Goal: Task Accomplishment & Management: Use online tool/utility

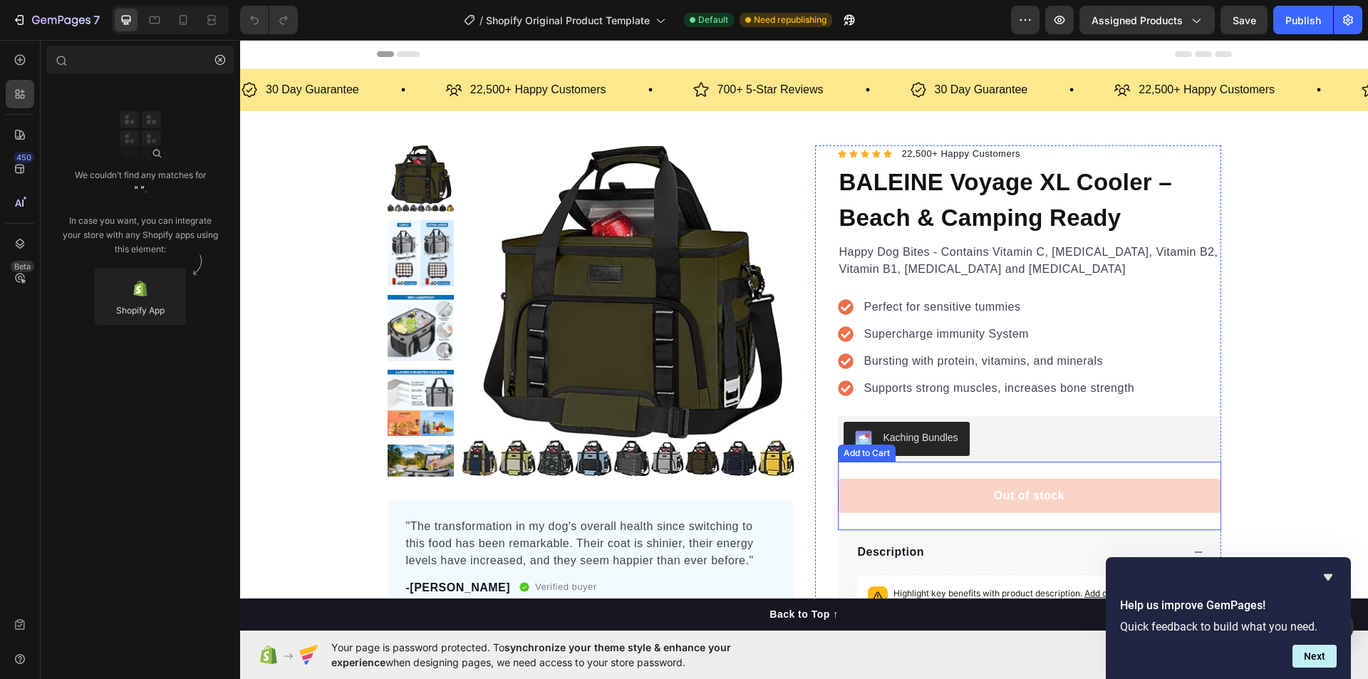
click at [1065, 497] on button "Out of stock" at bounding box center [1029, 496] width 383 height 34
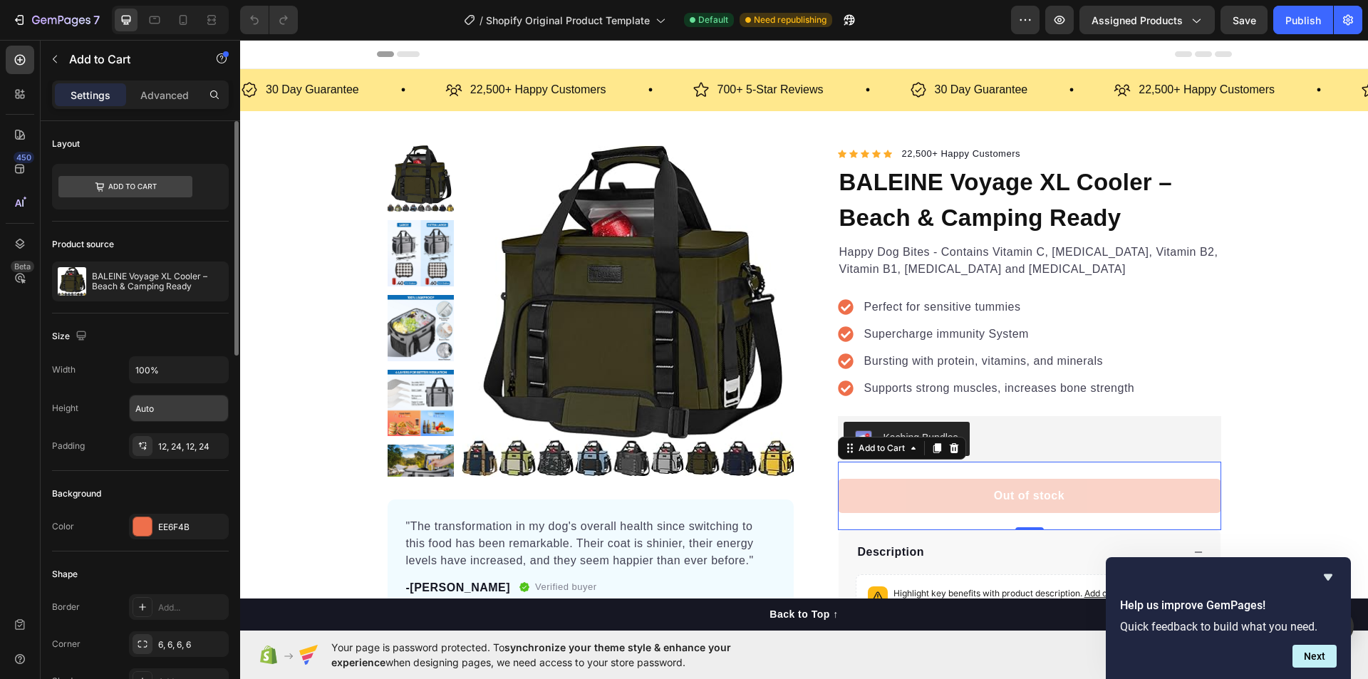
scroll to position [71, 0]
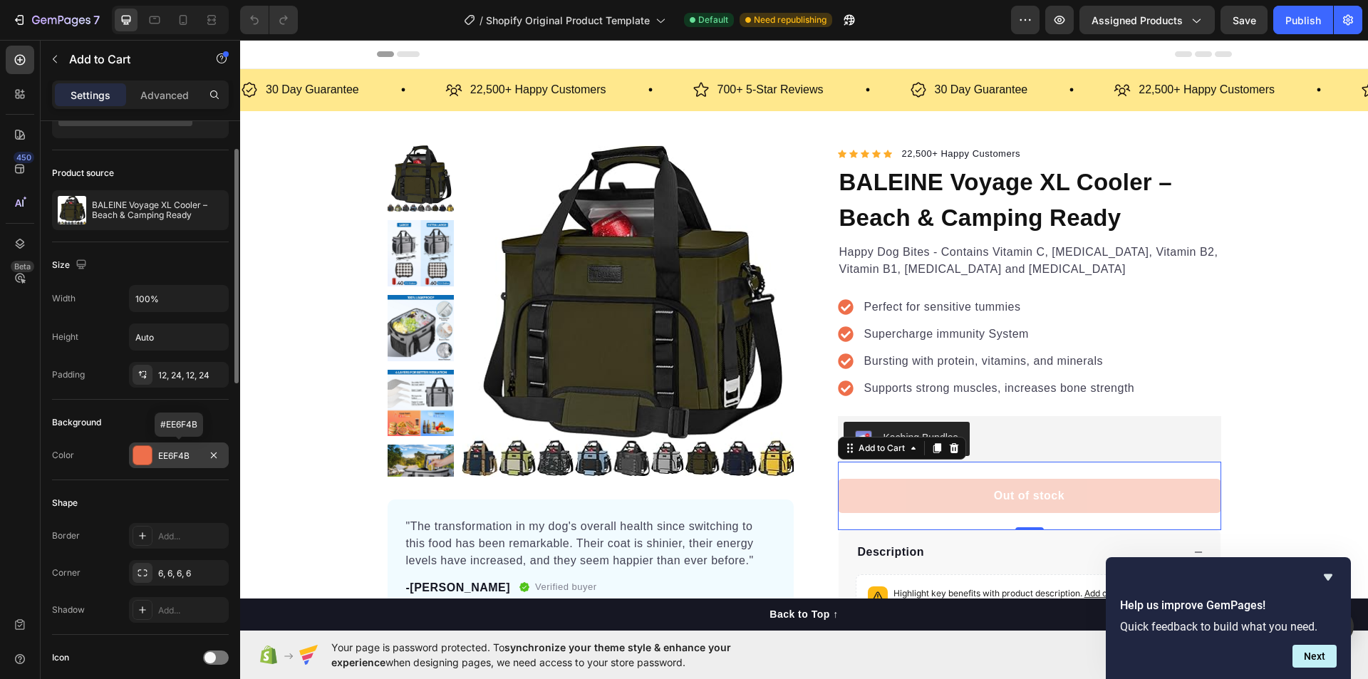
click at [138, 457] on div at bounding box center [142, 455] width 19 height 19
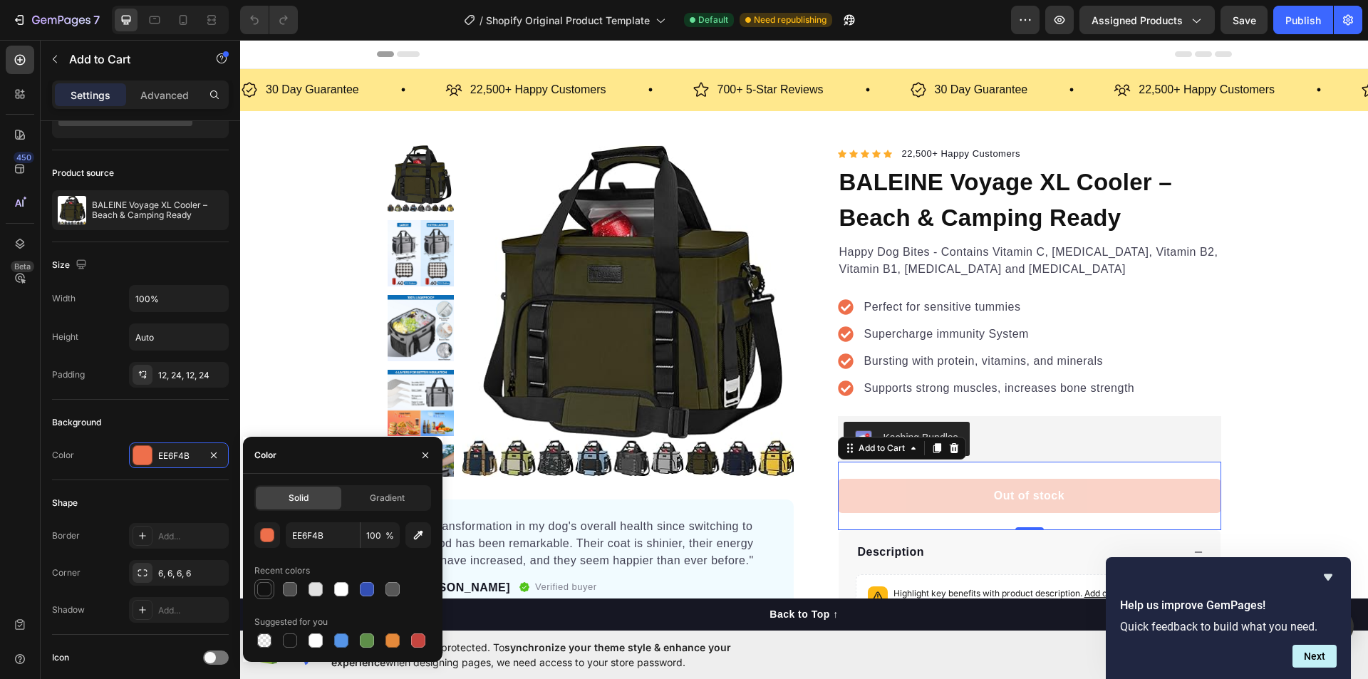
click at [268, 590] on div at bounding box center [264, 589] width 14 height 14
type input "121212"
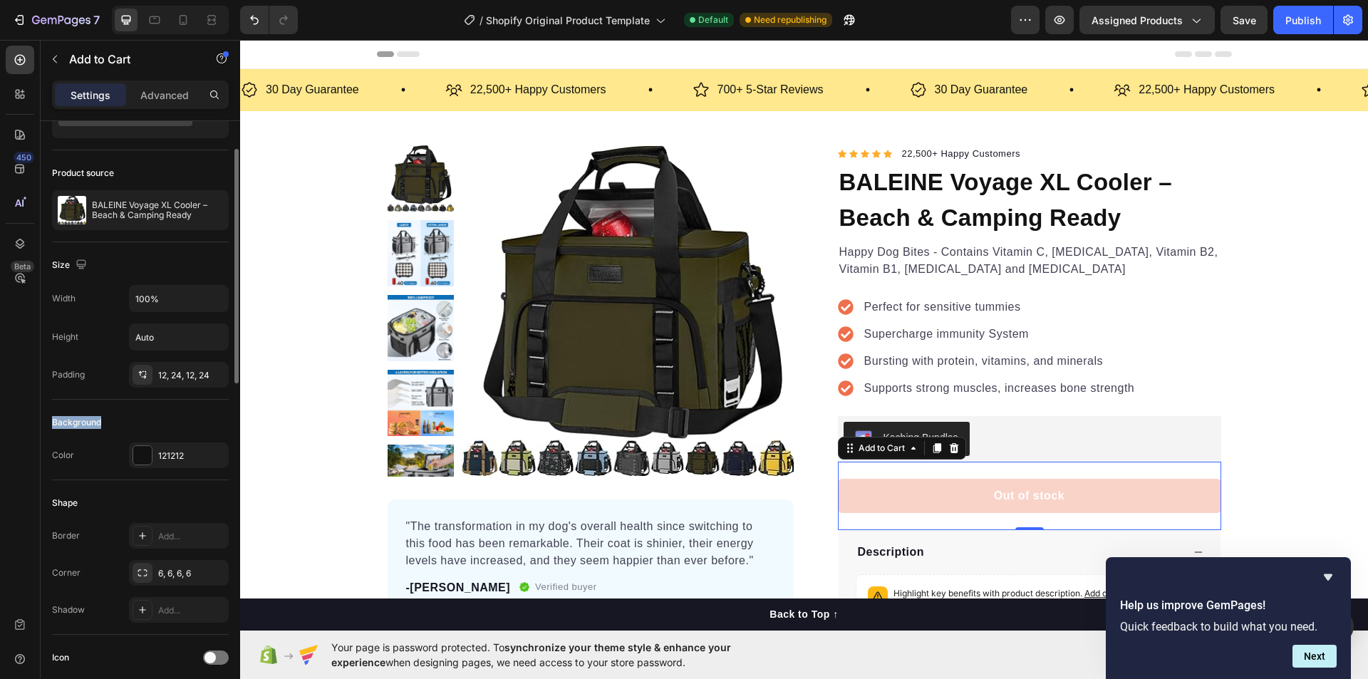
drag, startPoint x: 164, startPoint y: 386, endPoint x: 162, endPoint y: 408, distance: 22.2
click at [162, 408] on div "Background Color 121212" at bounding box center [140, 440] width 177 height 81
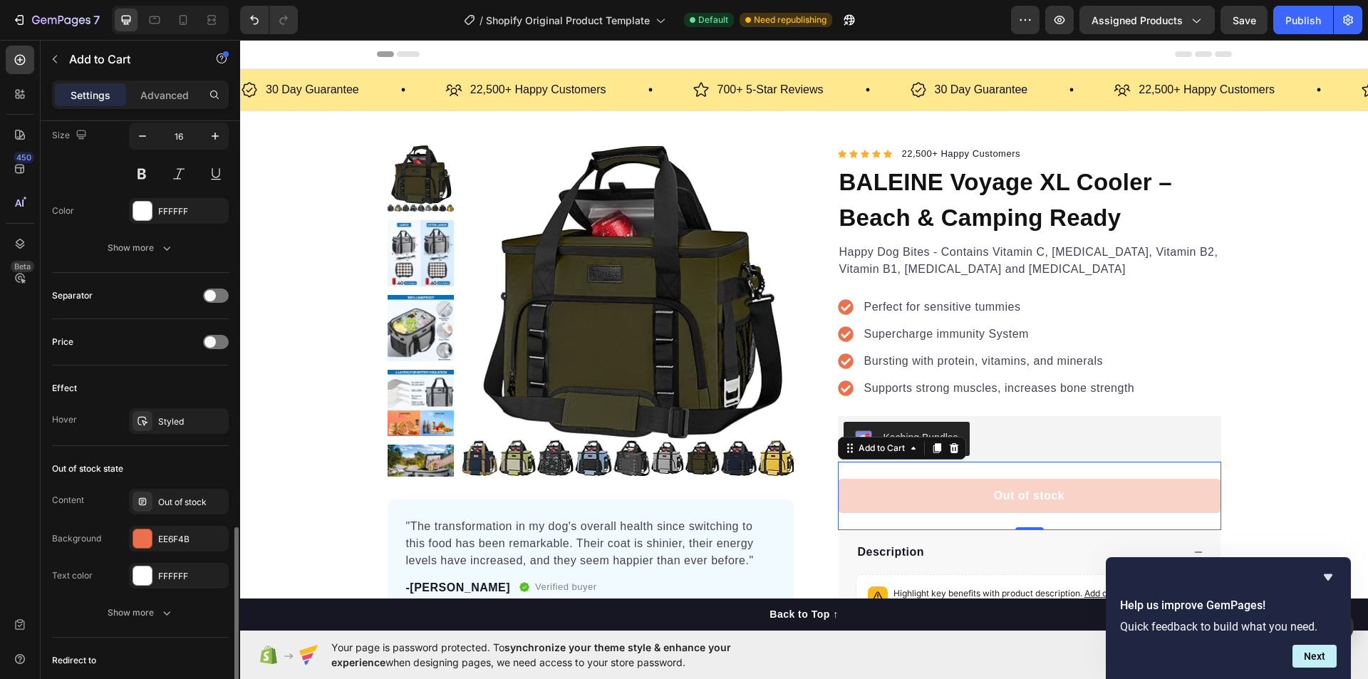
scroll to position [926, 0]
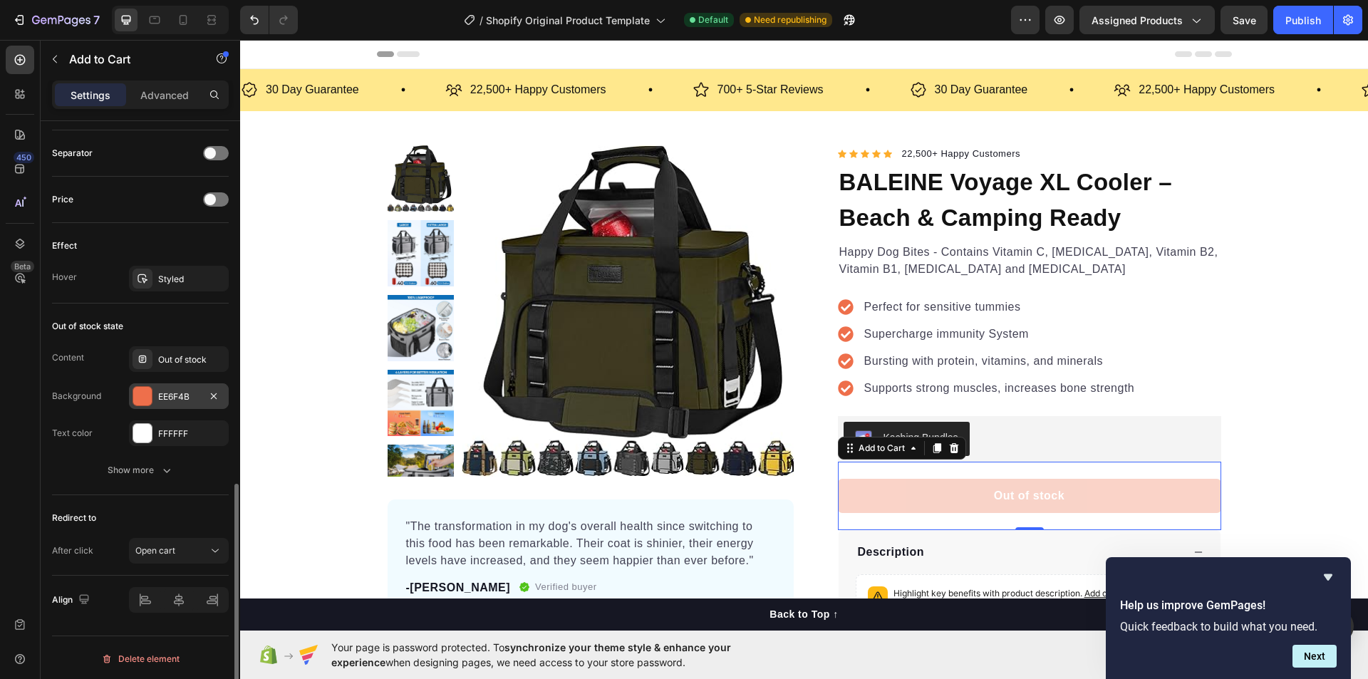
click at [135, 395] on div at bounding box center [142, 396] width 19 height 19
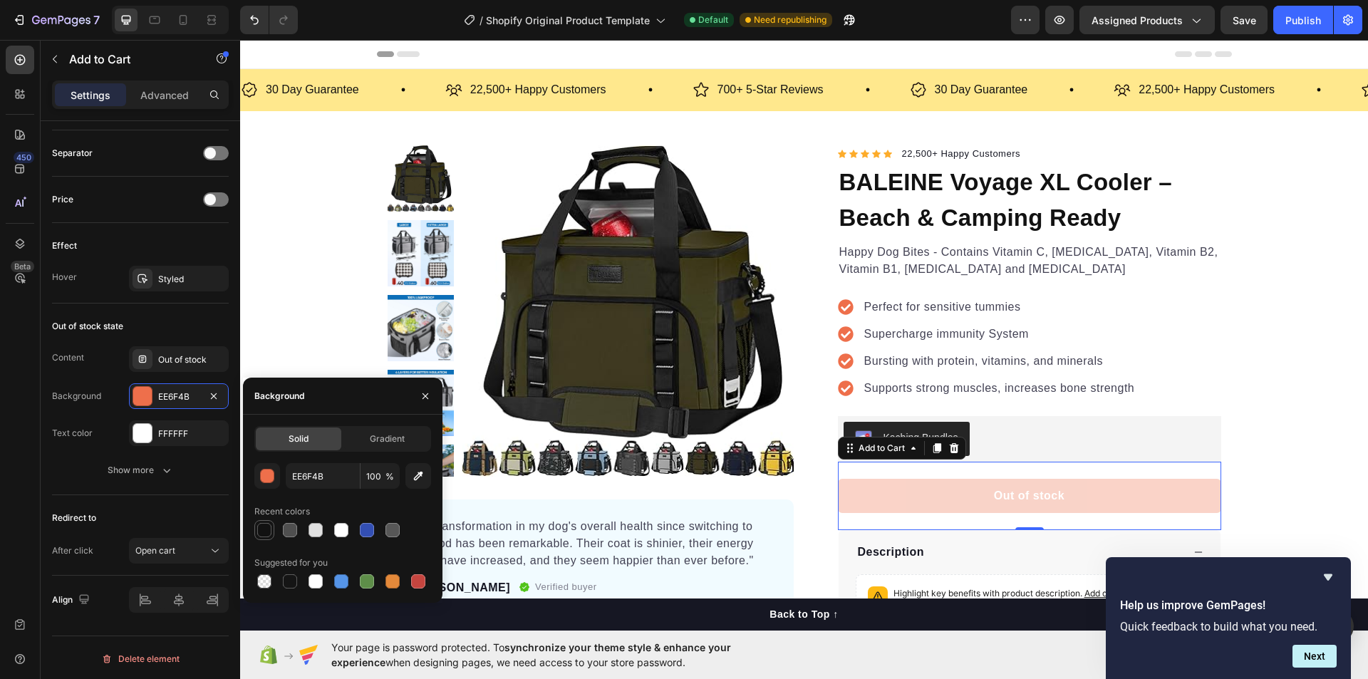
click at [261, 522] on div at bounding box center [264, 530] width 17 height 17
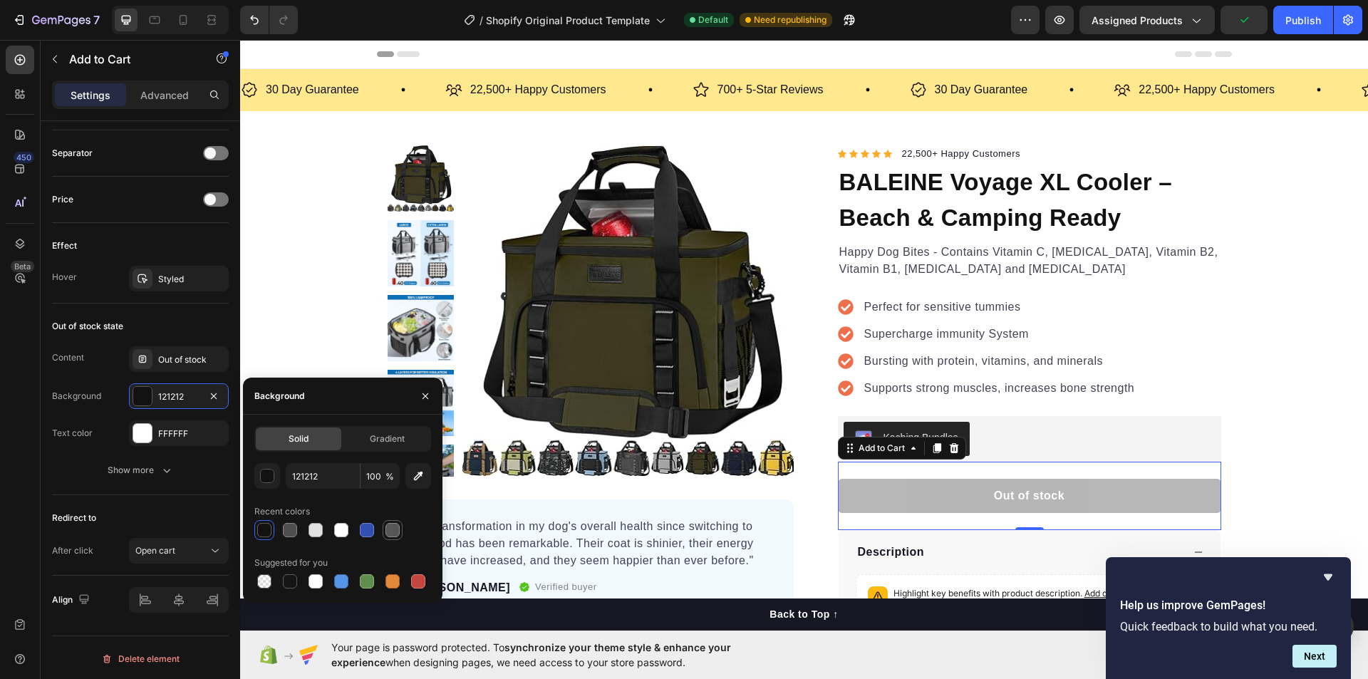
click at [385, 534] on div at bounding box center [392, 530] width 14 height 14
click at [396, 573] on div at bounding box center [392, 581] width 17 height 17
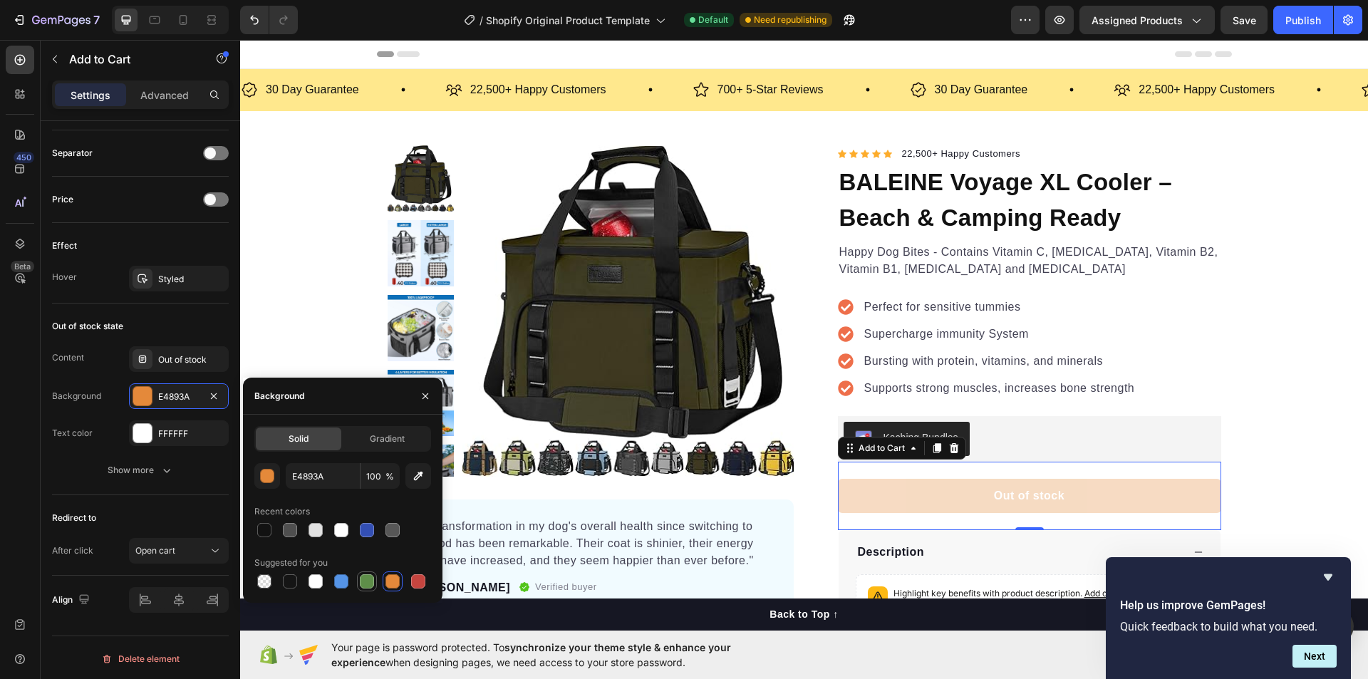
click at [371, 580] on div at bounding box center [367, 581] width 14 height 14
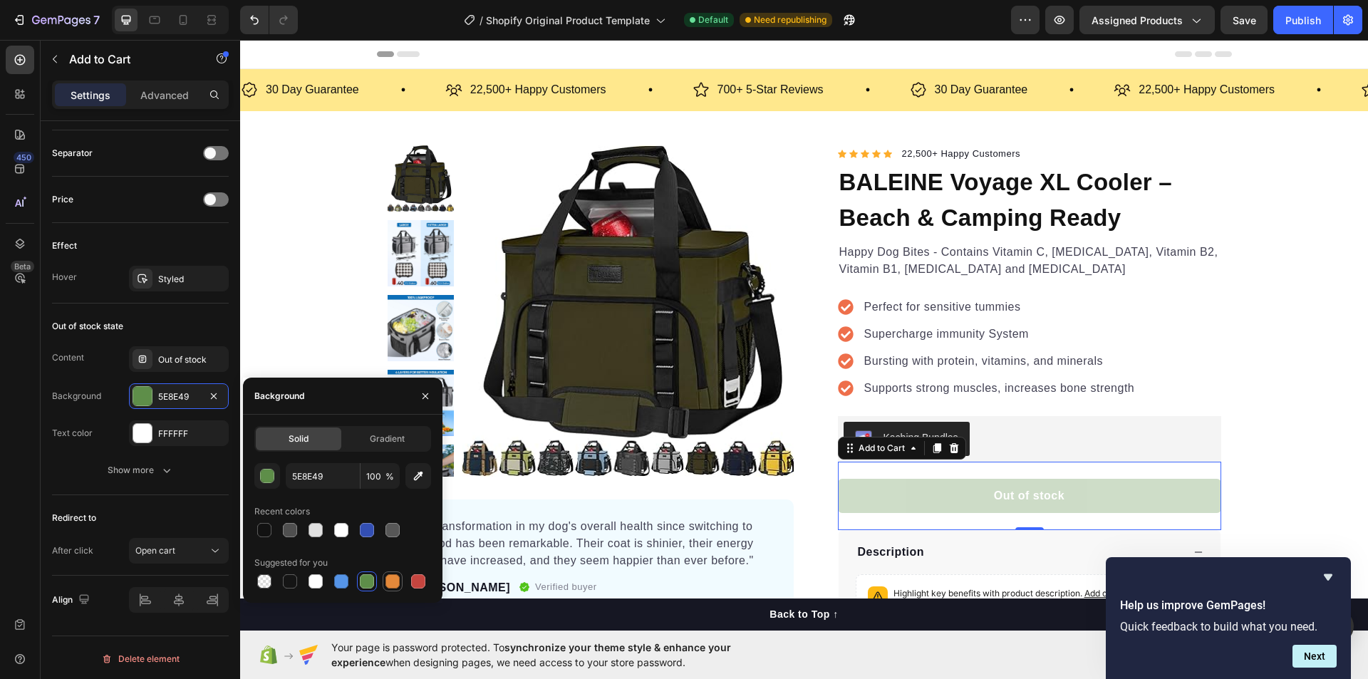
click at [385, 582] on div at bounding box center [392, 581] width 17 height 17
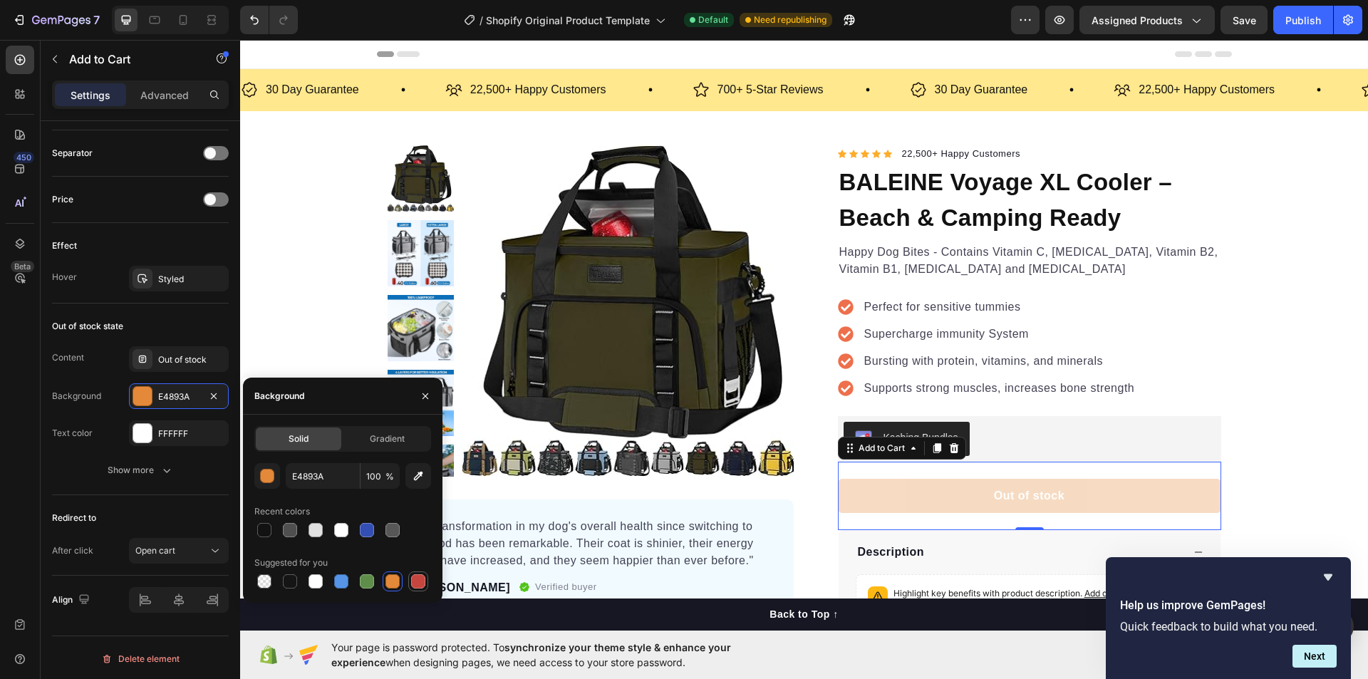
click at [410, 582] on div at bounding box center [418, 581] width 20 height 20
click at [398, 580] on div at bounding box center [392, 581] width 14 height 14
drag, startPoint x: 347, startPoint y: 580, endPoint x: 364, endPoint y: 545, distance: 38.9
click at [347, 579] on div at bounding box center [341, 581] width 14 height 14
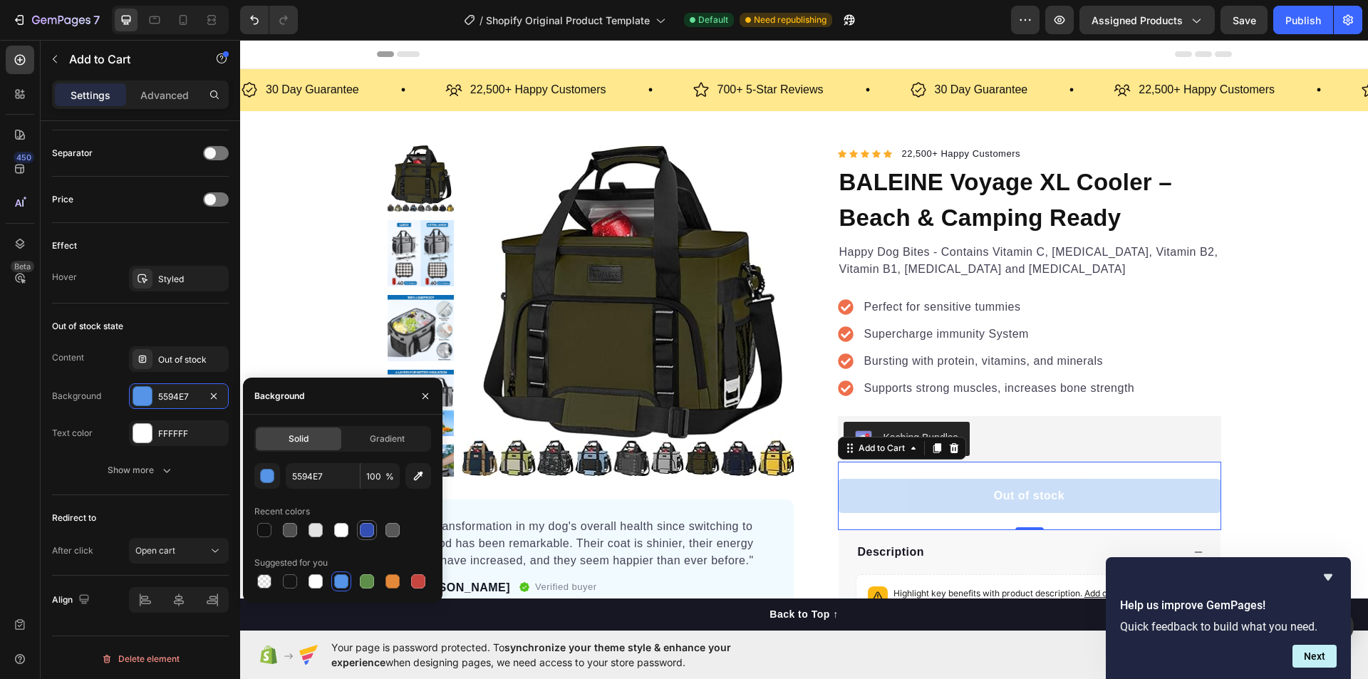
click at [366, 534] on div at bounding box center [367, 530] width 14 height 14
type input "334FB4"
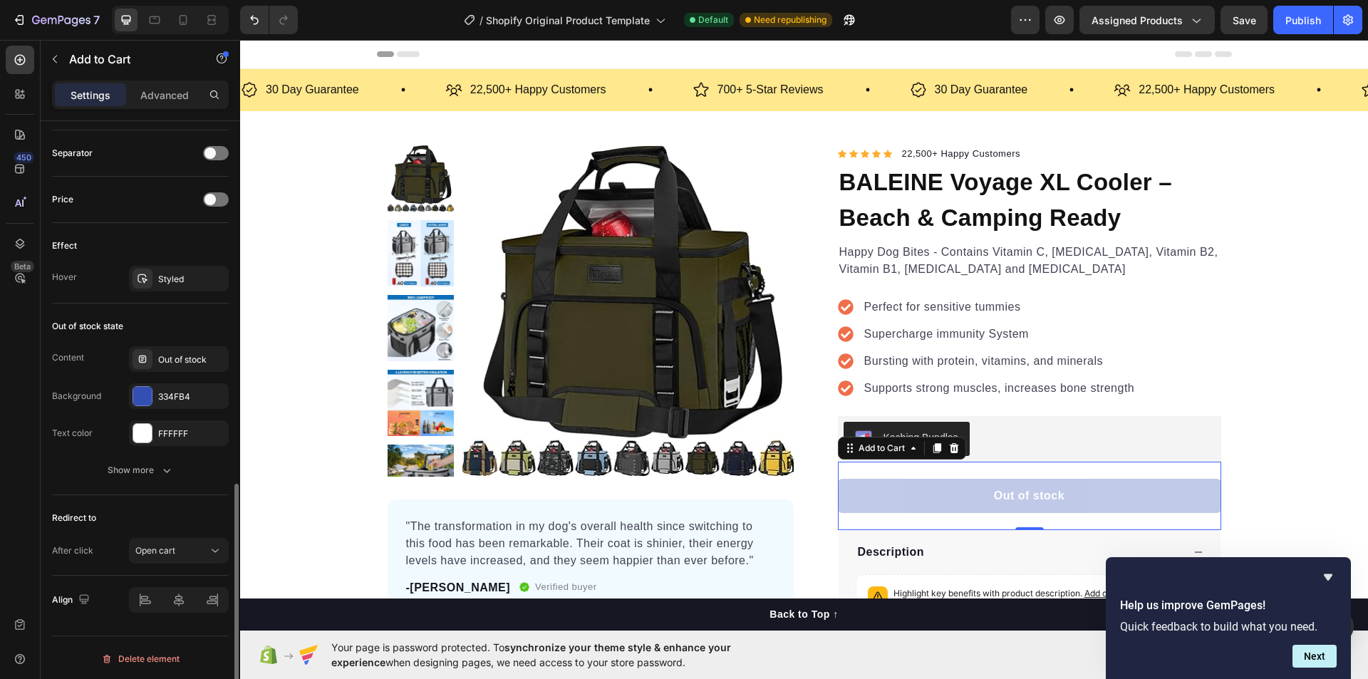
click at [189, 499] on div "Redirect to After click Open cart" at bounding box center [140, 535] width 177 height 81
click at [913, 340] on p "Supercharge immunity System" at bounding box center [999, 334] width 271 height 17
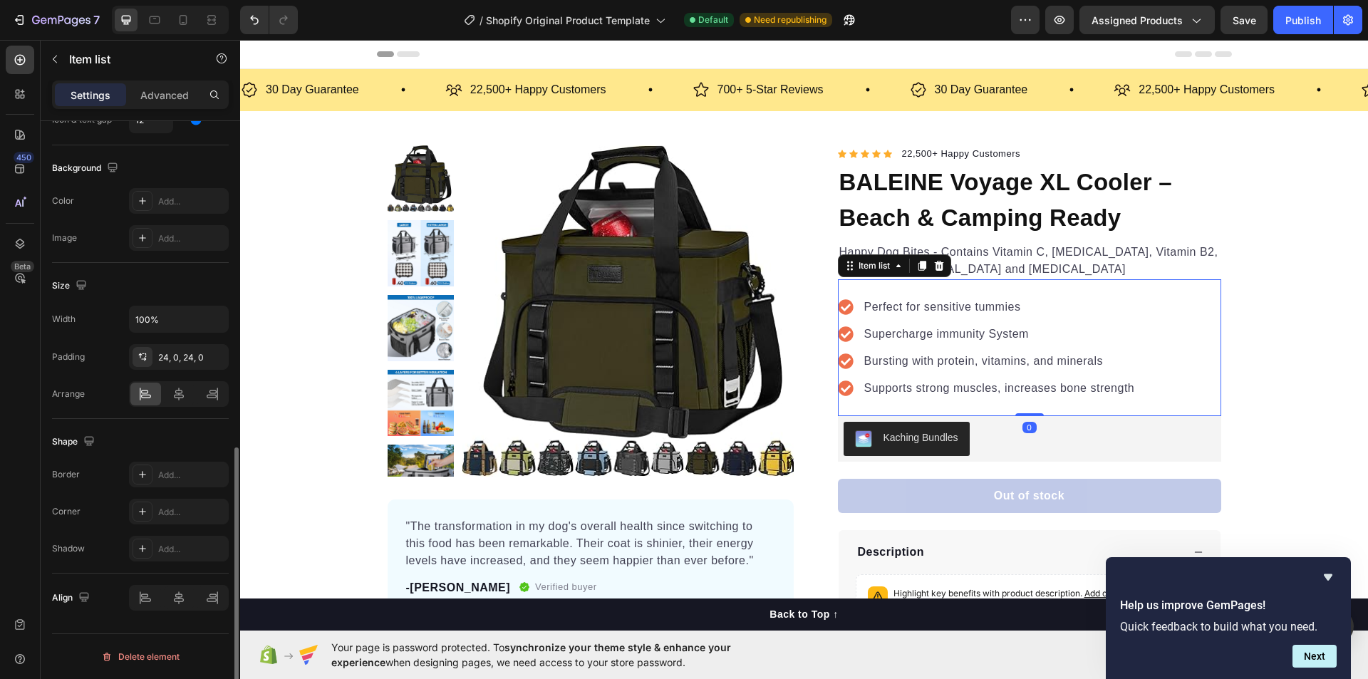
scroll to position [0, 0]
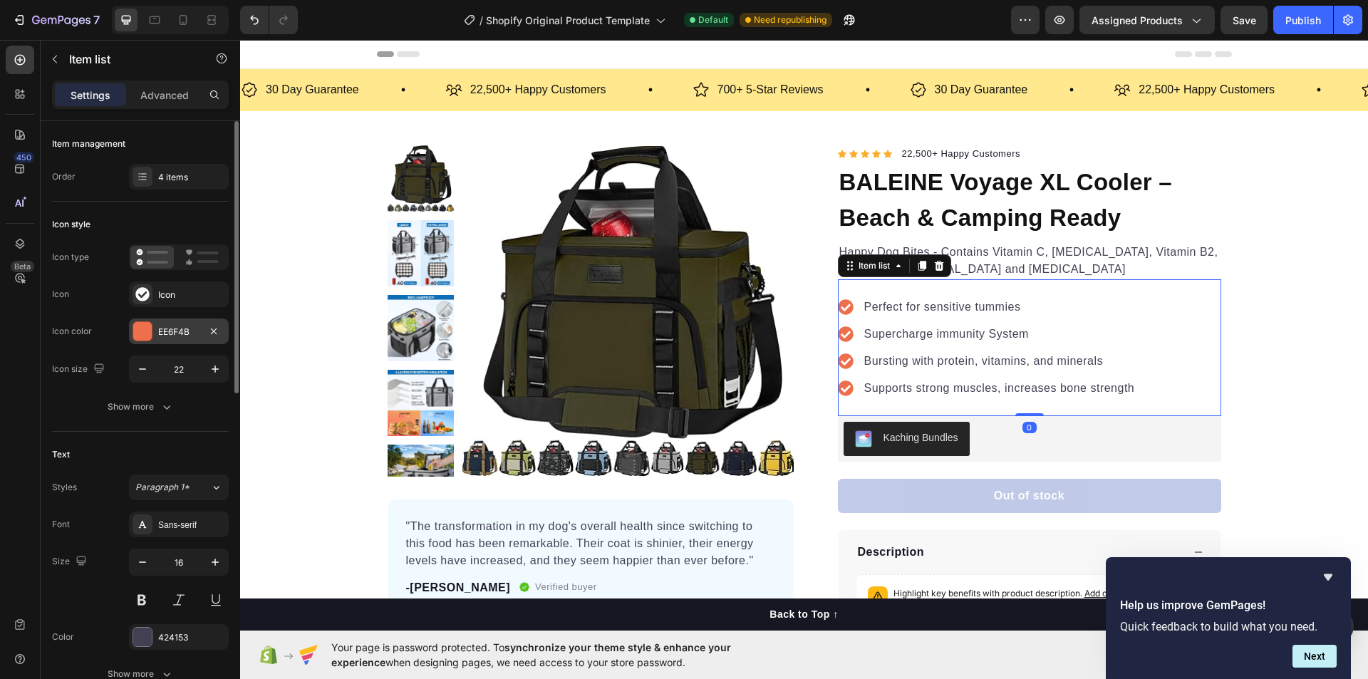
click at [140, 333] on div at bounding box center [142, 331] width 19 height 19
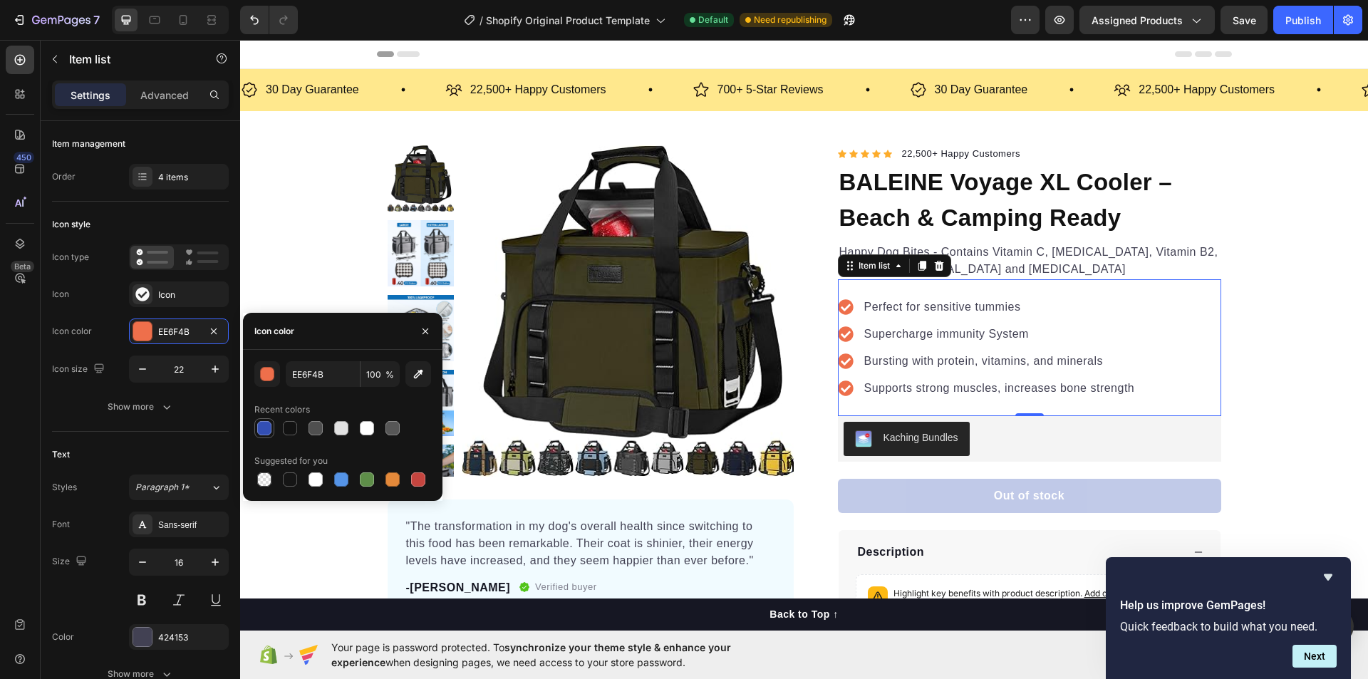
click at [260, 423] on div at bounding box center [264, 428] width 14 height 14
click at [421, 485] on div at bounding box center [418, 479] width 14 height 14
type input "C5453F"
click at [207, 430] on div "Icon style Icon type Icon Icon Icon color C5453F Icon size 22 Show more" at bounding box center [140, 317] width 177 height 230
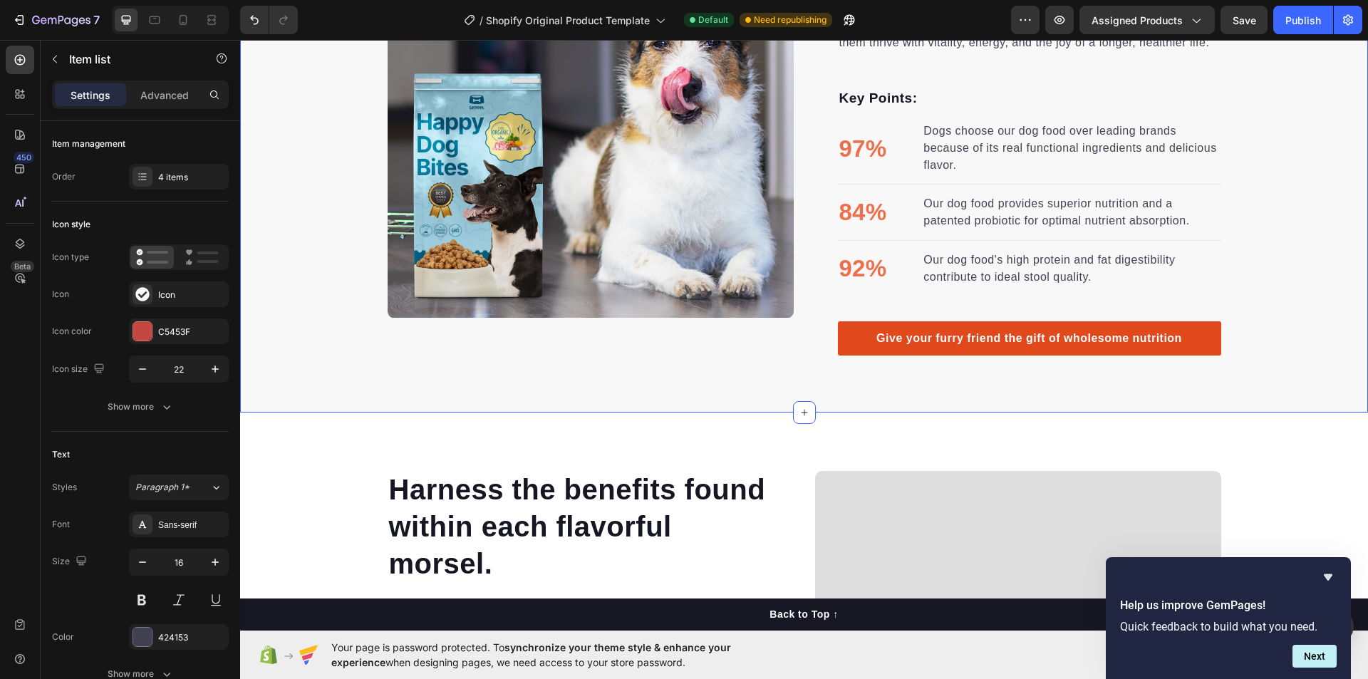
scroll to position [1069, 0]
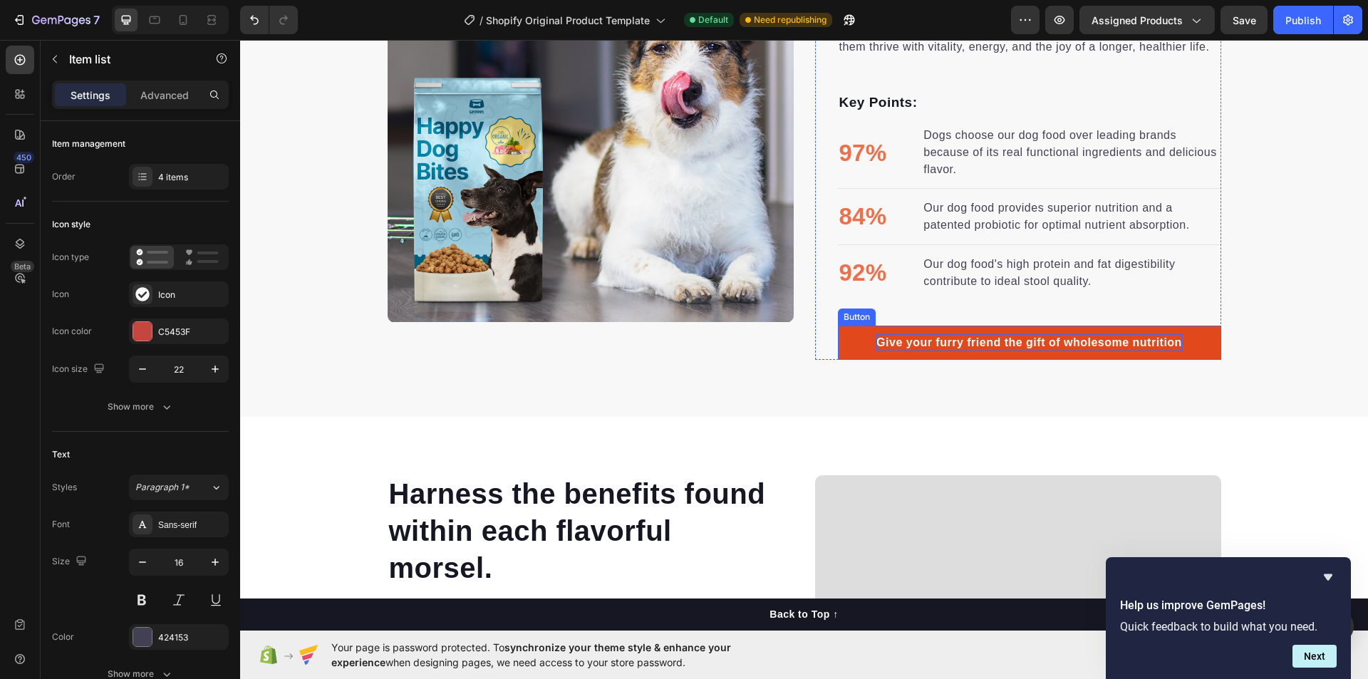
click at [1085, 348] on div "Give your furry friend the gift of wholesome nutrition" at bounding box center [1029, 342] width 306 height 17
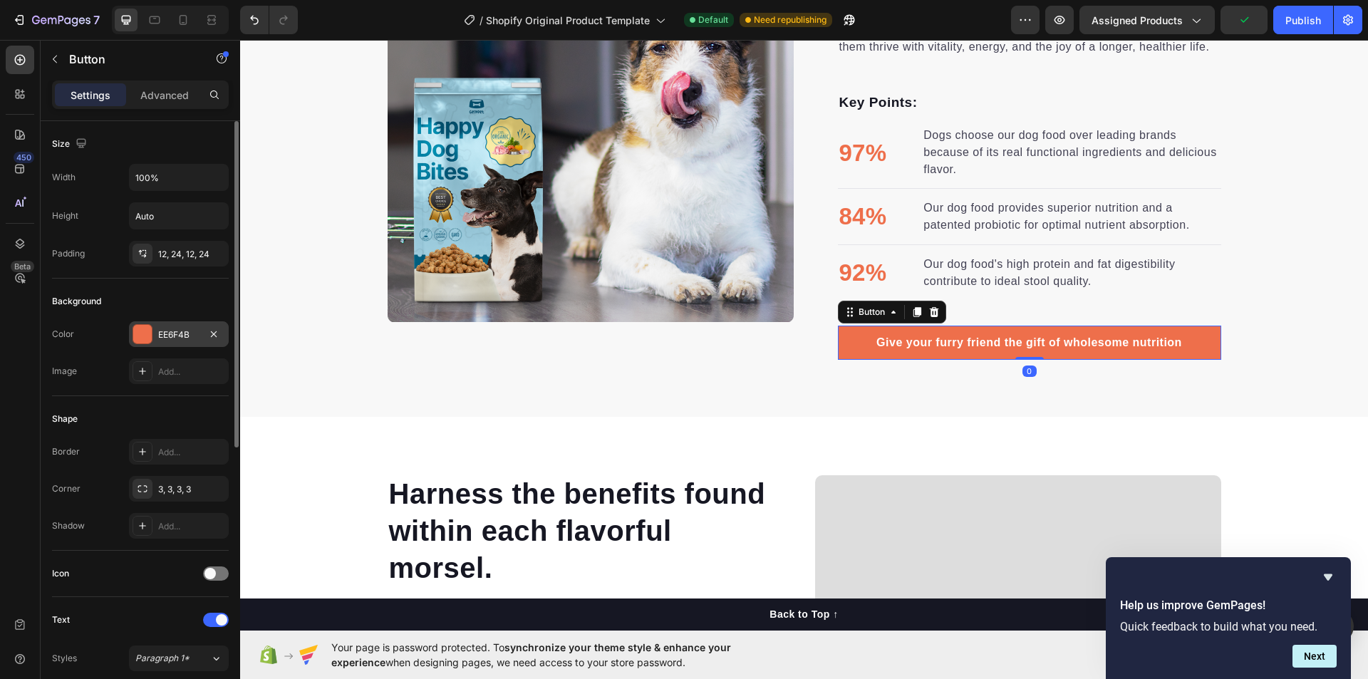
click at [149, 342] on div at bounding box center [142, 334] width 19 height 19
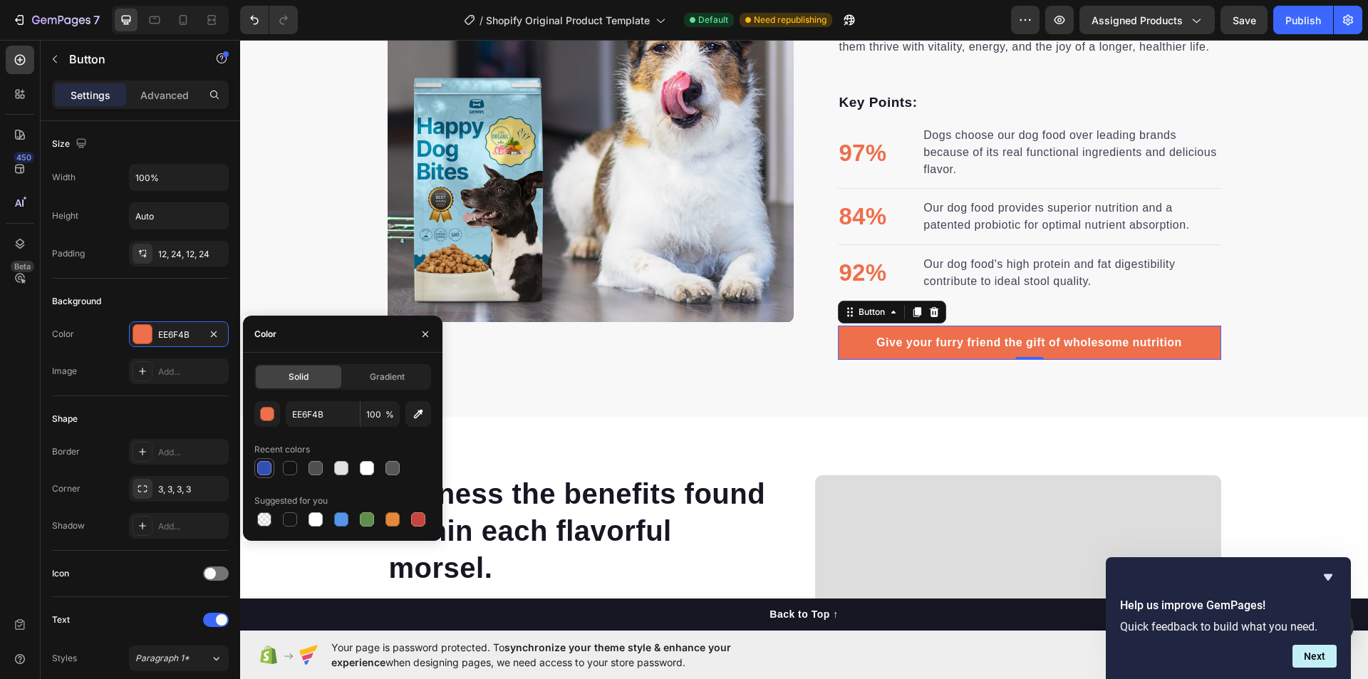
click at [270, 468] on div at bounding box center [264, 468] width 14 height 14
type input "334FB4"
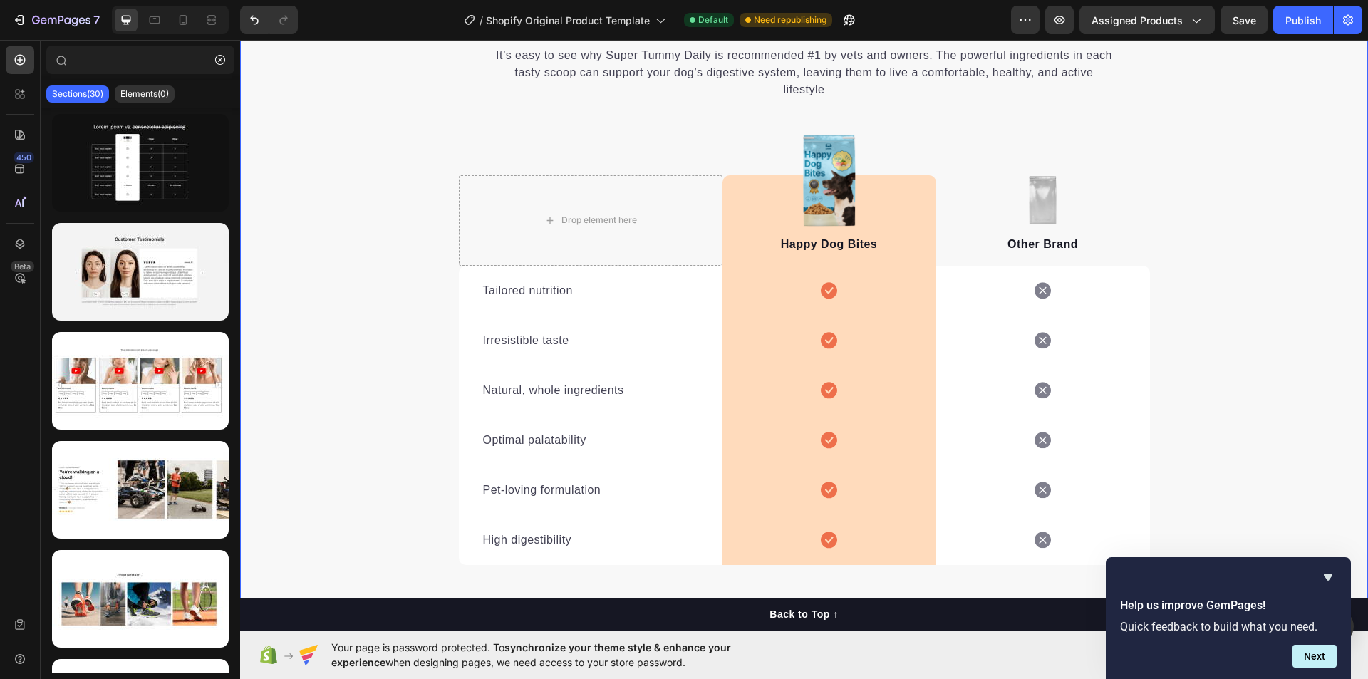
scroll to position [2351, 0]
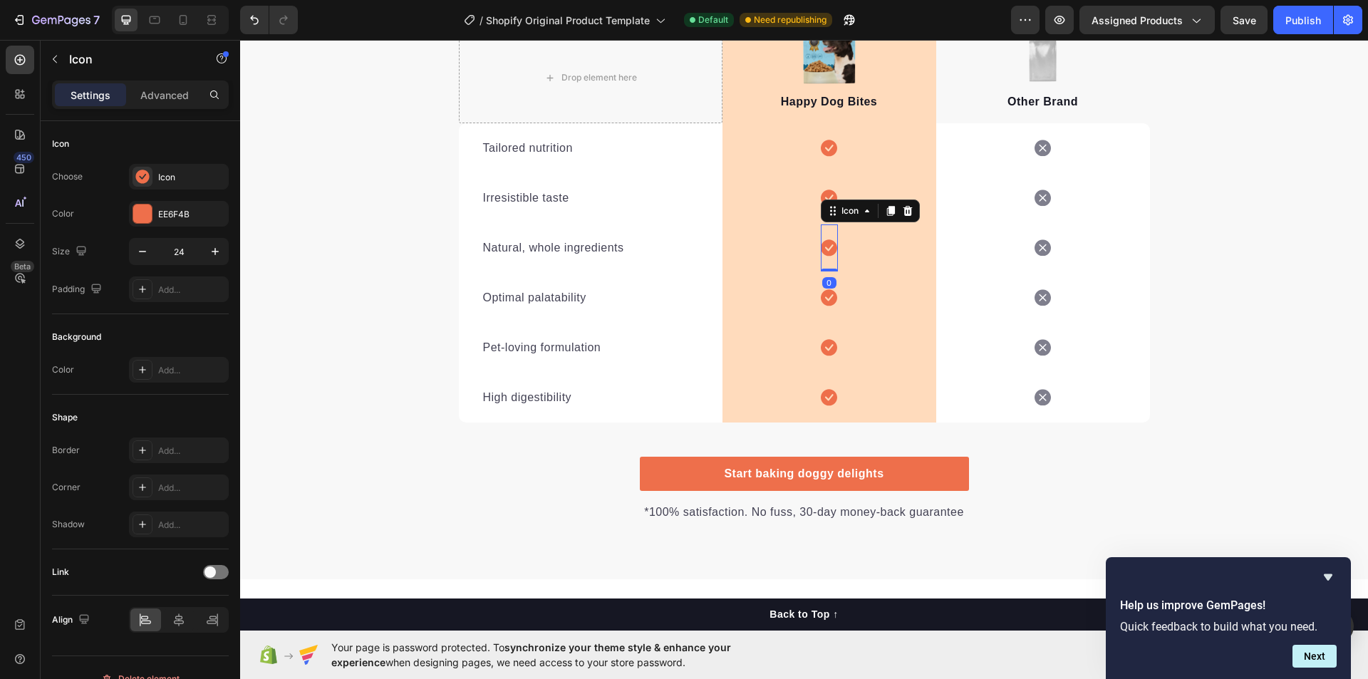
click at [828, 252] on icon at bounding box center [829, 247] width 16 height 16
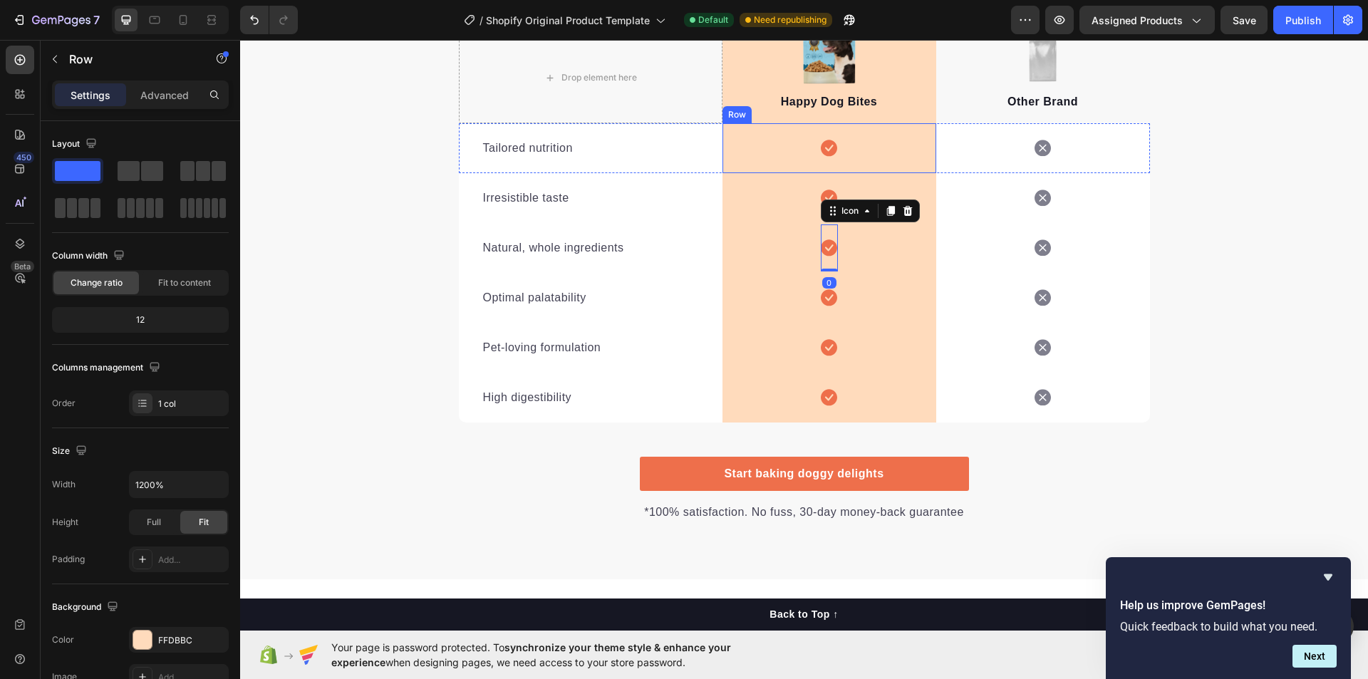
click at [789, 135] on div "Icon Row" at bounding box center [829, 148] width 214 height 50
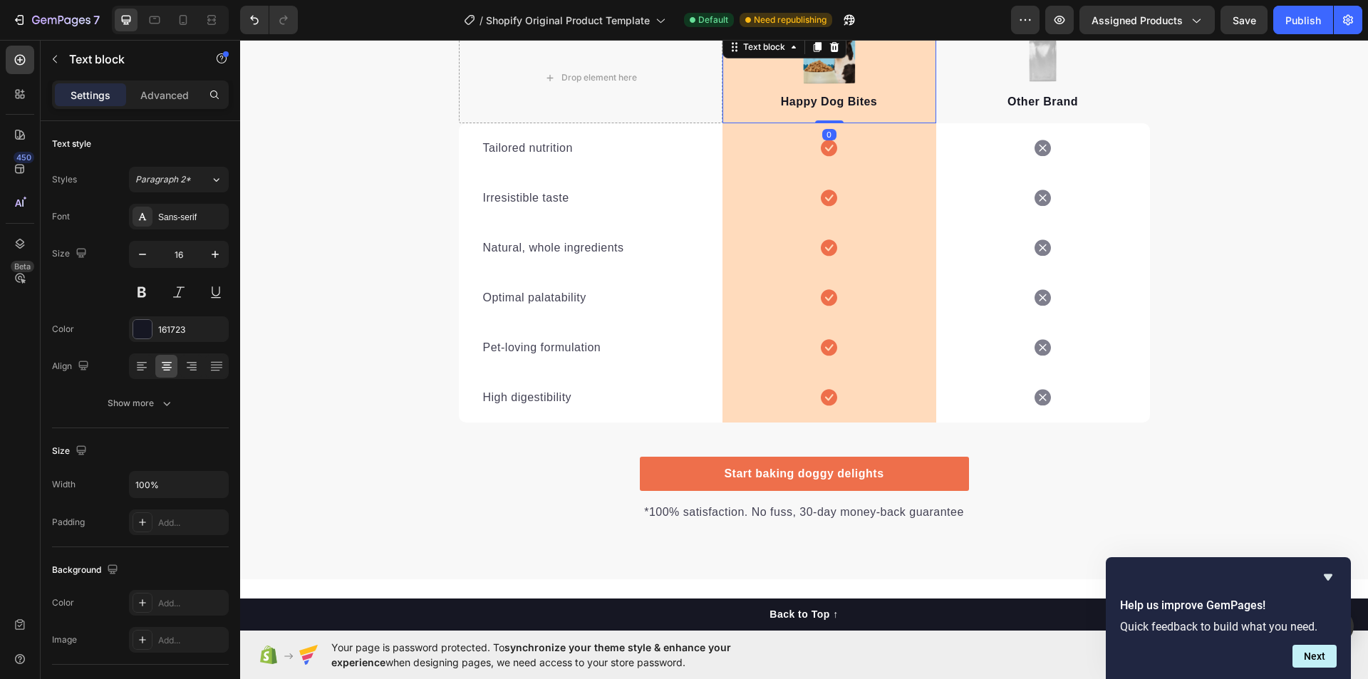
click at [752, 63] on div "Happy Dog Bites Text block 0" at bounding box center [829, 78] width 214 height 90
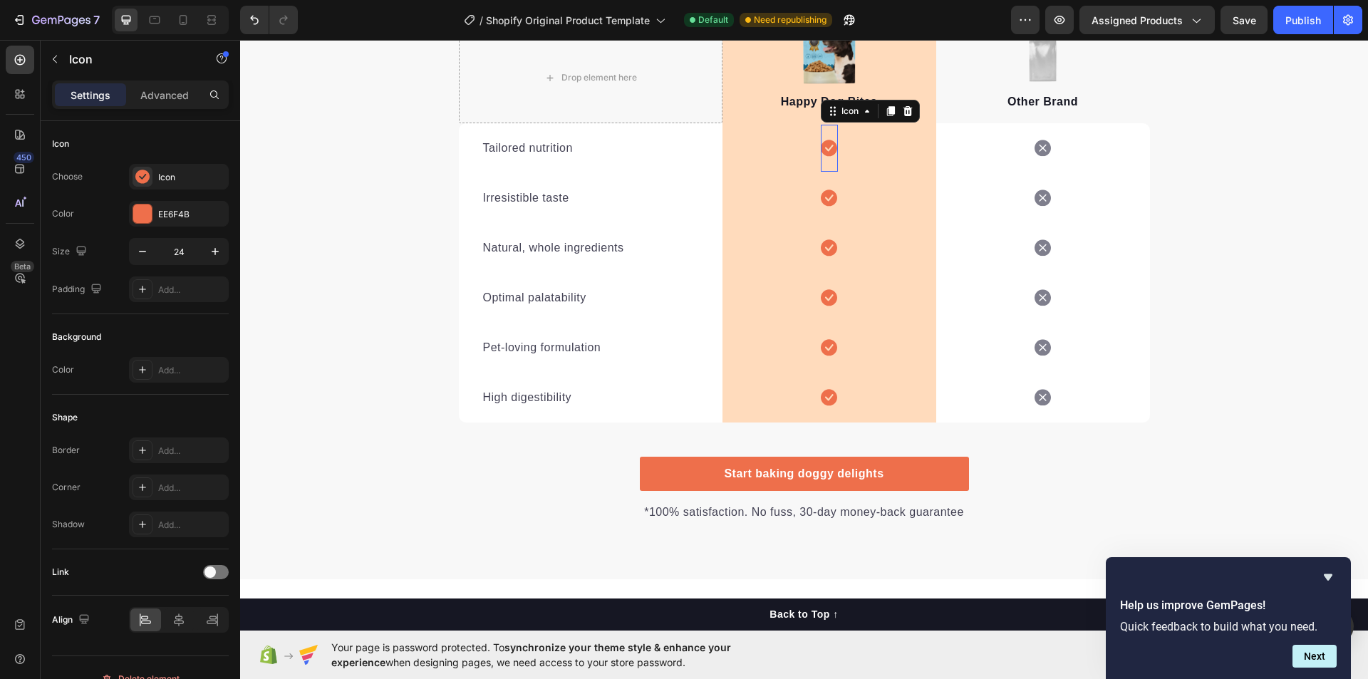
click at [821, 149] on icon at bounding box center [829, 148] width 16 height 17
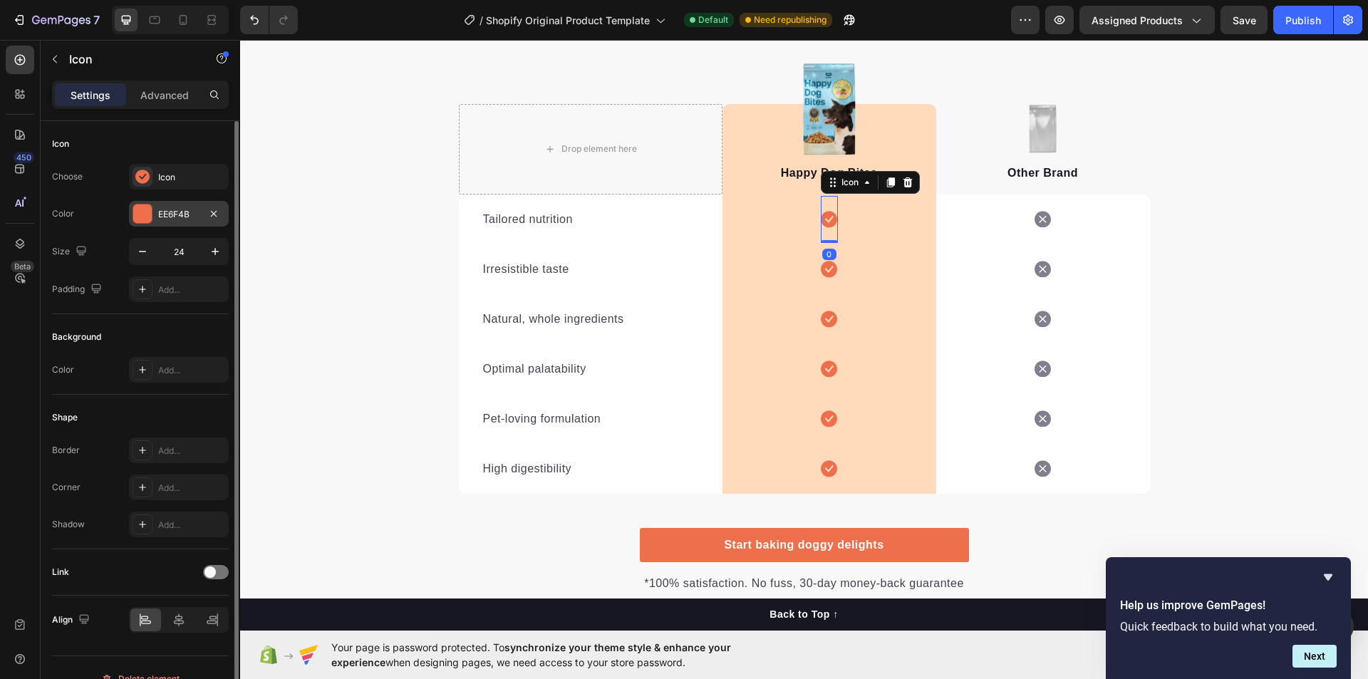
click at [146, 213] on div at bounding box center [142, 213] width 19 height 19
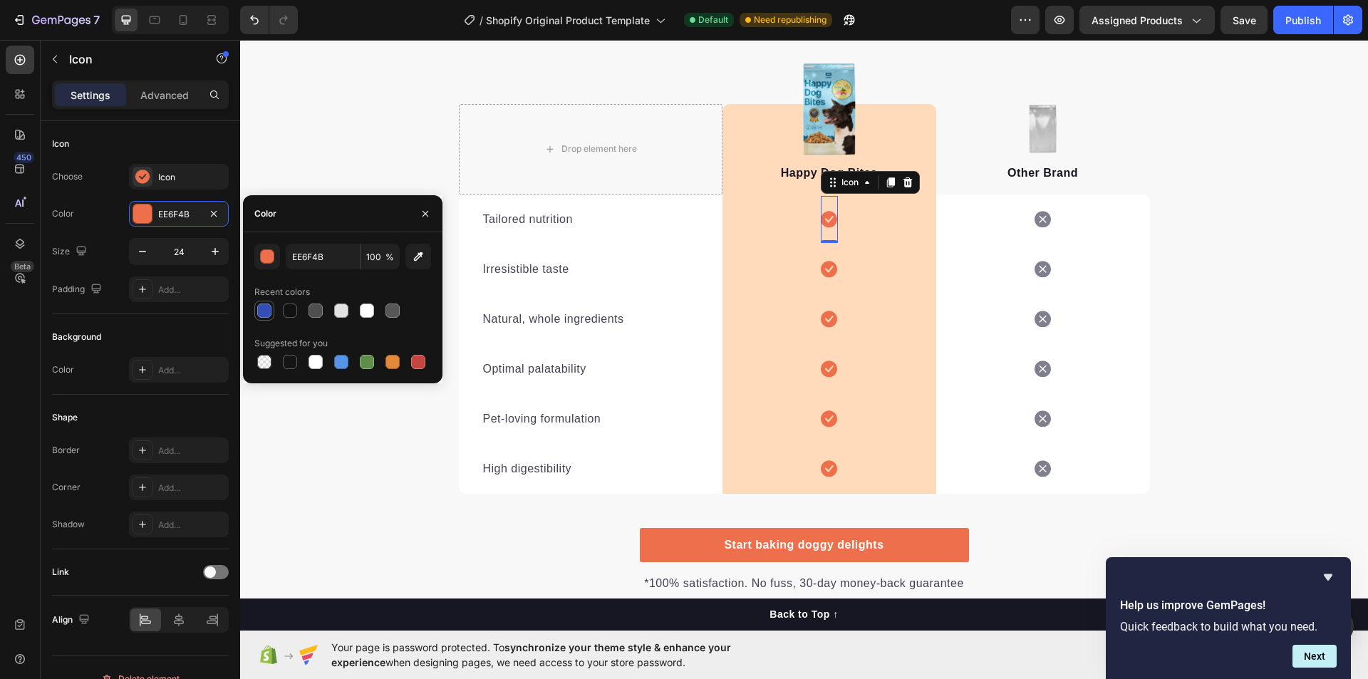
click at [266, 317] on div at bounding box center [264, 311] width 14 height 14
click at [418, 363] on div at bounding box center [418, 362] width 14 height 14
type input "C5453F"
click at [824, 220] on icon at bounding box center [829, 219] width 16 height 17
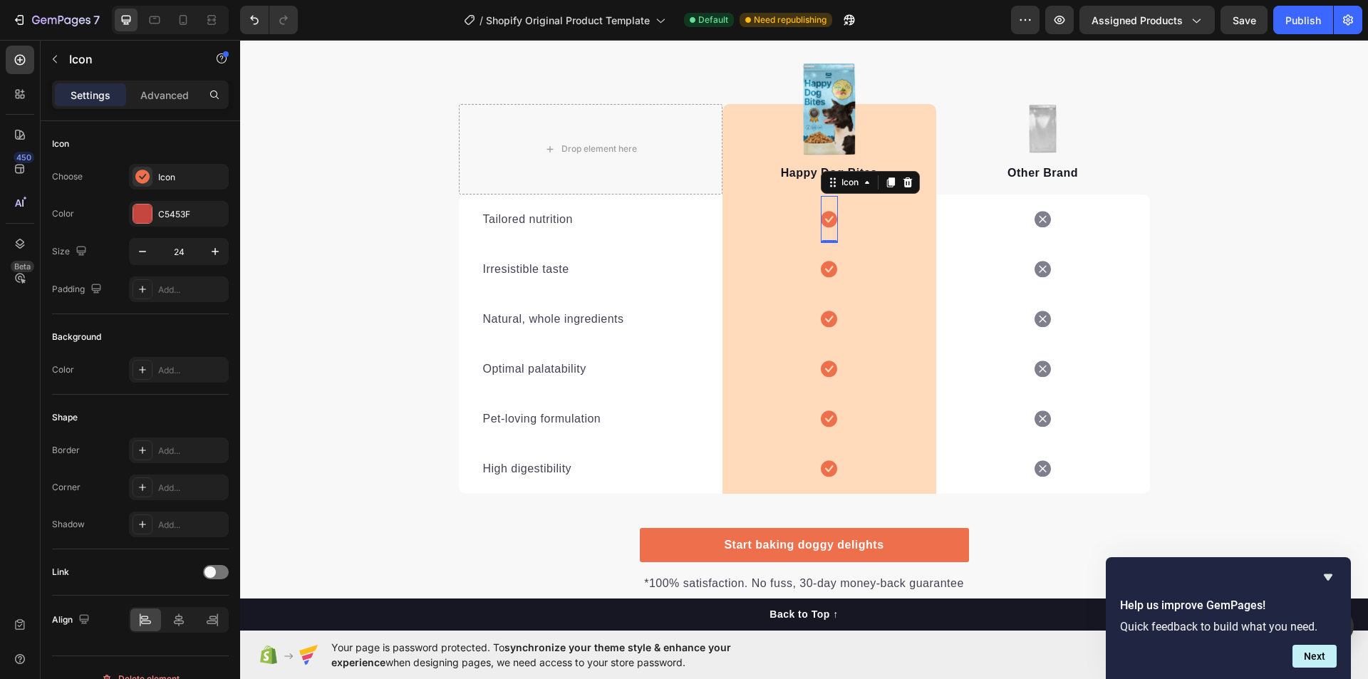
click at [824, 222] on icon at bounding box center [829, 219] width 16 height 17
click at [874, 321] on div "Icon Row 0" at bounding box center [829, 319] width 214 height 50
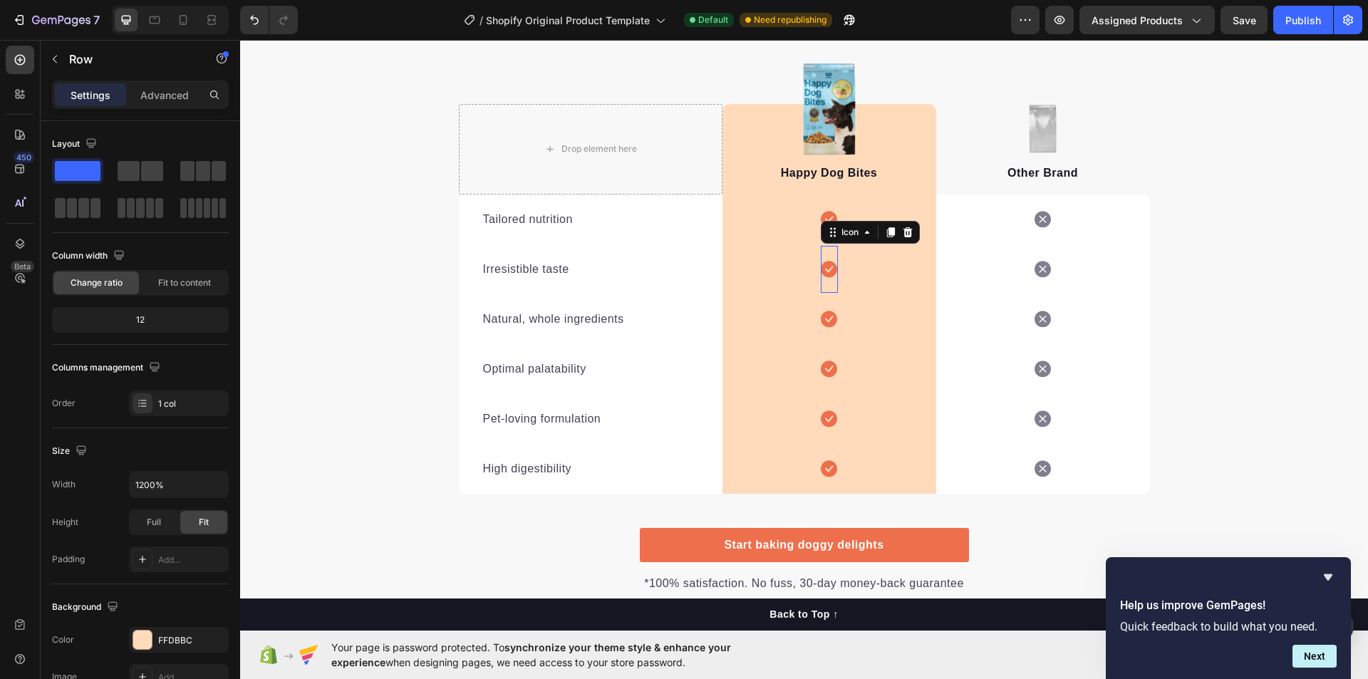
click at [824, 267] on icon at bounding box center [829, 269] width 16 height 16
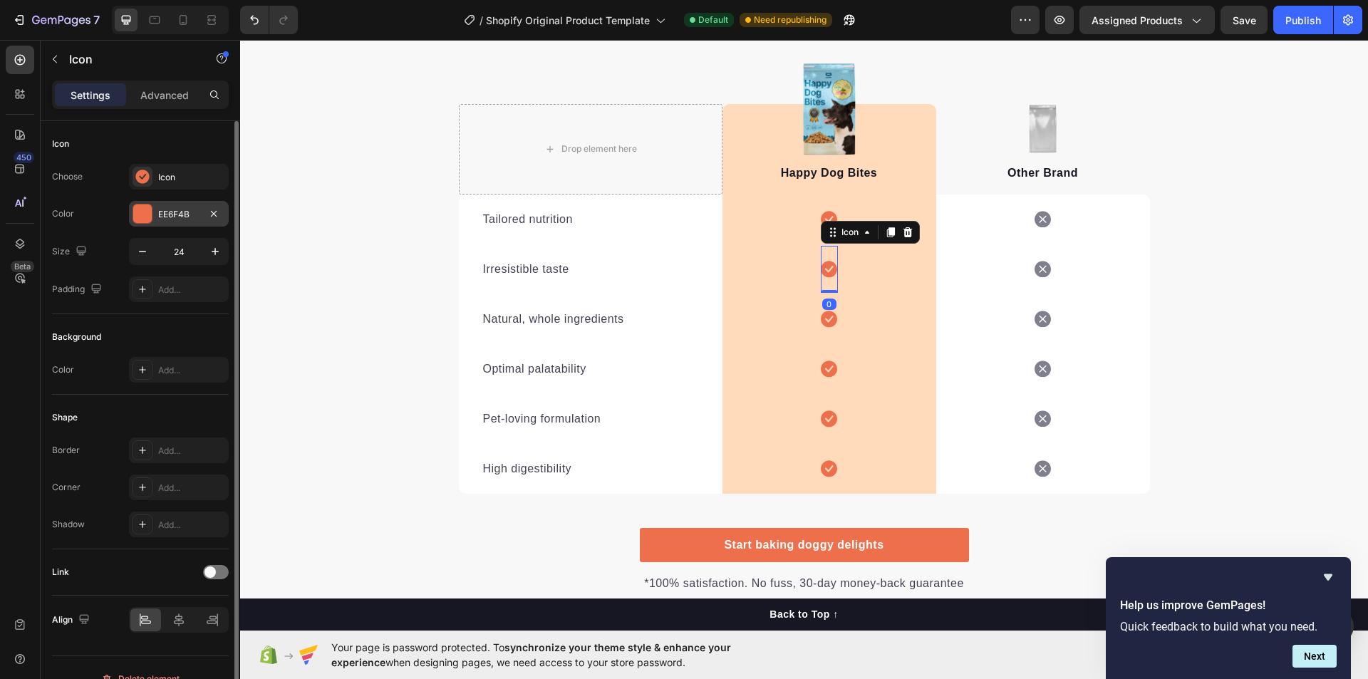
click at [140, 217] on div at bounding box center [142, 213] width 19 height 19
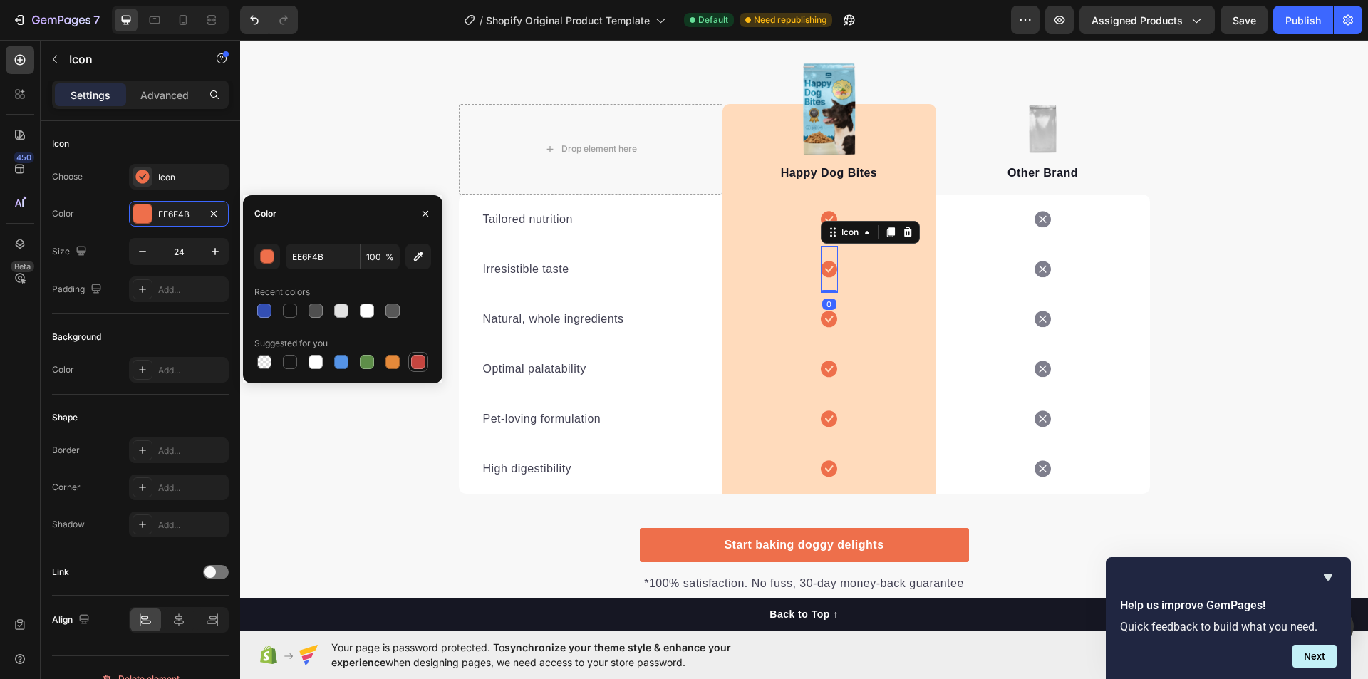
click at [413, 361] on div at bounding box center [418, 362] width 14 height 14
type input "C5453F"
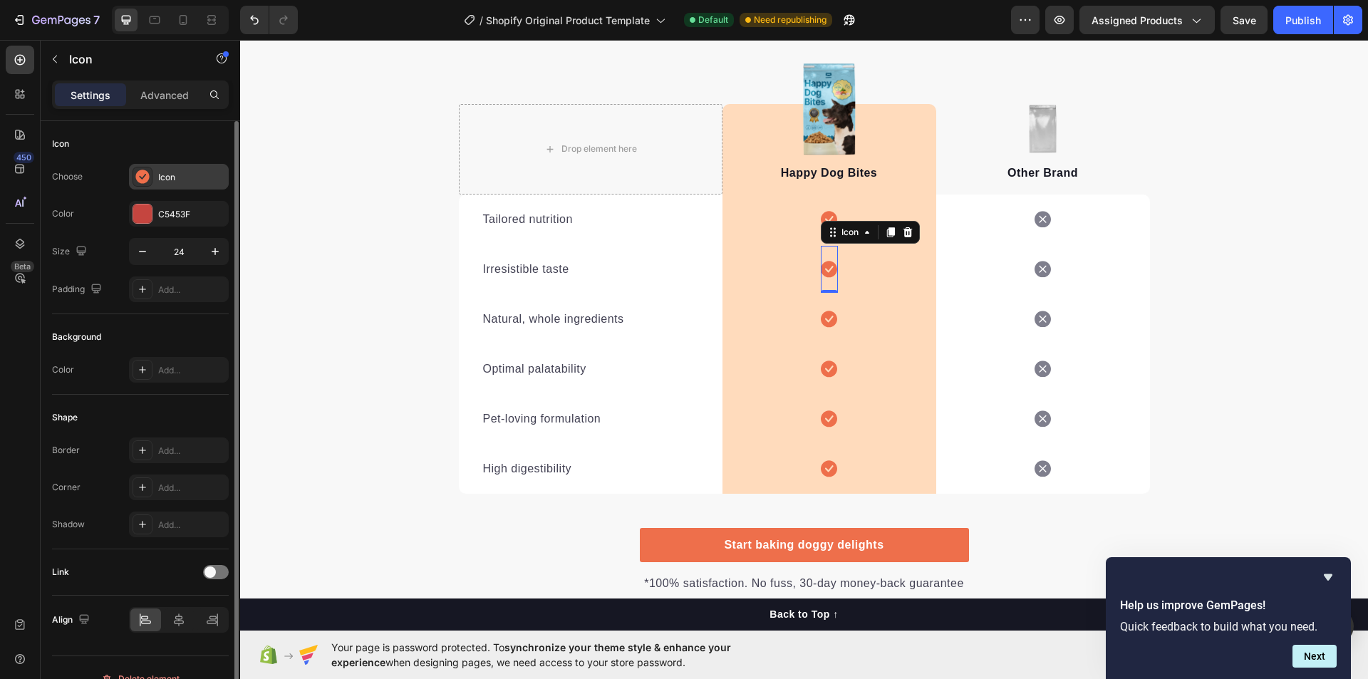
drag, startPoint x: 133, startPoint y: 142, endPoint x: 140, endPoint y: 182, distance: 40.7
click at [133, 142] on div "Icon" at bounding box center [140, 144] width 177 height 23
click at [141, 184] on div at bounding box center [143, 177] width 20 height 20
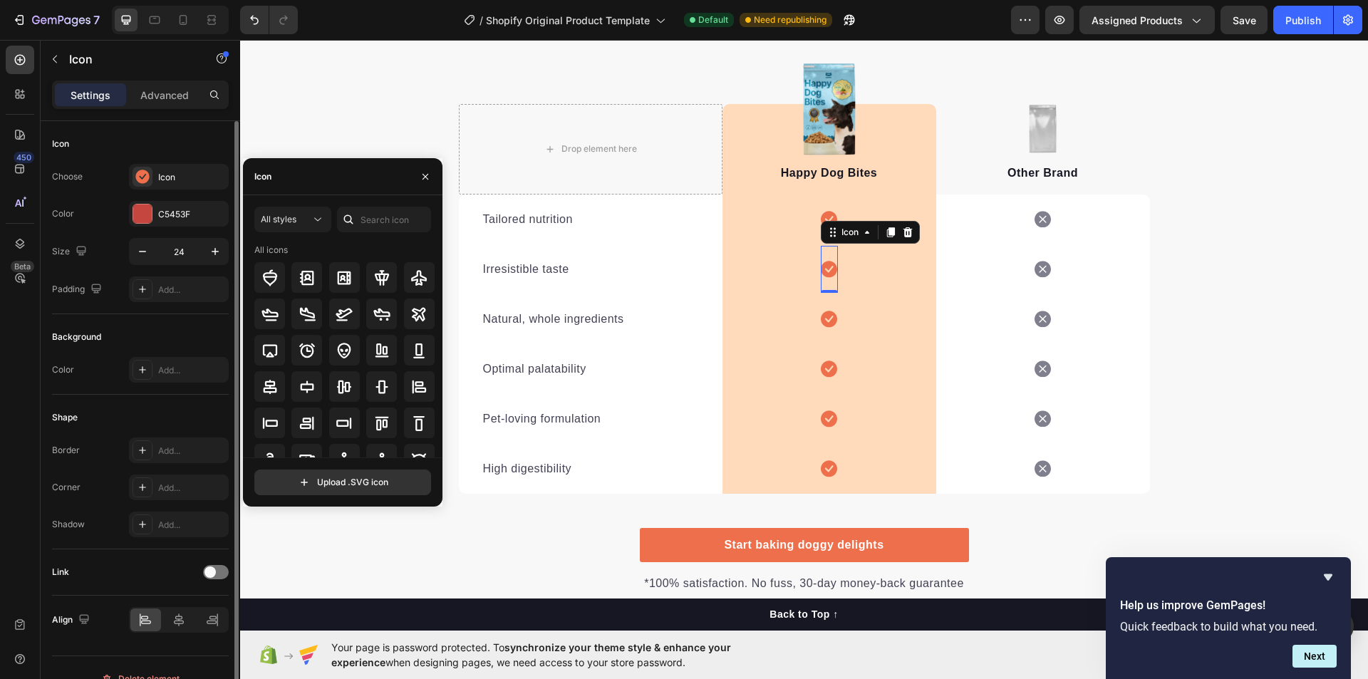
click at [148, 138] on div "Icon" at bounding box center [140, 144] width 177 height 23
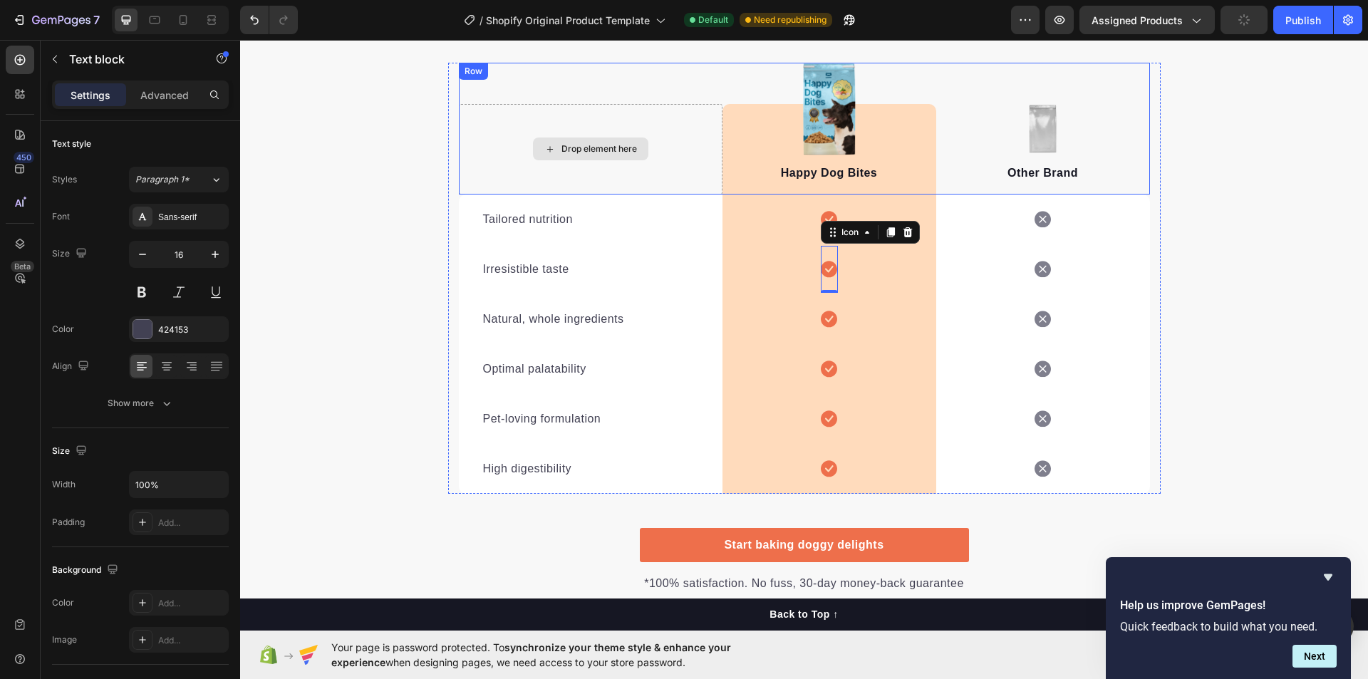
click at [715, 224] on div "Tailored nutrition Text block" at bounding box center [591, 220] width 264 height 50
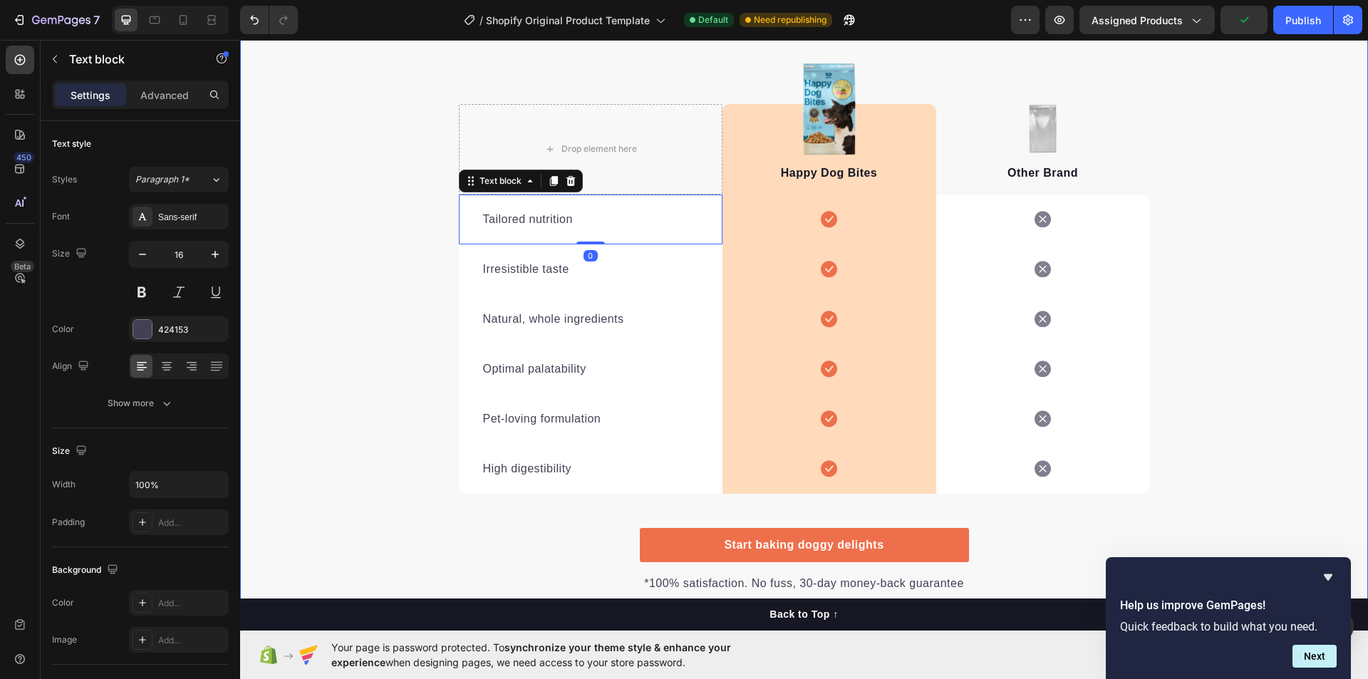
click at [1213, 277] on div "We’re a whole different breed. Heading It’s easy to see why Super Tummy Daily i…" at bounding box center [804, 258] width 1128 height 670
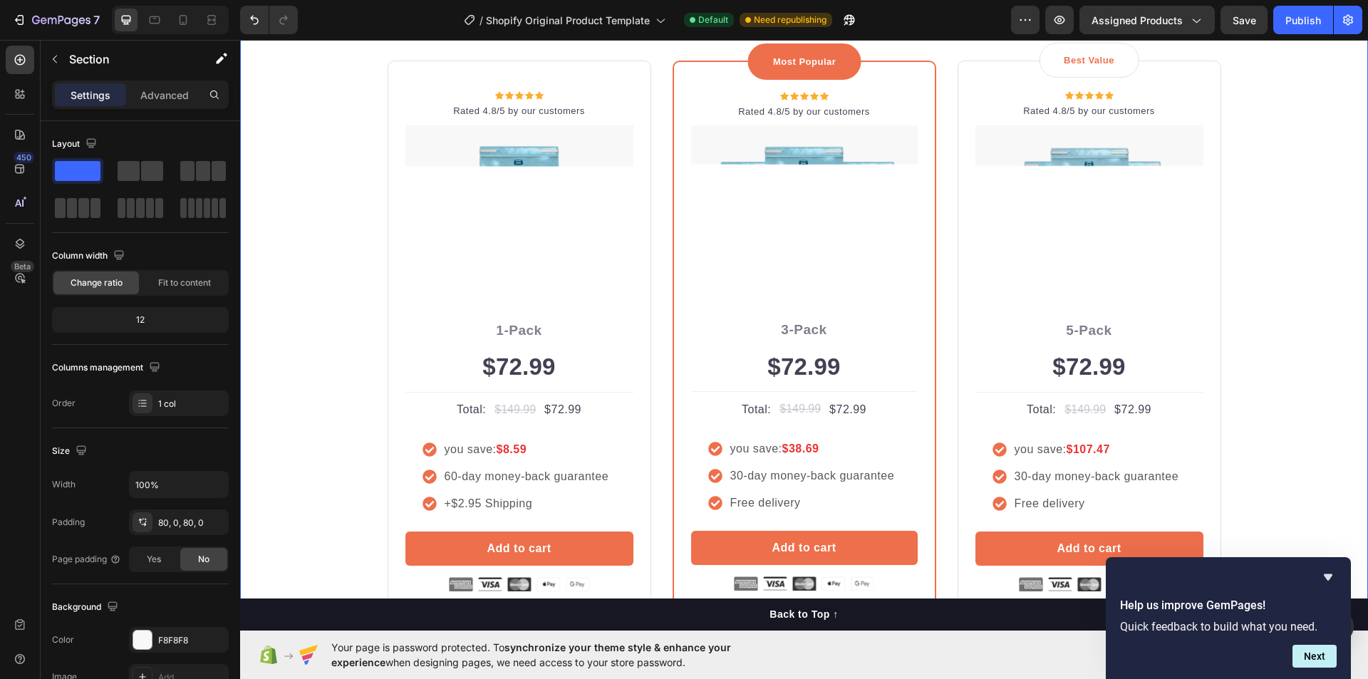
scroll to position [3206, 0]
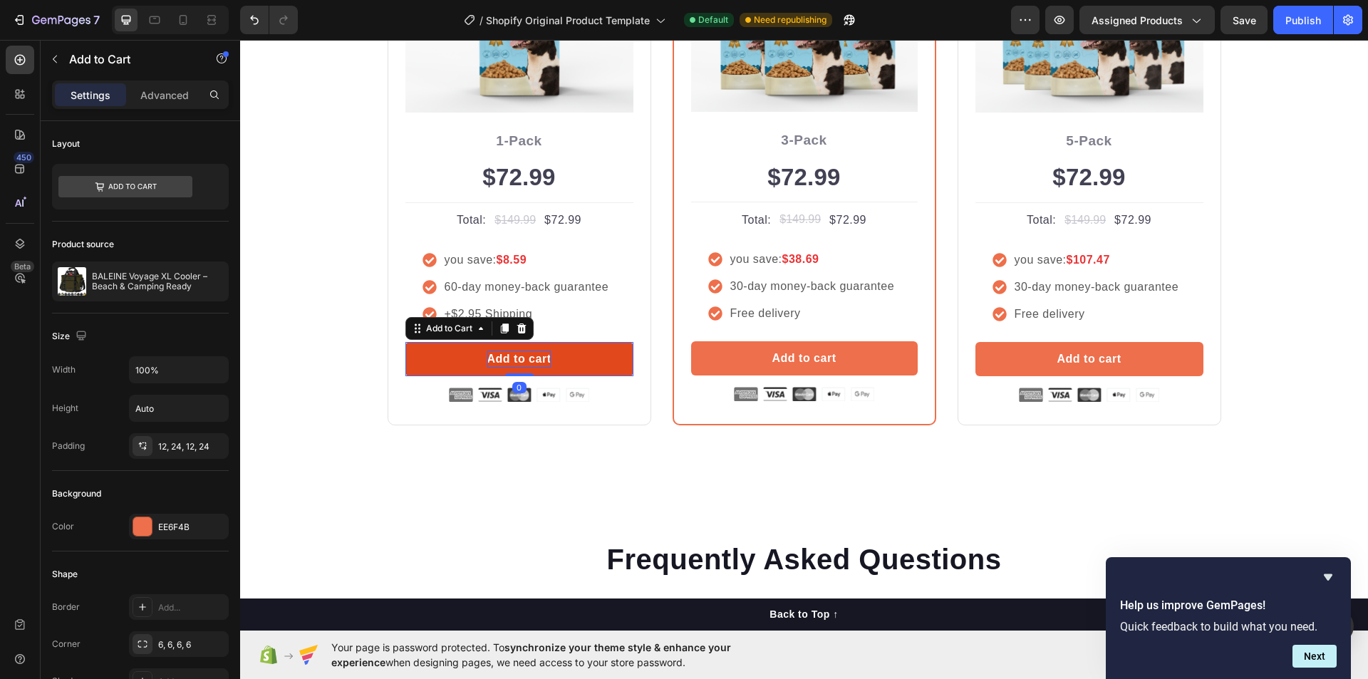
click at [541, 361] on div "Add to cart" at bounding box center [519, 359] width 64 height 17
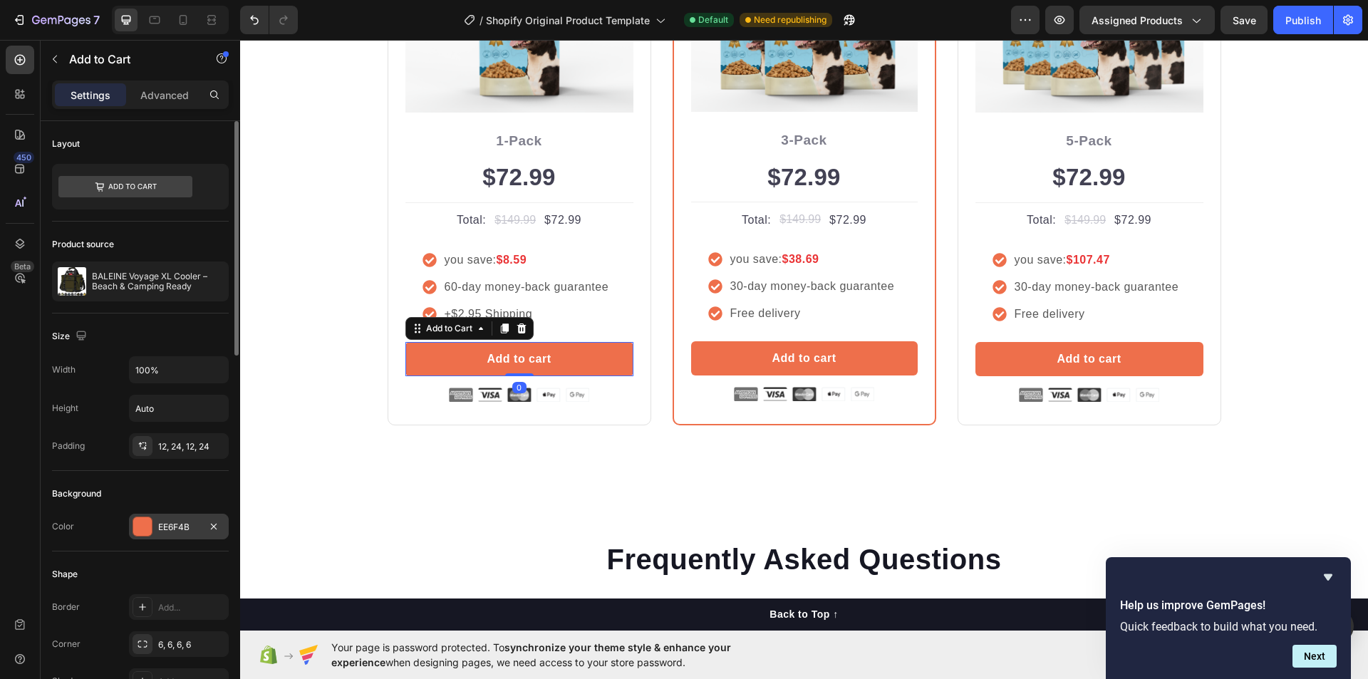
click at [148, 531] on div at bounding box center [142, 526] width 19 height 19
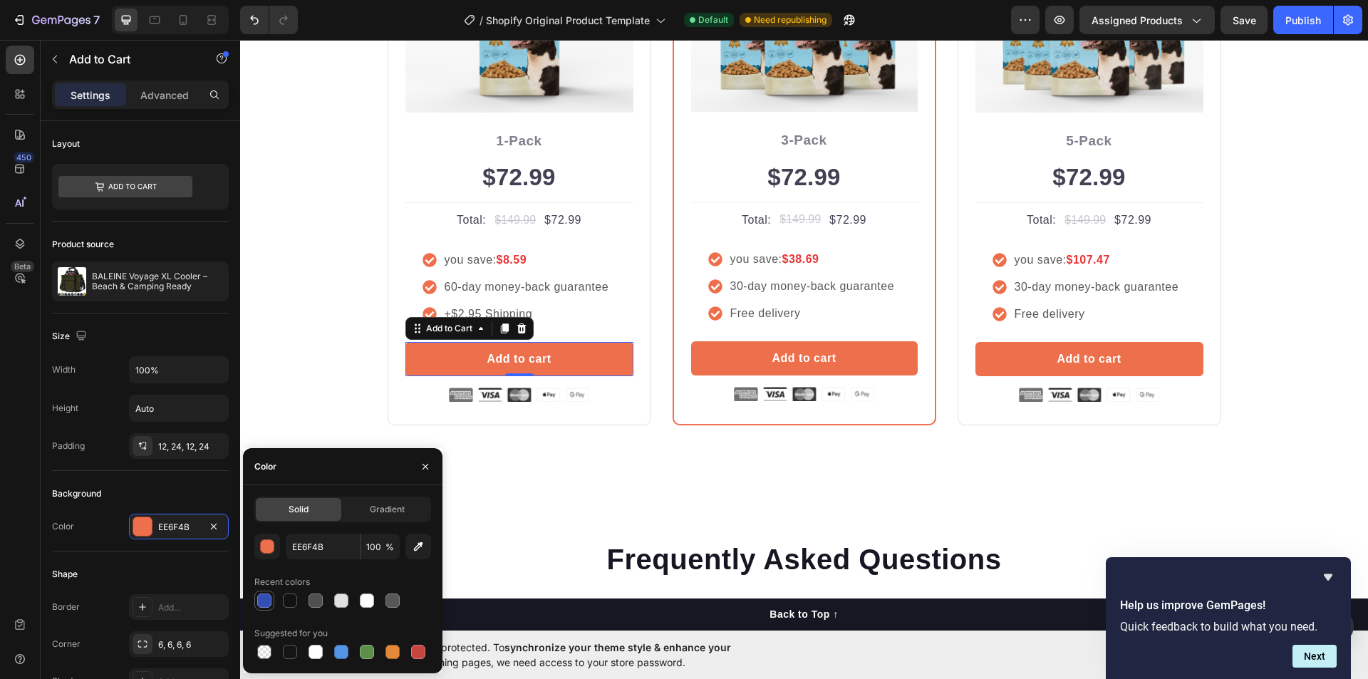
click at [269, 606] on div at bounding box center [264, 601] width 14 height 14
type input "334FB4"
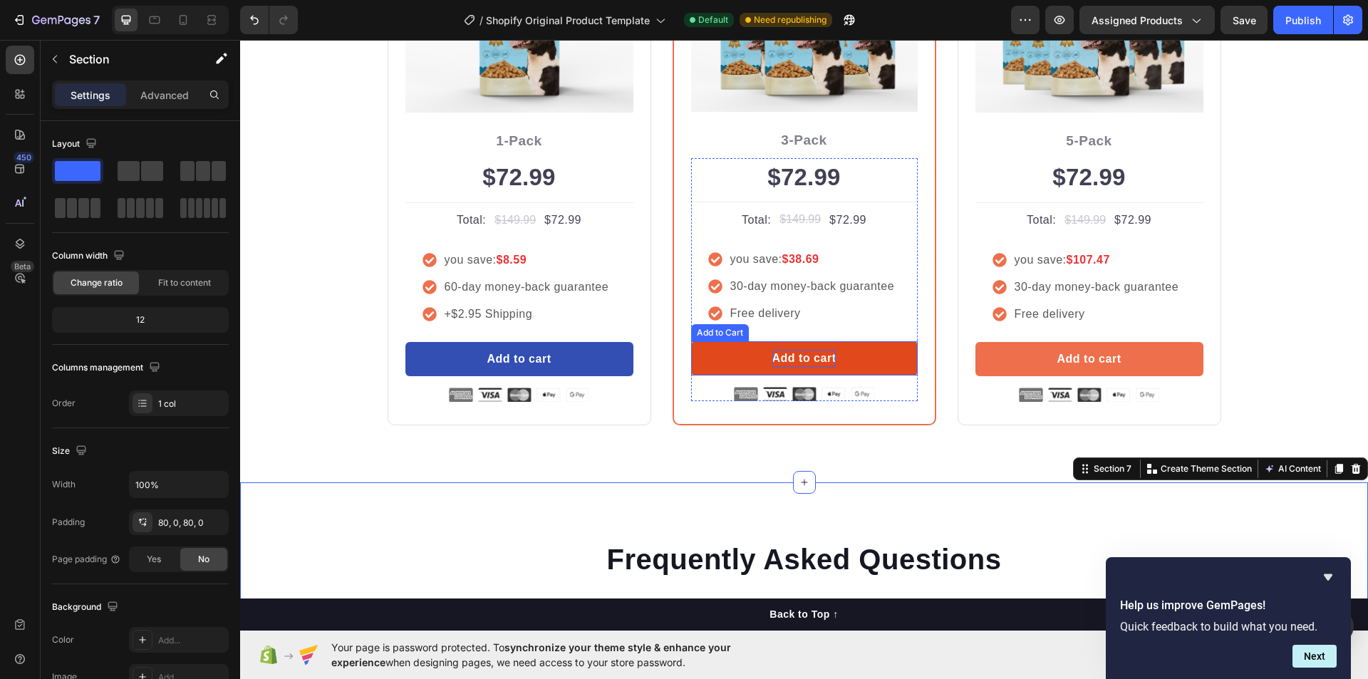
drag, startPoint x: 779, startPoint y: 354, endPoint x: 773, endPoint y: 358, distance: 7.7
click at [780, 354] on div "Add to cart" at bounding box center [804, 358] width 64 height 17
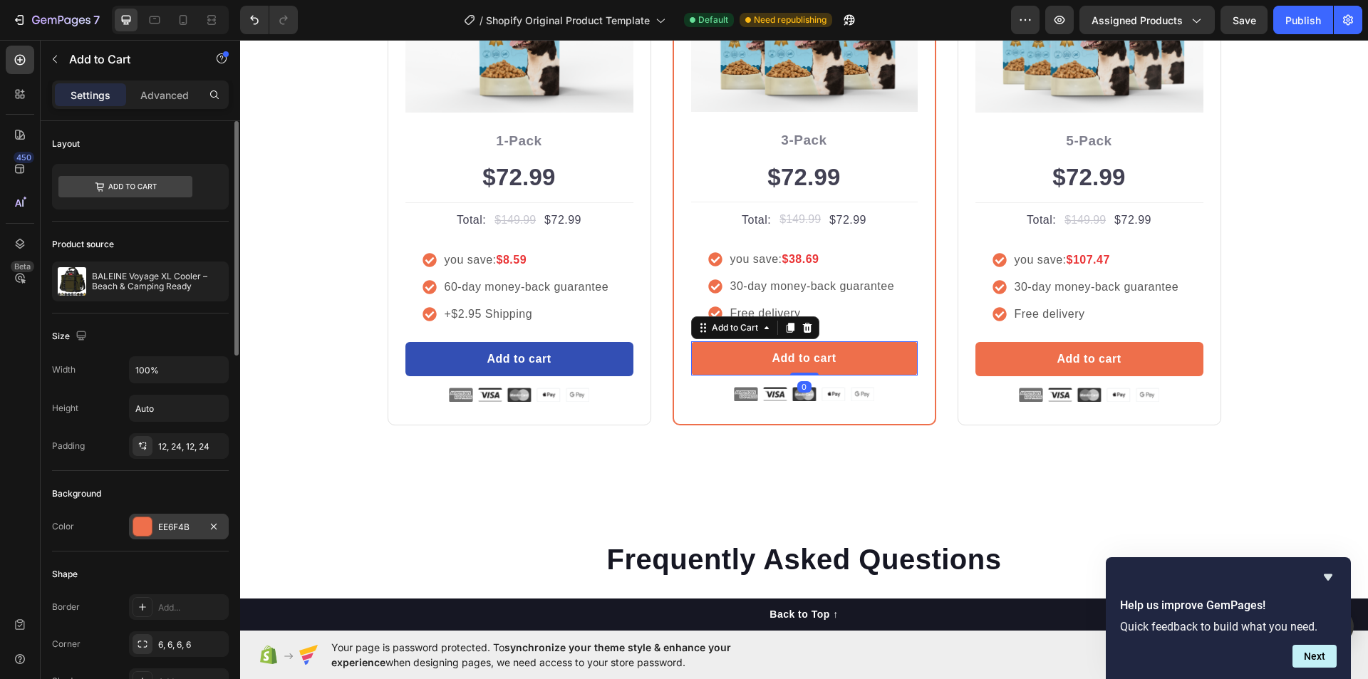
click at [147, 531] on div at bounding box center [142, 526] width 19 height 19
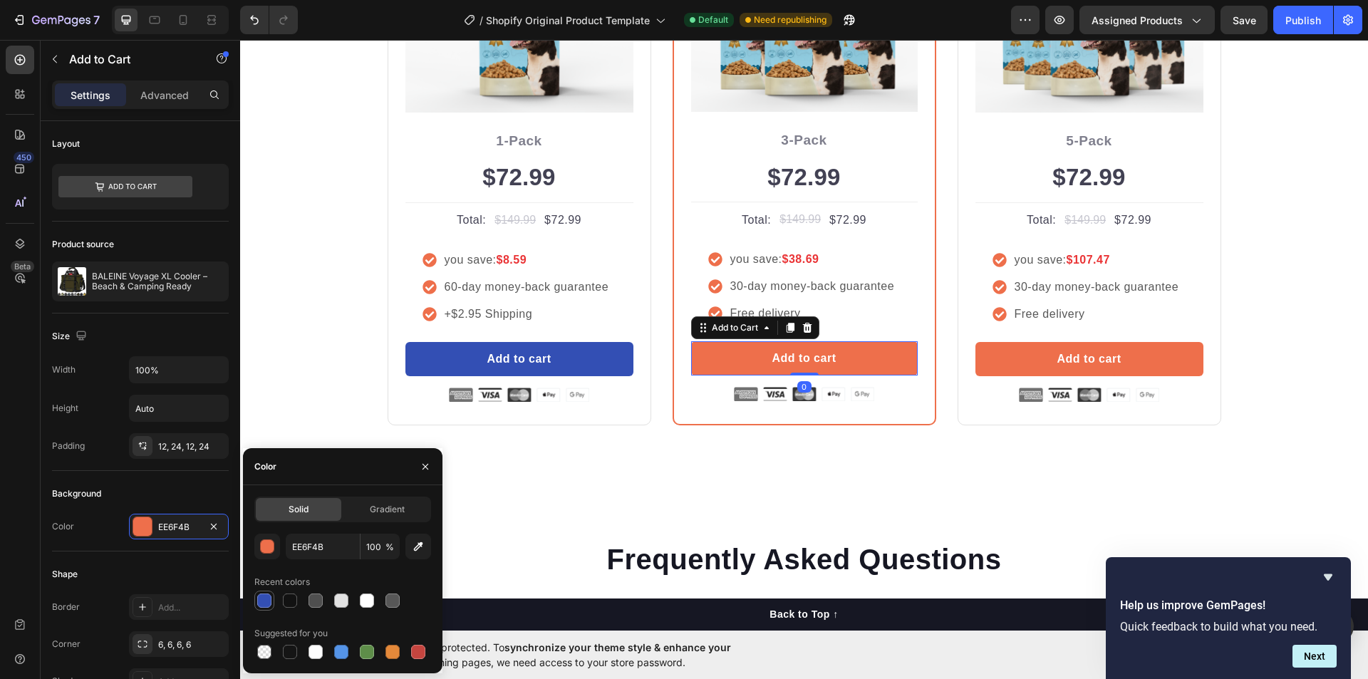
click at [267, 600] on div at bounding box center [264, 601] width 14 height 14
type input "334FB4"
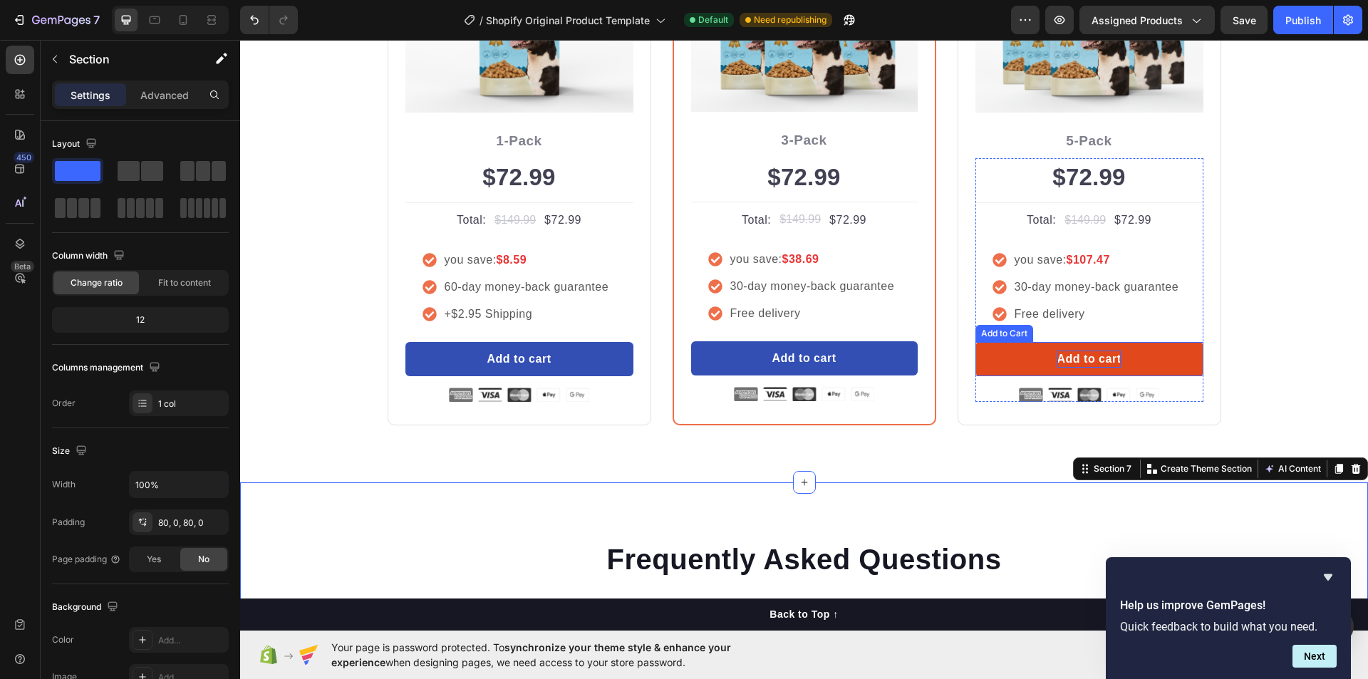
click at [1084, 352] on div "Add to cart" at bounding box center [1089, 359] width 64 height 17
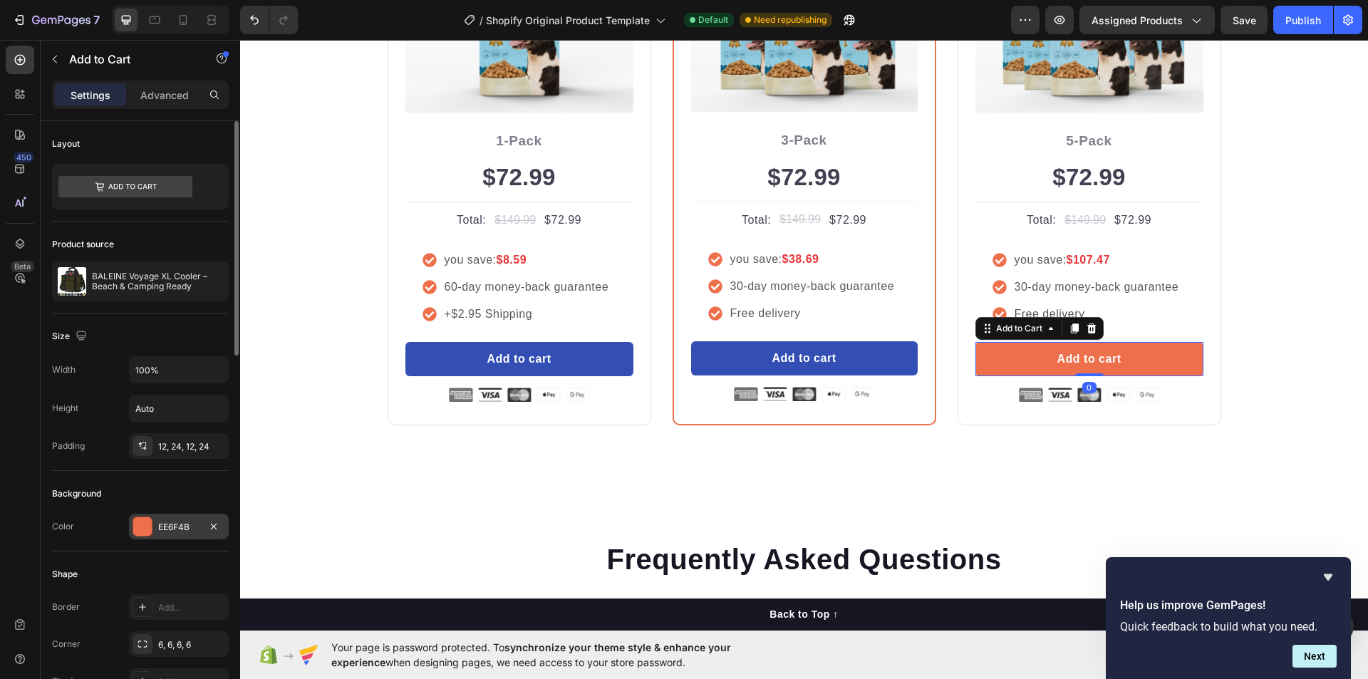
click at [142, 518] on div at bounding box center [142, 526] width 19 height 19
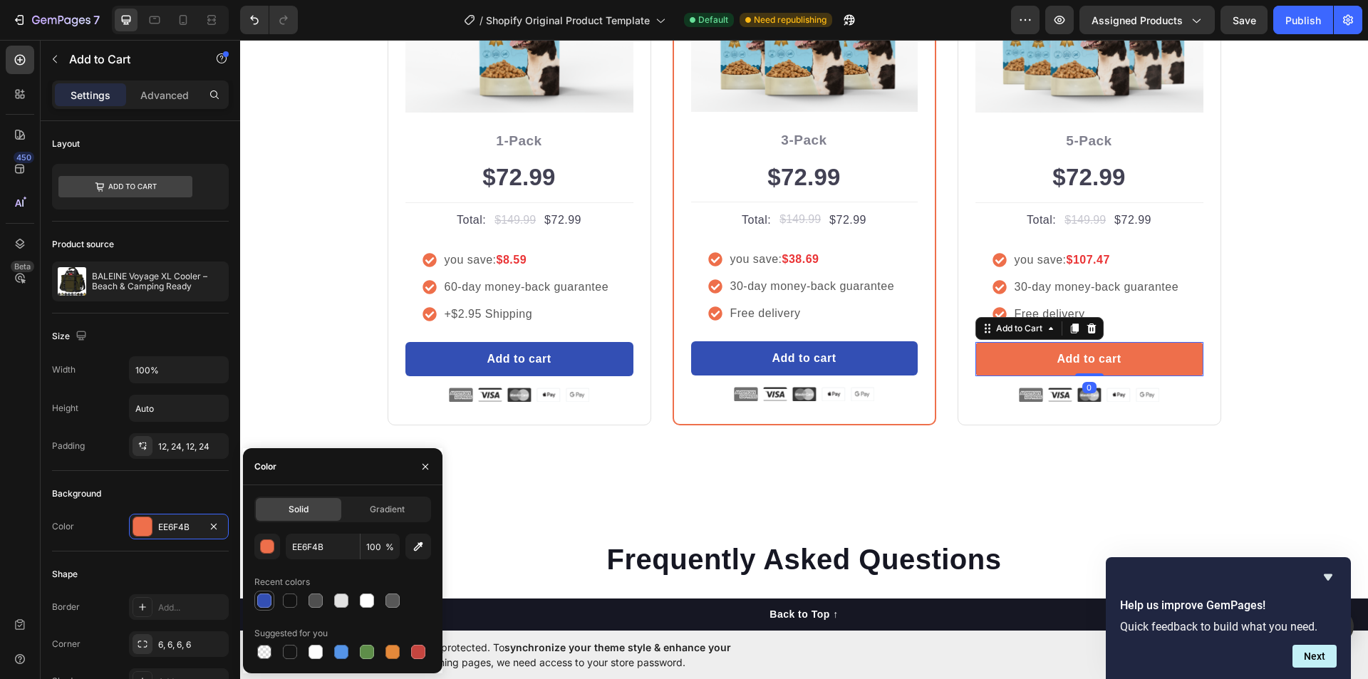
click at [262, 607] on div at bounding box center [264, 601] width 14 height 14
type input "334FB4"
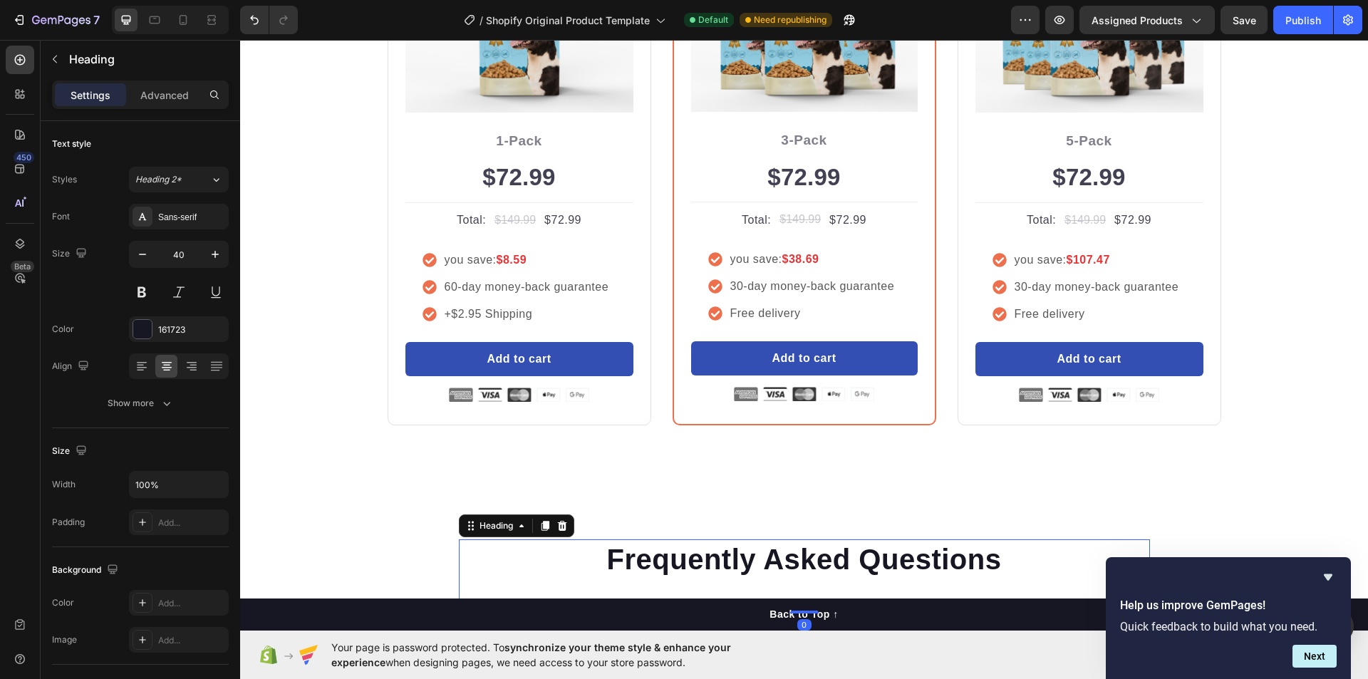
click at [670, 552] on p "Frequently Asked Questions" at bounding box center [804, 559] width 688 height 37
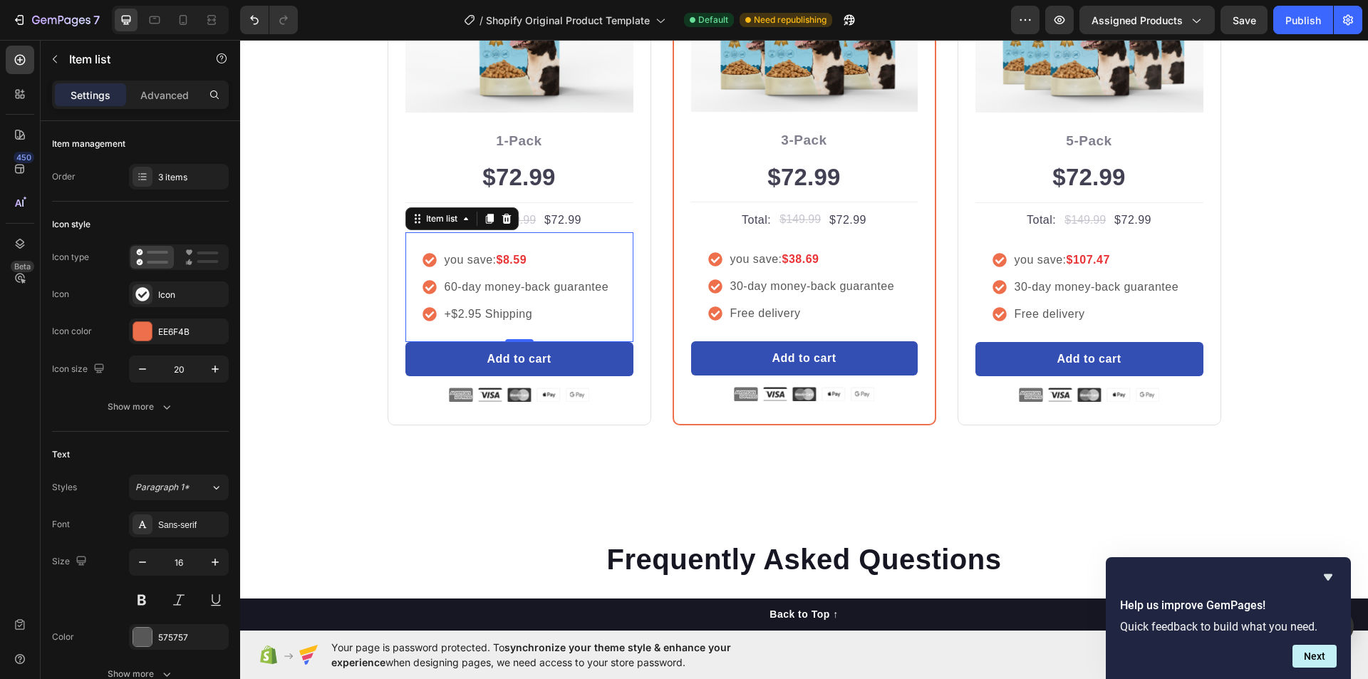
click at [423, 319] on icon at bounding box center [430, 314] width 14 height 14
click at [150, 326] on div at bounding box center [142, 331] width 19 height 19
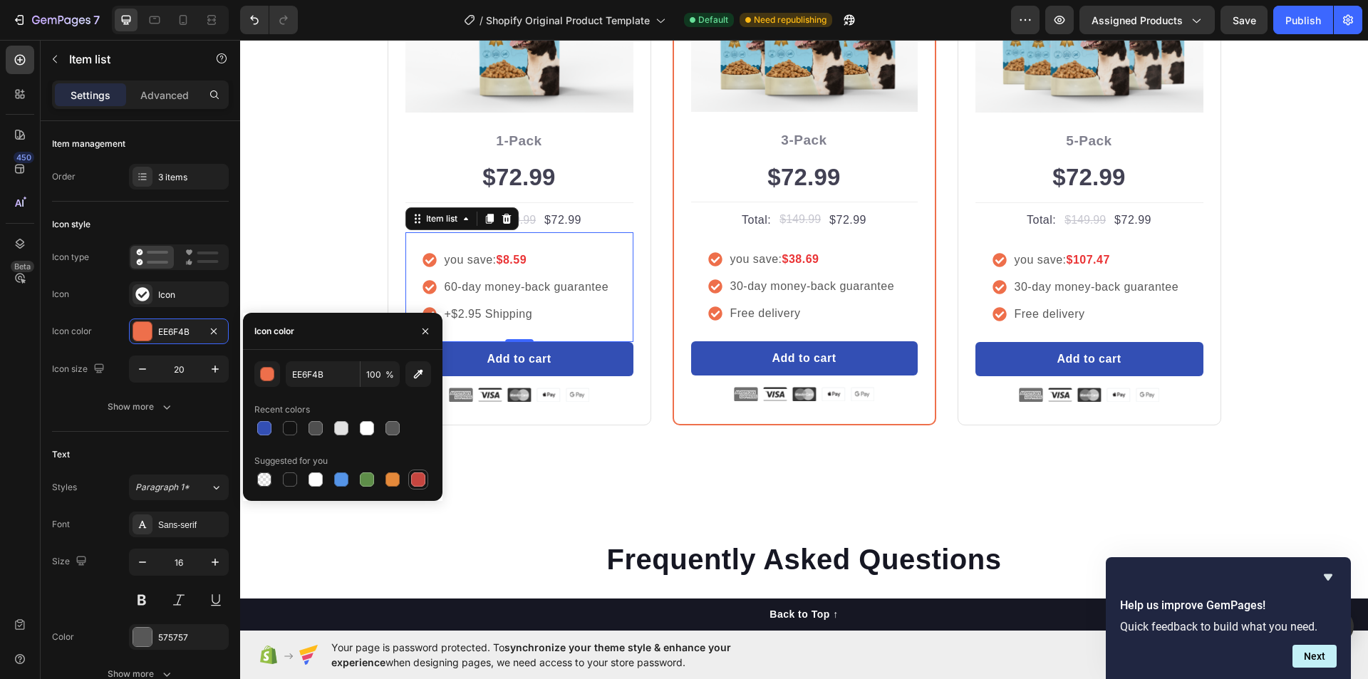
click at [423, 480] on div at bounding box center [418, 479] width 14 height 14
type input "C5453F"
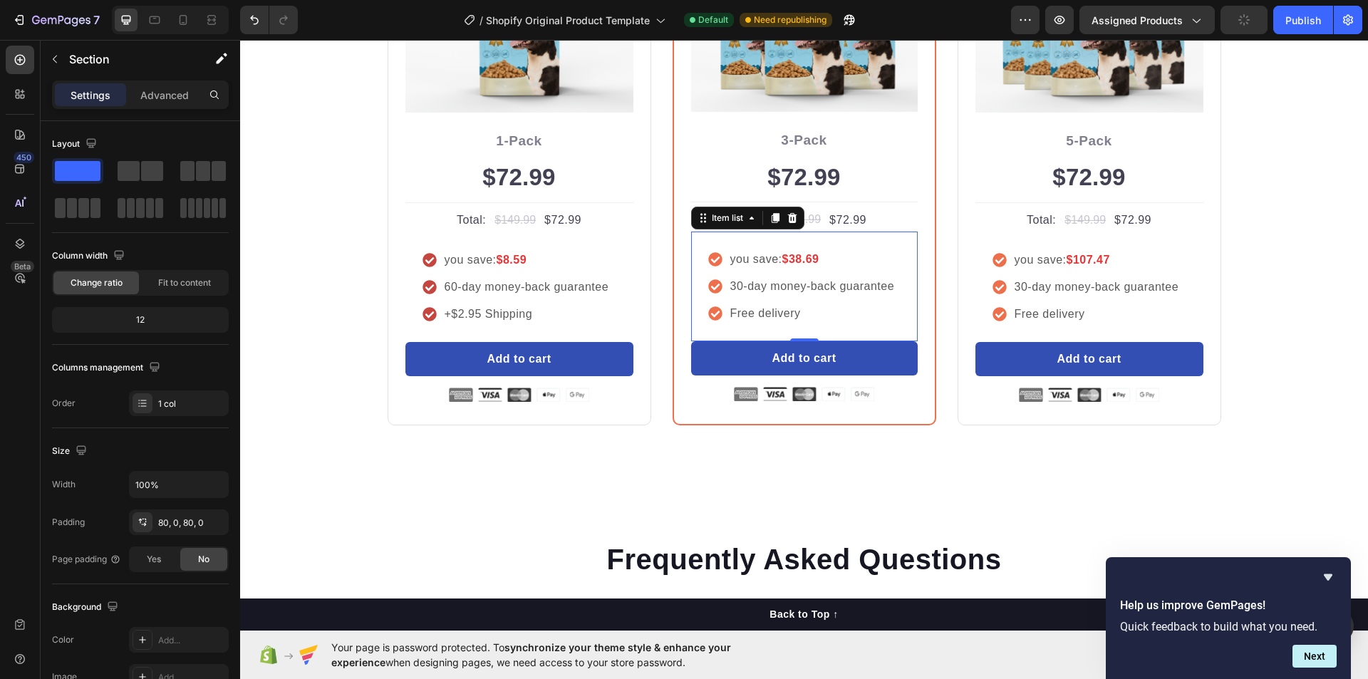
click at [713, 314] on icon at bounding box center [715, 313] width 14 height 14
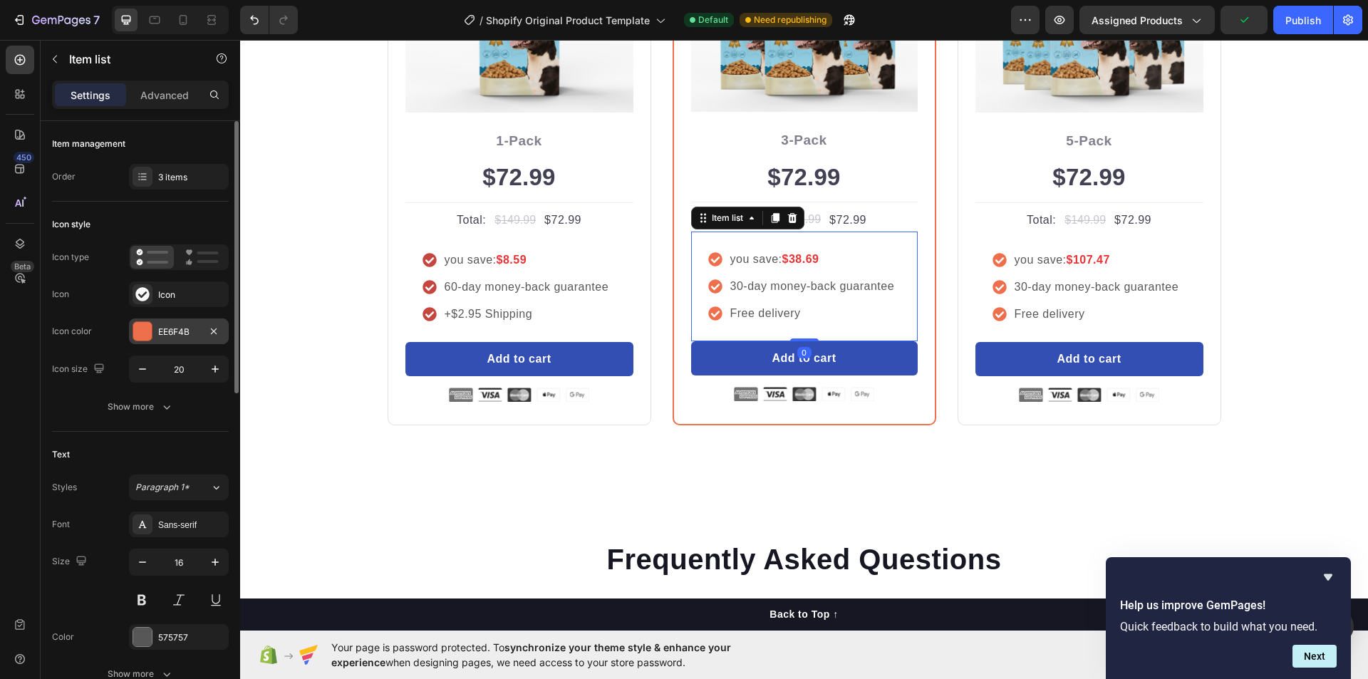
click at [159, 337] on div "EE6F4B" at bounding box center [178, 332] width 41 height 13
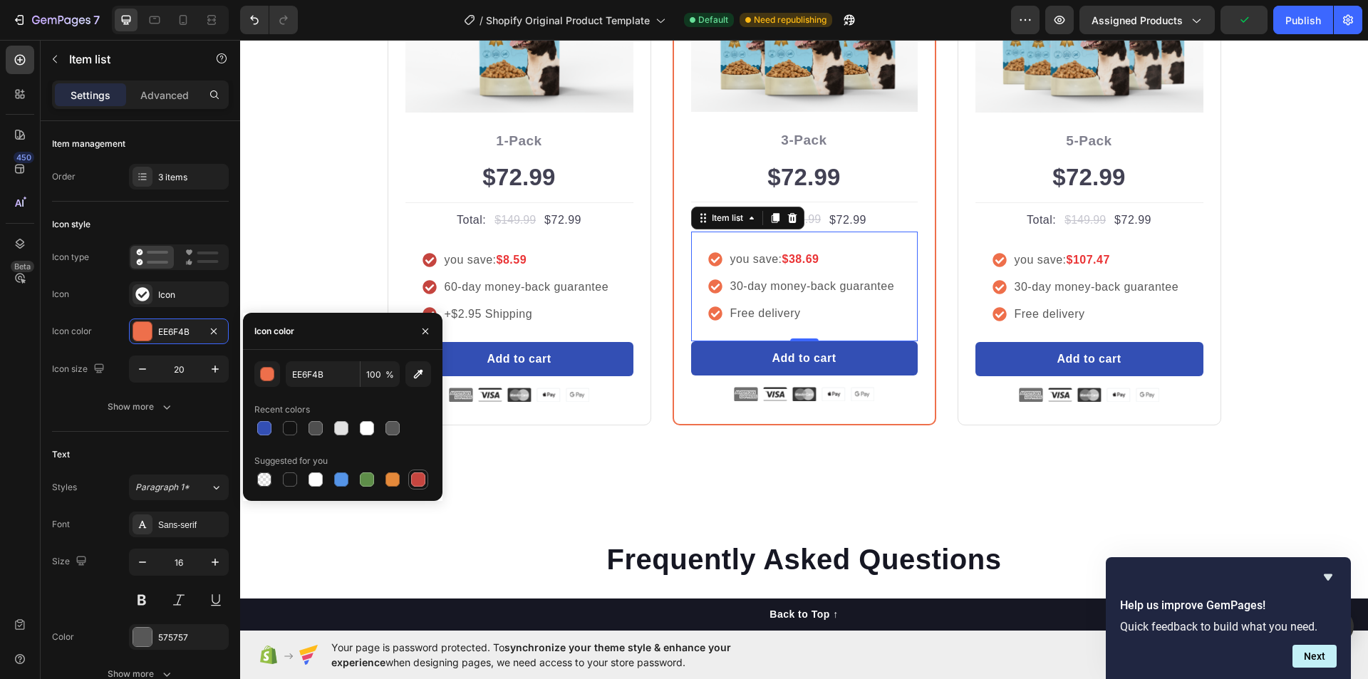
click at [413, 477] on div at bounding box center [418, 479] width 14 height 14
type input "C5453F"
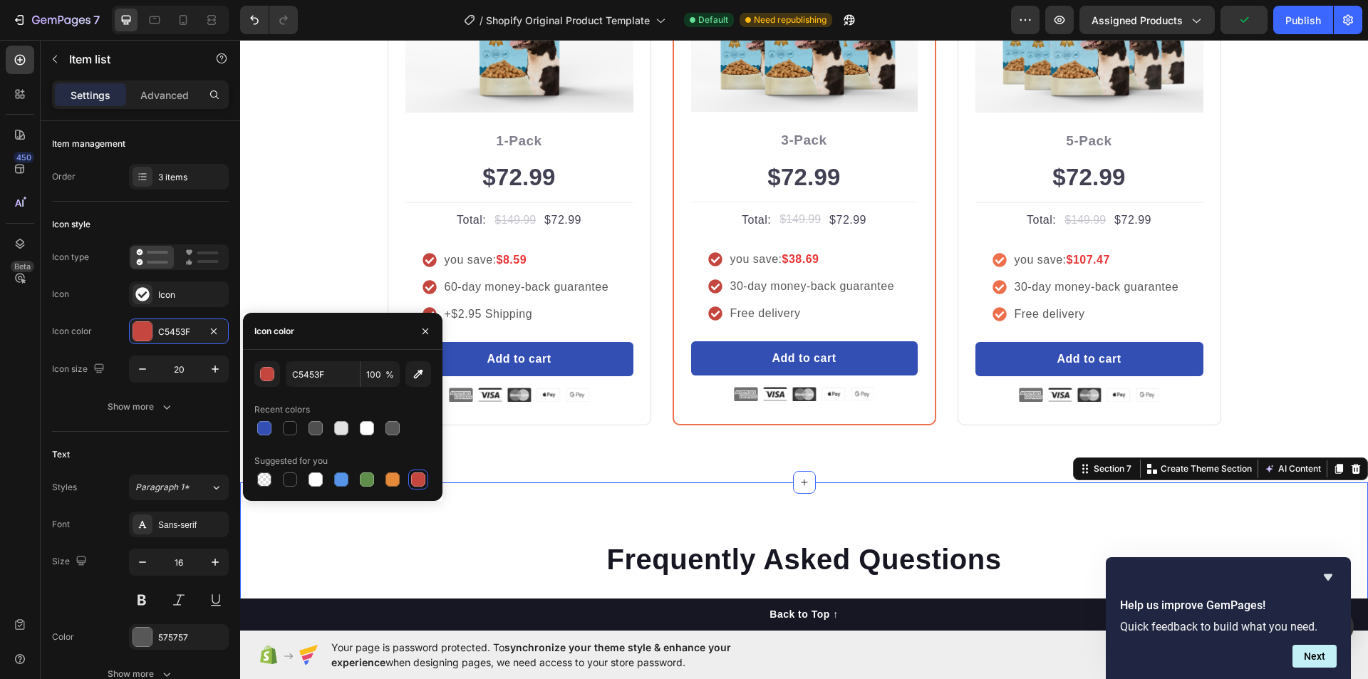
drag, startPoint x: 616, startPoint y: 529, endPoint x: 631, endPoint y: 525, distance: 15.6
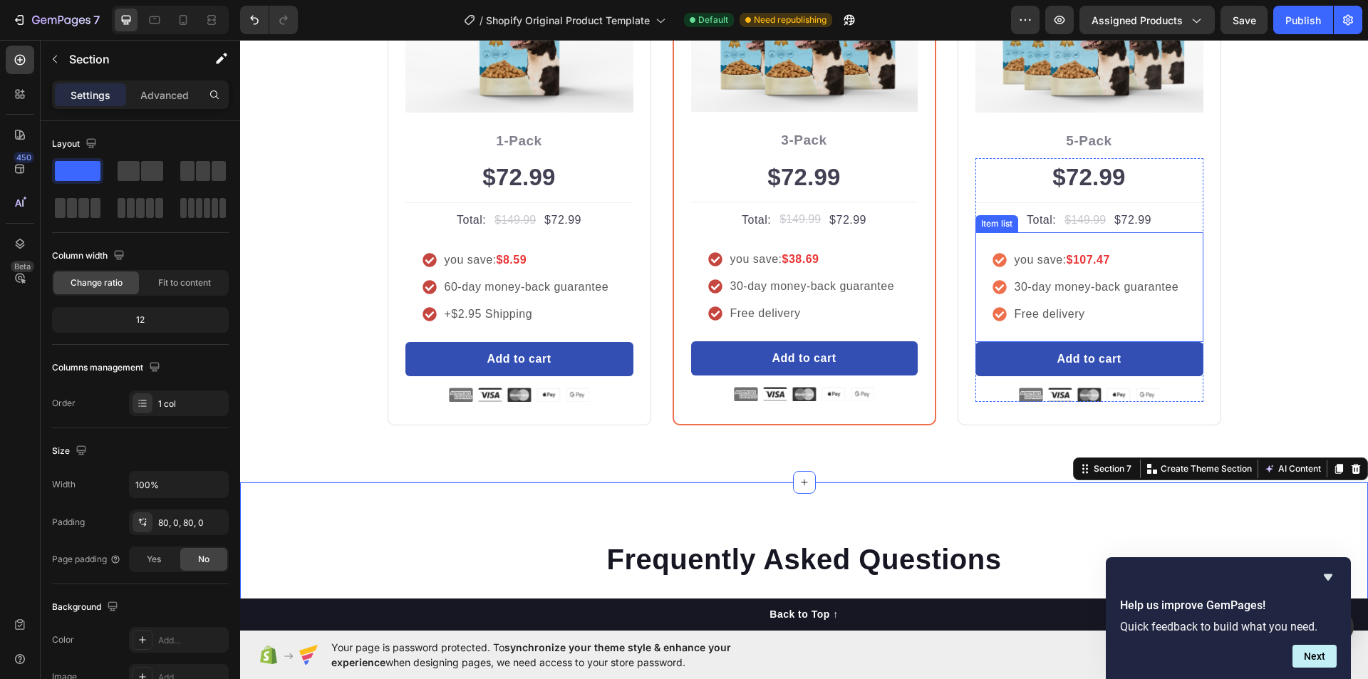
click at [996, 322] on div "Free delivery" at bounding box center [1087, 314] width 189 height 21
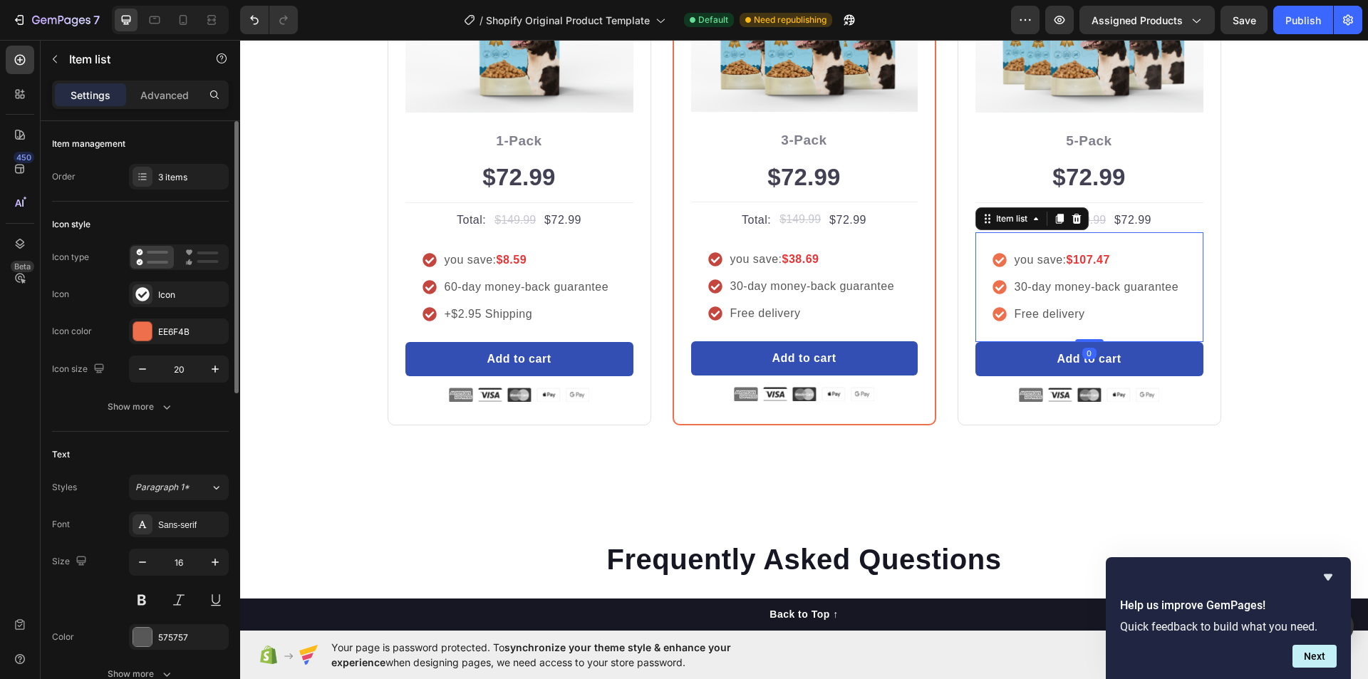
click at [128, 329] on div "Icon color EE6F4B" at bounding box center [140, 331] width 177 height 26
click at [137, 333] on div at bounding box center [142, 331] width 19 height 19
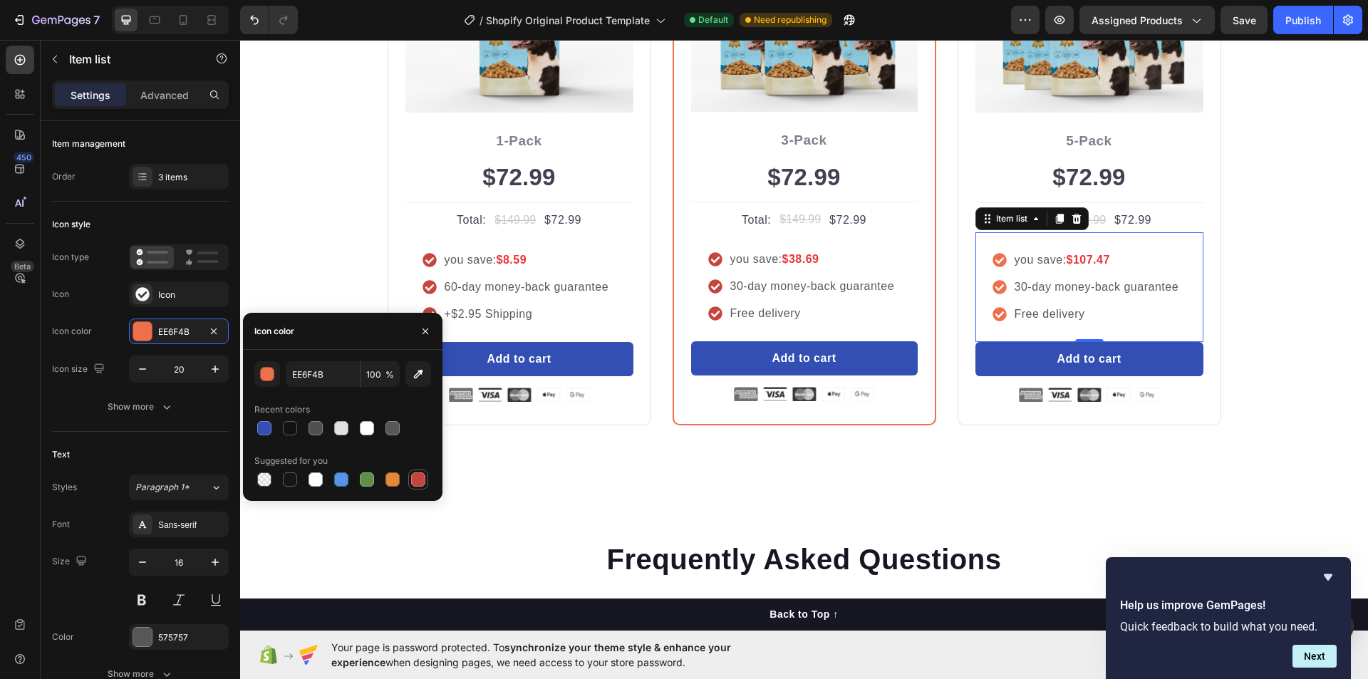
click at [416, 483] on div at bounding box center [418, 479] width 14 height 14
type input "C5453F"
click at [537, 544] on p "Frequently Asked Questions" at bounding box center [804, 559] width 688 height 37
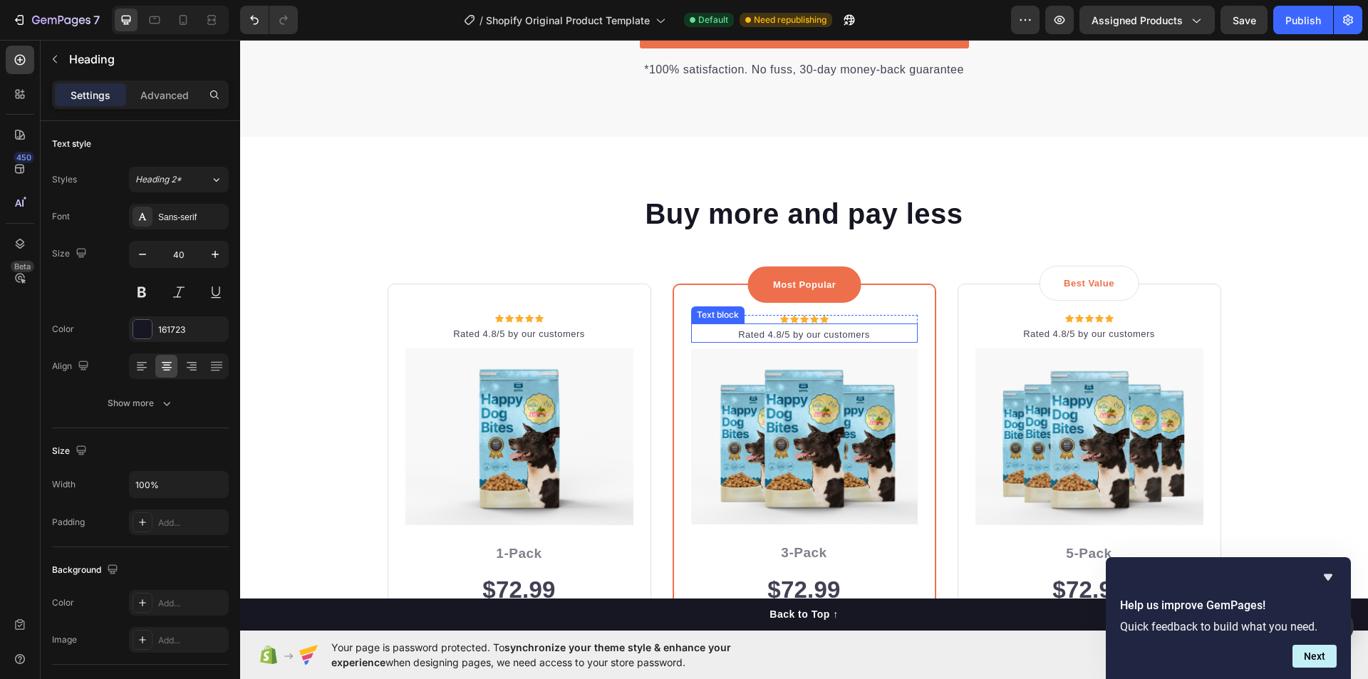
scroll to position [2904, 0]
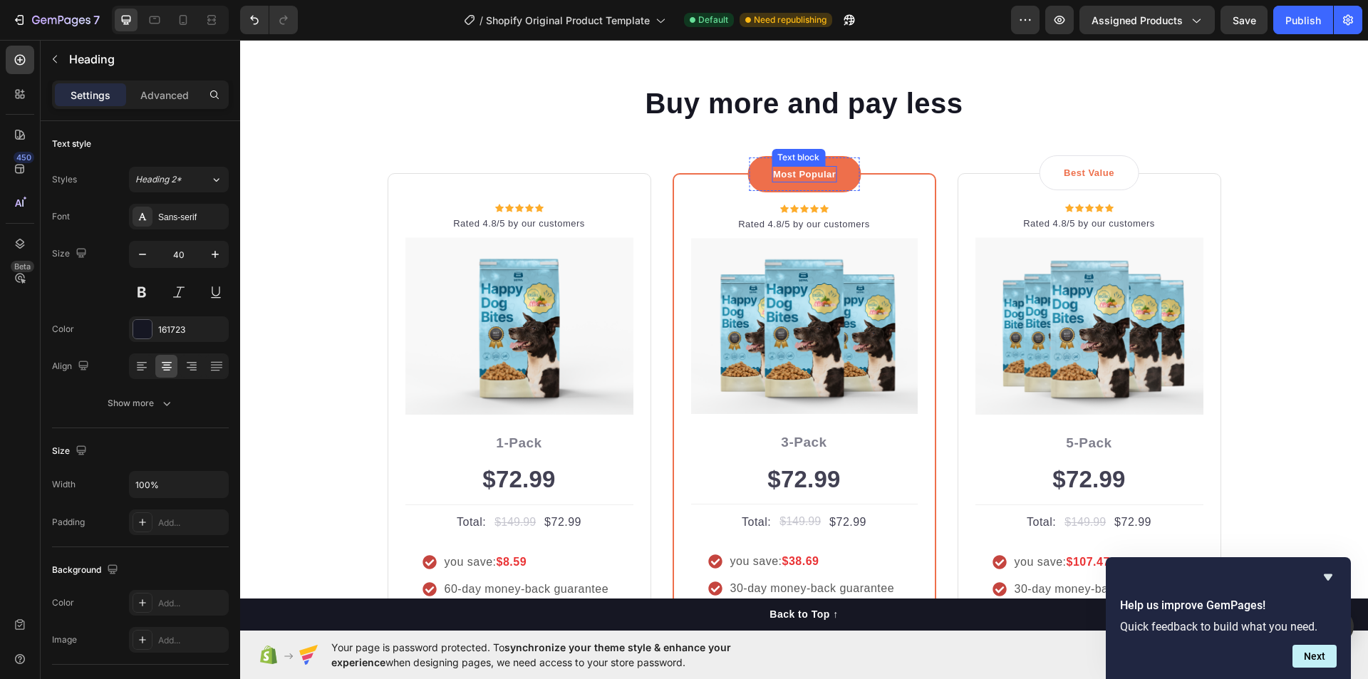
click at [798, 181] on div "Most Popular Text block" at bounding box center [804, 174] width 65 height 17
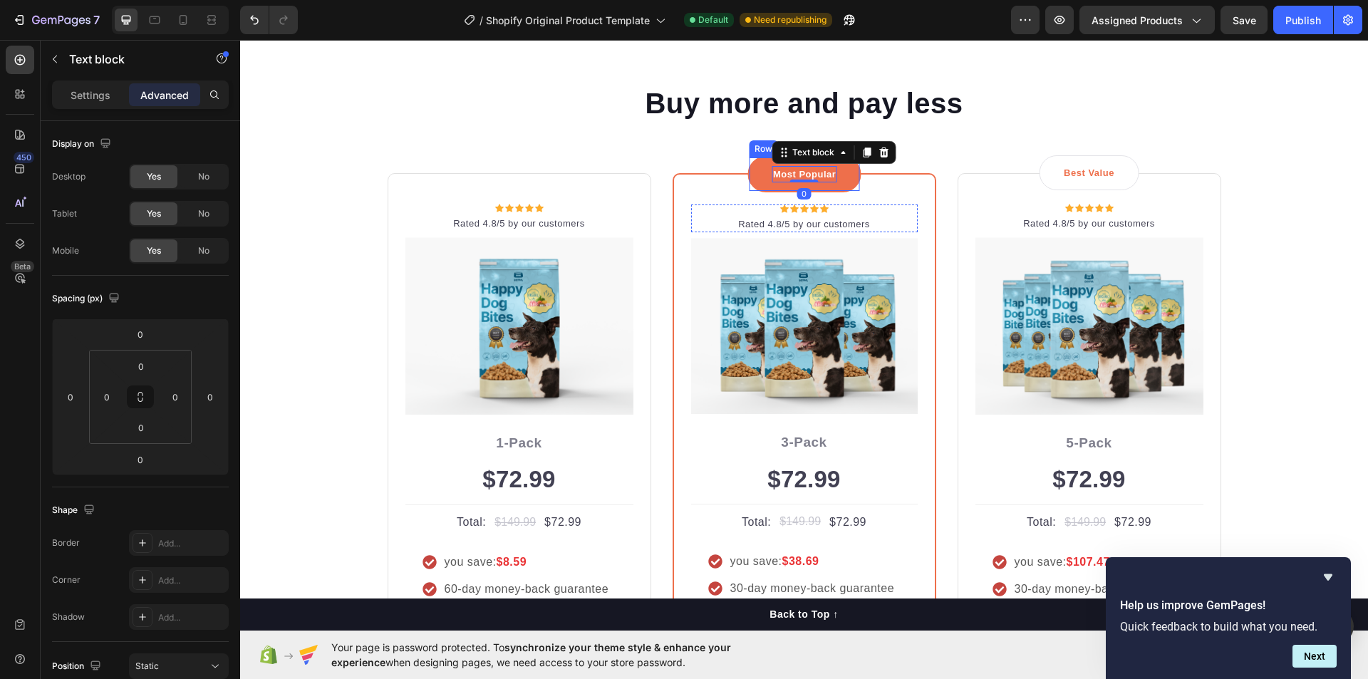
click at [755, 173] on div "Most Popular Text block 0 Row" at bounding box center [803, 174] width 113 height 37
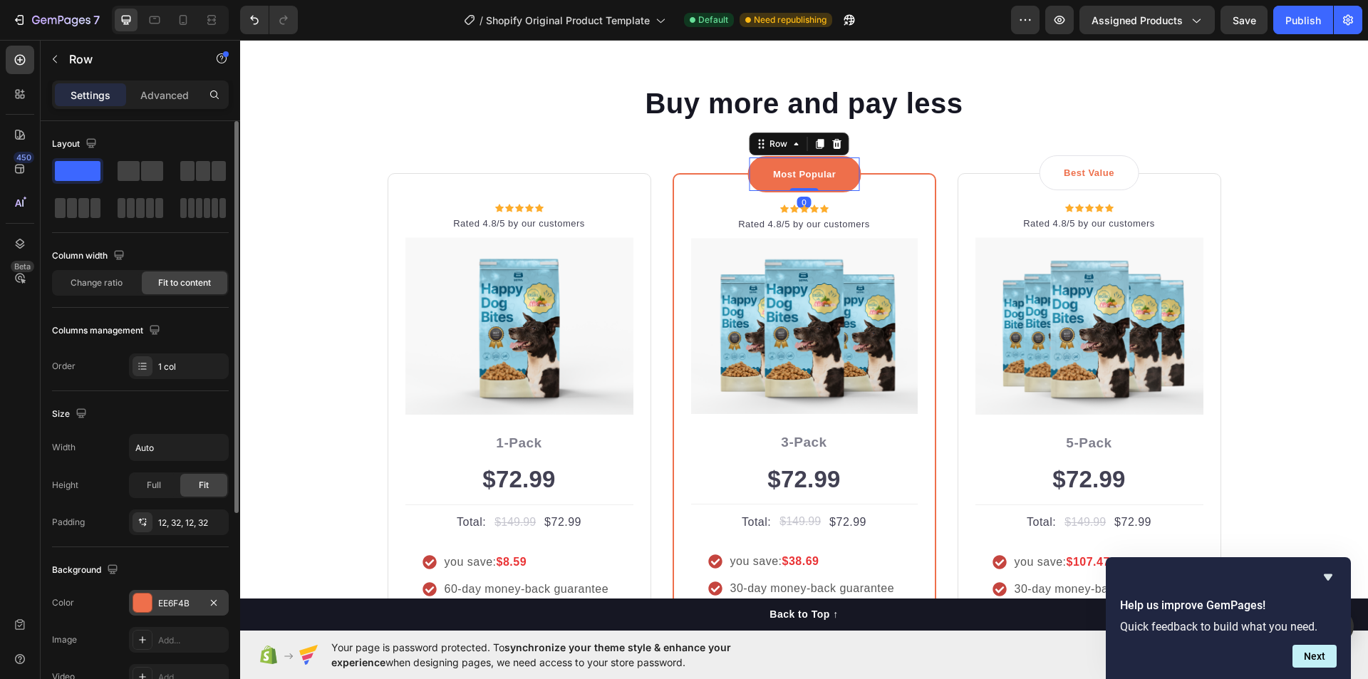
click at [141, 595] on div at bounding box center [142, 603] width 19 height 19
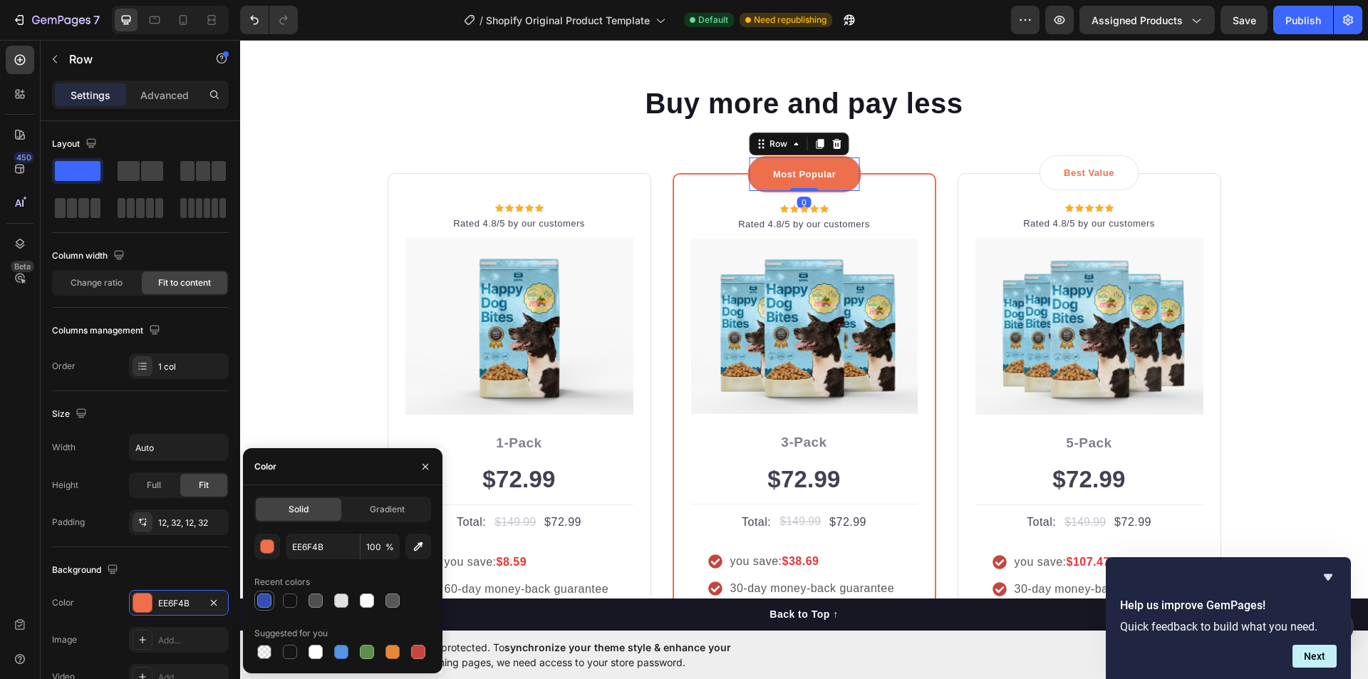
click at [264, 594] on div at bounding box center [264, 601] width 14 height 14
type input "334FB4"
click at [463, 118] on p "Buy more and pay less" at bounding box center [804, 103] width 852 height 37
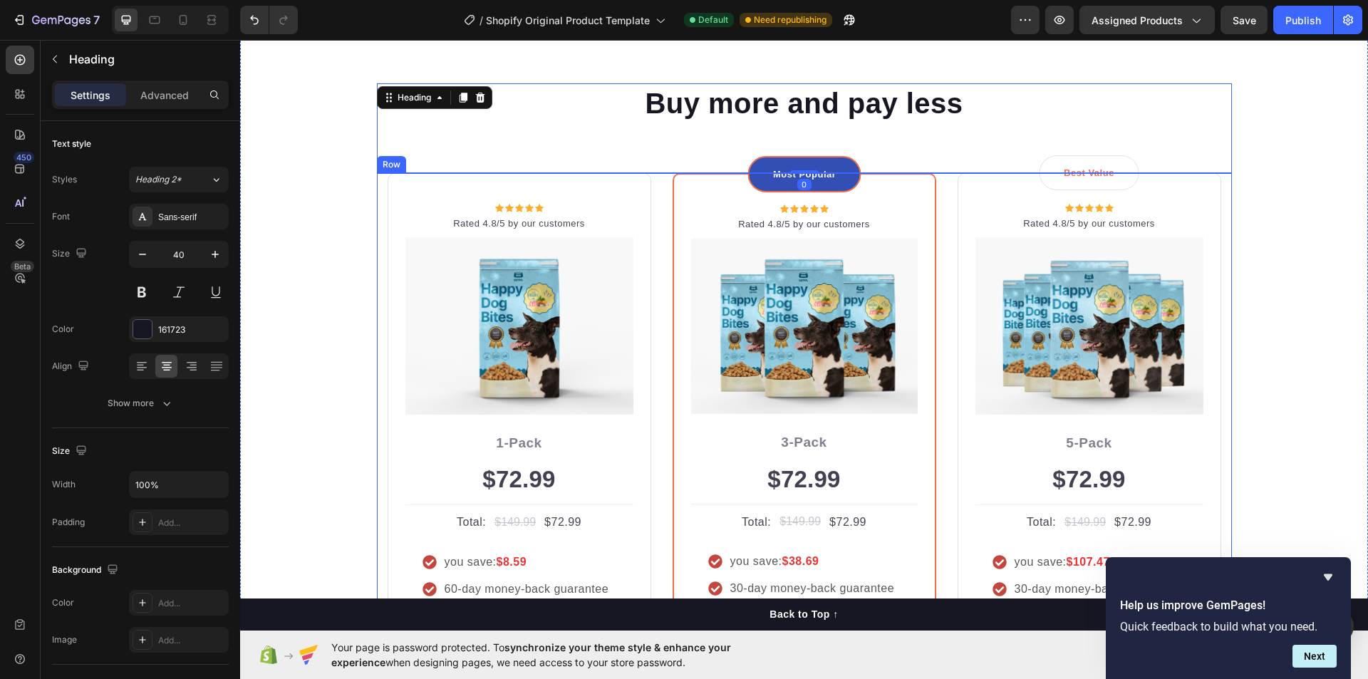
click at [931, 269] on div "Icon Icon Icon Icon Icon Icon List Hoz Rated 4.8/5 by our customers Text block …" at bounding box center [804, 450] width 855 height 555
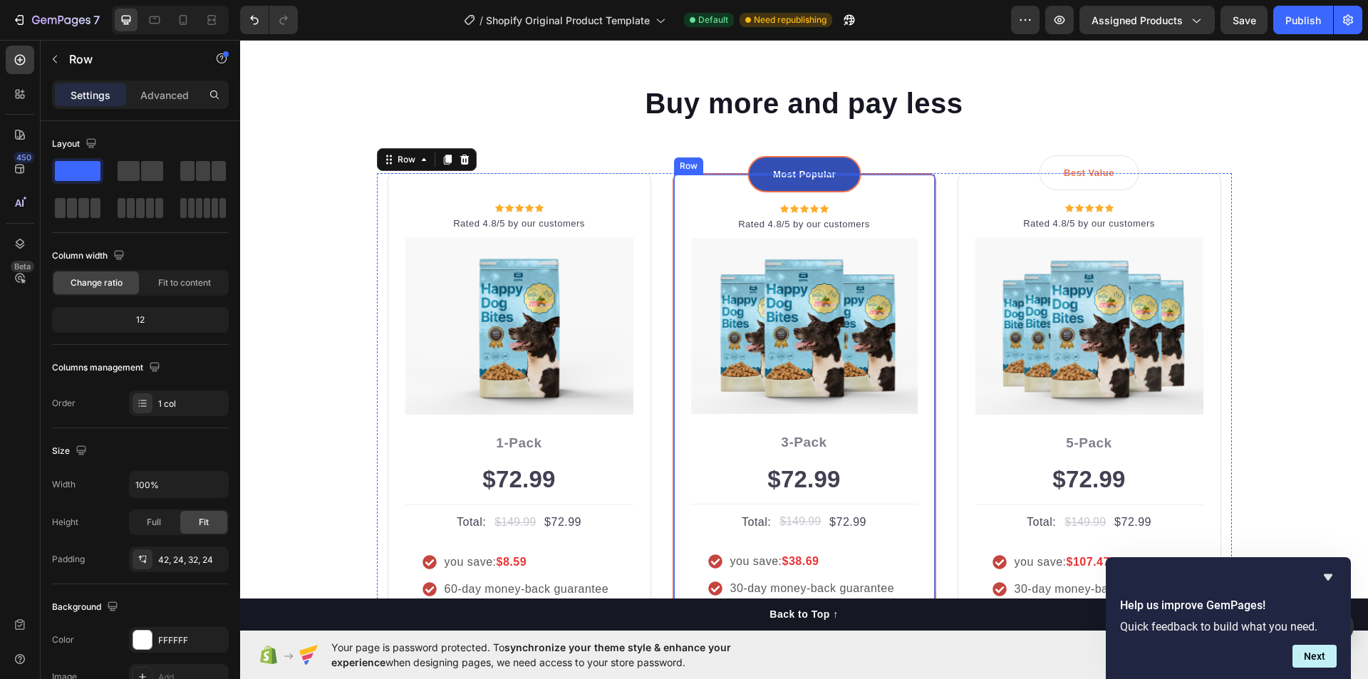
click at [929, 269] on div "Most Popular Text block Row Icon Icon Icon Icon Icon Icon List Hoz Rated 4.8/5 …" at bounding box center [805, 450] width 264 height 555
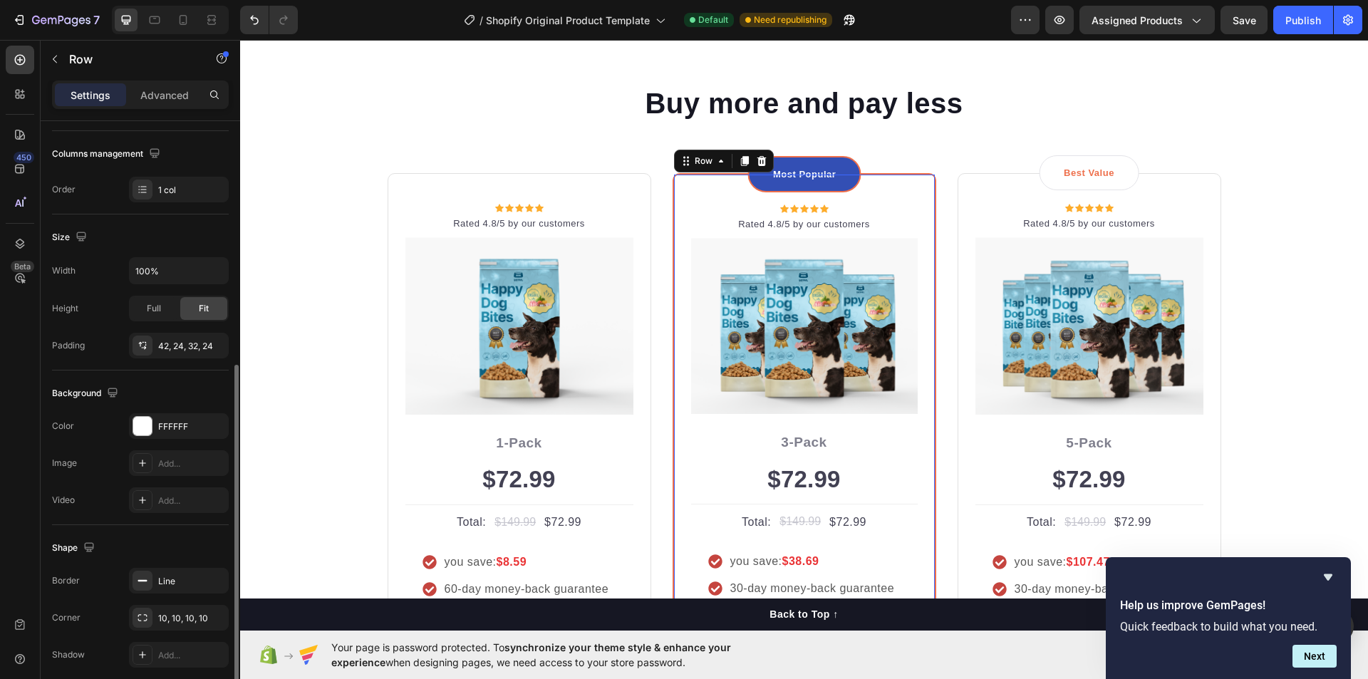
scroll to position [271, 0]
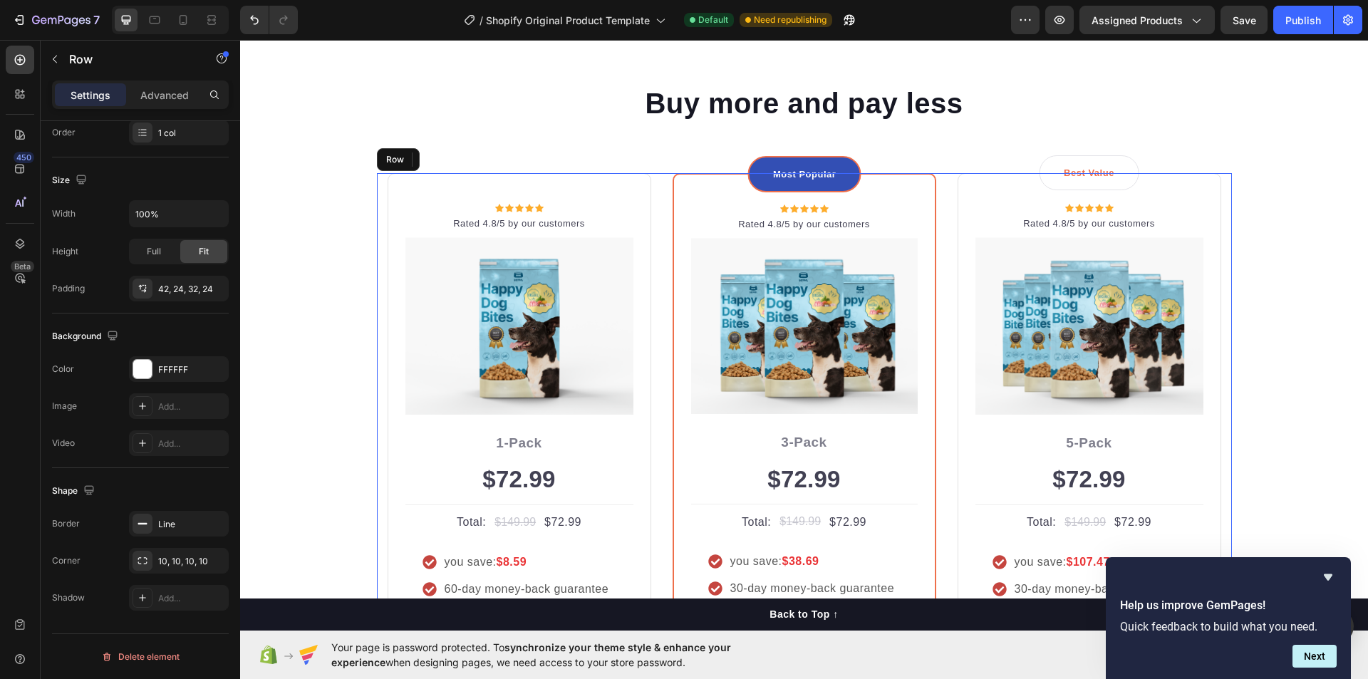
click at [931, 318] on div "Icon Icon Icon Icon Icon Icon List Hoz Rated 4.8/5 by our customers Text block …" at bounding box center [804, 450] width 855 height 555
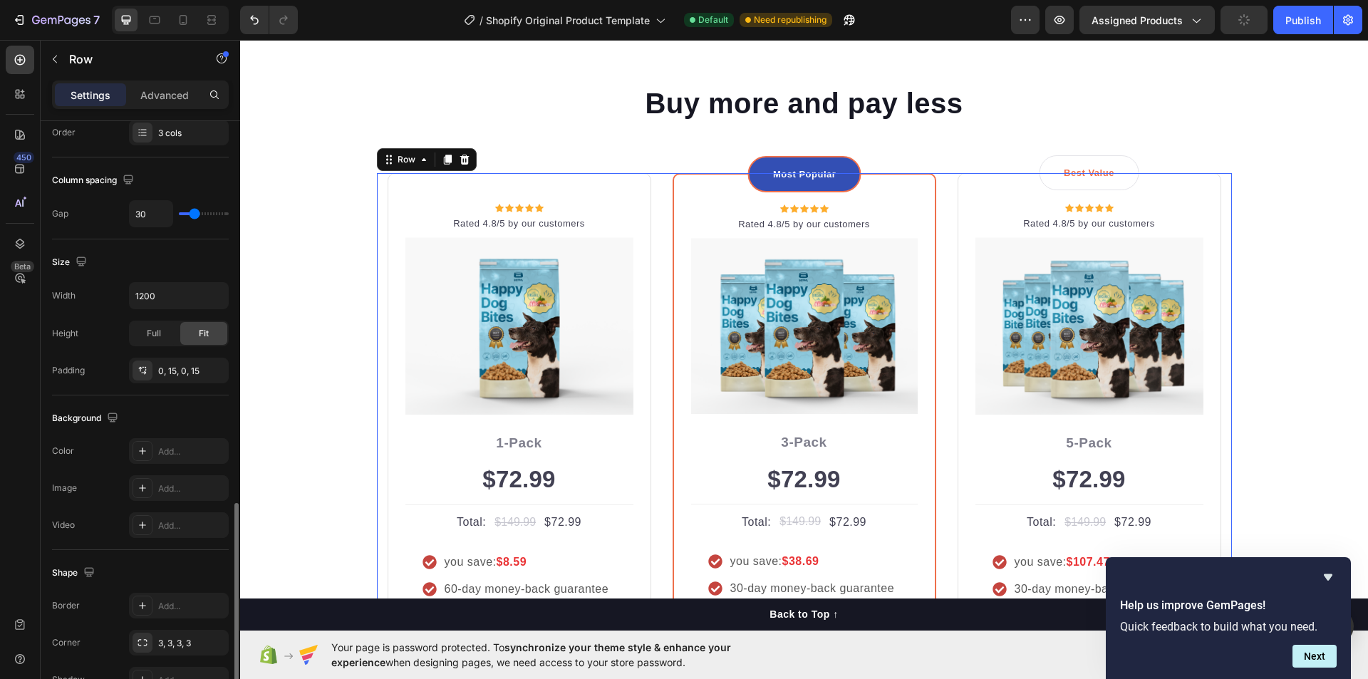
scroll to position [433, 0]
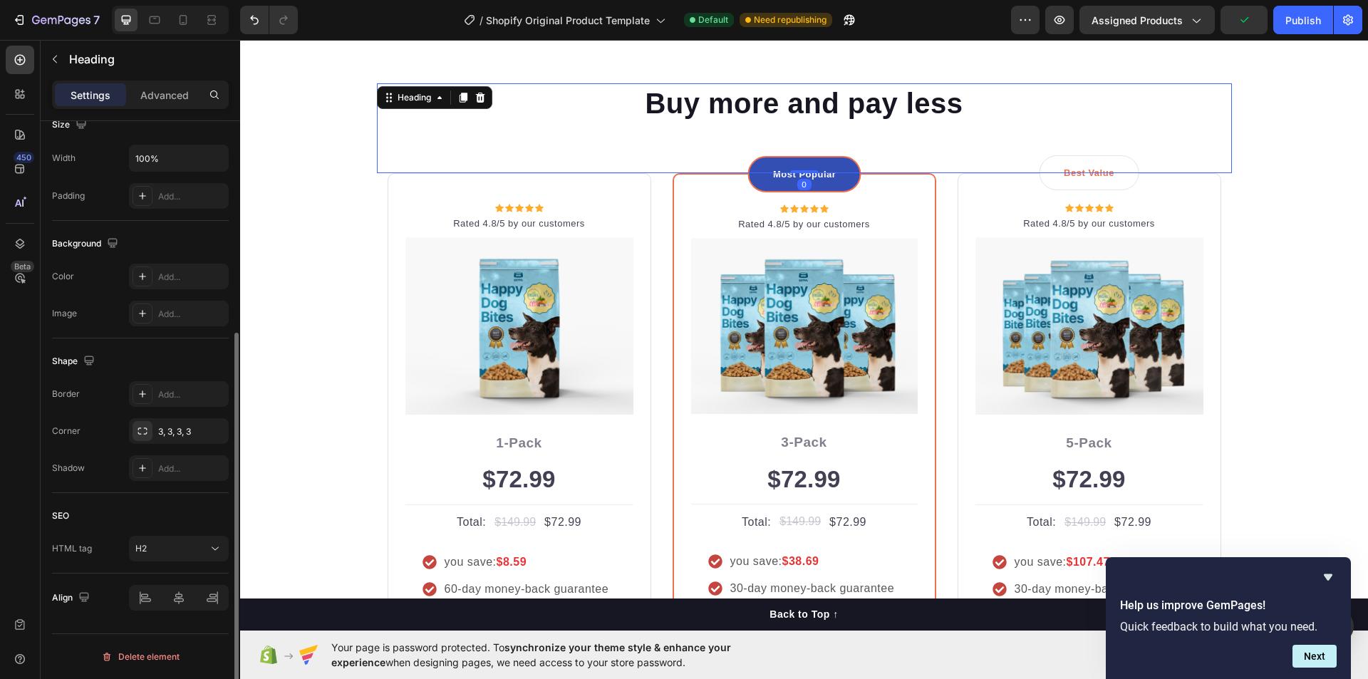
click at [931, 152] on div "Buy more and pay less Heading 0" at bounding box center [804, 128] width 855 height 90
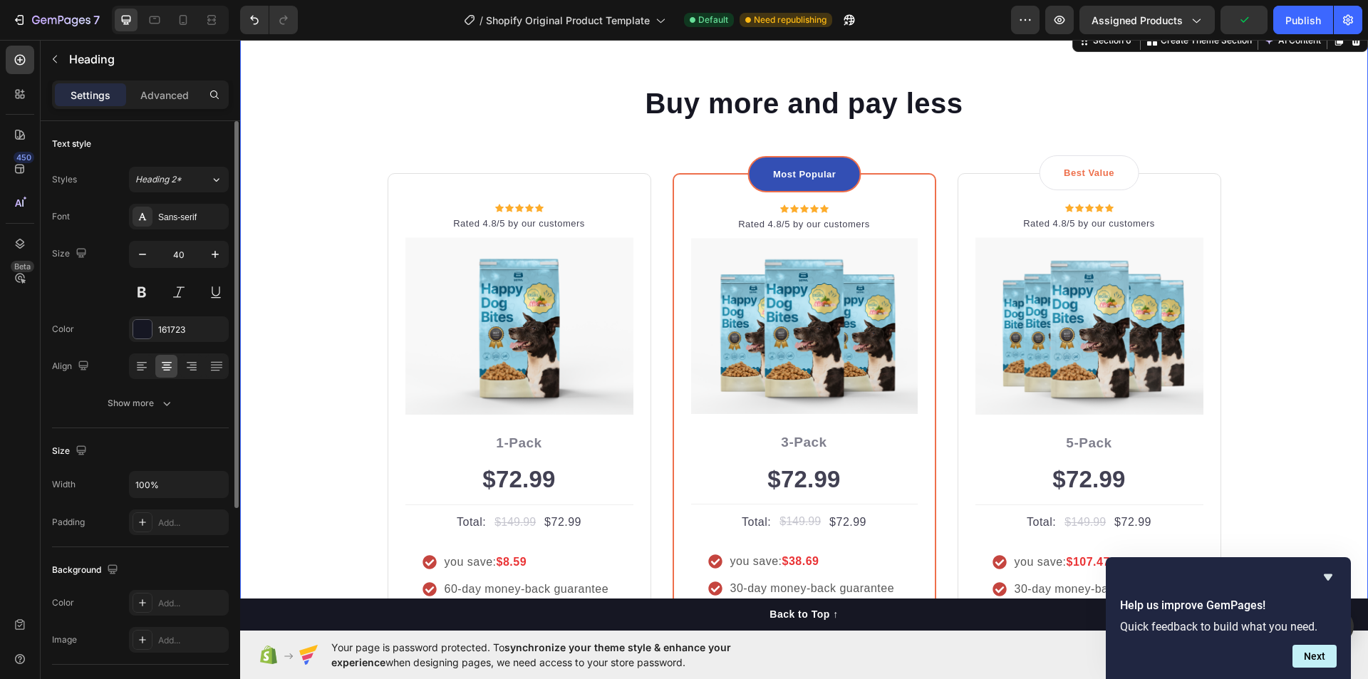
click at [321, 259] on div "Buy more and pay less Heading Row Icon Icon Icon Icon Icon Icon List Hoz Rated …" at bounding box center [804, 405] width 1107 height 645
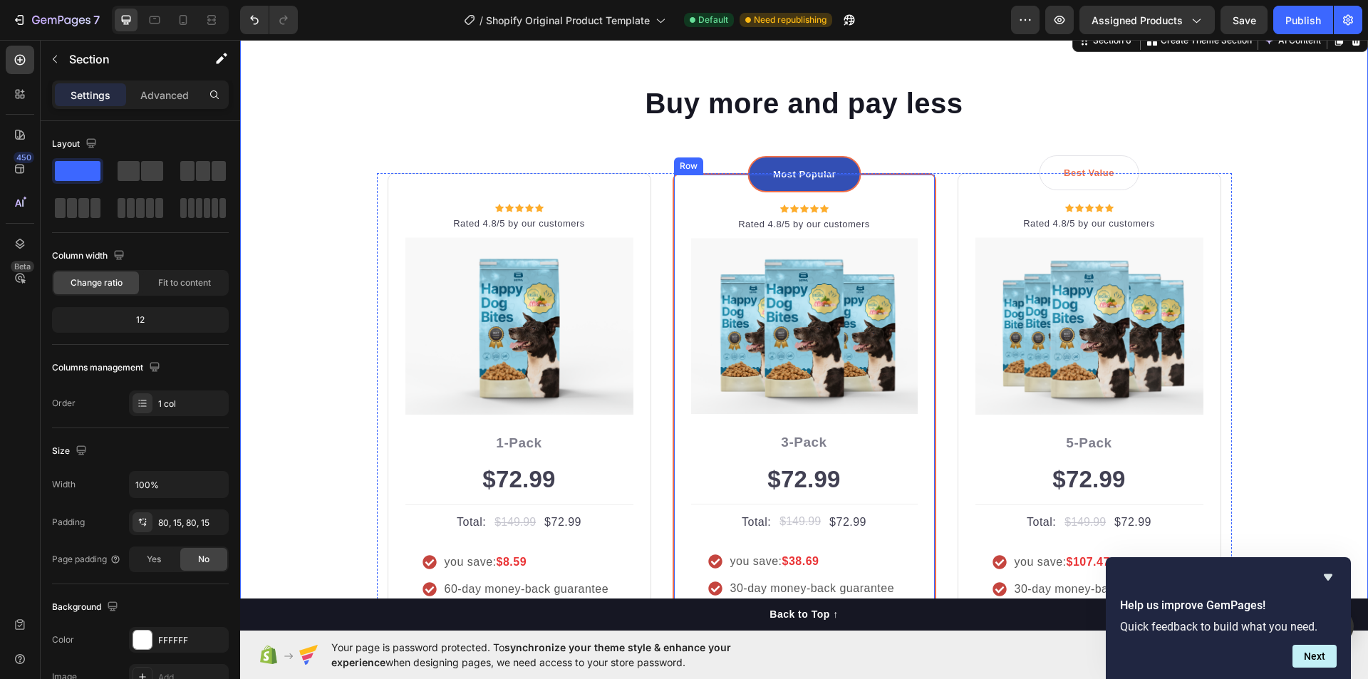
click at [673, 191] on div "Most Popular Text block Row Icon Icon Icon Icon Icon Icon List Hoz Rated 4.8/5 …" at bounding box center [805, 450] width 264 height 555
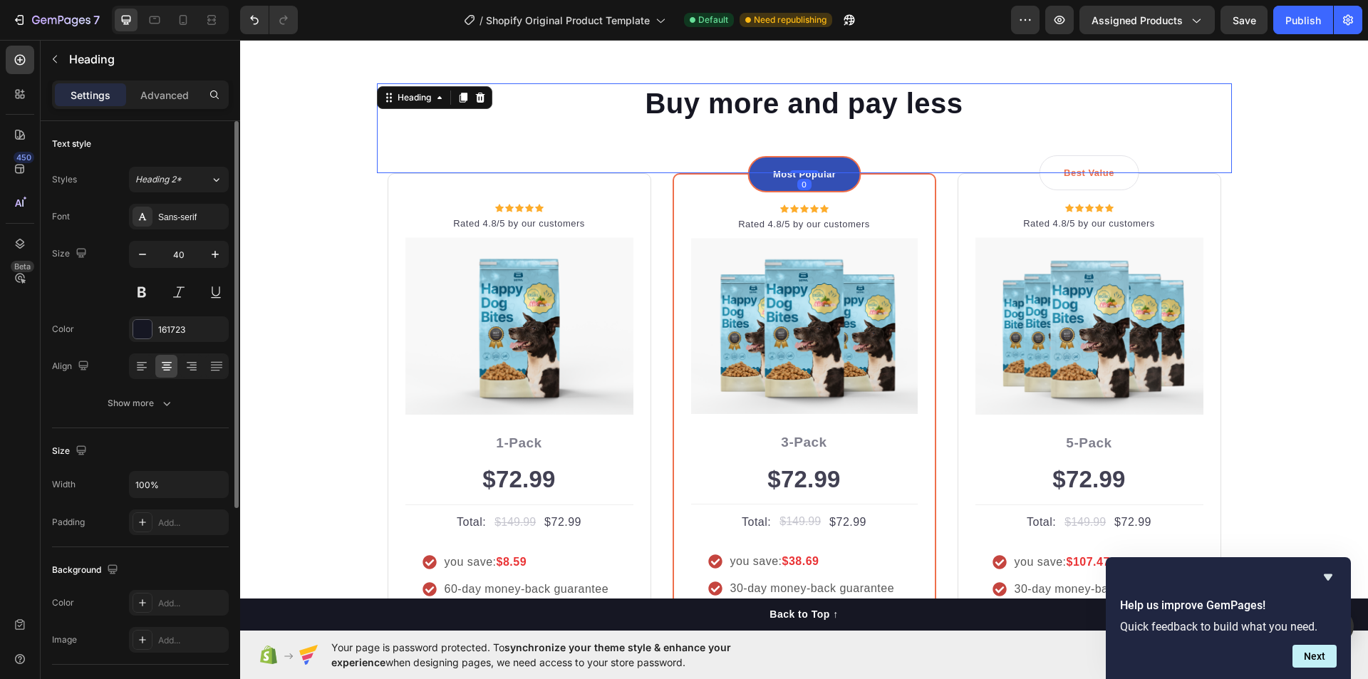
click at [992, 148] on div "Buy more and pay less Heading 0" at bounding box center [804, 128] width 855 height 90
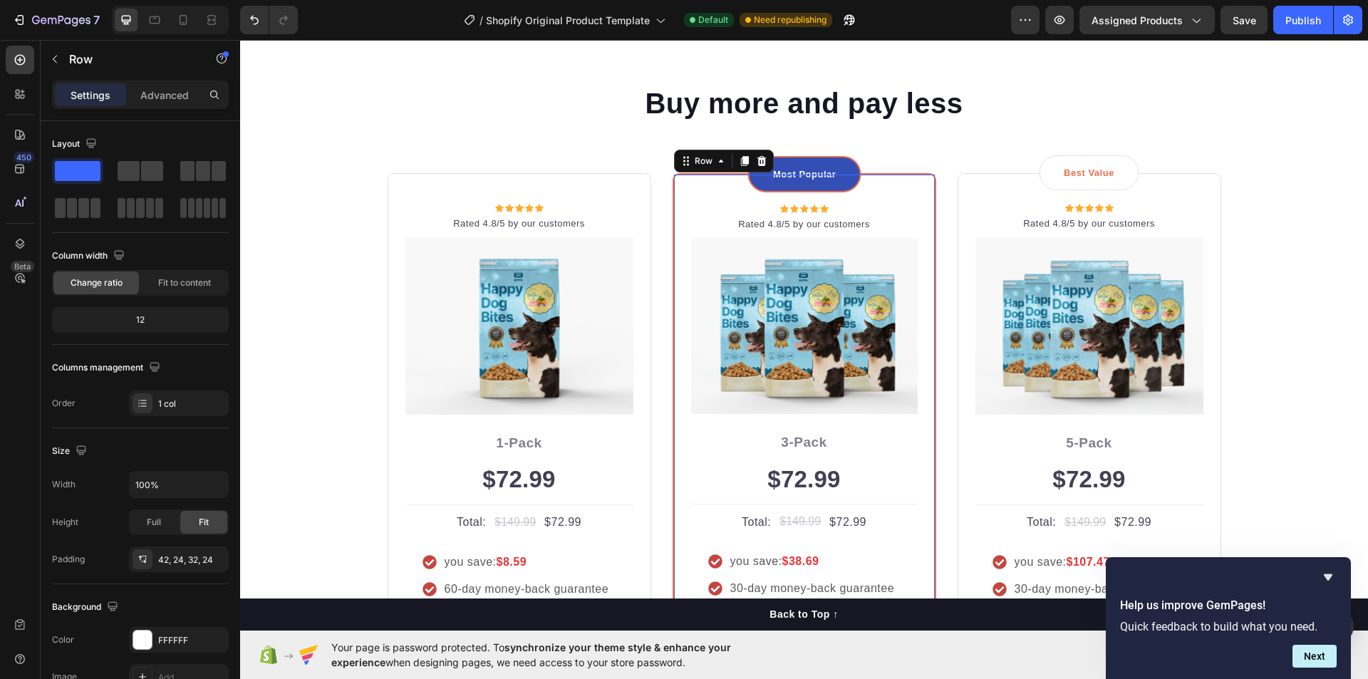
click at [930, 225] on div "Most Popular Text block Row Icon Icon Icon Icon Icon Icon List Hoz Rated 4.8/5 …" at bounding box center [805, 450] width 264 height 555
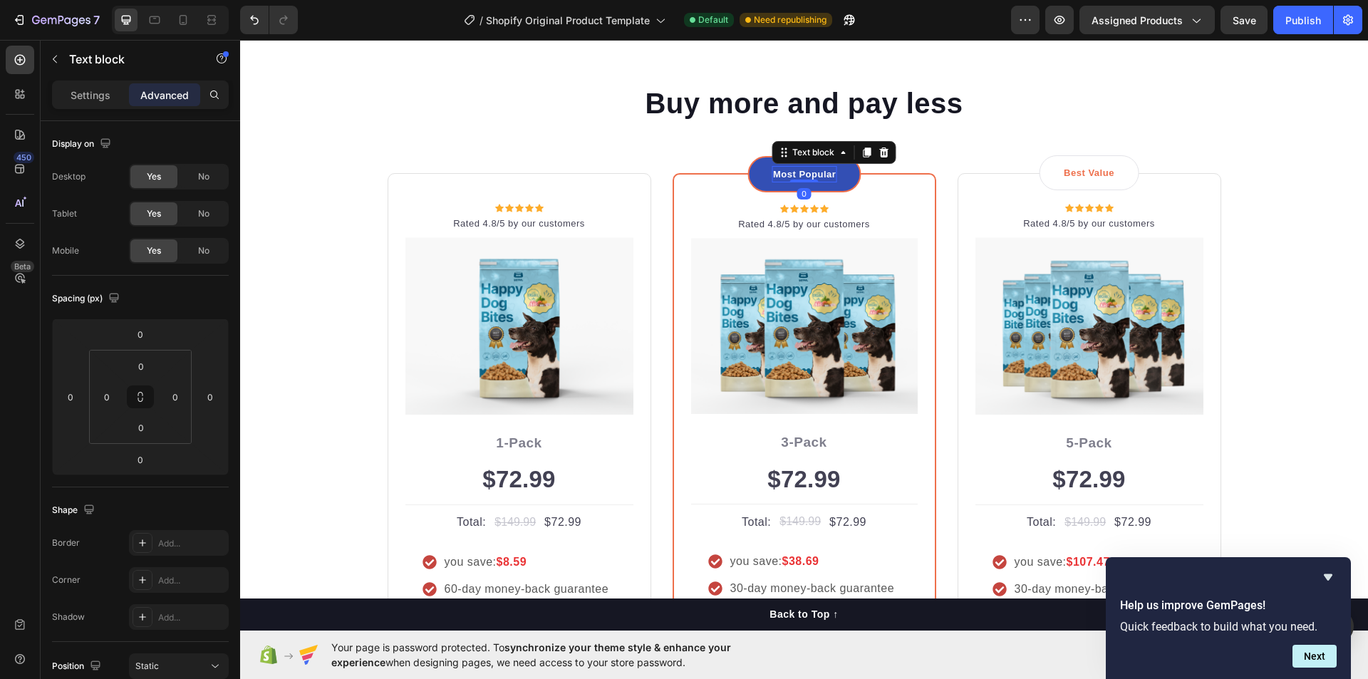
click at [825, 169] on p "Most Popular" at bounding box center [804, 174] width 62 height 14
click at [864, 174] on div "Most Popular Text block 0 Row Icon Icon Icon Icon Icon Icon List Hoz Rated 4.8/…" at bounding box center [805, 450] width 264 height 555
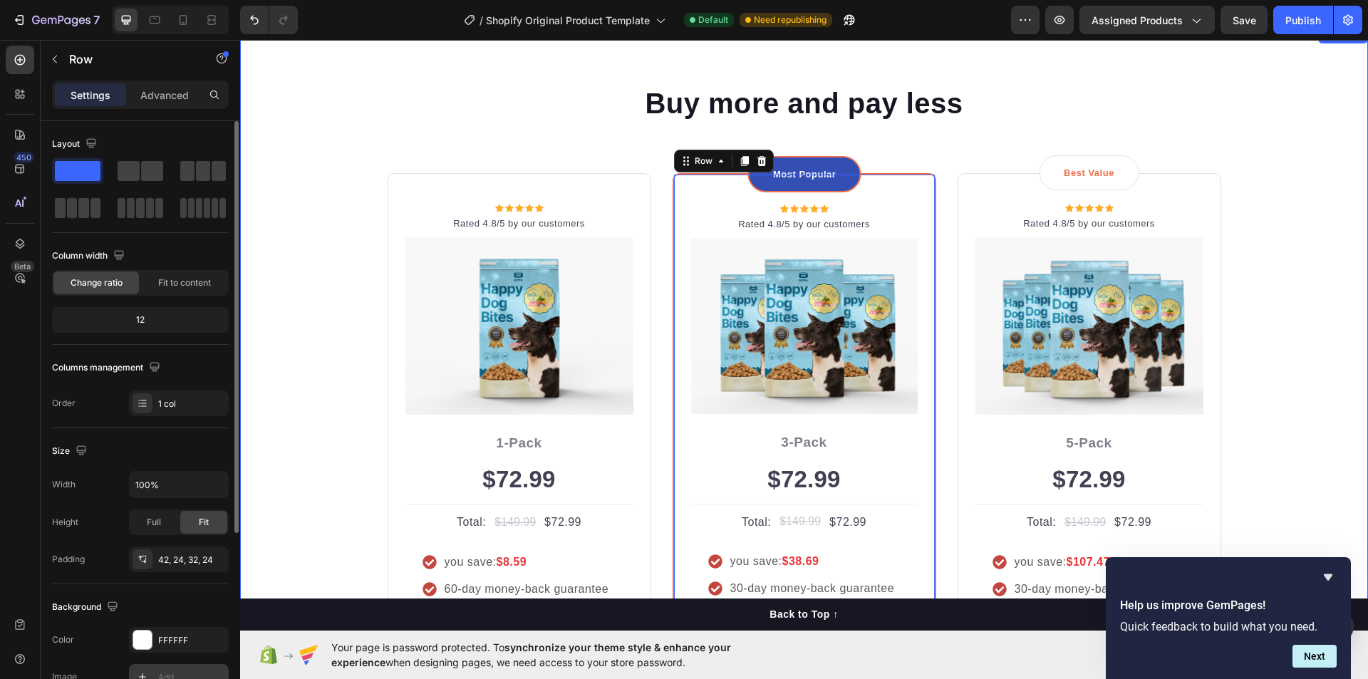
scroll to position [271, 0]
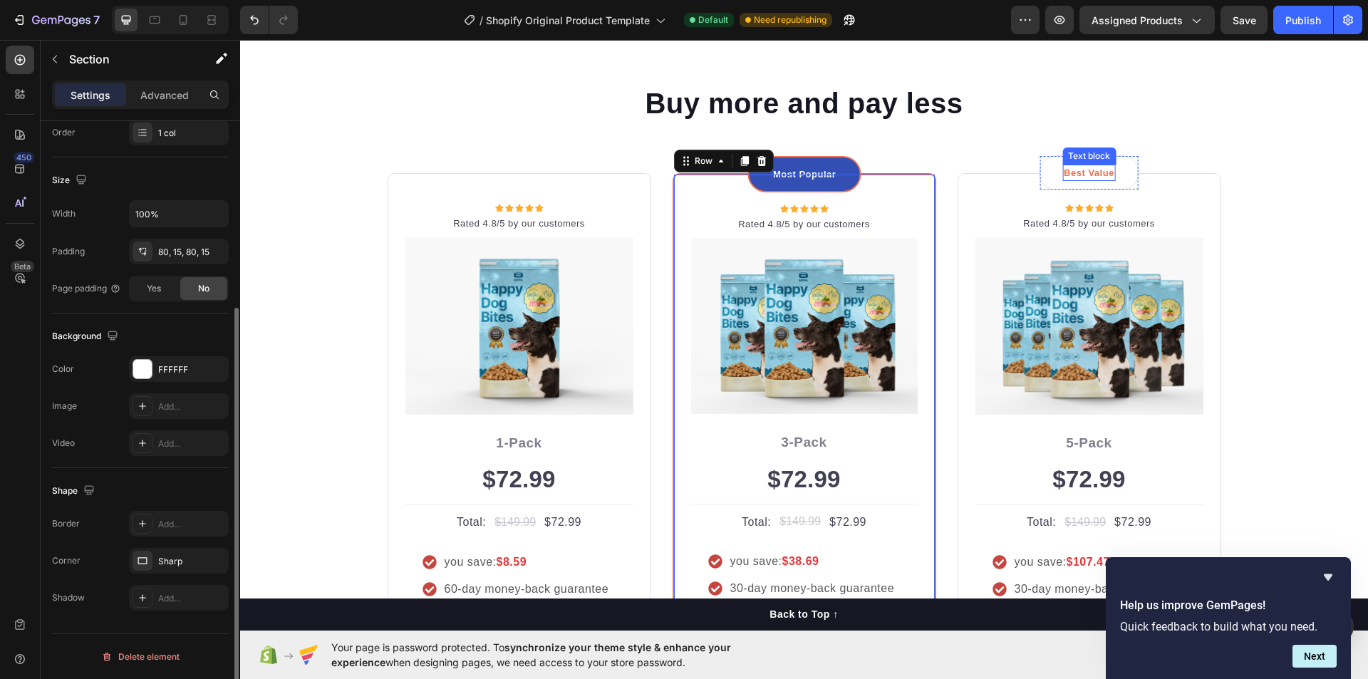
click at [1227, 155] on div "Buy more and pay less Heading Row Icon Icon Icon Icon Icon Icon List Hoz Rated …" at bounding box center [804, 405] width 1107 height 645
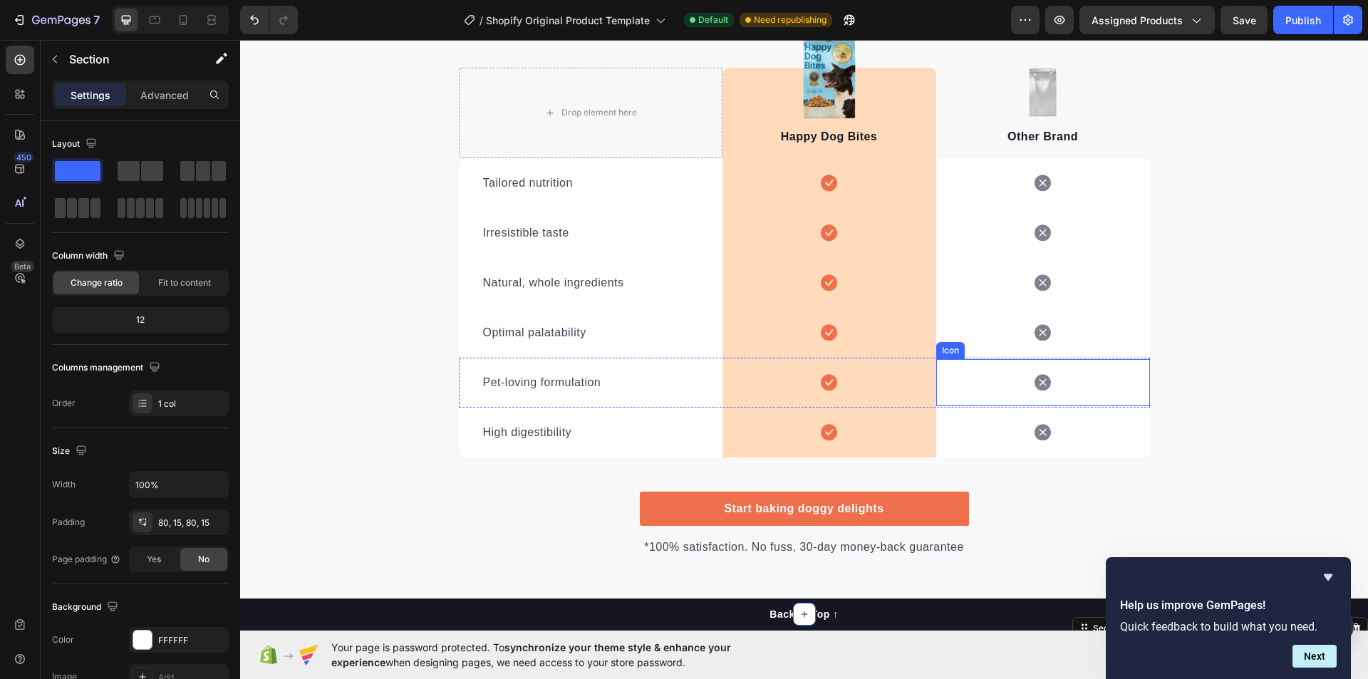
scroll to position [2477, 0]
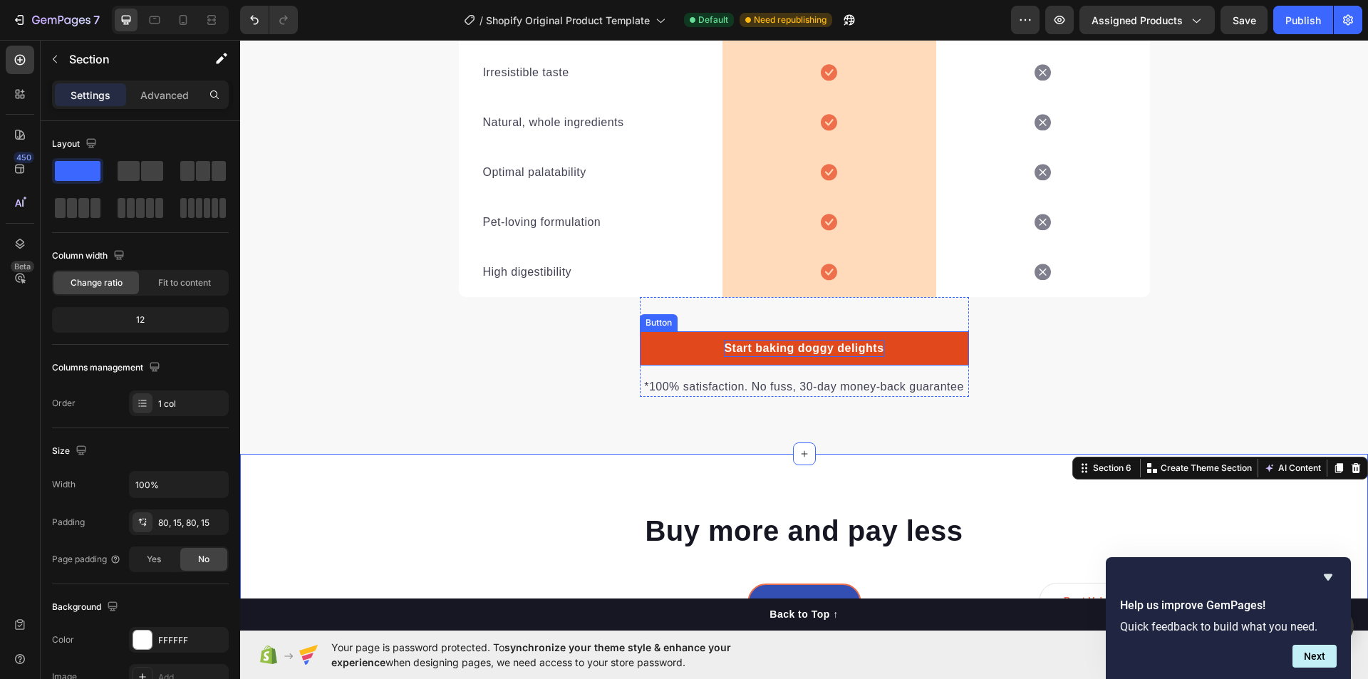
click at [827, 352] on div "Start baking doggy delights" at bounding box center [804, 348] width 160 height 17
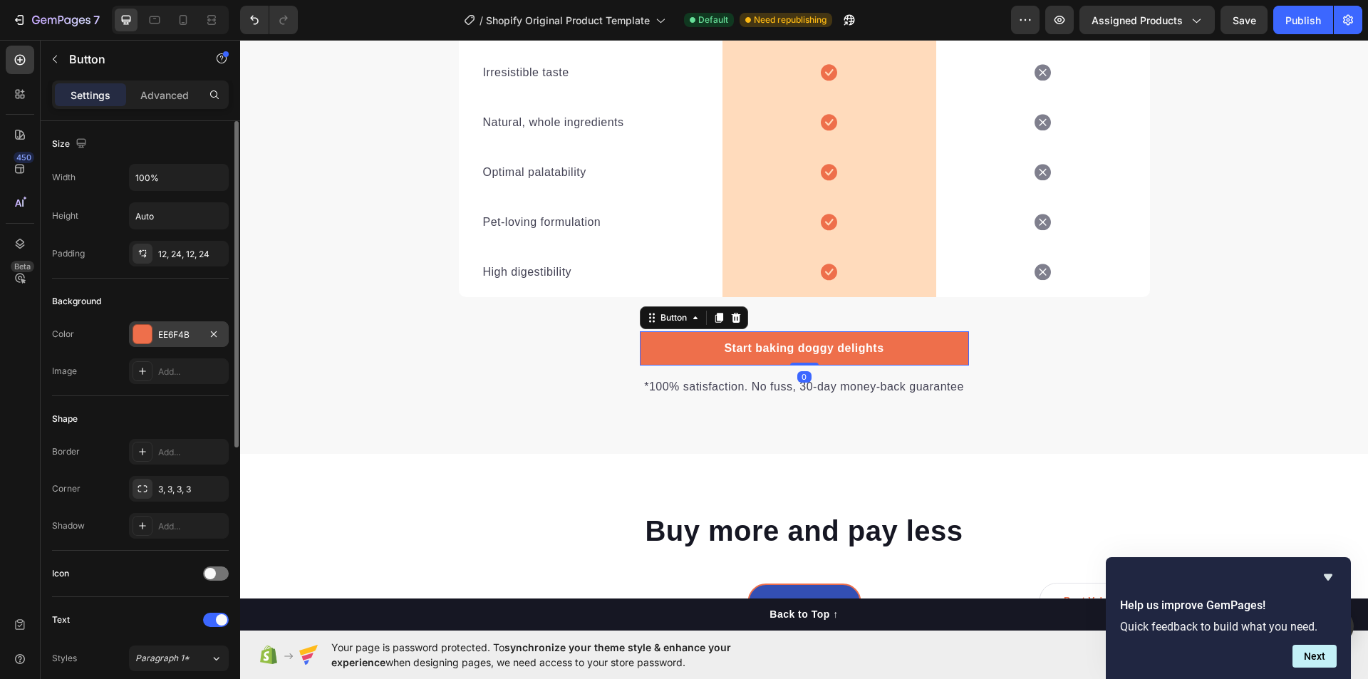
click at [140, 340] on div at bounding box center [142, 334] width 19 height 19
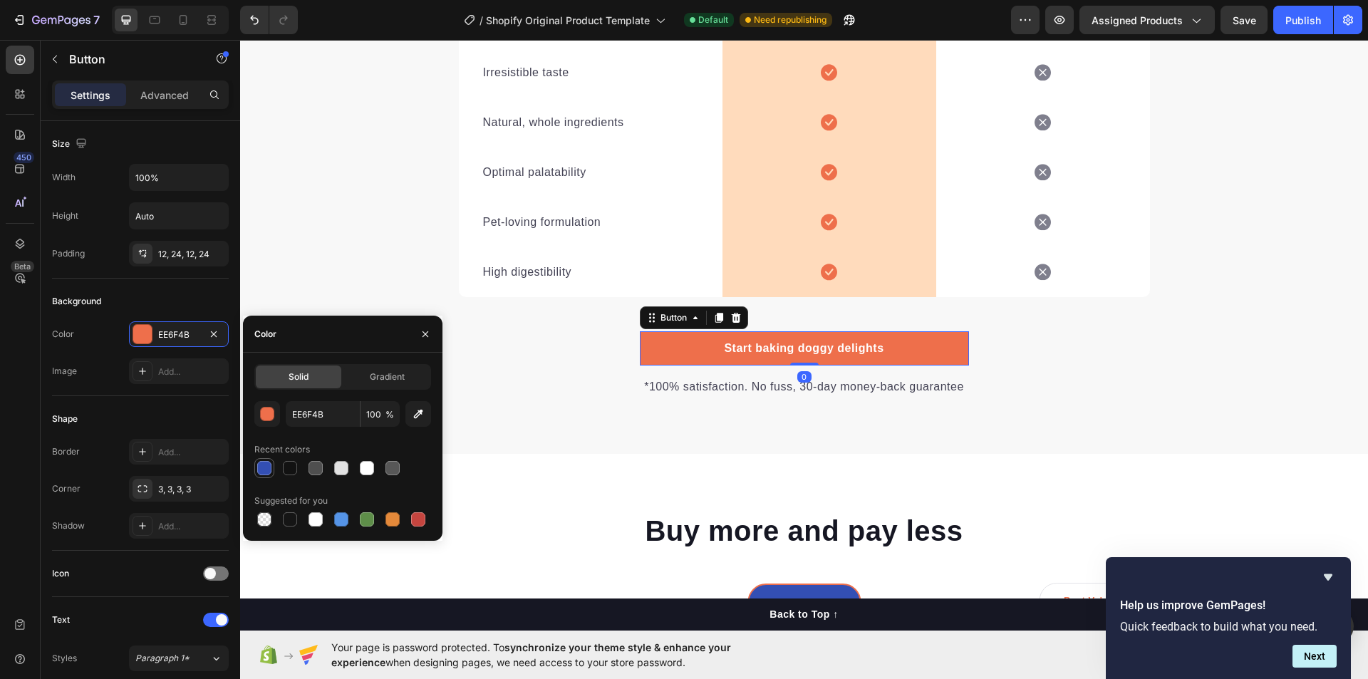
click at [259, 462] on div at bounding box center [264, 468] width 14 height 14
type input "334FB4"
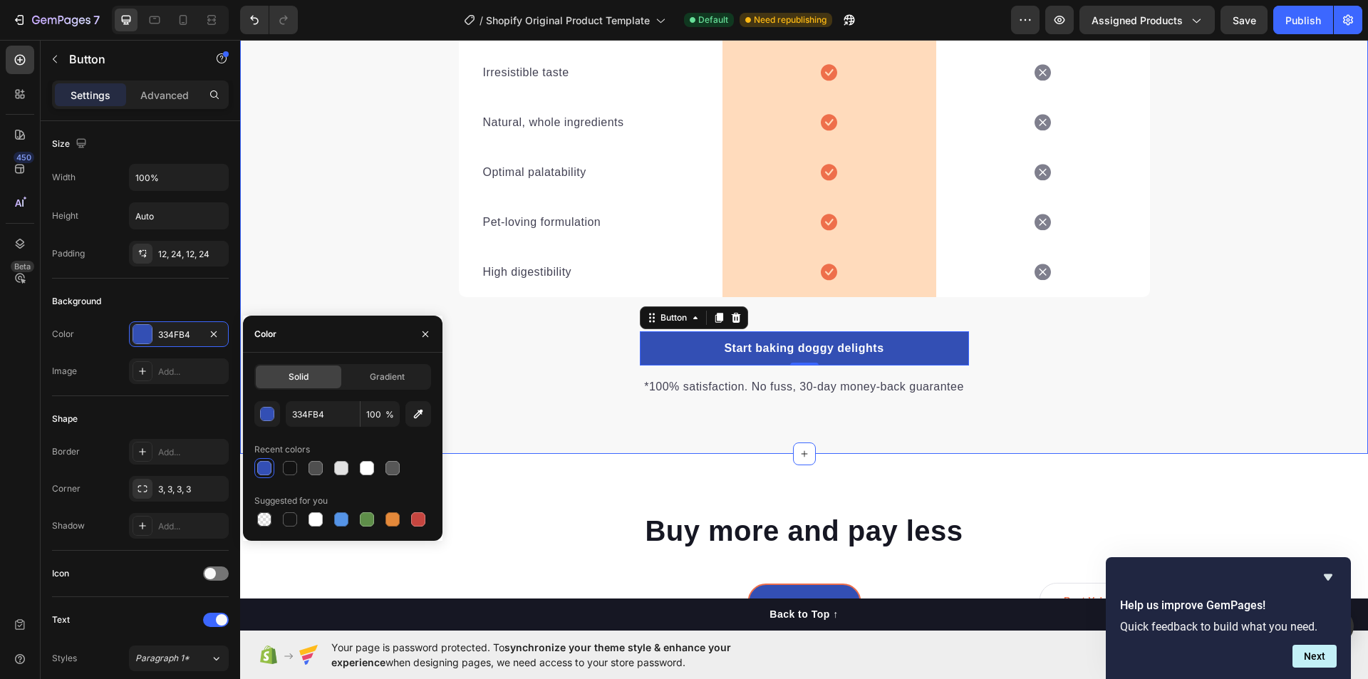
click at [1320, 247] on div "We’re a whole different breed. Heading It’s easy to see why Super Tummy Daily i…" at bounding box center [804, 61] width 1128 height 670
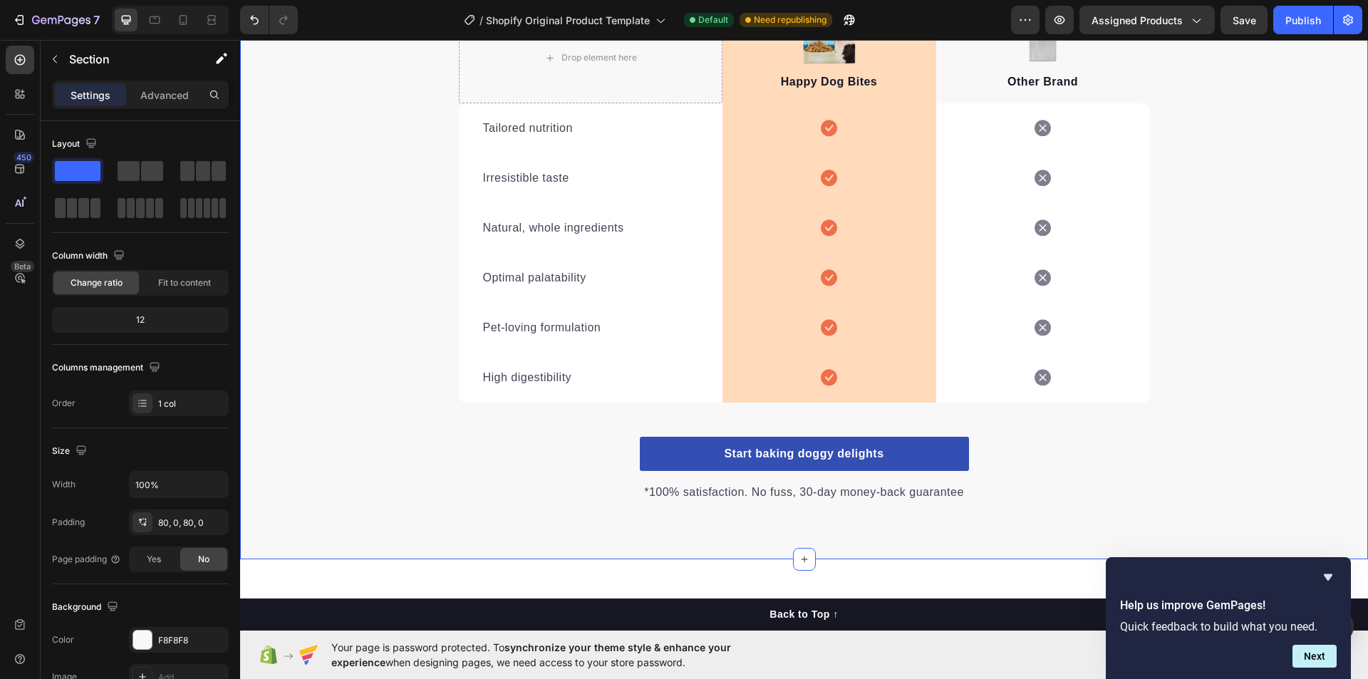
scroll to position [2192, 0]
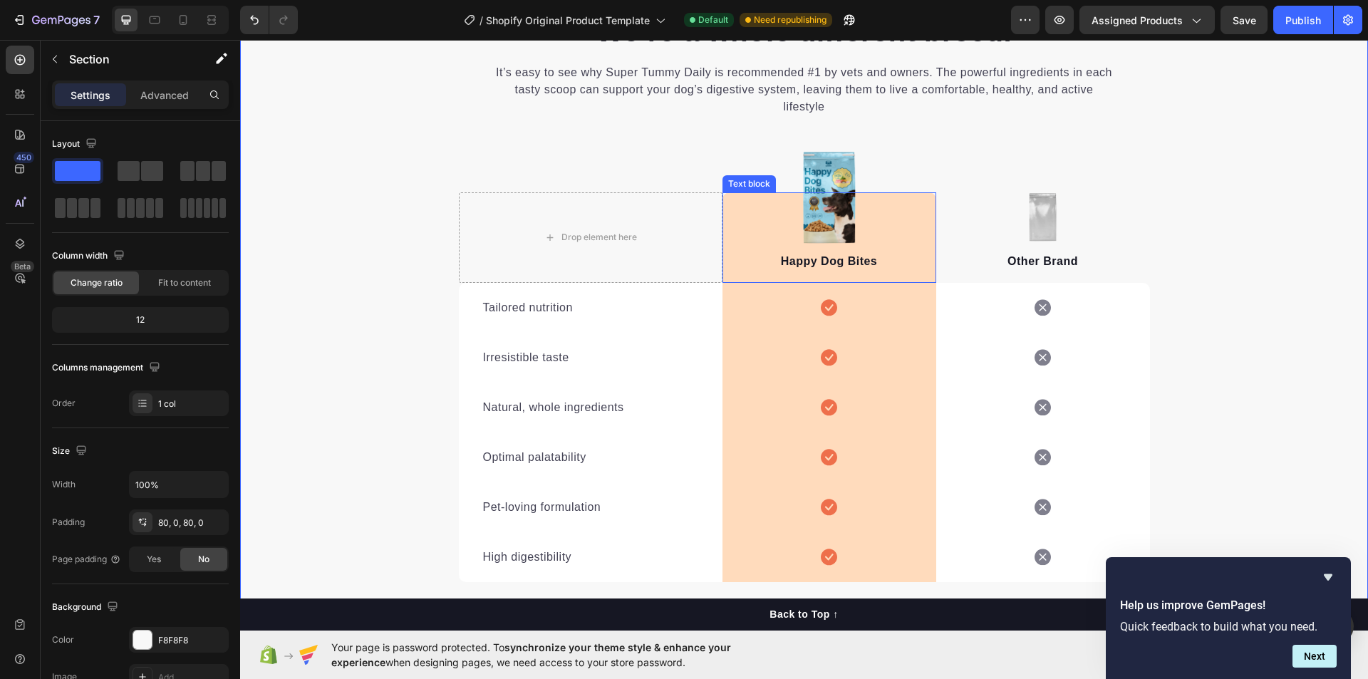
click at [761, 229] on div "Happy Dog Bites Text block" at bounding box center [829, 237] width 214 height 90
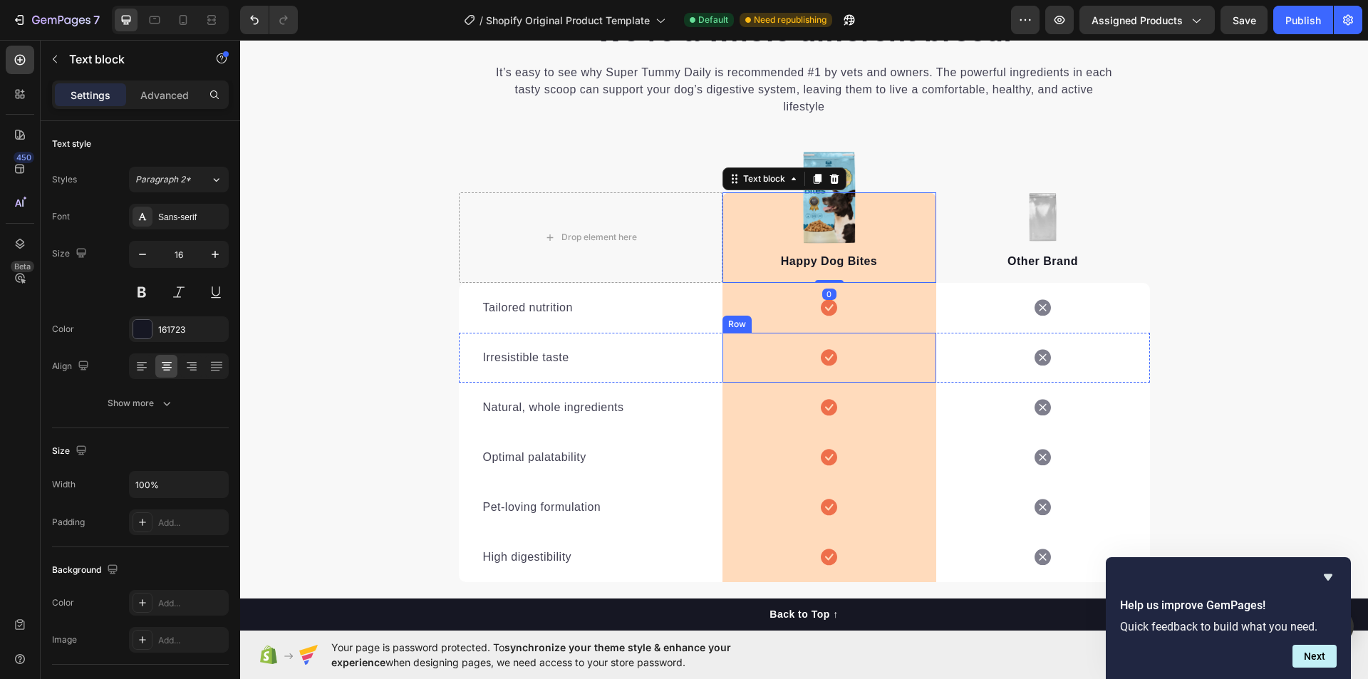
click at [757, 341] on div "Icon Row" at bounding box center [829, 358] width 214 height 50
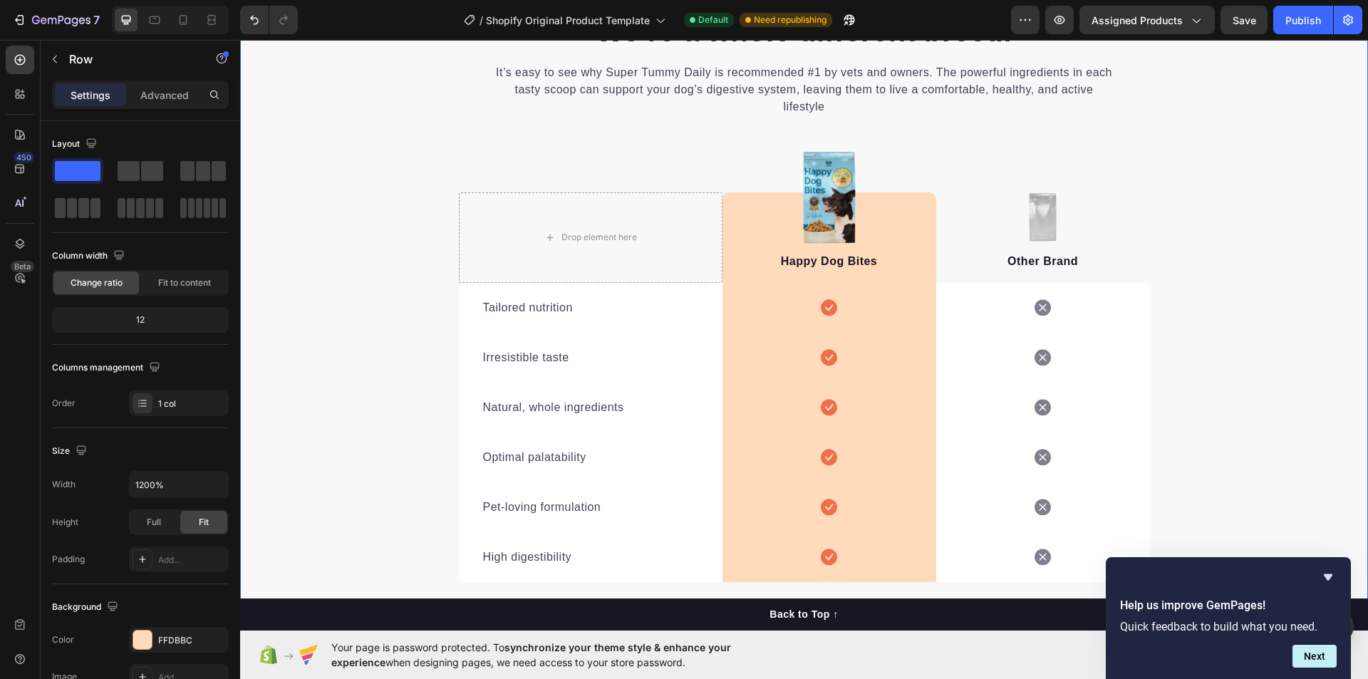
click at [1235, 267] on div "We’re a whole different breed. Heading It’s easy to see why Super Tummy Daily i…" at bounding box center [804, 346] width 1128 height 670
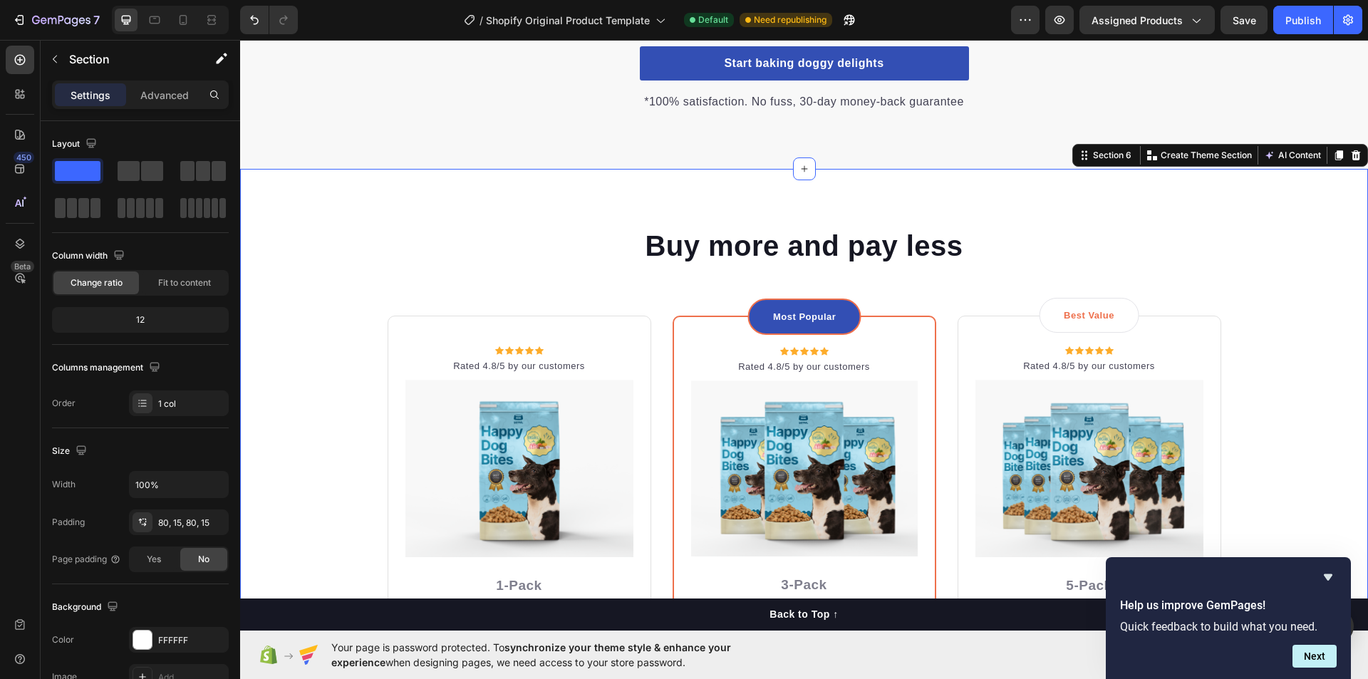
click at [1301, 316] on div "Buy more and pay less Heading Row Icon Icon Icon Icon Icon Icon List Hoz Rated …" at bounding box center [804, 548] width 1107 height 645
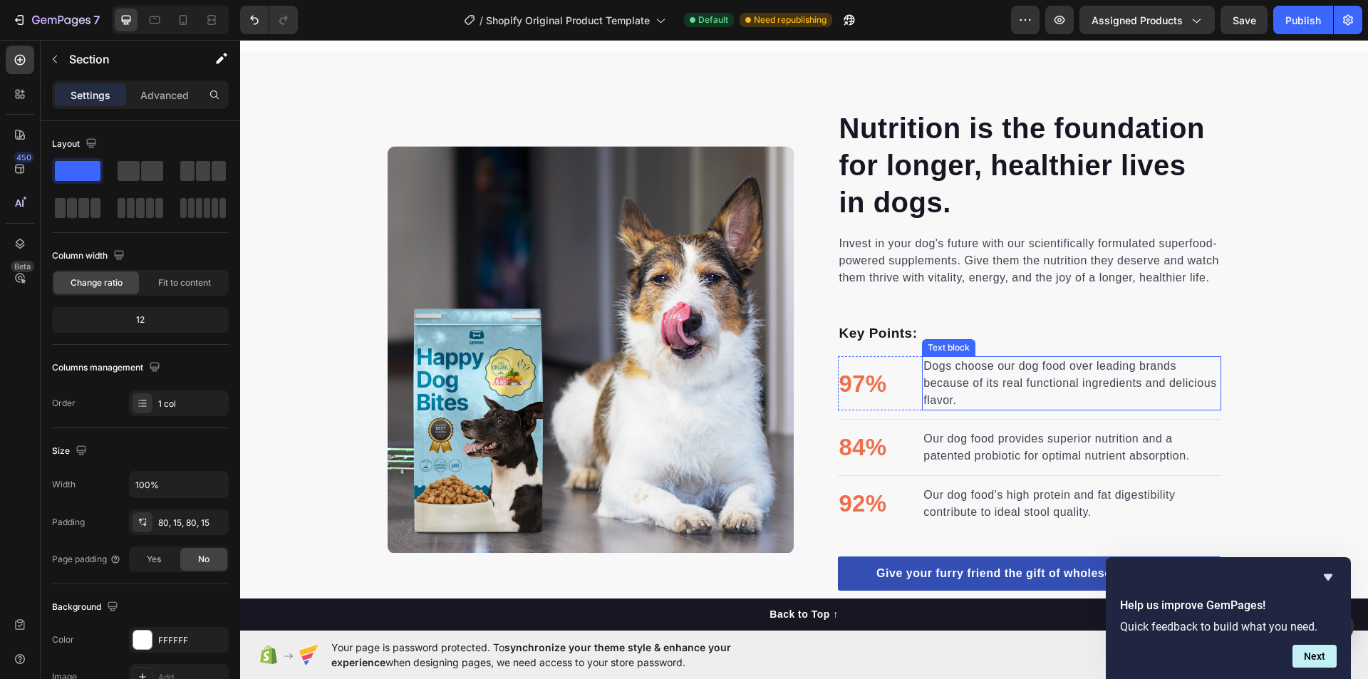
scroll to position [913, 0]
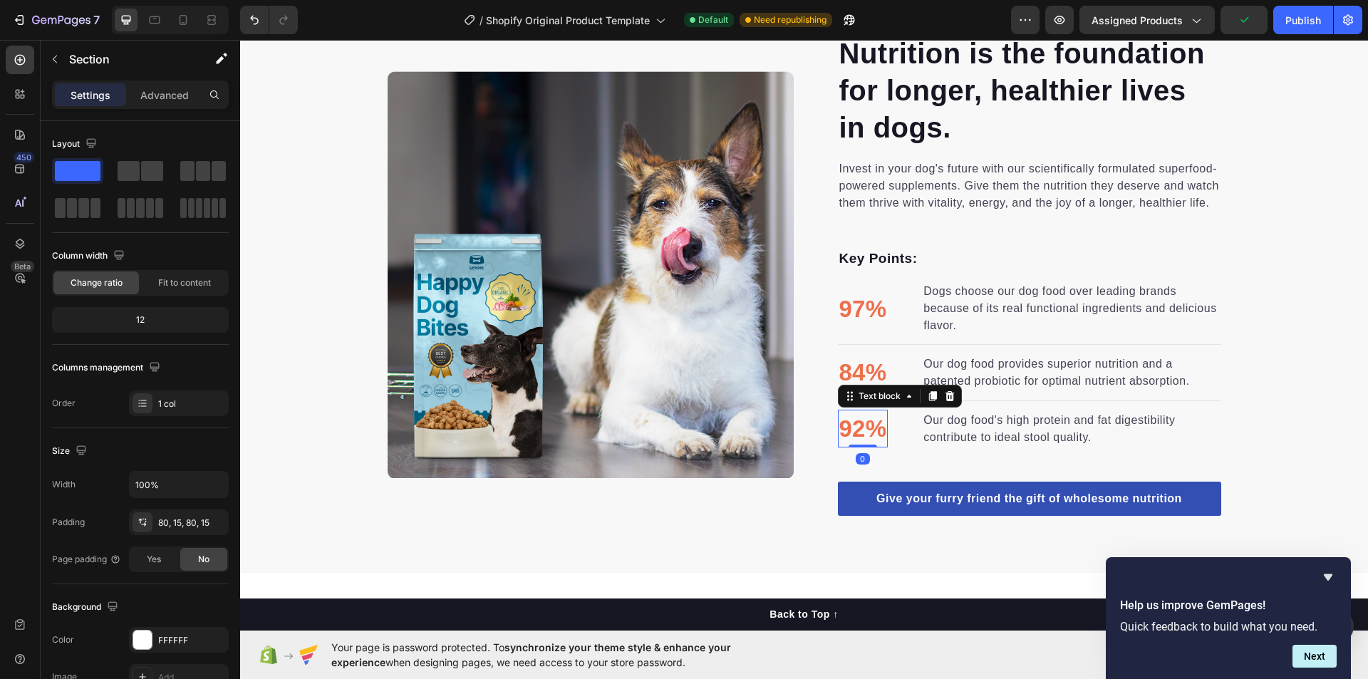
click at [859, 430] on p "92%" at bounding box center [863, 429] width 48 height 36
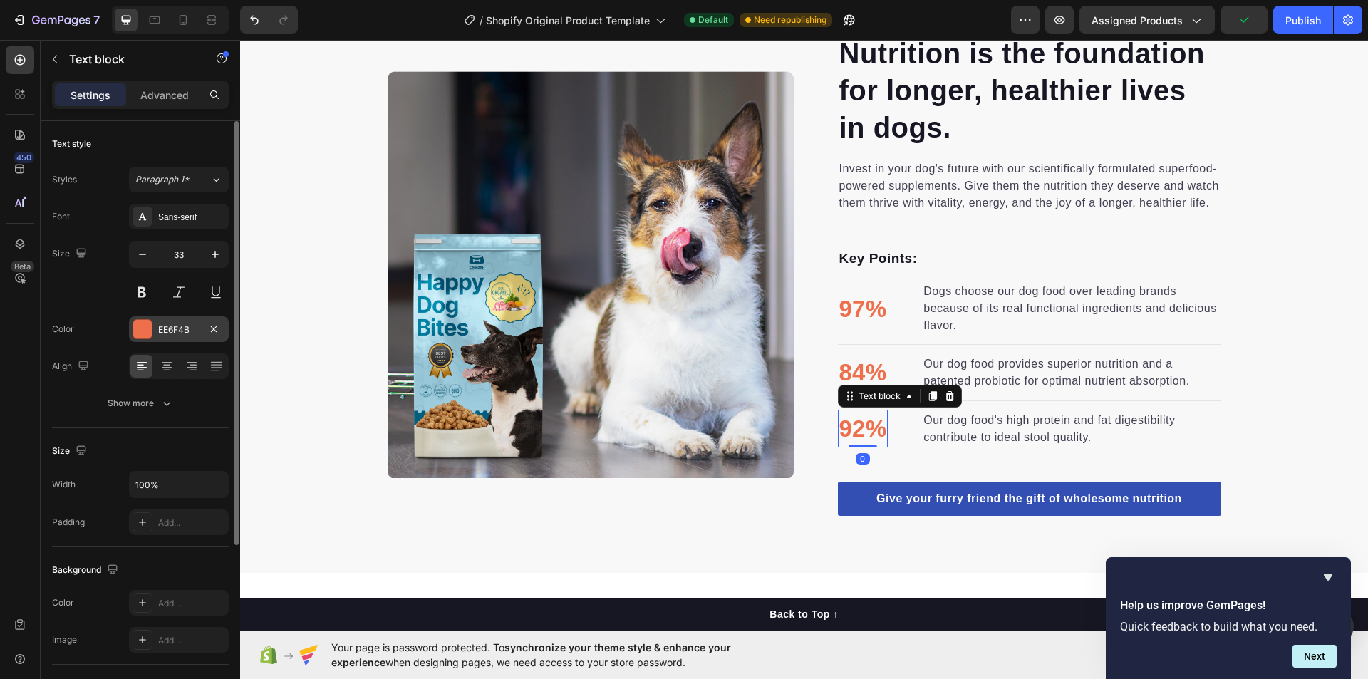
click at [154, 331] on div "EE6F4B" at bounding box center [179, 329] width 100 height 26
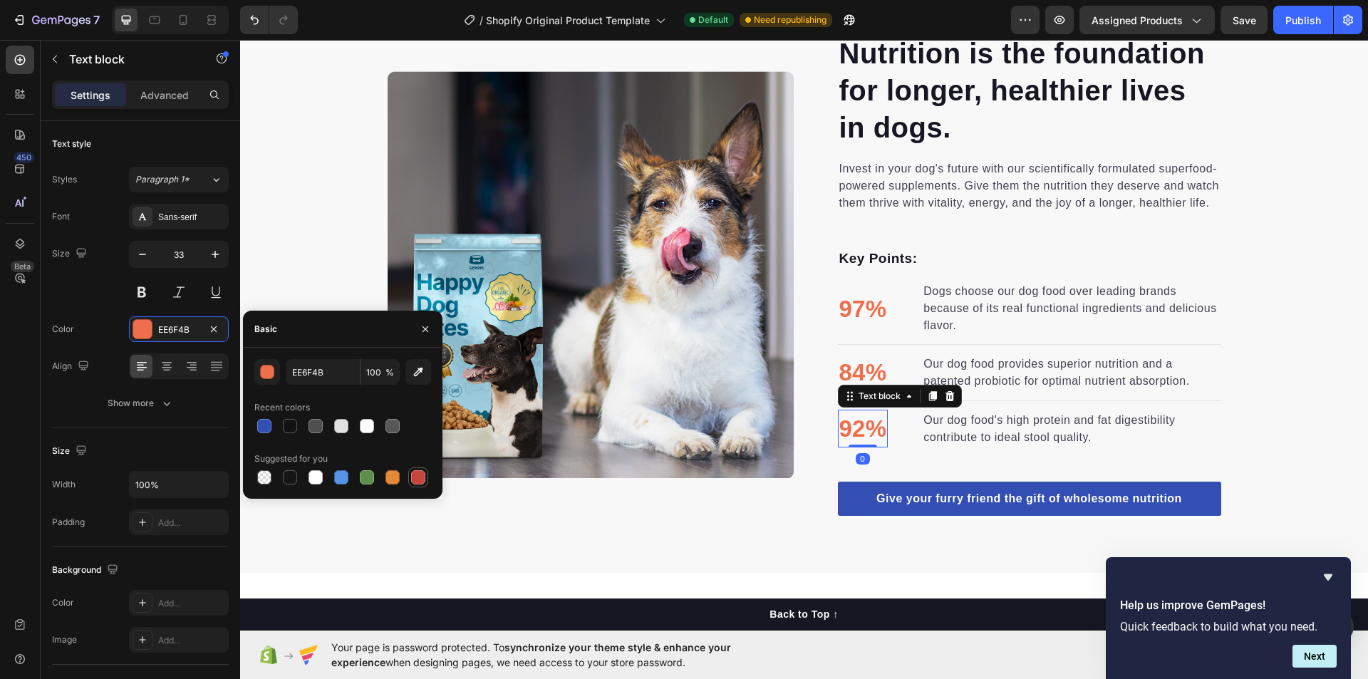
click at [421, 472] on div at bounding box center [418, 477] width 14 height 14
type input "C5453F"
click at [854, 368] on p "84%" at bounding box center [863, 373] width 48 height 36
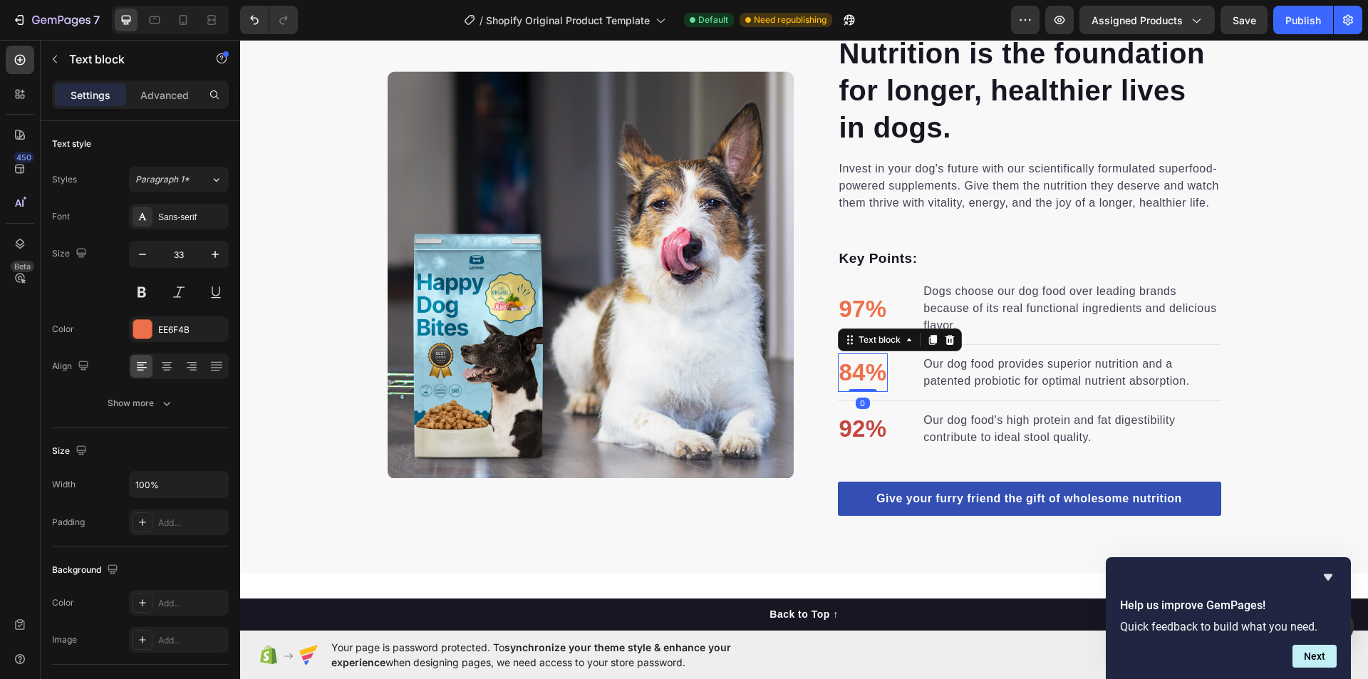
click at [854, 373] on p "84%" at bounding box center [863, 373] width 48 height 36
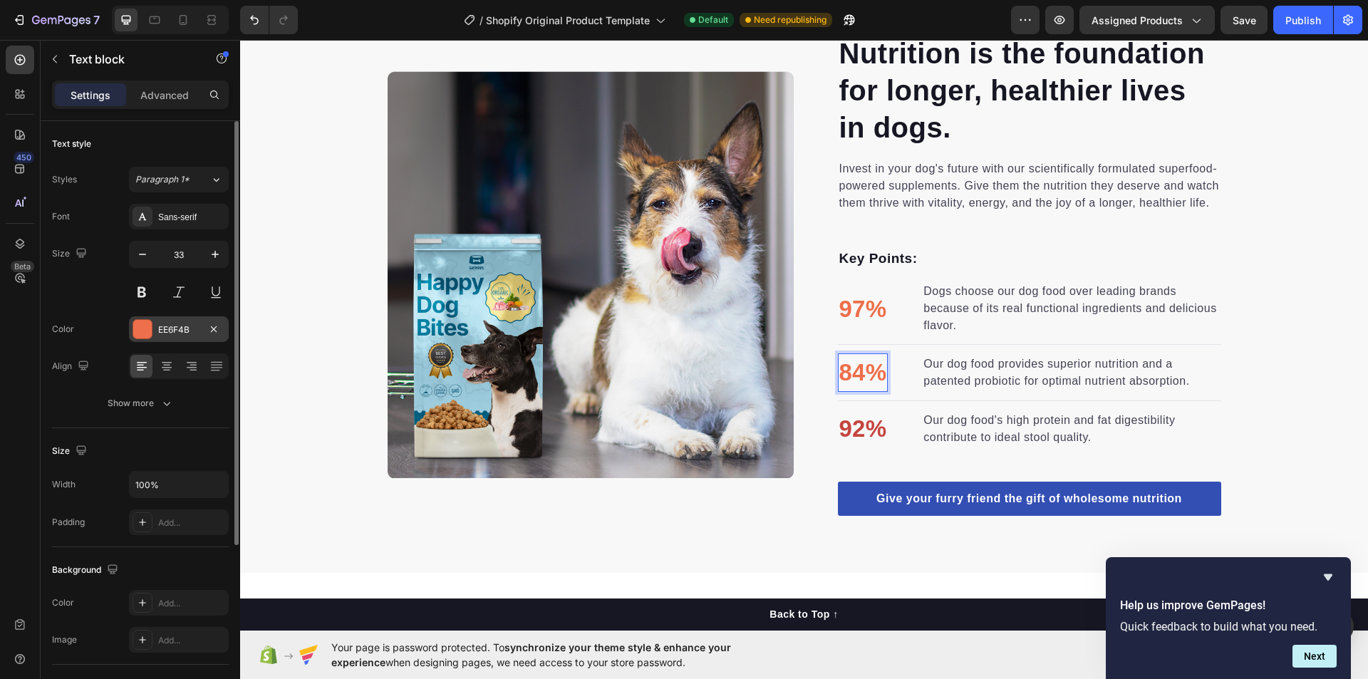
click at [144, 333] on div at bounding box center [142, 329] width 19 height 19
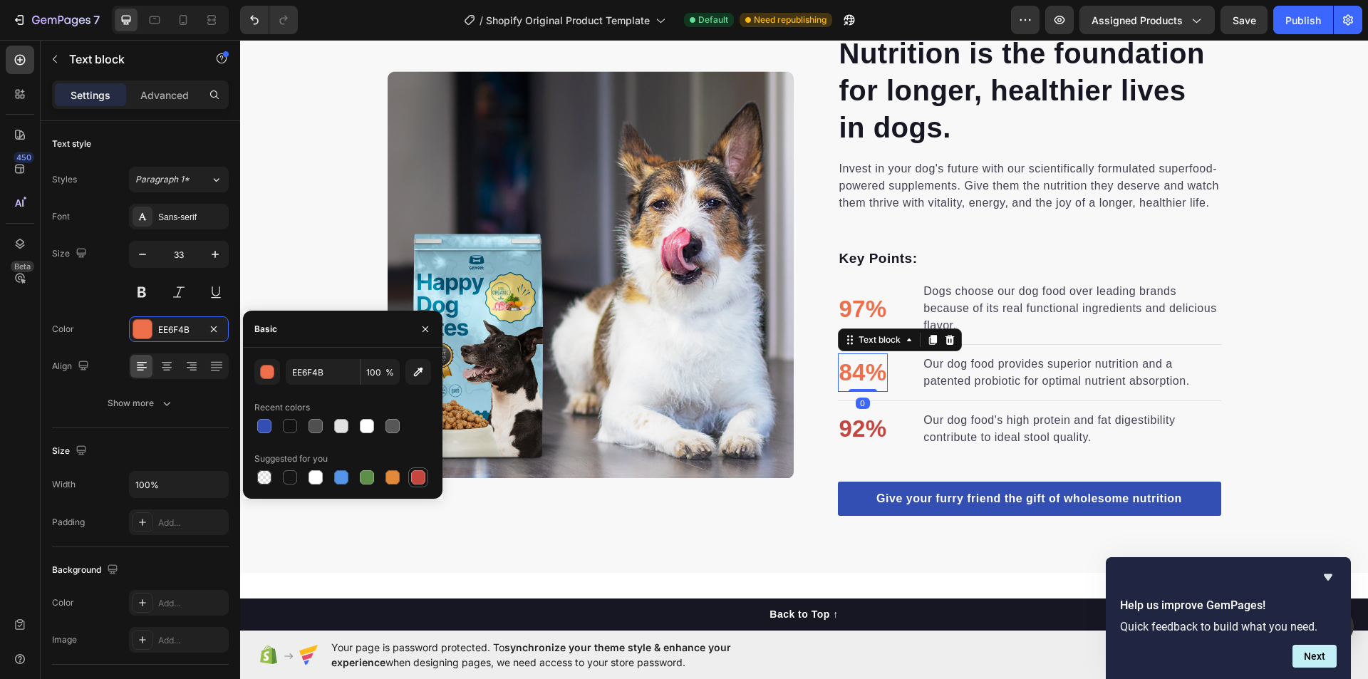
click at [418, 472] on div at bounding box center [418, 477] width 14 height 14
type input "C5453F"
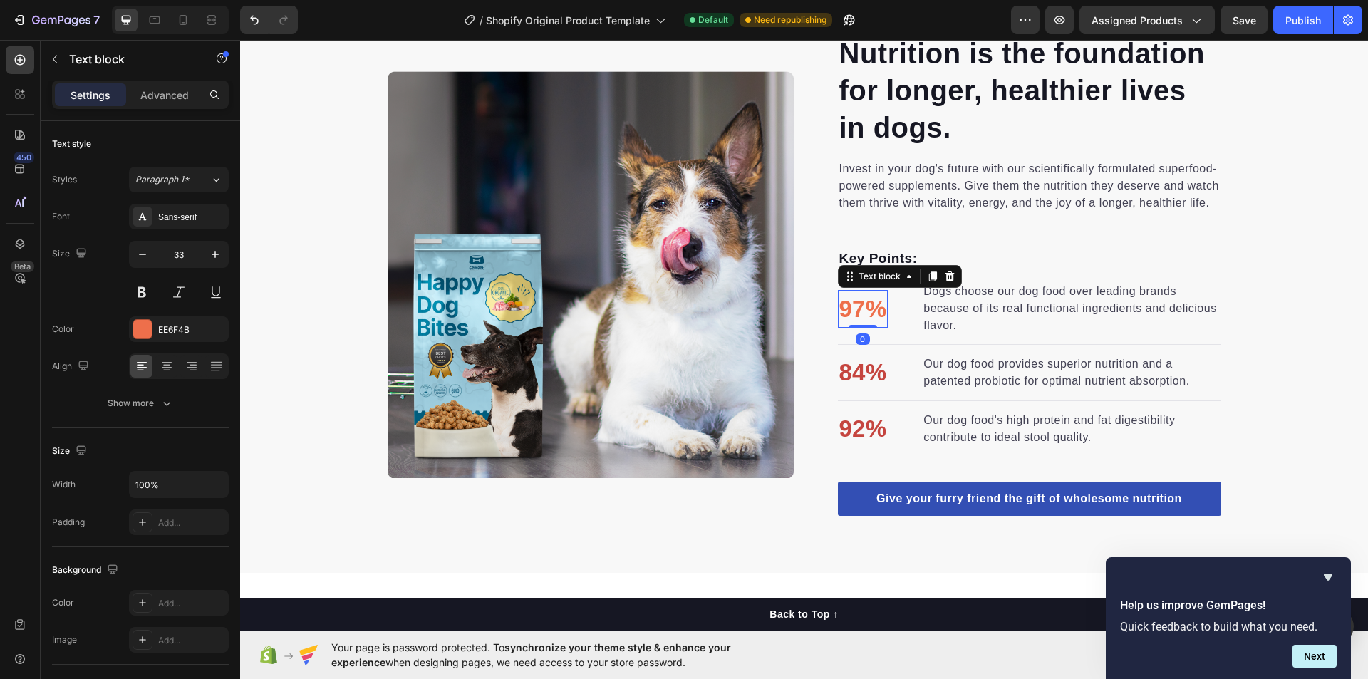
click at [869, 308] on p "97%" at bounding box center [863, 309] width 48 height 36
click at [844, 311] on p "97%" at bounding box center [863, 309] width 48 height 36
click at [874, 306] on p "97%" at bounding box center [863, 309] width 48 height 36
click at [1213, 250] on p "Key Points:" at bounding box center [1029, 259] width 380 height 21
click at [859, 312] on p "97%" at bounding box center [863, 309] width 48 height 36
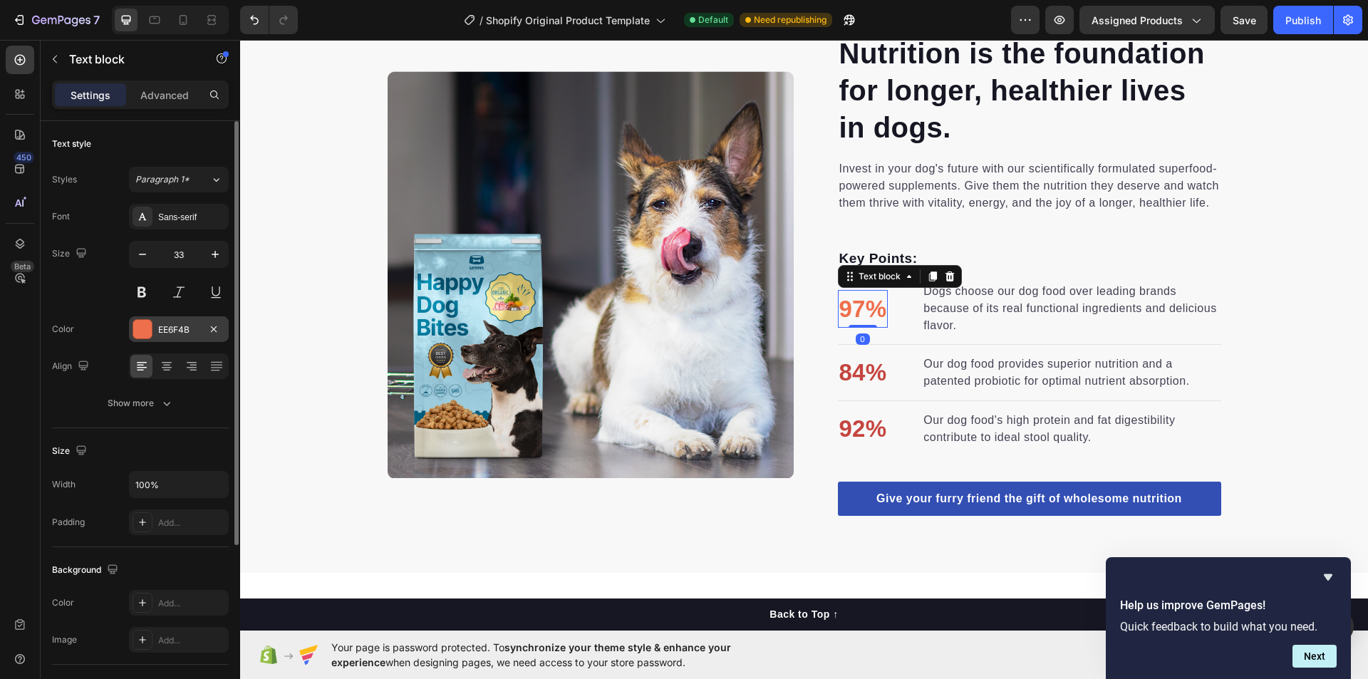
click at [163, 338] on div "EE6F4B" at bounding box center [179, 329] width 100 height 26
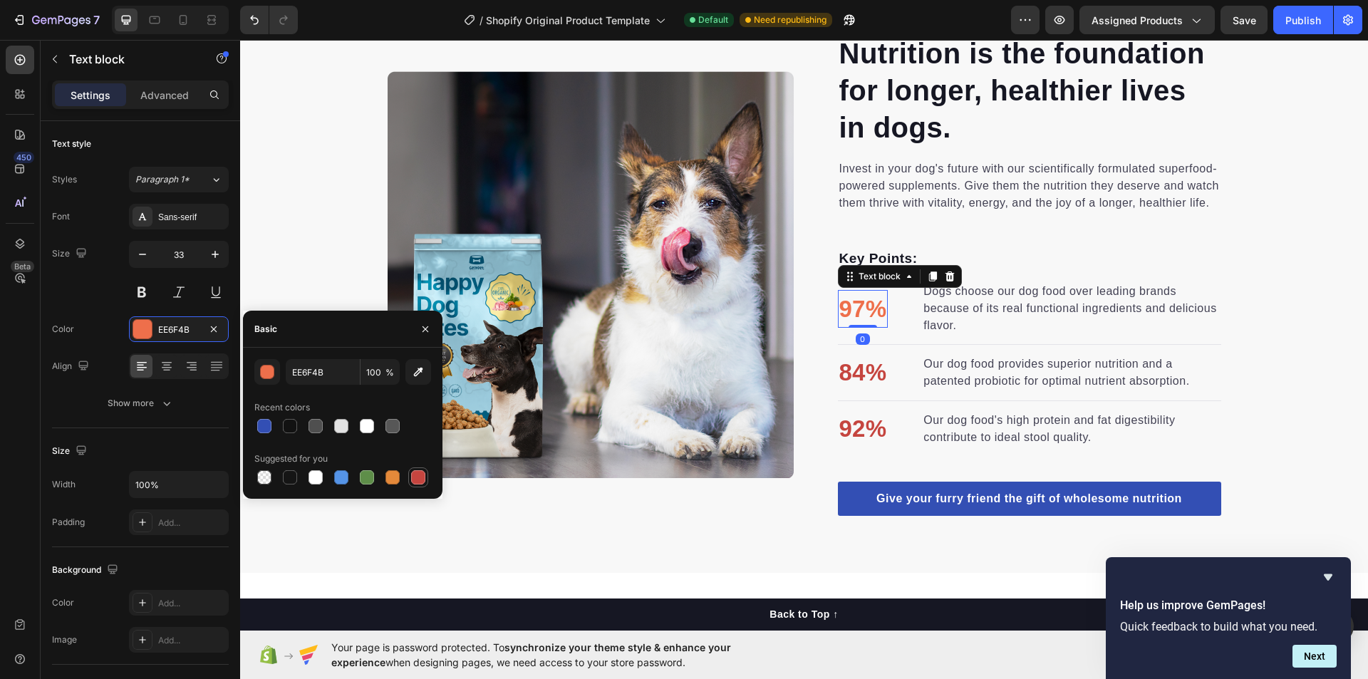
click at [423, 476] on div at bounding box center [418, 477] width 14 height 14
type input "C5453F"
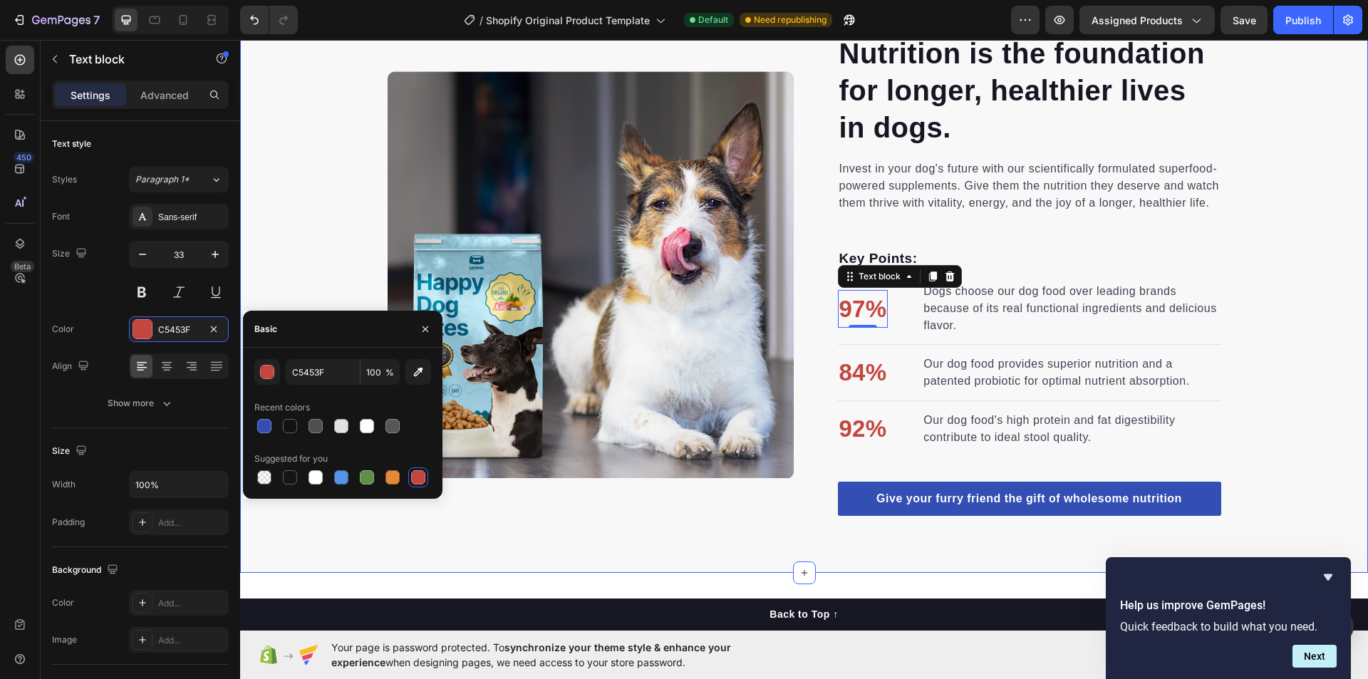
click at [1338, 316] on div "Nutrition is the foundation for longer, healthier lives in dogs. Heading Invest…" at bounding box center [804, 274] width 1128 height 483
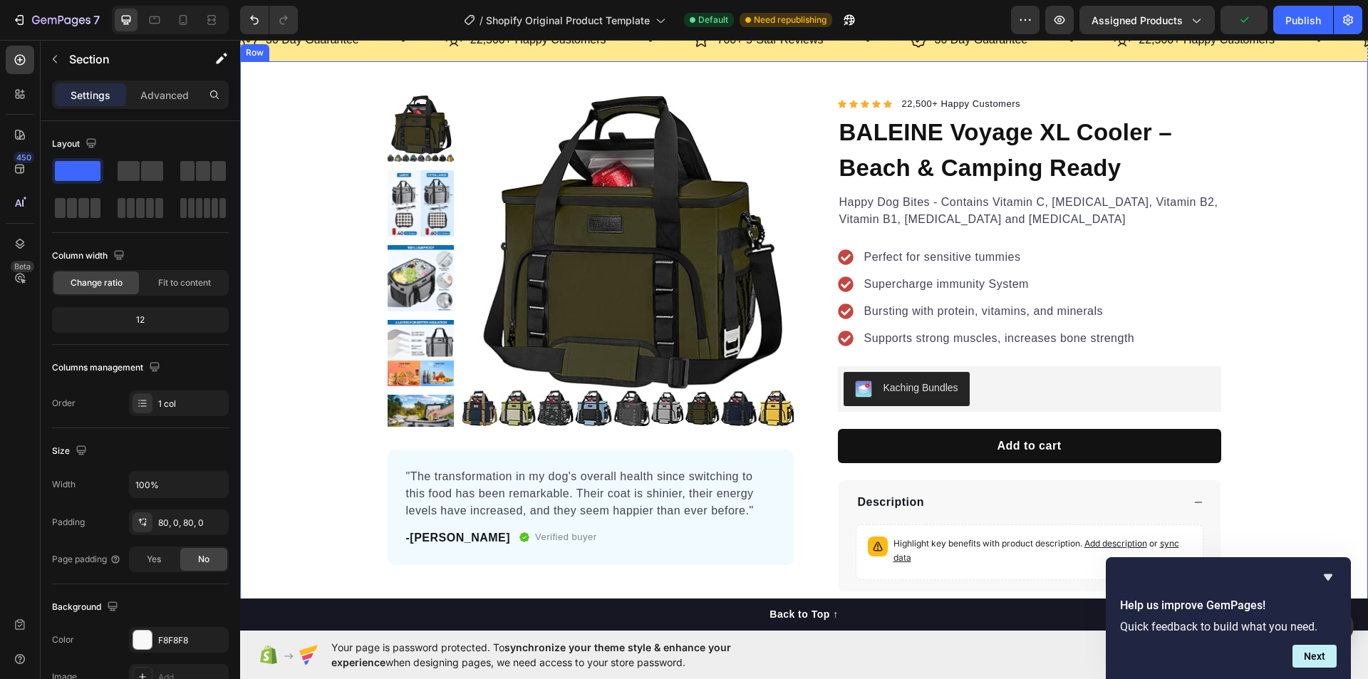
scroll to position [71, 0]
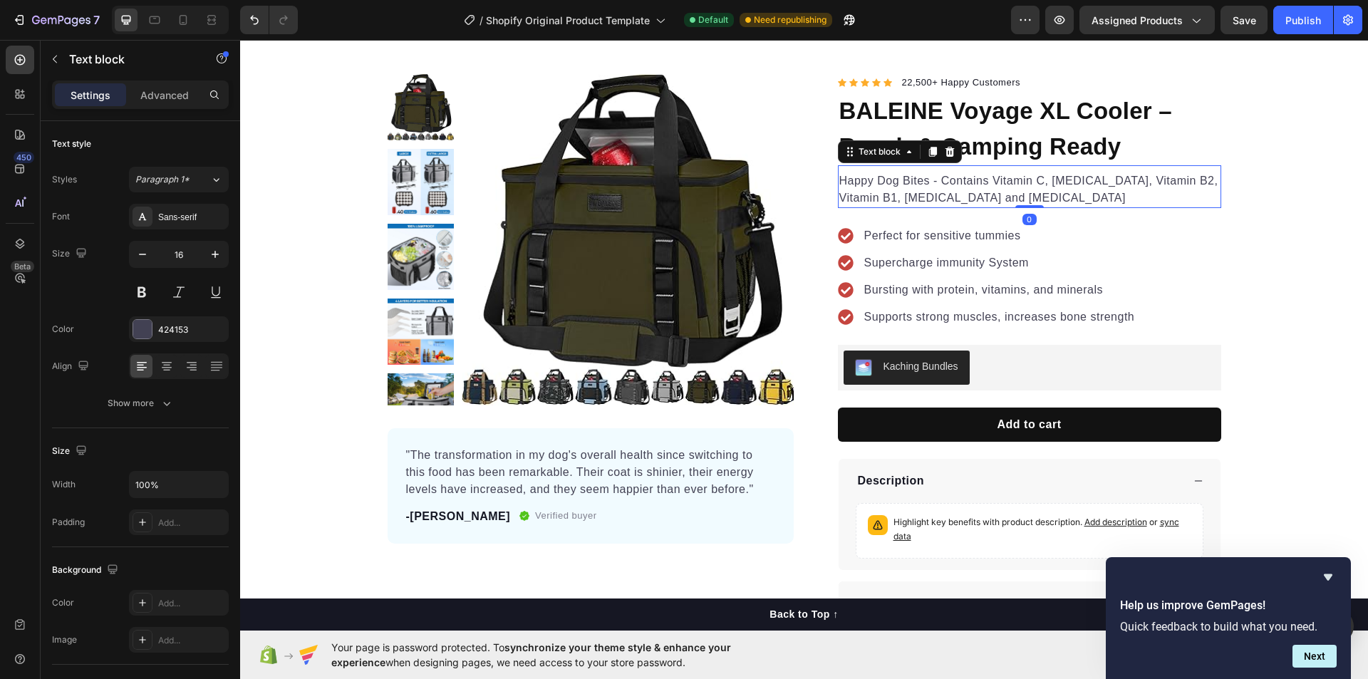
click at [847, 180] on p "Happy Dog Bites - Contains Vitamin C, [MEDICAL_DATA], Vitamin B2, Vitamin B1, […" at bounding box center [1029, 189] width 380 height 34
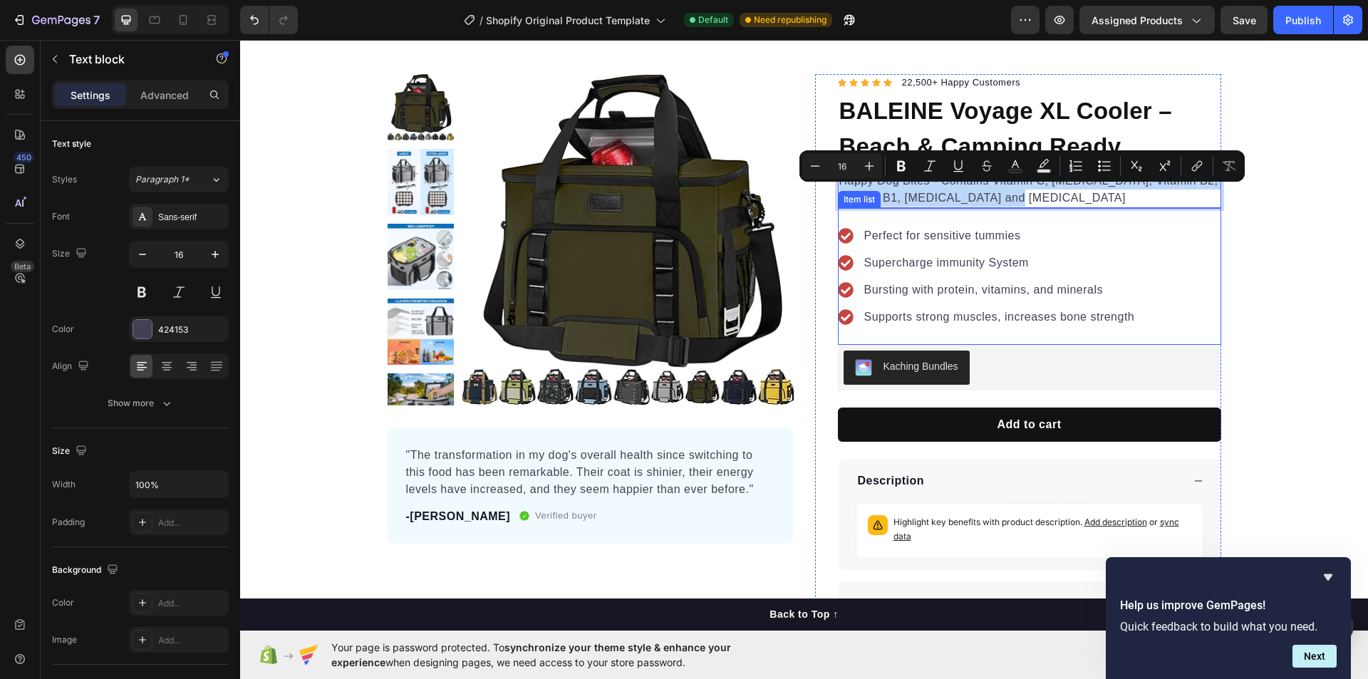
scroll to position [0, 0]
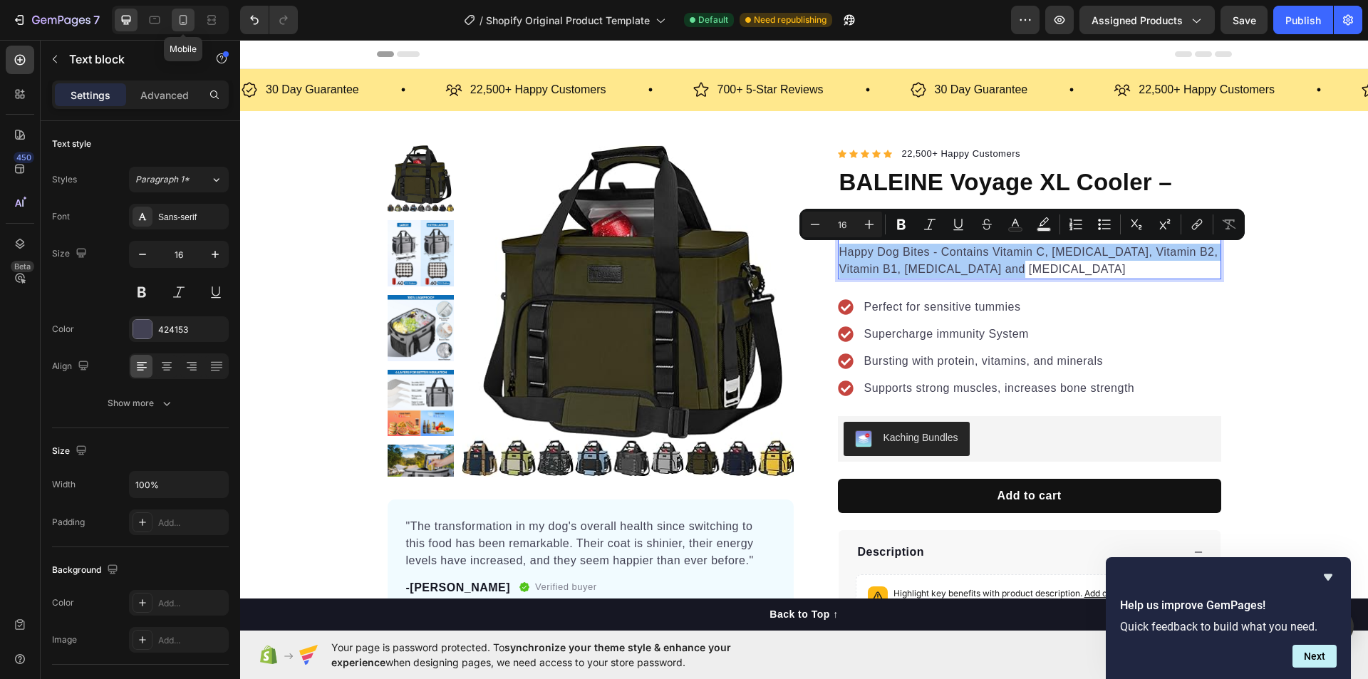
click at [190, 20] on icon at bounding box center [183, 20] width 14 height 14
type input "14"
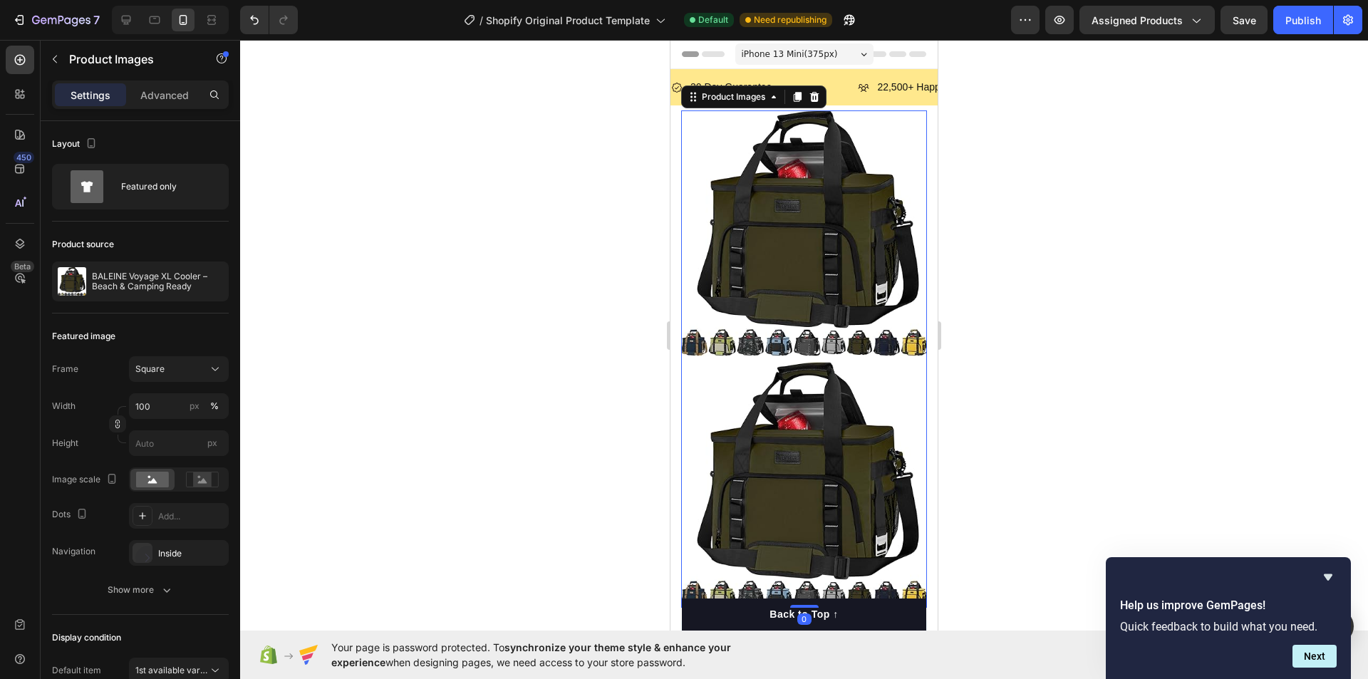
click at [789, 200] on img at bounding box center [804, 233] width 246 height 246
click at [797, 182] on img at bounding box center [804, 233] width 246 height 246
click at [793, 158] on img at bounding box center [804, 233] width 246 height 246
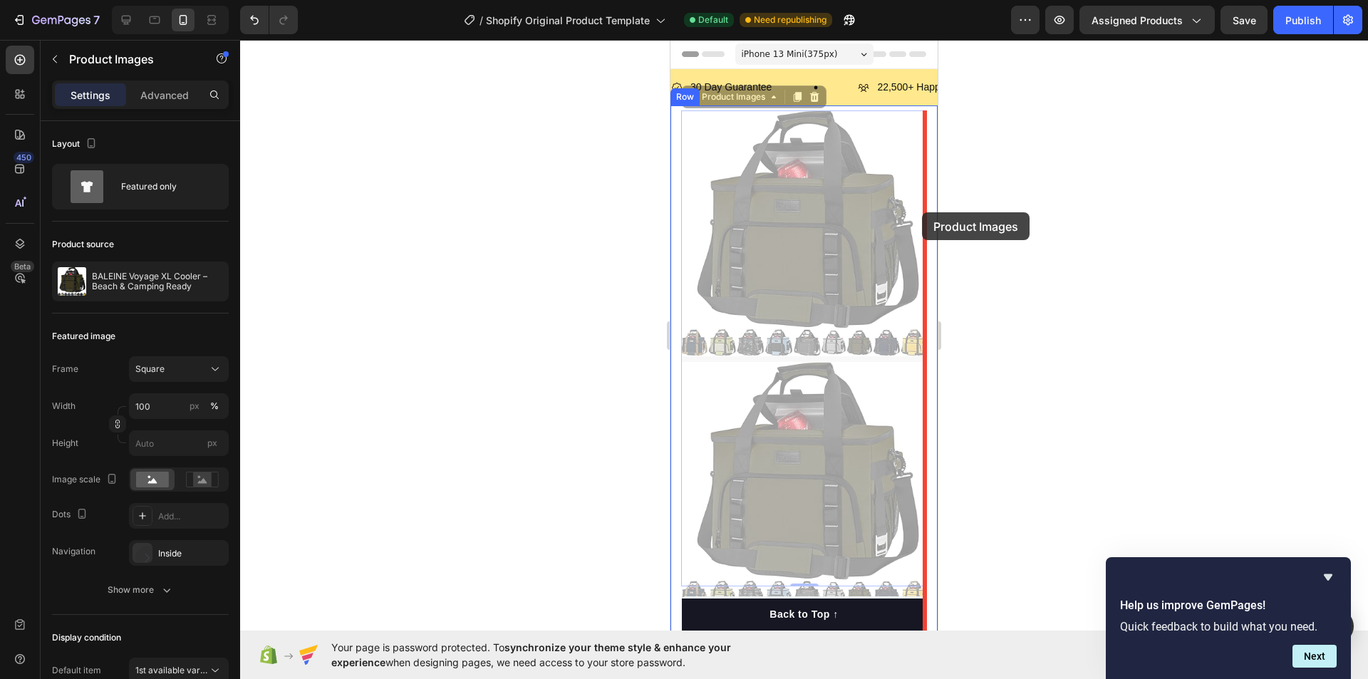
drag, startPoint x: 793, startPoint y: 158, endPoint x: 922, endPoint y: 212, distance: 139.9
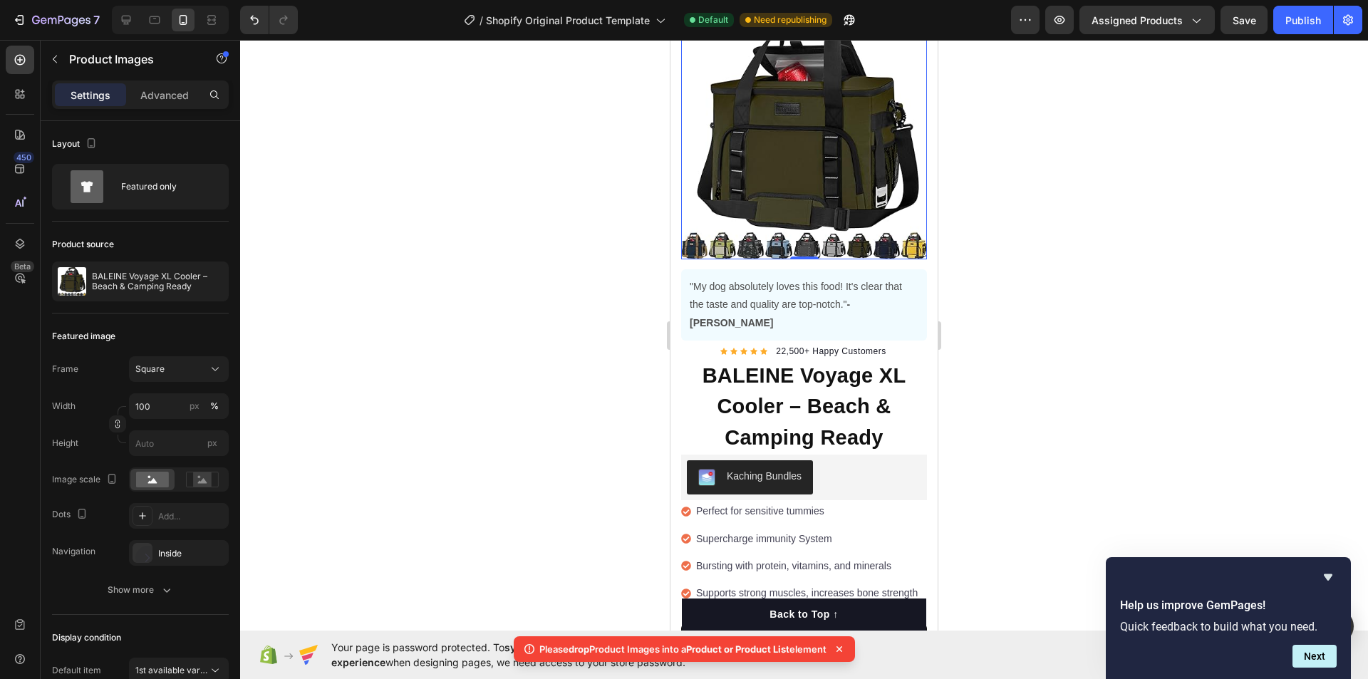
scroll to position [356, 0]
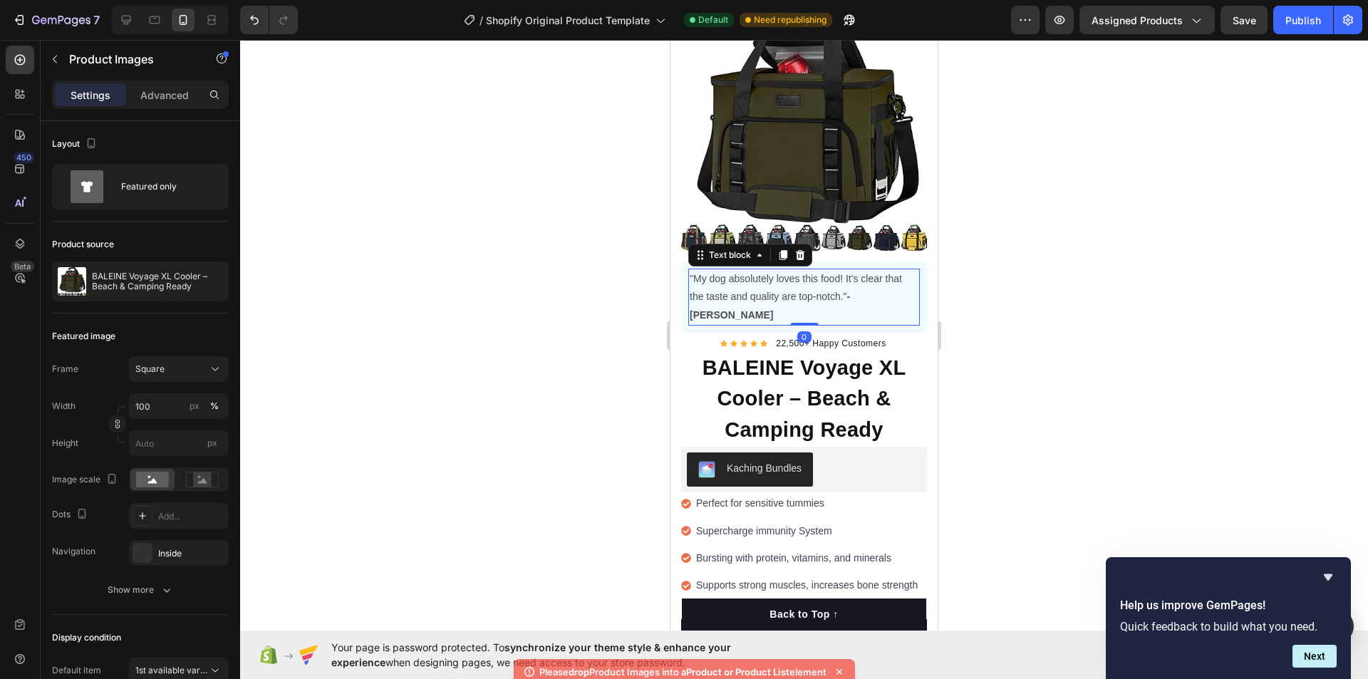
click at [740, 270] on p ""My dog absolutely loves this food! It's clear that the taste and quality are t…" at bounding box center [804, 297] width 229 height 54
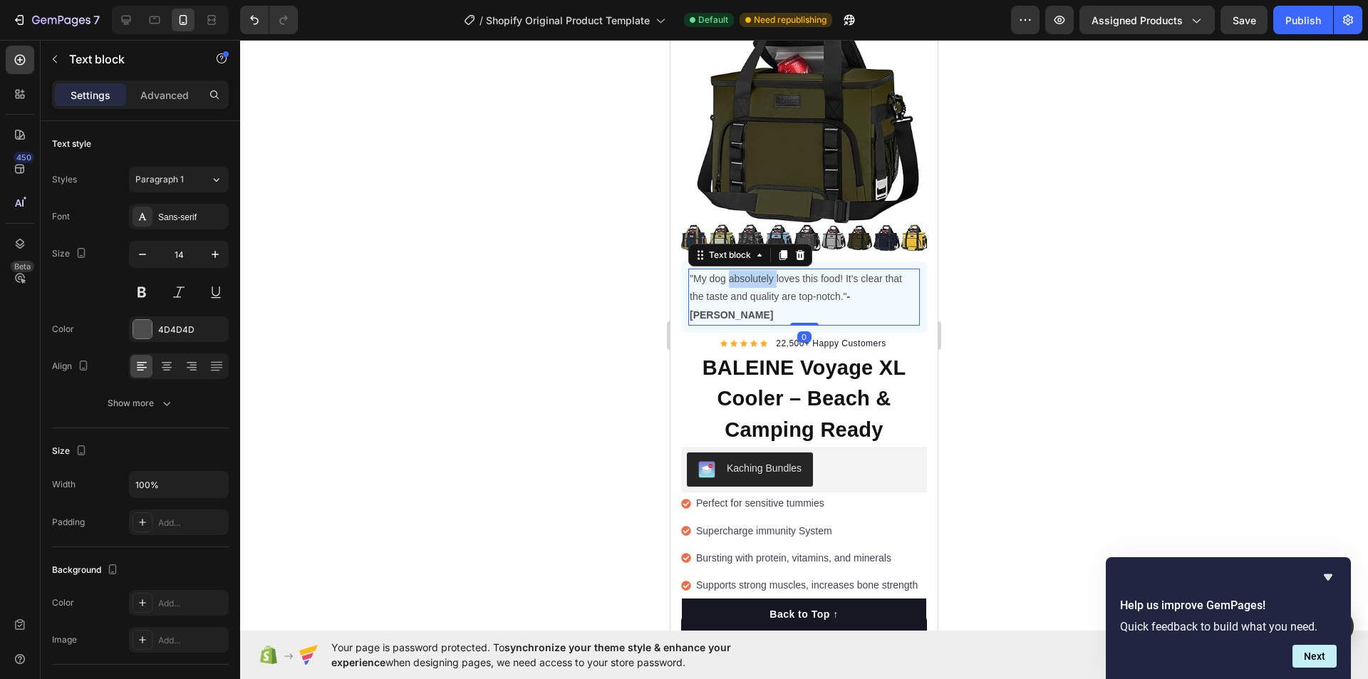
click at [740, 270] on p ""My dog absolutely loves this food! It's clear that the taste and quality are t…" at bounding box center [804, 297] width 229 height 54
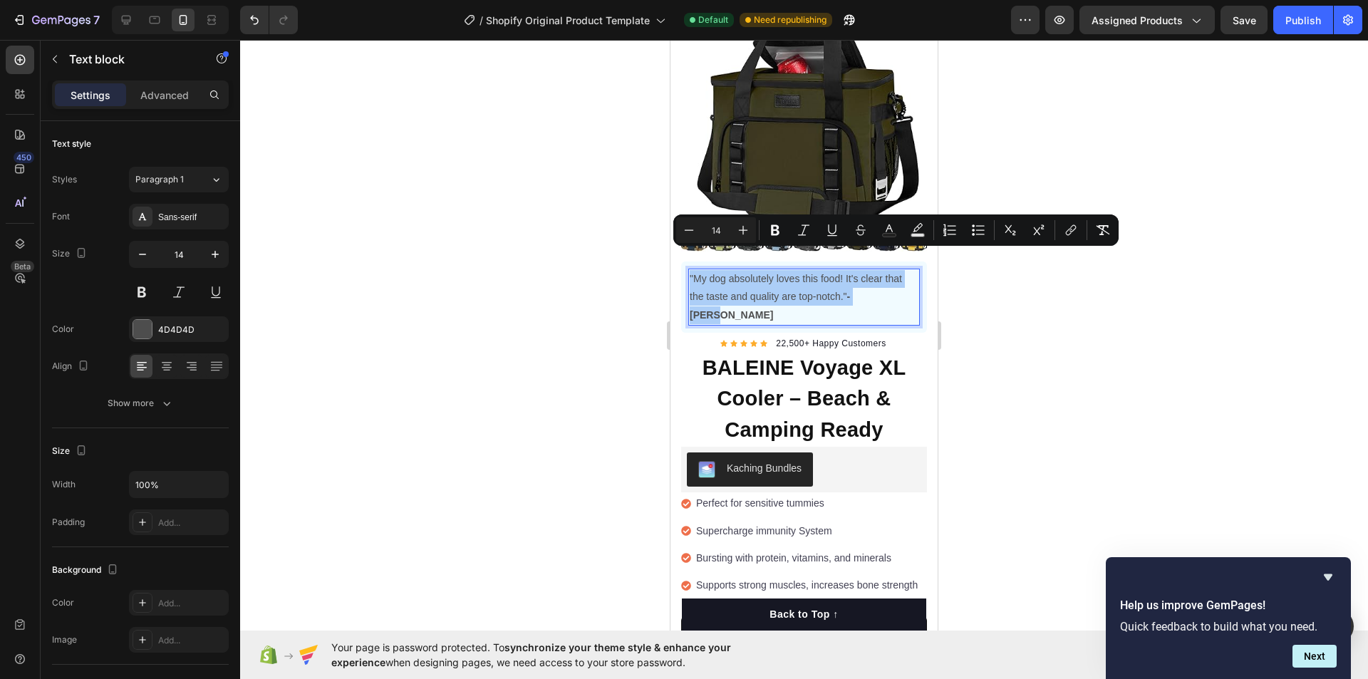
click at [1019, 318] on div at bounding box center [804, 359] width 1128 height 639
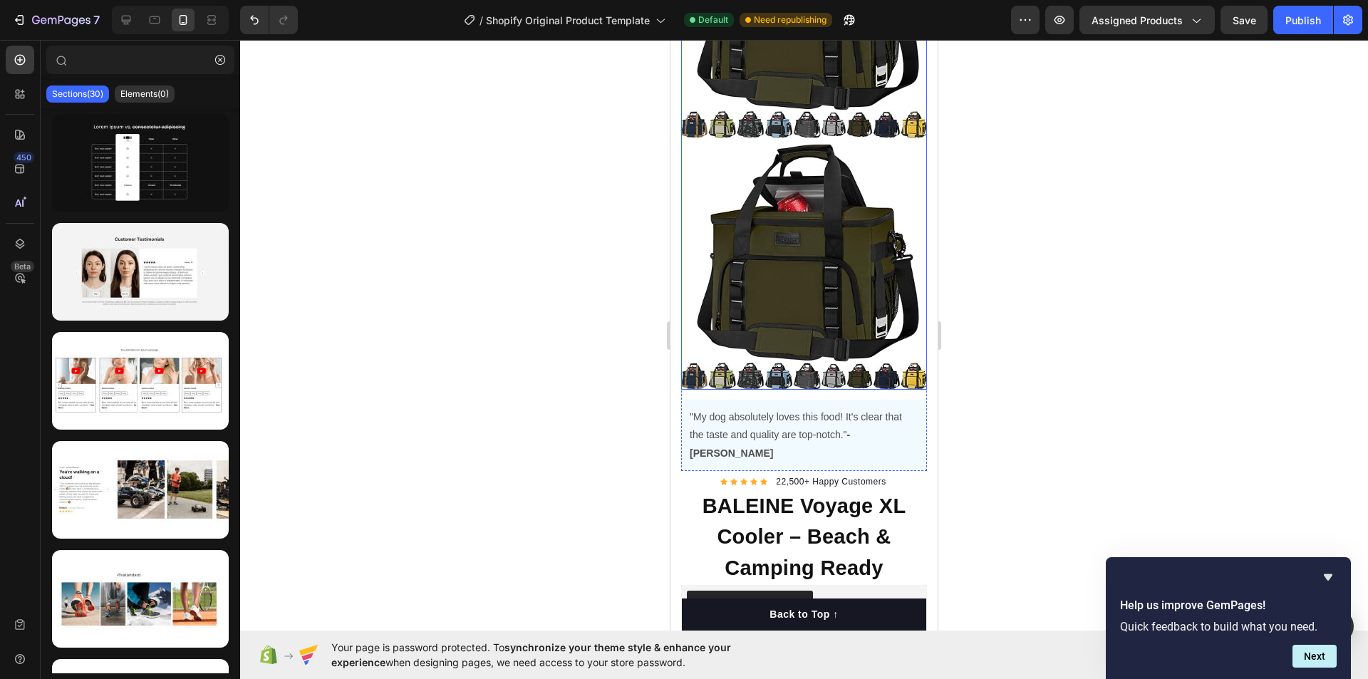
scroll to position [214, 0]
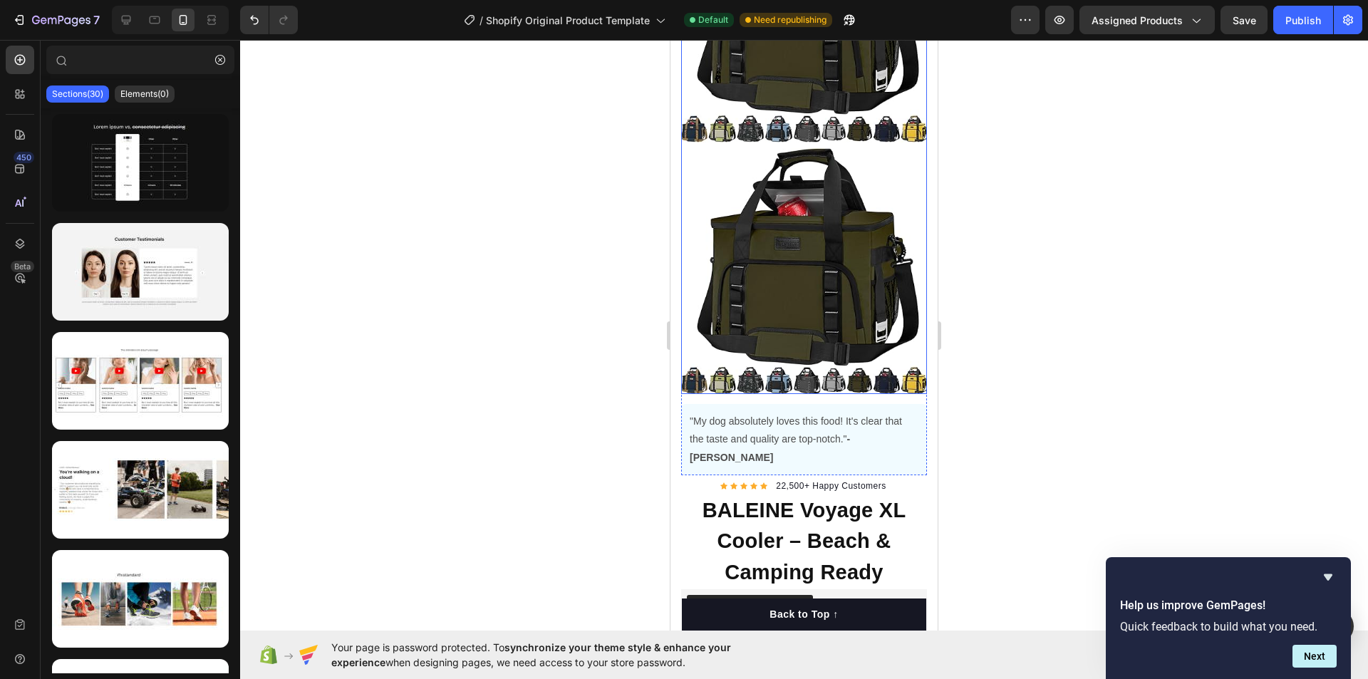
click at [808, 261] on img at bounding box center [804, 271] width 246 height 246
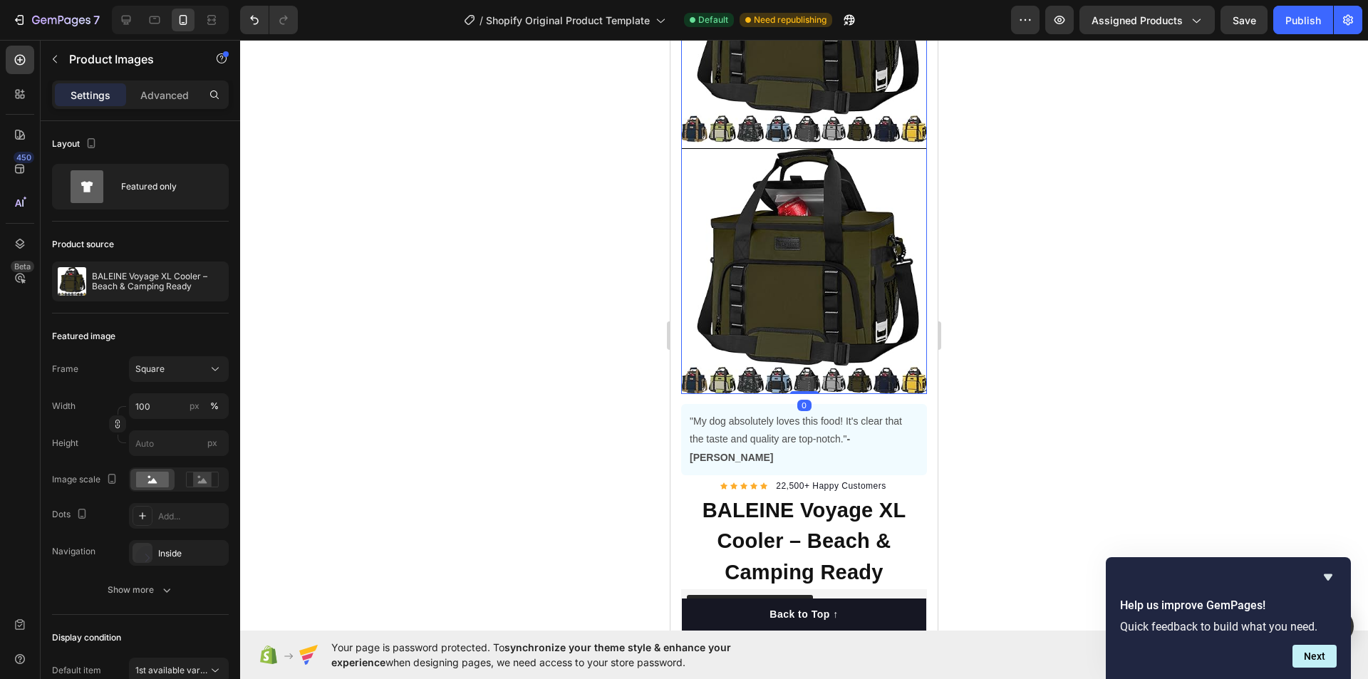
click at [779, 101] on img at bounding box center [804, 20] width 246 height 246
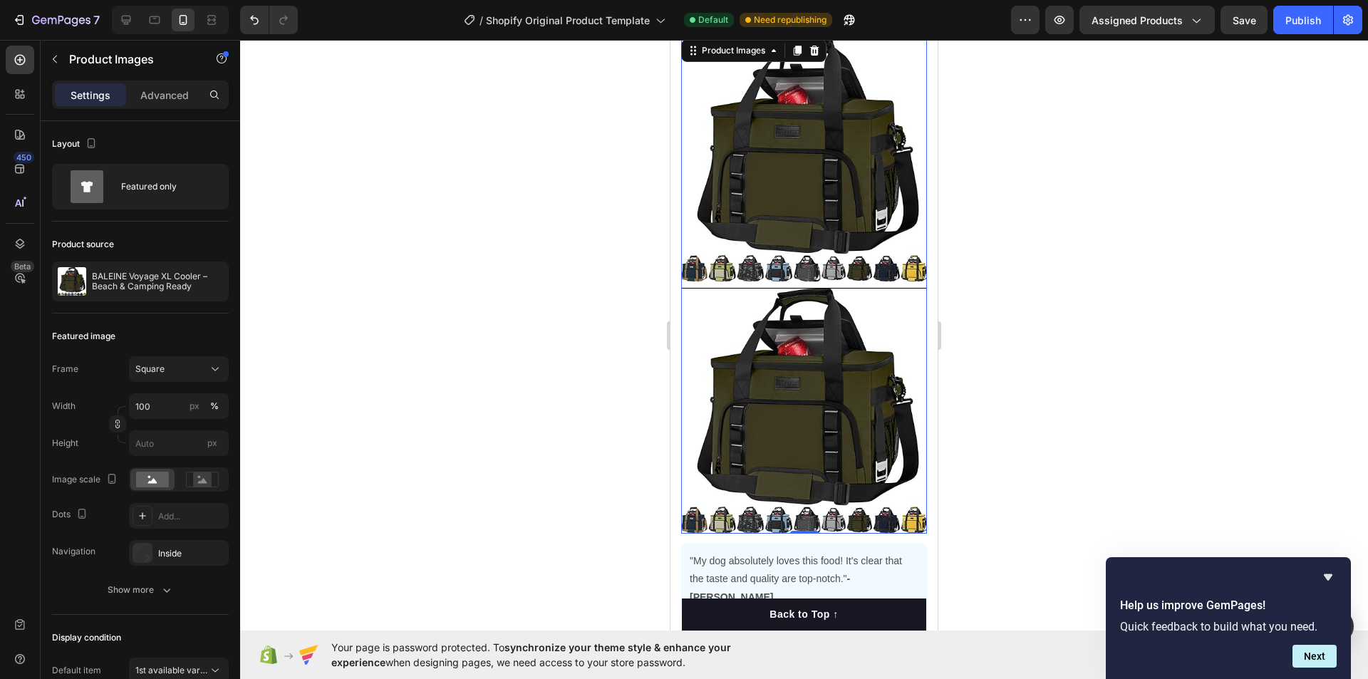
scroll to position [71, 0]
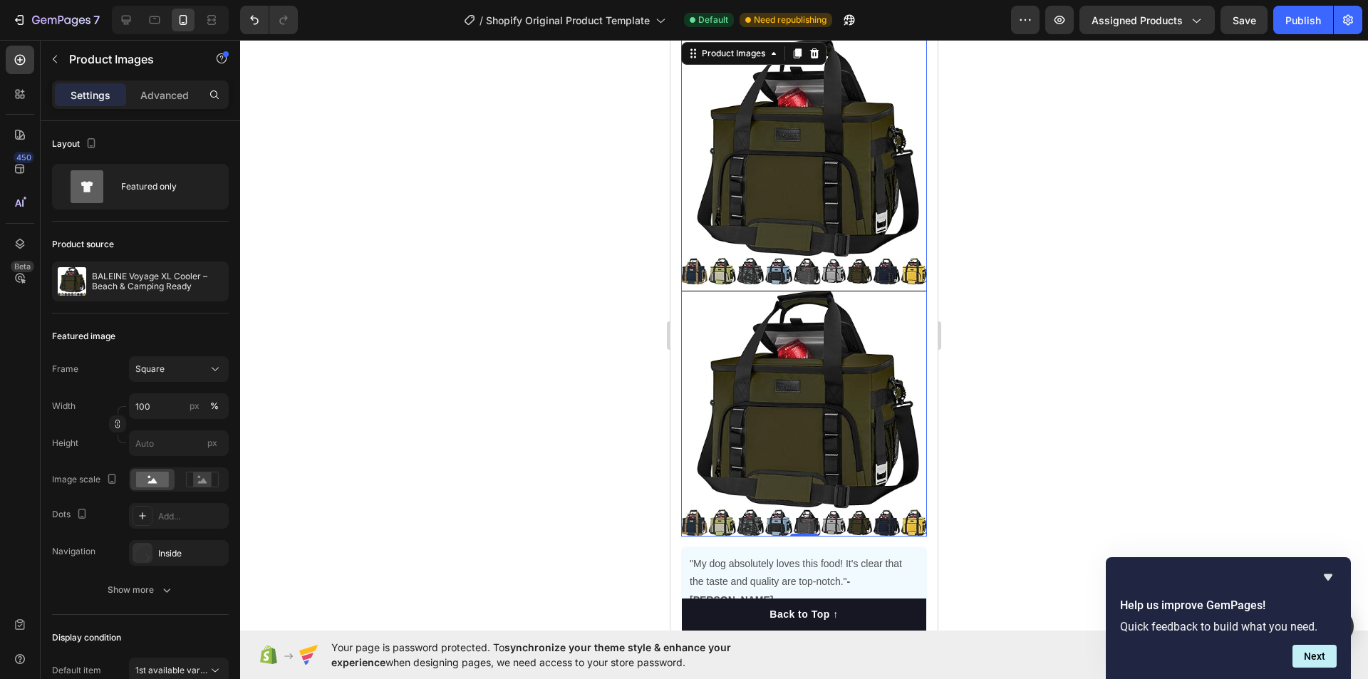
click at [1083, 346] on div at bounding box center [804, 359] width 1128 height 639
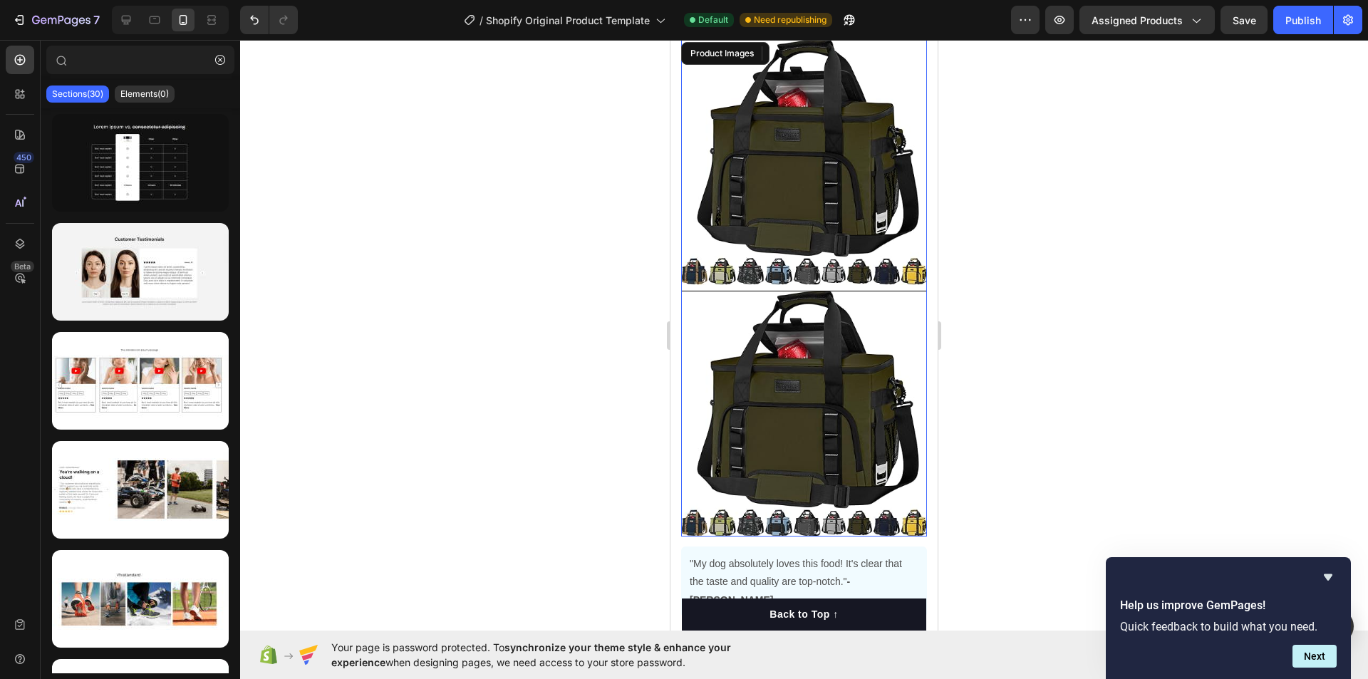
click at [789, 371] on div at bounding box center [804, 414] width 246 height 246
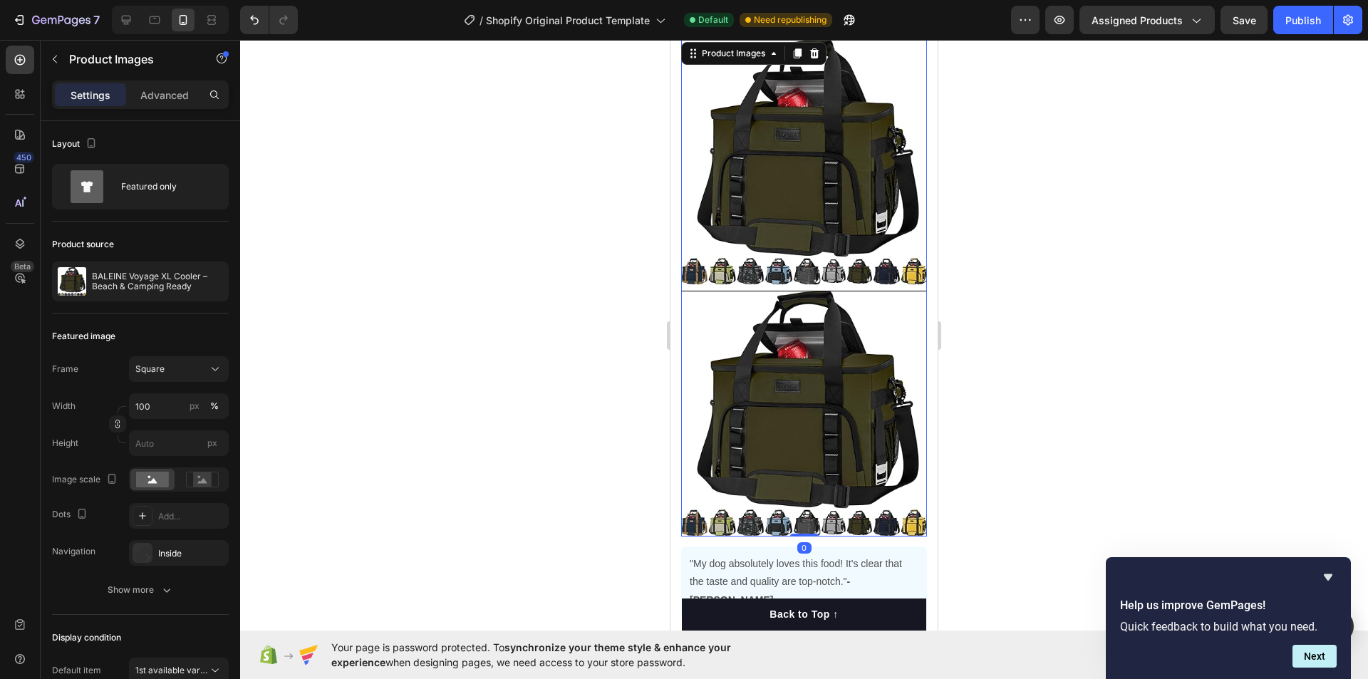
click at [775, 191] on img at bounding box center [804, 162] width 246 height 246
click at [792, 348] on div at bounding box center [804, 414] width 246 height 246
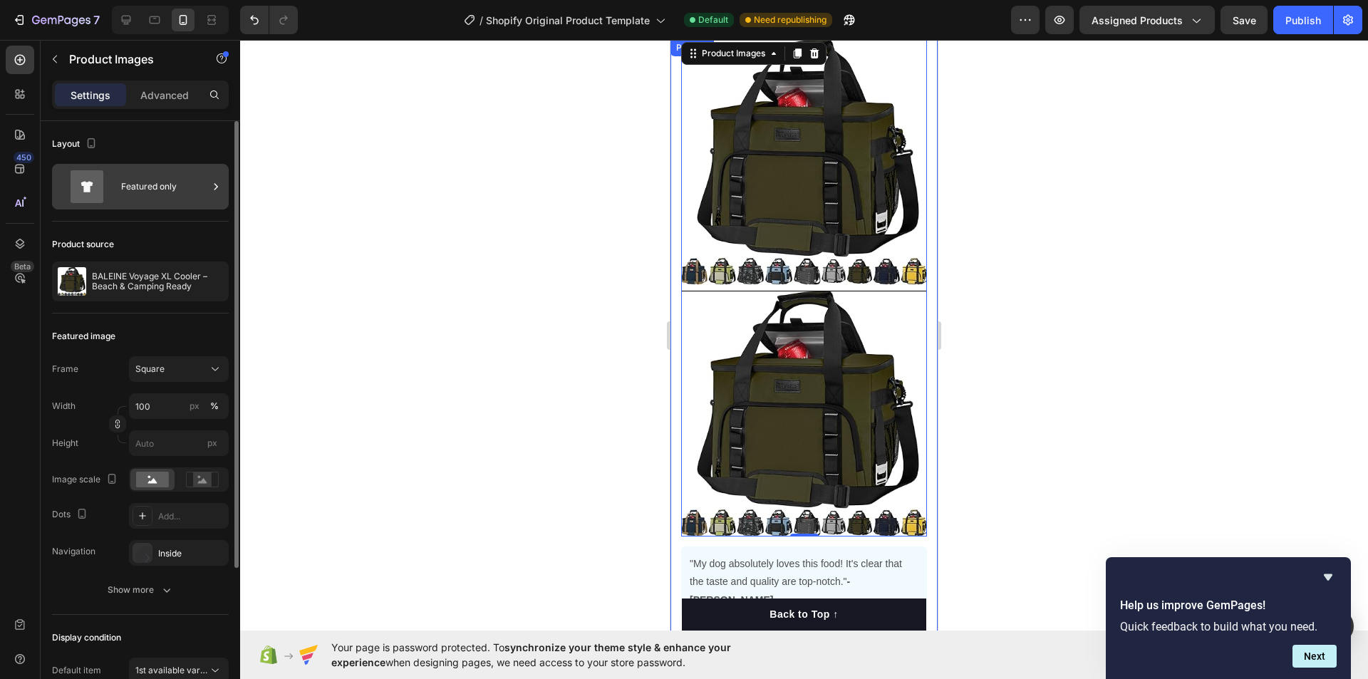
click at [137, 193] on div "Featured only" at bounding box center [164, 186] width 87 height 33
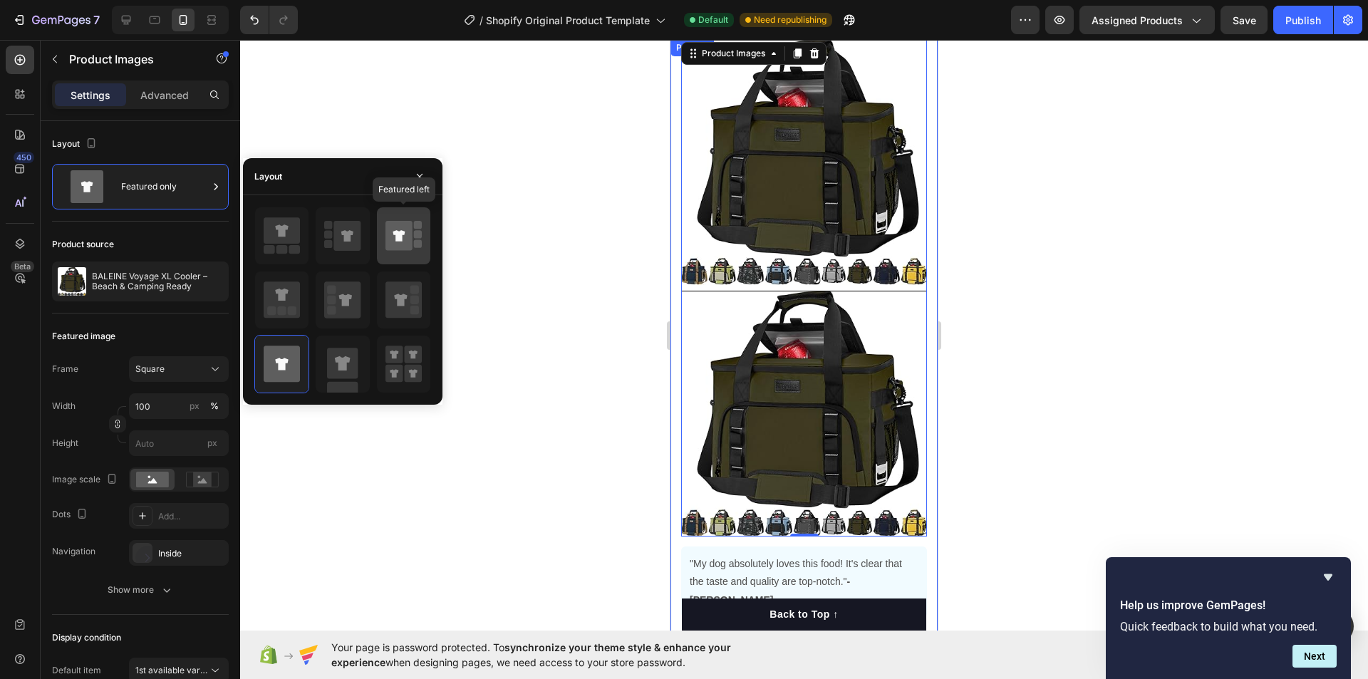
click at [411, 238] on icon at bounding box center [398, 236] width 27 height 30
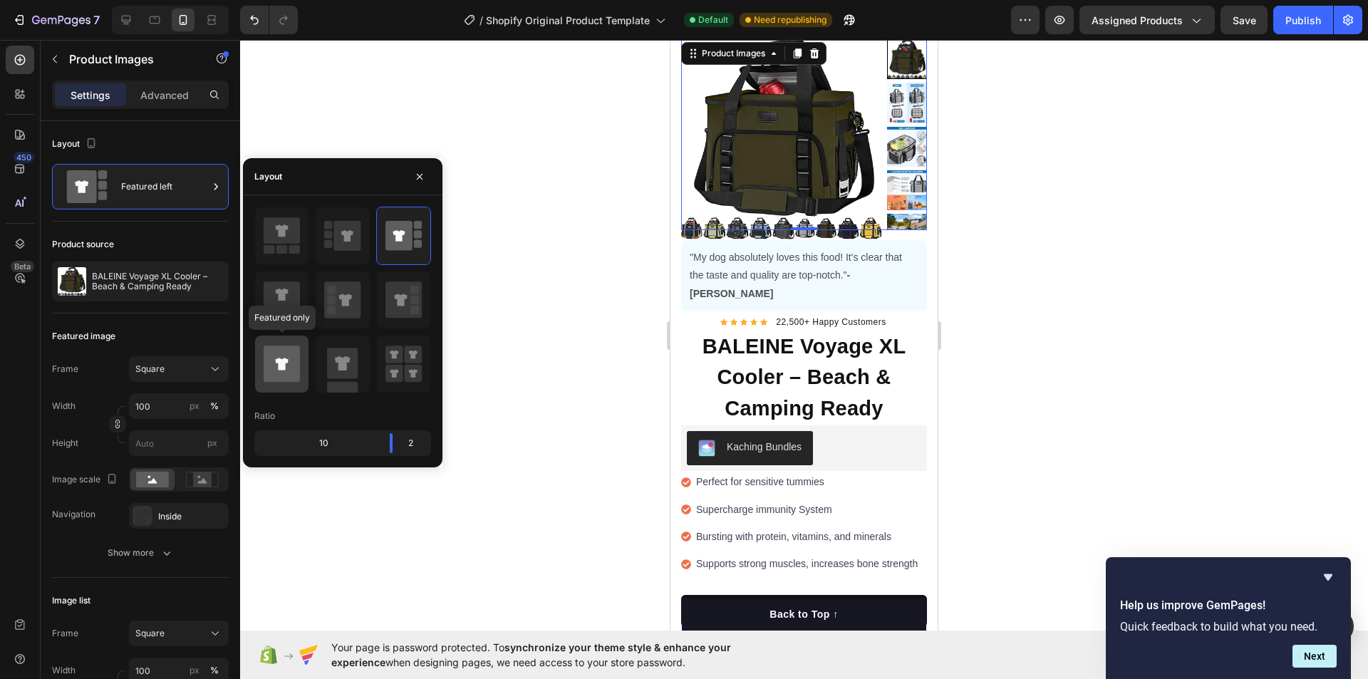
click at [301, 366] on div at bounding box center [281, 364] width 53 height 57
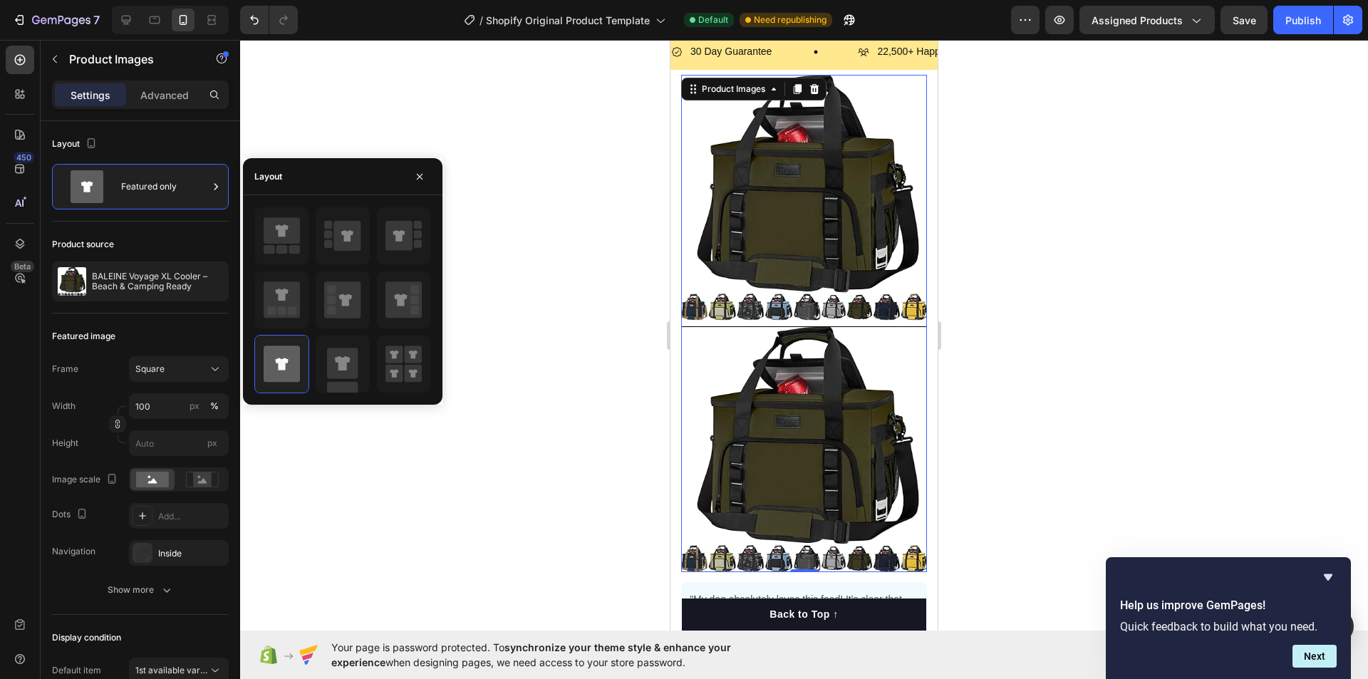
scroll to position [0, 0]
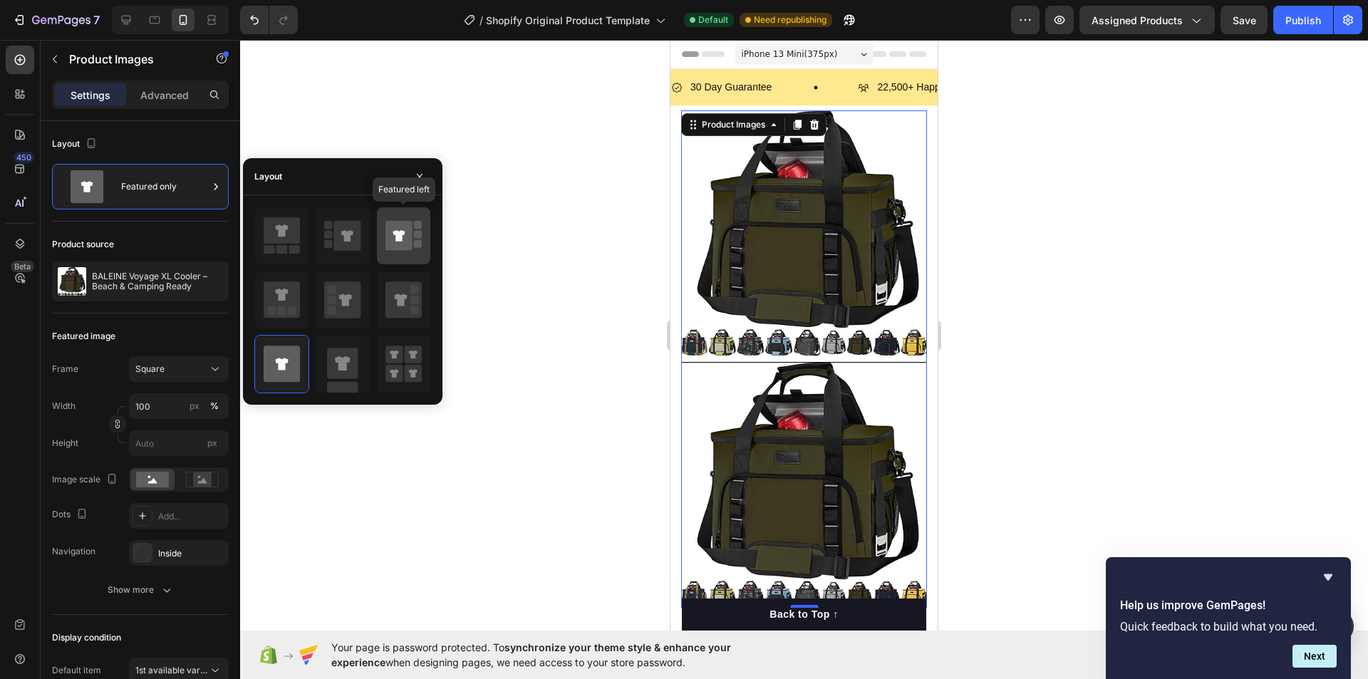
click at [404, 247] on icon at bounding box center [398, 236] width 27 height 30
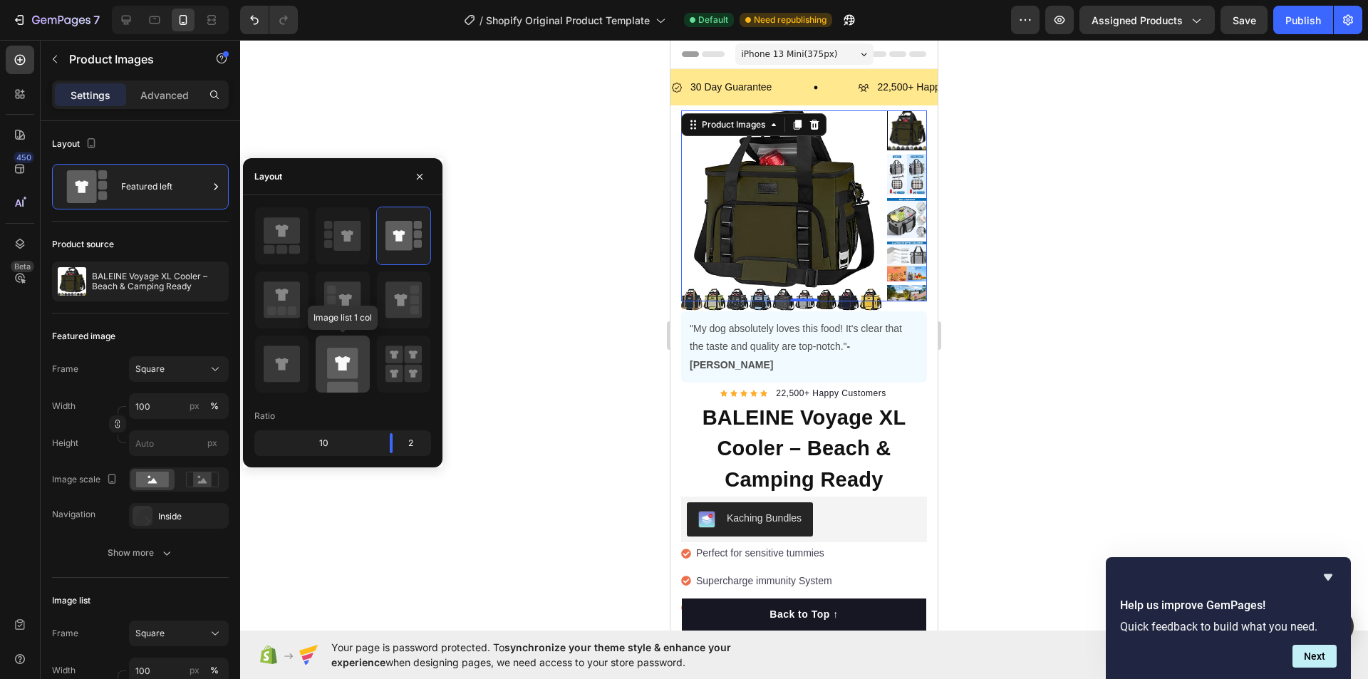
click at [356, 351] on rect at bounding box center [342, 363] width 31 height 31
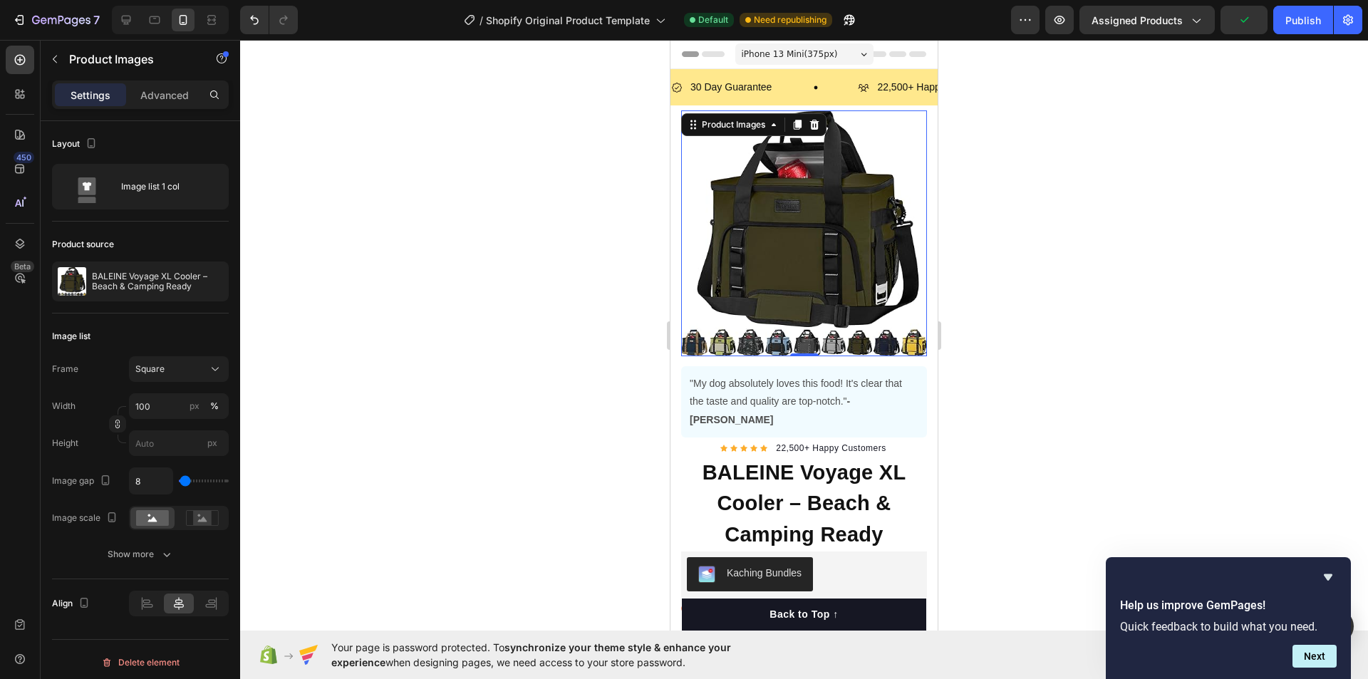
click at [816, 286] on div at bounding box center [804, 233] width 246 height 246
click at [831, 266] on div at bounding box center [804, 233] width 246 height 246
click at [780, 381] on p ""My dog absolutely loves this food! It's clear that the taste and quality are t…" at bounding box center [804, 402] width 229 height 54
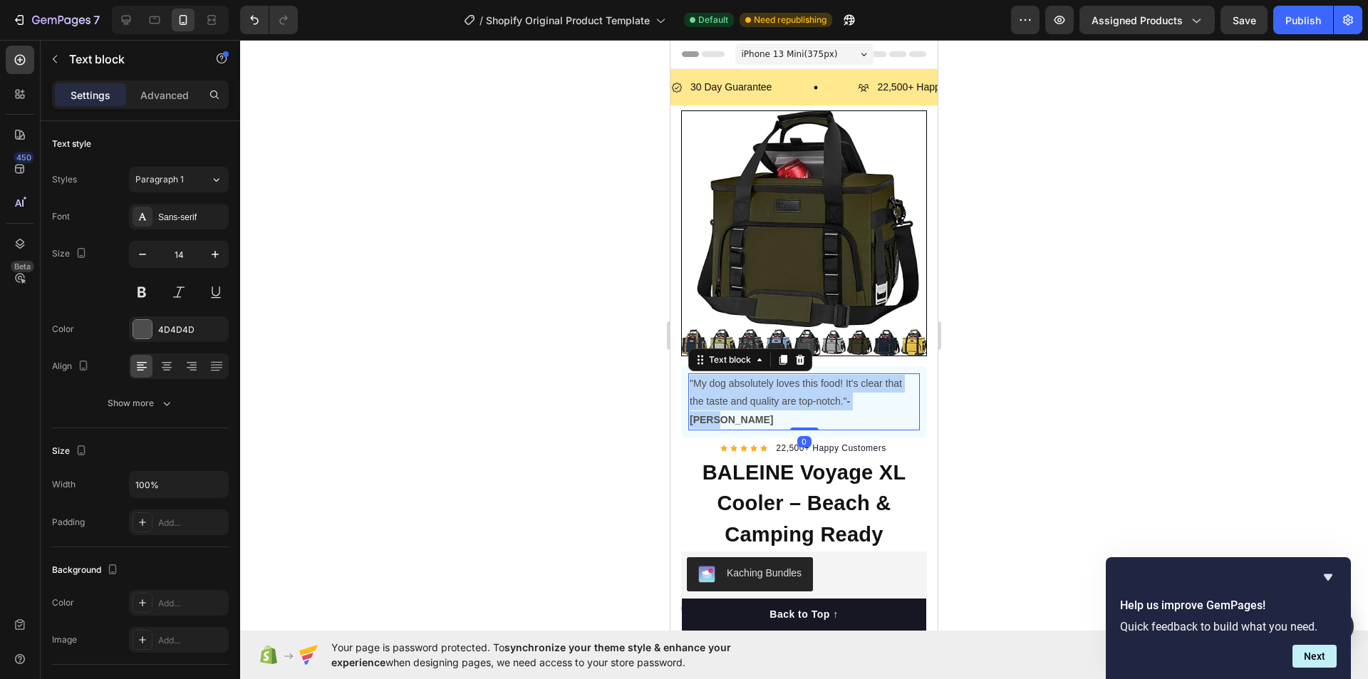
click at [780, 381] on p ""My dog absolutely loves this food! It's clear that the taste and quality are t…" at bounding box center [804, 402] width 229 height 54
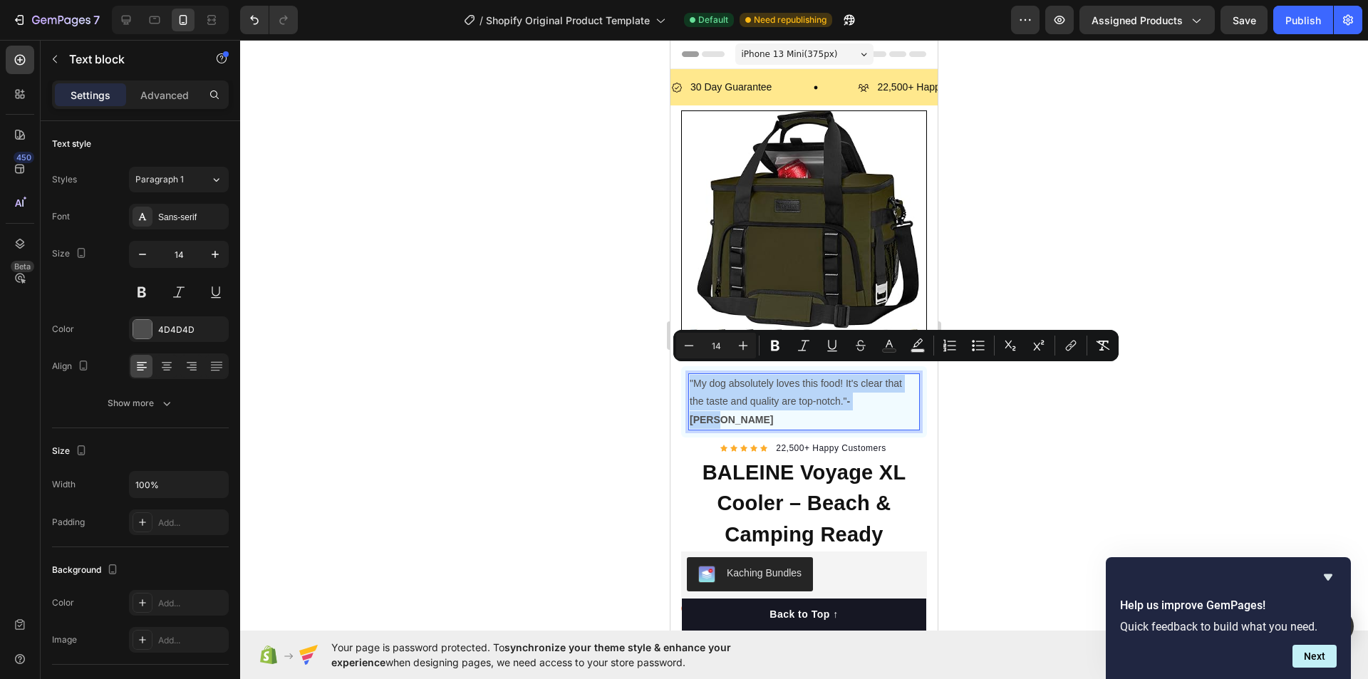
copy p ""My dog absolutely loves this food! It's clear that the taste and quality are t…"
click at [1060, 267] on div at bounding box center [804, 359] width 1128 height 639
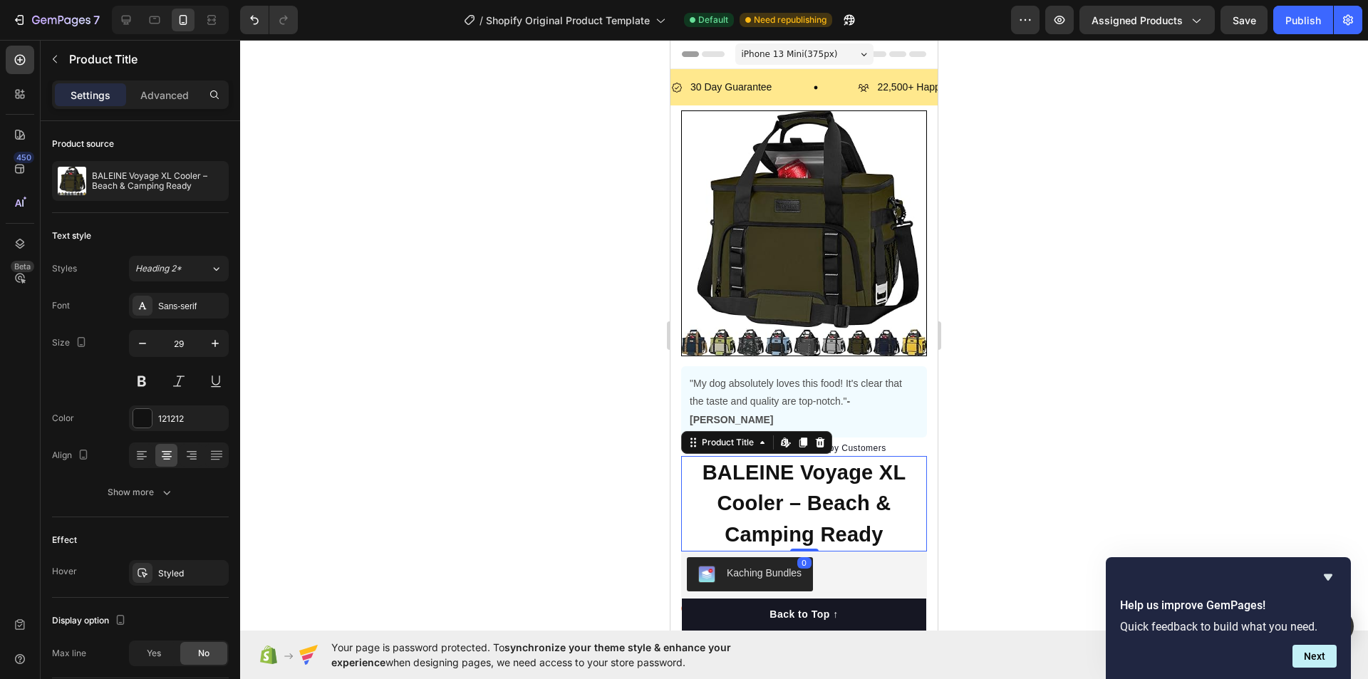
click at [709, 456] on h1 "BALEINE Voyage XL Cooler – Beach & Camping Ready" at bounding box center [804, 504] width 246 height 96
click at [770, 456] on h1 "BALEINE Voyage XL Cooler – Beach & Camping Ready" at bounding box center [804, 504] width 246 height 96
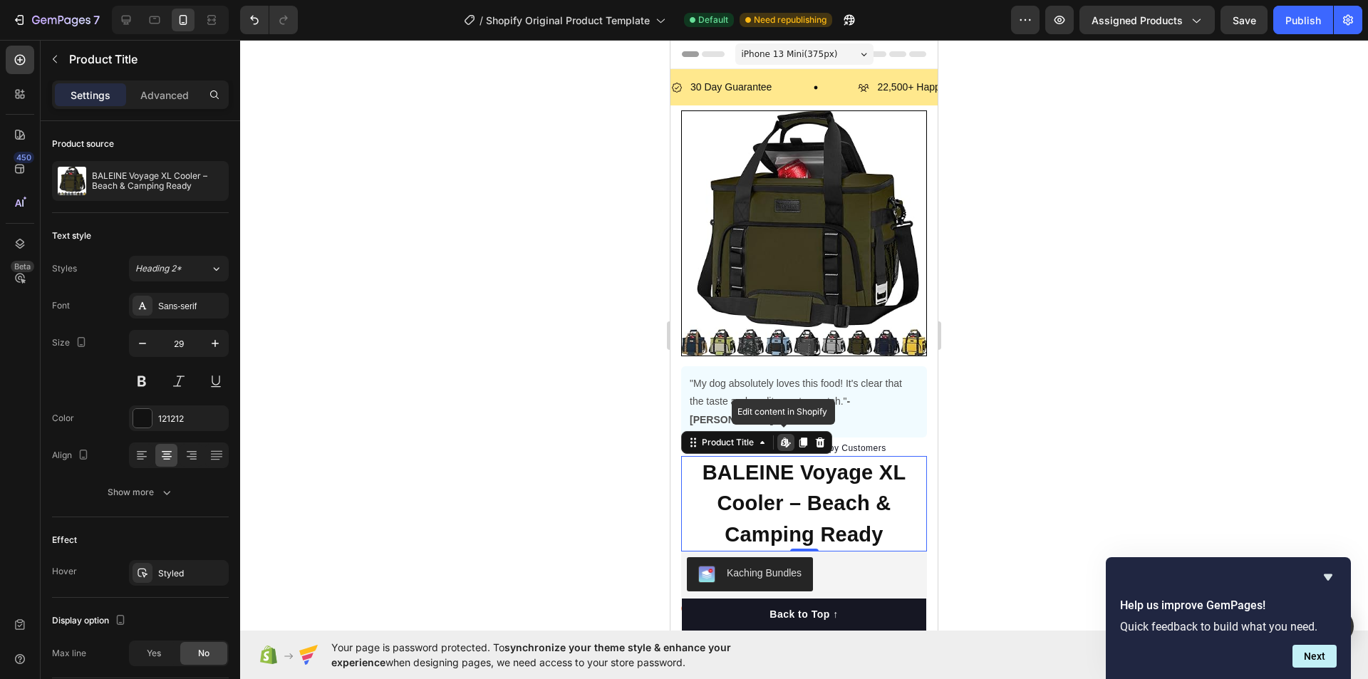
click at [770, 456] on h1 "BALEINE Voyage XL Cooler – Beach & Camping Ready" at bounding box center [804, 504] width 246 height 96
click at [806, 434] on div at bounding box center [802, 442] width 17 height 17
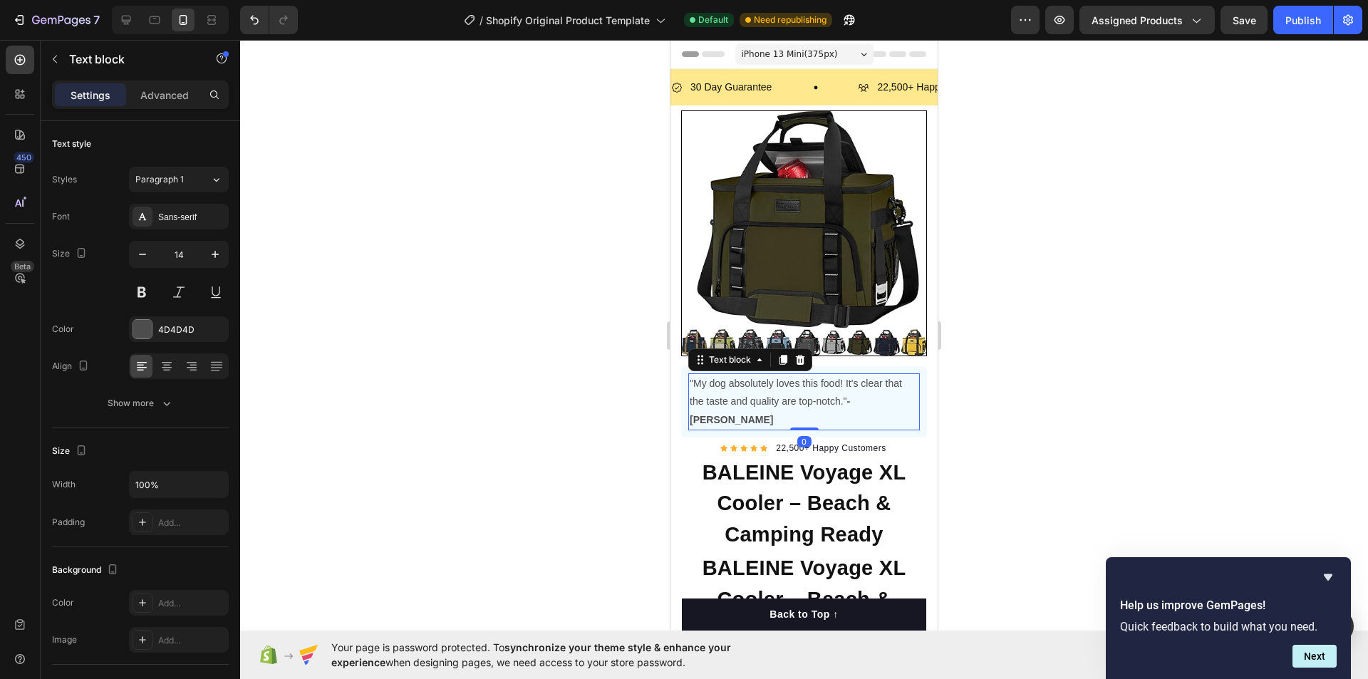
click at [737, 383] on p ""My dog absolutely loves this food! It's clear that the taste and quality are t…" at bounding box center [804, 402] width 229 height 54
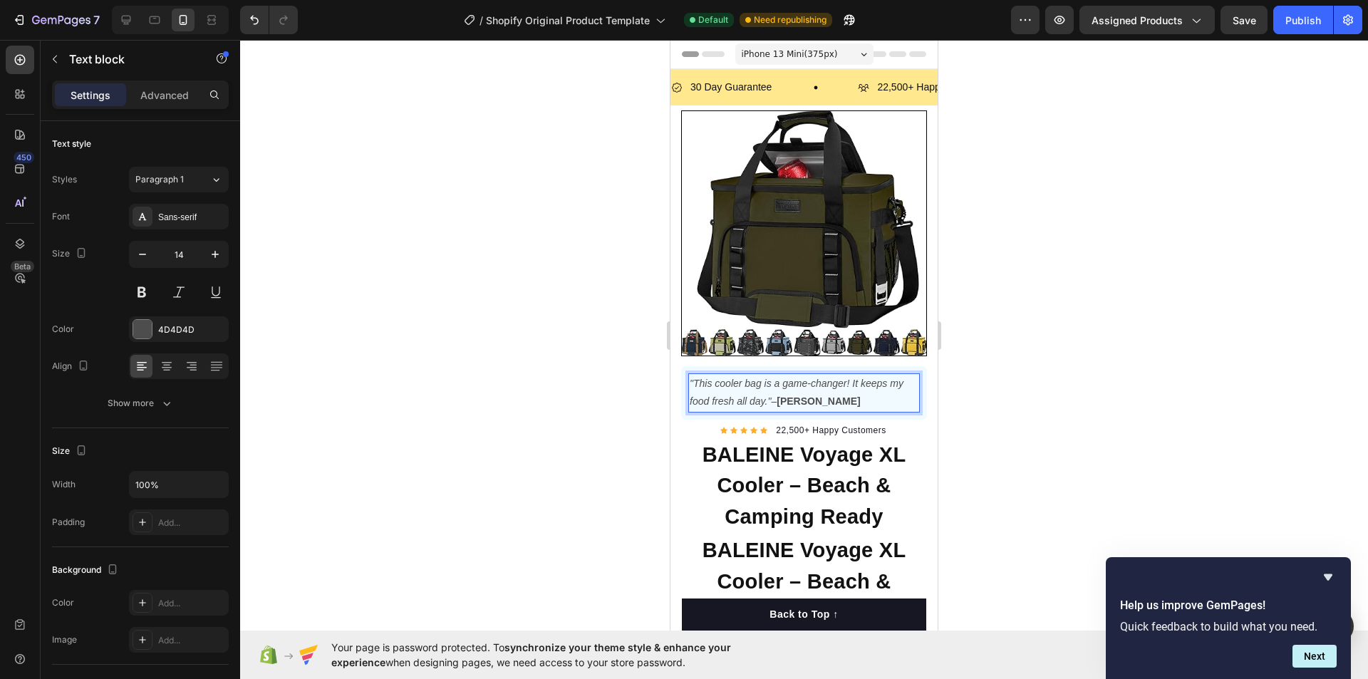
click at [1017, 414] on div at bounding box center [804, 359] width 1128 height 639
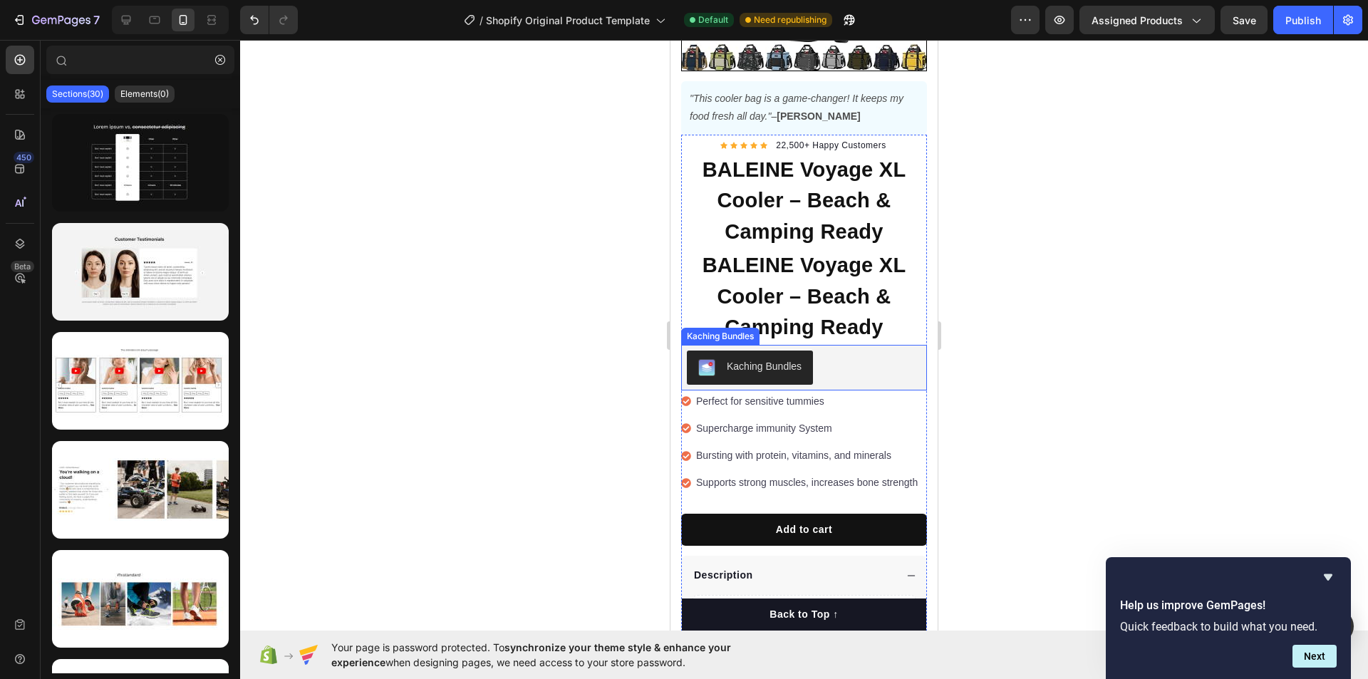
scroll to position [356, 0]
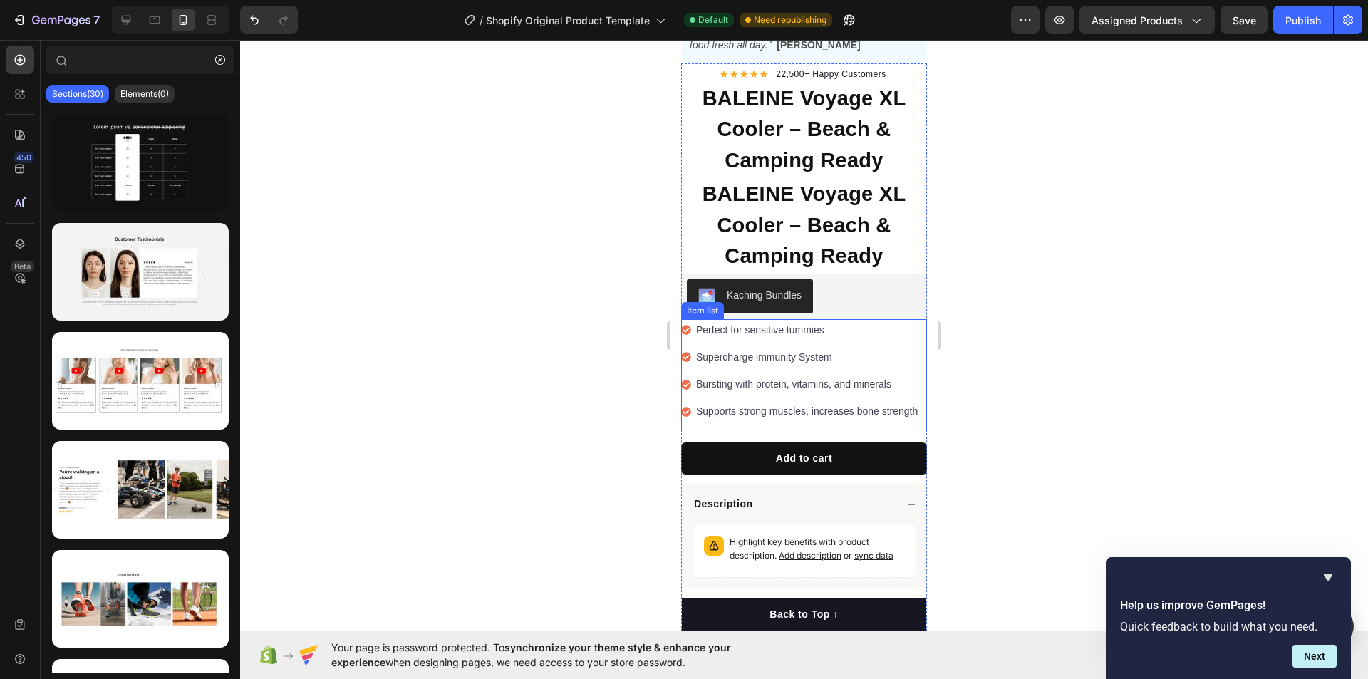
click at [685, 325] on icon at bounding box center [686, 330] width 10 height 10
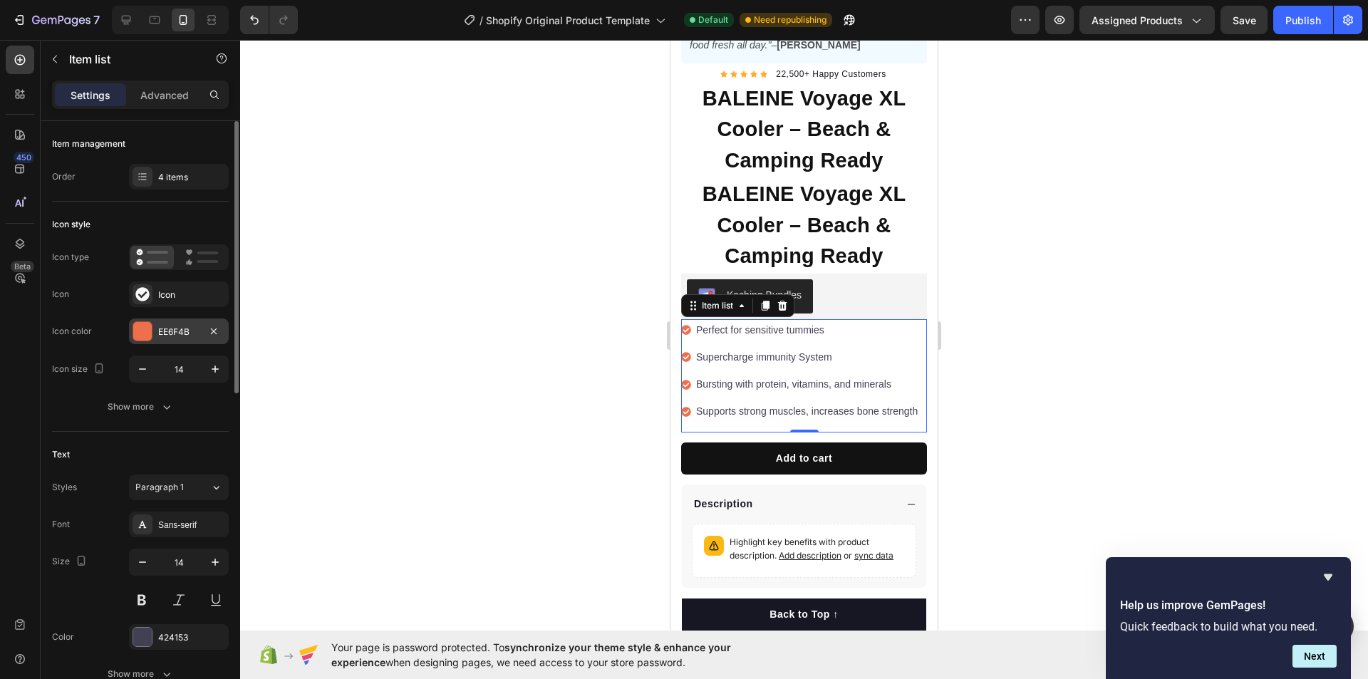
click at [139, 336] on div at bounding box center [142, 331] width 19 height 19
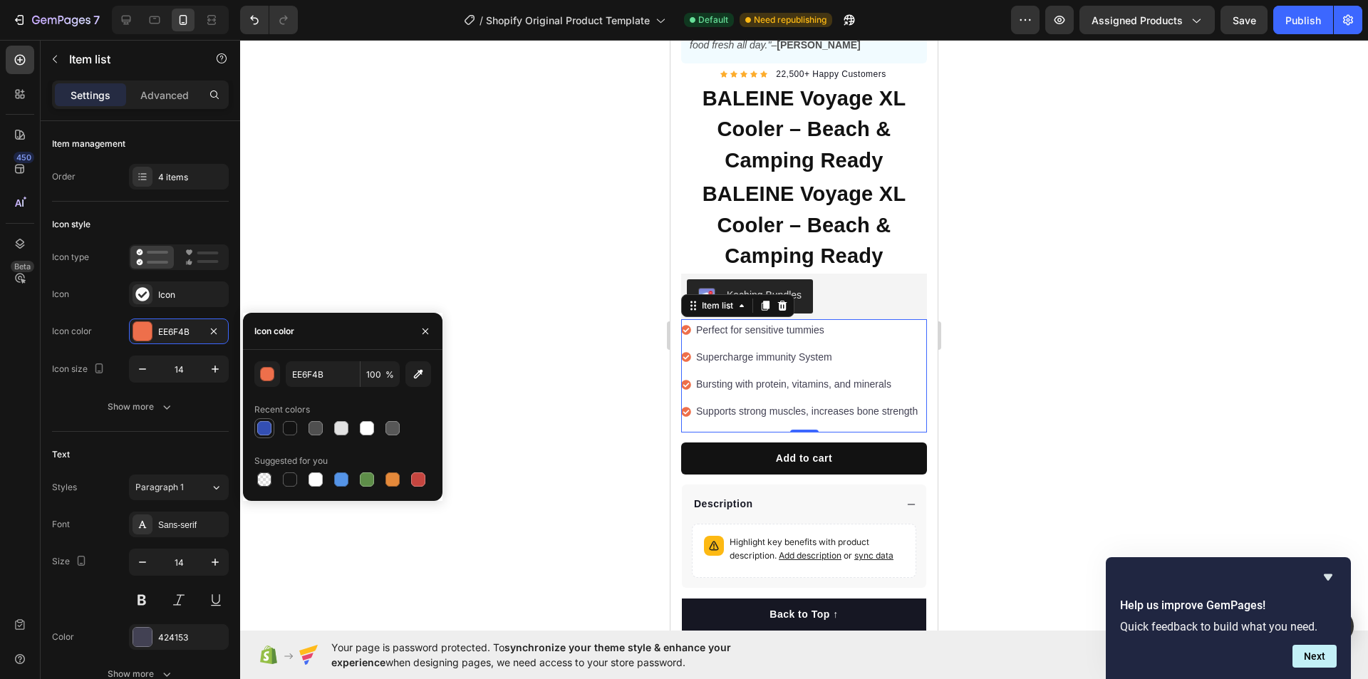
click at [261, 432] on div at bounding box center [264, 428] width 14 height 14
type input "334FB4"
click at [1139, 362] on div at bounding box center [804, 359] width 1128 height 639
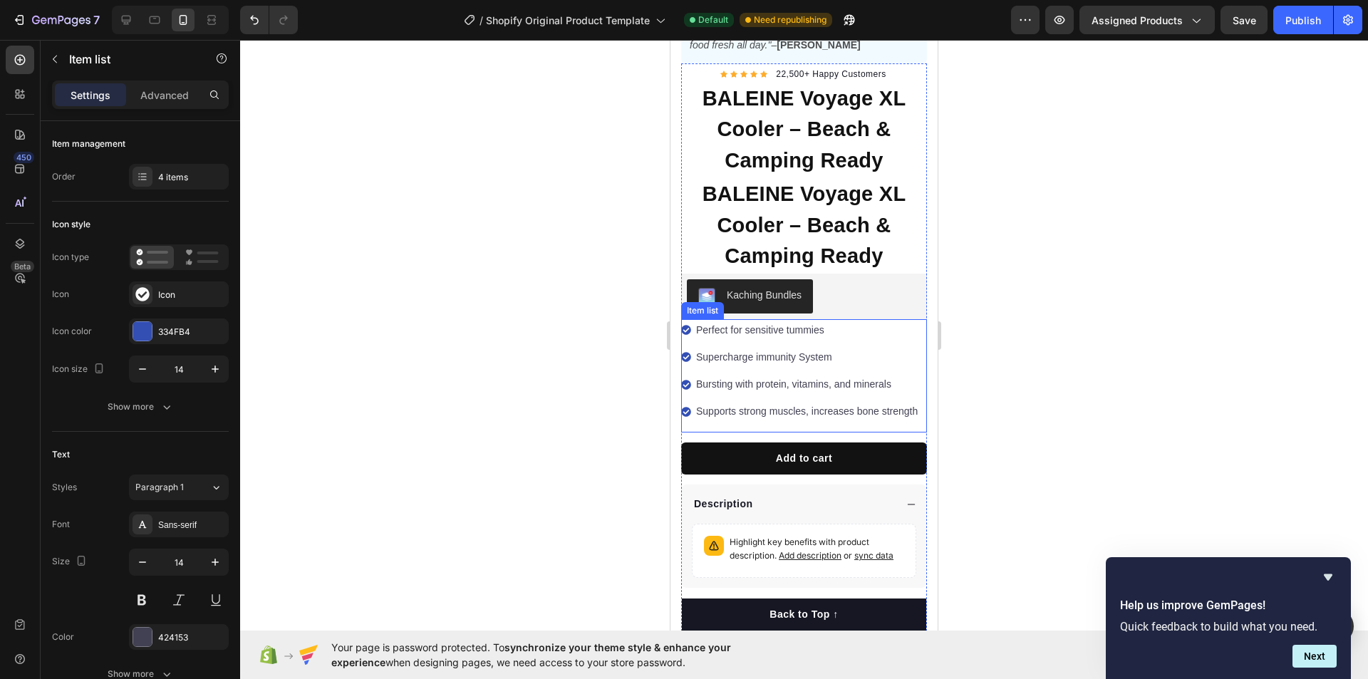
click at [715, 321] on p "Perfect for sensitive tummies" at bounding box center [807, 330] width 222 height 18
drag, startPoint x: 793, startPoint y: 413, endPoint x: 693, endPoint y: 311, distance: 143.1
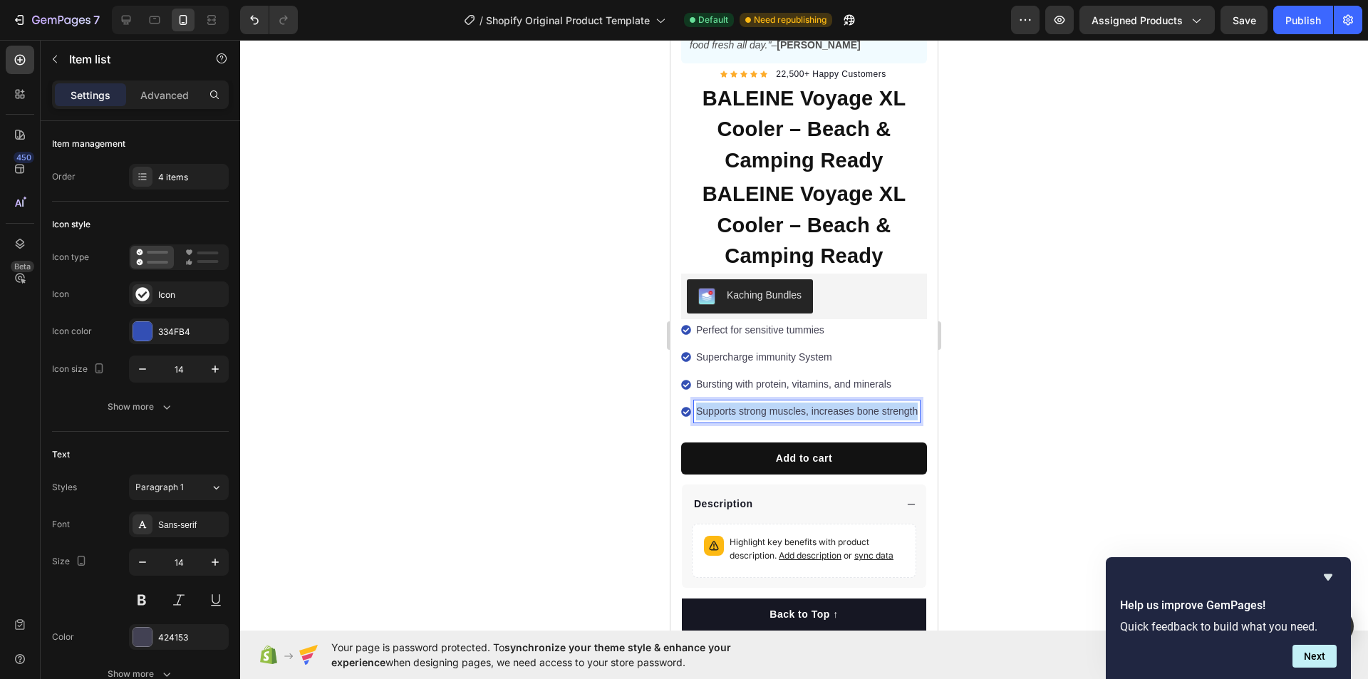
click at [690, 319] on div "Perfect for sensitive tummies Supercharge immunity System Bursting with protein…" at bounding box center [800, 371] width 239 height 104
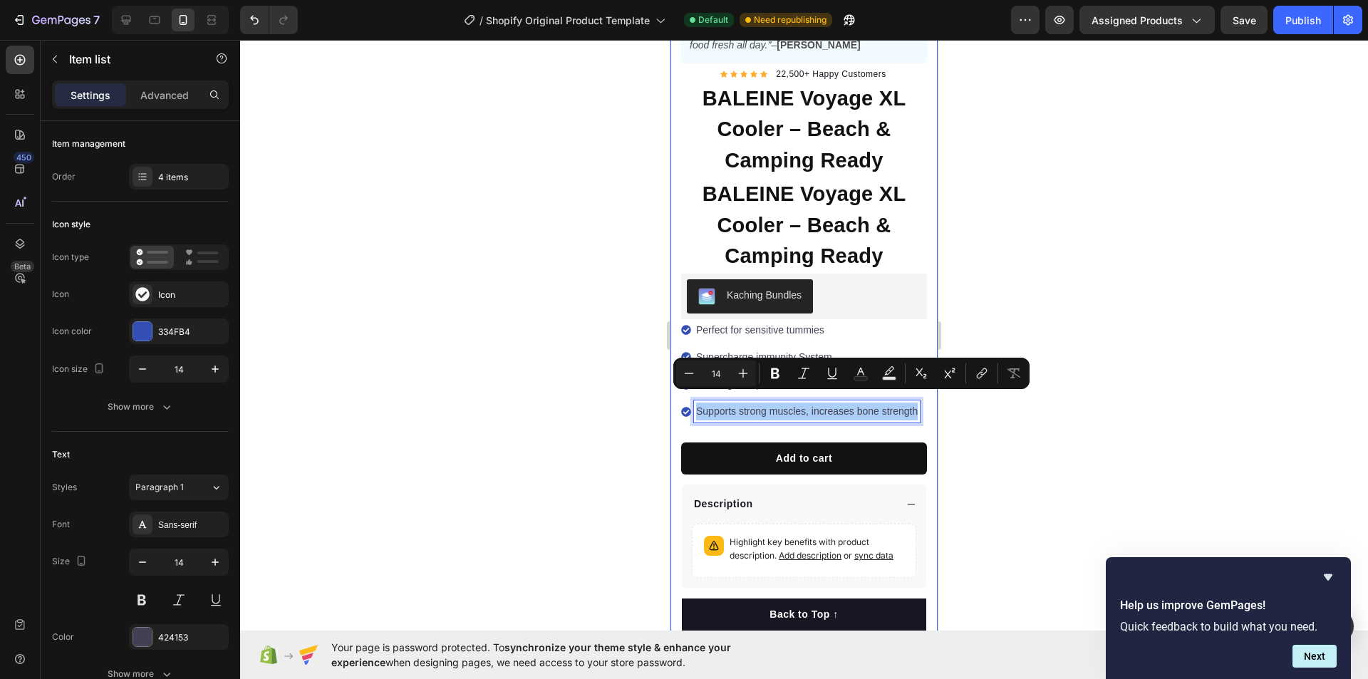
click at [1193, 352] on div at bounding box center [804, 359] width 1128 height 639
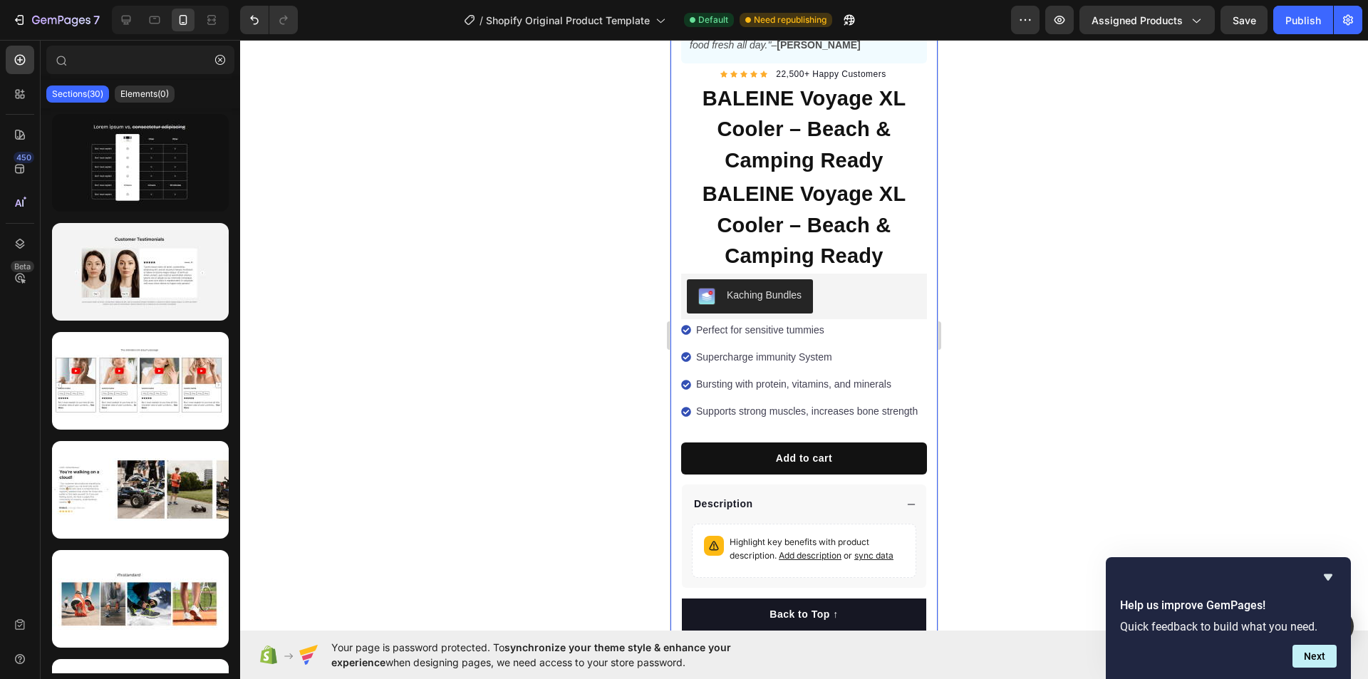
click at [1193, 352] on div at bounding box center [804, 359] width 1128 height 639
click at [757, 321] on p "Perfect for sensitive tummies" at bounding box center [807, 330] width 222 height 18
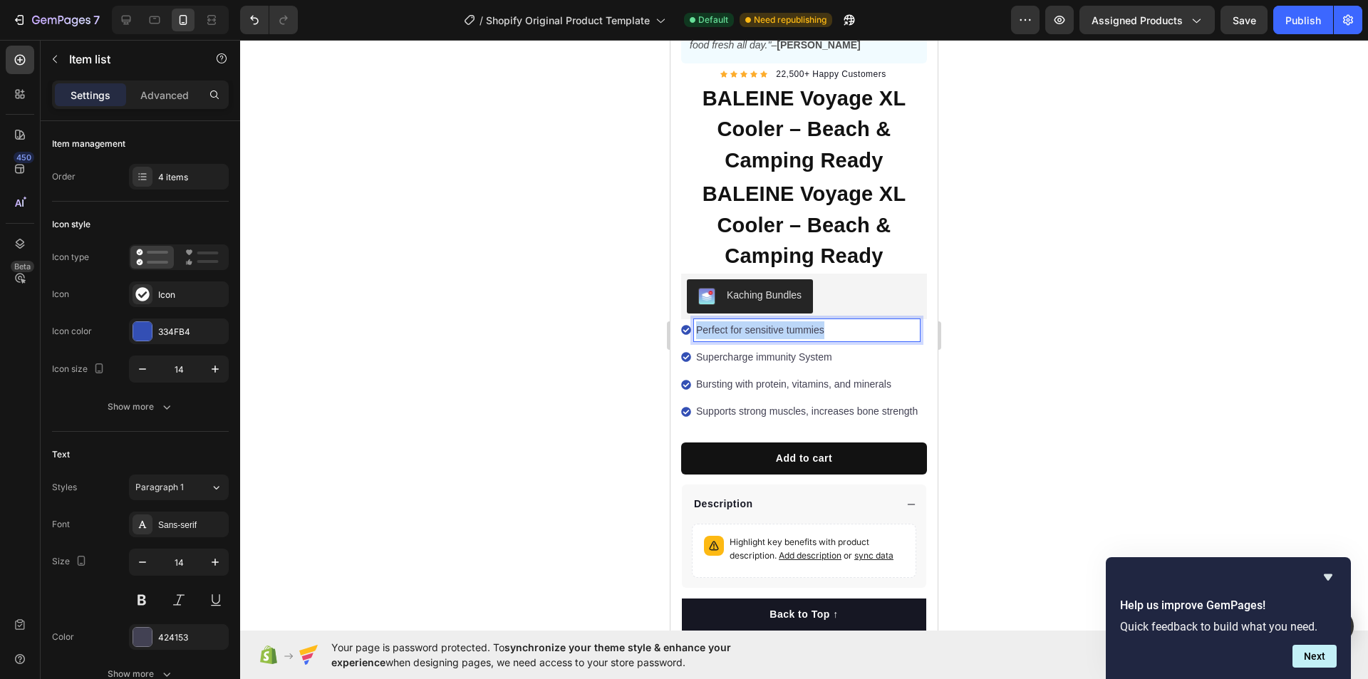
click at [757, 321] on p "Perfect for sensitive tummies" at bounding box center [807, 330] width 222 height 18
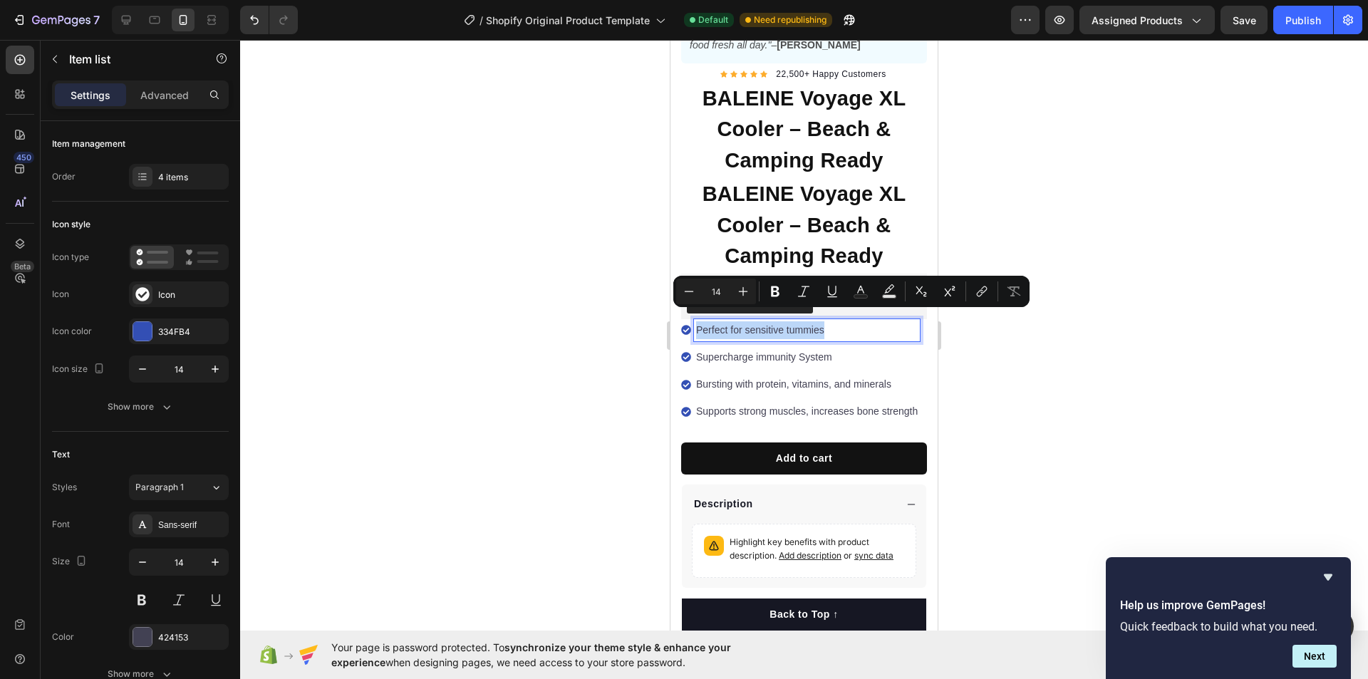
click at [757, 321] on p "Perfect for sensitive tummies" at bounding box center [807, 330] width 222 height 18
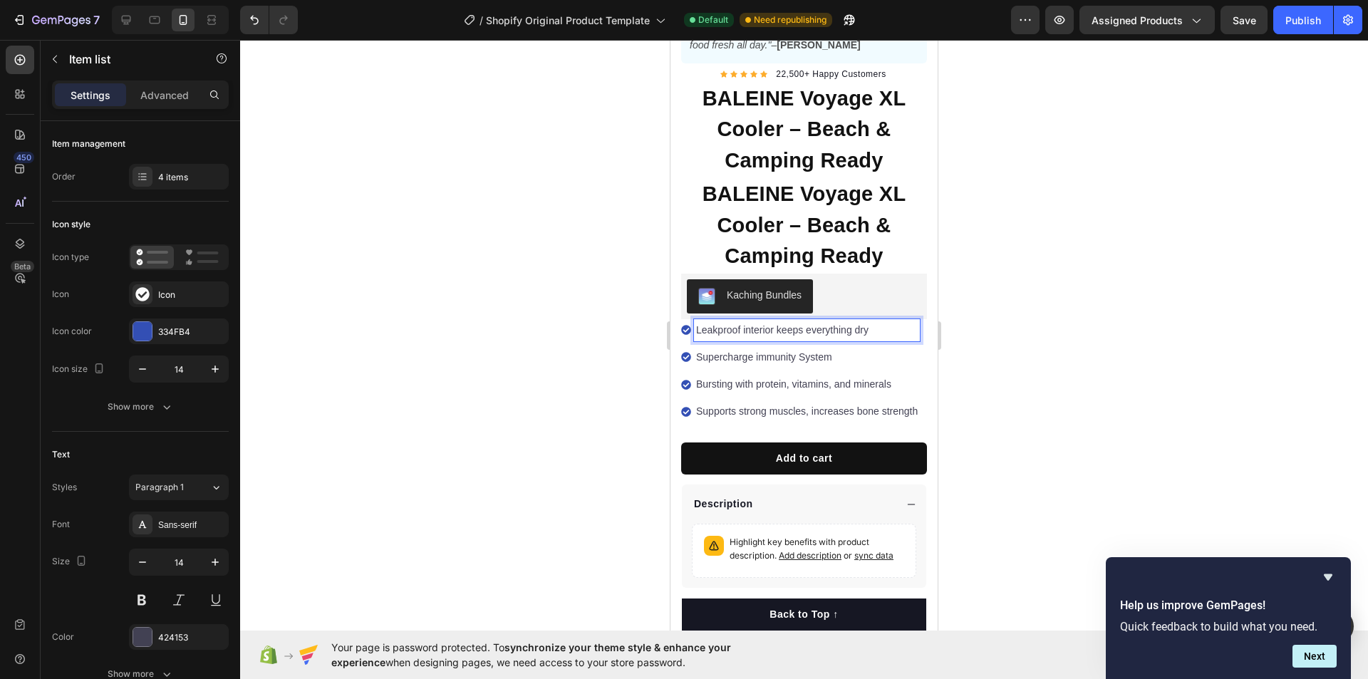
click at [807, 348] on p "Supercharge immunity System" at bounding box center [807, 357] width 222 height 18
click at [802, 379] on p "Bursting with protein, vitamins, and minerals" at bounding box center [807, 384] width 222 height 18
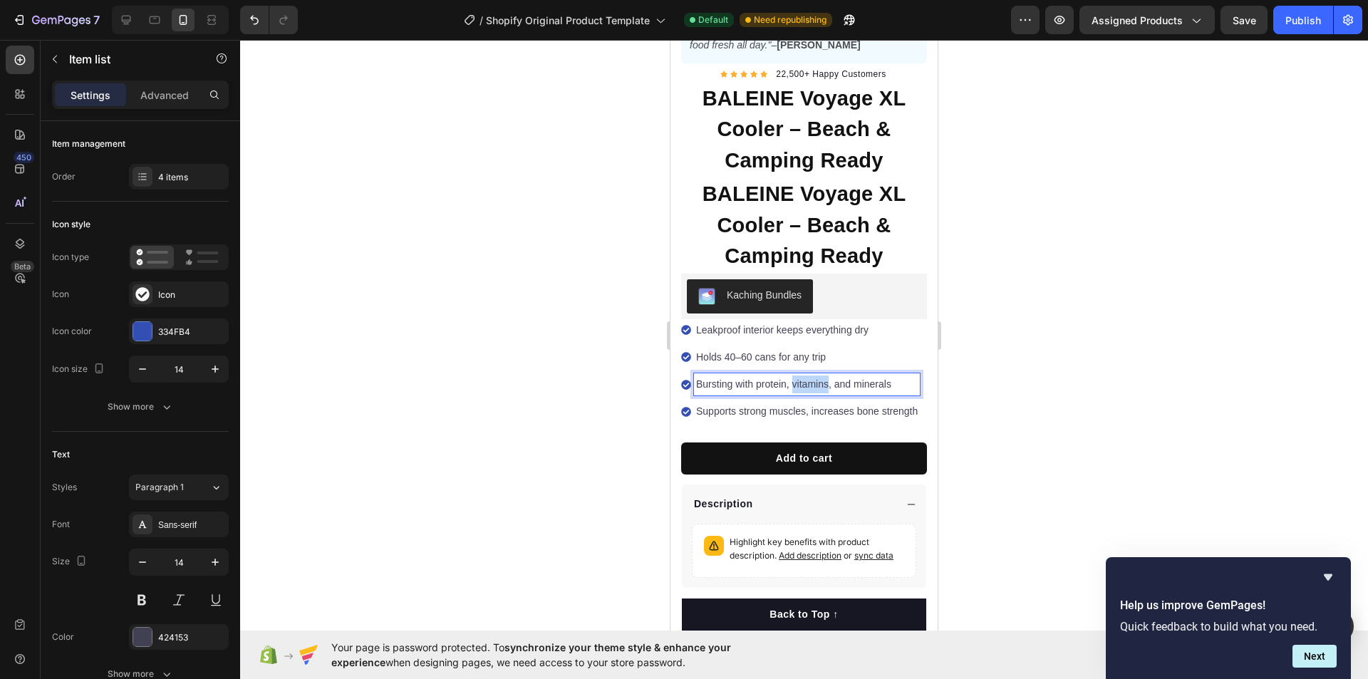
click at [802, 379] on p "Bursting with protein, vitamins, and minerals" at bounding box center [807, 384] width 222 height 18
click at [748, 403] on p "Supports strong muscles, increases bone strength" at bounding box center [807, 412] width 222 height 18
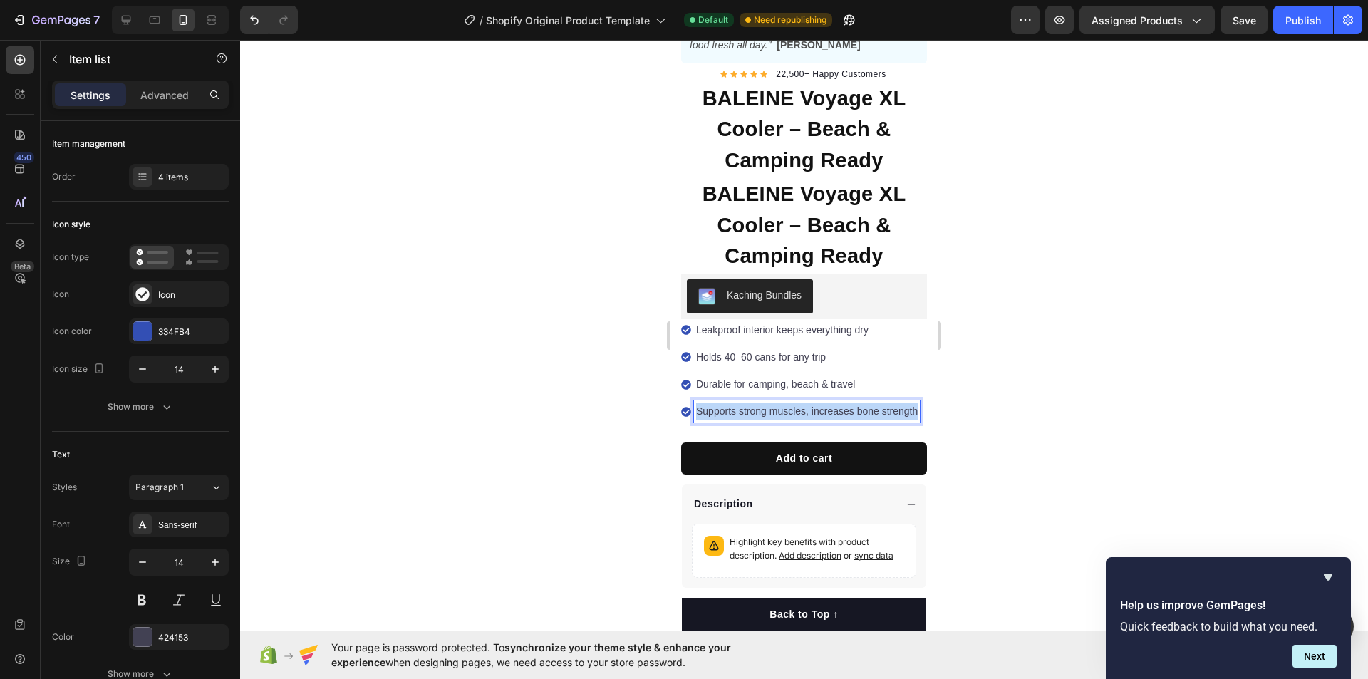
click at [748, 403] on p "Supports strong muscles, increases bone strength" at bounding box center [807, 412] width 222 height 18
click at [1013, 363] on div at bounding box center [804, 359] width 1128 height 639
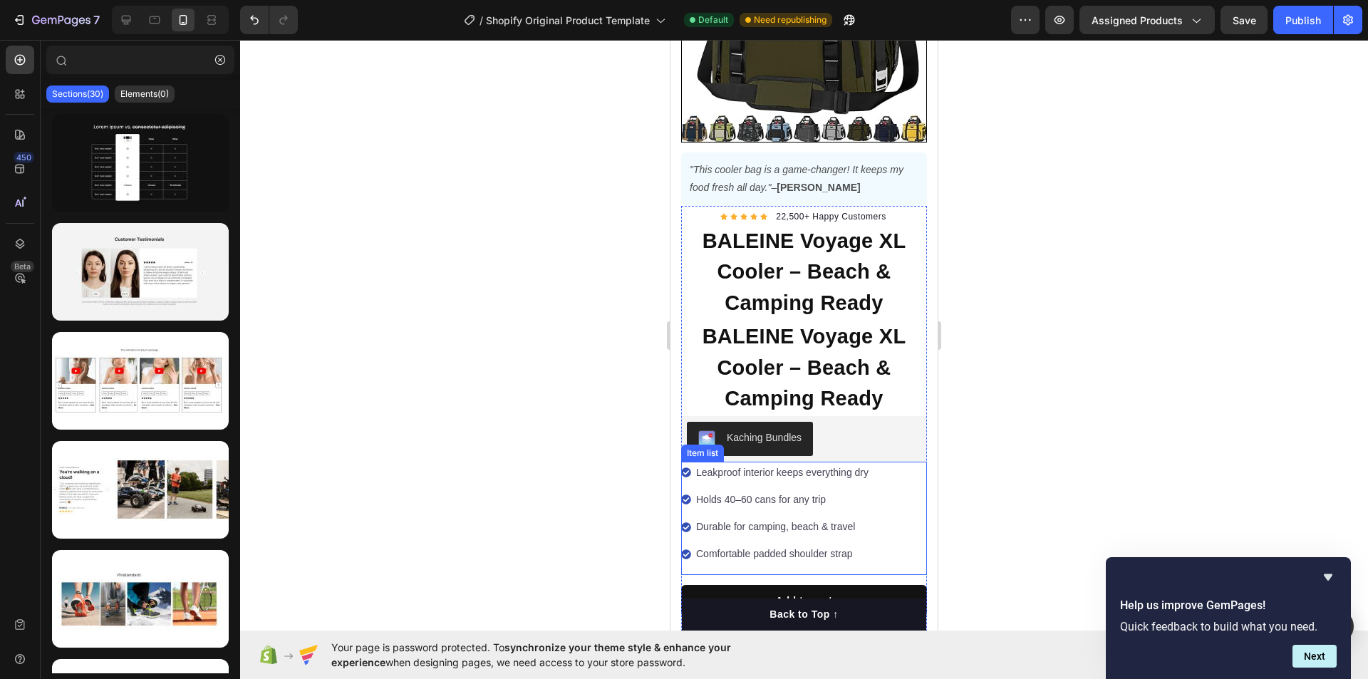
scroll to position [143, 0]
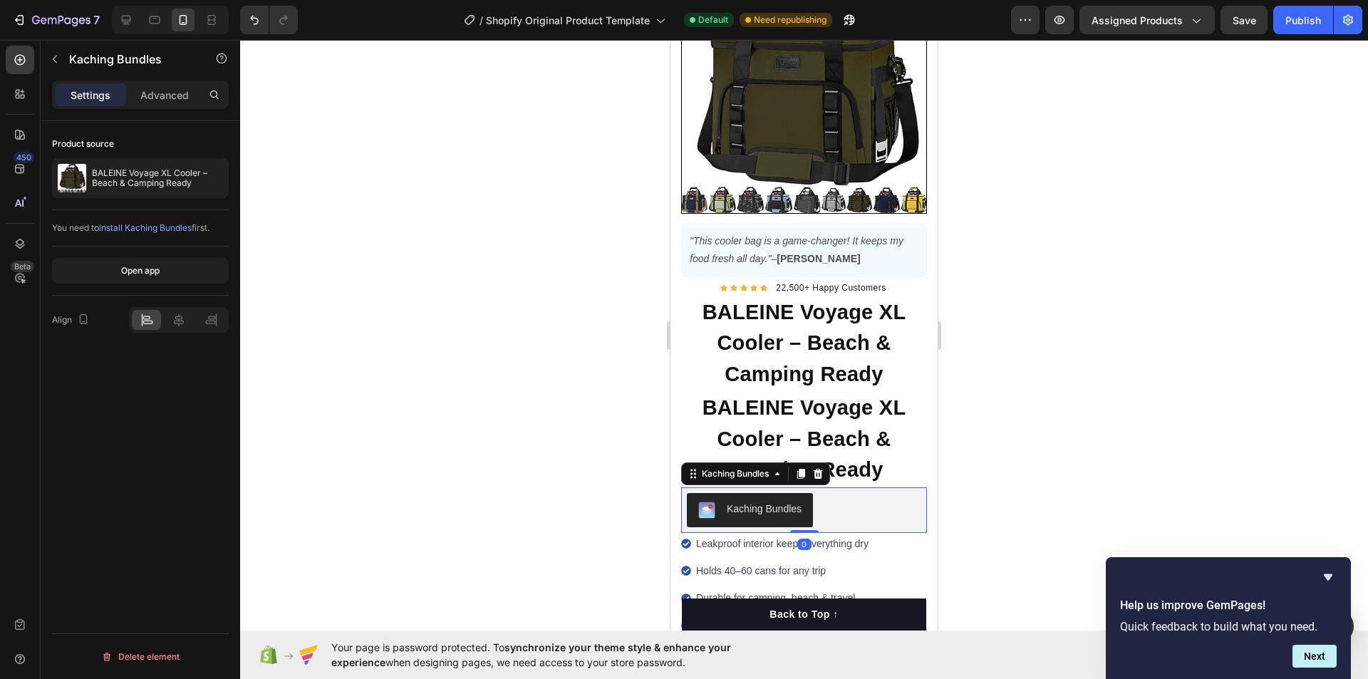
click at [774, 502] on div "Kaching Bundles" at bounding box center [764, 509] width 75 height 15
click at [819, 468] on icon at bounding box center [818, 473] width 9 height 10
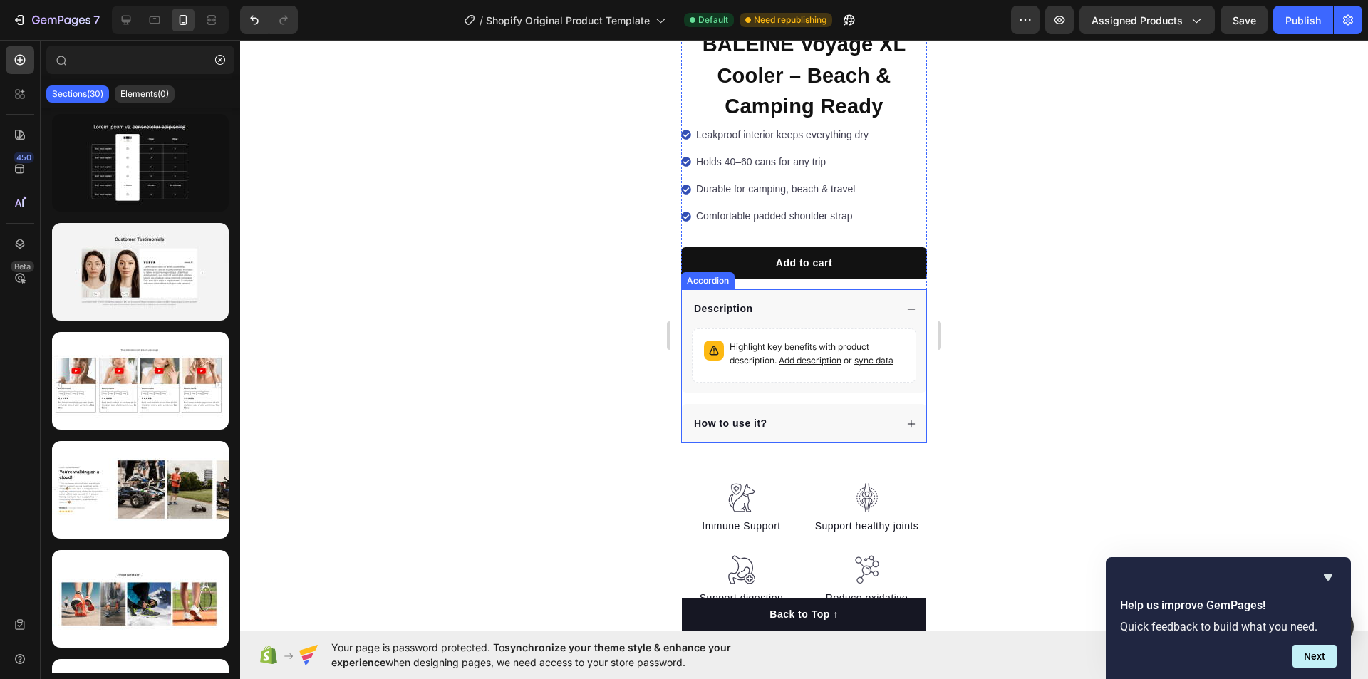
scroll to position [570, 0]
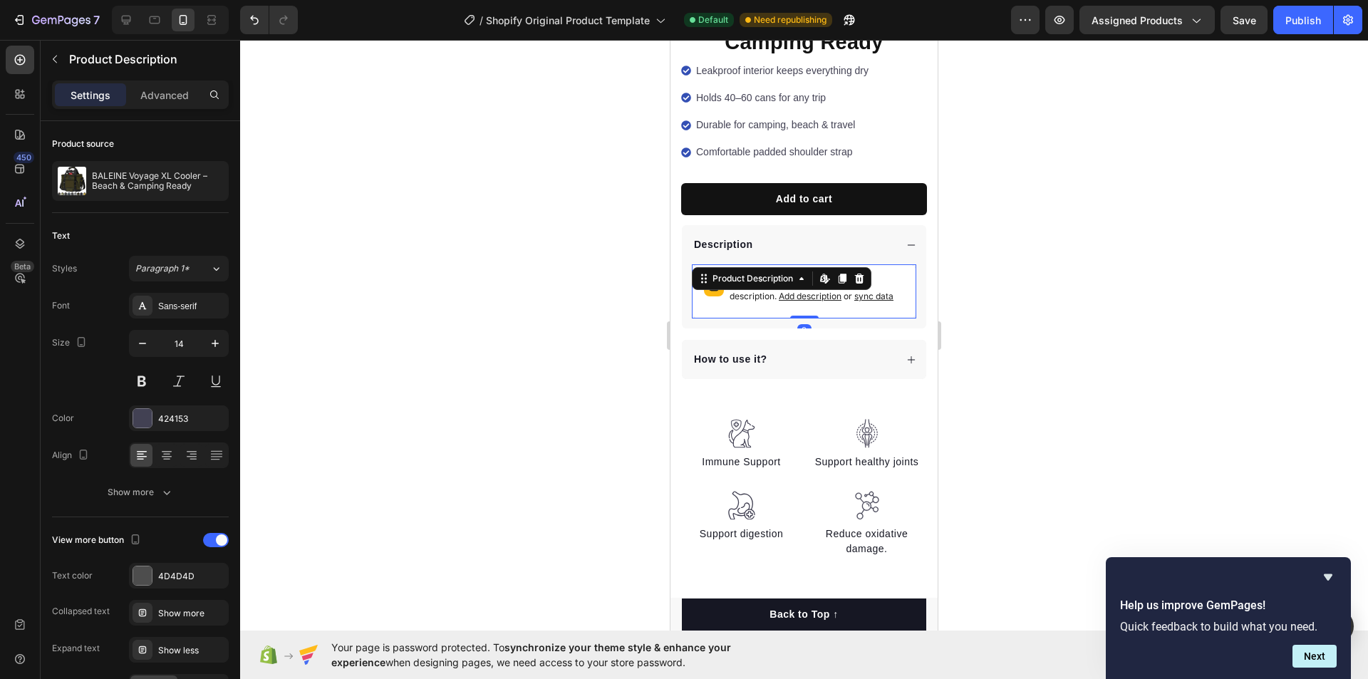
click at [804, 291] on span "Add description" at bounding box center [810, 296] width 63 height 11
click at [1037, 238] on div at bounding box center [804, 359] width 1128 height 639
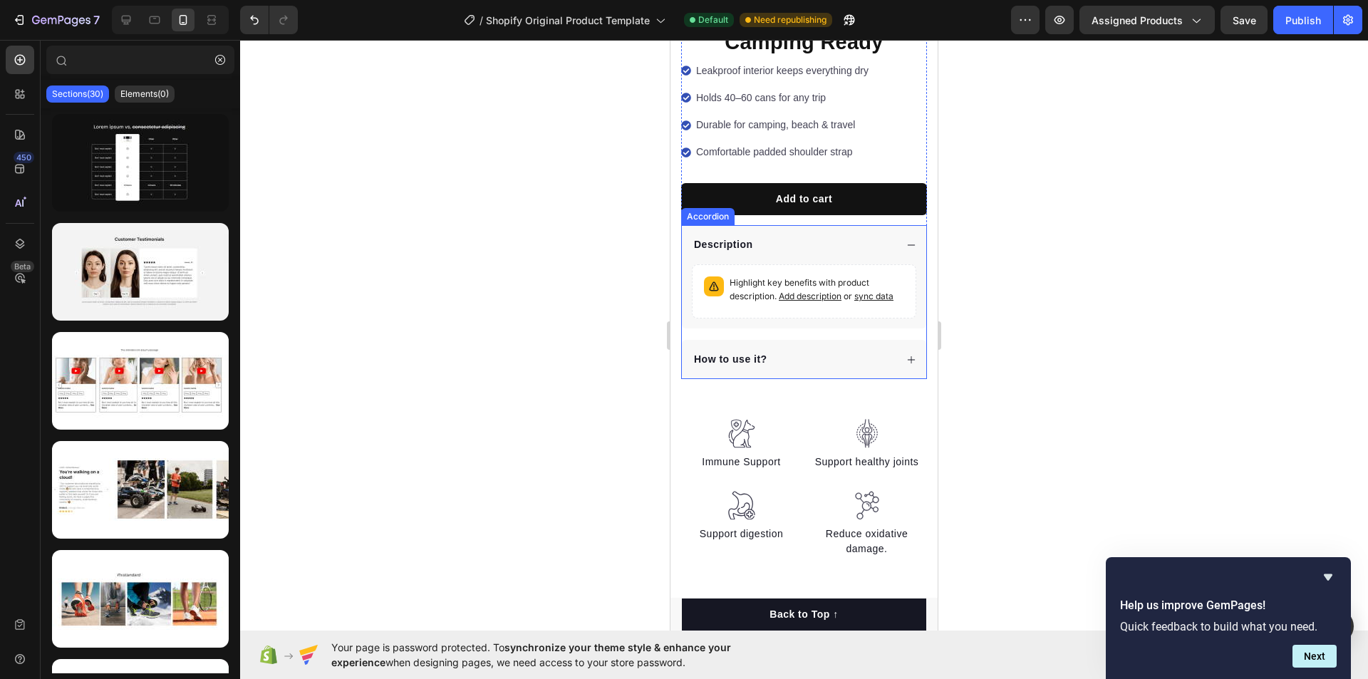
click at [789, 357] on div "How to use it?" at bounding box center [793, 359] width 203 height 19
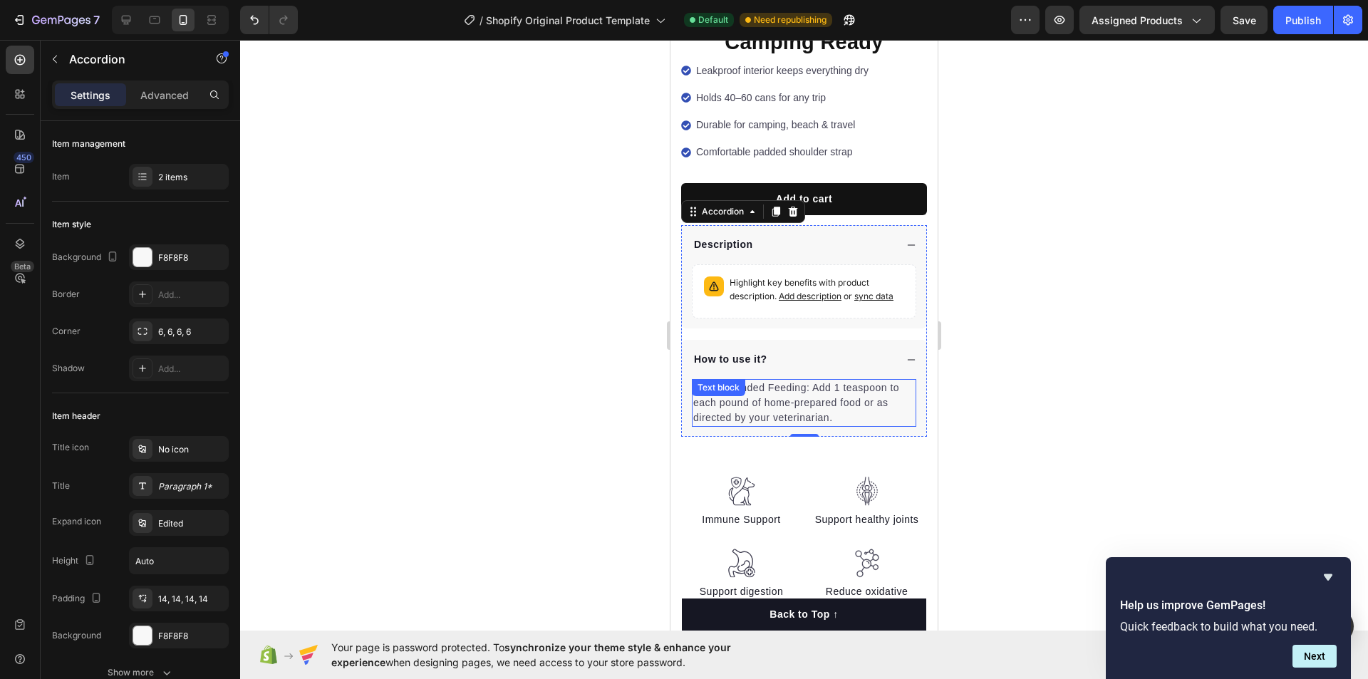
click at [836, 415] on p "Recommended Feeding: Add 1 teaspoon to each pound of home-prepared food or as d…" at bounding box center [804, 402] width 222 height 45
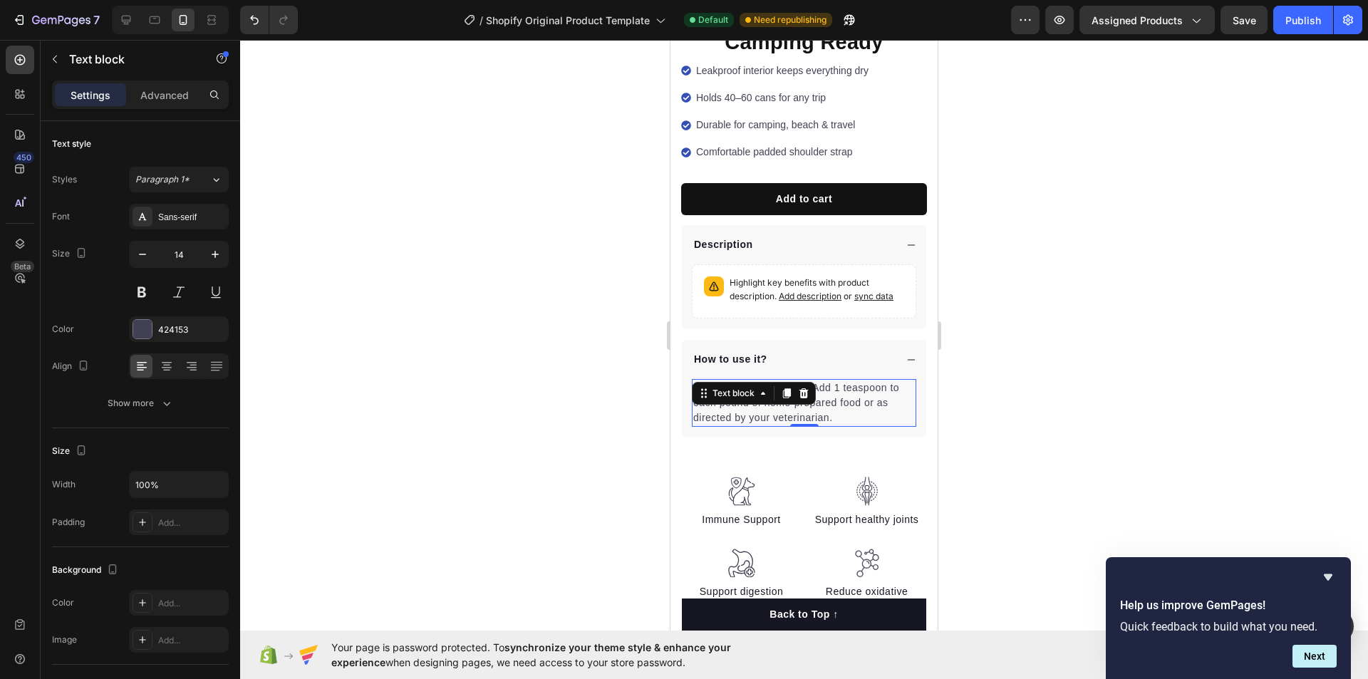
click at [836, 415] on p "Recommended Feeding: Add 1 teaspoon to each pound of home-prepared food or as d…" at bounding box center [804, 402] width 222 height 45
click at [834, 415] on p "Recommended Feeding: Add 1 teaspoon to each pound of home-prepared food or as d…" at bounding box center [804, 402] width 222 height 45
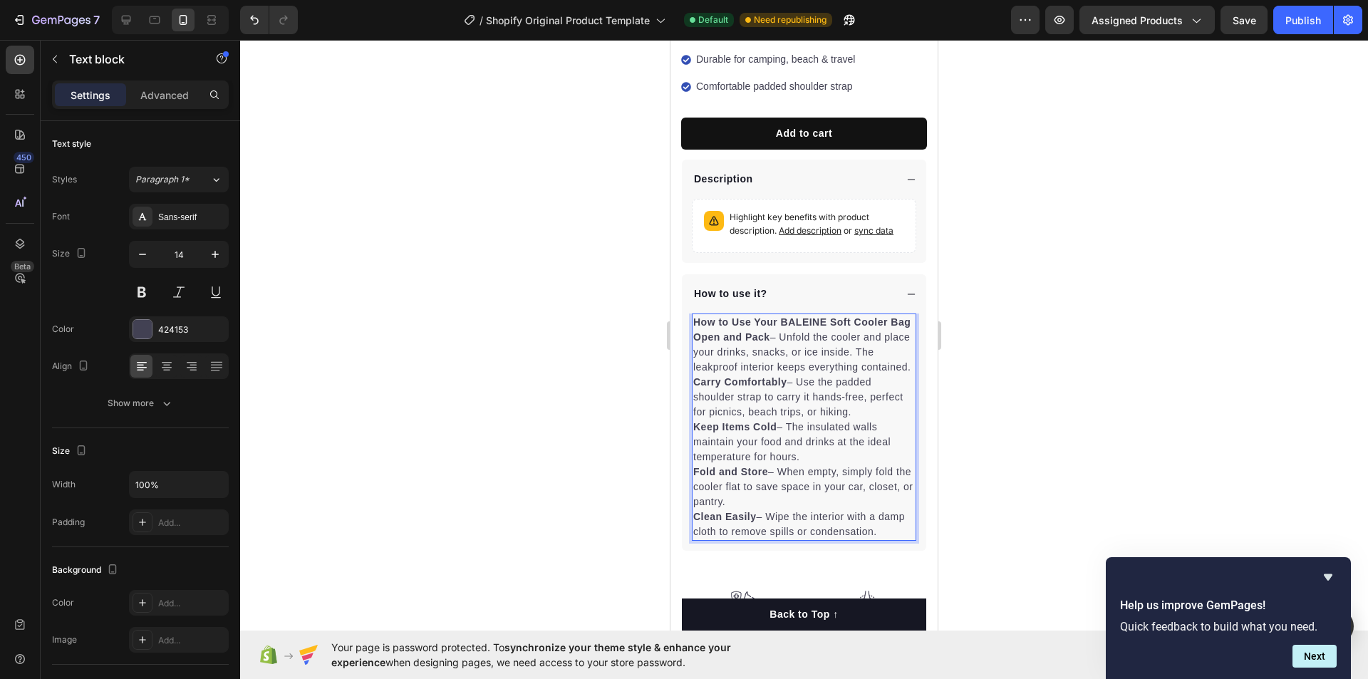
scroll to position [605, 0]
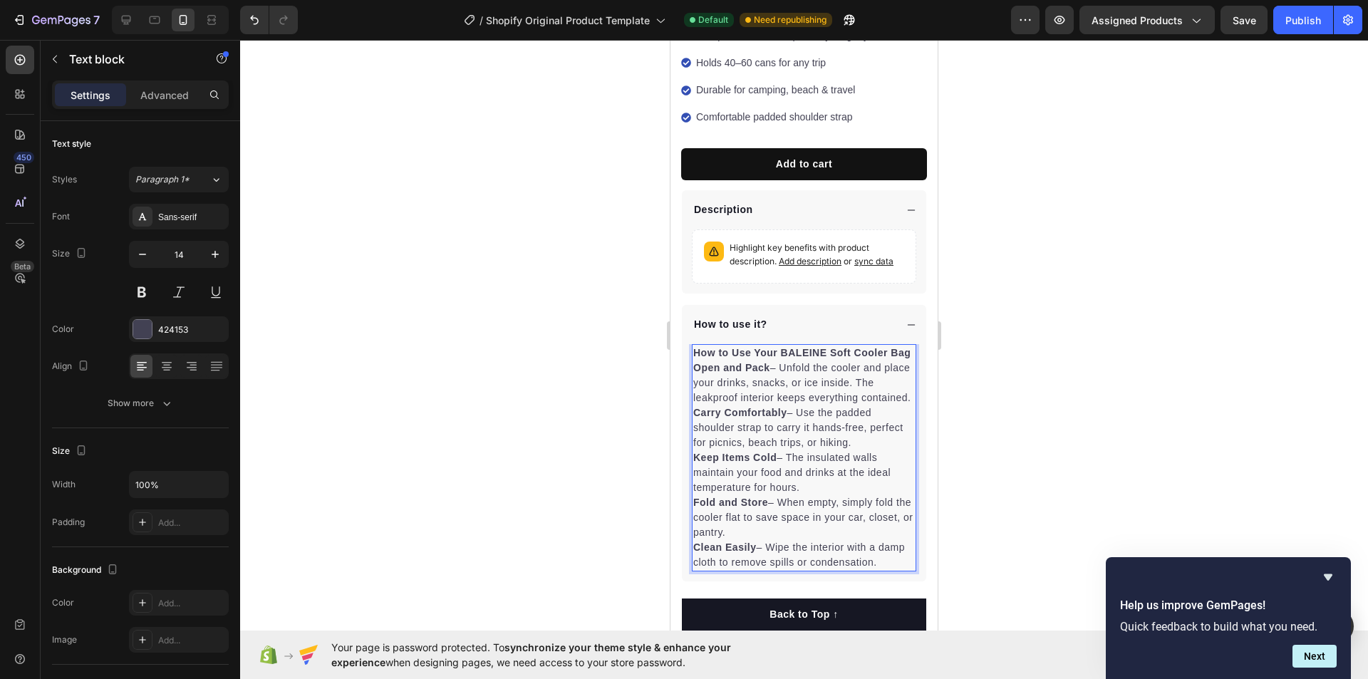
click at [1176, 170] on div at bounding box center [804, 359] width 1128 height 639
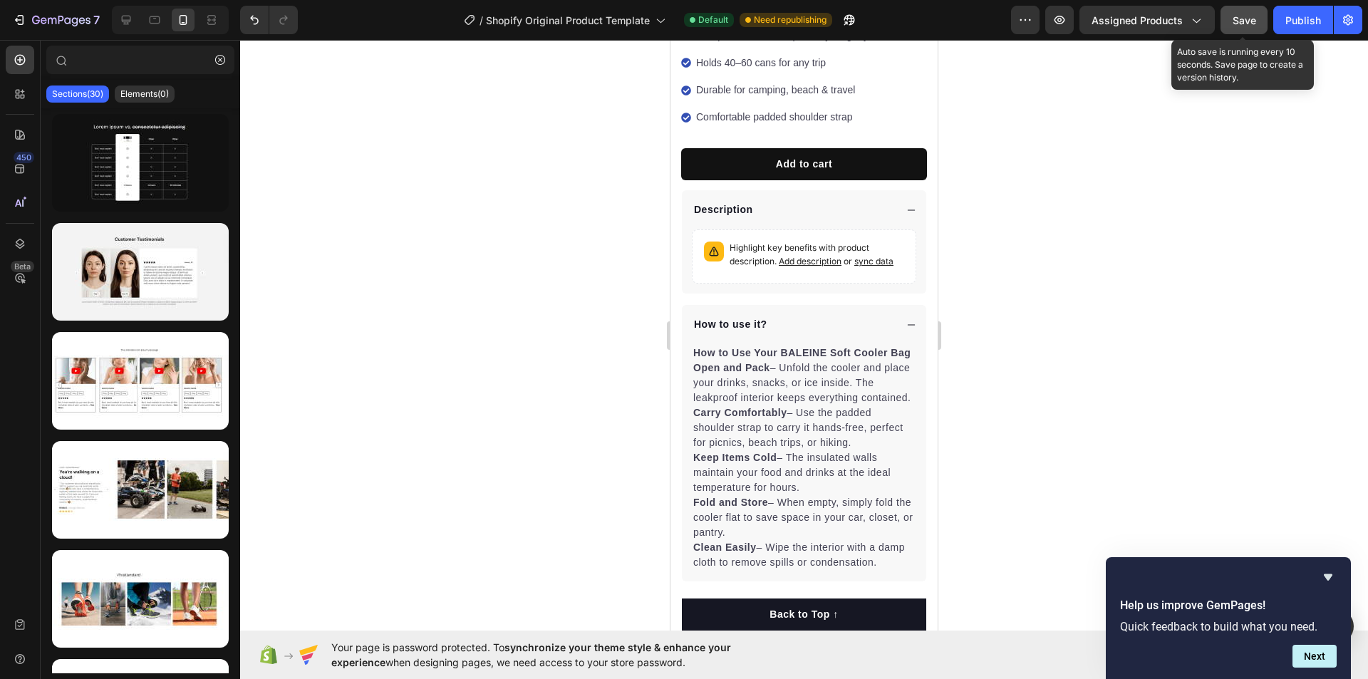
click at [1229, 19] on button "Save" at bounding box center [1244, 20] width 47 height 29
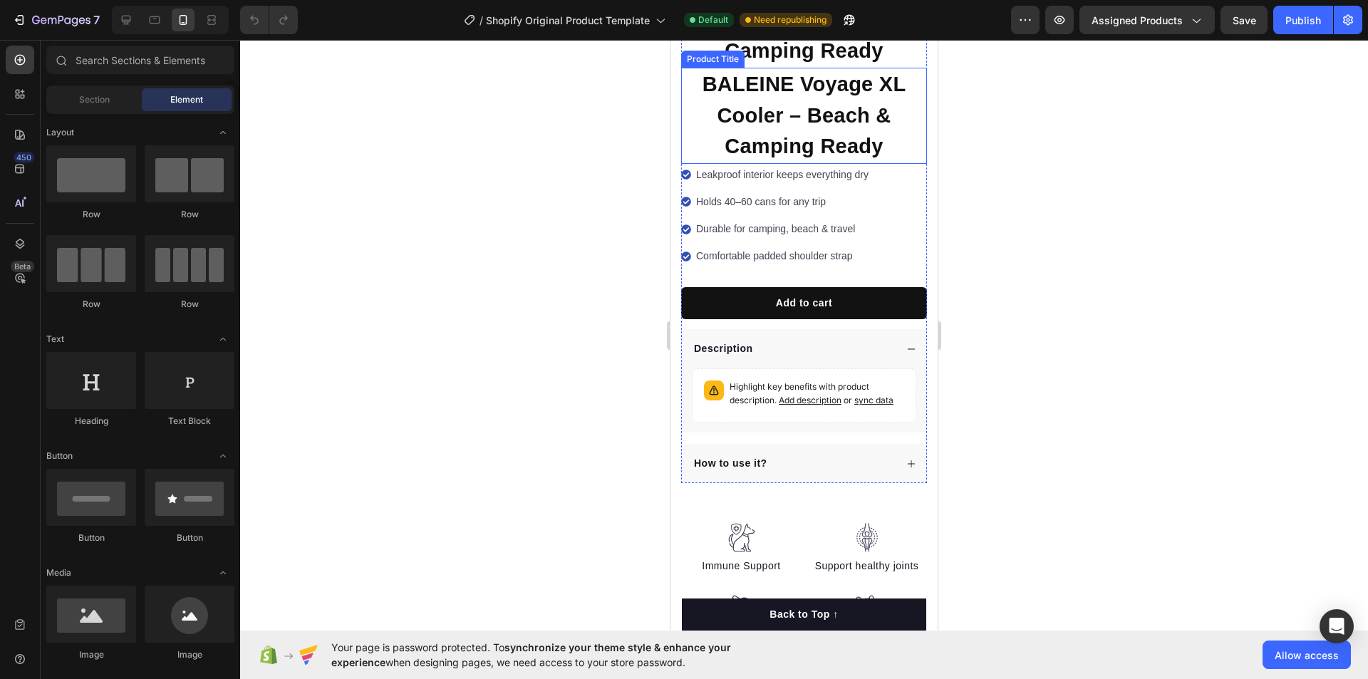
scroll to position [499, 0]
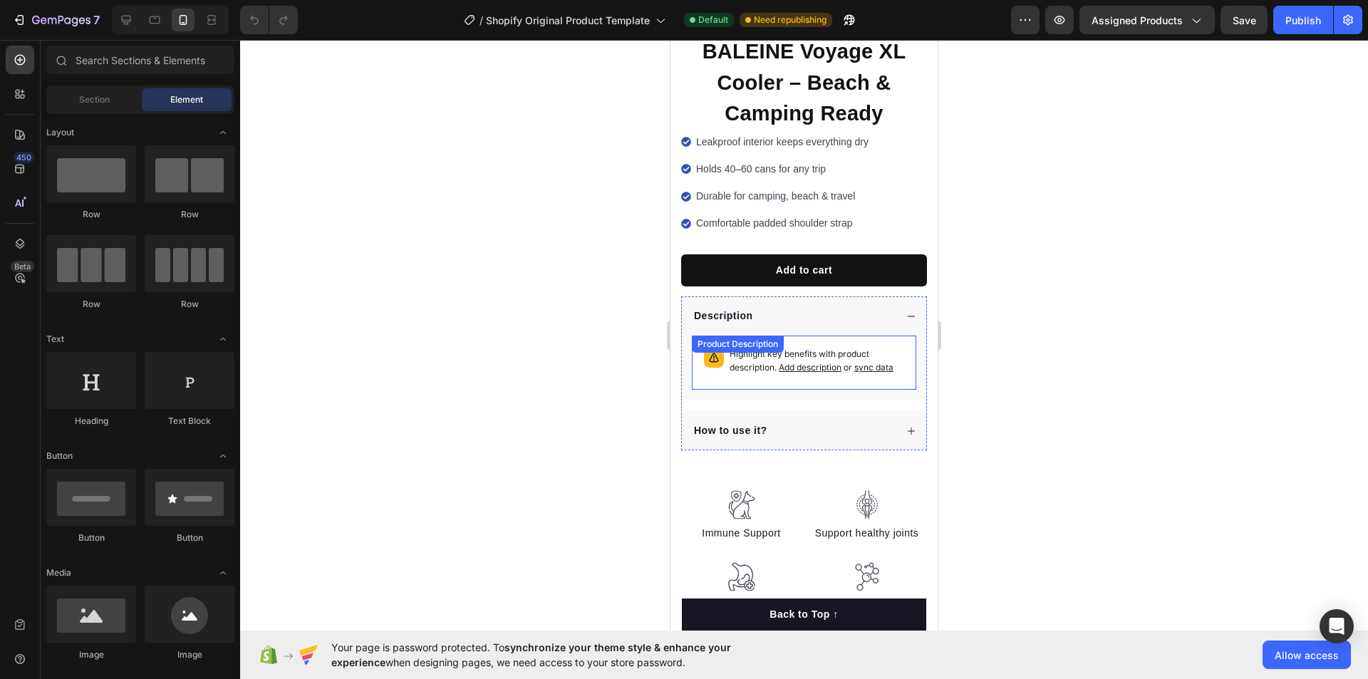
click at [866, 362] on span "sync data" at bounding box center [873, 367] width 39 height 11
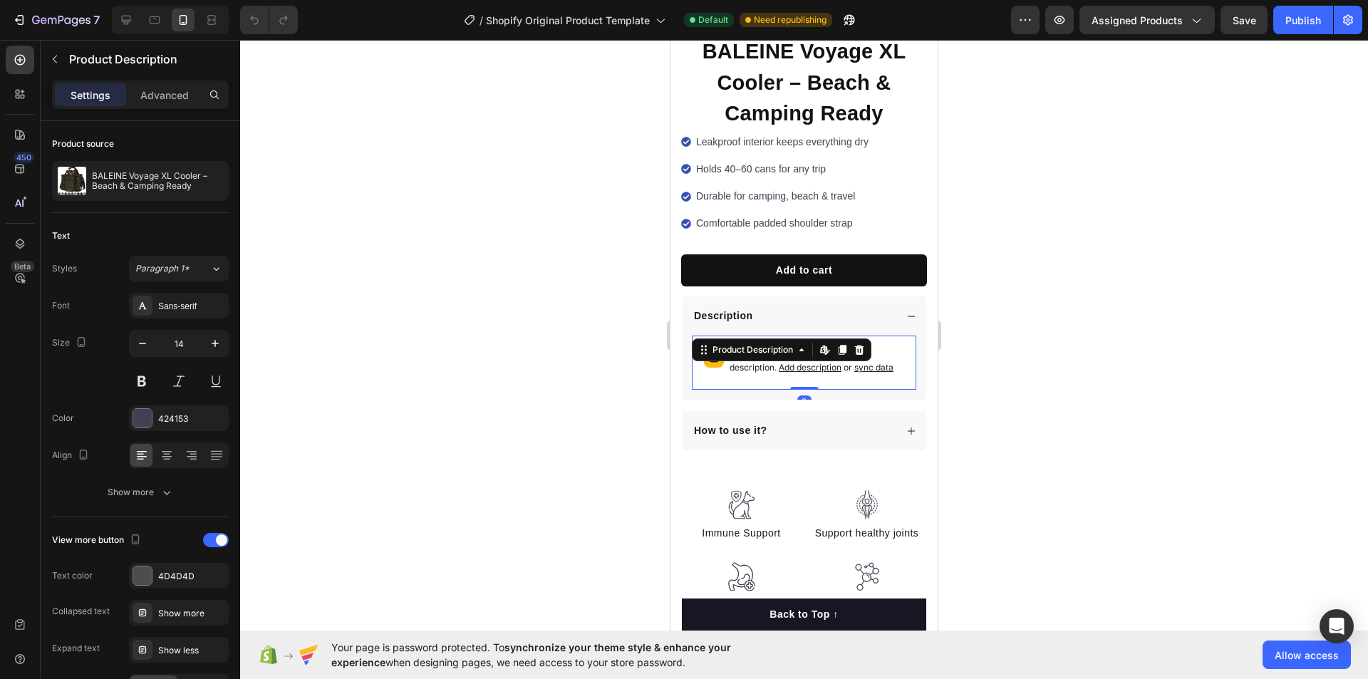
click at [869, 362] on span "sync data" at bounding box center [873, 367] width 39 height 11
click at [1035, 330] on div at bounding box center [804, 359] width 1128 height 639
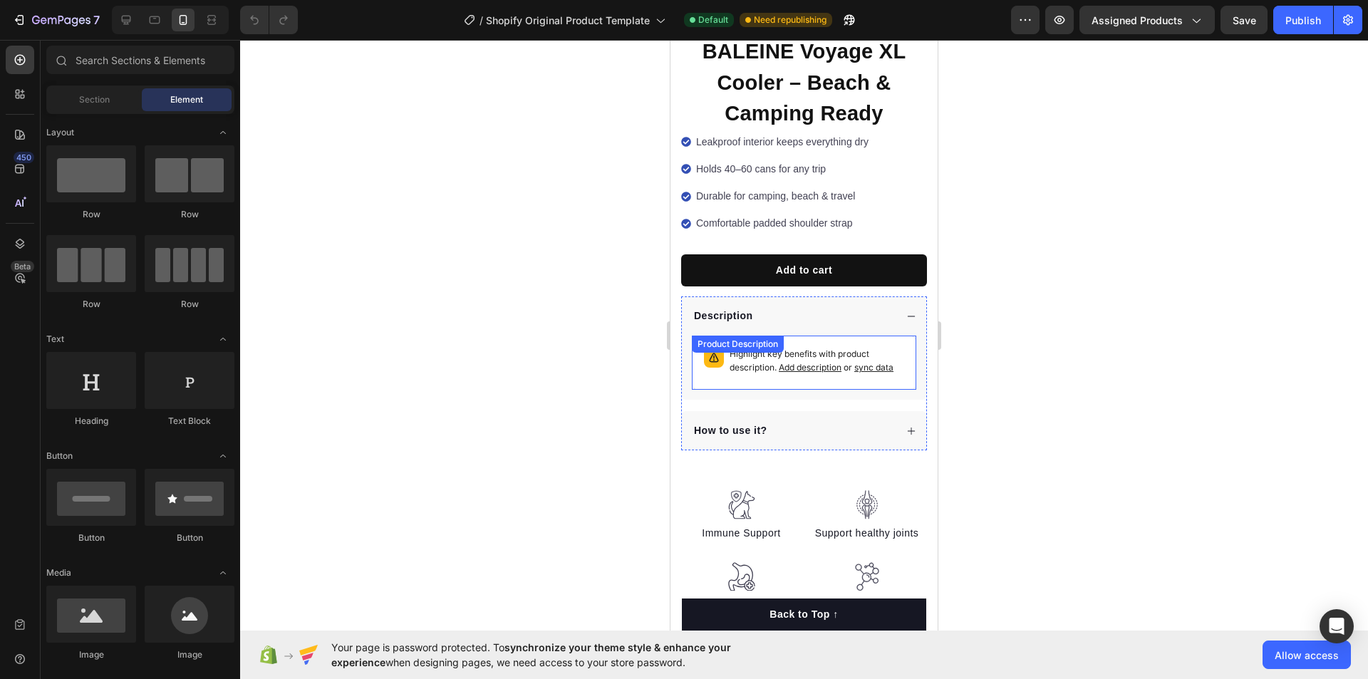
click at [797, 362] on span "Add description" at bounding box center [810, 367] width 63 height 11
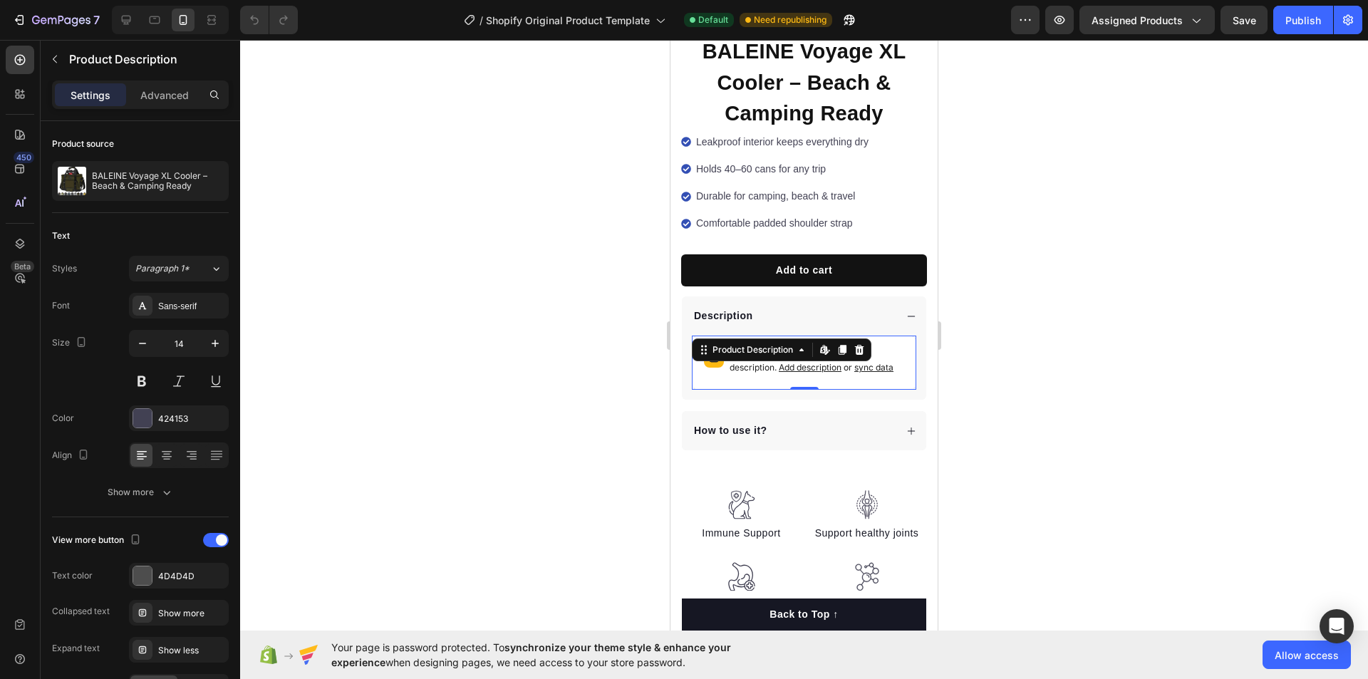
click at [1081, 283] on div at bounding box center [804, 359] width 1128 height 639
click at [854, 369] on span "sync data" at bounding box center [873, 367] width 39 height 11
click at [736, 343] on div "Product Description" at bounding box center [753, 349] width 86 height 13
click at [738, 343] on div "Product Description" at bounding box center [753, 349] width 86 height 13
click at [1048, 326] on div at bounding box center [804, 359] width 1128 height 639
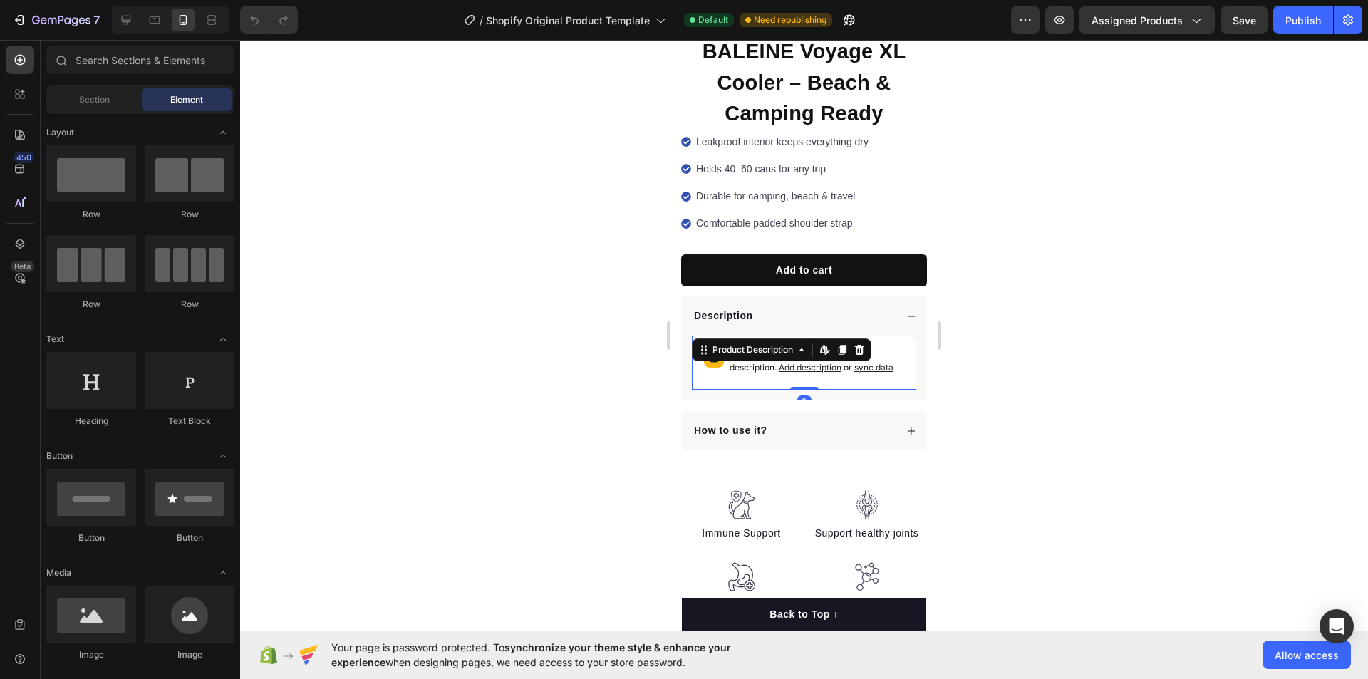
click at [797, 362] on span "Add description" at bounding box center [810, 367] width 63 height 11
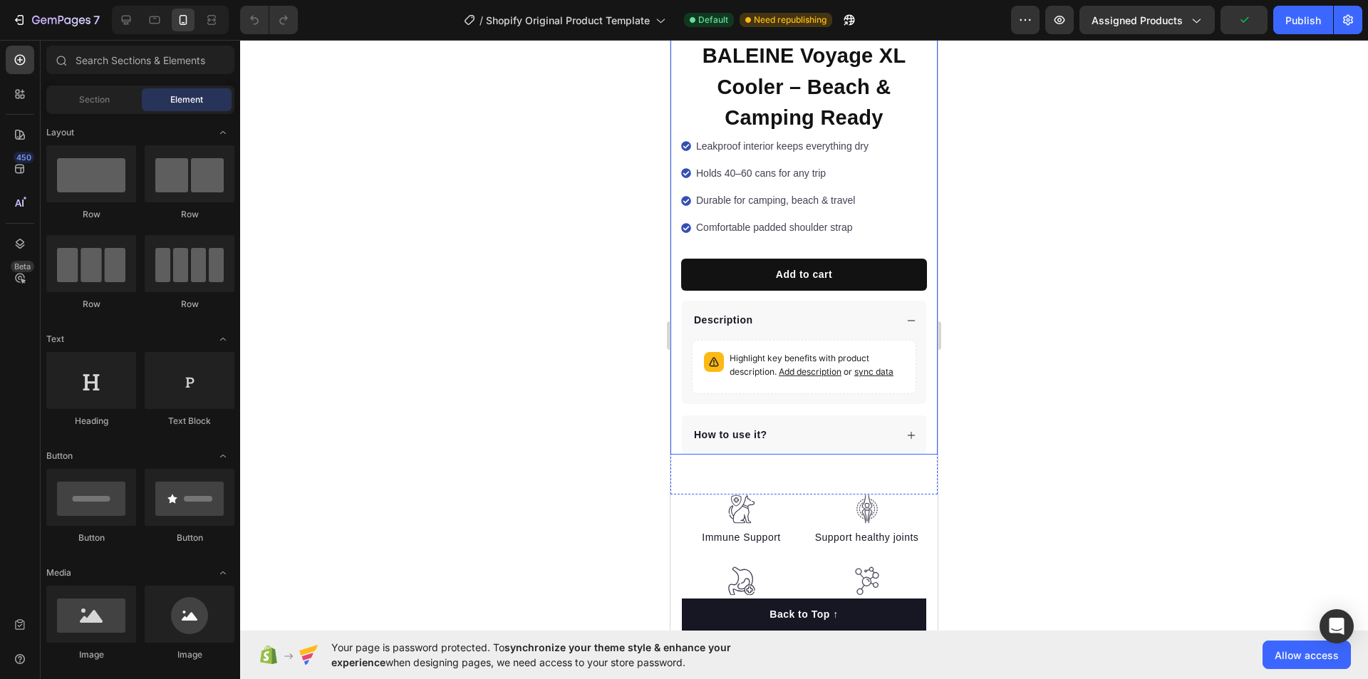
scroll to position [499, 0]
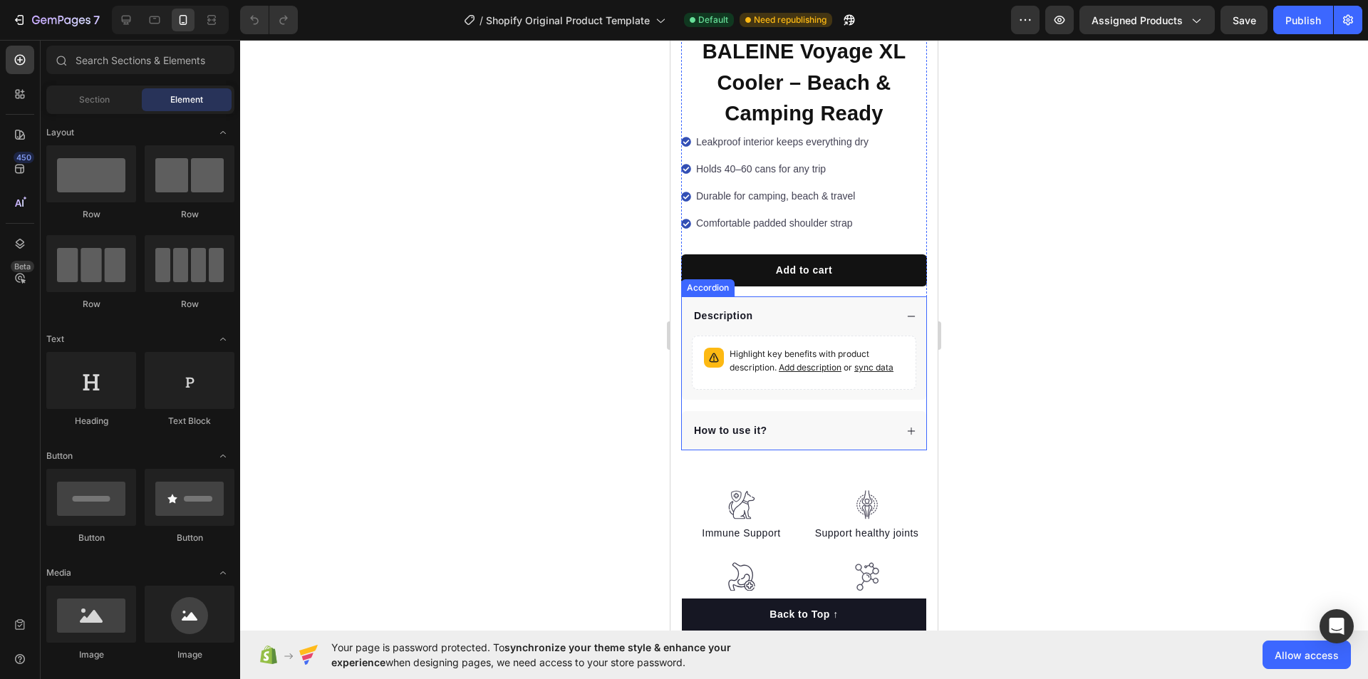
click at [788, 432] on div "How to use it?" at bounding box center [793, 430] width 203 height 19
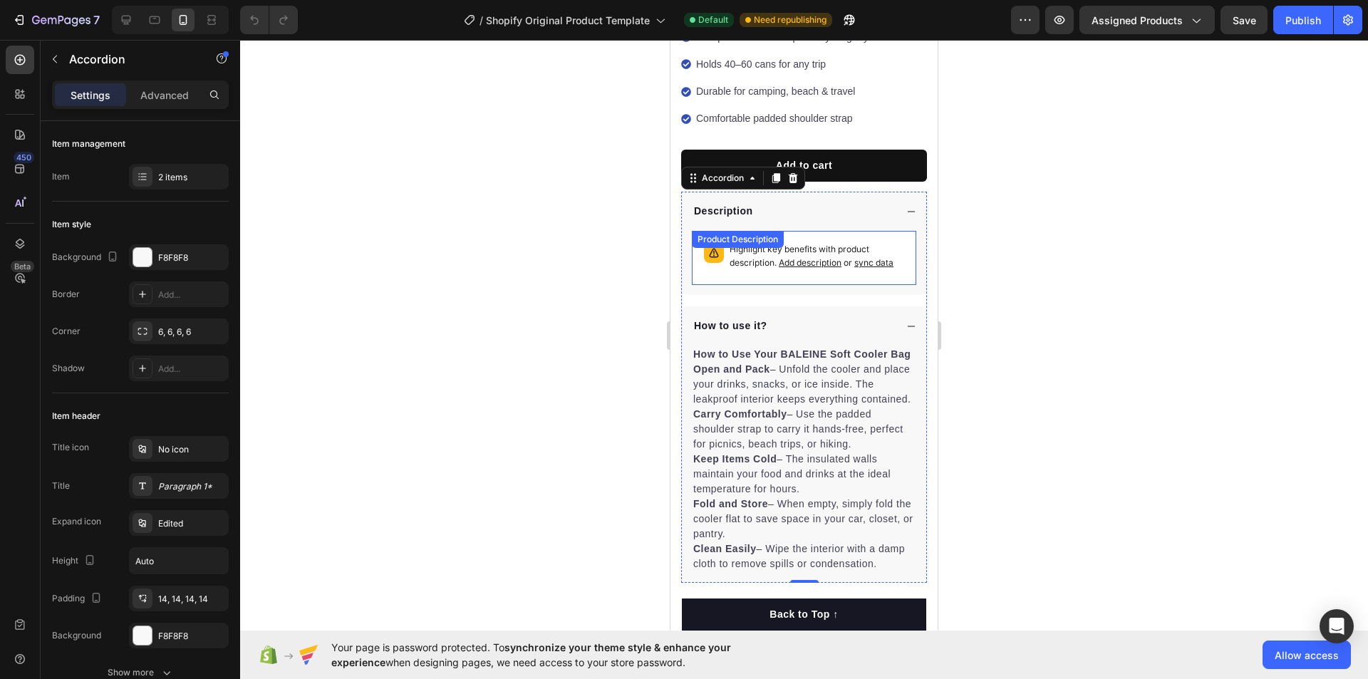
scroll to position [641, 0]
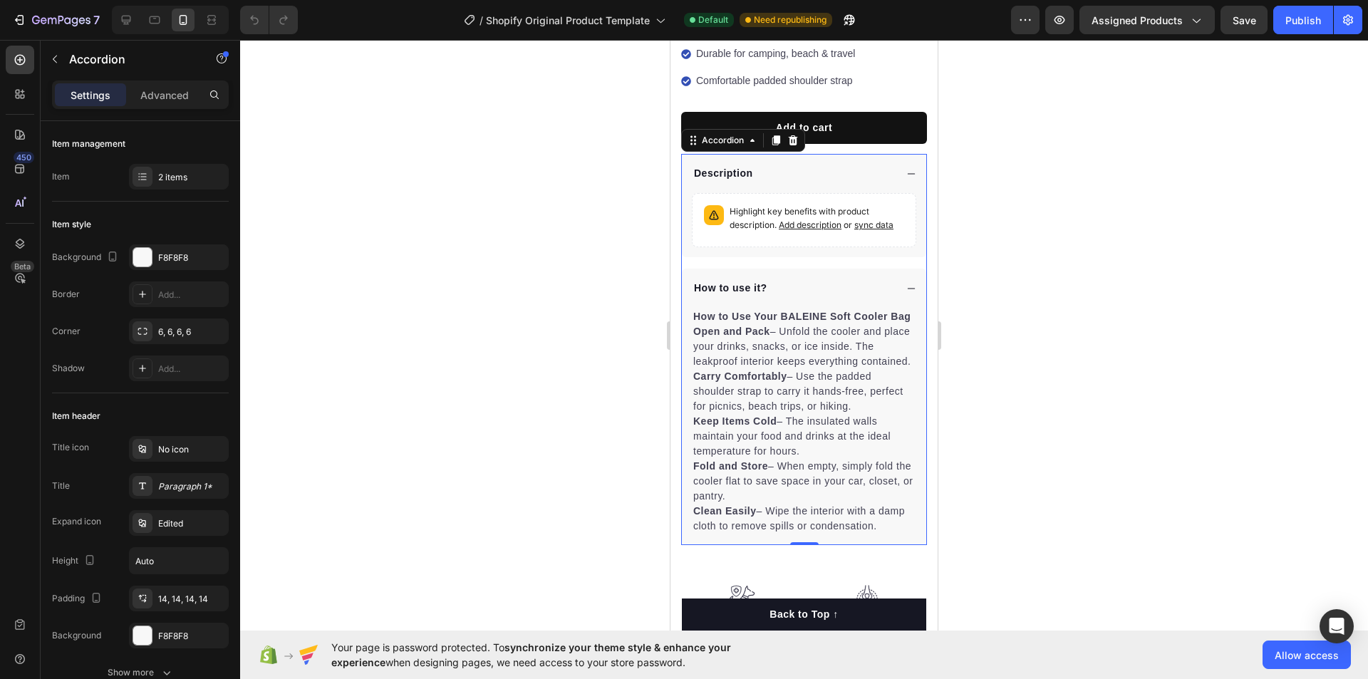
click at [972, 311] on div at bounding box center [804, 359] width 1128 height 639
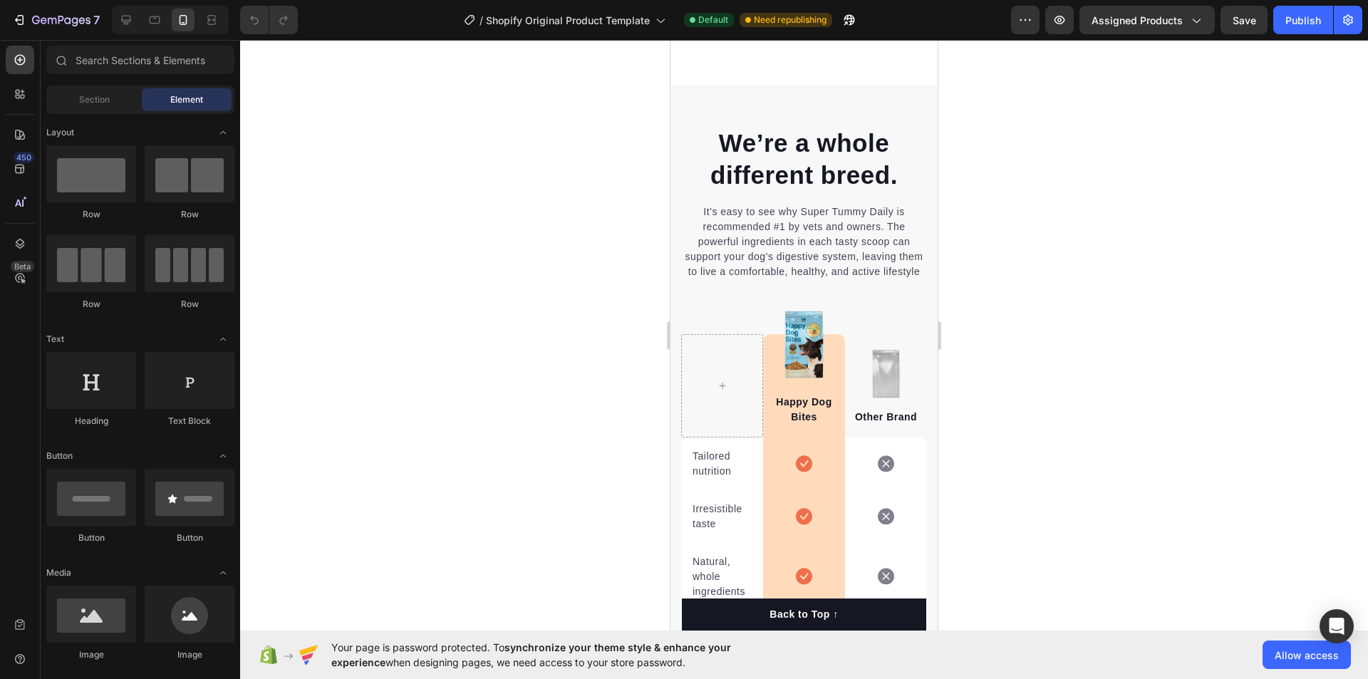
scroll to position [3278, 0]
click at [797, 366] on div "Happy Dog Bites Text block 0" at bounding box center [804, 386] width 78 height 103
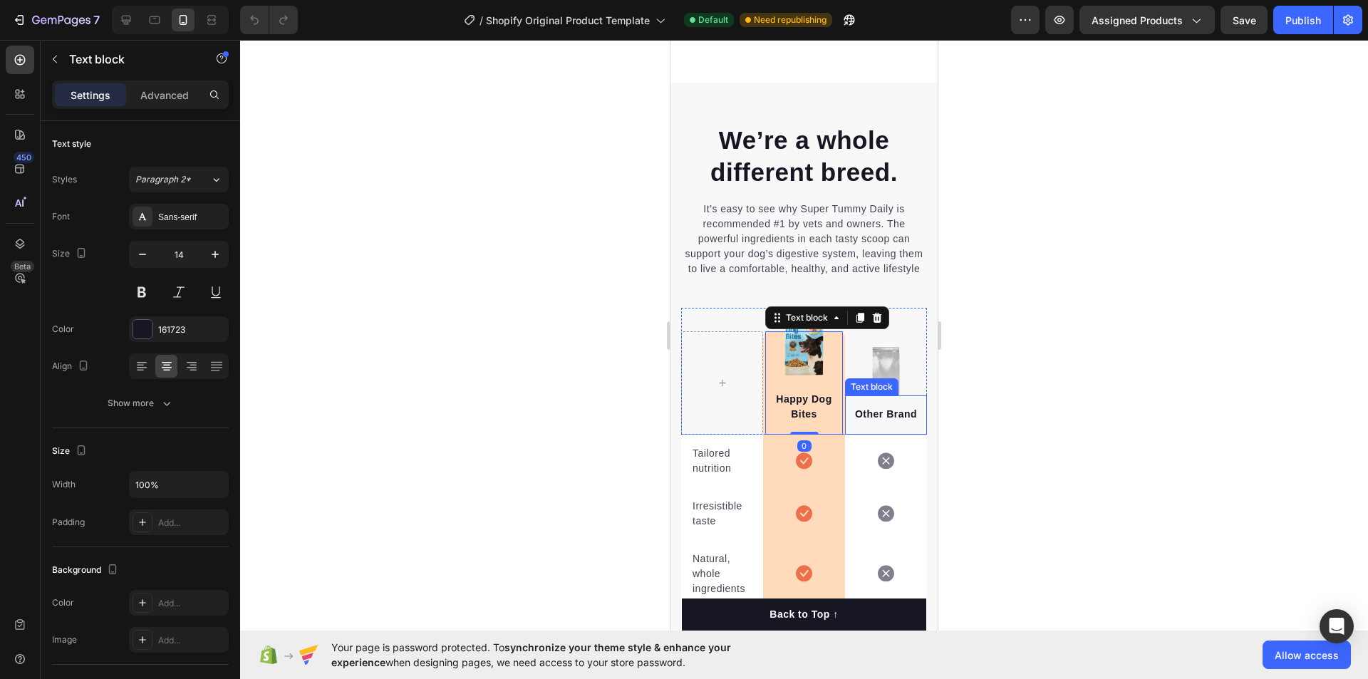
drag, startPoint x: 1102, startPoint y: 368, endPoint x: 1051, endPoint y: 361, distance: 51.1
click at [1102, 368] on div at bounding box center [804, 359] width 1128 height 639
click at [802, 372] on div "Happy Dog Bites Text block" at bounding box center [804, 382] width 78 height 103
click at [799, 360] on div "Happy Dog Bites Text block 0" at bounding box center [804, 382] width 78 height 103
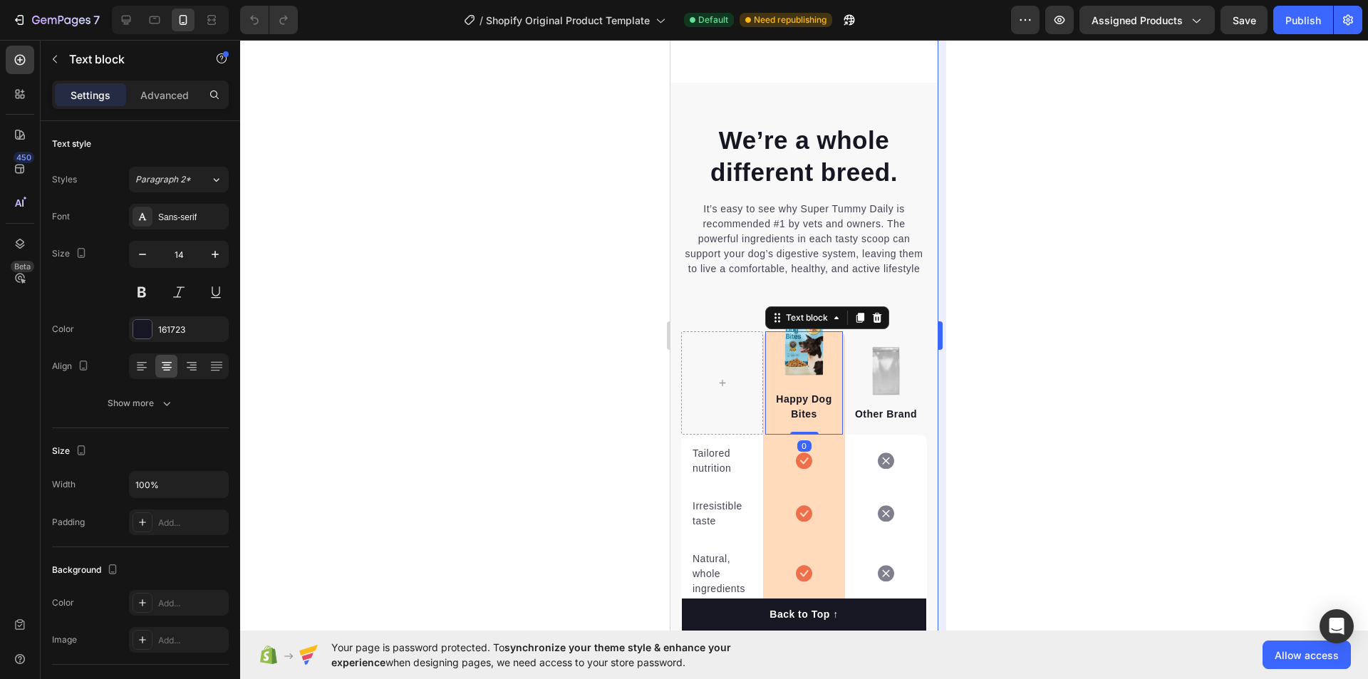
drag, startPoint x: 1057, startPoint y: 311, endPoint x: 939, endPoint y: 321, distance: 118.6
click at [1057, 311] on div at bounding box center [804, 359] width 1128 height 639
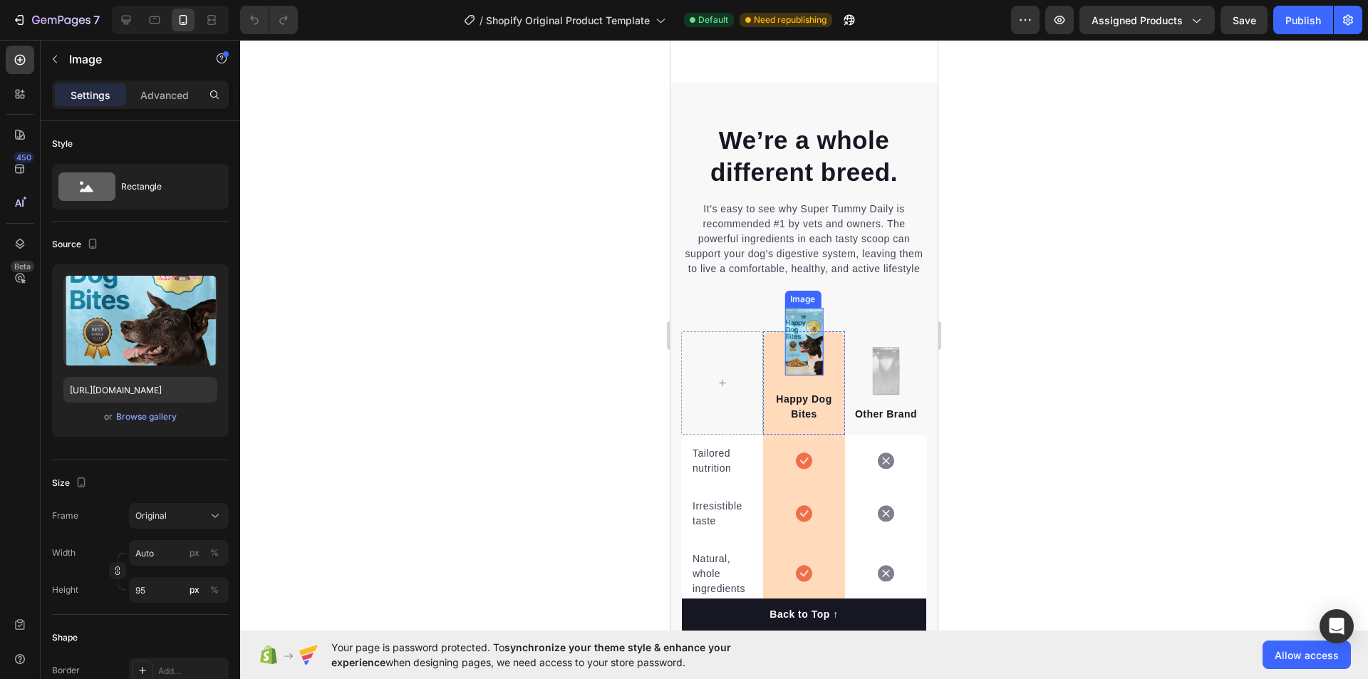
click at [798, 334] on img at bounding box center [803, 342] width 39 height 68
click at [157, 409] on div "or Browse gallery" at bounding box center [140, 416] width 154 height 17
click at [157, 411] on div "Browse gallery" at bounding box center [146, 416] width 61 height 13
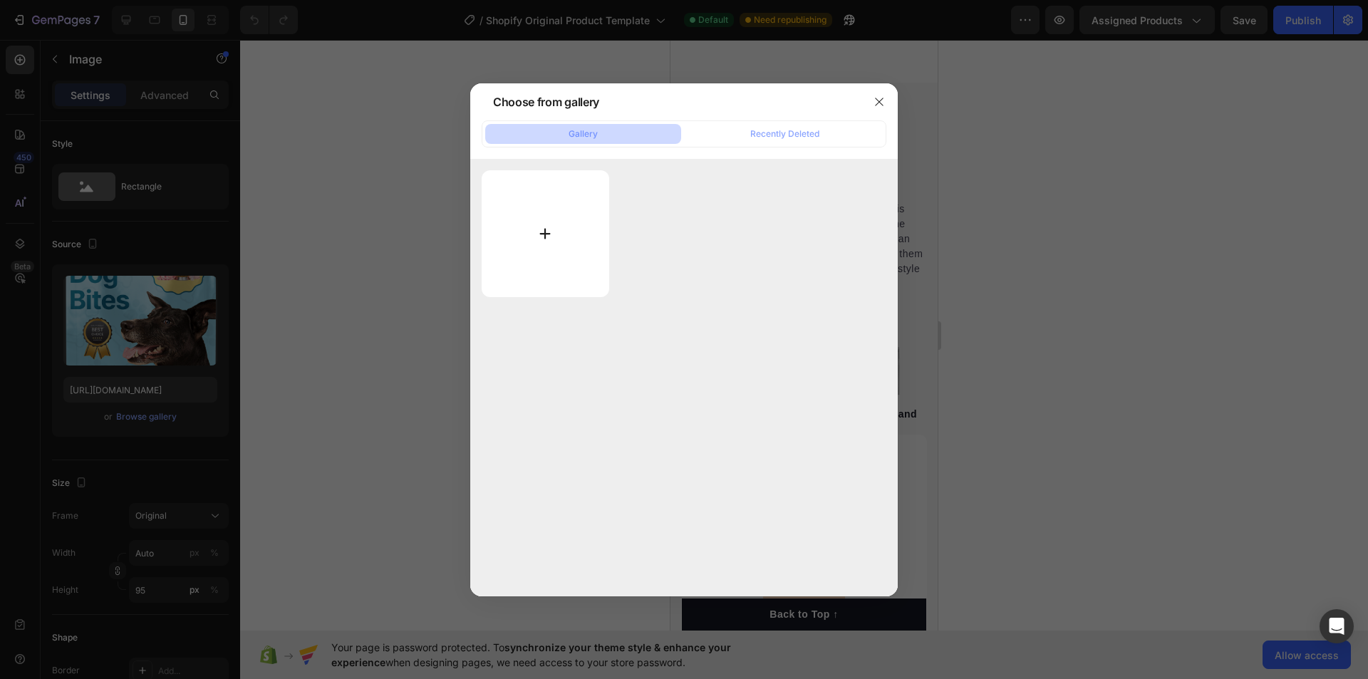
click at [538, 229] on input "file" at bounding box center [546, 233] width 128 height 127
type input "C:\fakepath\71TadRQuFDL._AC_SL1500_.jpg"
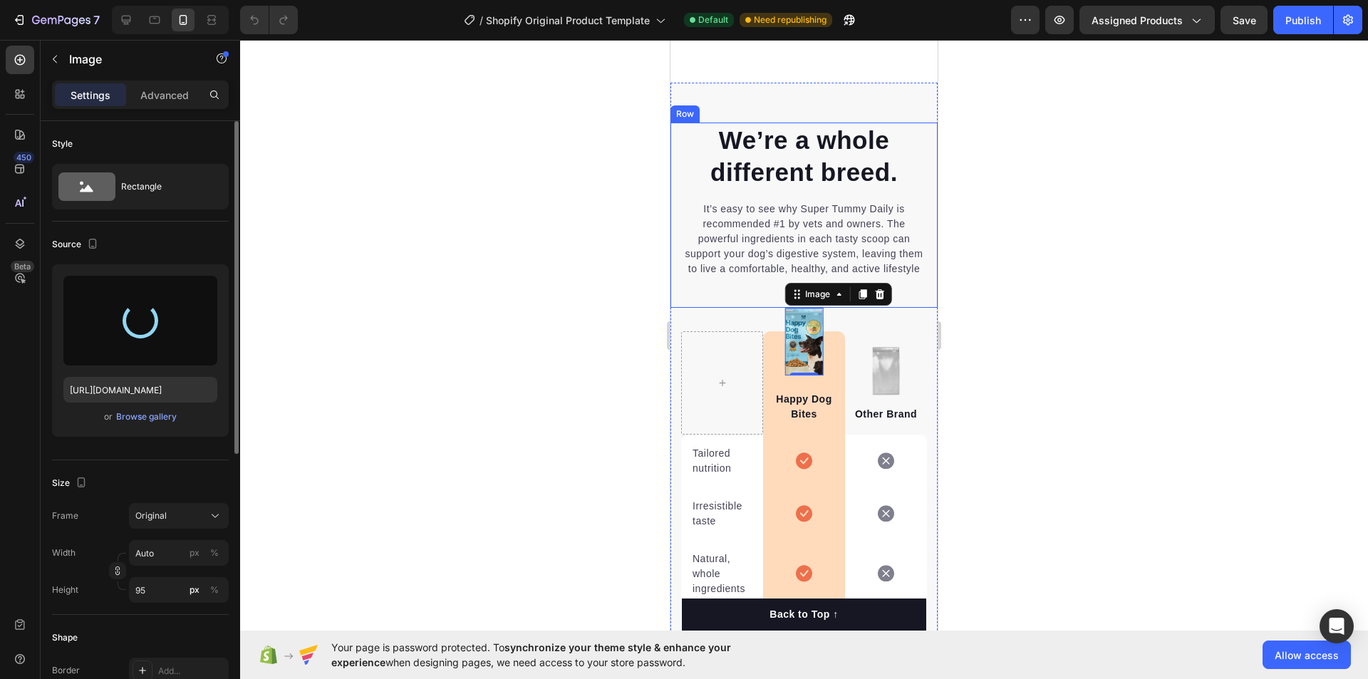
type input "https://cdn.shopify.com/s/files/1/0676/3039/9675/files/gempages_586432639330681…"
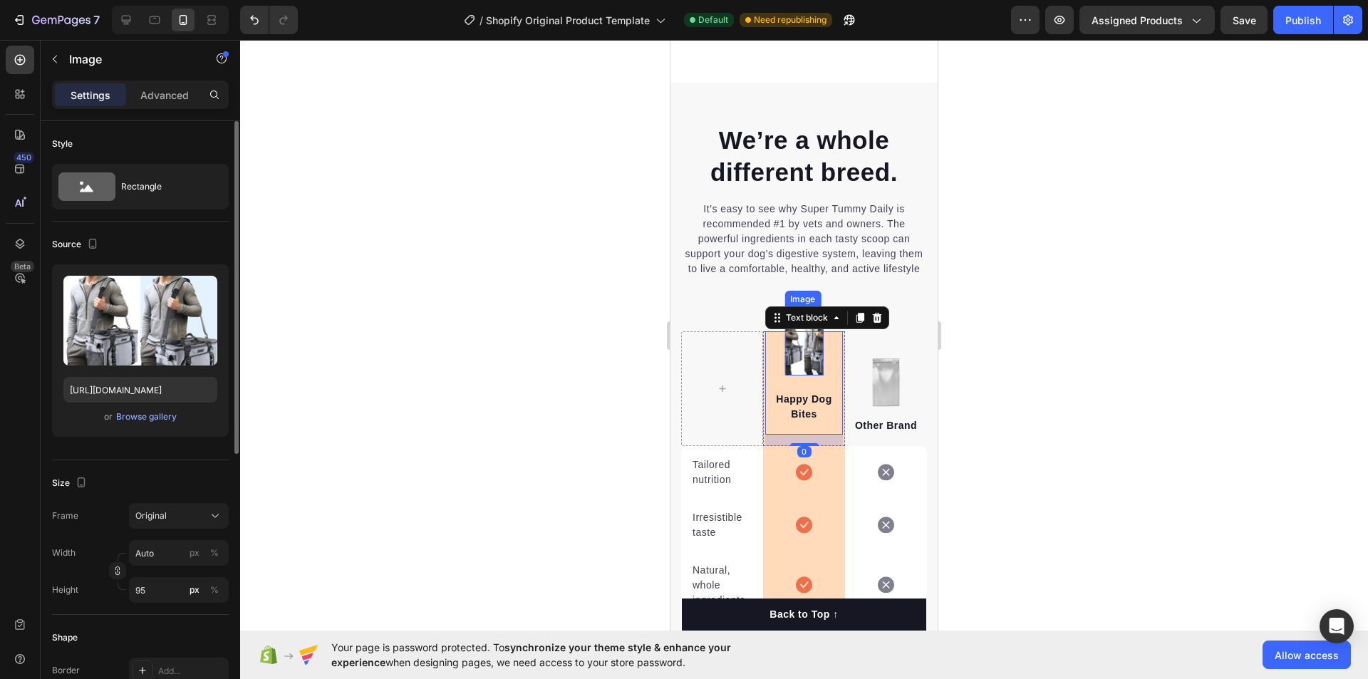
click at [792, 371] on img at bounding box center [803, 342] width 39 height 68
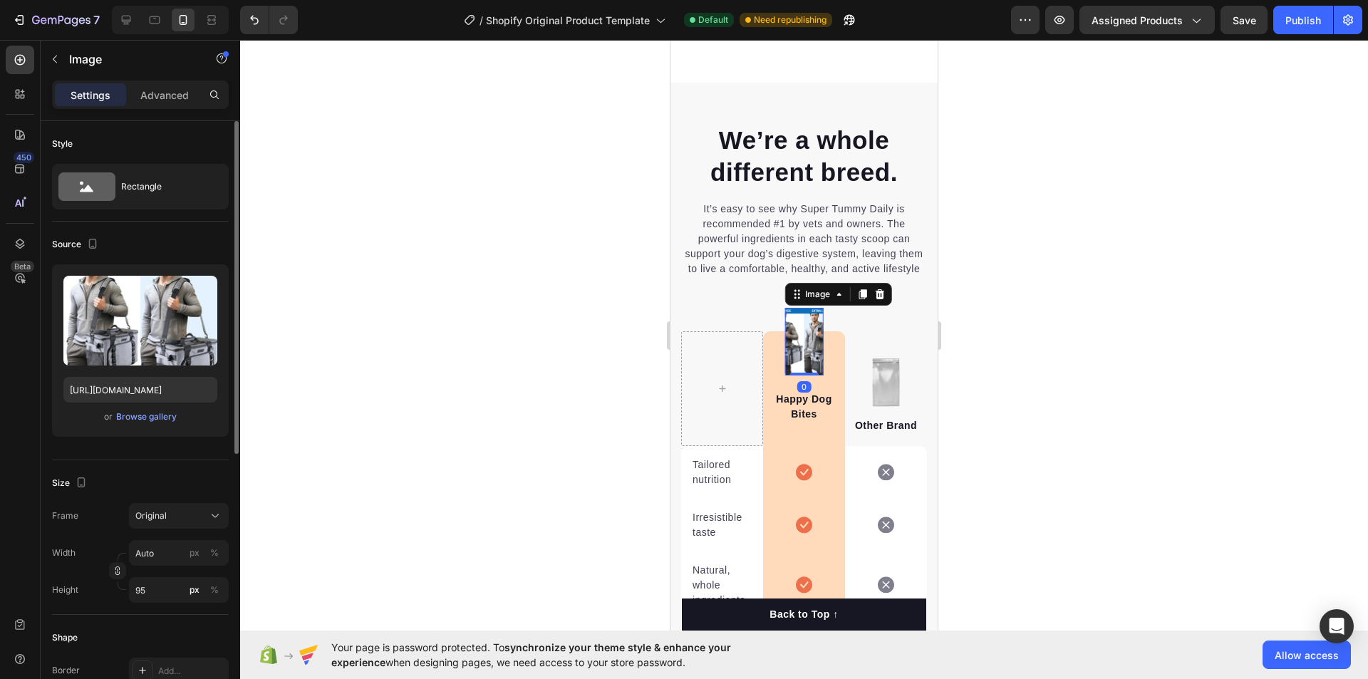
click at [792, 371] on img at bounding box center [803, 342] width 39 height 68
drag, startPoint x: 792, startPoint y: 366, endPoint x: 792, endPoint y: 380, distance: 14.3
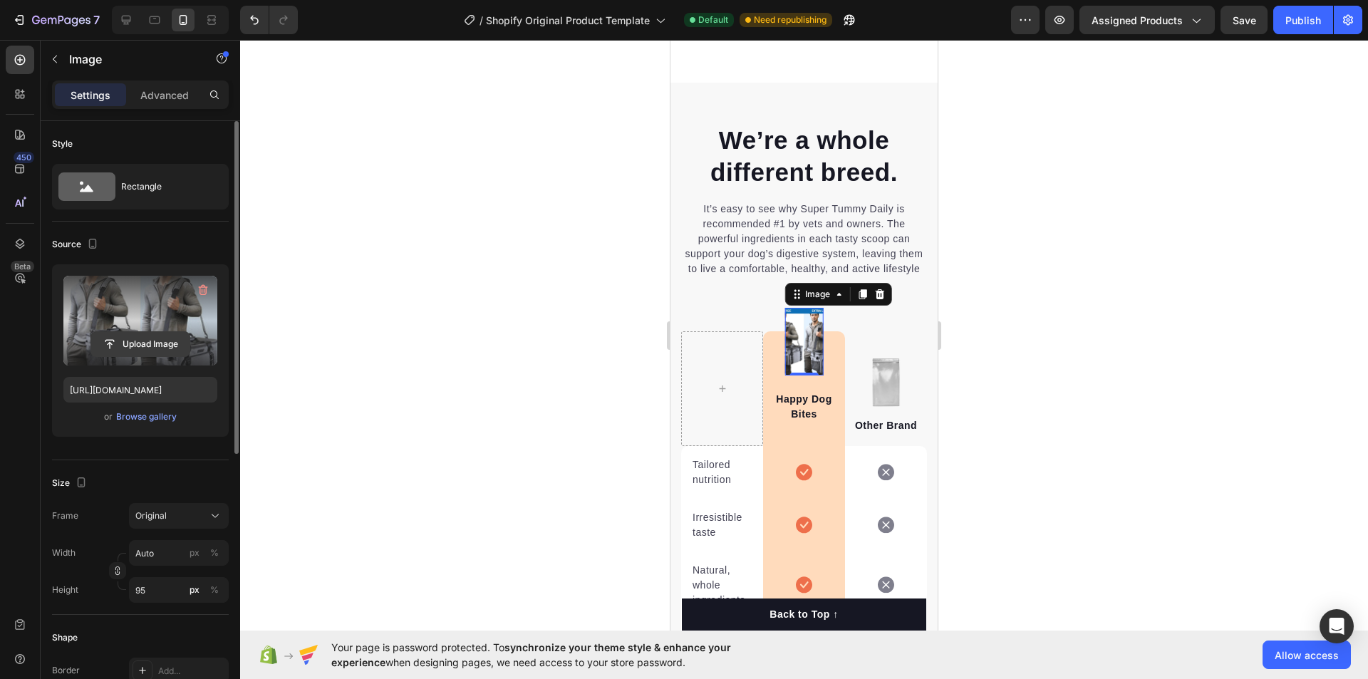
click at [146, 347] on input "file" at bounding box center [140, 344] width 98 height 24
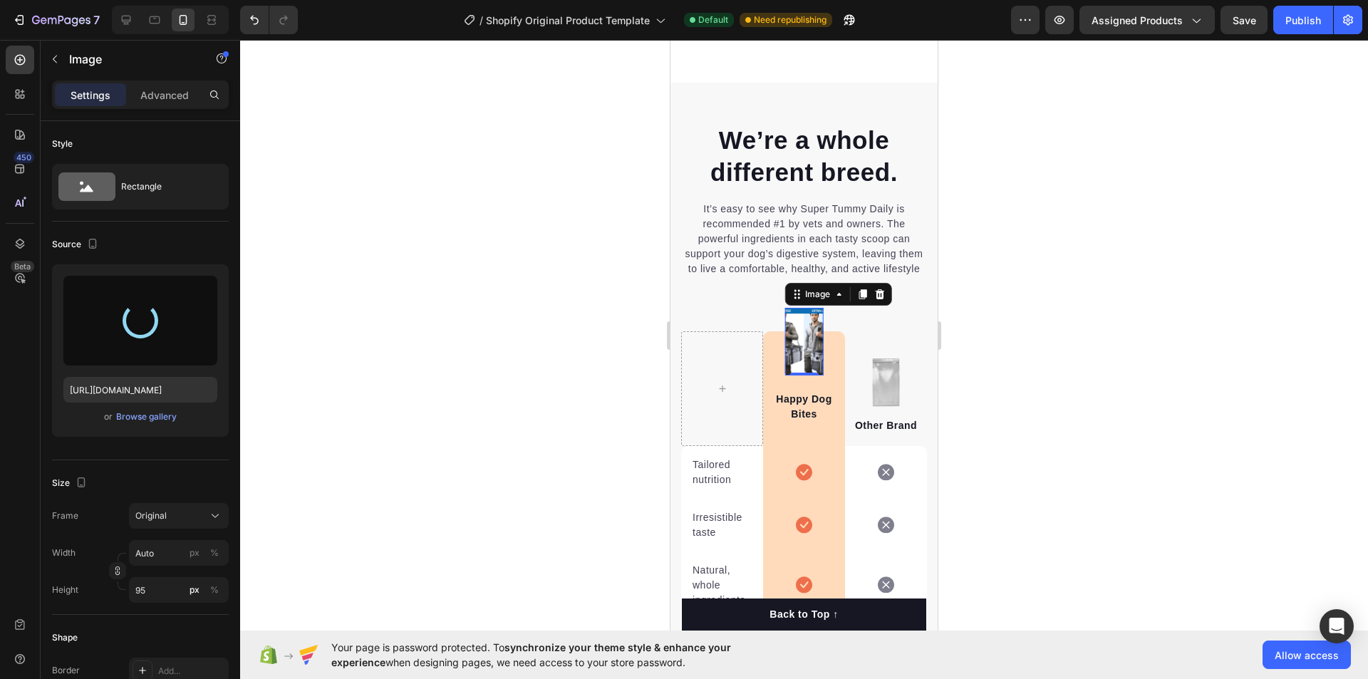
drag, startPoint x: 1178, startPoint y: 325, endPoint x: 1183, endPoint y: 405, distance: 80.0
click at [1183, 405] on div at bounding box center [804, 359] width 1128 height 639
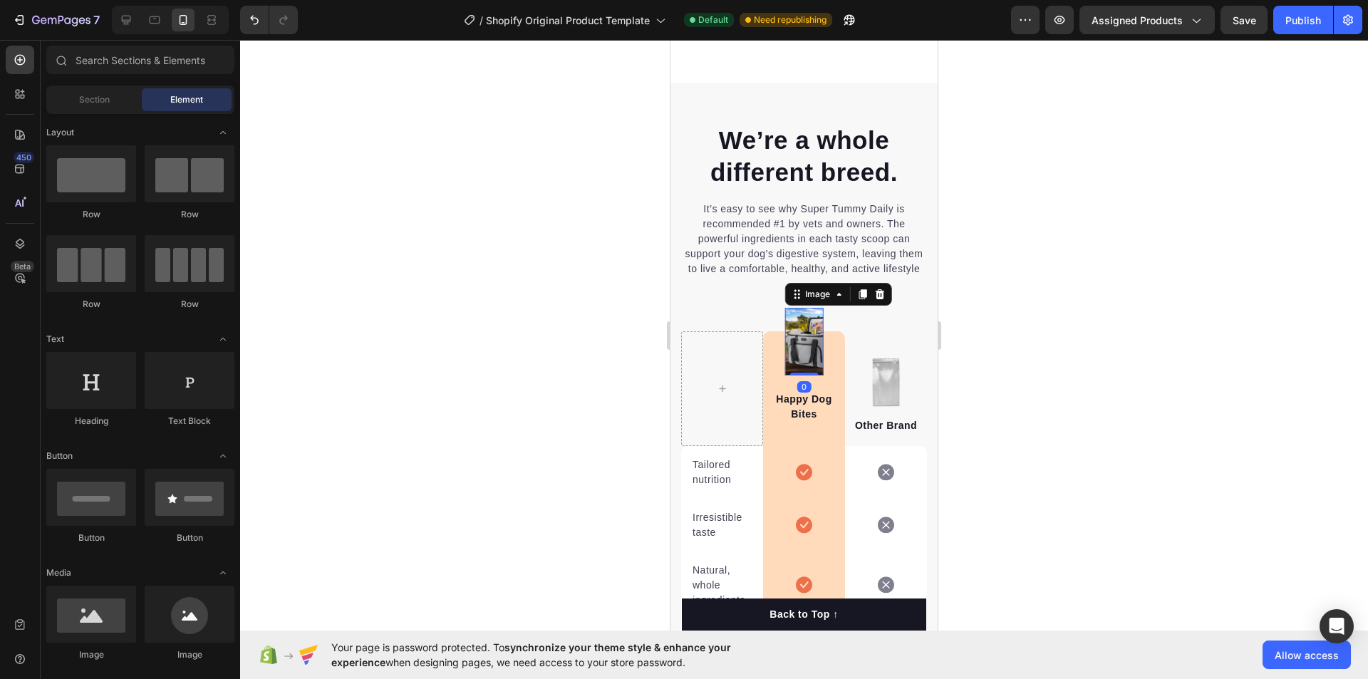
click at [794, 363] on img at bounding box center [803, 342] width 39 height 68
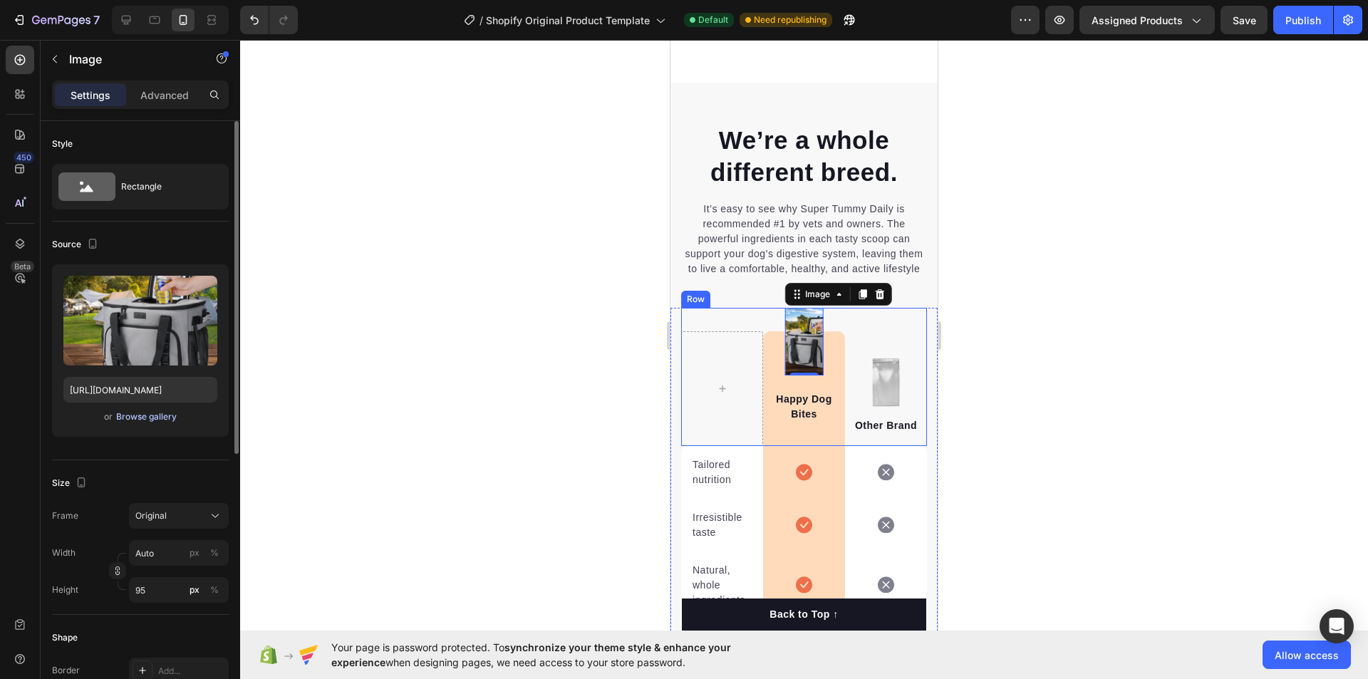
click at [161, 418] on div "Browse gallery" at bounding box center [146, 416] width 61 height 13
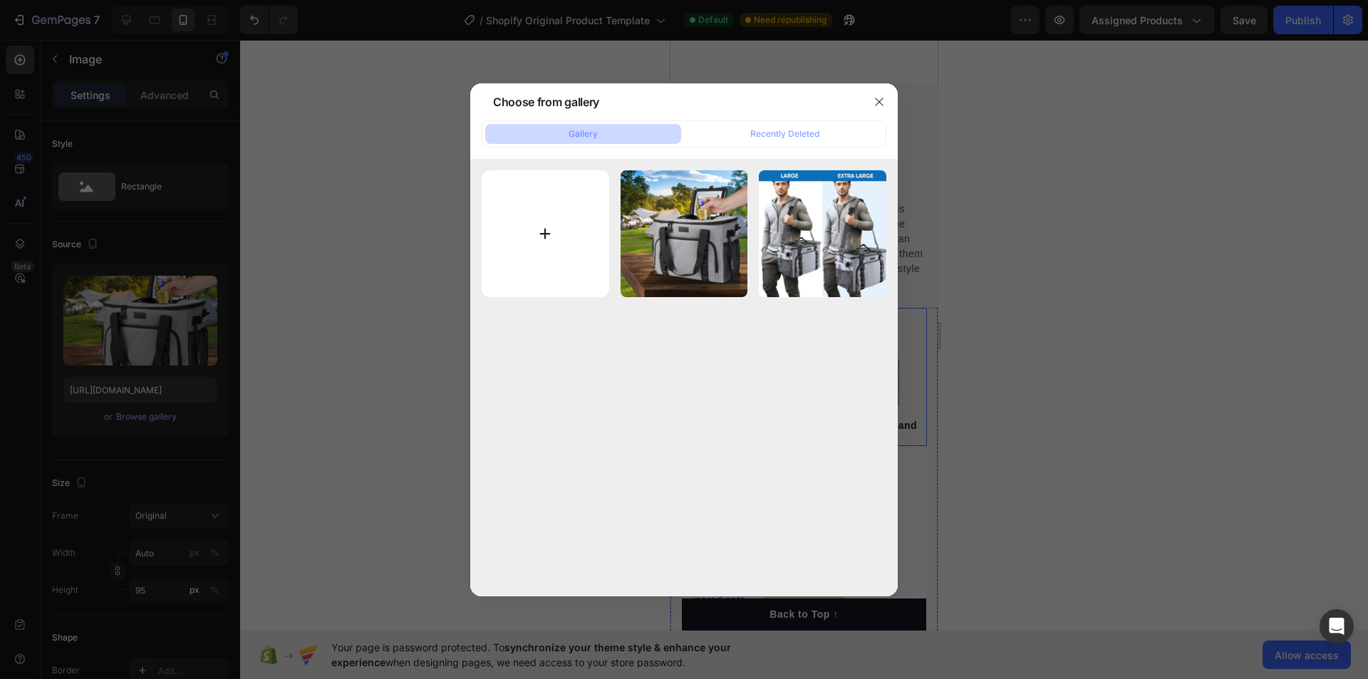
click at [541, 232] on input "file" at bounding box center [546, 234] width 128 height 128
type input "C:\fakepath\f05a5639-ea83-45b1-b63f-034fa9983ef8.__CR0,0,1464,600_PT0_SX1464_V1…"
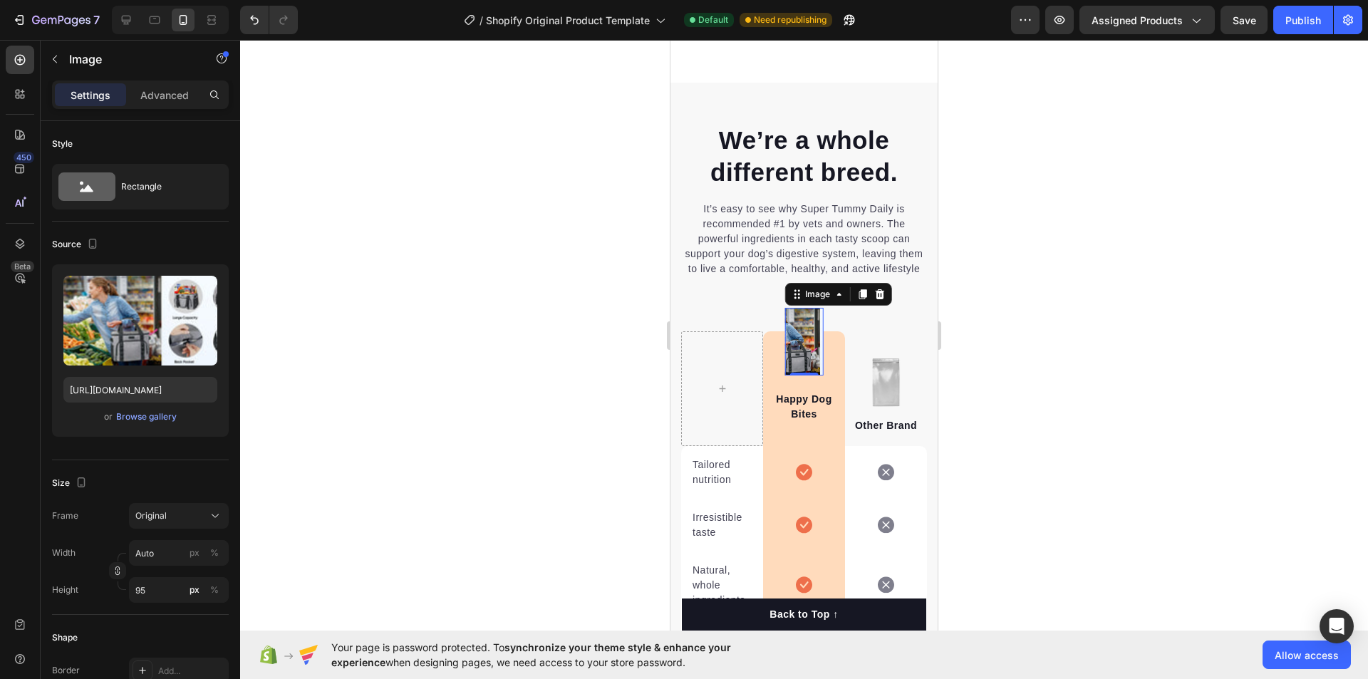
click at [802, 366] on img at bounding box center [803, 342] width 39 height 68
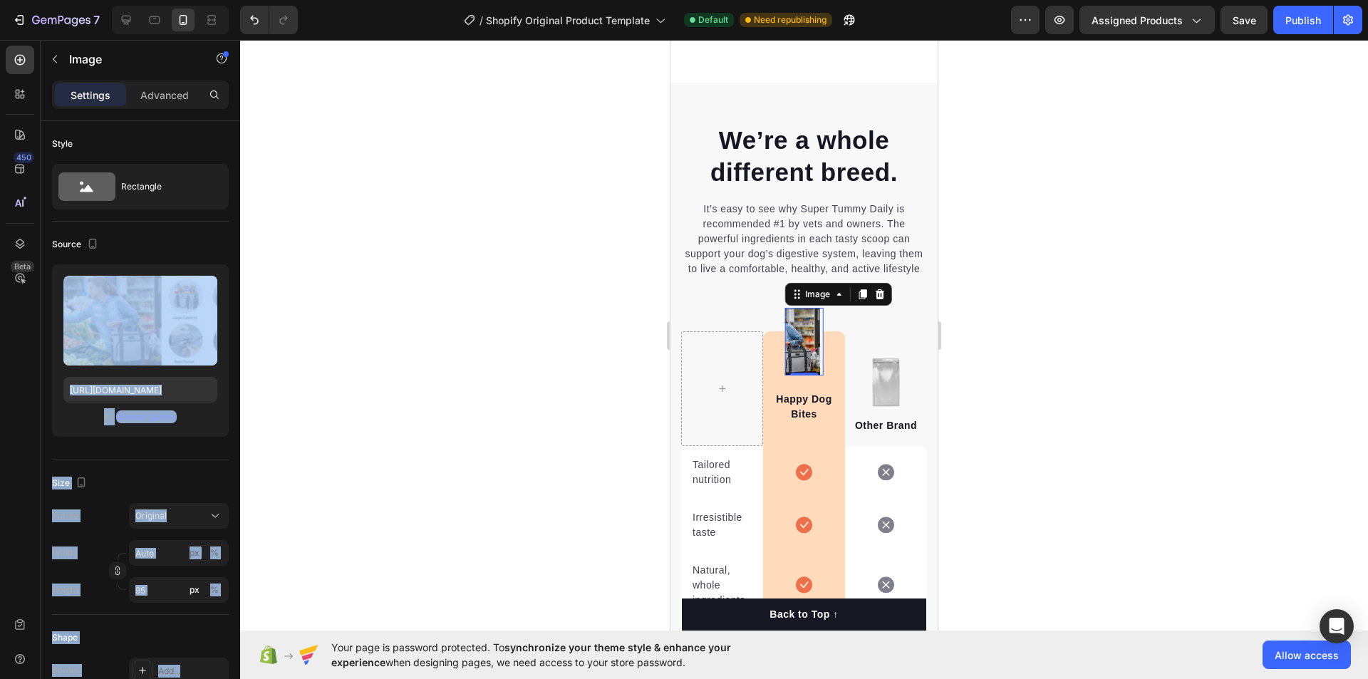
drag, startPoint x: 124, startPoint y: 328, endPoint x: 254, endPoint y: 327, distance: 130.4
click at [254, 0] on div "7 / Shopify Original Product Template Default Need republishing Preview Assigne…" at bounding box center [684, 0] width 1368 height 0
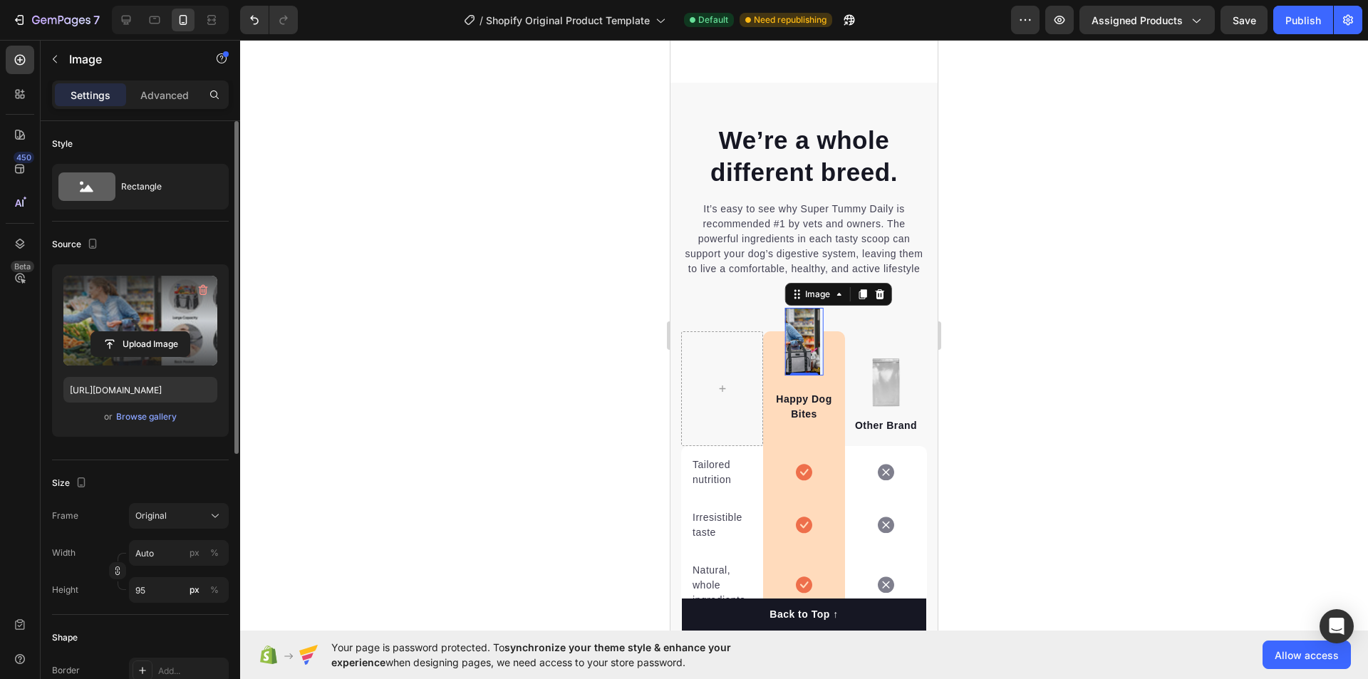
drag, startPoint x: 124, startPoint y: 328, endPoint x: 133, endPoint y: 326, distance: 9.5
click at [130, 326] on label at bounding box center [140, 321] width 154 height 90
click at [130, 332] on input "file" at bounding box center [140, 344] width 98 height 24
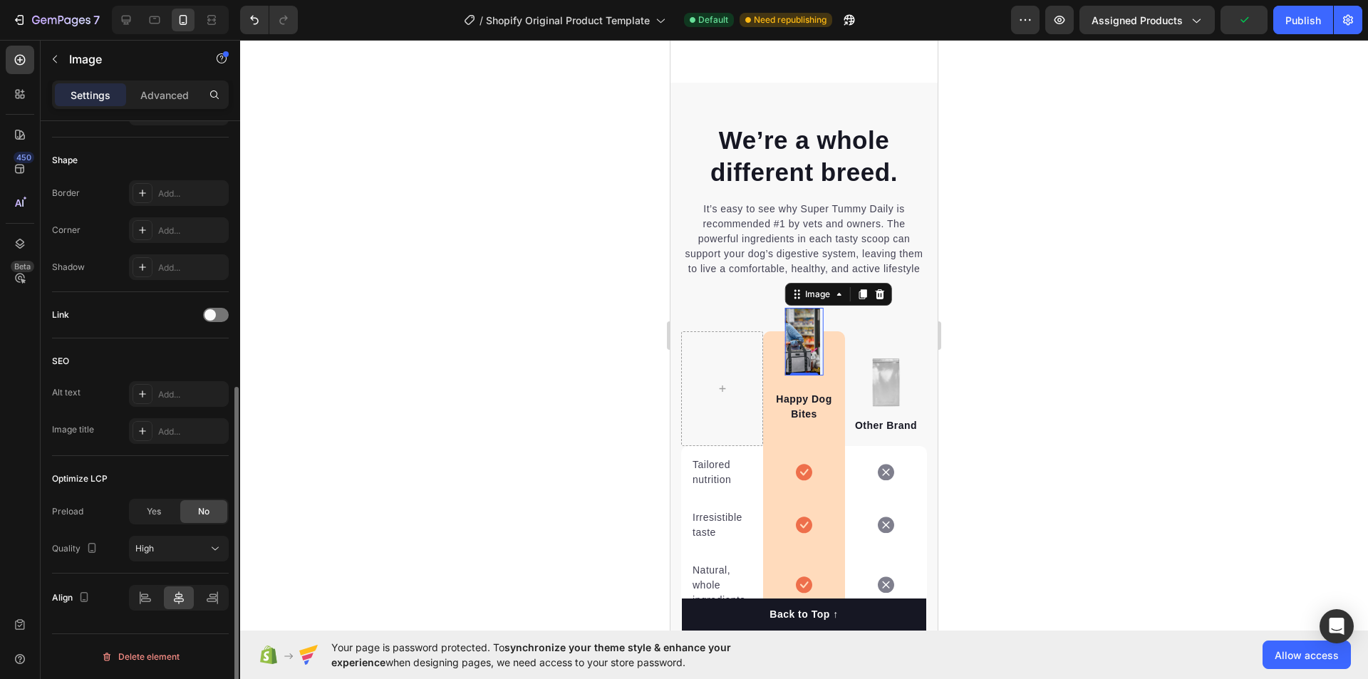
scroll to position [0, 0]
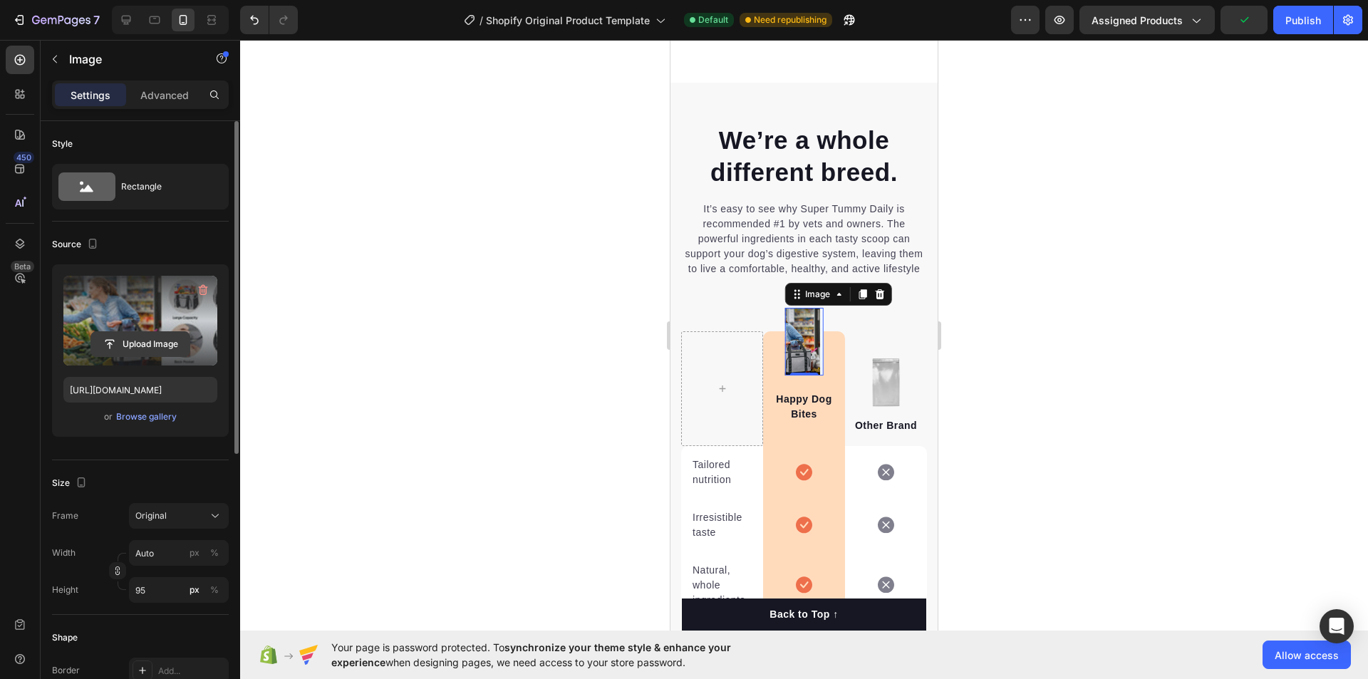
click at [125, 351] on input "file" at bounding box center [140, 344] width 98 height 24
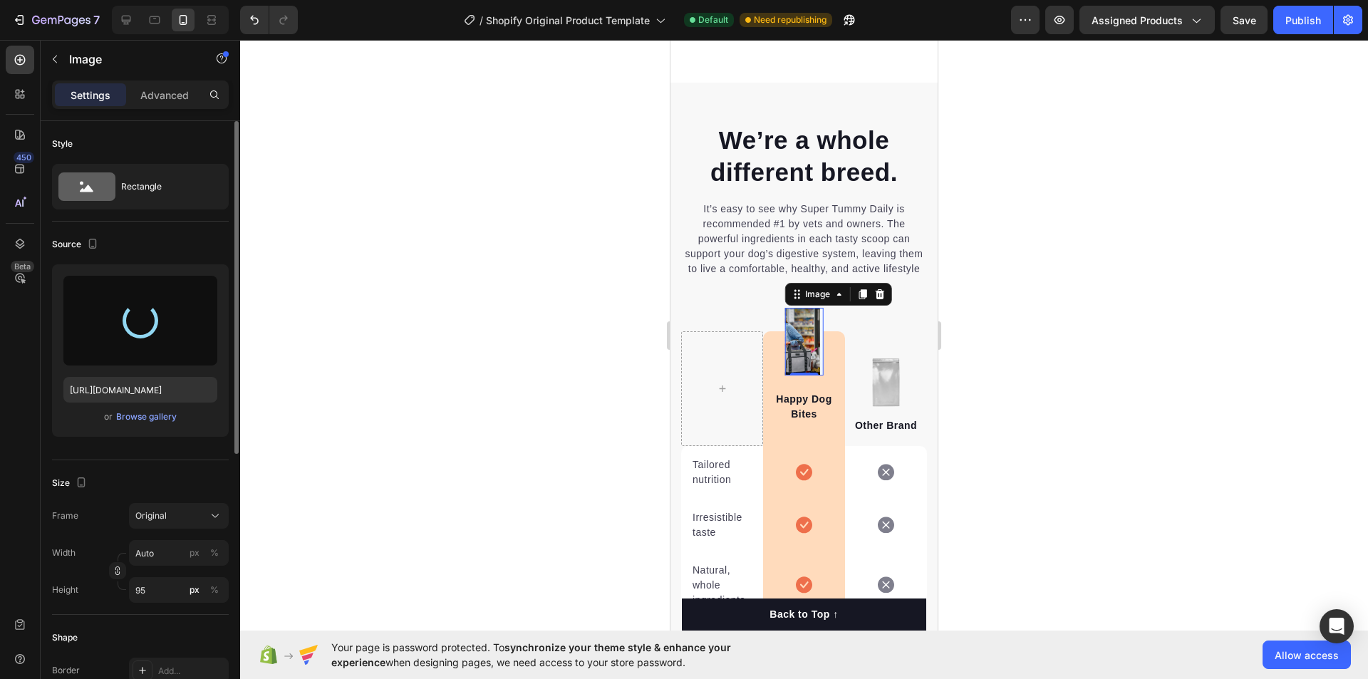
type input "https://cdn.shopify.com/s/files/1/0676/3039/9675/files/gempages_586432639330681…"
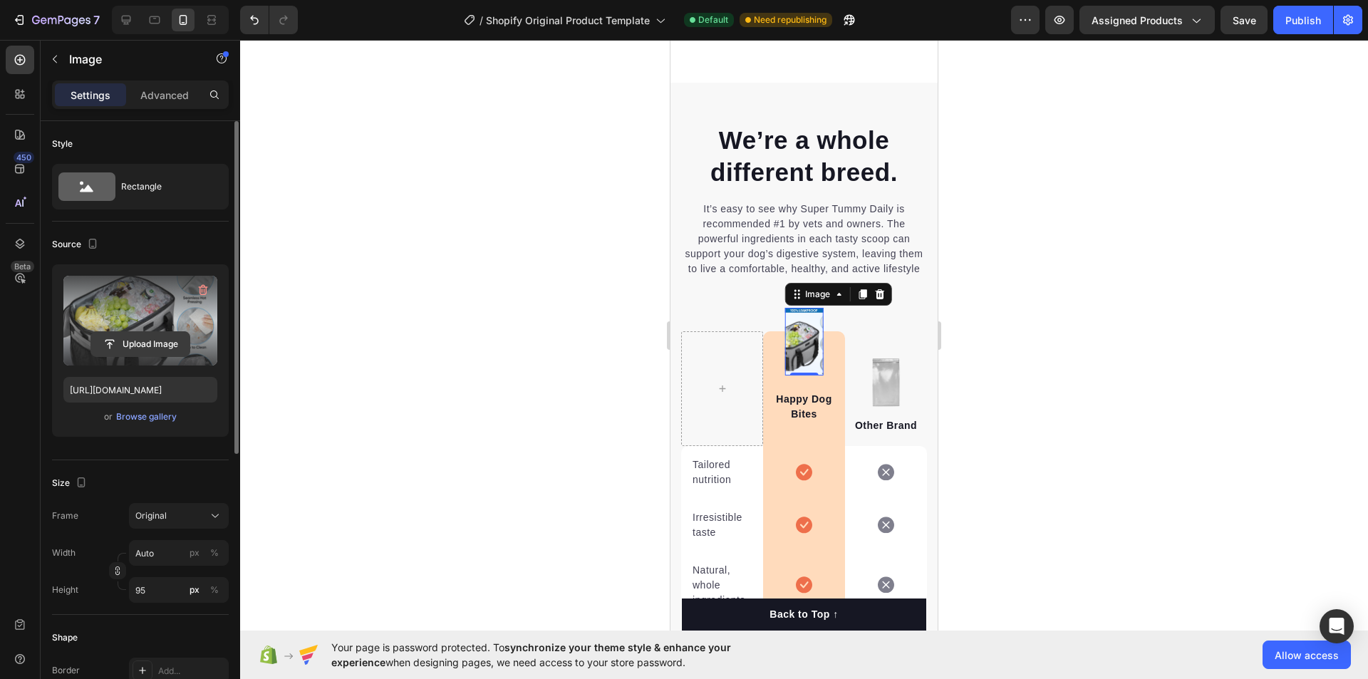
click at [123, 347] on input "file" at bounding box center [140, 344] width 98 height 24
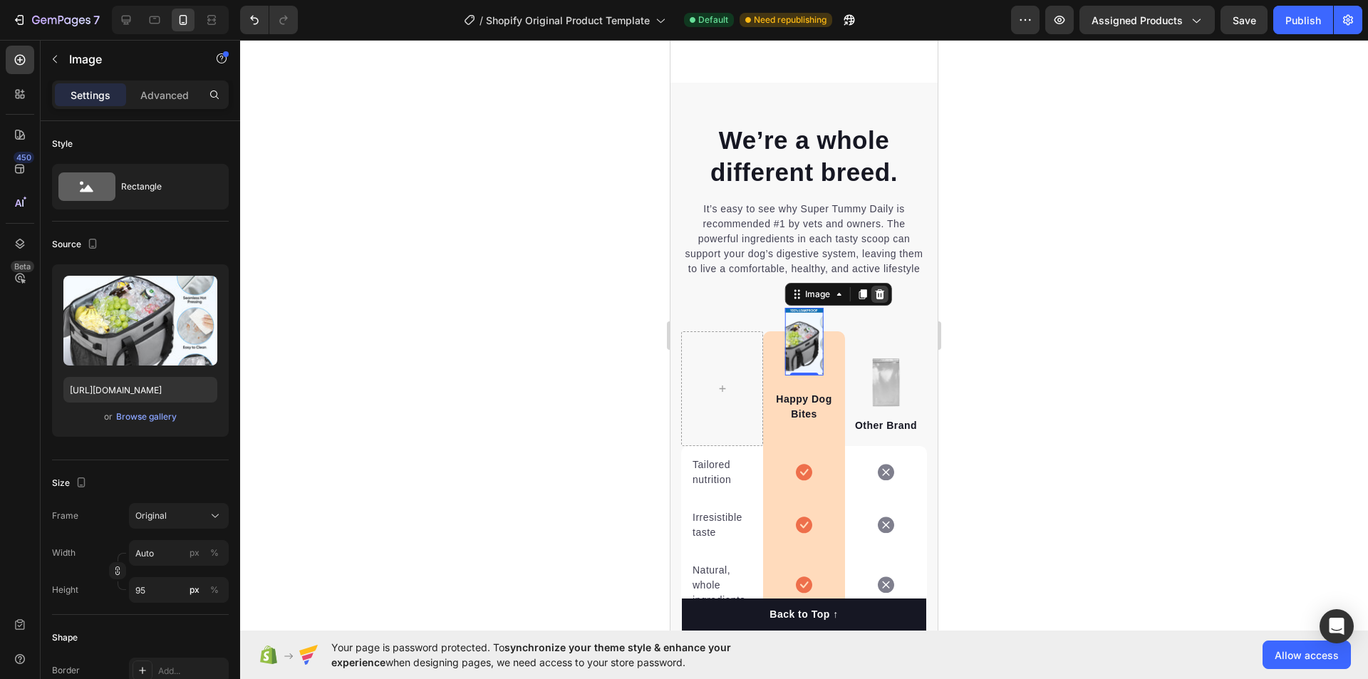
click at [880, 300] on icon at bounding box center [879, 294] width 11 height 11
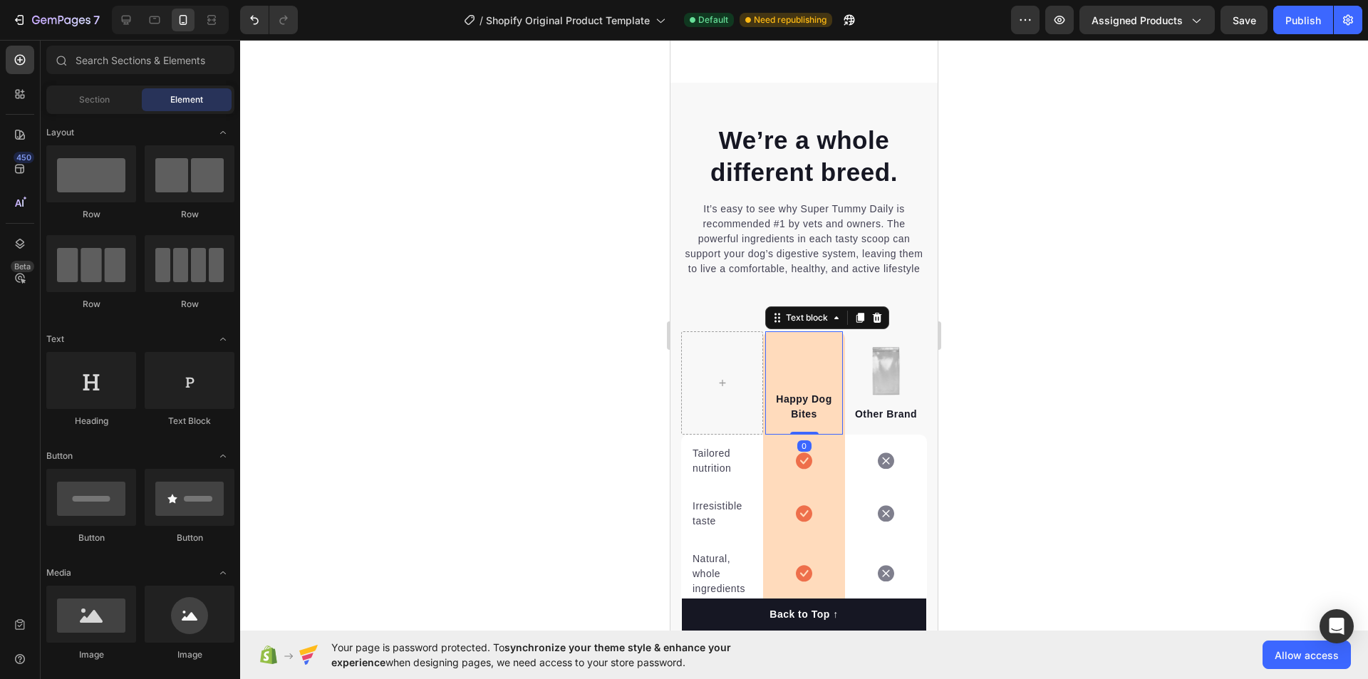
click at [791, 422] on p "Happy Dog Bites" at bounding box center [804, 407] width 75 height 30
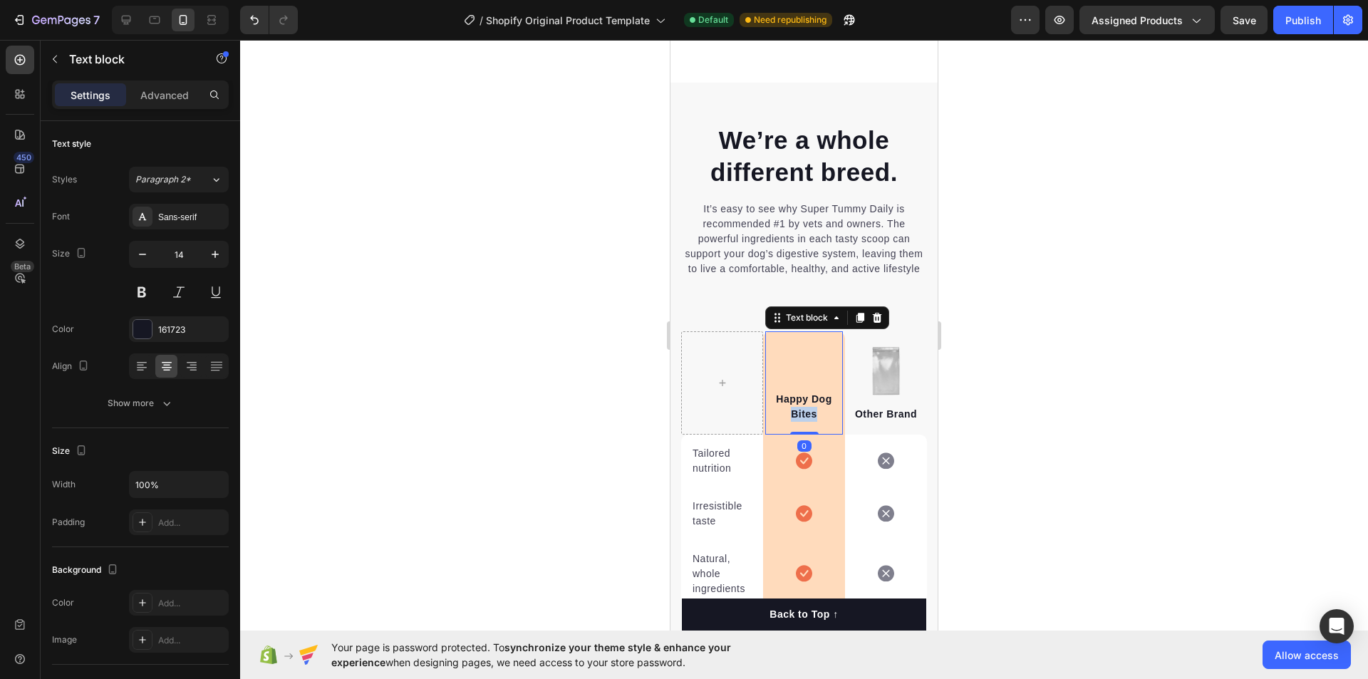
click at [791, 422] on p "Happy Dog Bites" at bounding box center [804, 407] width 75 height 30
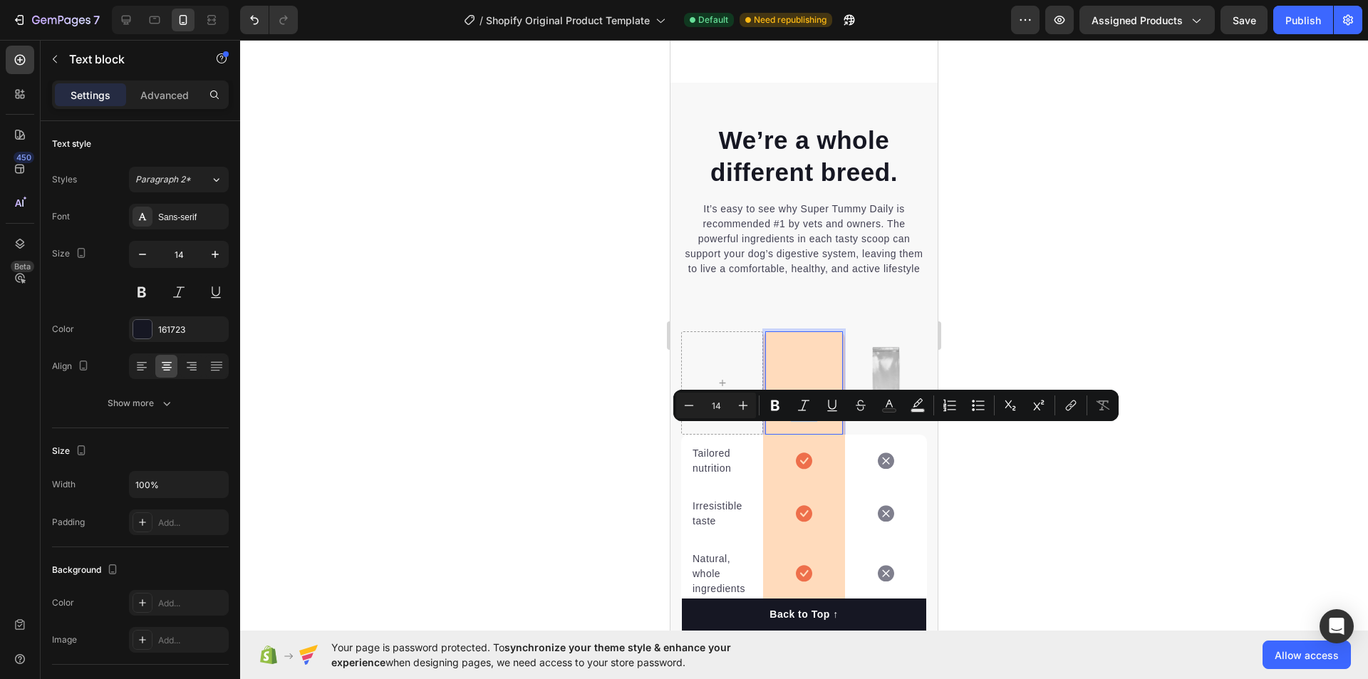
click at [791, 422] on p "Happy Dog Bites" at bounding box center [804, 407] width 75 height 30
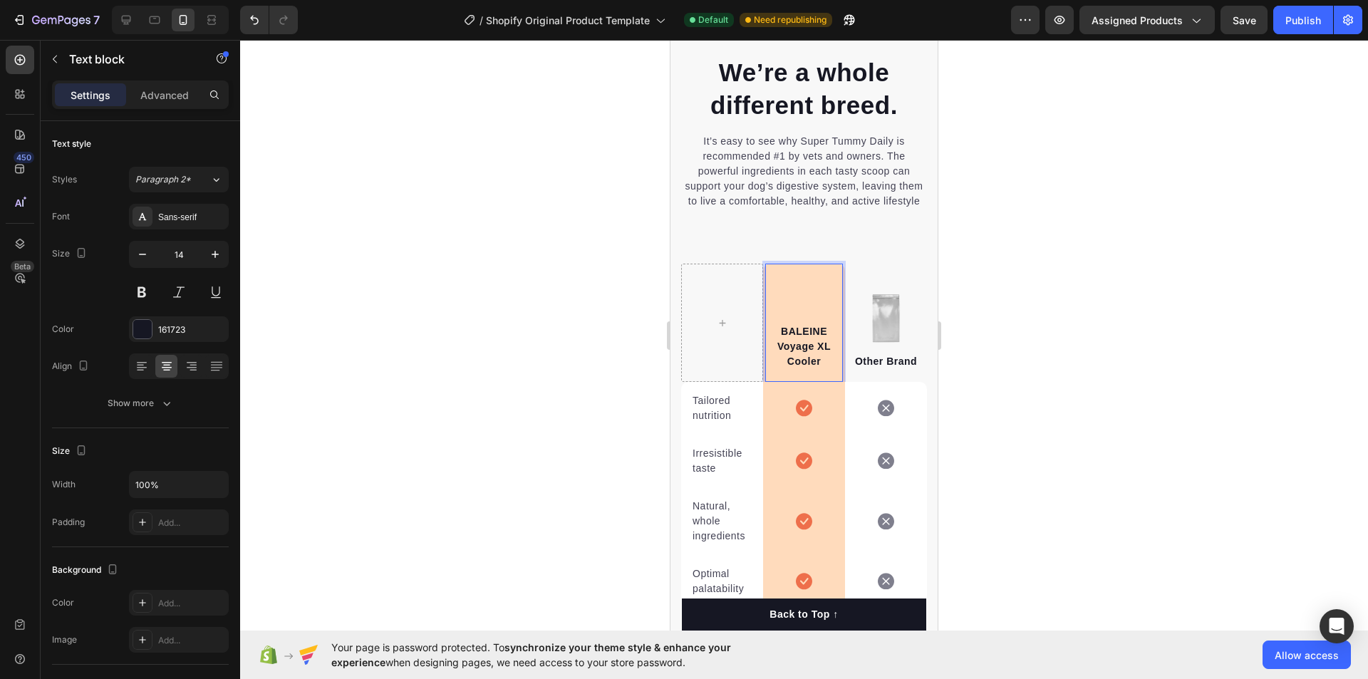
scroll to position [3420, 0]
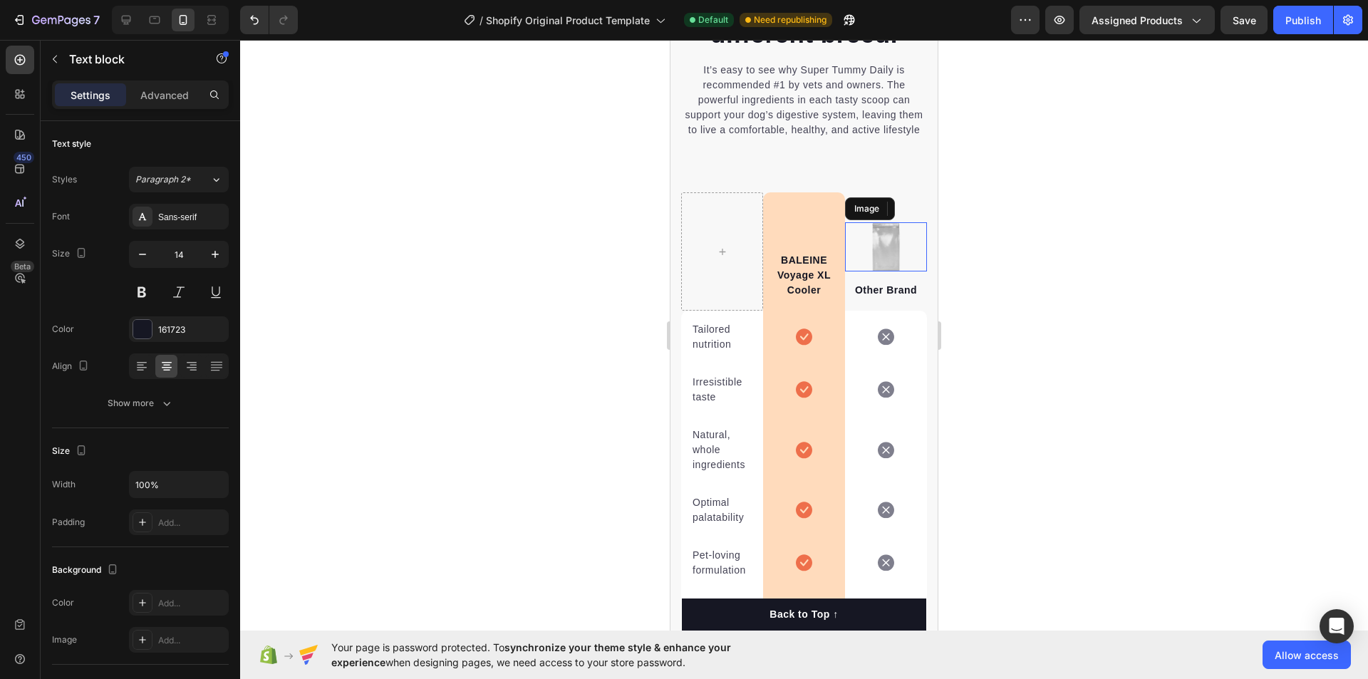
click at [879, 258] on img at bounding box center [886, 246] width 30 height 49
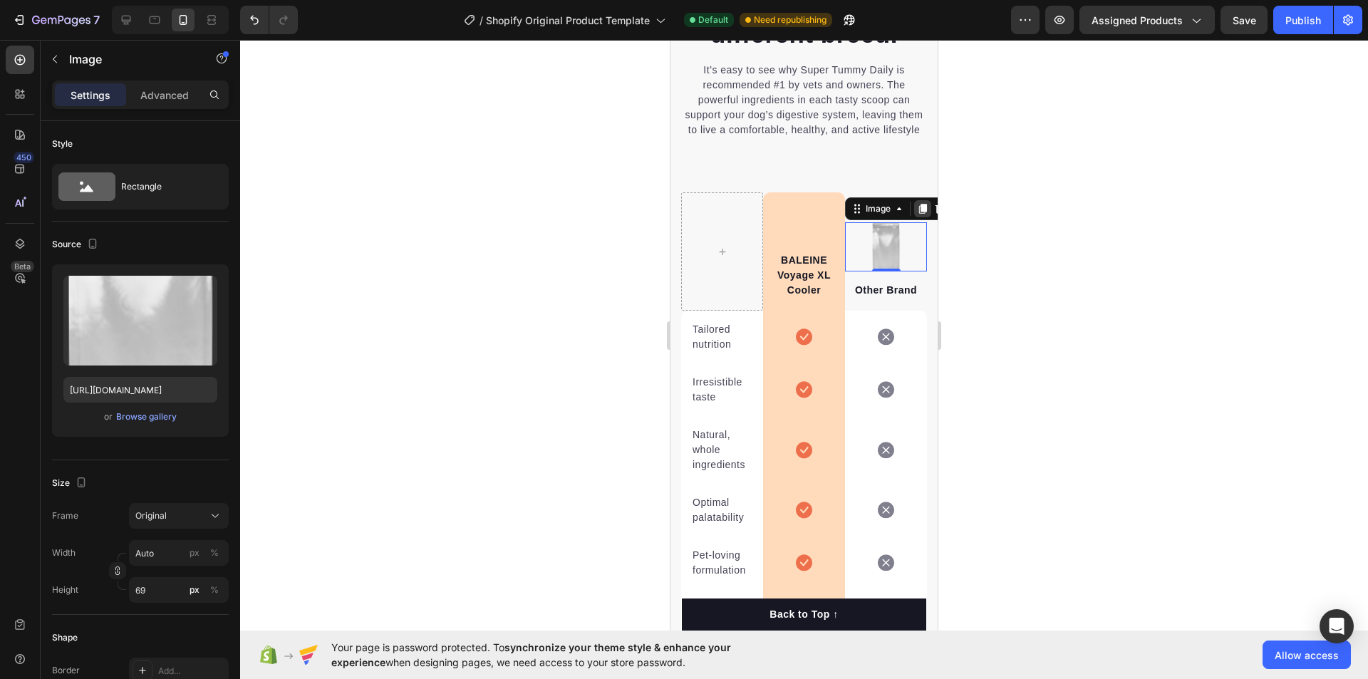
click at [919, 214] on icon at bounding box center [923, 209] width 8 height 10
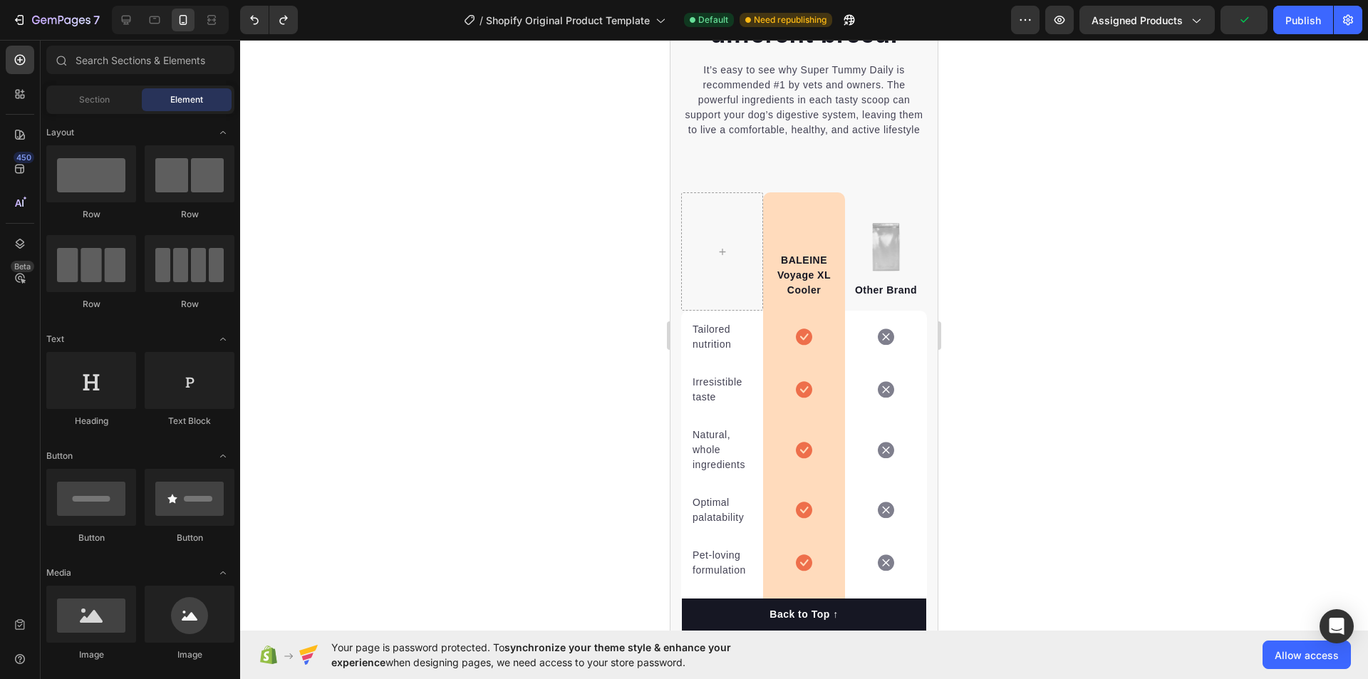
click at [1007, 259] on div at bounding box center [804, 359] width 1128 height 639
click at [1088, 274] on div at bounding box center [804, 359] width 1128 height 639
click at [797, 345] on icon at bounding box center [804, 336] width 16 height 16
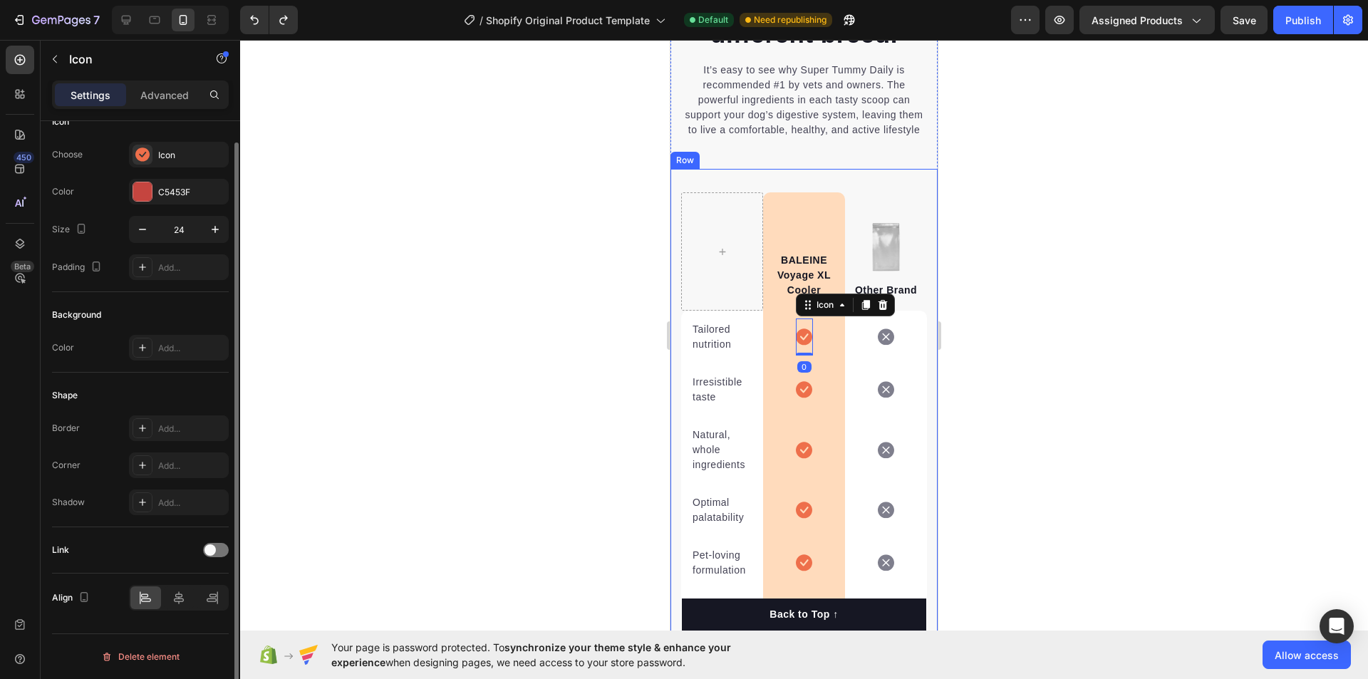
scroll to position [0, 0]
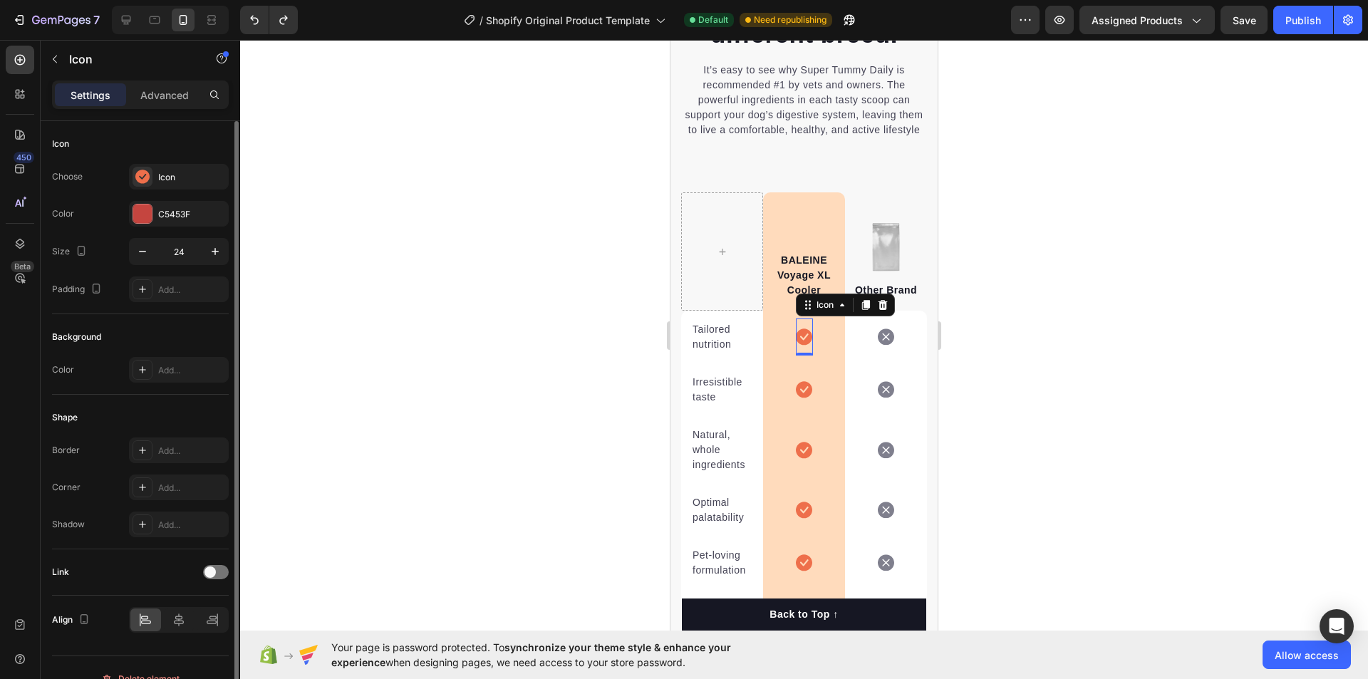
click at [1183, 396] on div at bounding box center [804, 359] width 1128 height 639
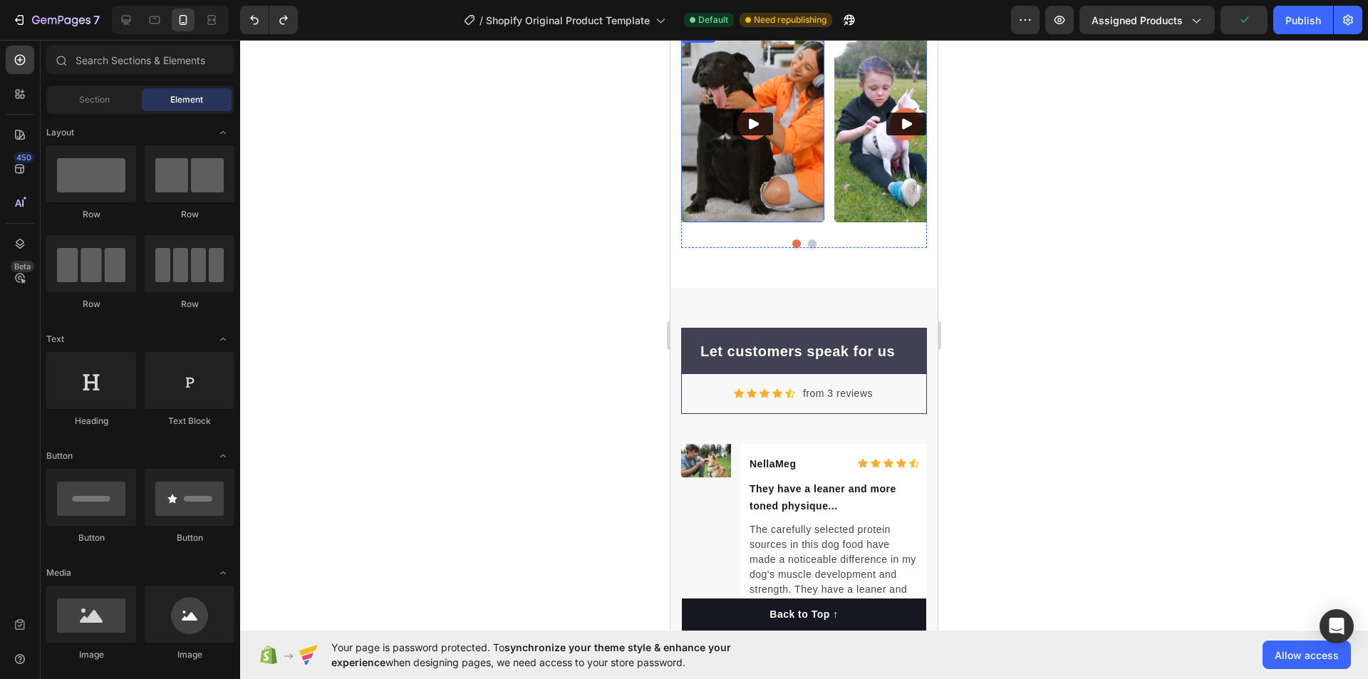
scroll to position [6626, 0]
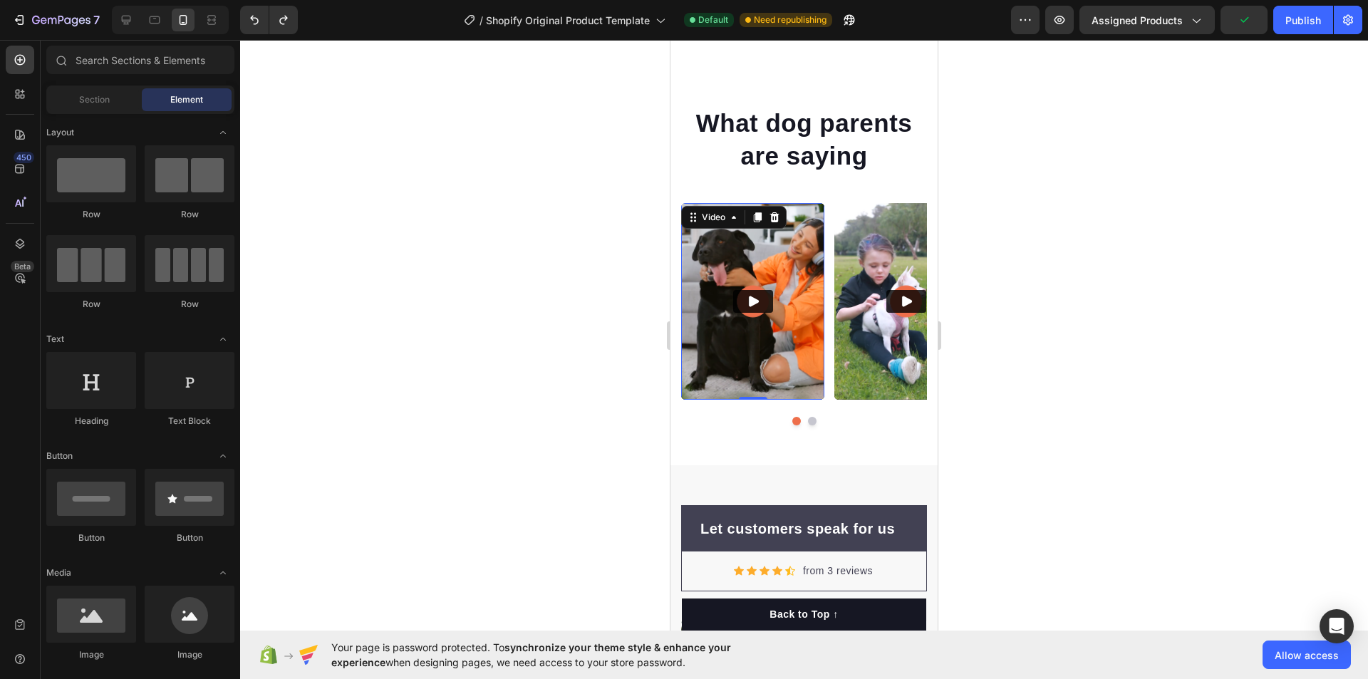
click at [768, 303] on button "Play" at bounding box center [753, 301] width 40 height 23
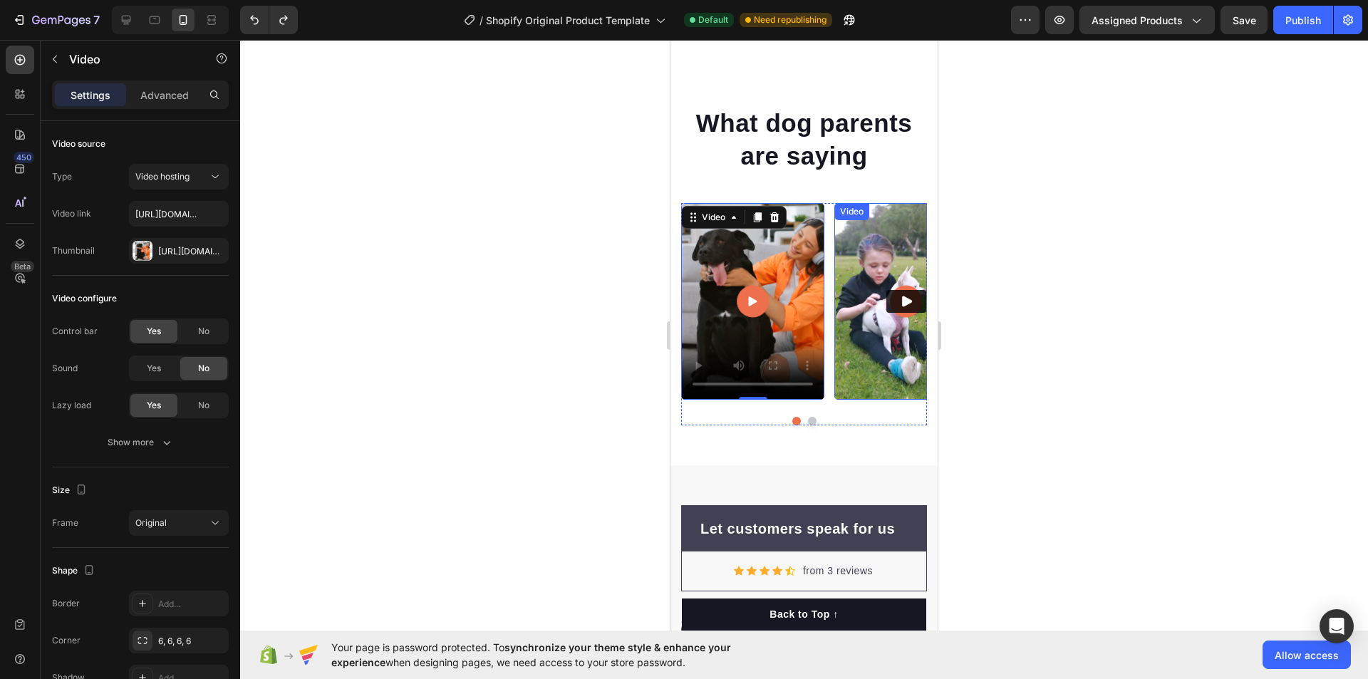
click at [906, 300] on icon "Play" at bounding box center [907, 301] width 10 height 11
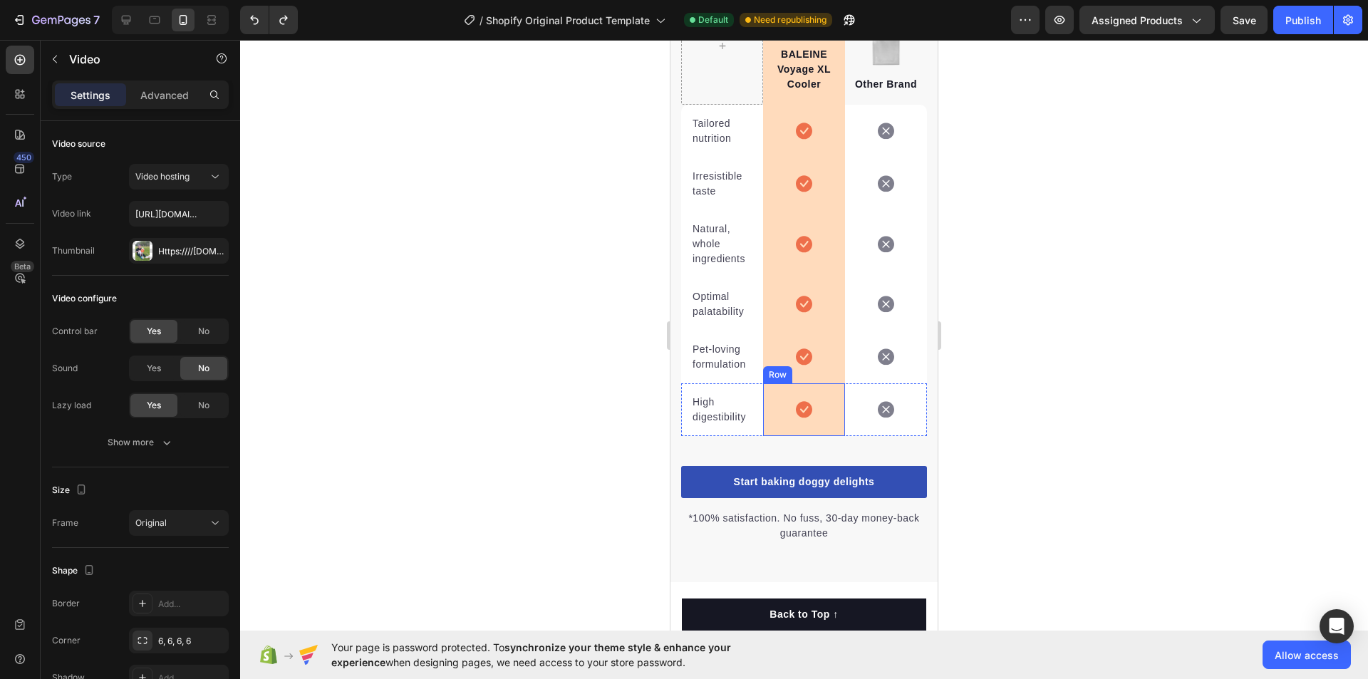
scroll to position [3594, 0]
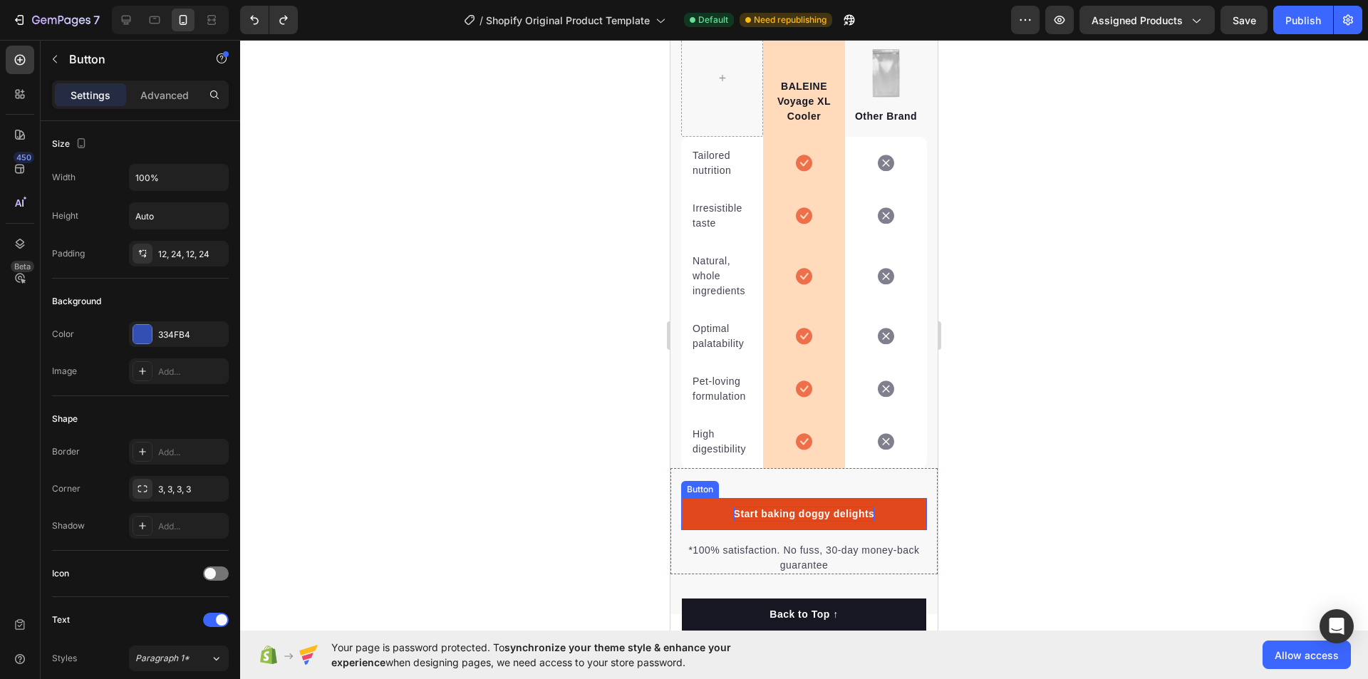
click at [747, 522] on div "Start baking doggy delights" at bounding box center [804, 514] width 141 height 15
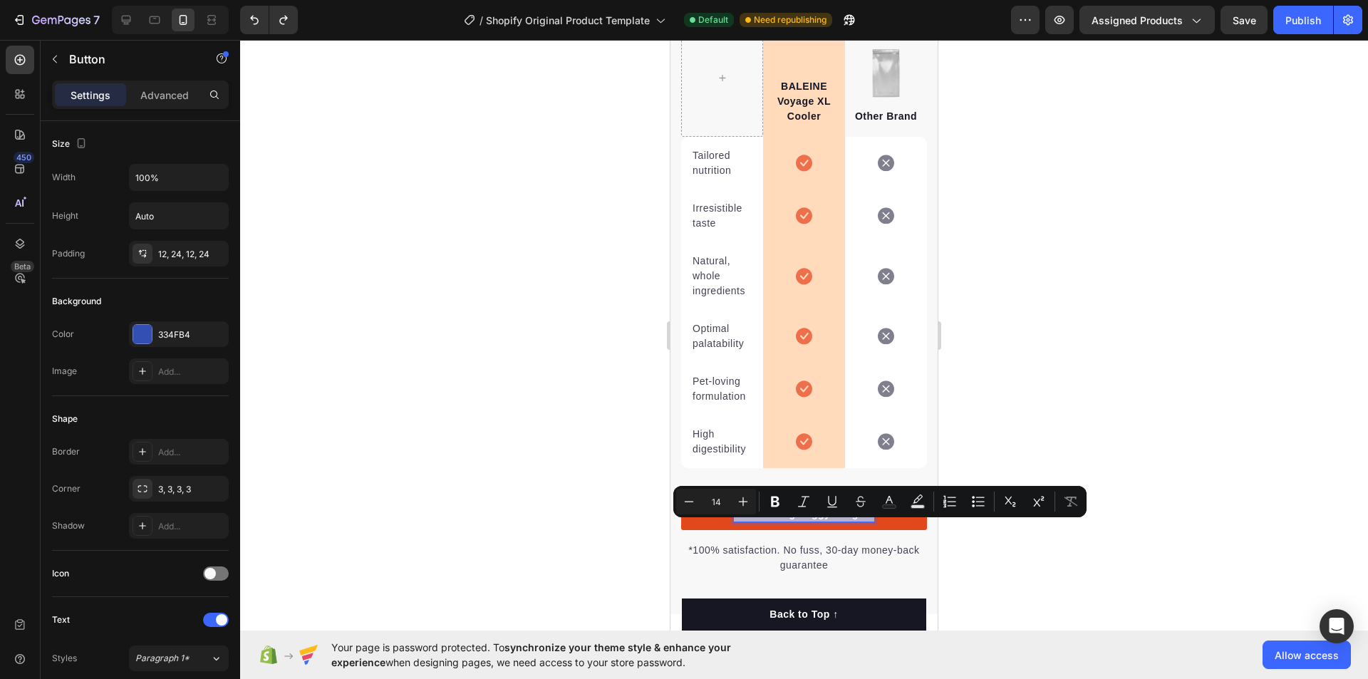
click at [747, 522] on p "Start baking doggy delights" at bounding box center [804, 514] width 141 height 15
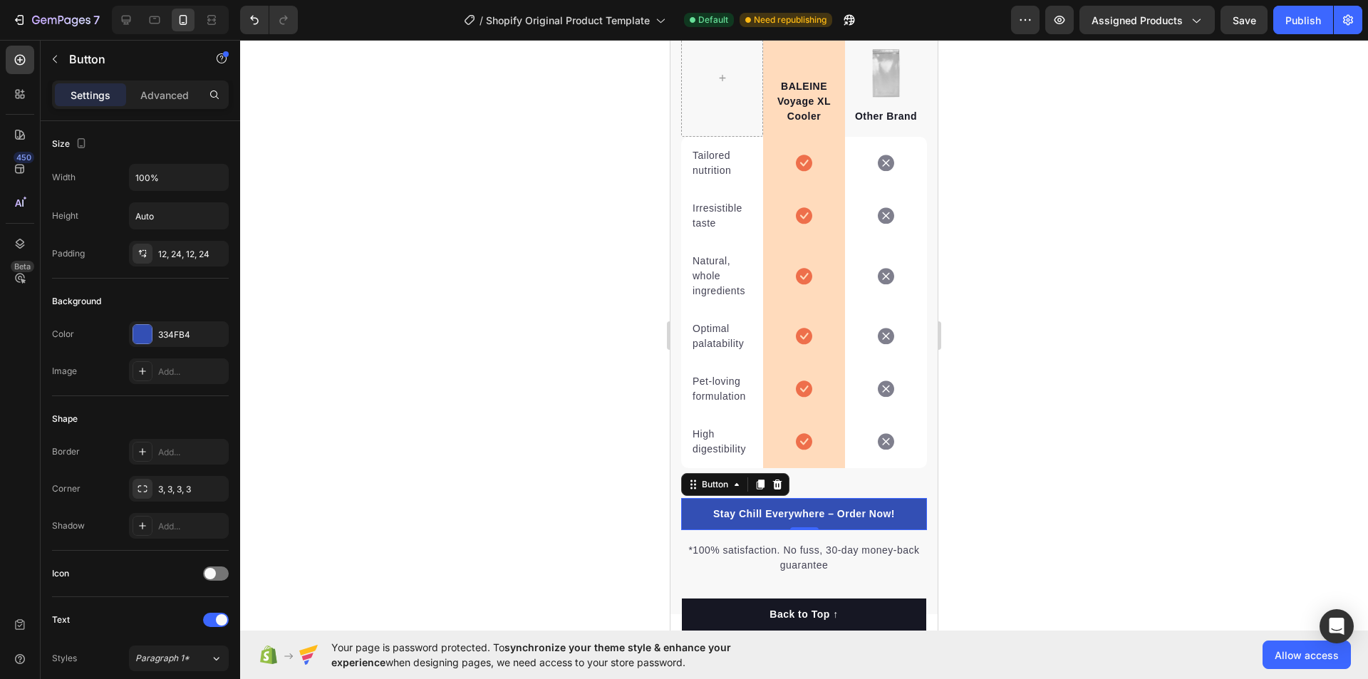
click at [1136, 512] on div at bounding box center [804, 359] width 1128 height 639
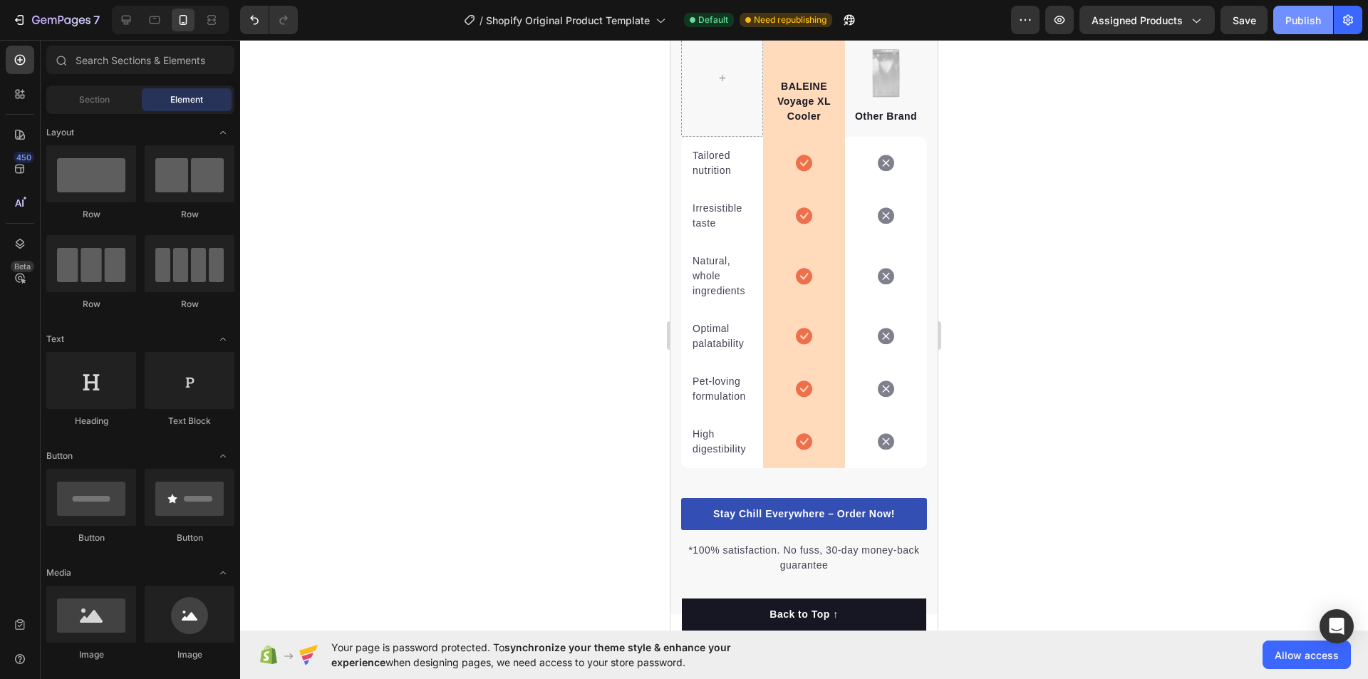
click at [1307, 15] on div "Publish" at bounding box center [1303, 20] width 36 height 15
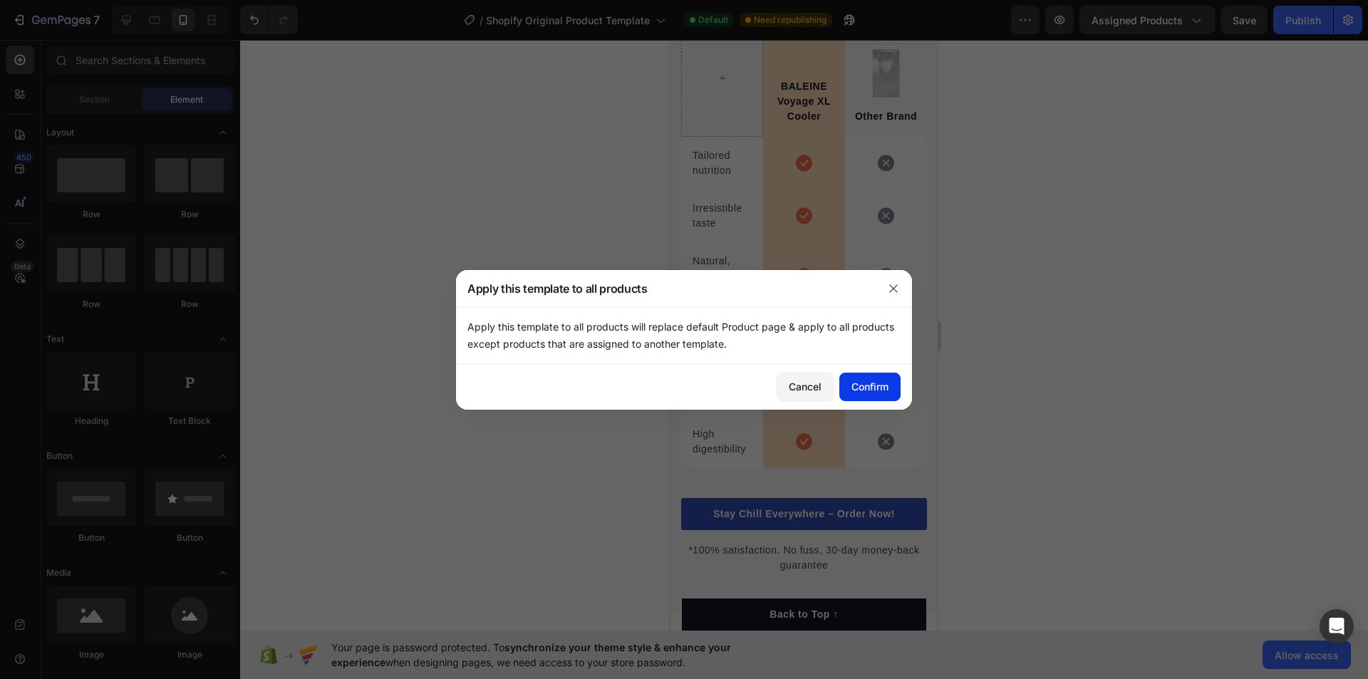
click at [866, 383] on div "Confirm" at bounding box center [869, 386] width 37 height 15
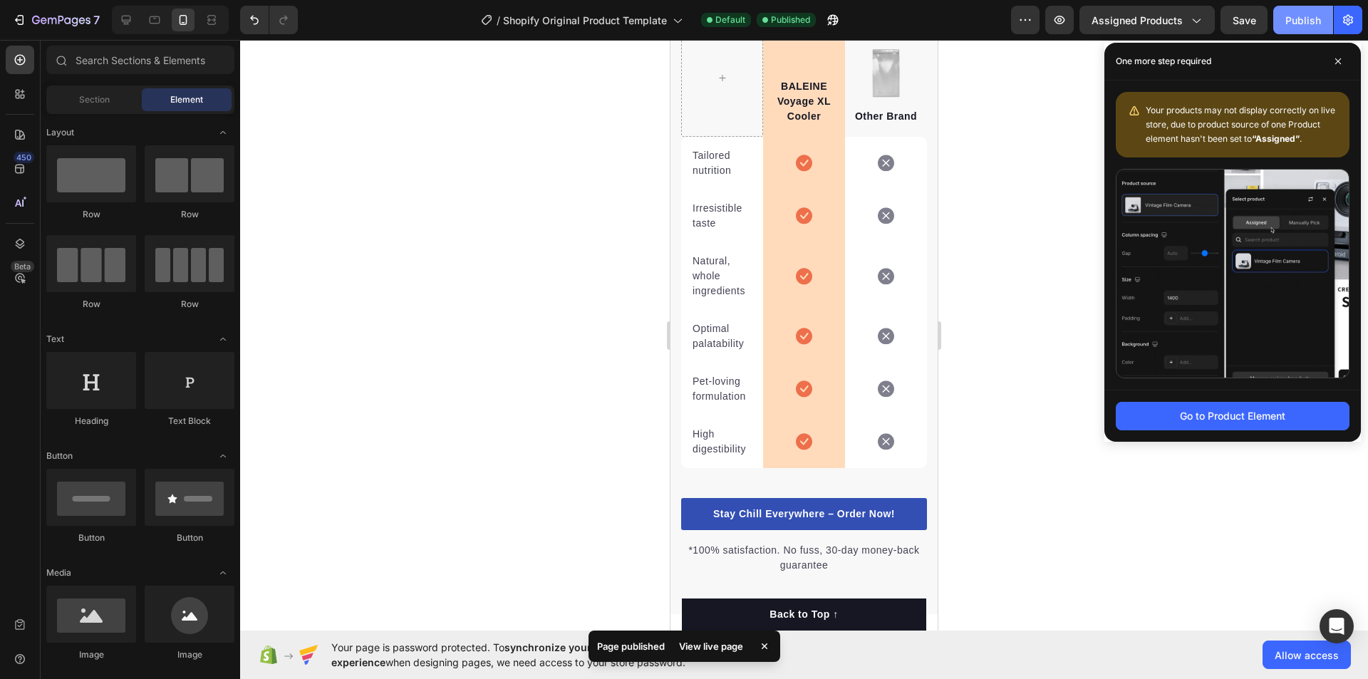
click at [1285, 16] on button "Publish" at bounding box center [1303, 20] width 60 height 29
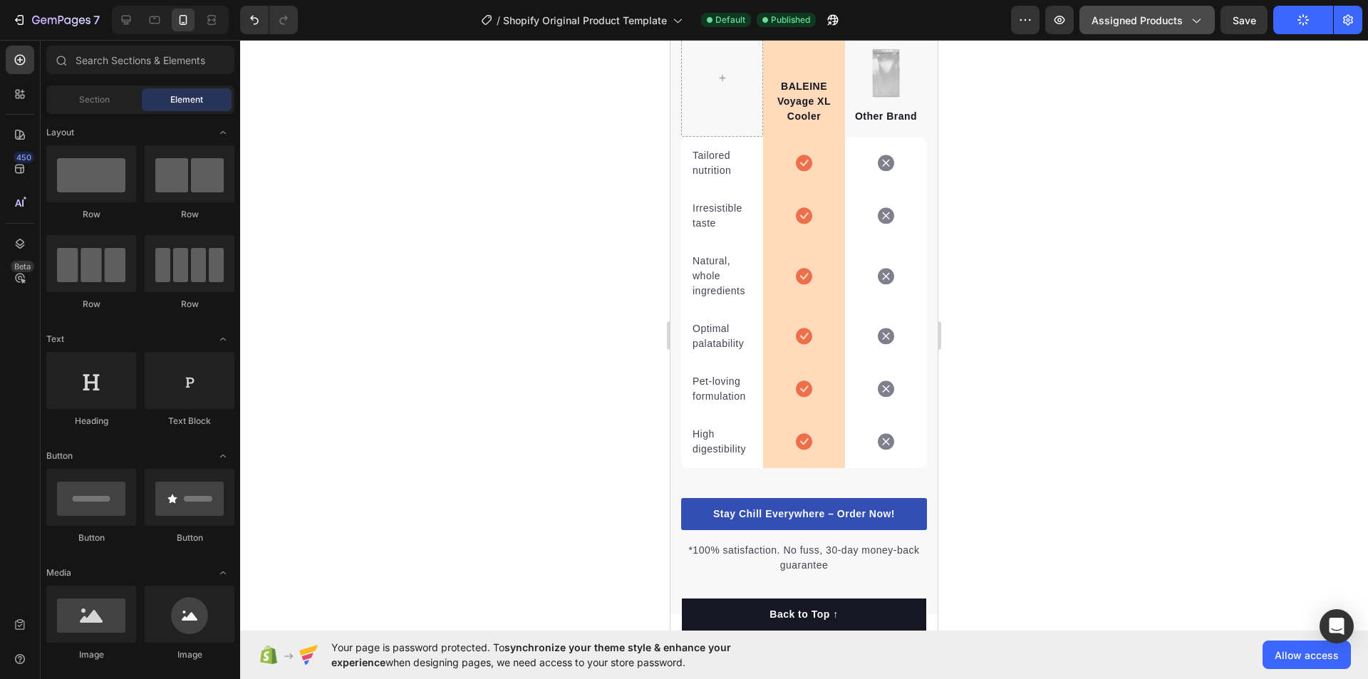
click at [1131, 26] on span "Assigned Products" at bounding box center [1137, 20] width 91 height 15
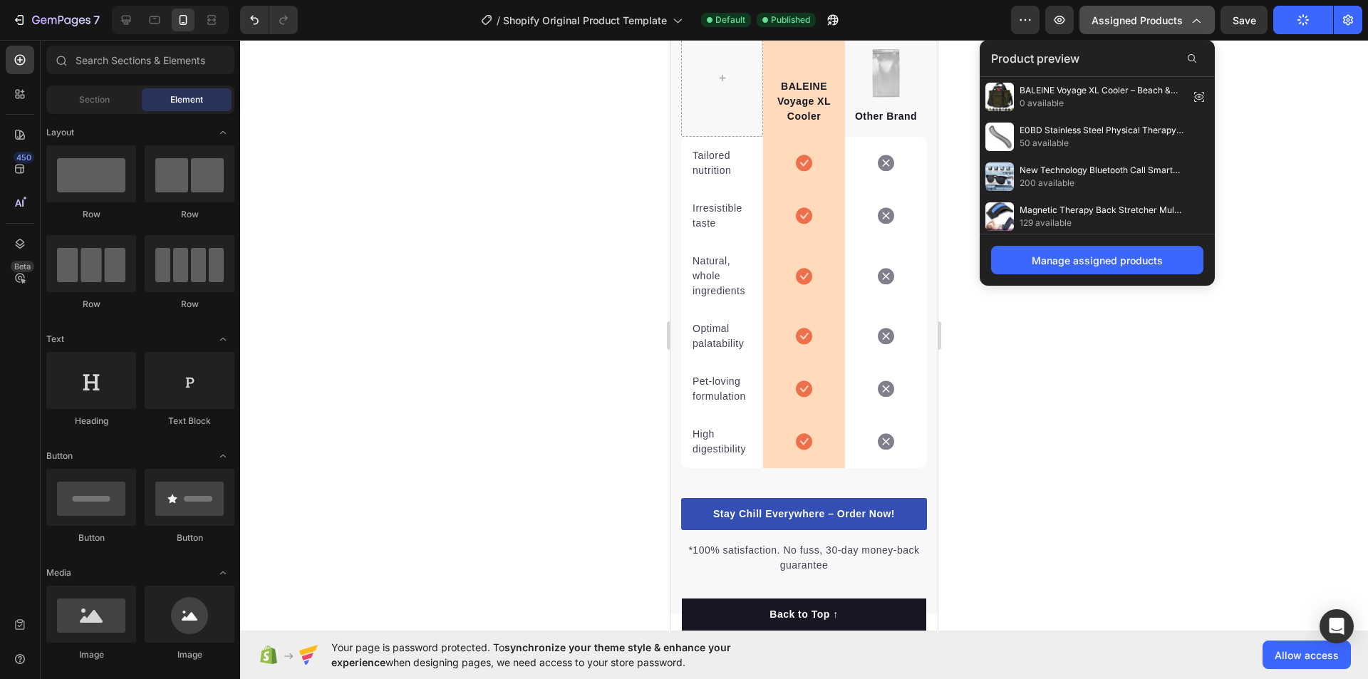
click at [1131, 26] on span "Assigned Products" at bounding box center [1137, 20] width 91 height 15
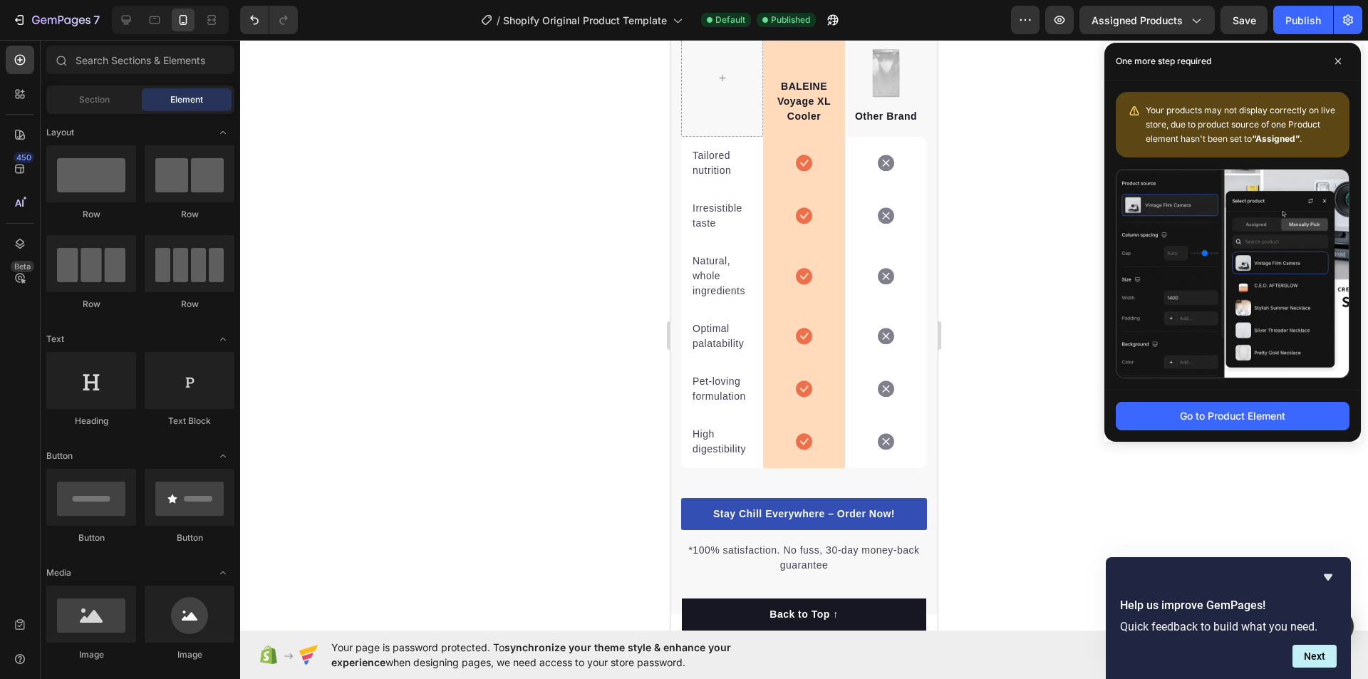
click at [1032, 239] on div at bounding box center [804, 359] width 1128 height 639
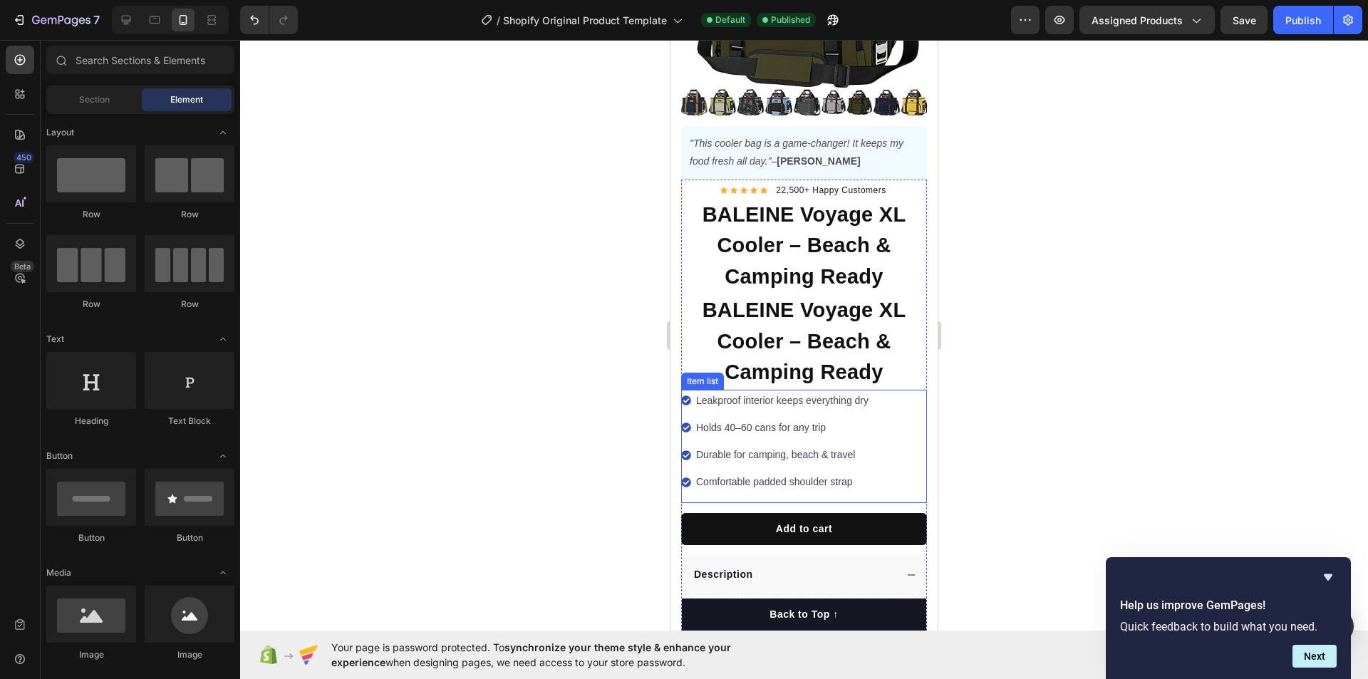
scroll to position [71, 0]
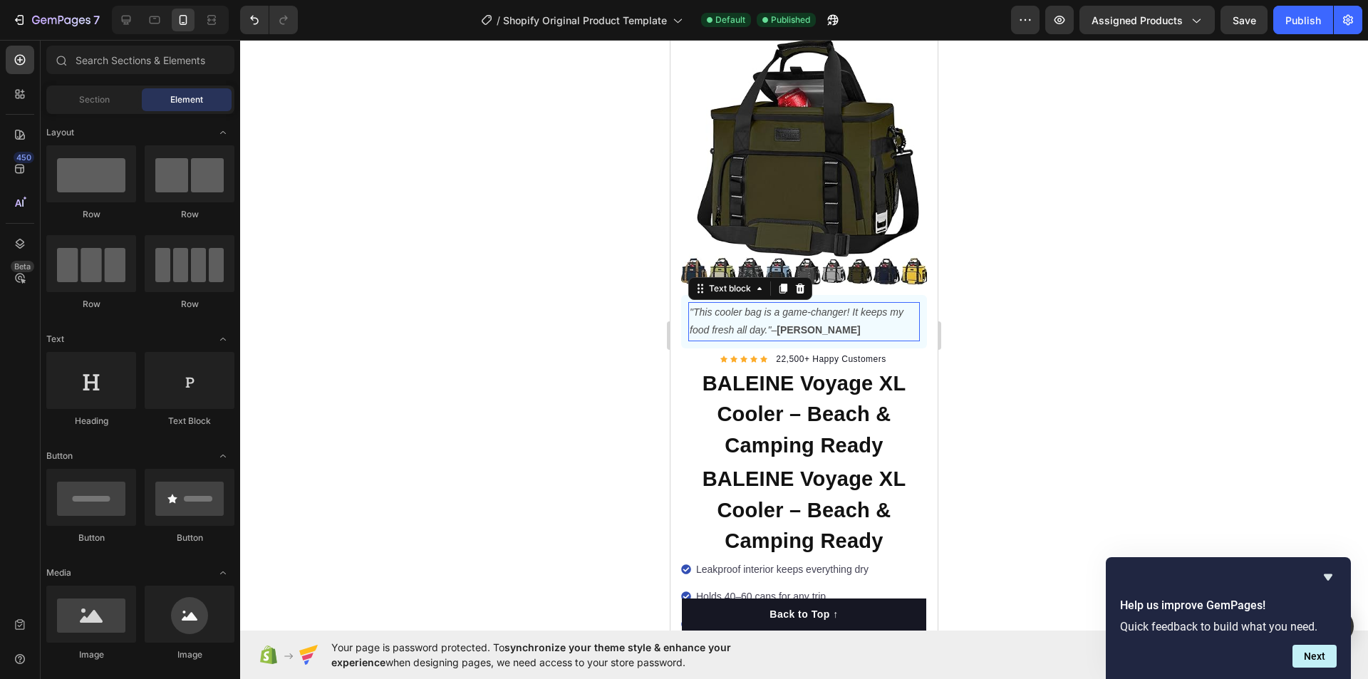
click at [831, 311] on p ""This cooler bag is a game-changer! It keeps my food fresh all day." – Emma" at bounding box center [804, 322] width 229 height 36
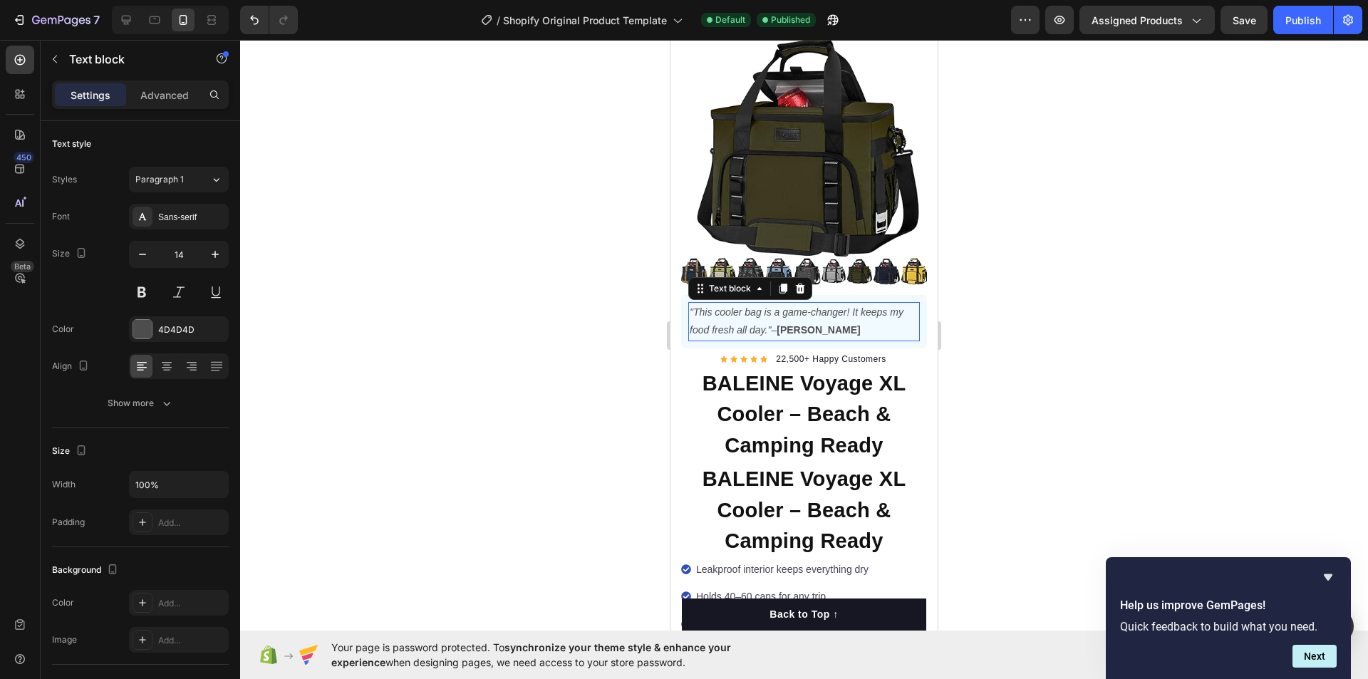
click at [831, 311] on p ""This cooler bag is a game-changer! It keeps my food fresh all day." – Emma" at bounding box center [804, 322] width 229 height 36
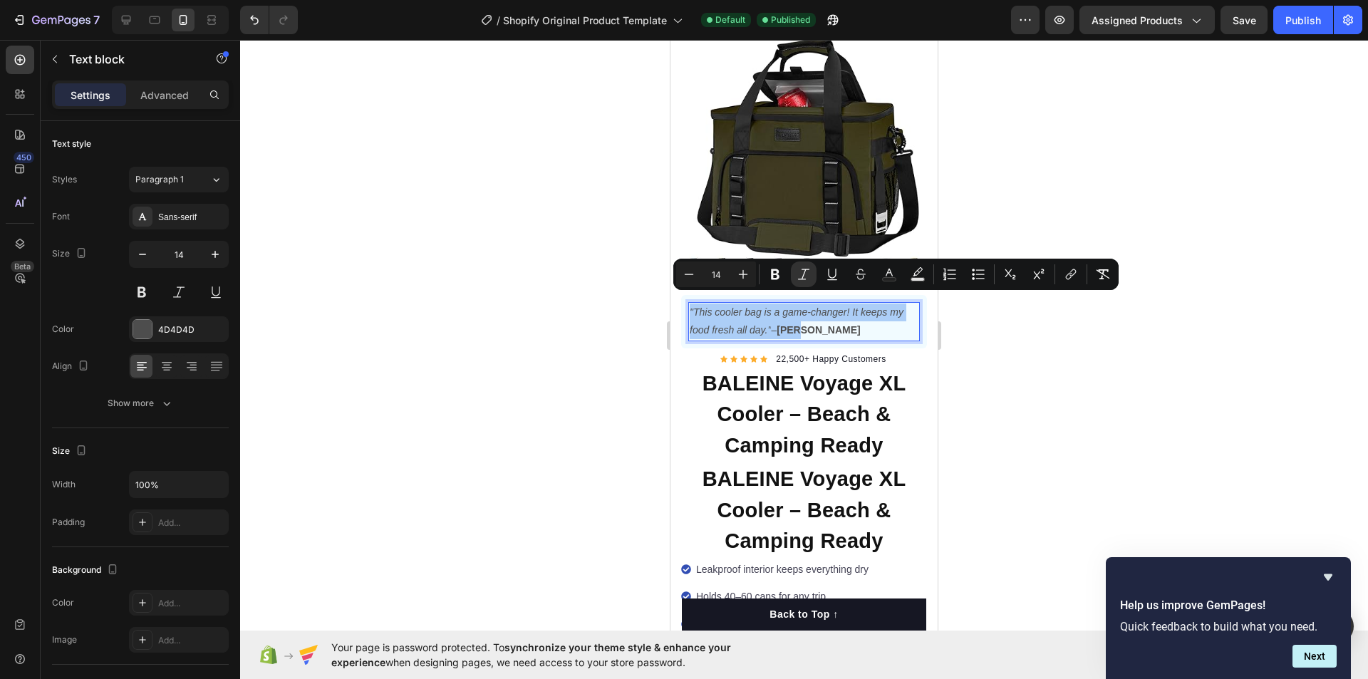
click at [1079, 383] on div at bounding box center [804, 359] width 1128 height 639
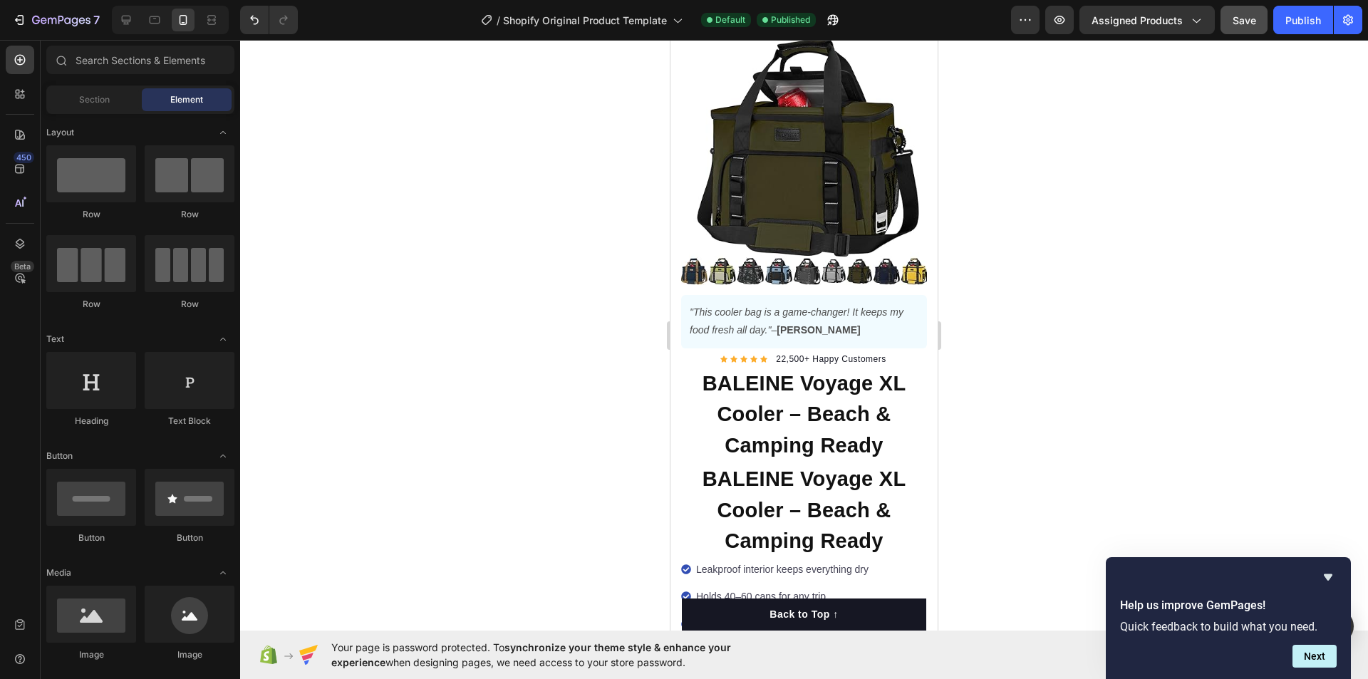
click at [1249, 16] on span "Save" at bounding box center [1245, 20] width 24 height 12
click at [1292, 25] on div "Publish" at bounding box center [1303, 20] width 36 height 15
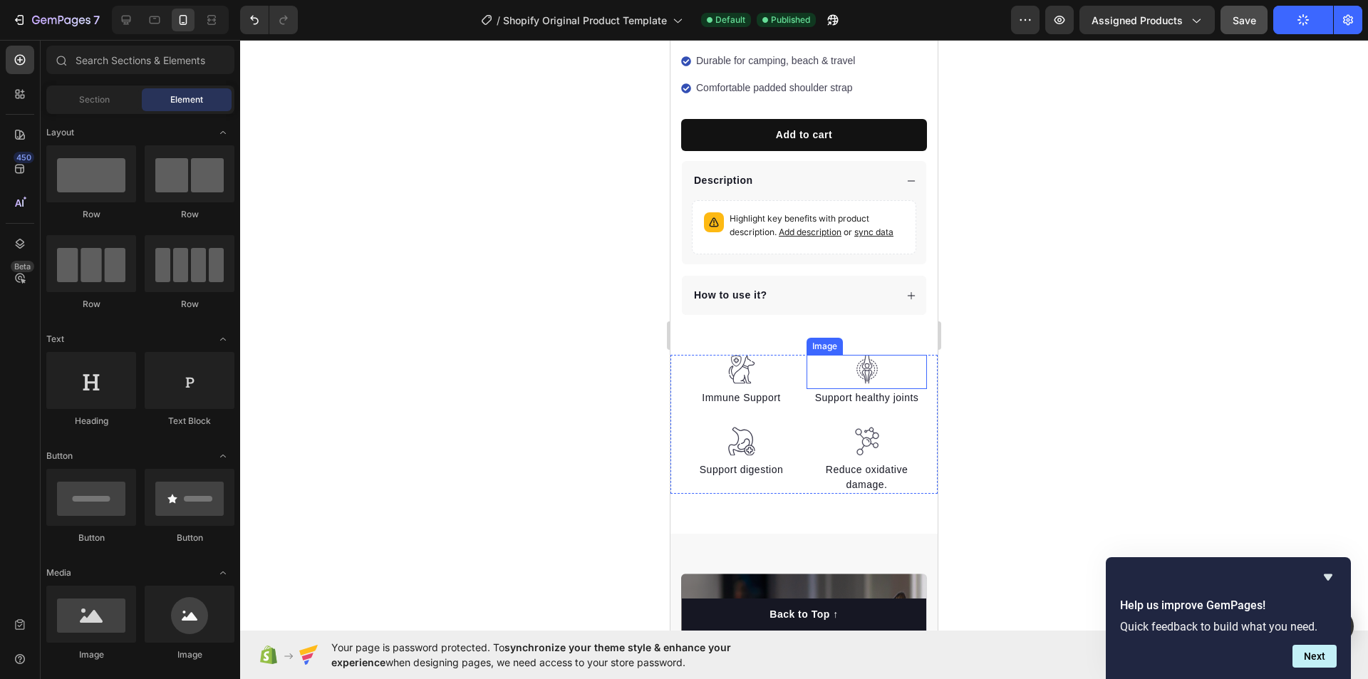
scroll to position [713, 0]
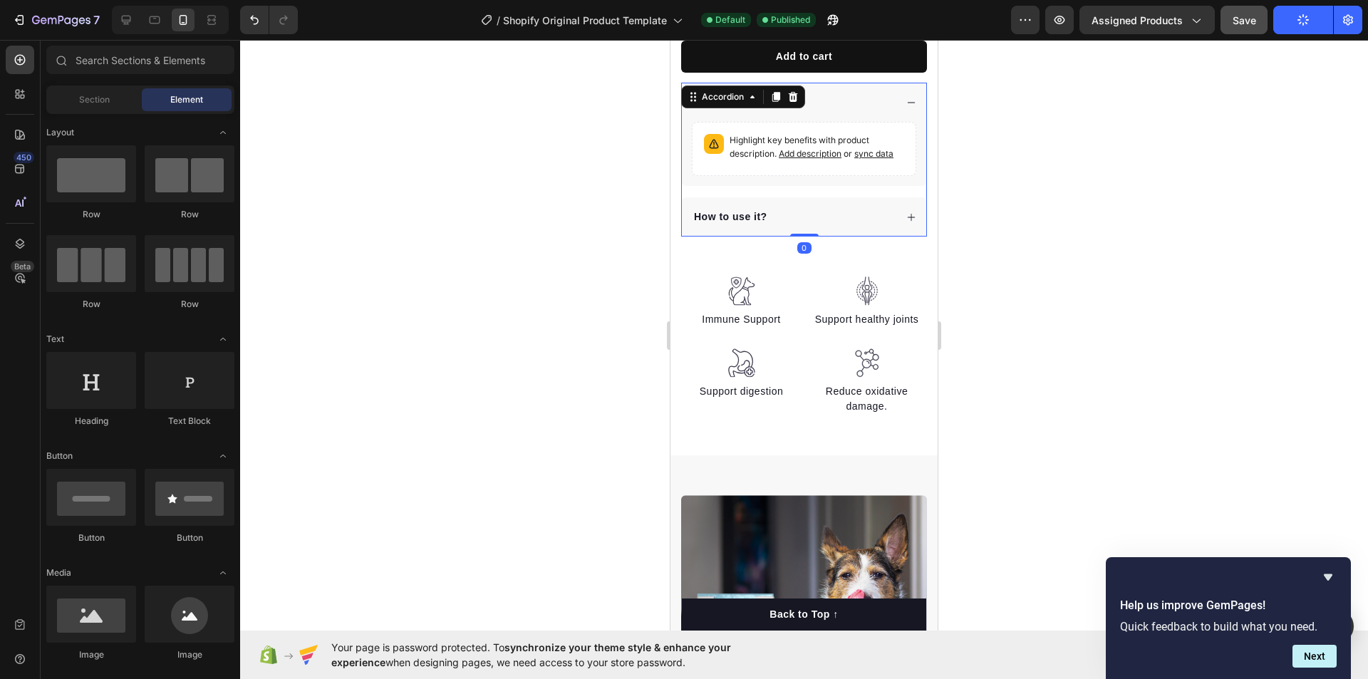
click at [745, 219] on p "How to use it?" at bounding box center [730, 216] width 73 height 15
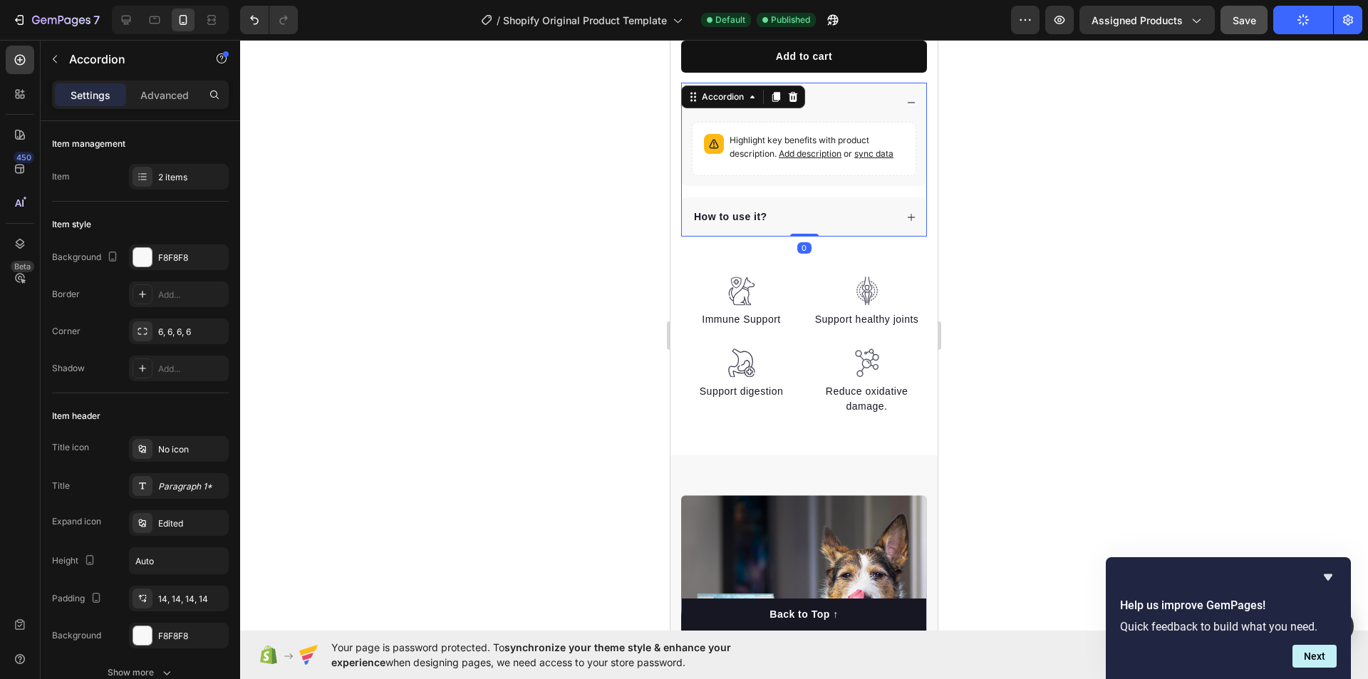
click at [830, 219] on div "How to use it?" at bounding box center [793, 216] width 203 height 19
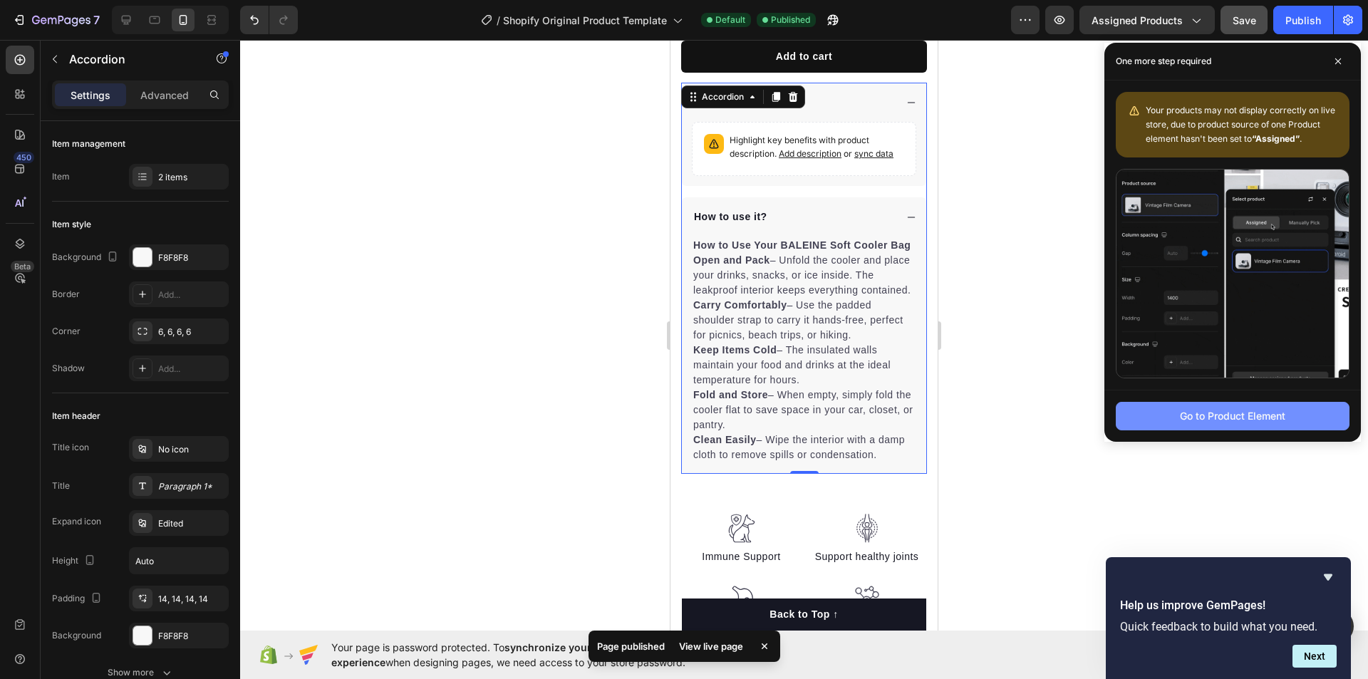
click at [1280, 412] on div "Go to Product Element" at bounding box center [1232, 415] width 105 height 15
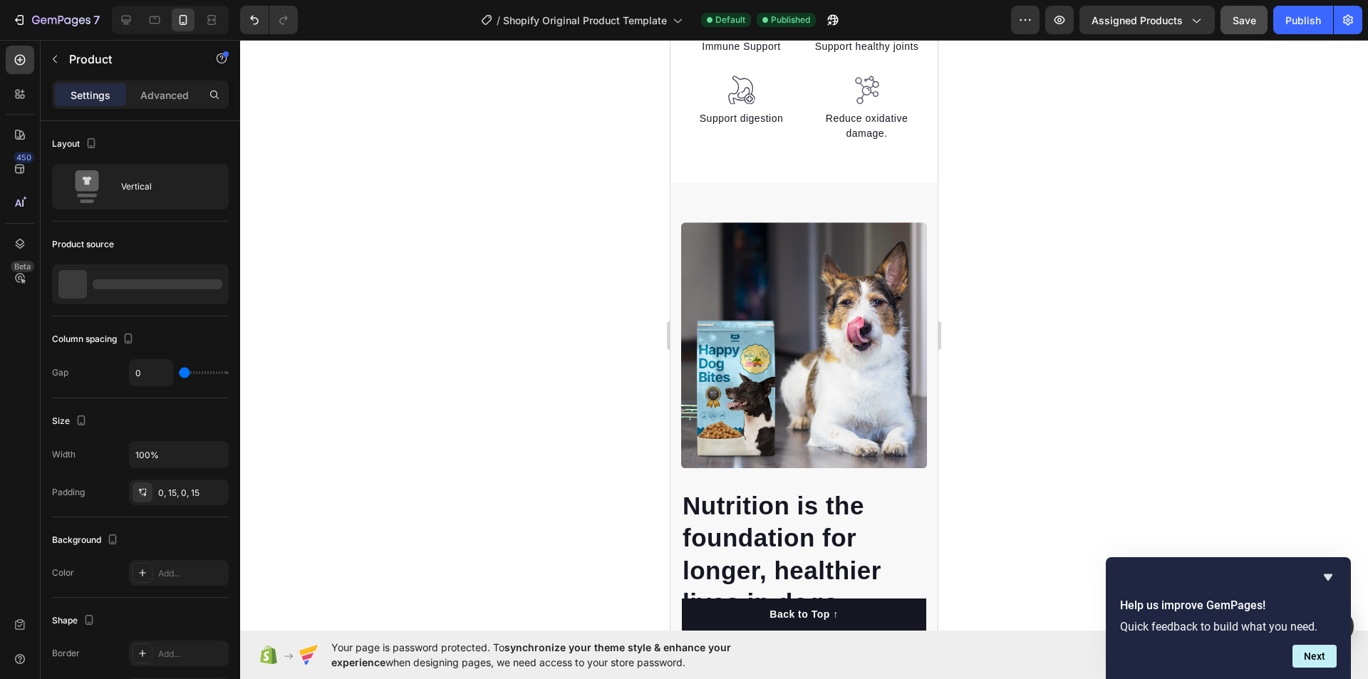
scroll to position [21, 0]
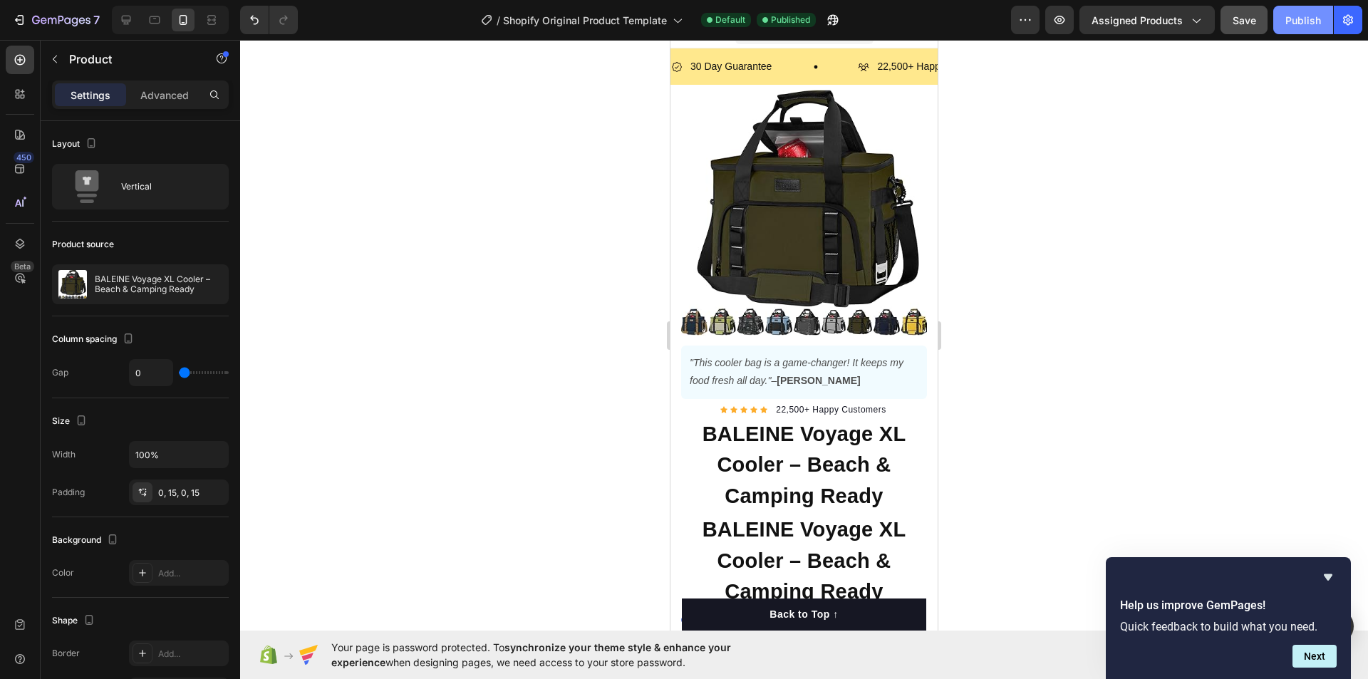
click at [1286, 24] on div "Publish" at bounding box center [1303, 20] width 36 height 15
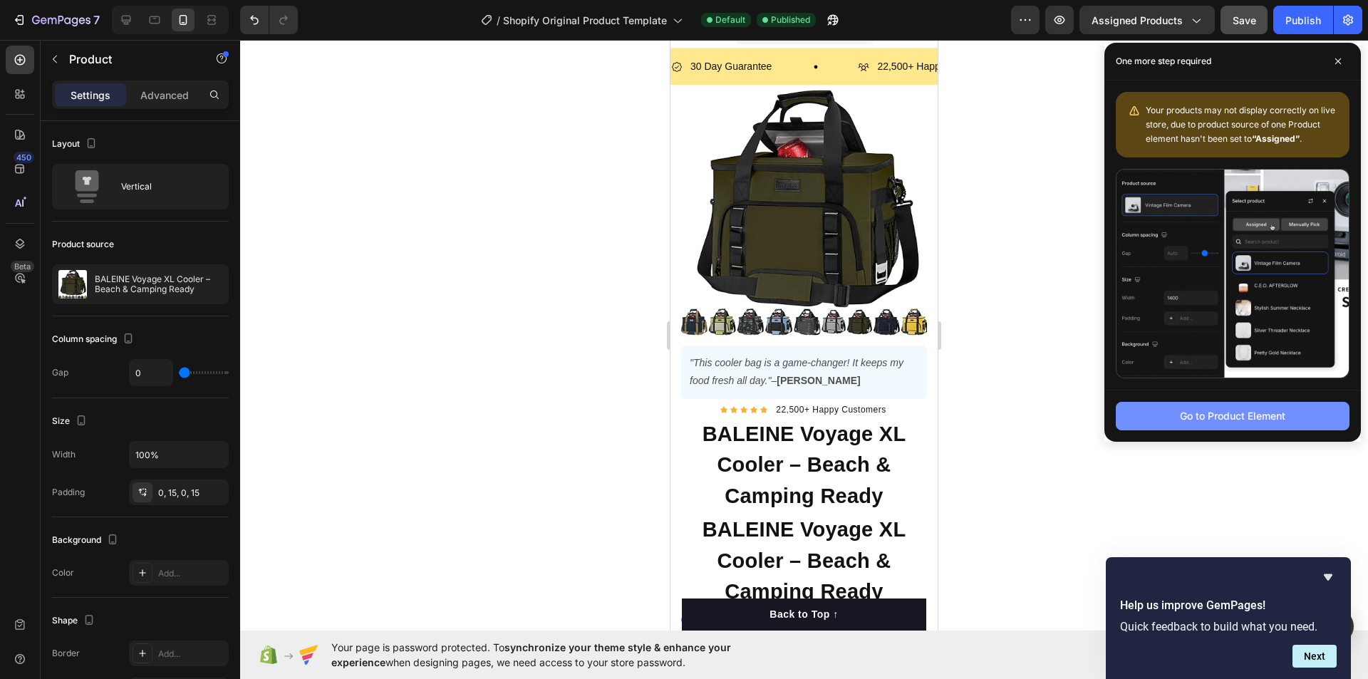
click at [1255, 421] on div "Go to Product Element" at bounding box center [1232, 415] width 105 height 15
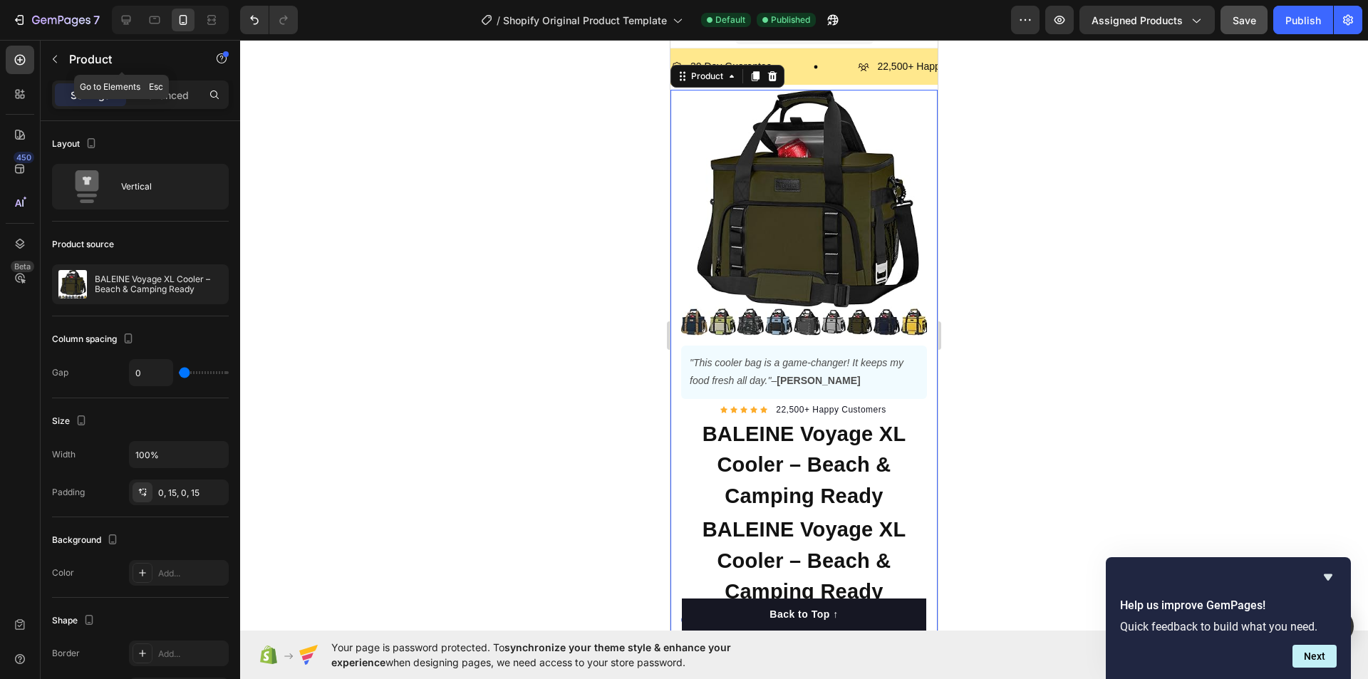
click at [63, 58] on button "button" at bounding box center [54, 59] width 23 height 23
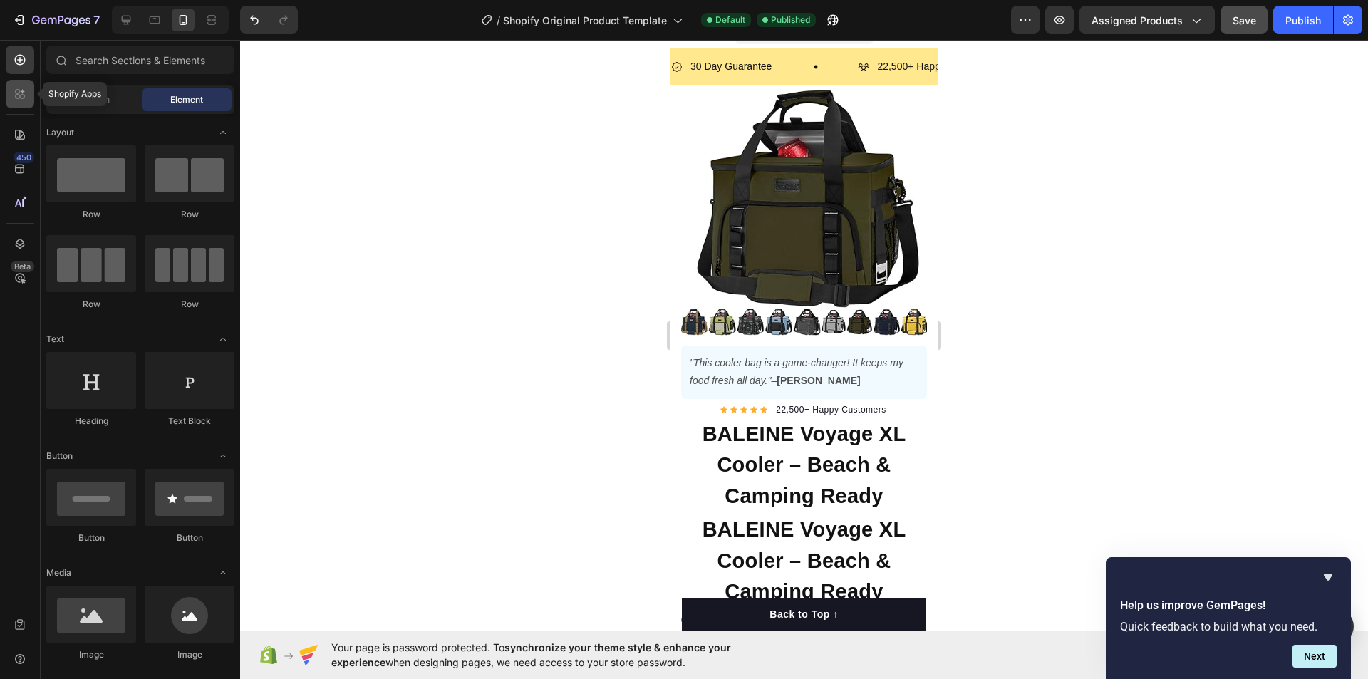
click at [16, 98] on icon at bounding box center [18, 97] width 4 height 4
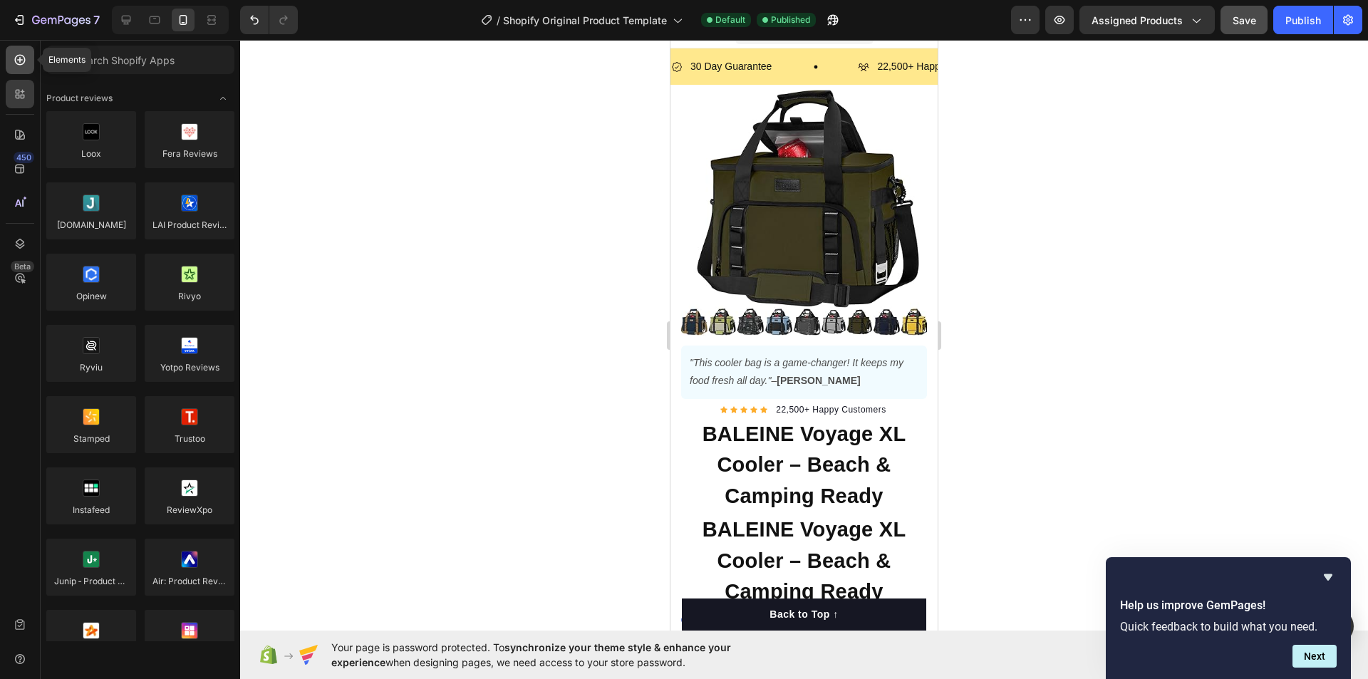
click at [19, 70] on div at bounding box center [20, 60] width 29 height 29
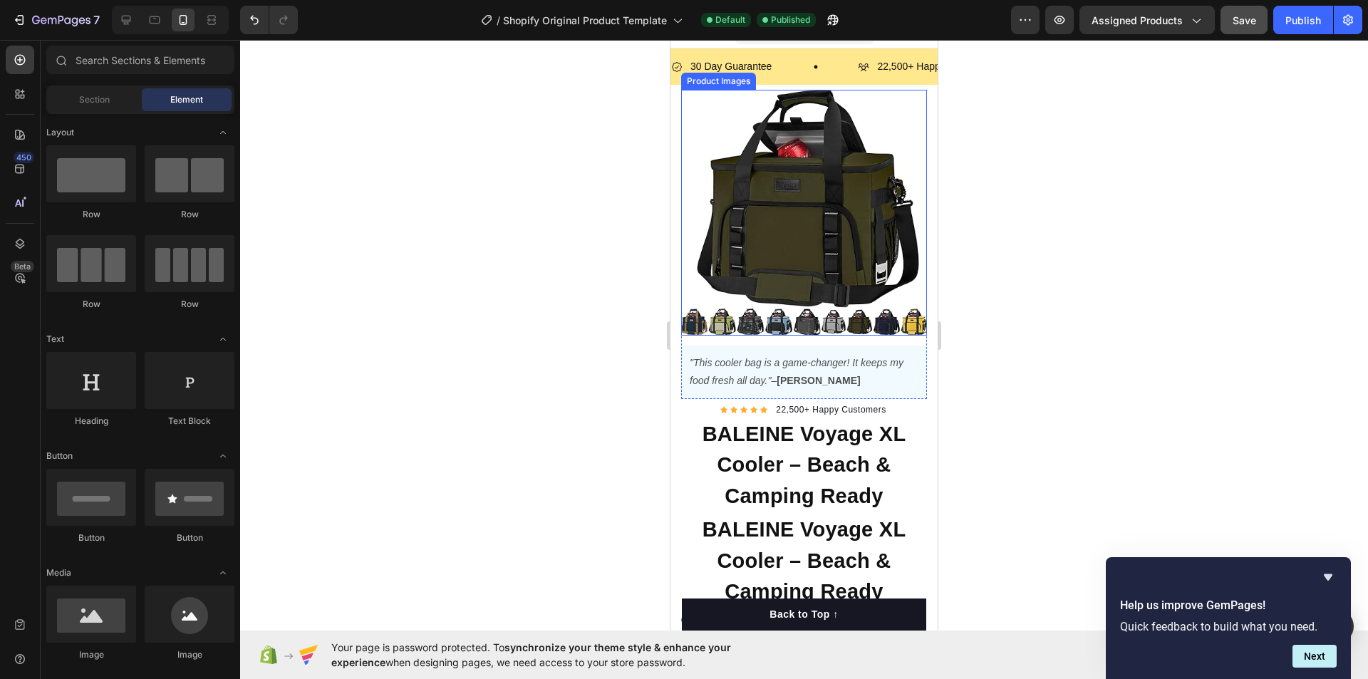
click at [811, 212] on img at bounding box center [804, 213] width 246 height 246
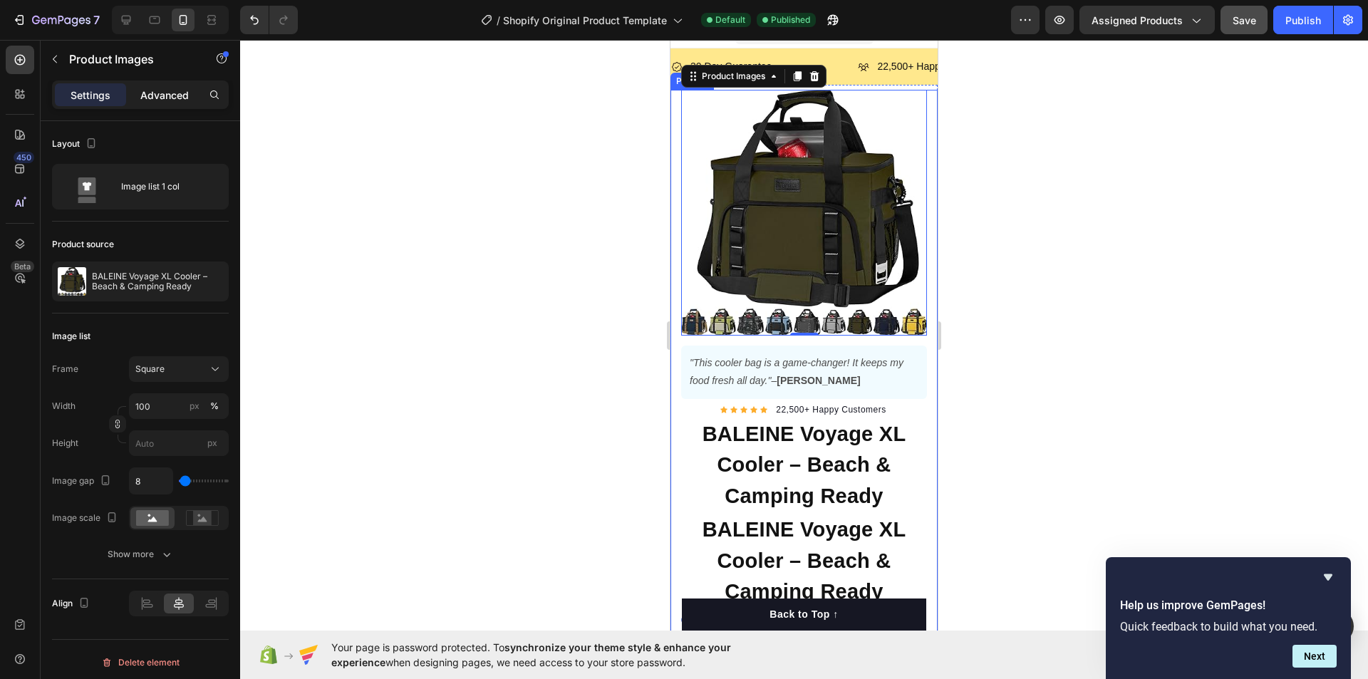
click at [140, 100] on p "Advanced" at bounding box center [164, 95] width 48 height 15
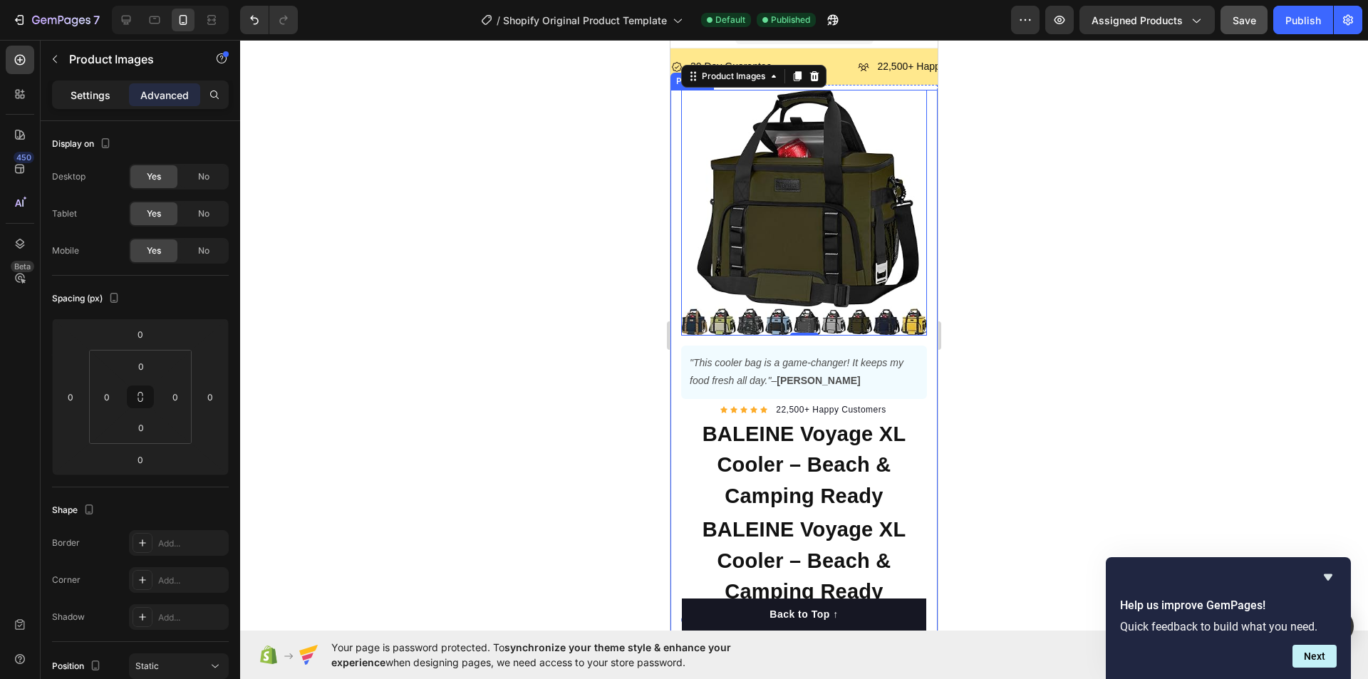
click at [113, 96] on div "Settings" at bounding box center [90, 94] width 71 height 23
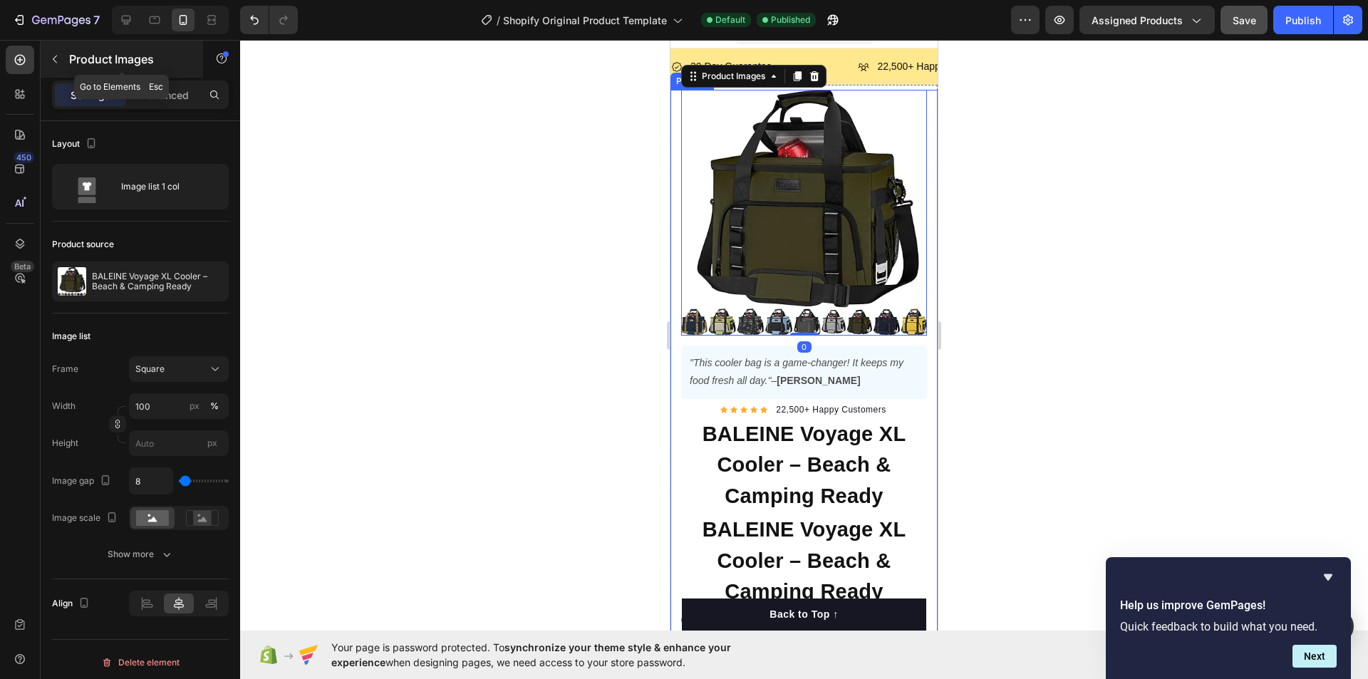
click at [66, 60] on button "button" at bounding box center [54, 59] width 23 height 23
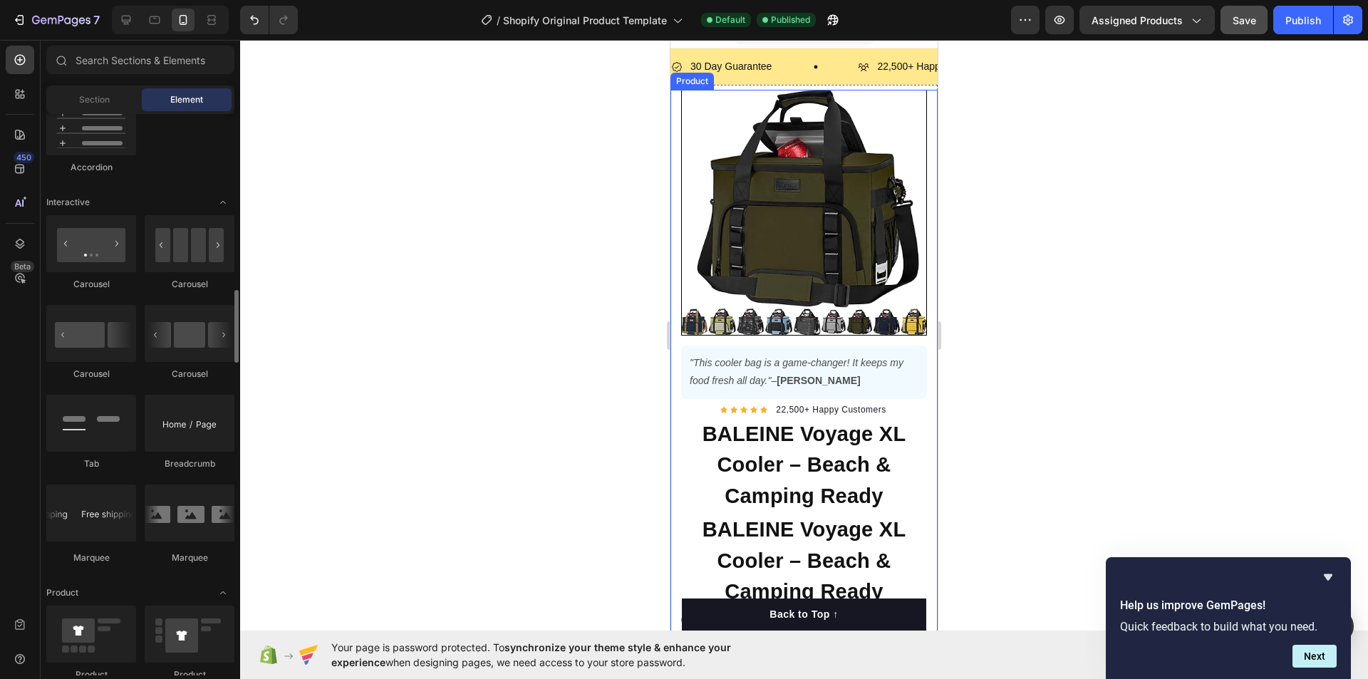
scroll to position [1639, 0]
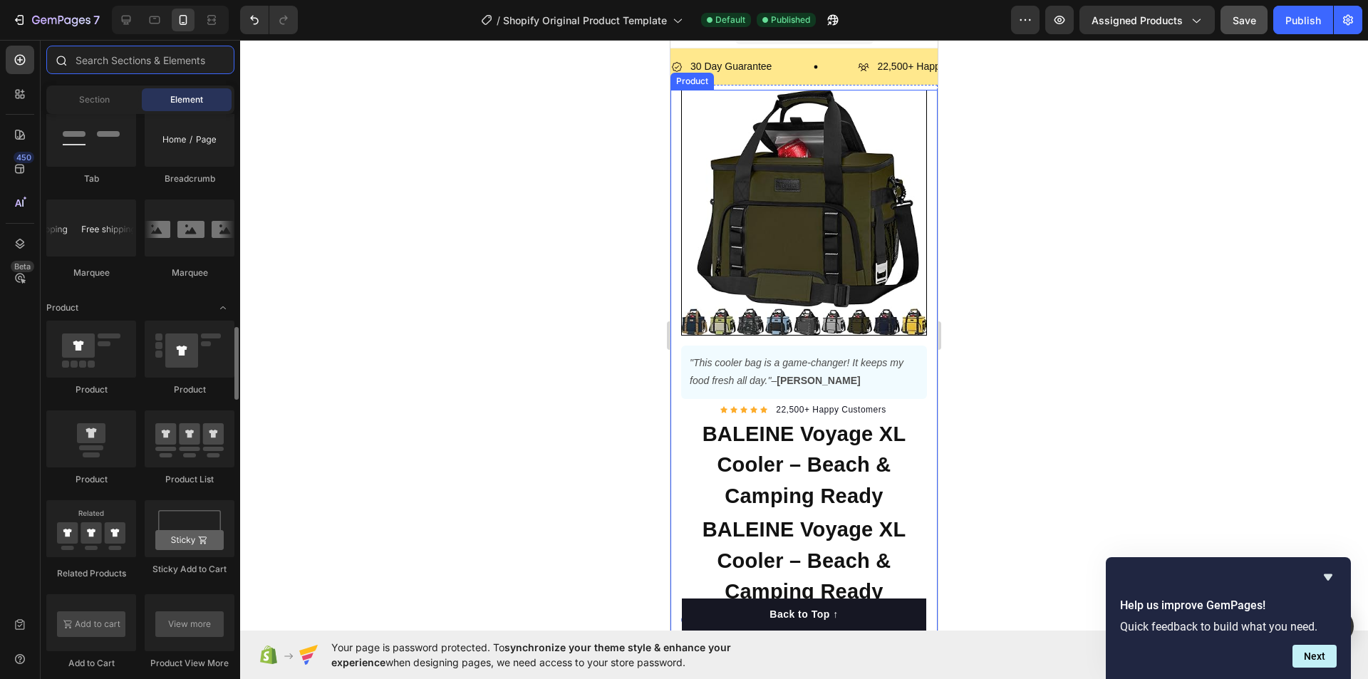
click at [164, 57] on input "text" at bounding box center [140, 60] width 188 height 29
type input "З"
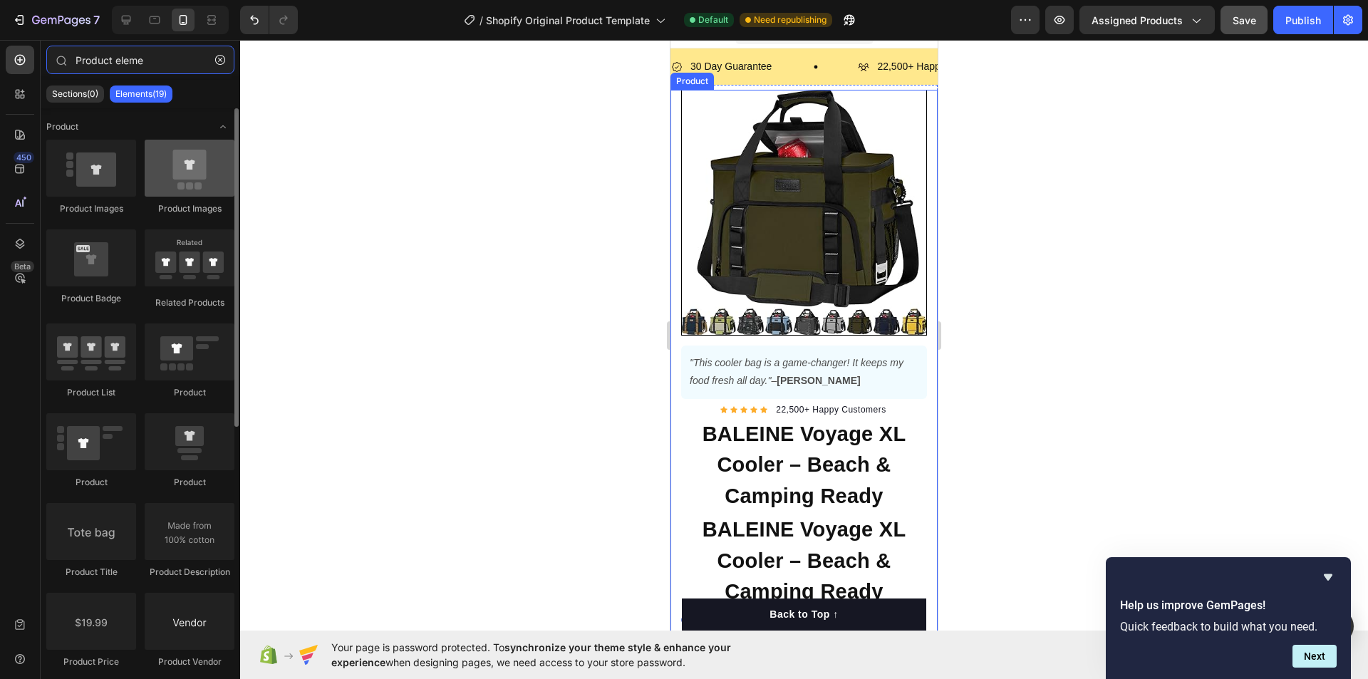
type input "Product elemen"
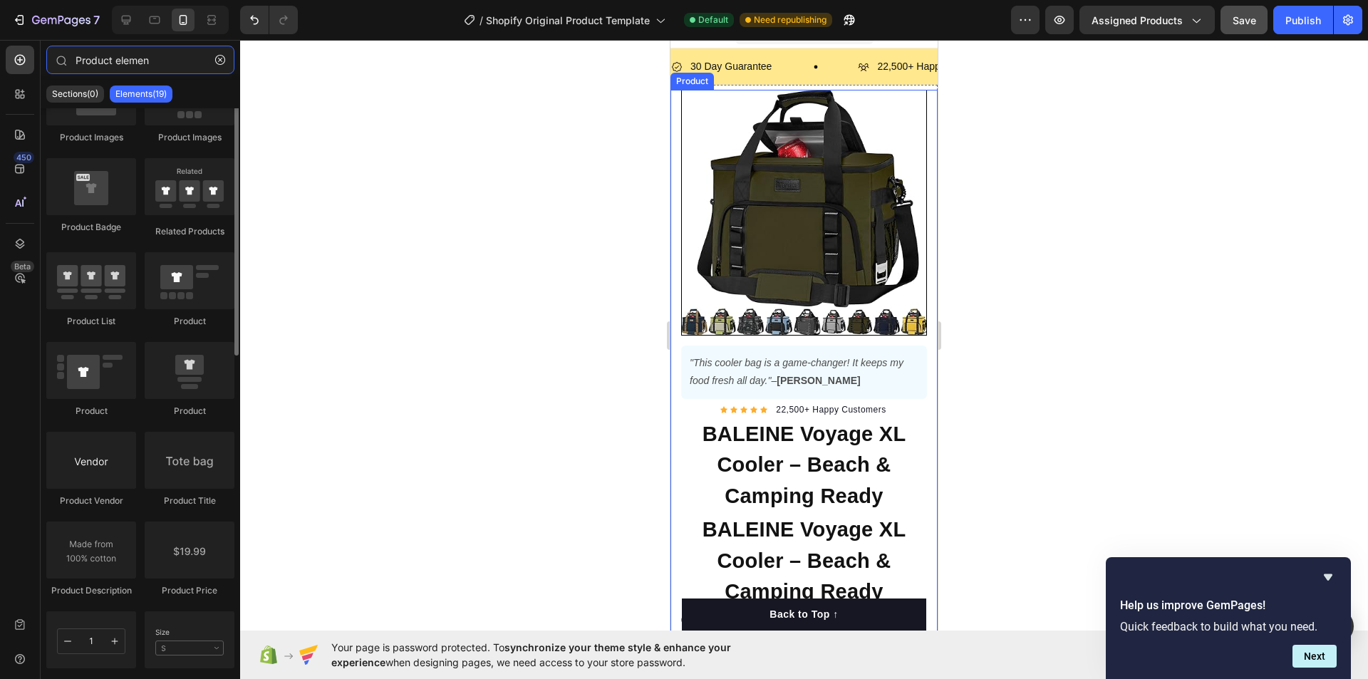
scroll to position [0, 0]
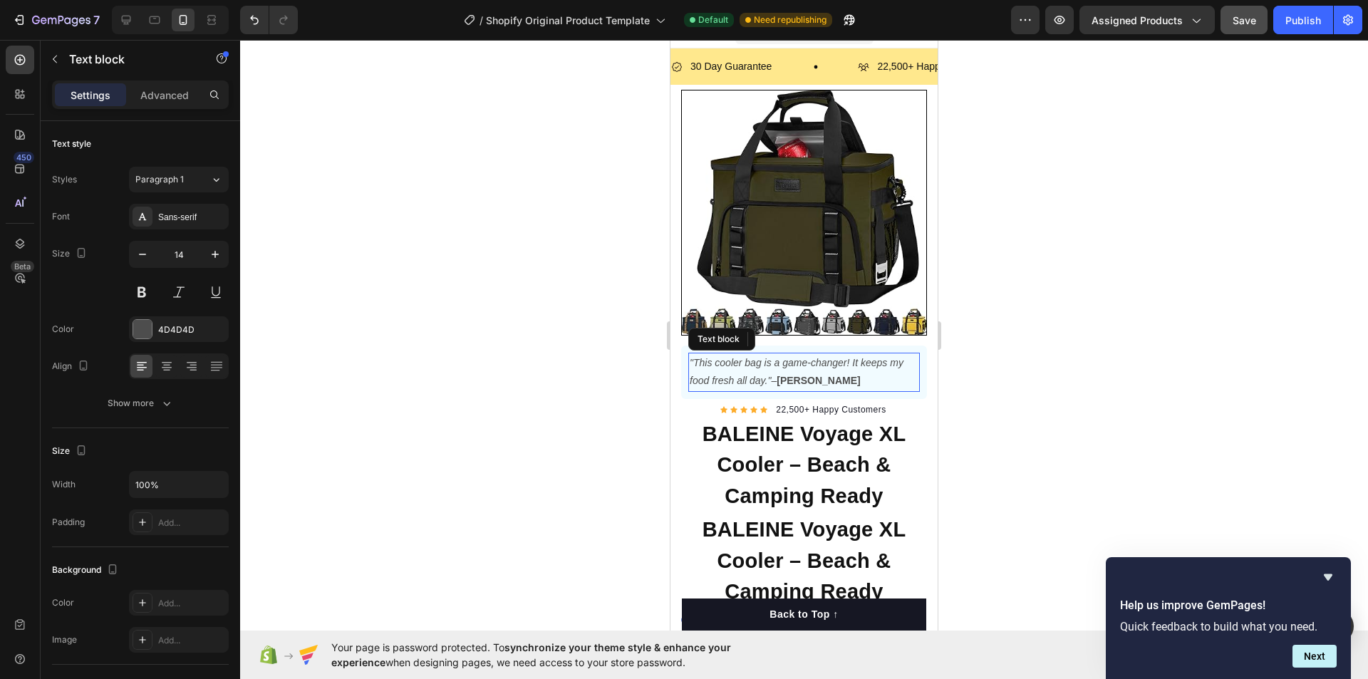
click at [769, 362] on p ""This cooler bag is a game-changer! It keeps my food fresh all day." – Emma" at bounding box center [804, 372] width 229 height 36
click at [1300, 10] on button "Publish" at bounding box center [1303, 20] width 60 height 29
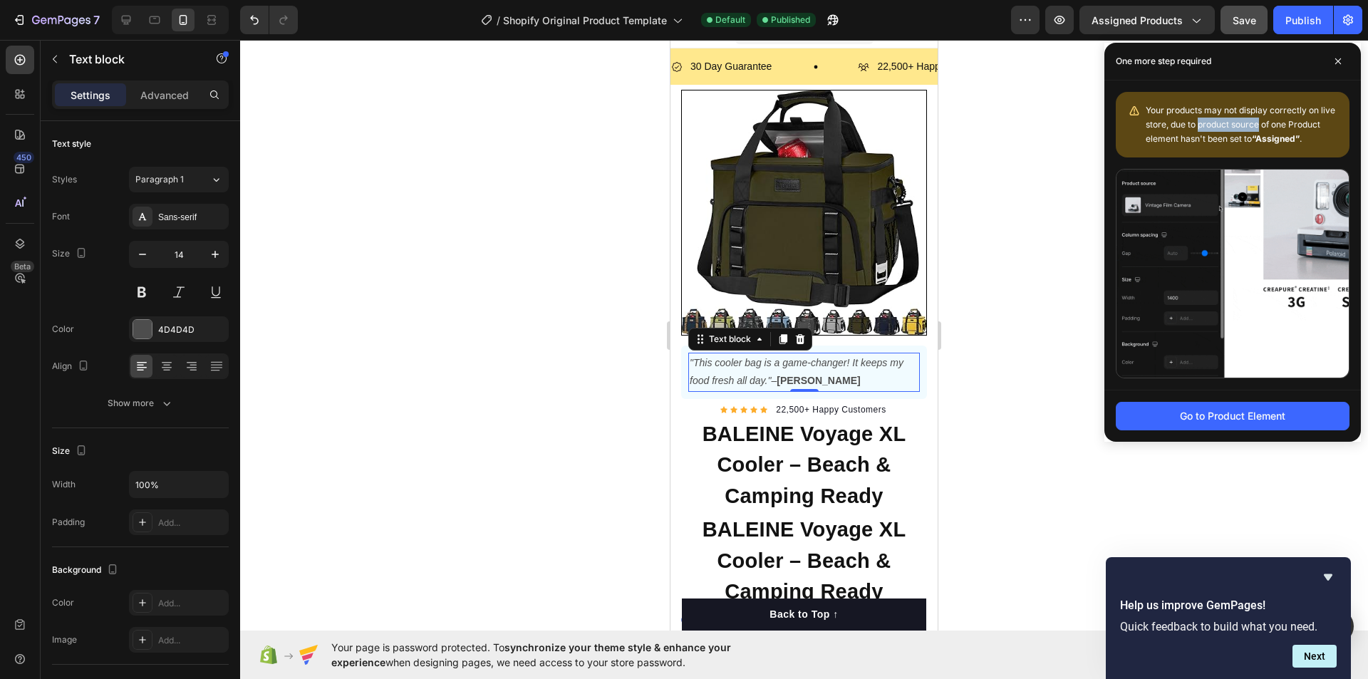
drag, startPoint x: 1199, startPoint y: 122, endPoint x: 1259, endPoint y: 124, distance: 59.9
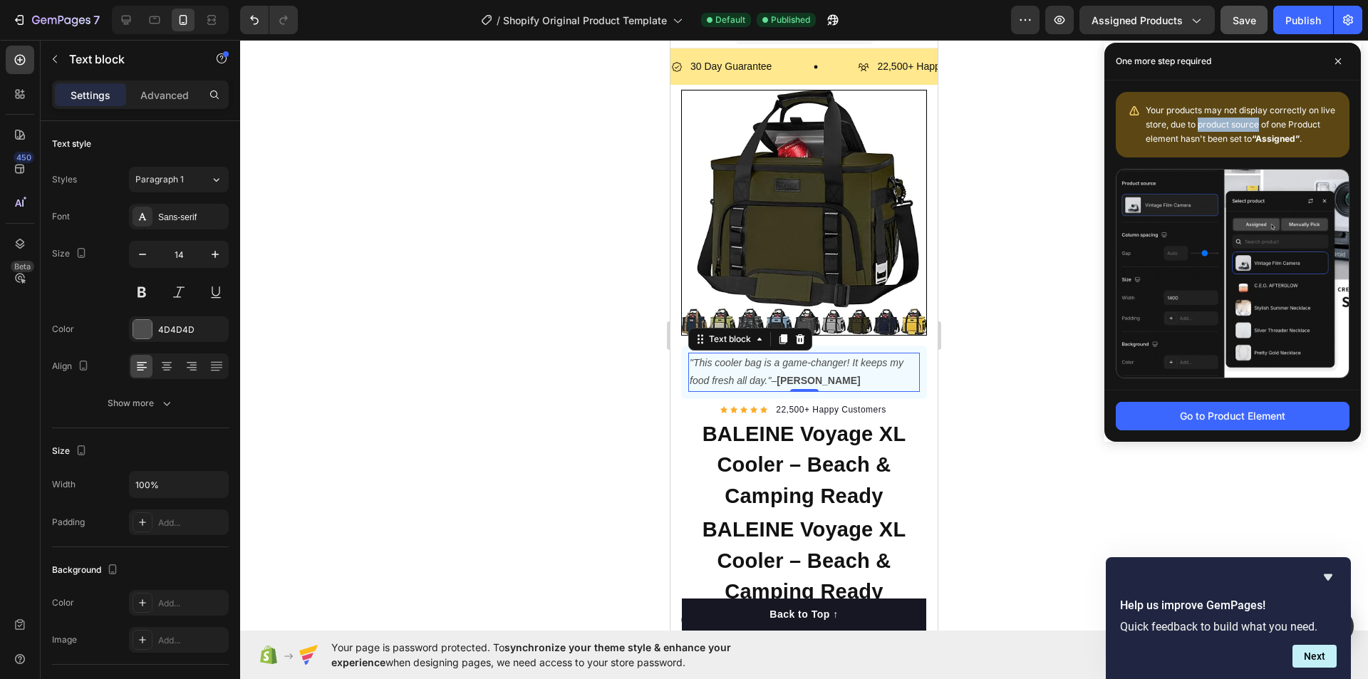
click at [1259, 124] on span "Your products may not display correctly on live store, due to product source of…" at bounding box center [1241, 124] width 190 height 39
copy span "product source"
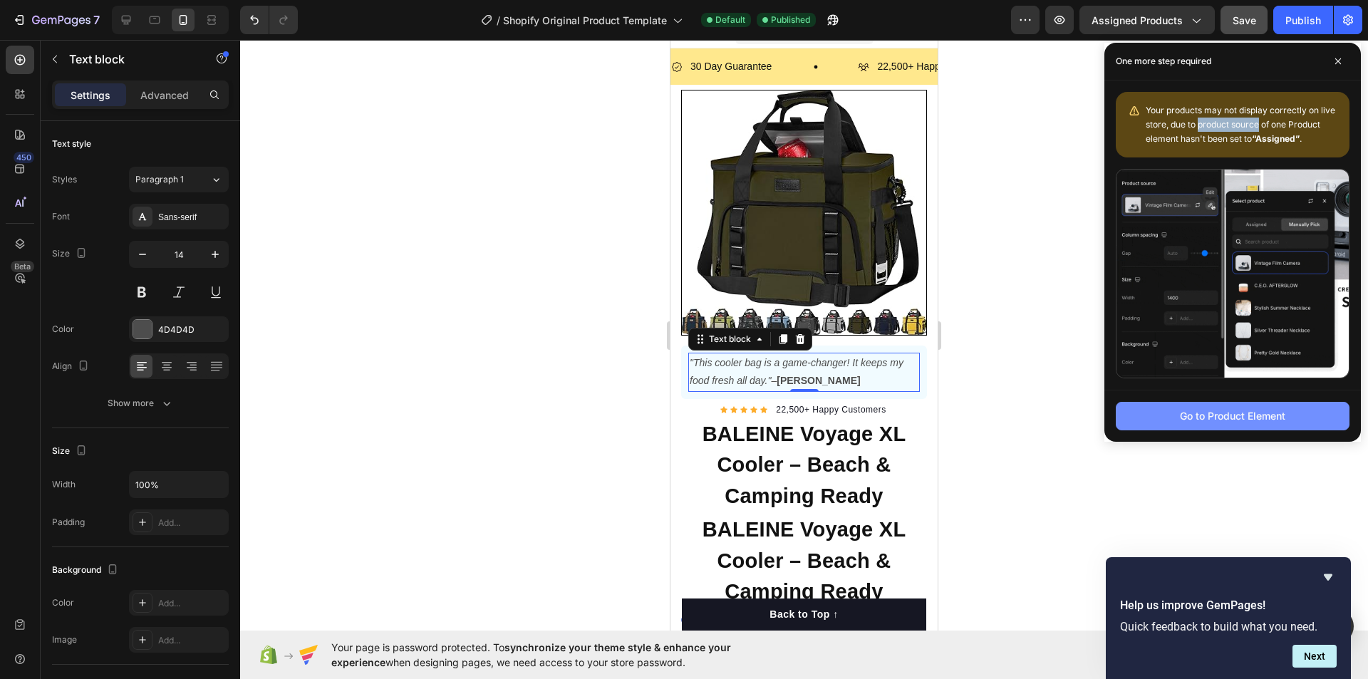
click at [1234, 418] on div "Go to Product Element" at bounding box center [1232, 415] width 105 height 15
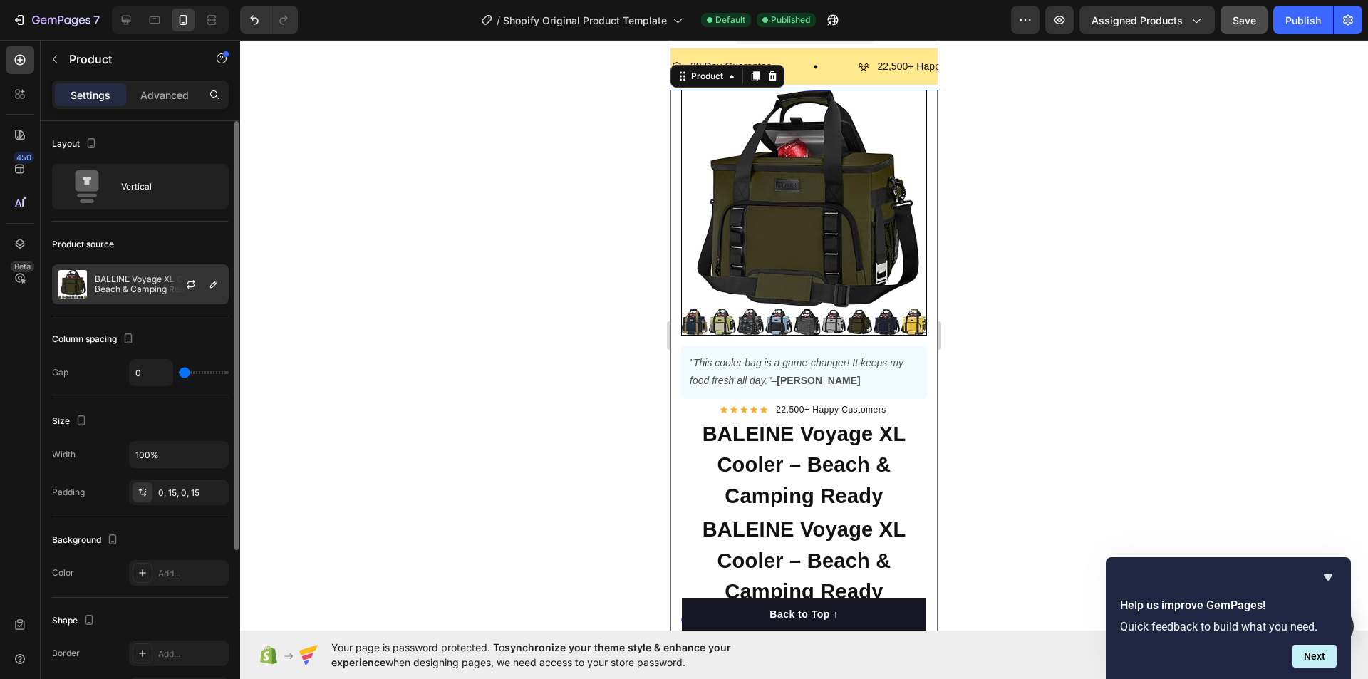
click at [121, 284] on p "BALEINE Voyage XL Cooler – Beach & Camping Ready" at bounding box center [159, 284] width 128 height 20
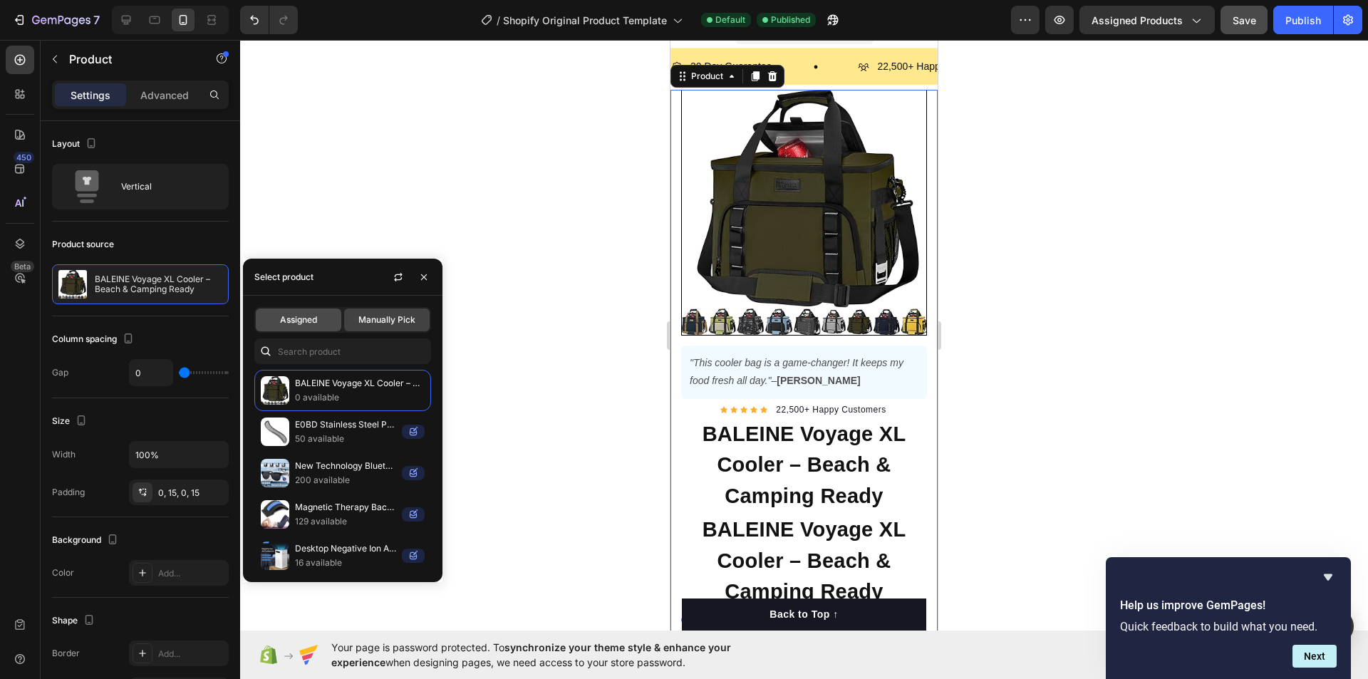
click at [288, 323] on span "Assigned" at bounding box center [298, 320] width 37 height 13
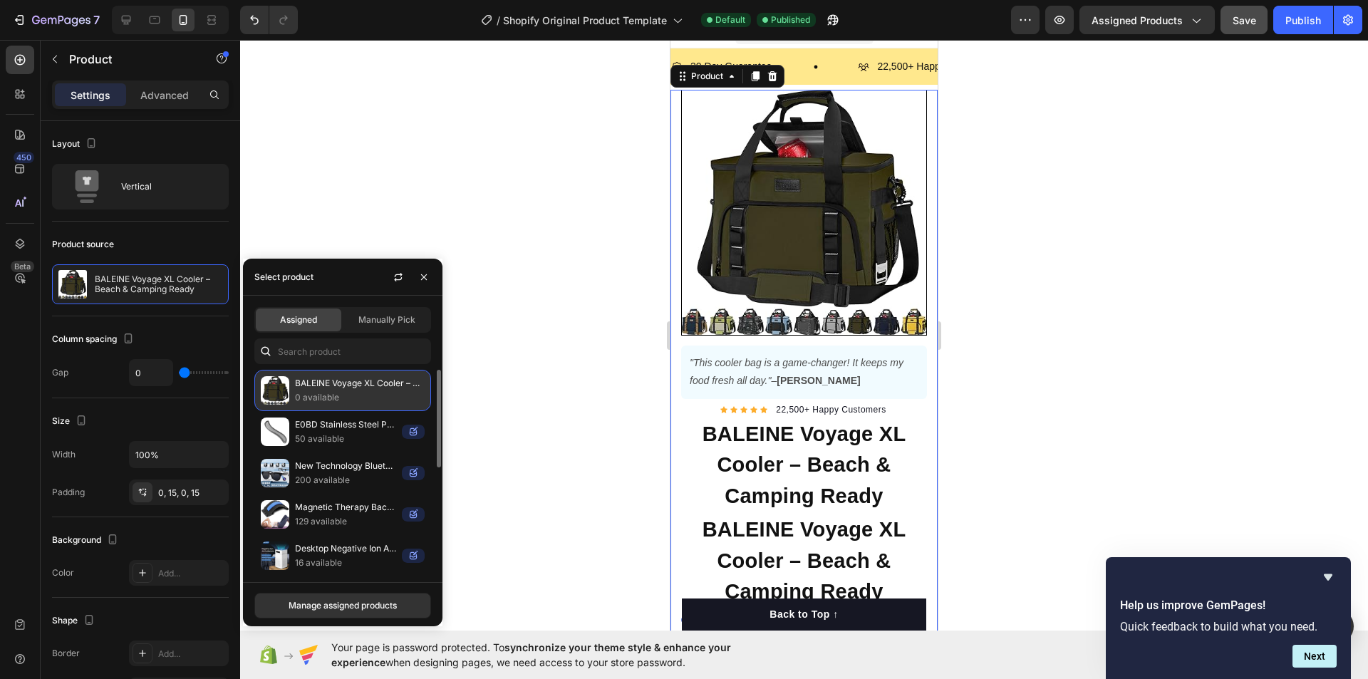
click at [292, 392] on div "BALEINE Voyage XL Cooler – Beach & Camping Ready 0 available" at bounding box center [342, 390] width 177 height 41
click at [333, 603] on div "Manage assigned products" at bounding box center [343, 605] width 108 height 13
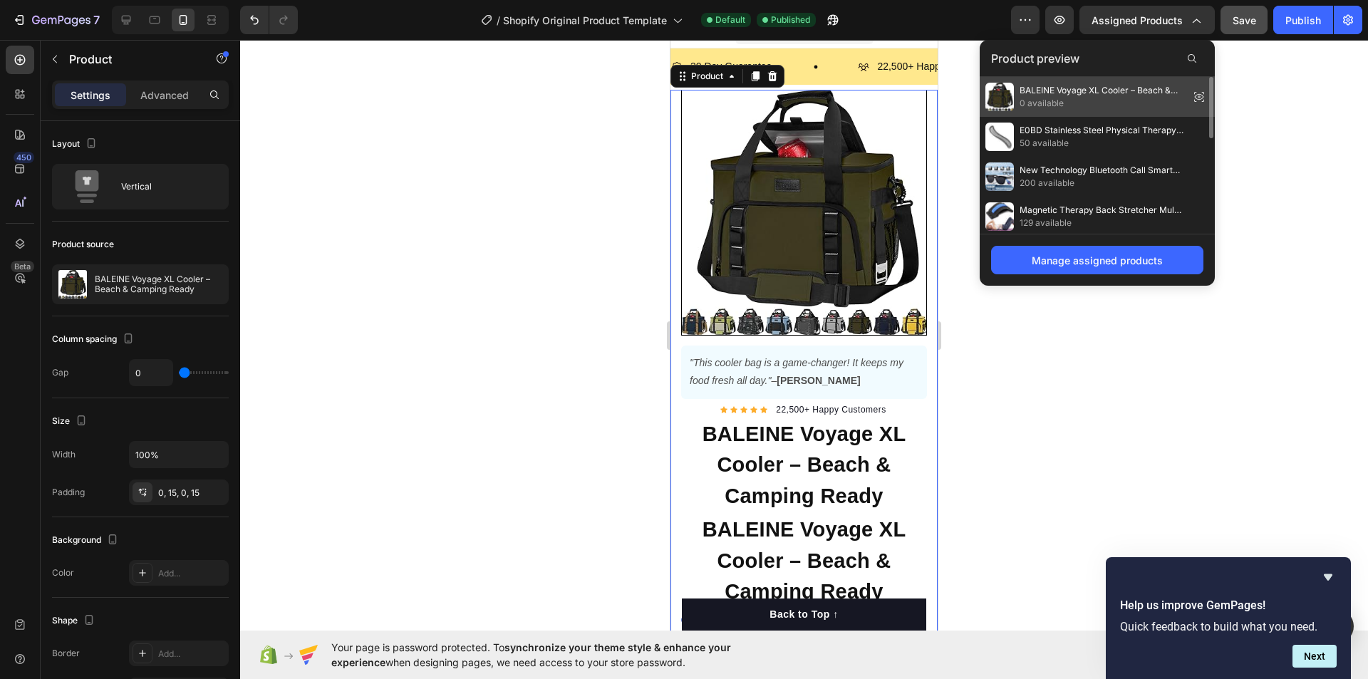
click at [1016, 90] on div "BALEINE Voyage XL Cooler – Beach & Camping Ready 0 available" at bounding box center [1084, 97] width 198 height 29
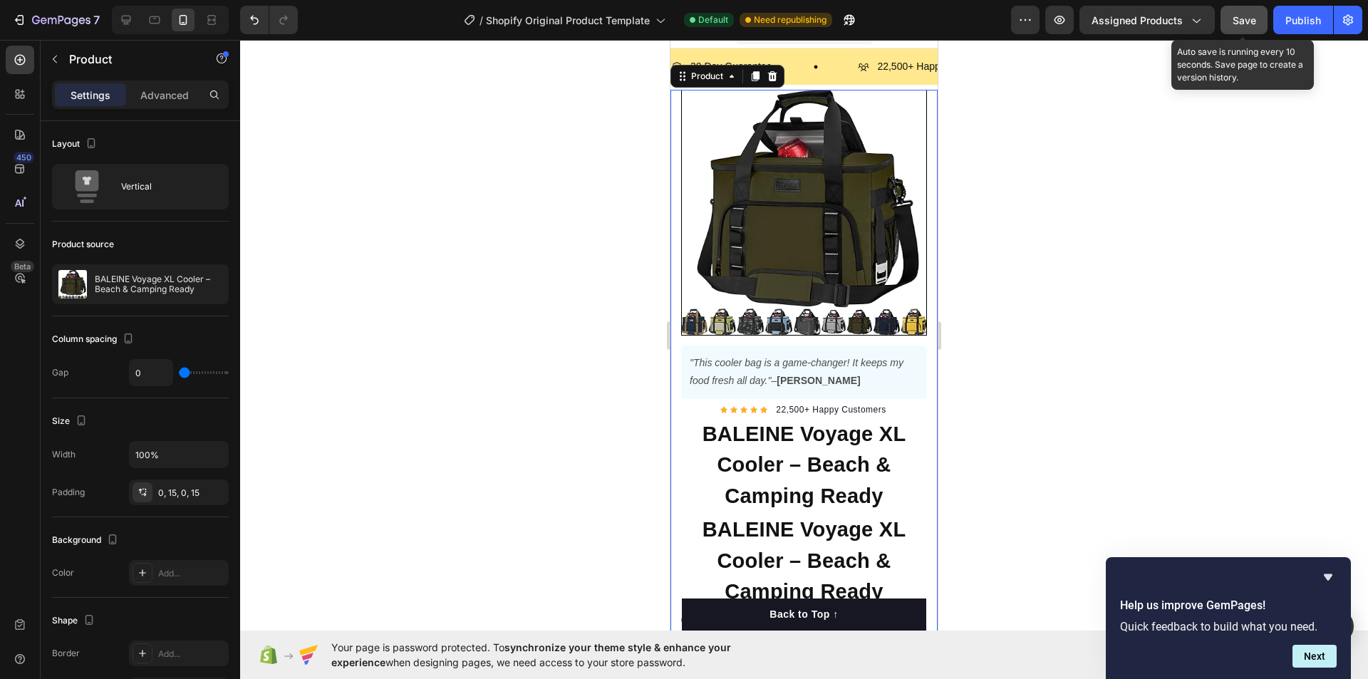
click at [1241, 21] on span "Save" at bounding box center [1245, 20] width 24 height 12
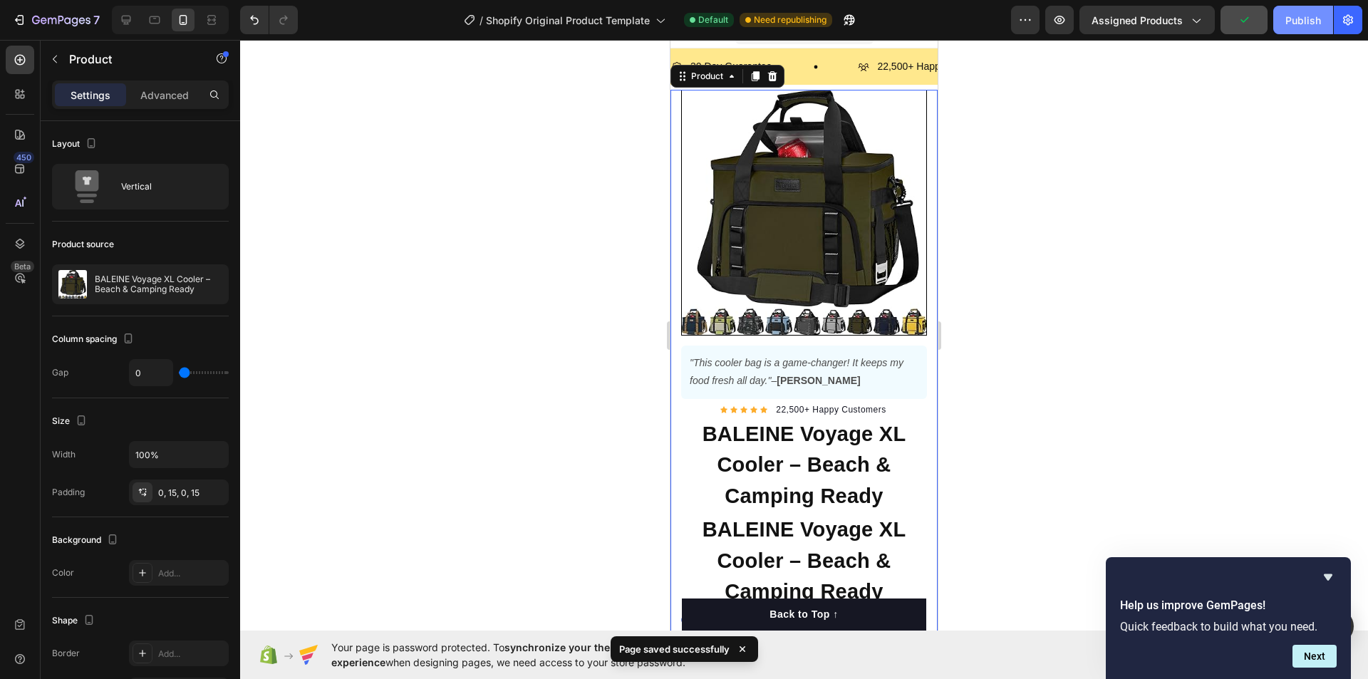
click at [1287, 19] on div "Publish" at bounding box center [1303, 20] width 36 height 15
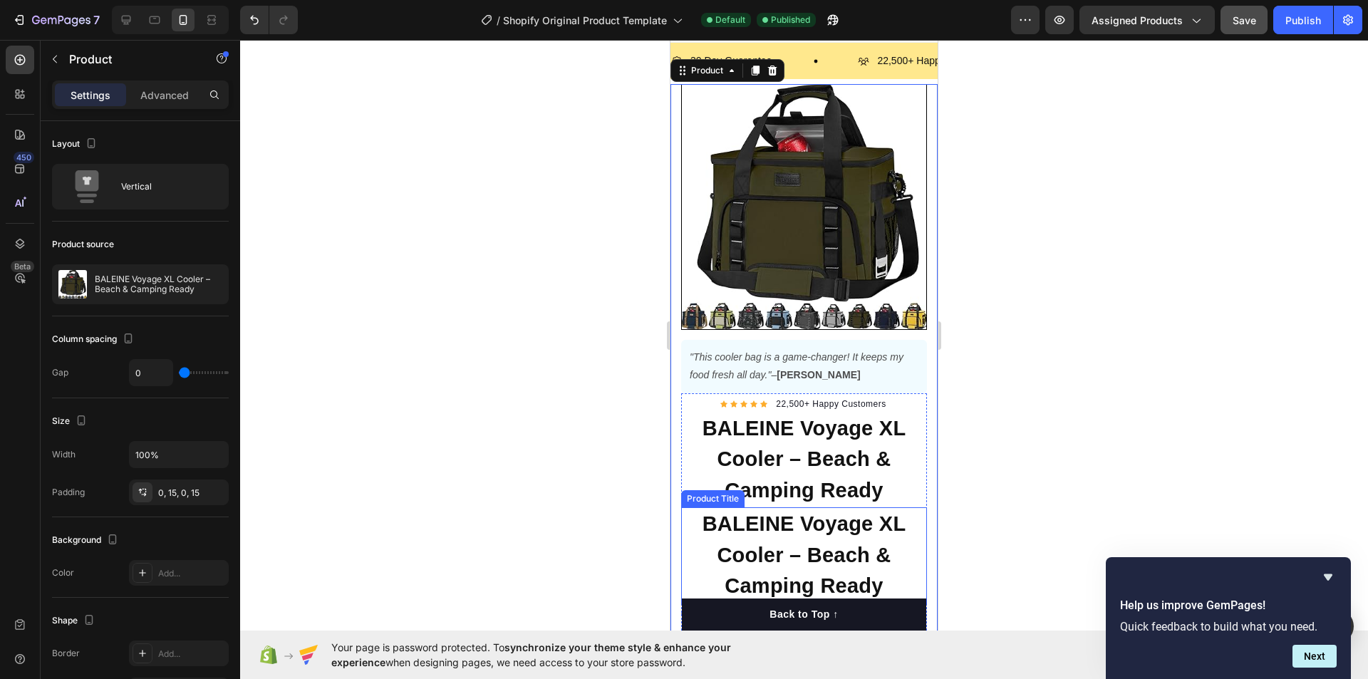
scroll to position [21, 0]
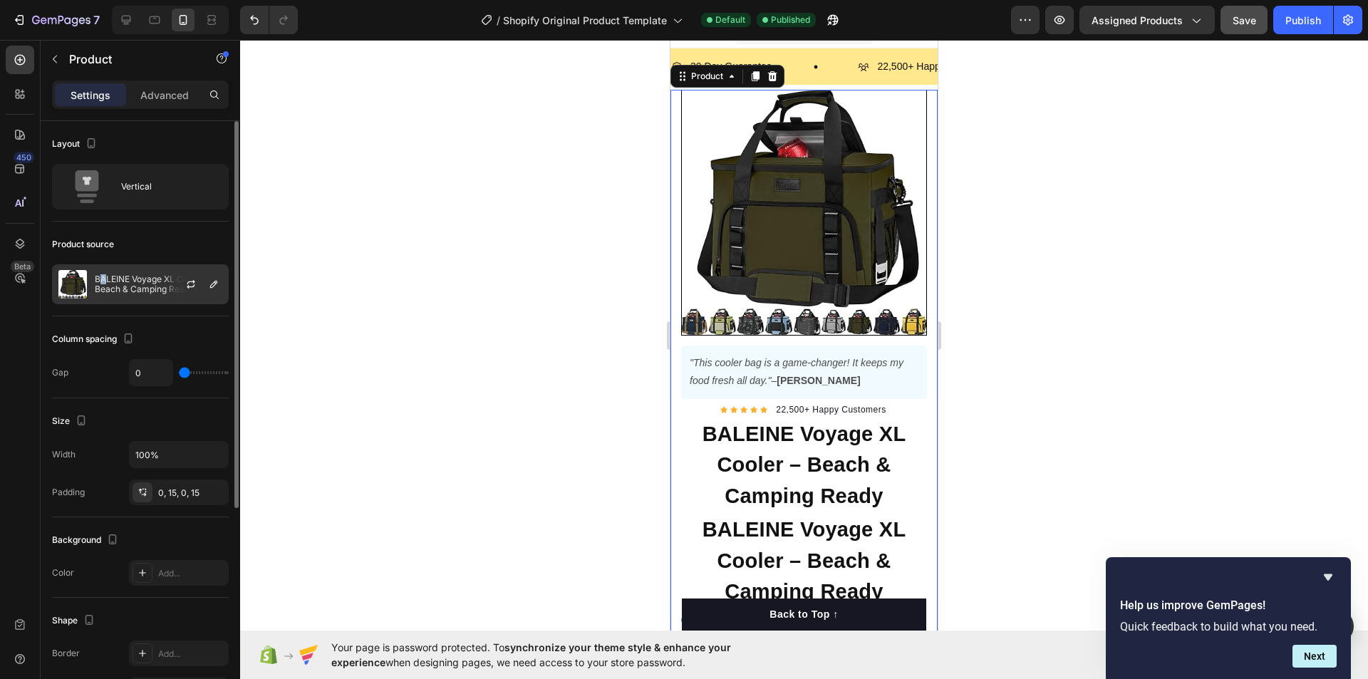
click at [103, 280] on p "BALEINE Voyage XL Cooler – Beach & Camping Ready" at bounding box center [159, 284] width 128 height 20
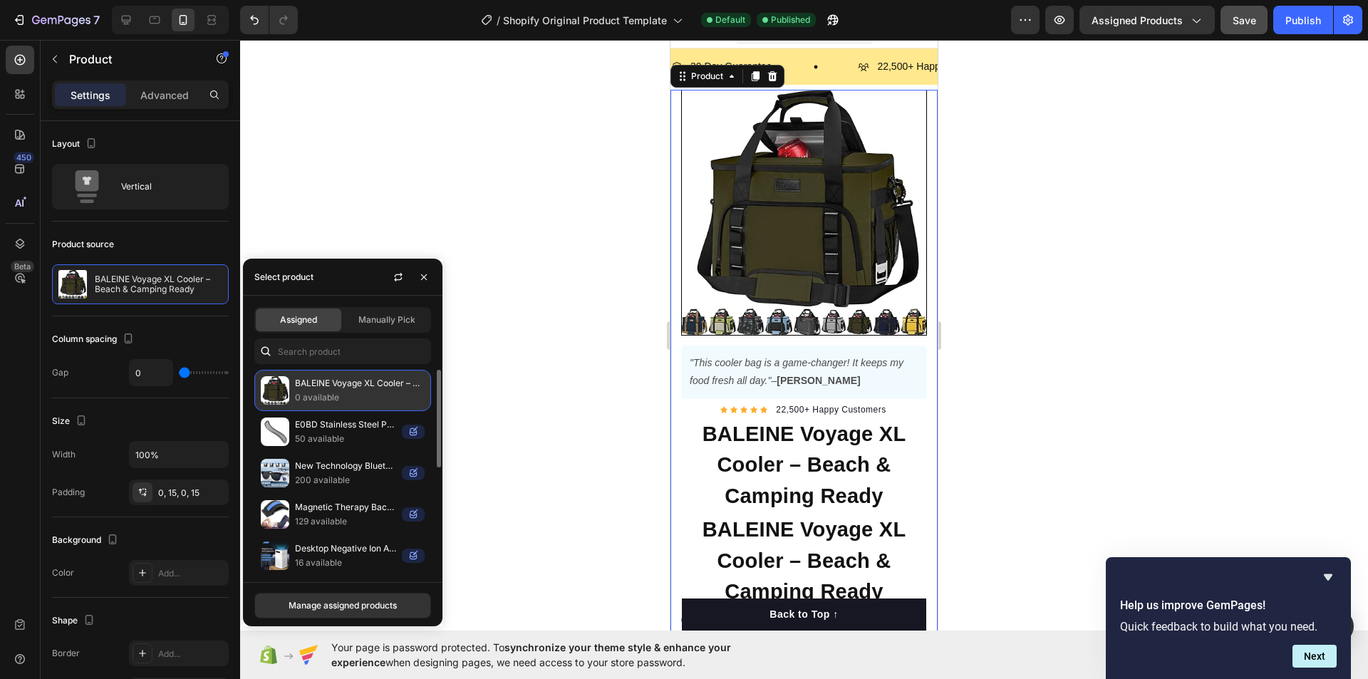
click at [323, 388] on p "BALEINE Voyage XL Cooler – Beach & Camping Ready" at bounding box center [360, 383] width 130 height 14
click at [375, 322] on span "Manually Pick" at bounding box center [386, 320] width 57 height 13
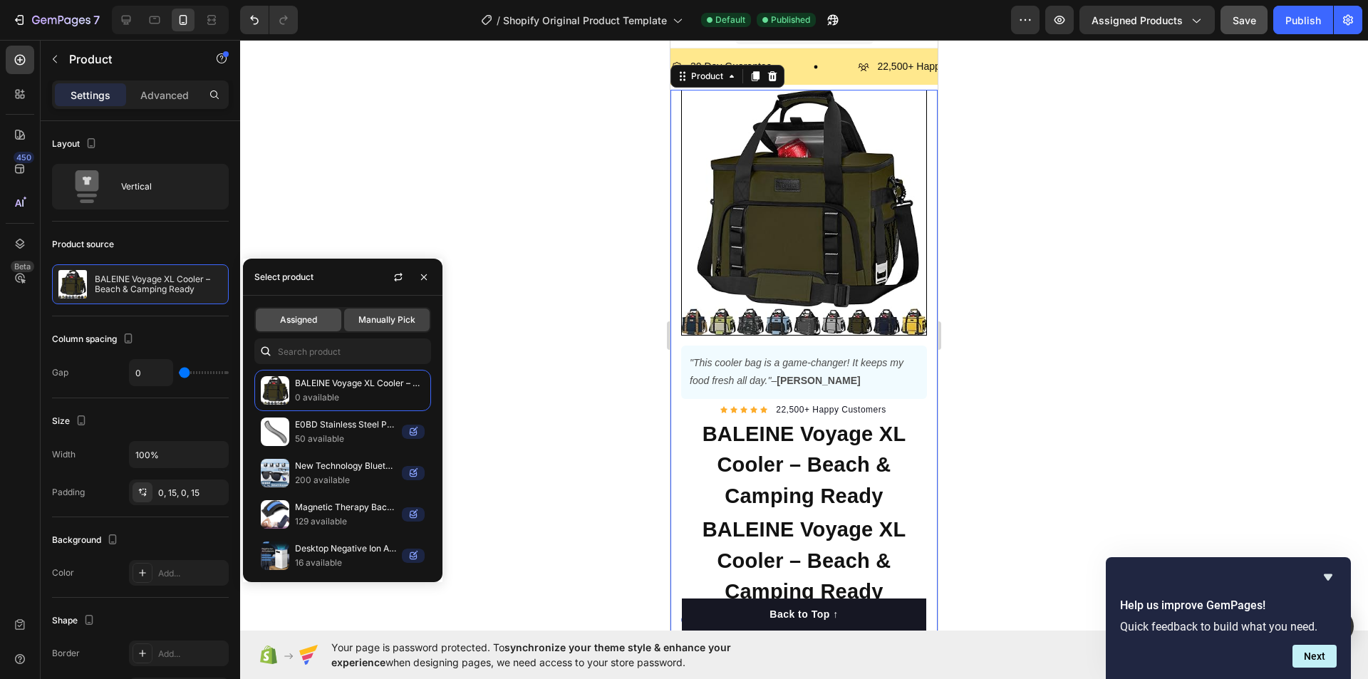
click at [323, 326] on div "Assigned" at bounding box center [299, 320] width 86 height 23
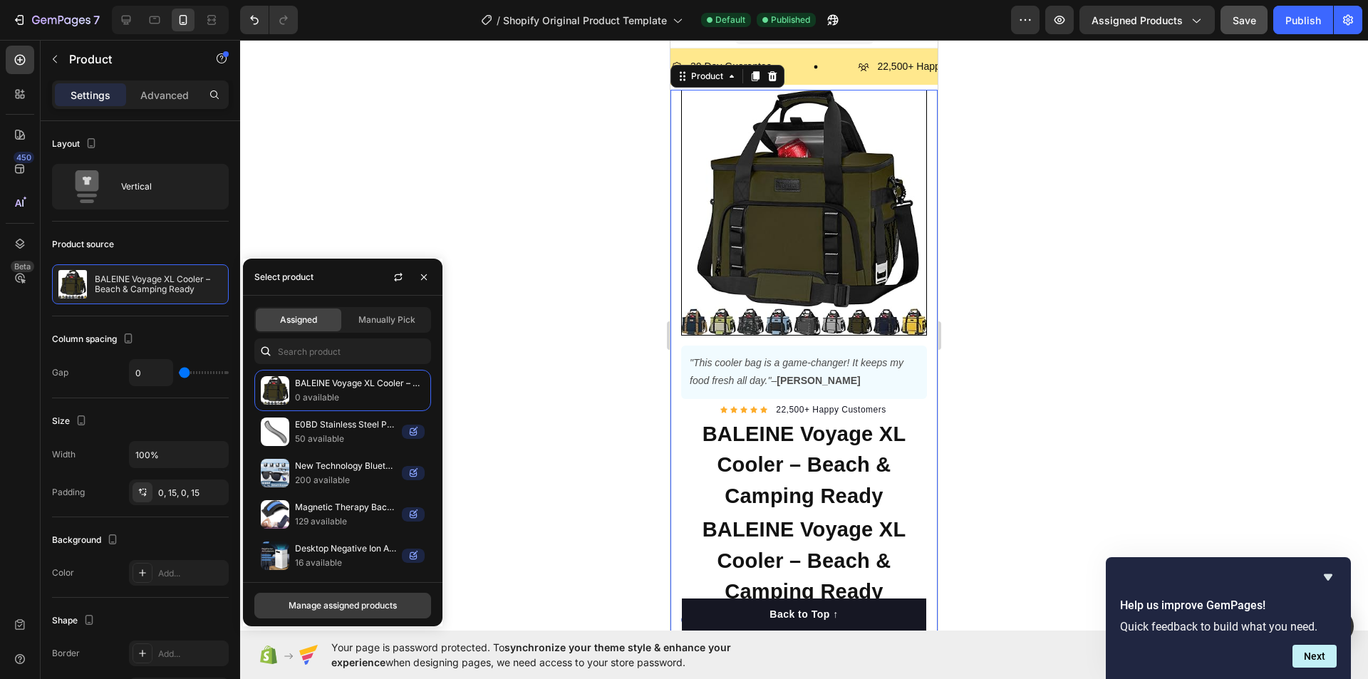
click at [388, 609] on div "Manage assigned products" at bounding box center [343, 605] width 108 height 13
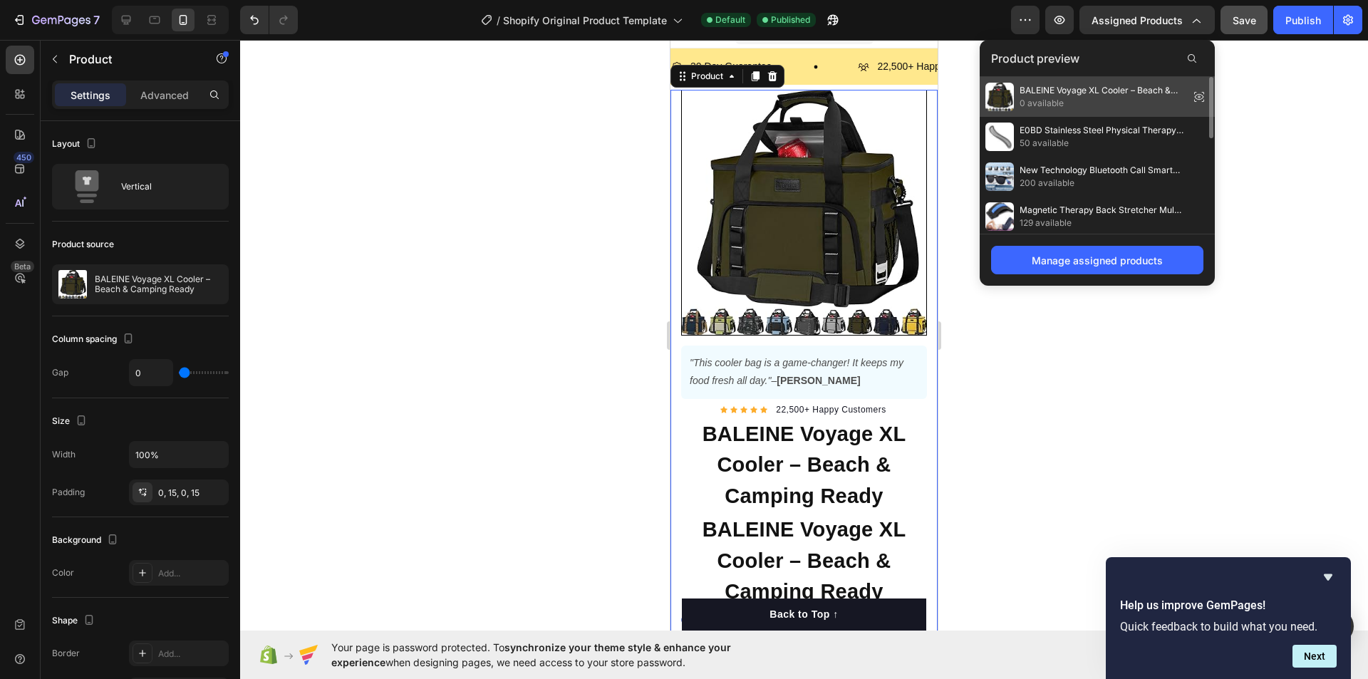
click at [1203, 98] on icon at bounding box center [1199, 97] width 20 height 20
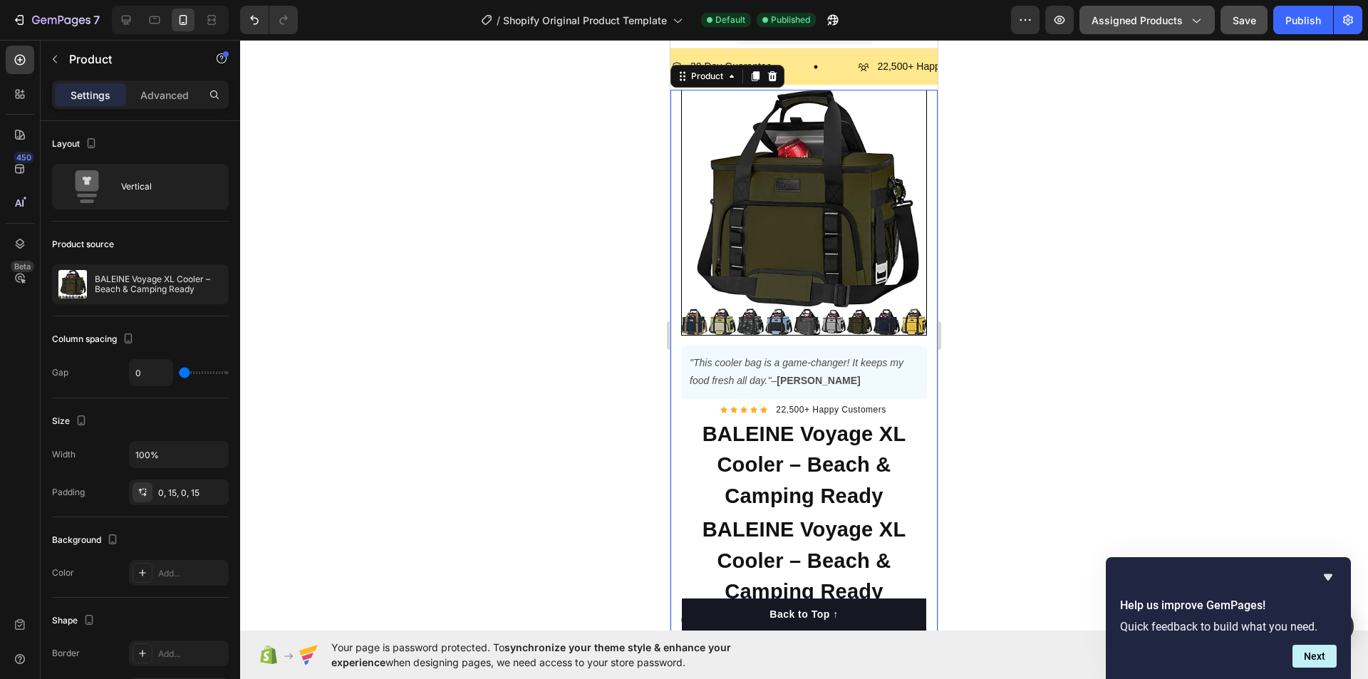
click at [1154, 29] on button "Assigned Products" at bounding box center [1146, 20] width 135 height 29
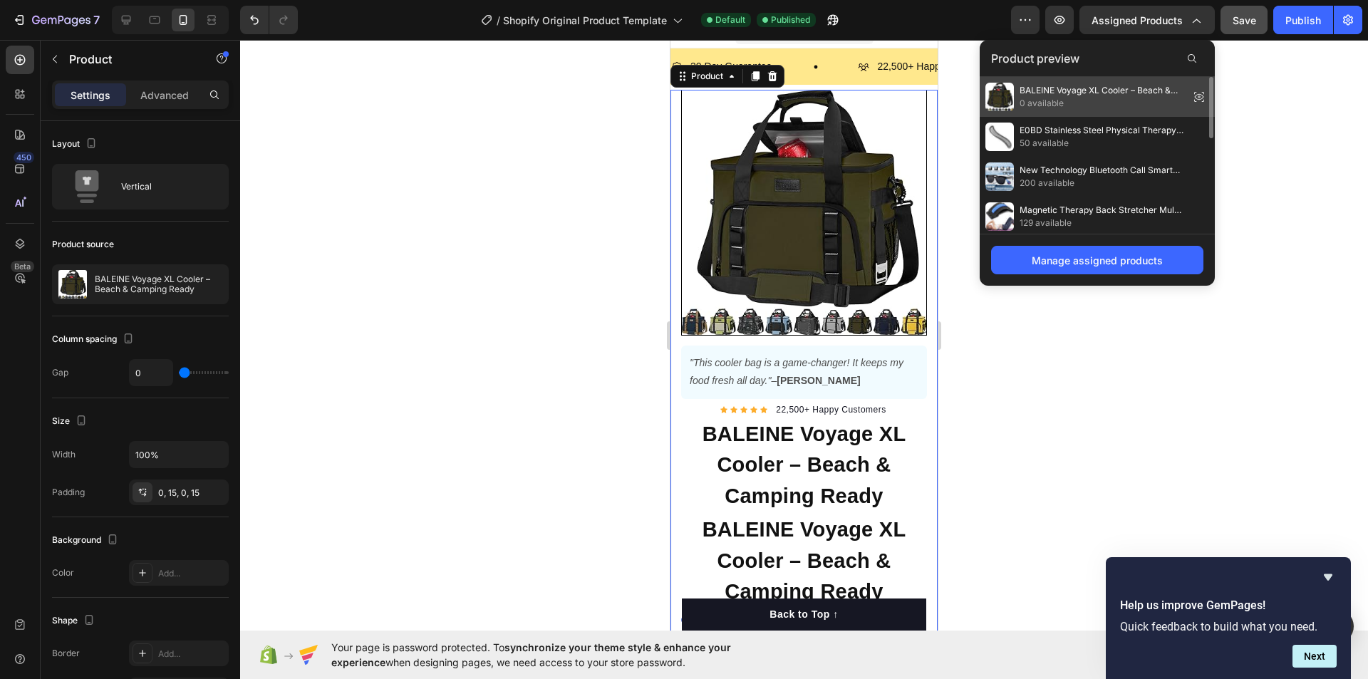
click at [1137, 83] on div "BALEINE Voyage XL Cooler – Beach & Camping Ready 0 available" at bounding box center [1084, 97] width 198 height 29
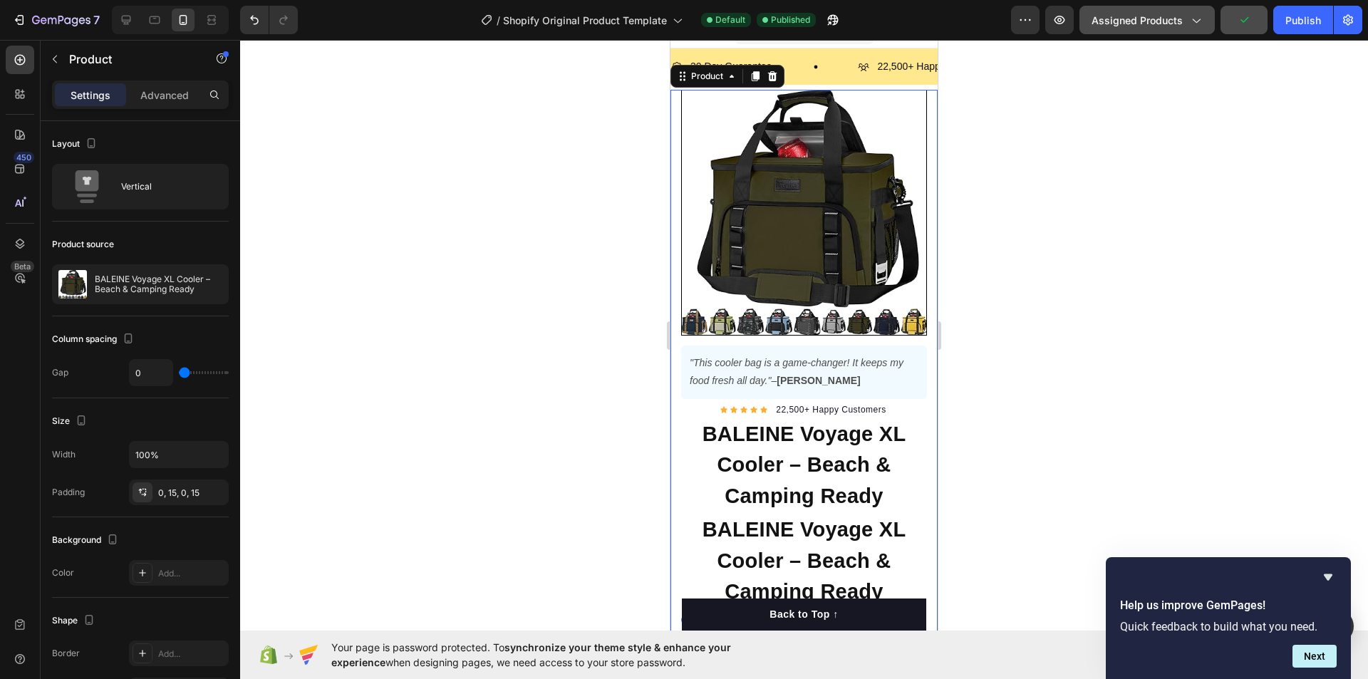
click at [1135, 26] on span "Assigned Products" at bounding box center [1137, 20] width 91 height 15
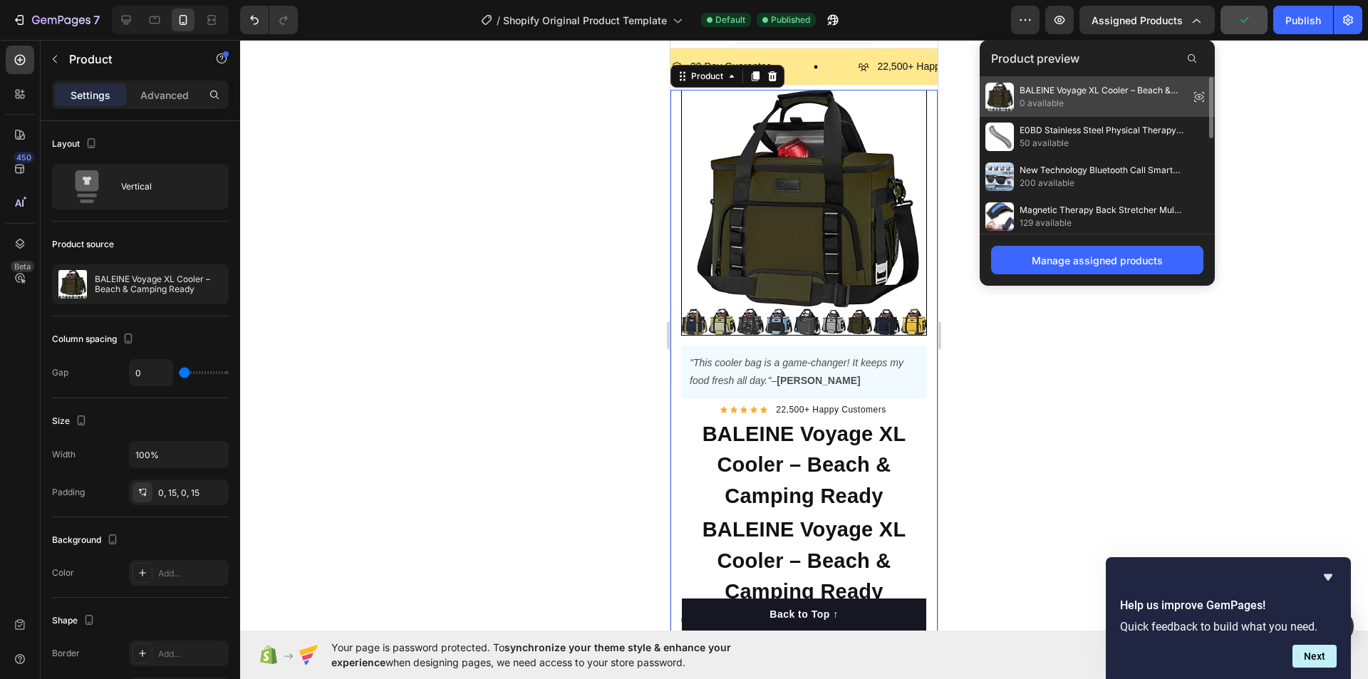
click at [1102, 96] on span "BALEINE Voyage XL Cooler – Beach & Camping Ready" at bounding box center [1102, 90] width 164 height 13
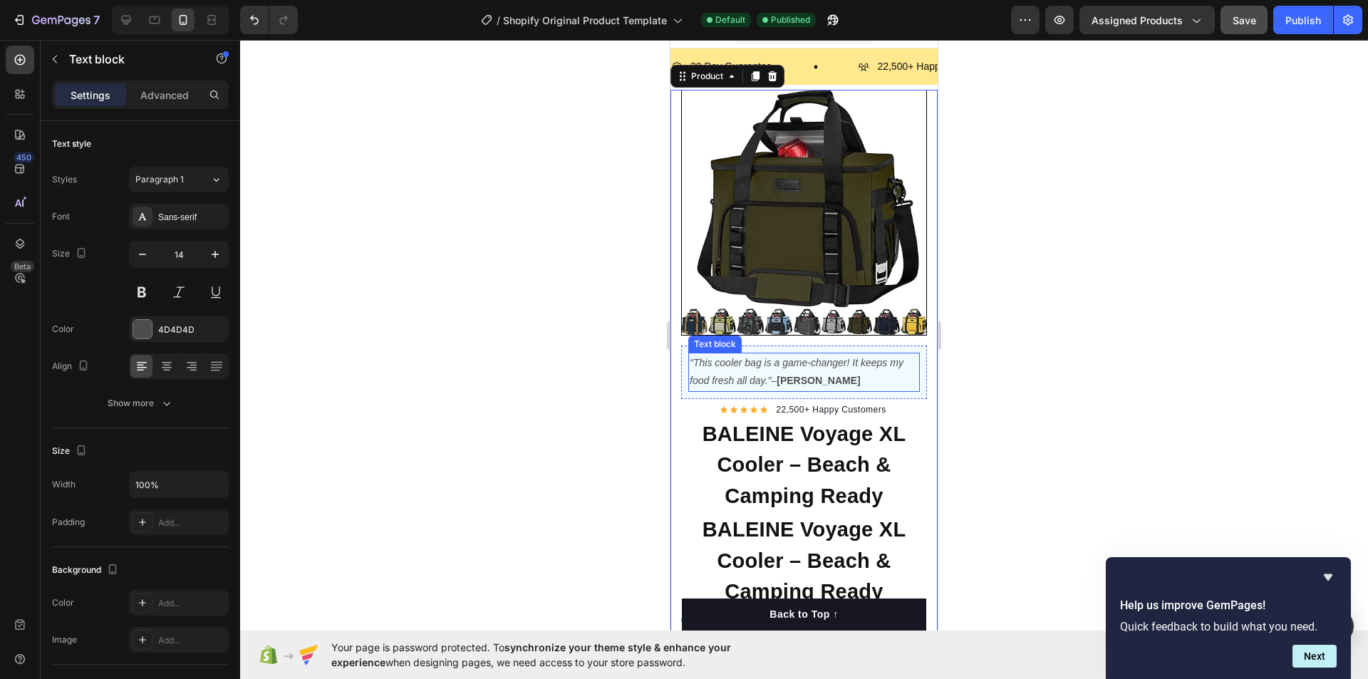
click at [777, 361] on p ""This cooler bag is a game-changer! It keeps my food fresh all day." – Emma" at bounding box center [804, 372] width 229 height 36
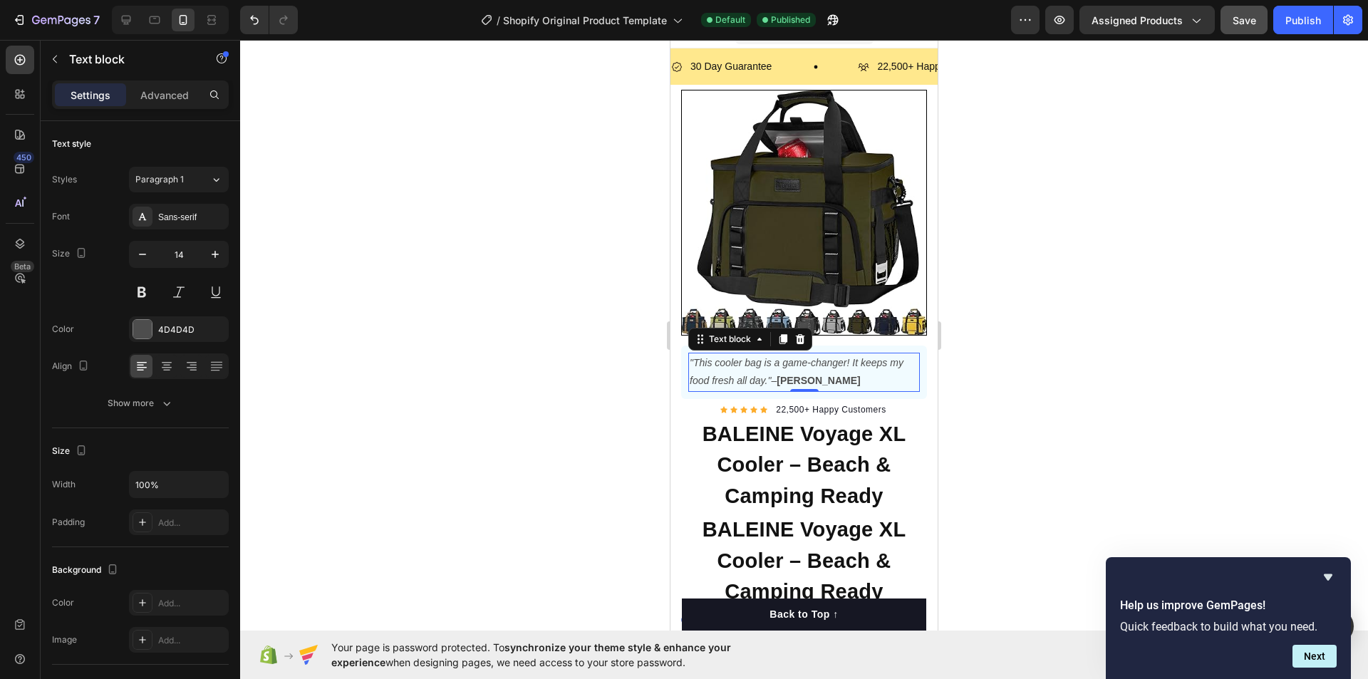
click at [810, 363] on p ""This cooler bag is a game-changer! It keeps my food fresh all day." – Emma" at bounding box center [804, 372] width 229 height 36
click at [1057, 22] on icon "button" at bounding box center [1059, 20] width 14 height 14
click at [1330, 575] on icon "Hide survey" at bounding box center [1328, 577] width 9 height 6
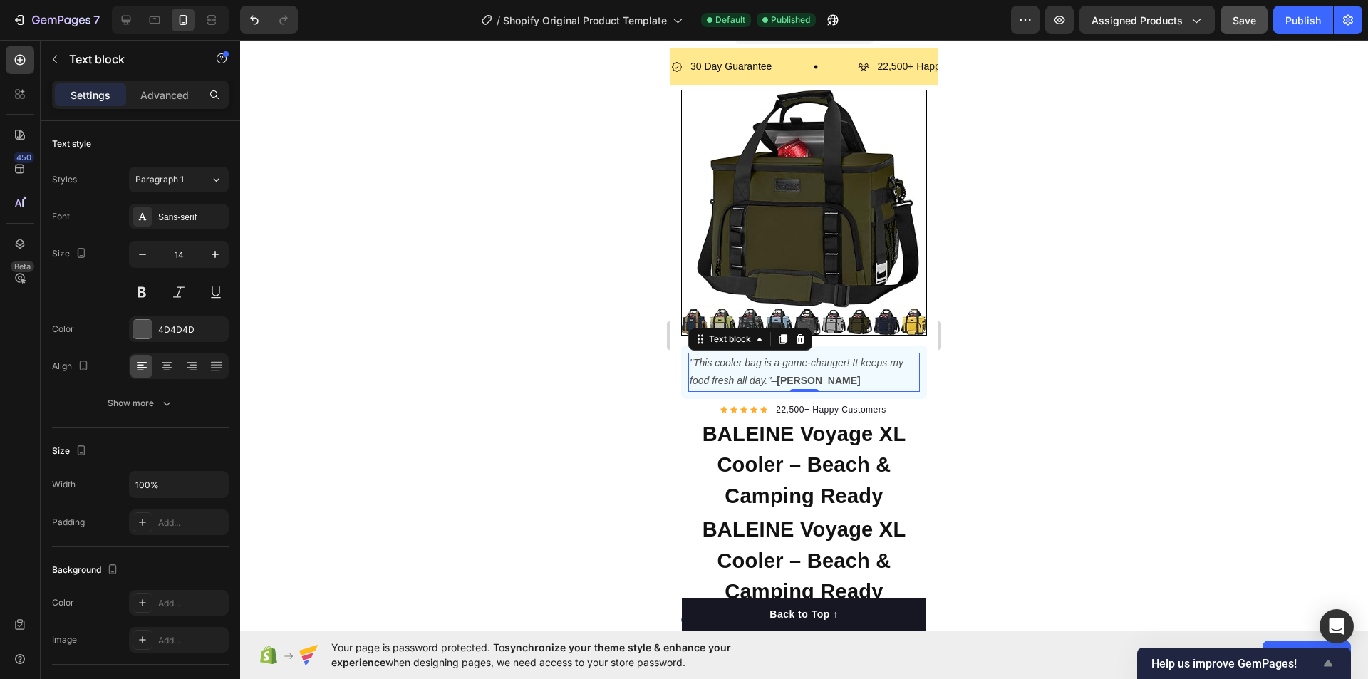
click at [1297, 661] on span "Help us improve GemPages!" at bounding box center [1235, 664] width 168 height 14
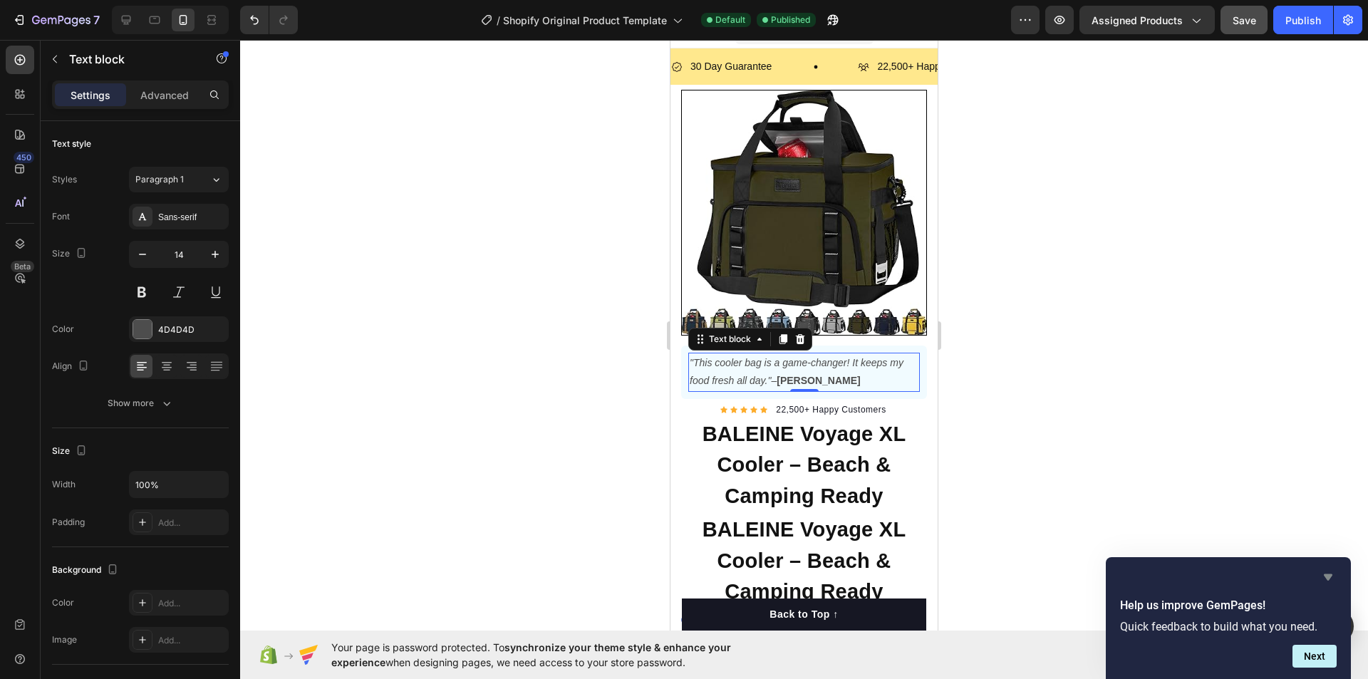
click at [1332, 581] on icon "Hide survey" at bounding box center [1328, 577] width 17 height 17
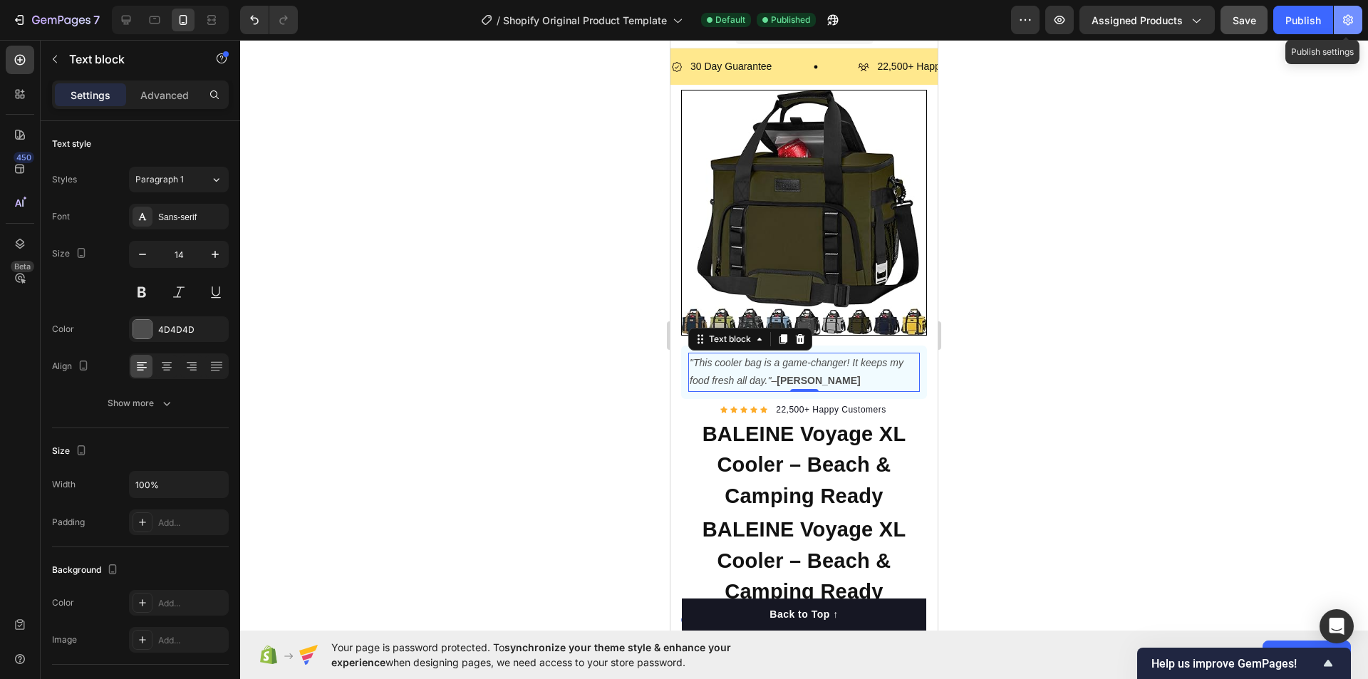
click at [1354, 21] on icon "button" at bounding box center [1348, 20] width 14 height 14
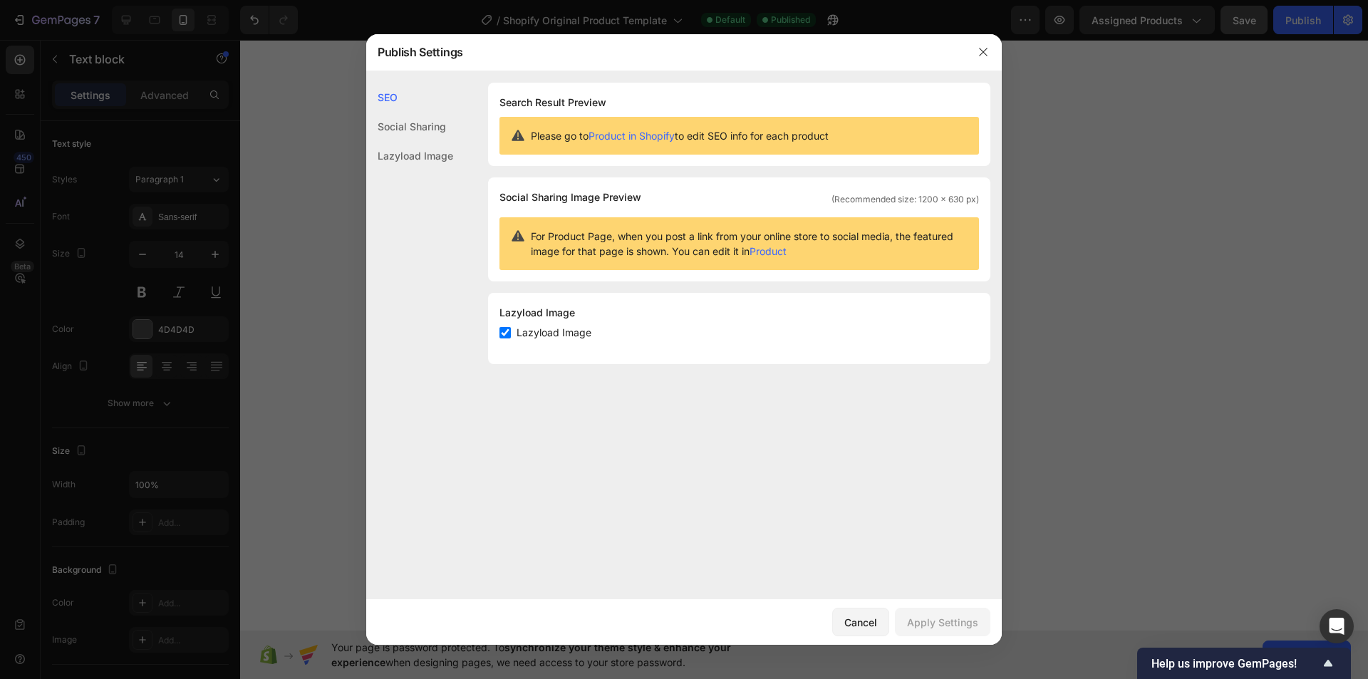
scroll to position [14, 0]
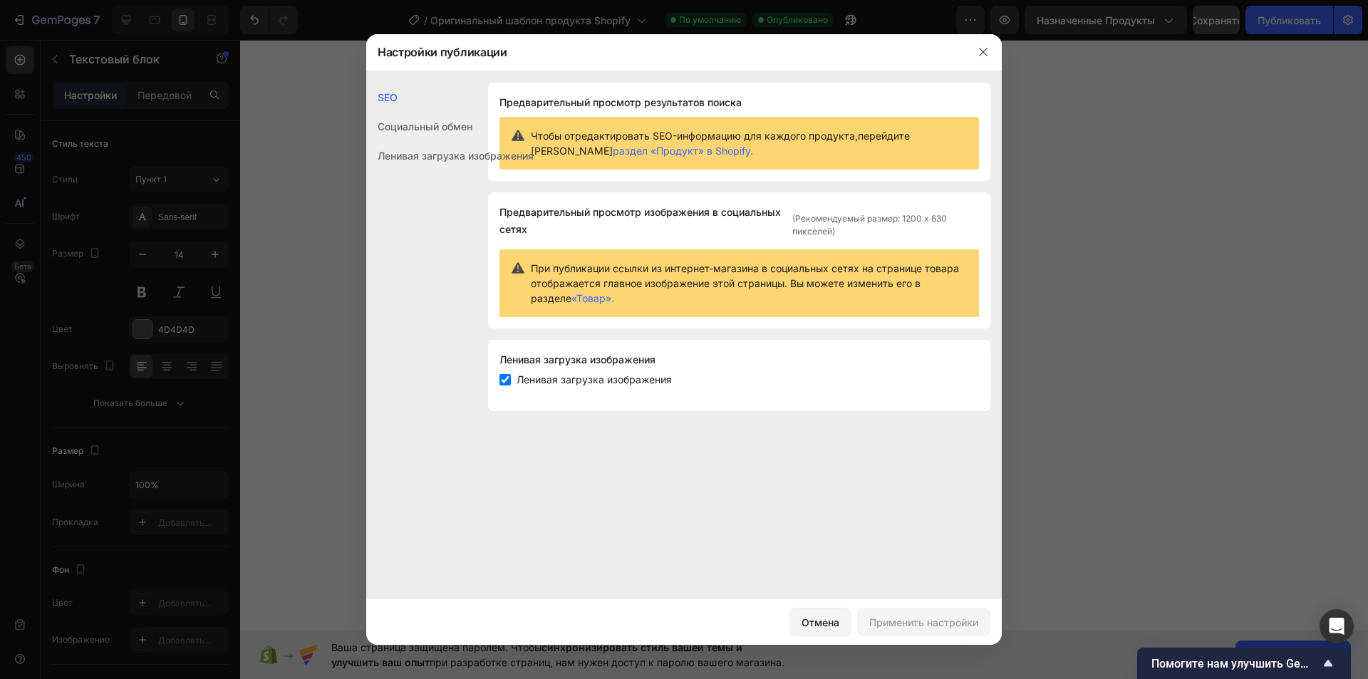
click at [613, 148] on font "раздел «Продукт» в Shopify." at bounding box center [683, 151] width 140 height 12
click at [417, 125] on font "Социальный обмен" at bounding box center [425, 126] width 95 height 12
click at [419, 155] on font "Ленивая загрузка изображения" at bounding box center [456, 156] width 156 height 12
click at [988, 57] on icon "button" at bounding box center [983, 51] width 11 height 11
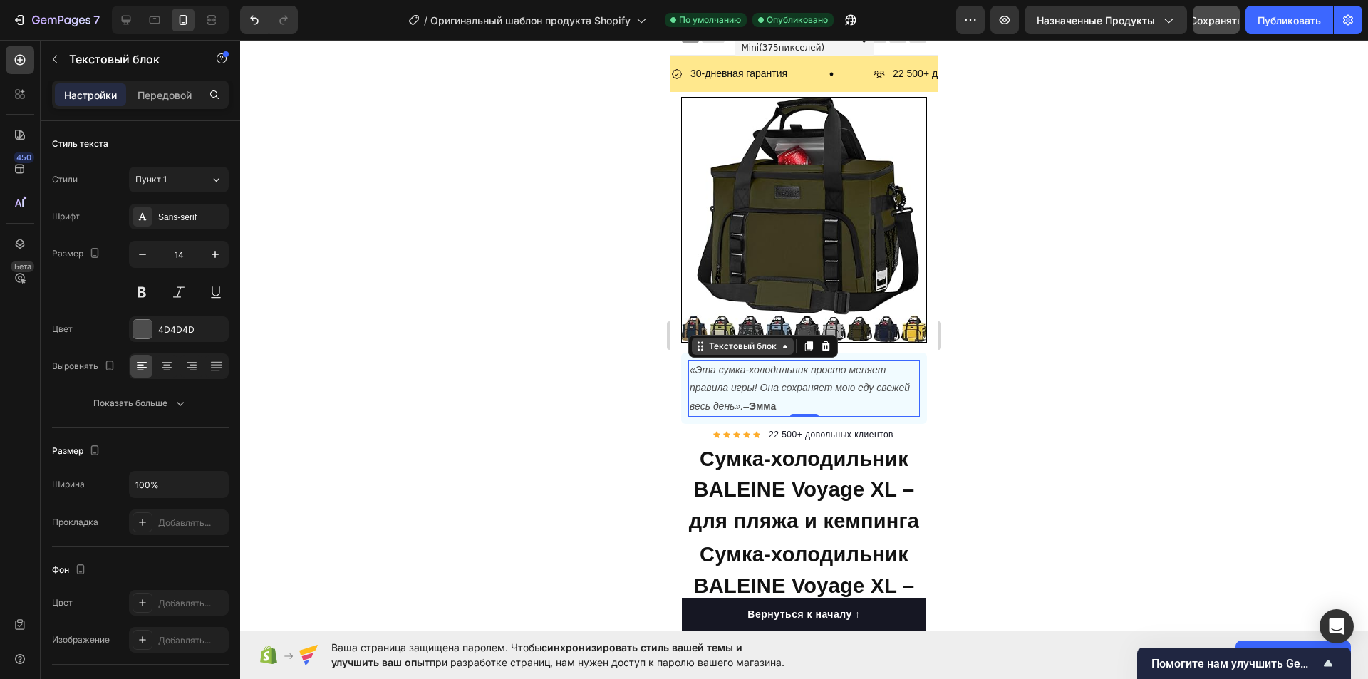
click at [745, 341] on font "Текстовый блок" at bounding box center [743, 346] width 68 height 11
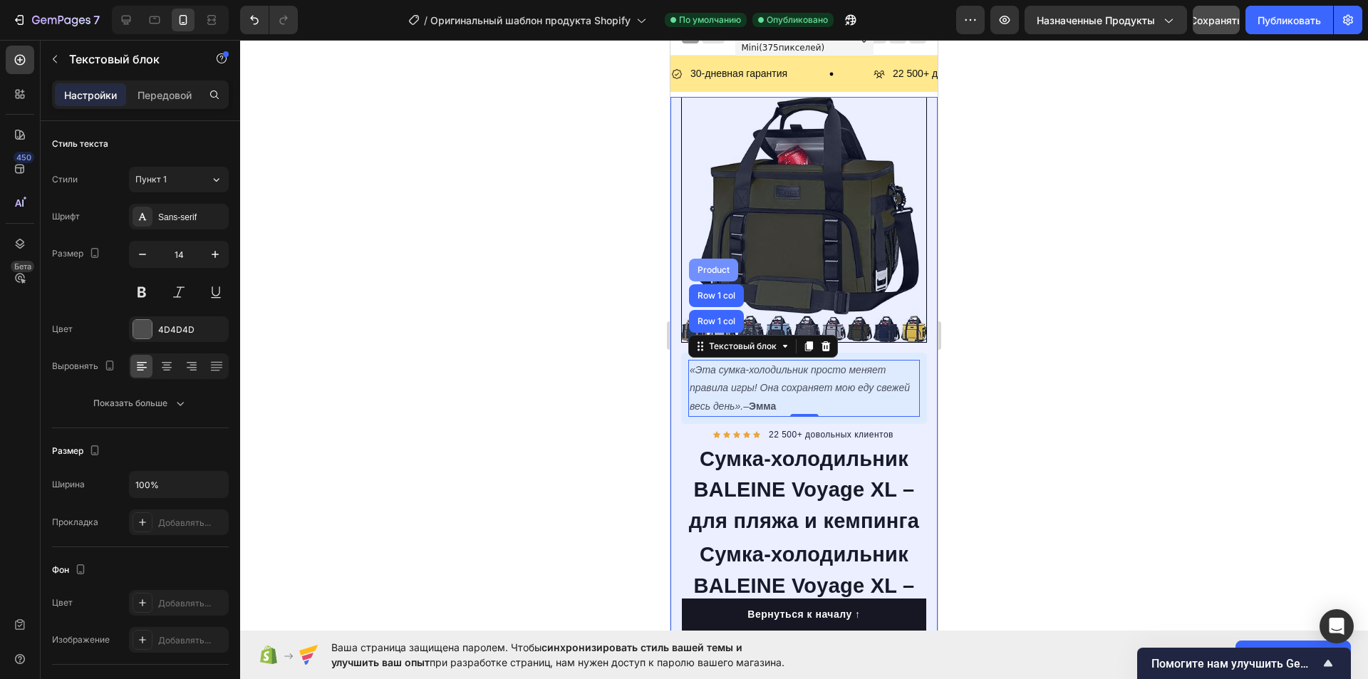
click at [717, 266] on div "Product" at bounding box center [714, 270] width 38 height 9
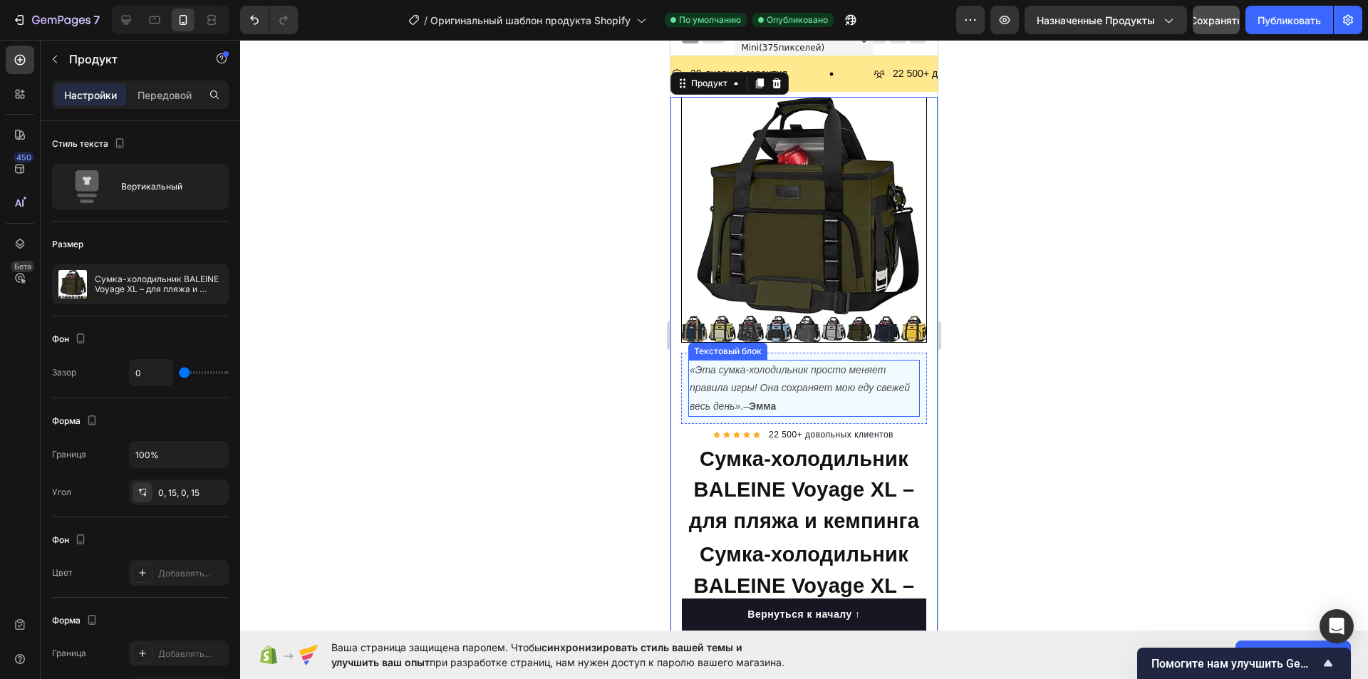
click at [782, 366] on p "«Эта сумка-холодильник просто меняет правила игры! Она сохраняет мою еду свежей…" at bounding box center [804, 388] width 229 height 54
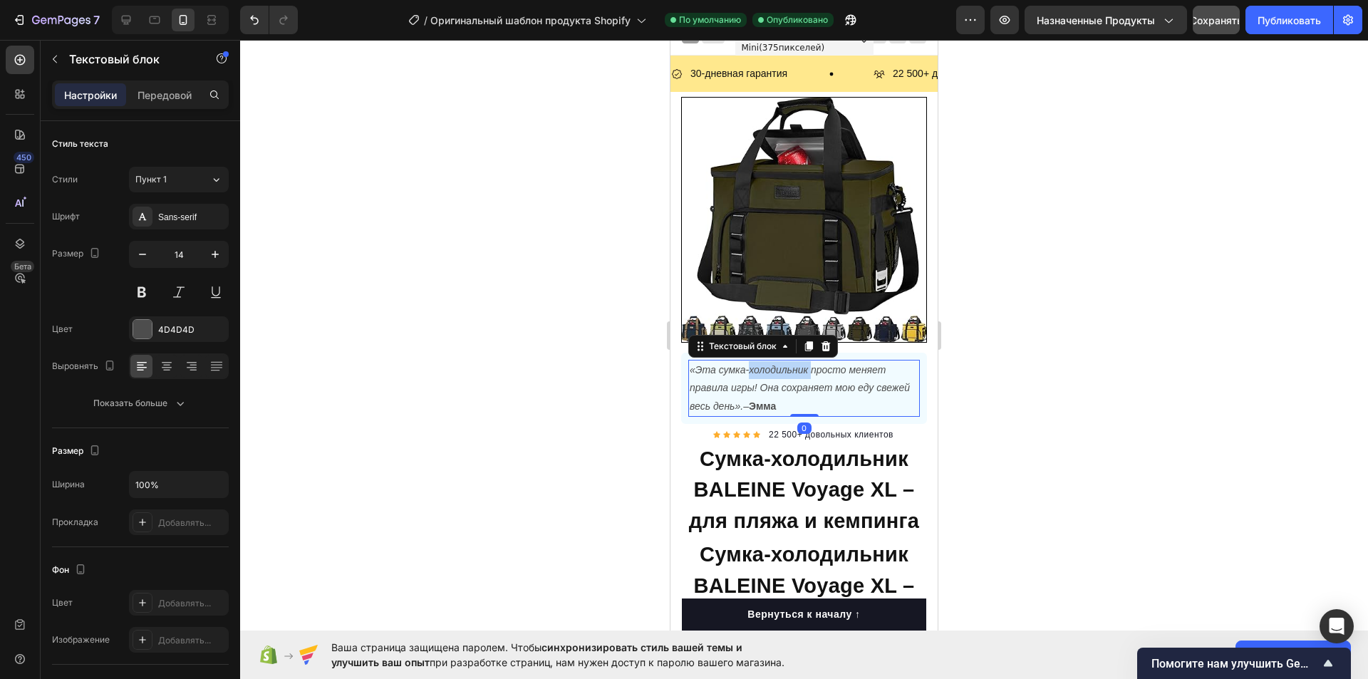
click at [782, 366] on p "«Эта сумка-холодильник просто меняет правила игры! Она сохраняет мою еду свежей…" at bounding box center [804, 388] width 229 height 54
click at [787, 378] on icon "«Эта сумка-холодильник просто меняет правила игры! Она сохраняет мою еду свежей…" at bounding box center [800, 387] width 220 height 47
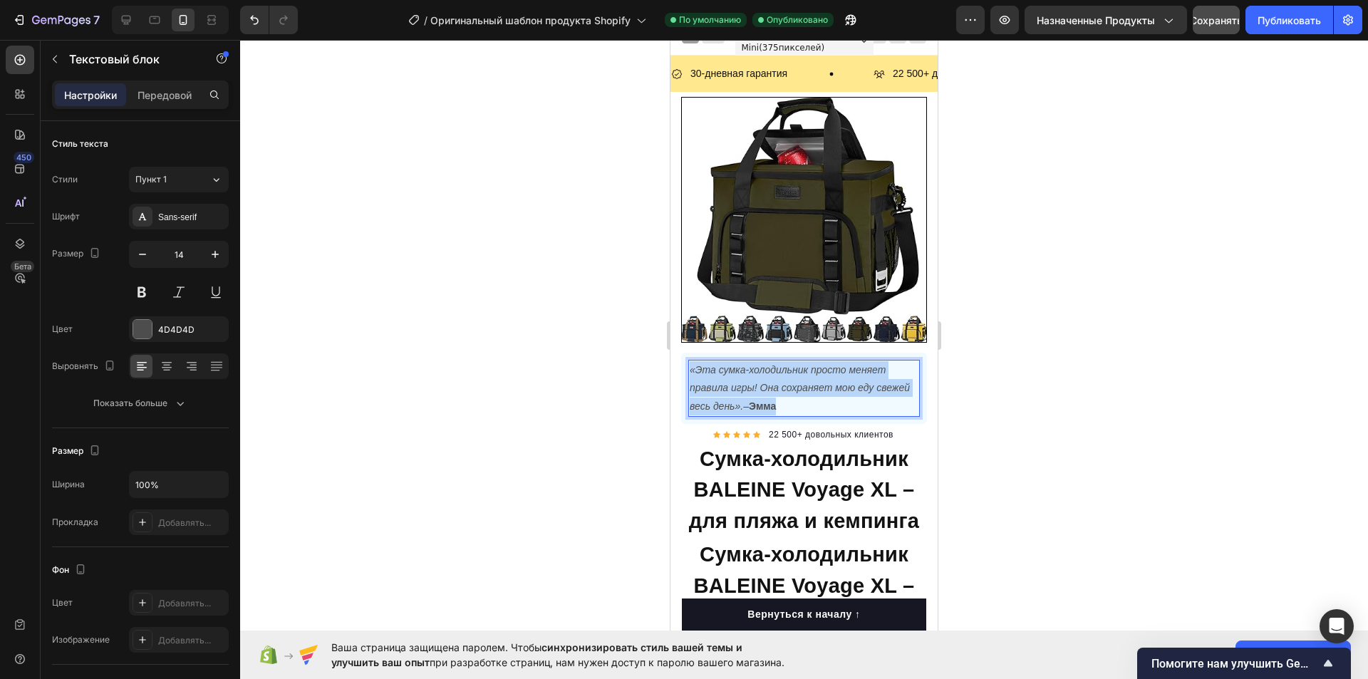
click at [787, 378] on icon "«Эта сумка-холодильник просто меняет правила игры! Она сохраняет мою еду свежей…" at bounding box center [800, 387] width 220 height 47
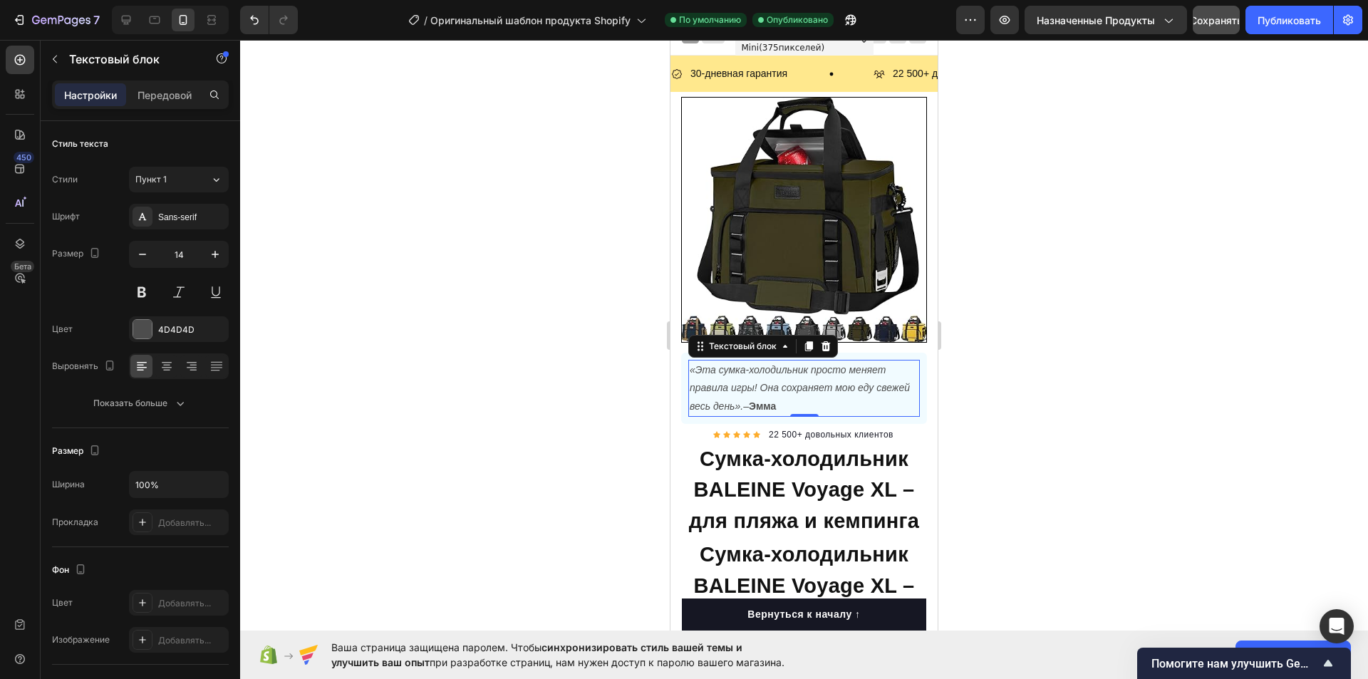
scroll to position [21, 0]
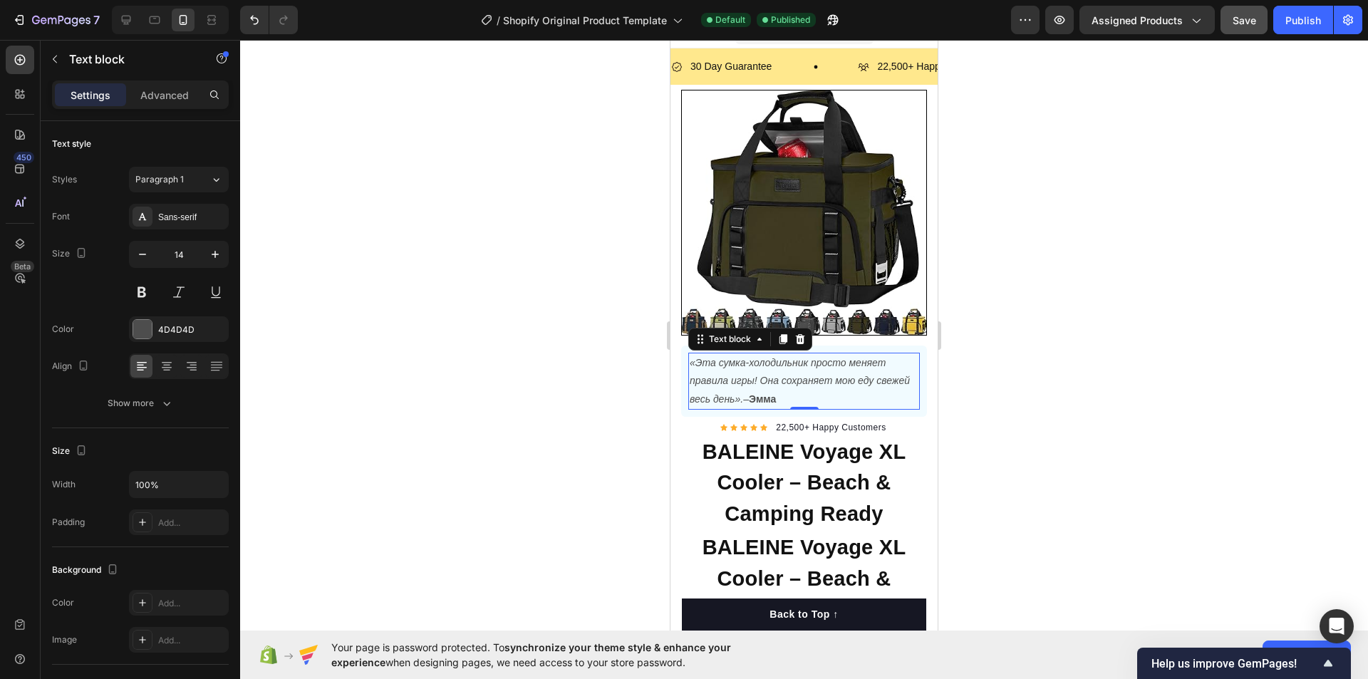
click at [1074, 206] on div at bounding box center [804, 359] width 1128 height 639
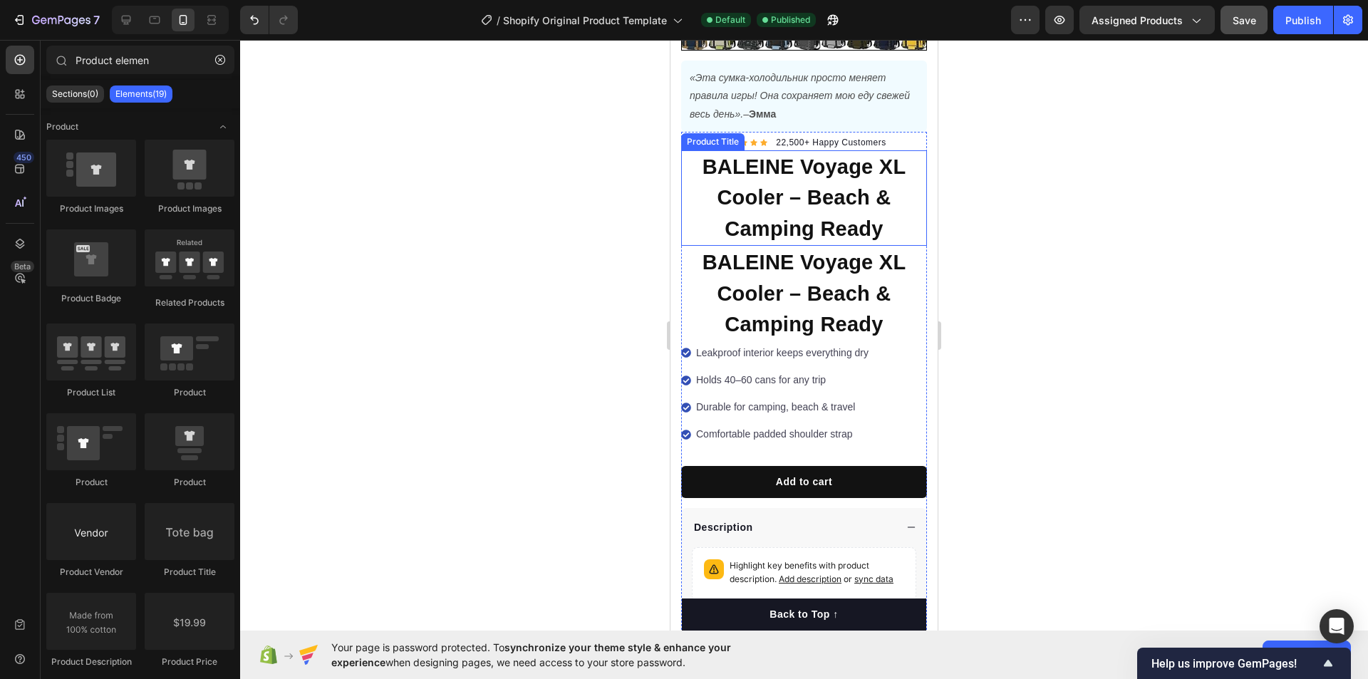
scroll to position [591, 0]
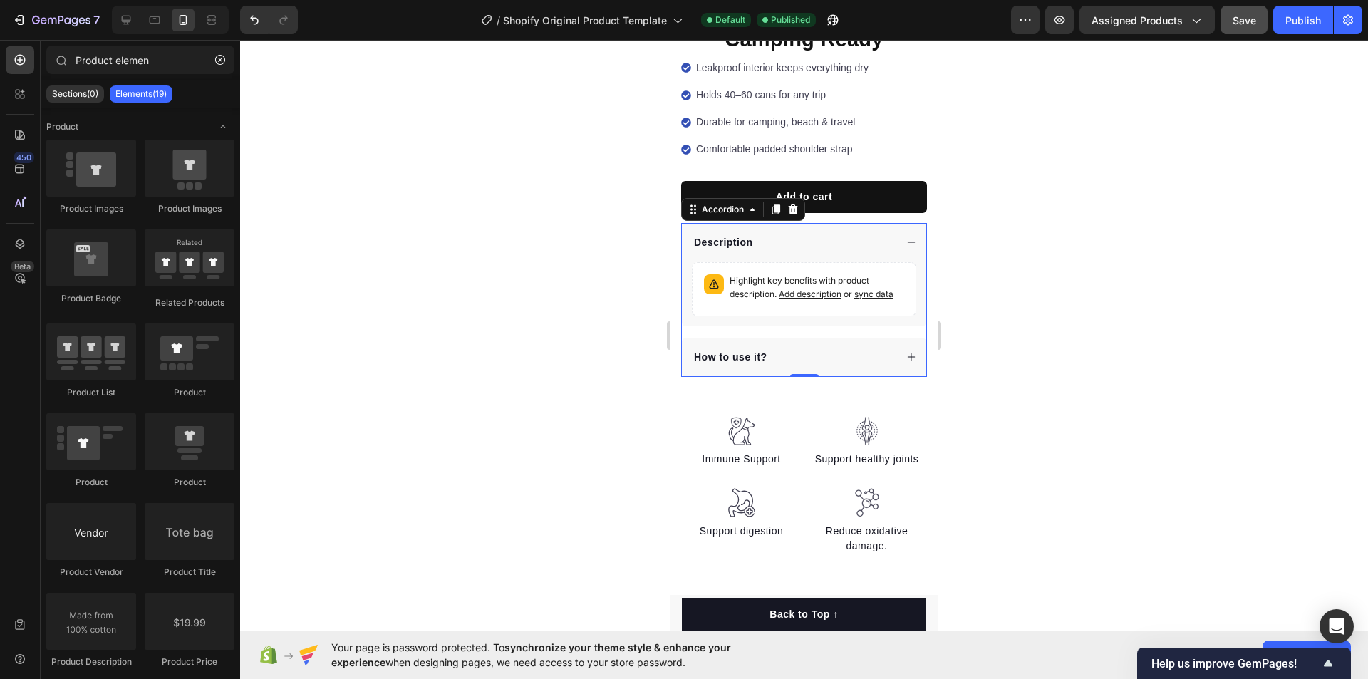
click at [747, 356] on p "How to use it?" at bounding box center [730, 357] width 73 height 15
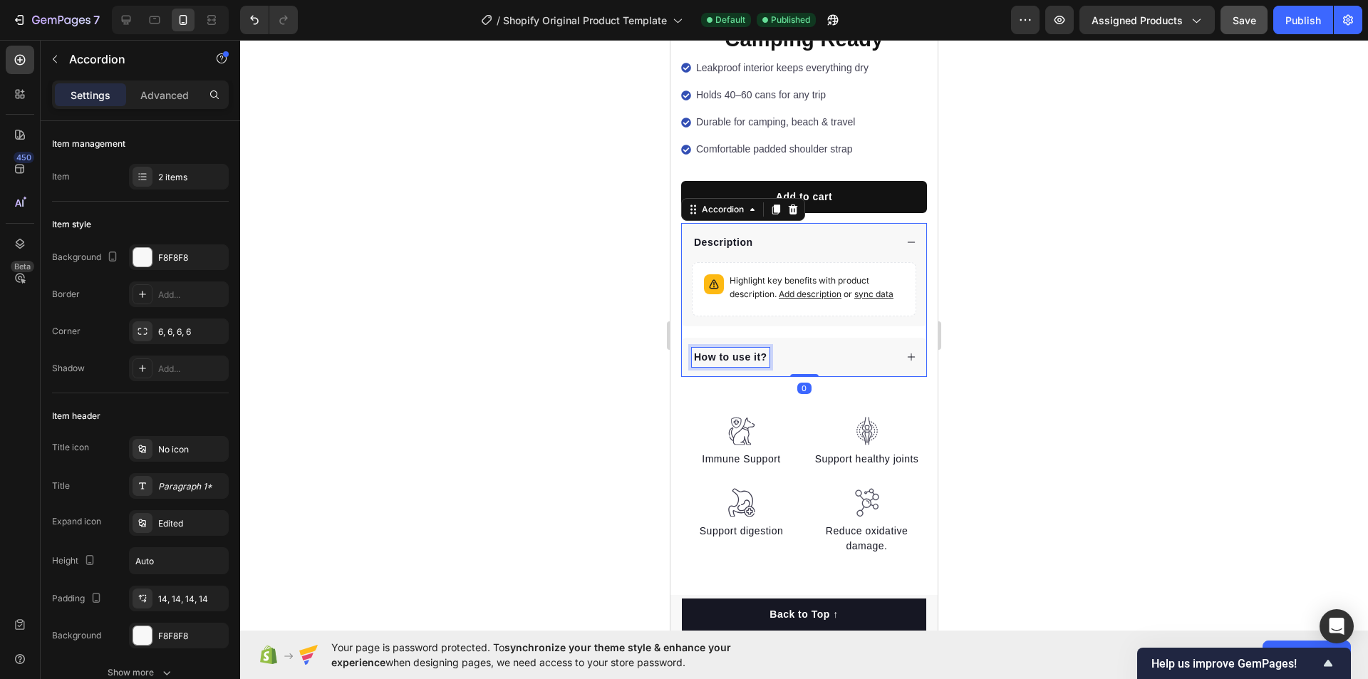
click at [747, 362] on p "How to use it?" at bounding box center [730, 357] width 73 height 15
click at [906, 359] on icon at bounding box center [911, 357] width 10 height 10
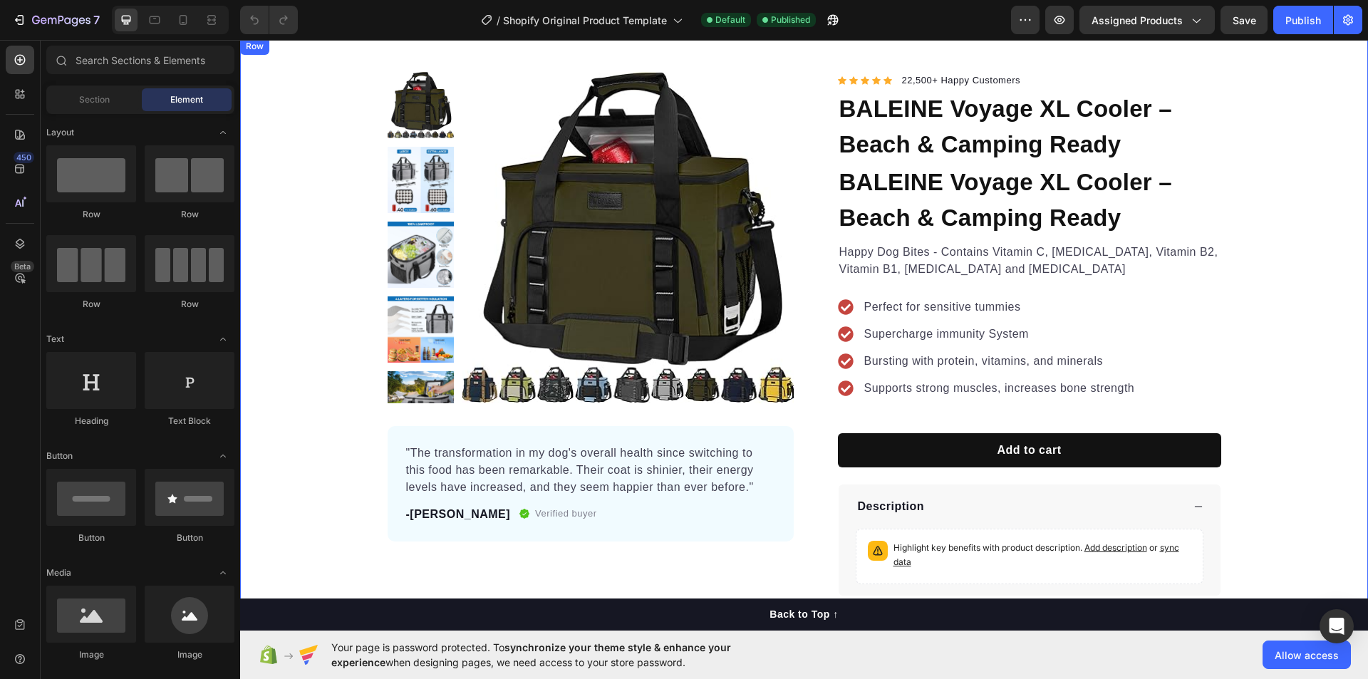
scroll to position [71, 0]
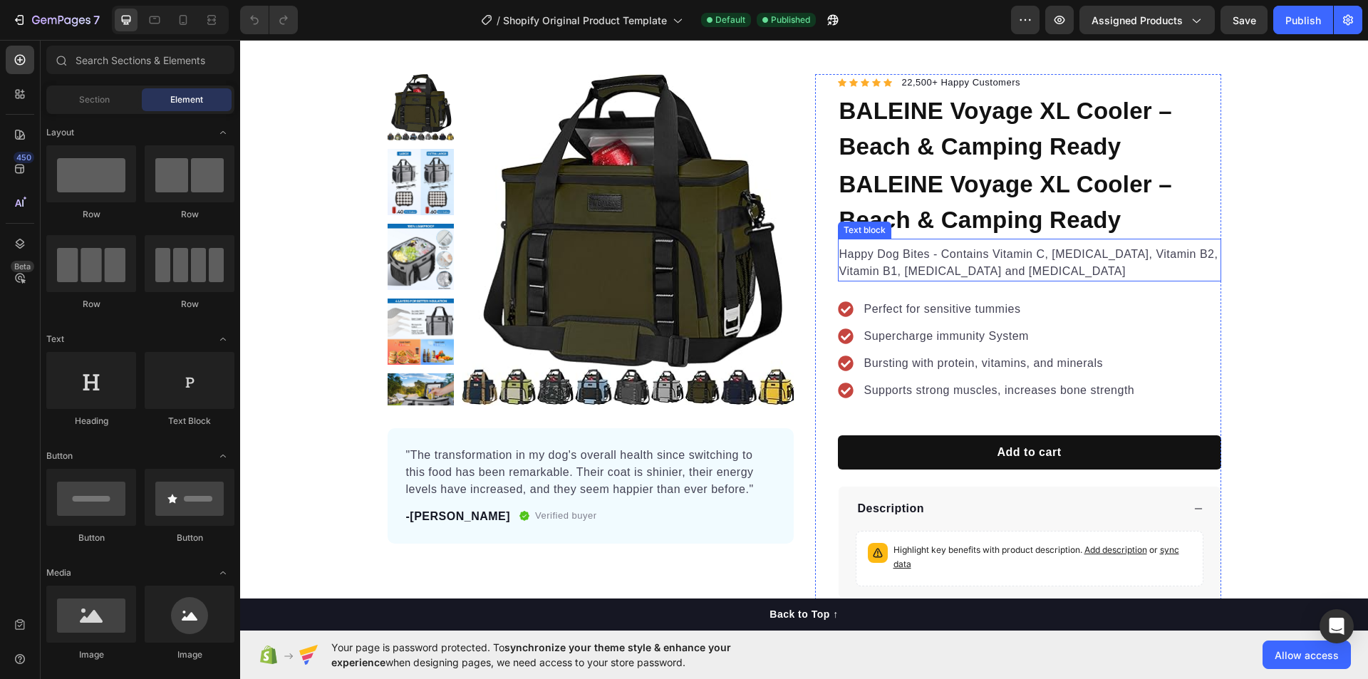
click at [874, 265] on p "Happy Dog Bites - Contains Vitamin C, [MEDICAL_DATA], Vitamin B2, Vitamin B1, […" at bounding box center [1029, 263] width 380 height 34
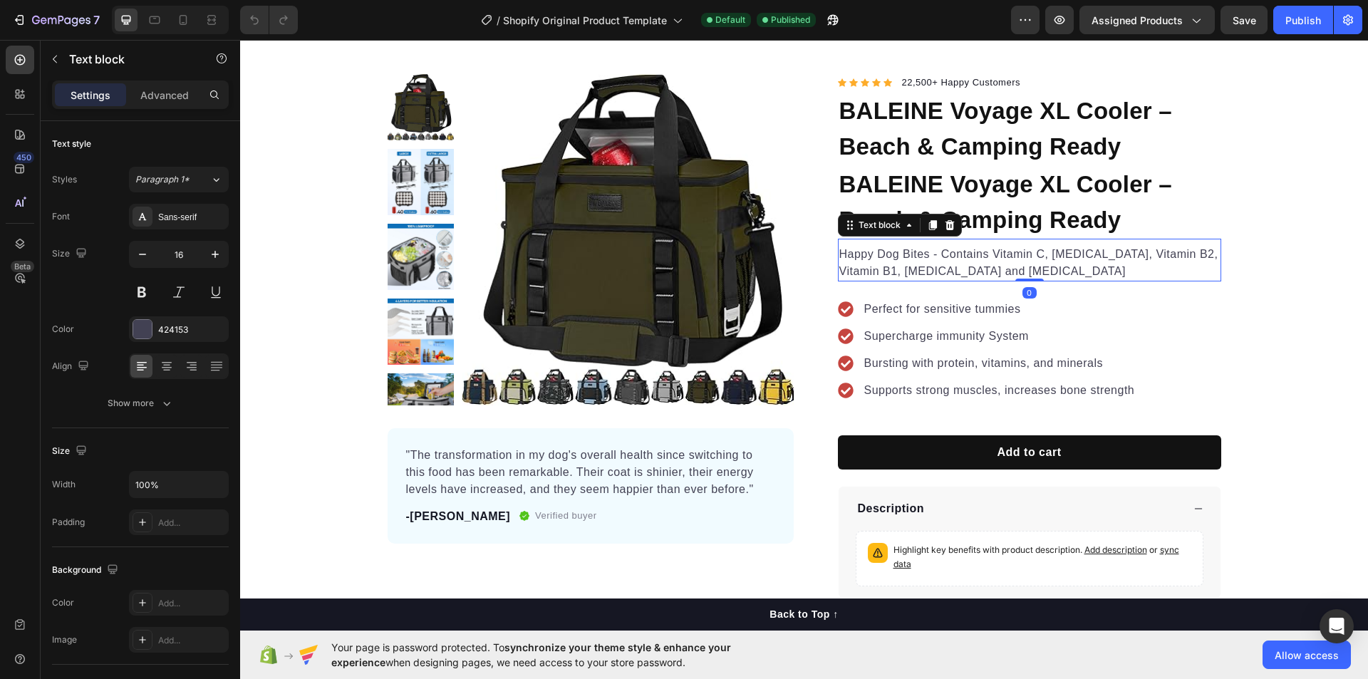
click at [874, 265] on p "Happy Dog Bites - Contains Vitamin C, [MEDICAL_DATA], Vitamin B2, Vitamin B1, […" at bounding box center [1029, 263] width 380 height 34
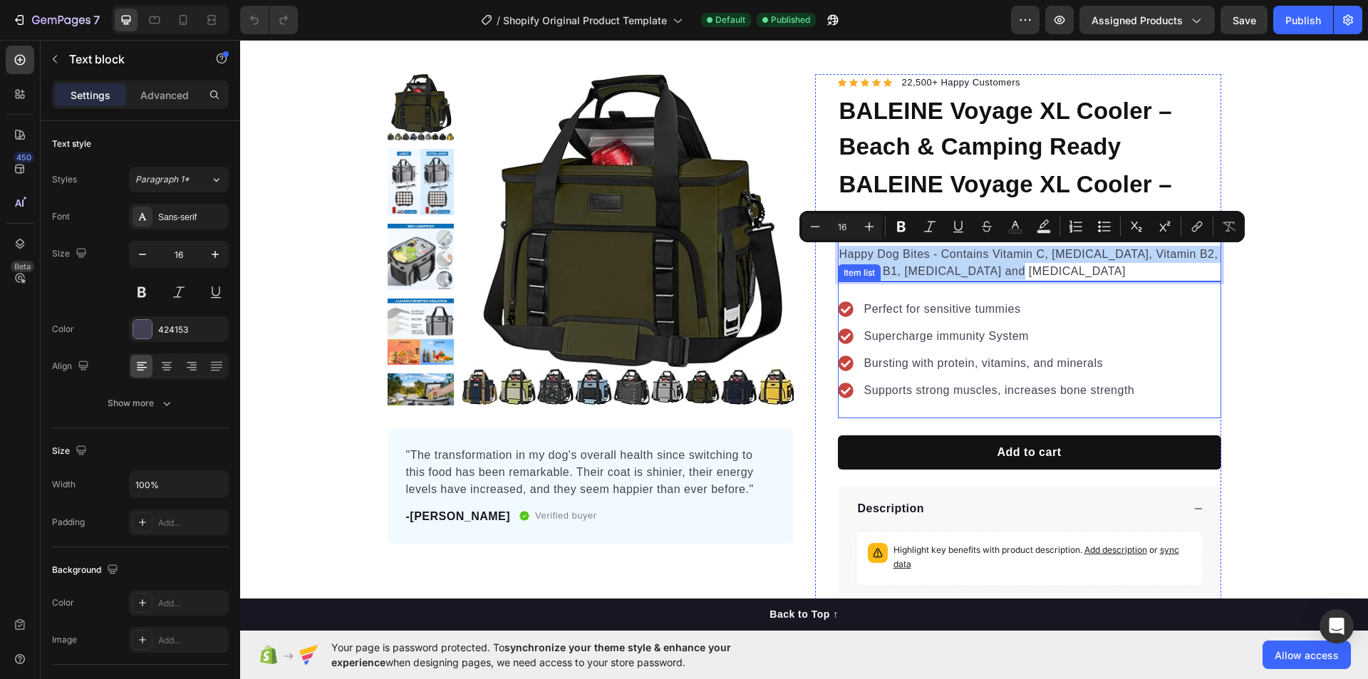
scroll to position [285, 0]
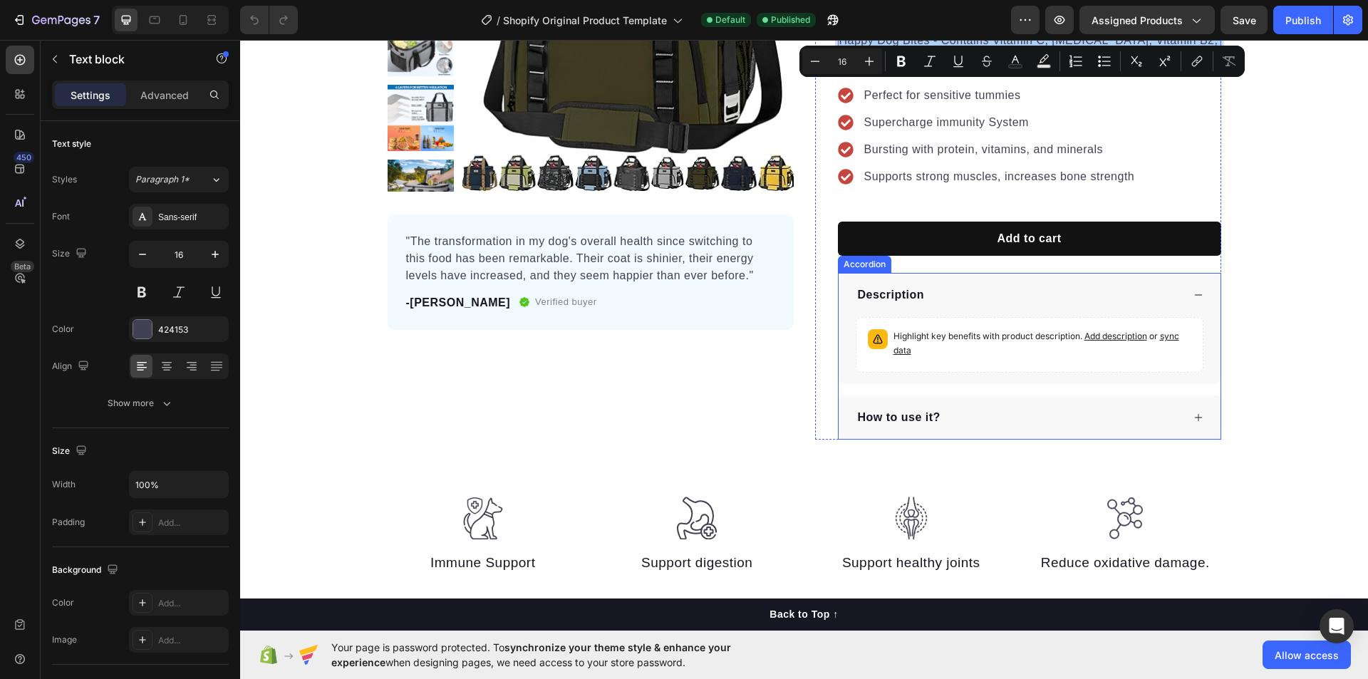
click at [908, 419] on p "How to use it?" at bounding box center [899, 417] width 83 height 17
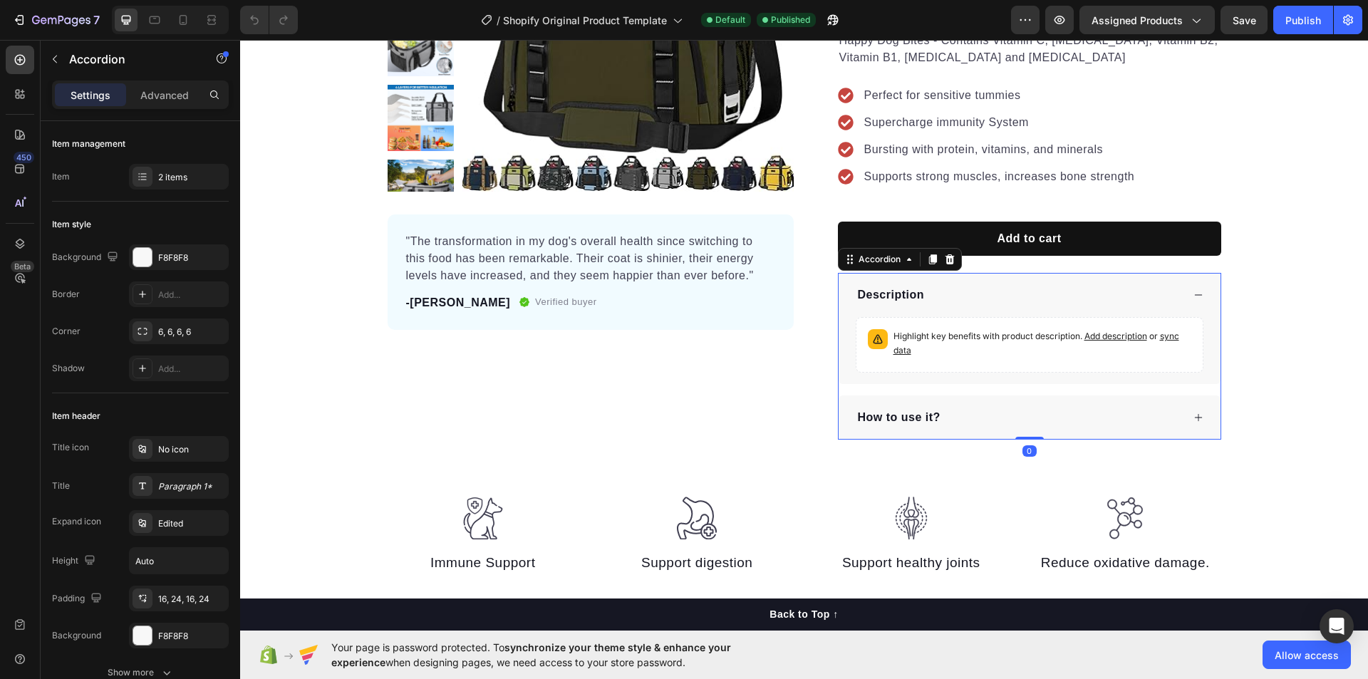
click at [908, 419] on p "How to use it?" at bounding box center [899, 417] width 83 height 17
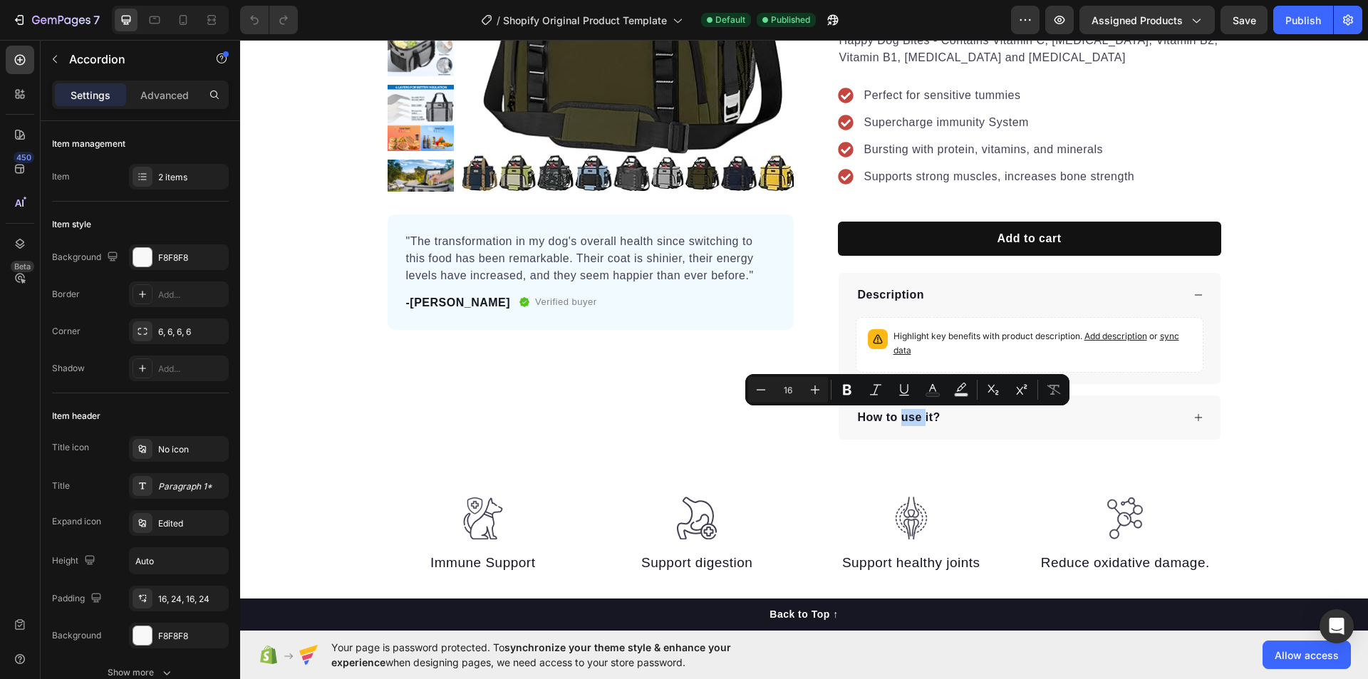
click at [1177, 411] on div "How to use it?" at bounding box center [1030, 417] width 382 height 44
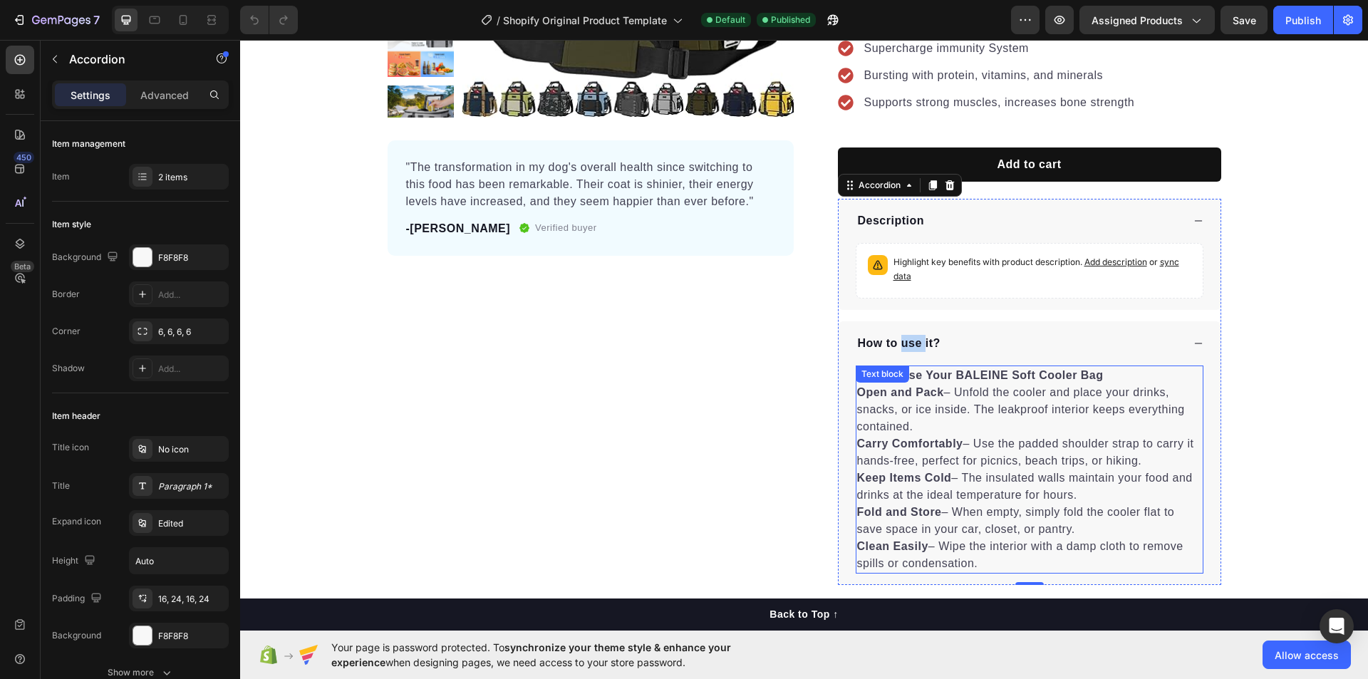
scroll to position [71, 0]
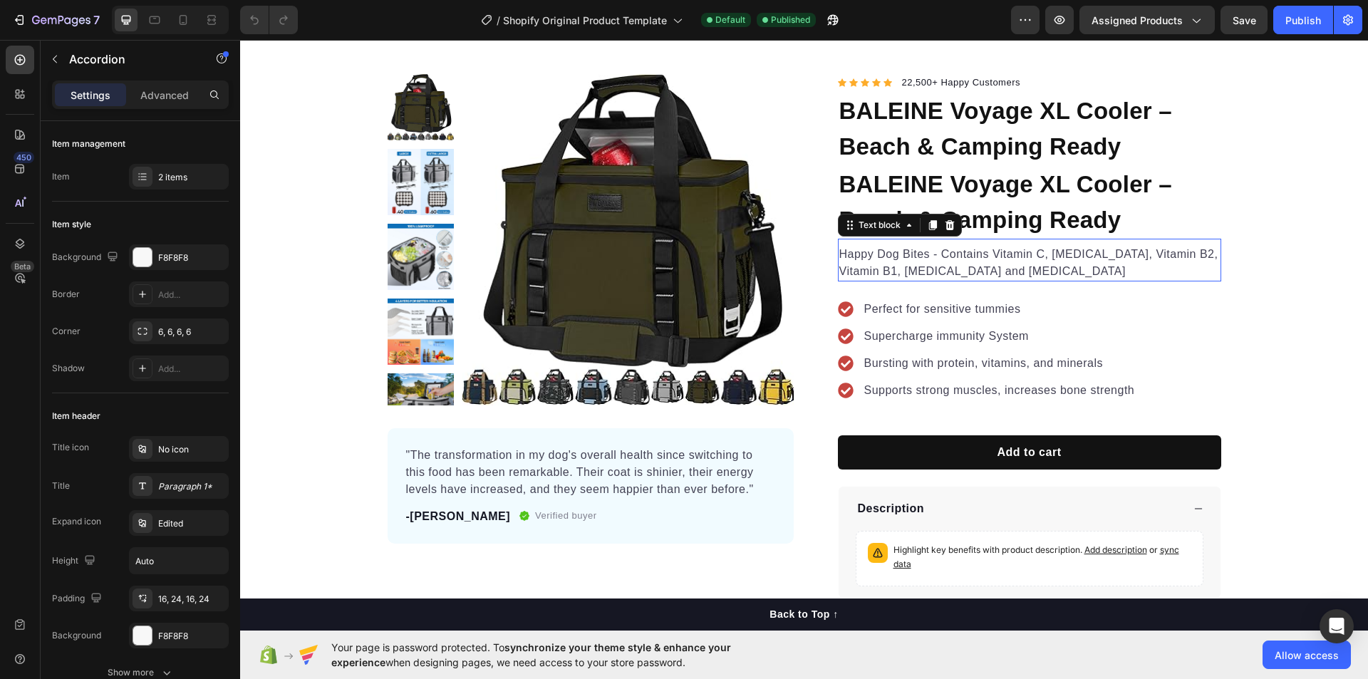
click at [859, 257] on p "Happy Dog Bites - Contains Vitamin C, [MEDICAL_DATA], Vitamin B2, Vitamin B1, […" at bounding box center [1029, 263] width 380 height 34
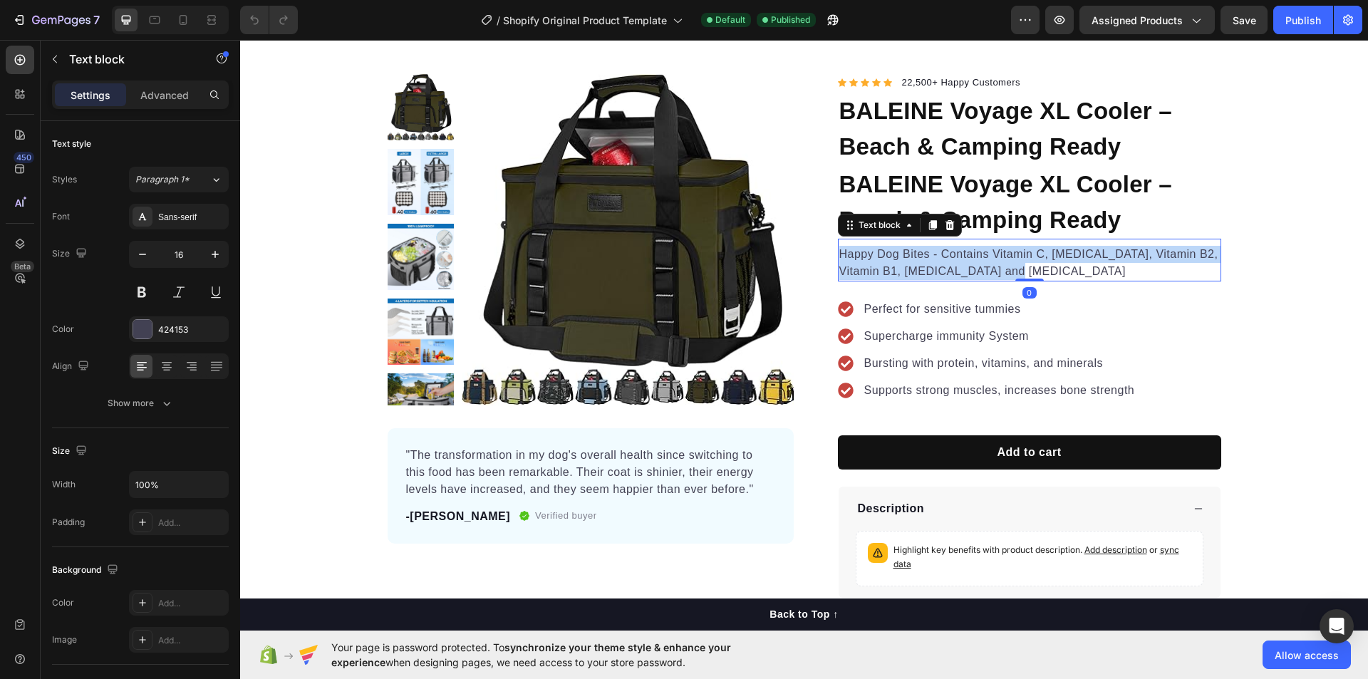
click at [859, 257] on p "Happy Dog Bites - Contains Vitamin C, [MEDICAL_DATA], Vitamin B2, Vitamin B1, […" at bounding box center [1029, 263] width 380 height 34
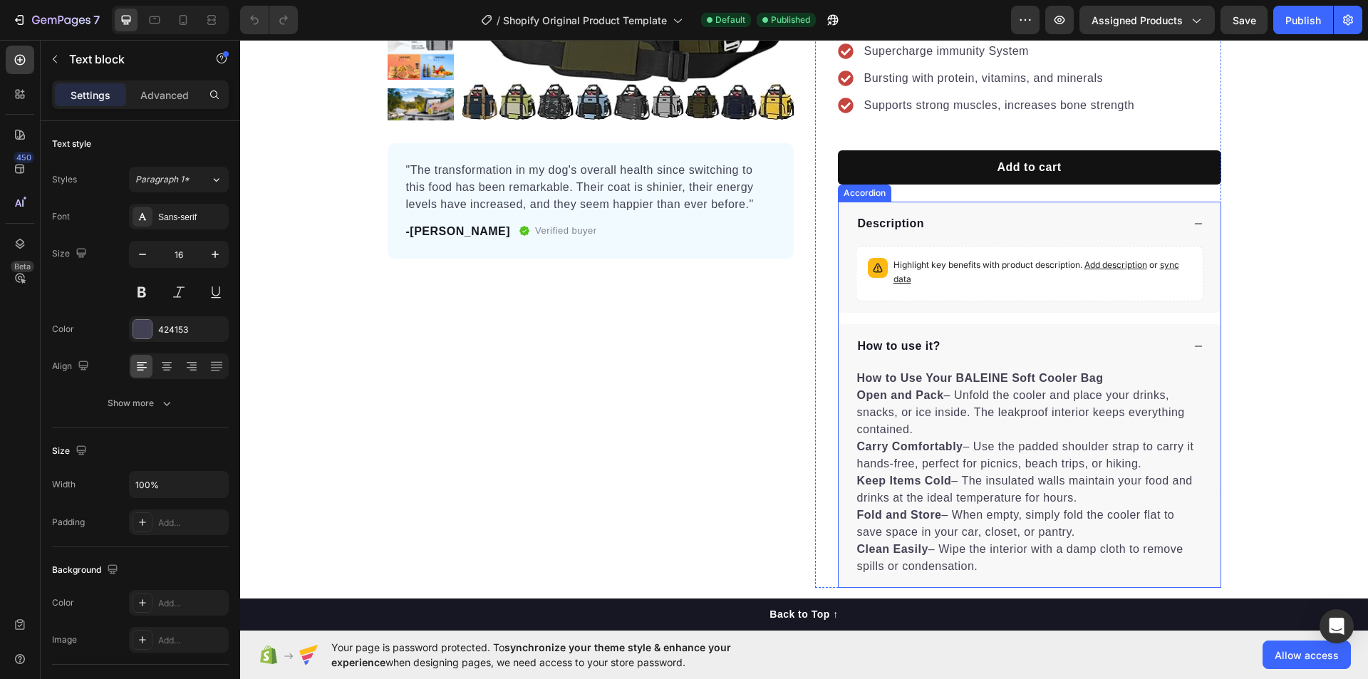
scroll to position [570, 0]
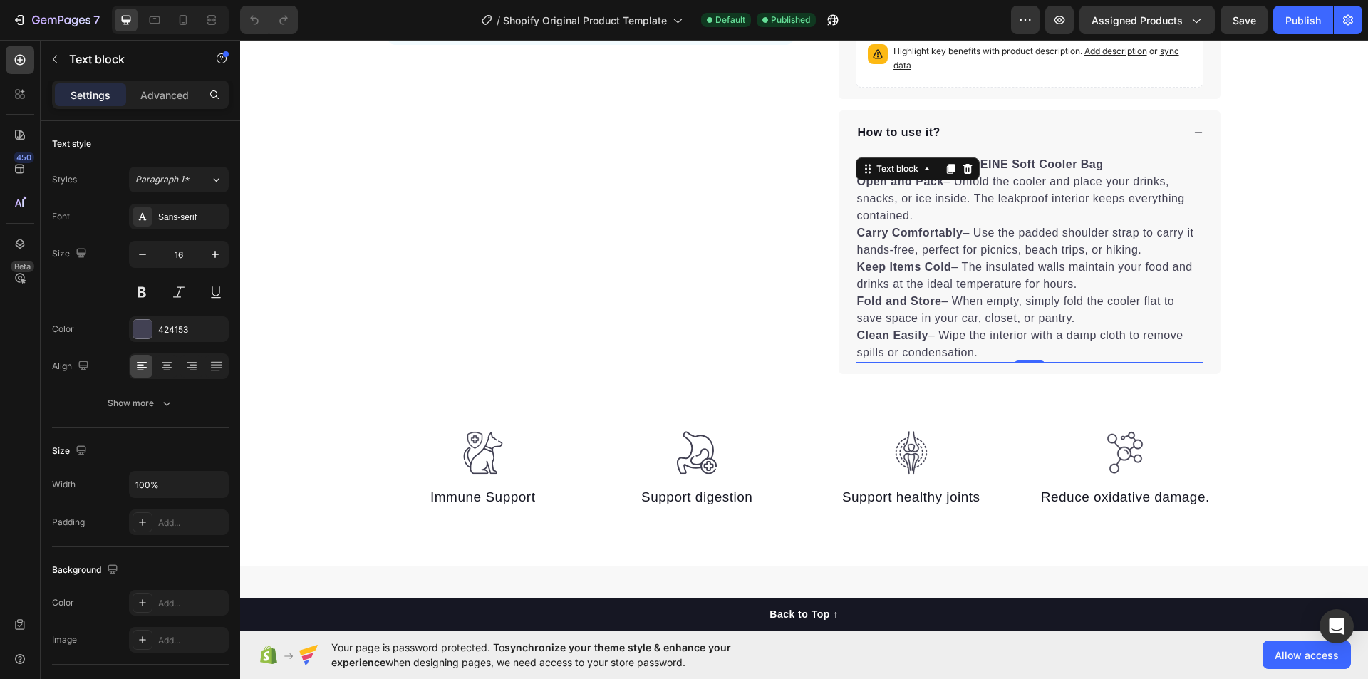
click at [960, 338] on p "Clean Easily – Wipe the interior with a damp cloth to remove spills or condensa…" at bounding box center [1029, 344] width 345 height 34
drag, startPoint x: 1236, startPoint y: 19, endPoint x: 1241, endPoint y: 33, distance: 15.1
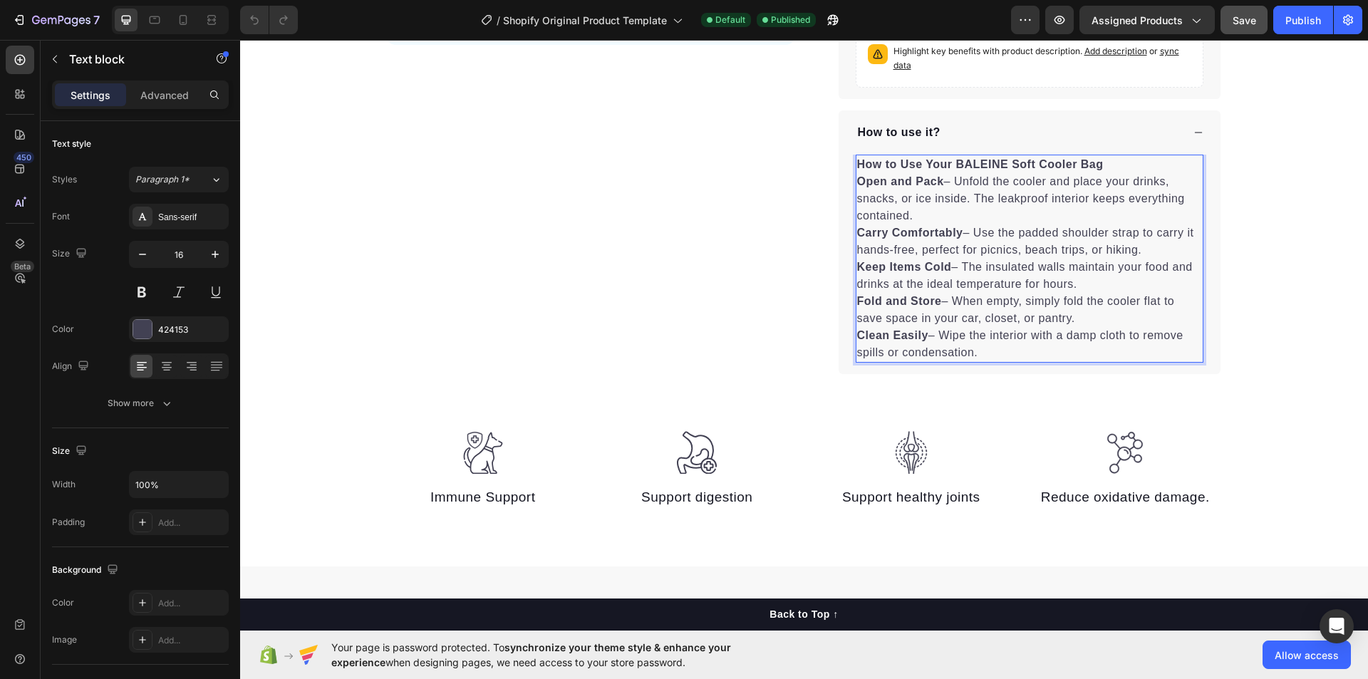
click at [1237, 21] on span "Save" at bounding box center [1245, 20] width 24 height 12
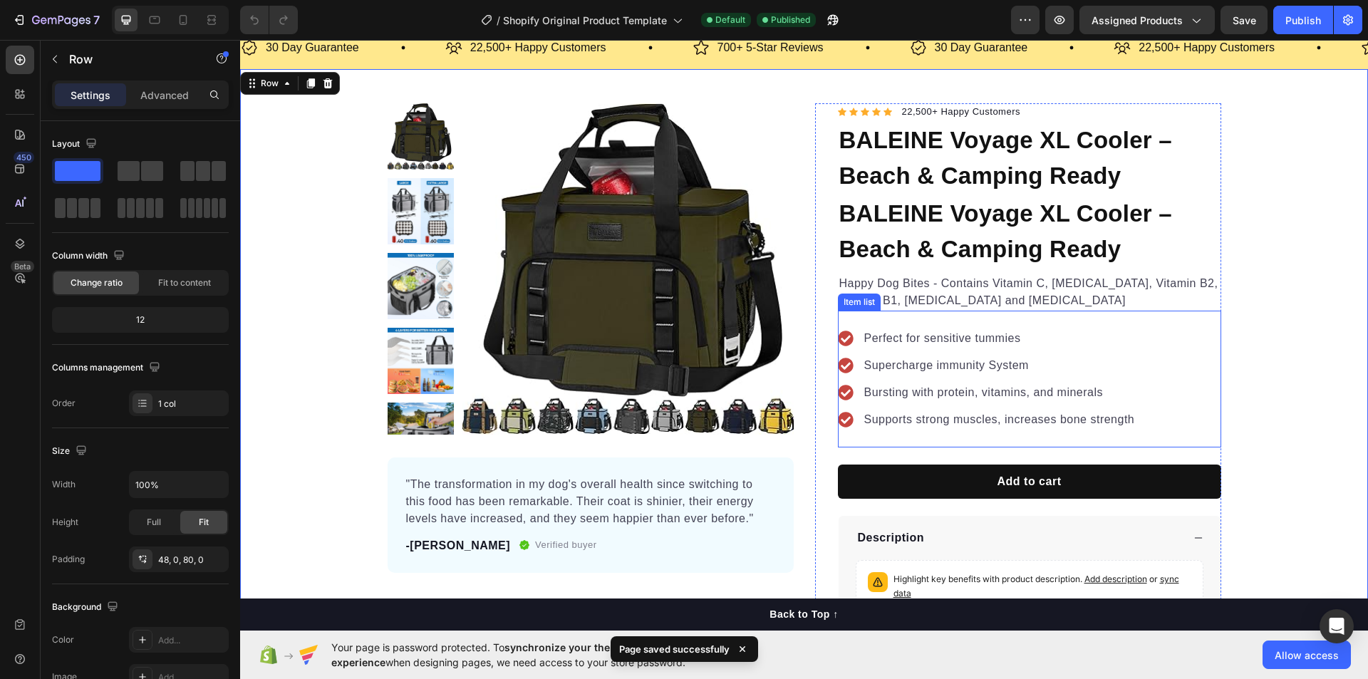
scroll to position [0, 0]
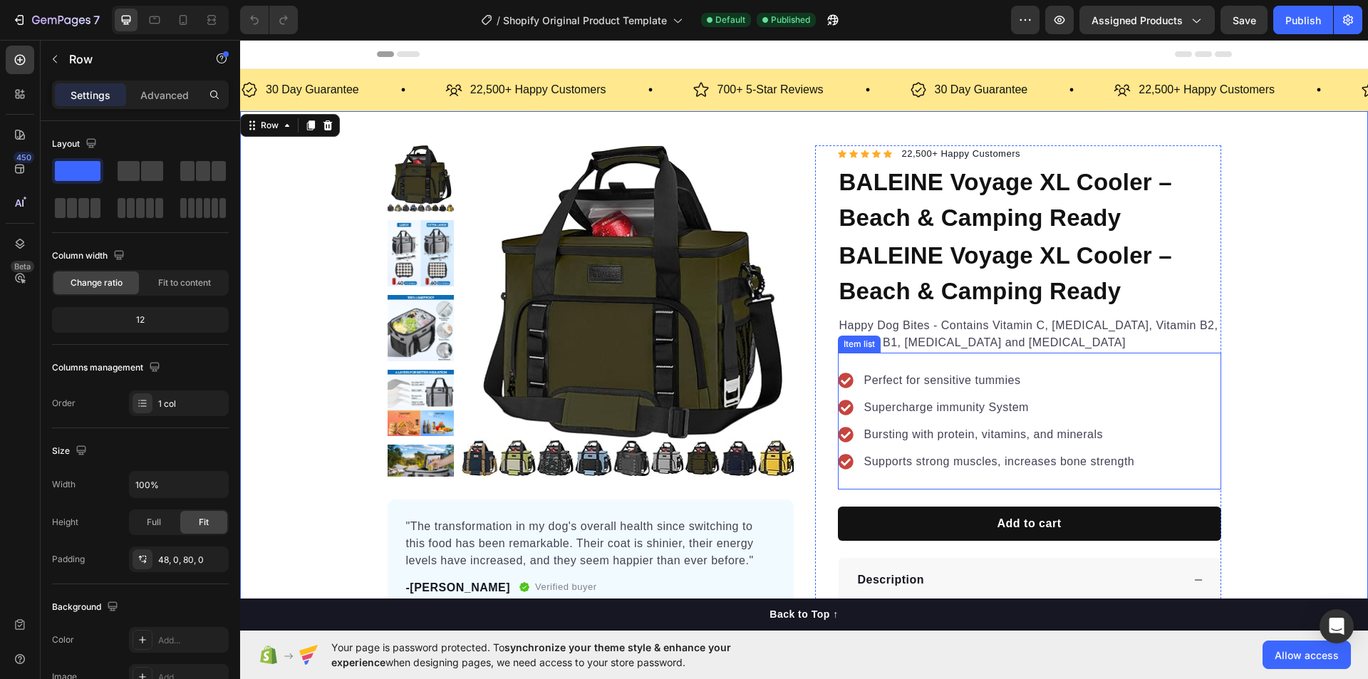
click at [940, 380] on p "Perfect for sensitive tummies" at bounding box center [999, 380] width 271 height 17
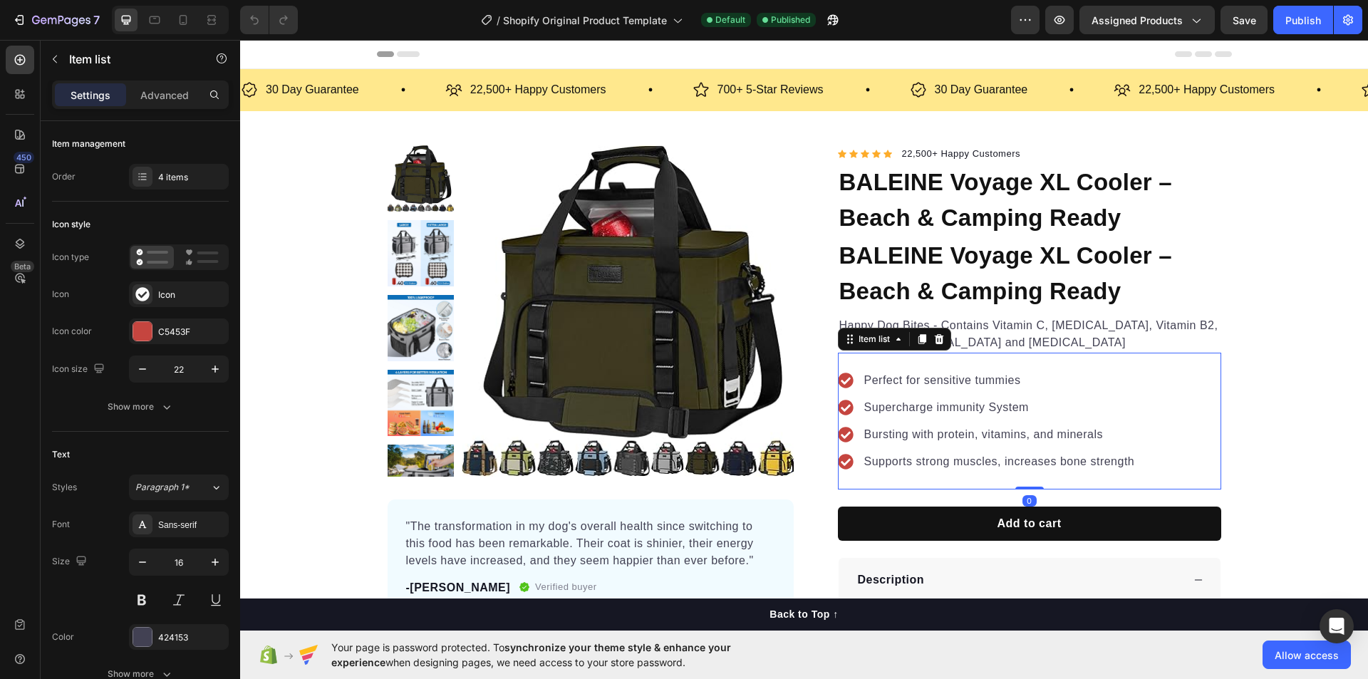
click at [940, 380] on p "Perfect for sensitive tummies" at bounding box center [999, 380] width 271 height 17
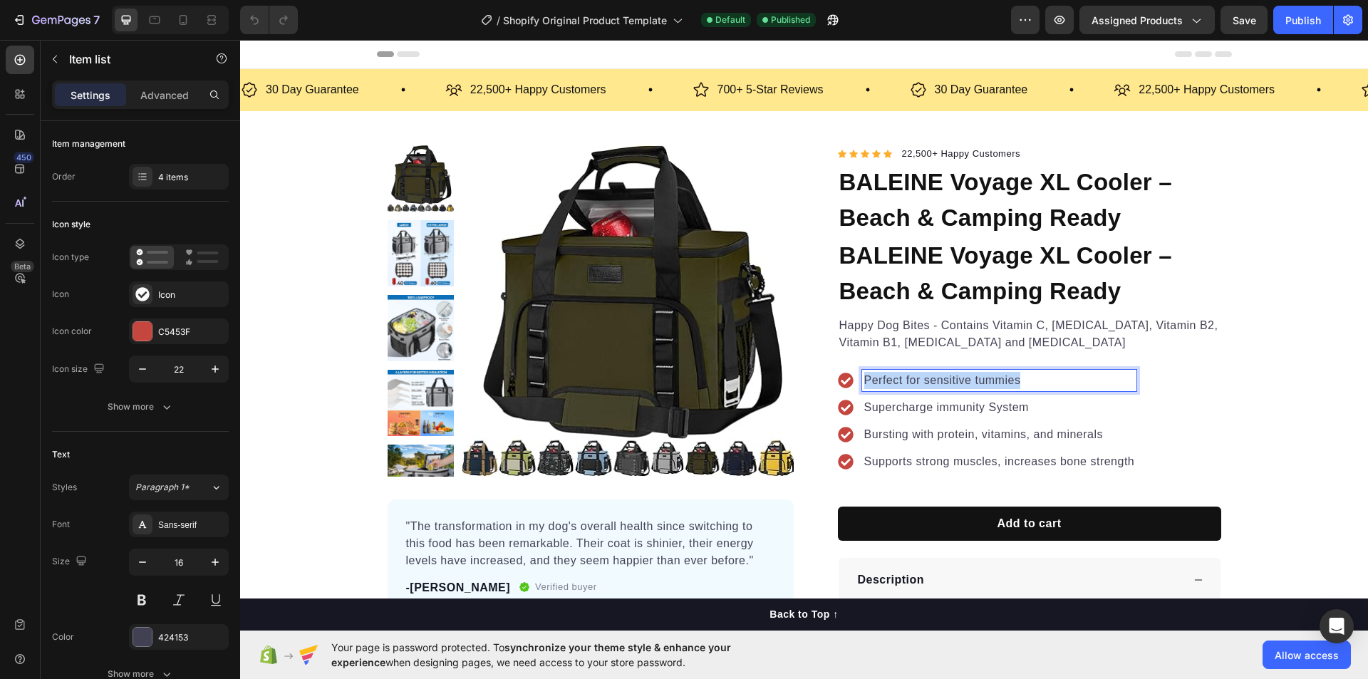
click at [940, 380] on p "Perfect for sensitive tummies" at bounding box center [999, 380] width 271 height 17
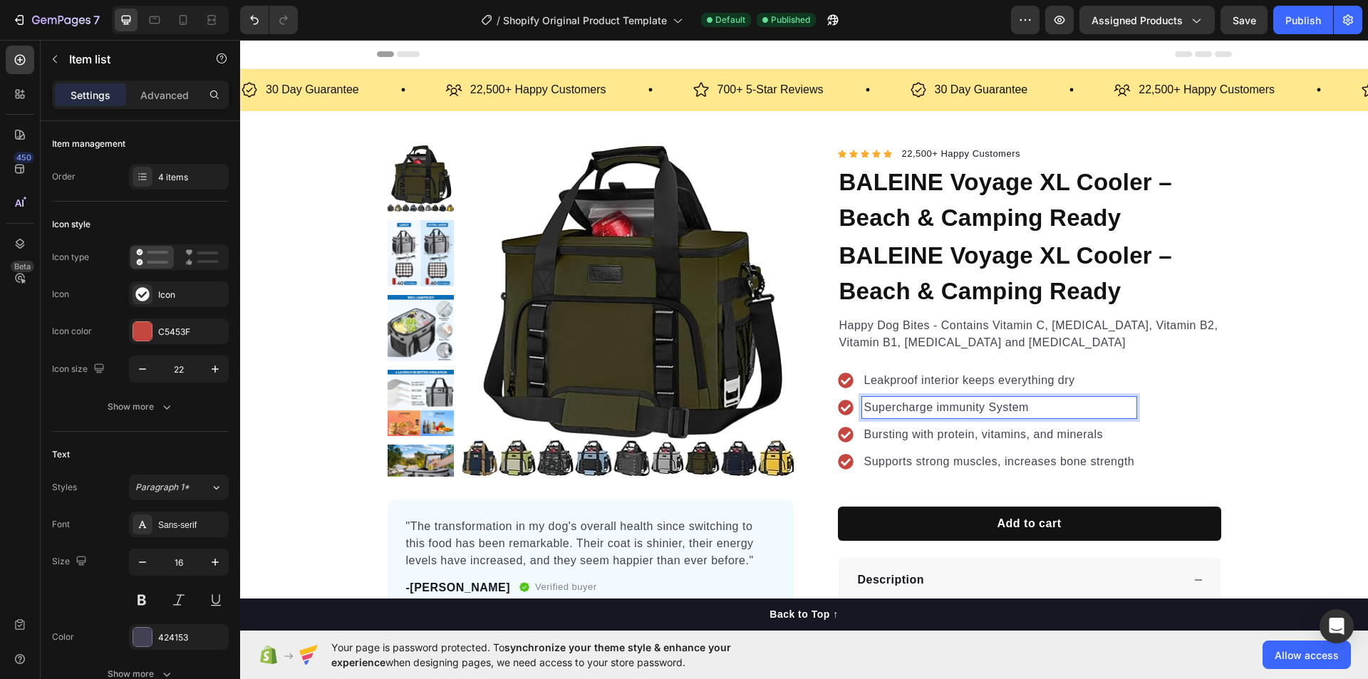
click at [918, 406] on p "Supercharge immunity System" at bounding box center [999, 407] width 271 height 17
click at [925, 434] on p "Bursting with protein, vitamins, and minerals" at bounding box center [999, 434] width 271 height 17
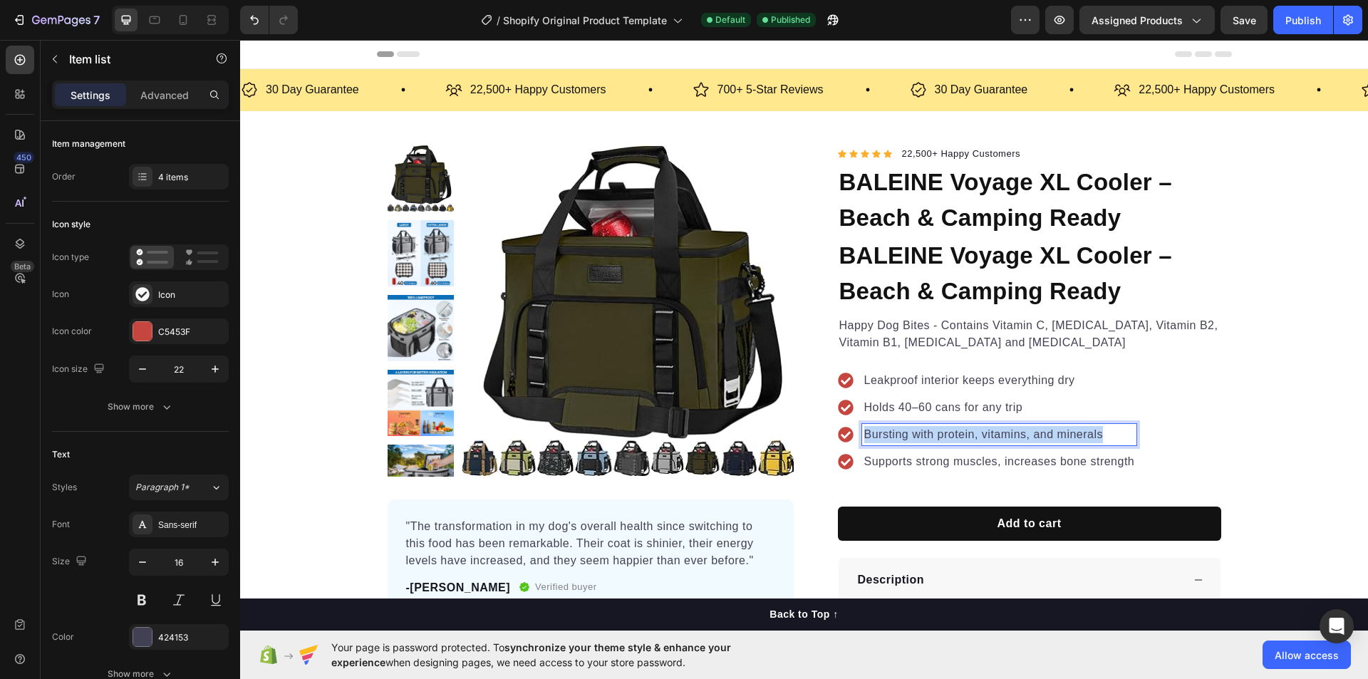
click at [925, 434] on p "Bursting with protein, vitamins, and minerals" at bounding box center [999, 434] width 271 height 17
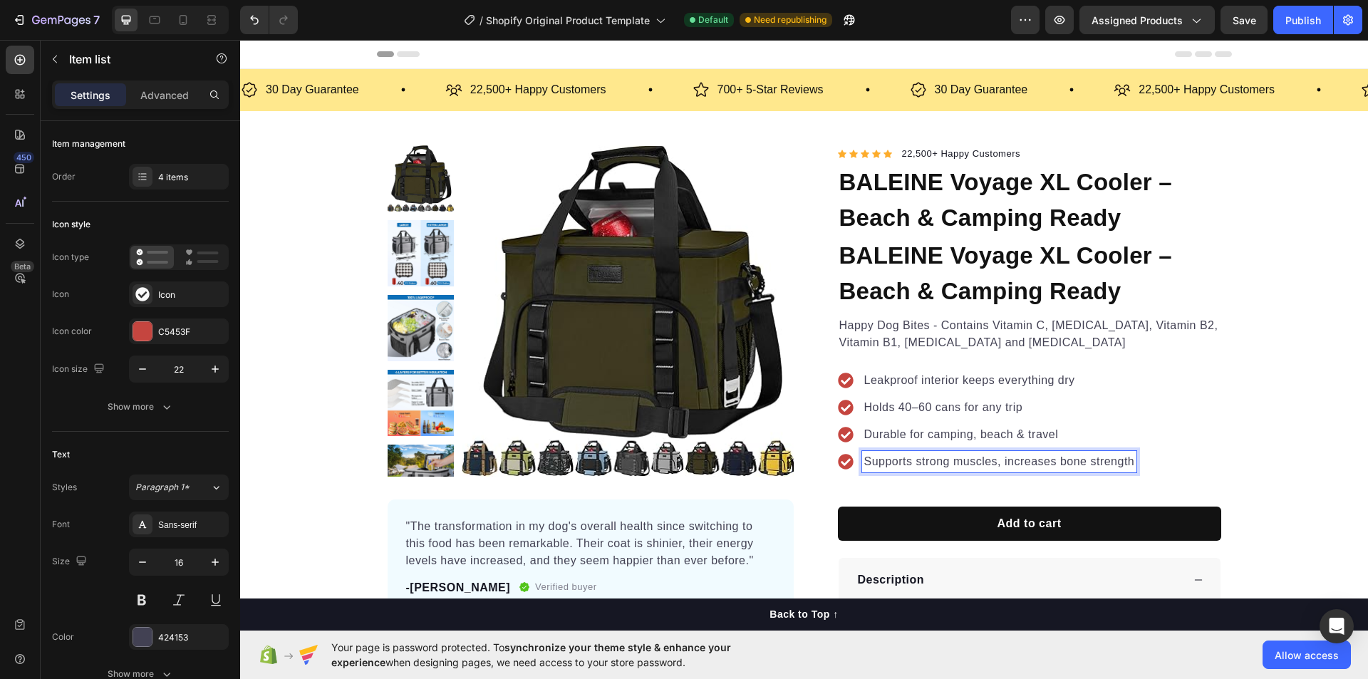
click at [872, 463] on p "Supports strong muscles, increases bone strength" at bounding box center [999, 461] width 271 height 17
click at [874, 462] on p "Supports strong muscles, increases bone strength" at bounding box center [999, 461] width 271 height 17
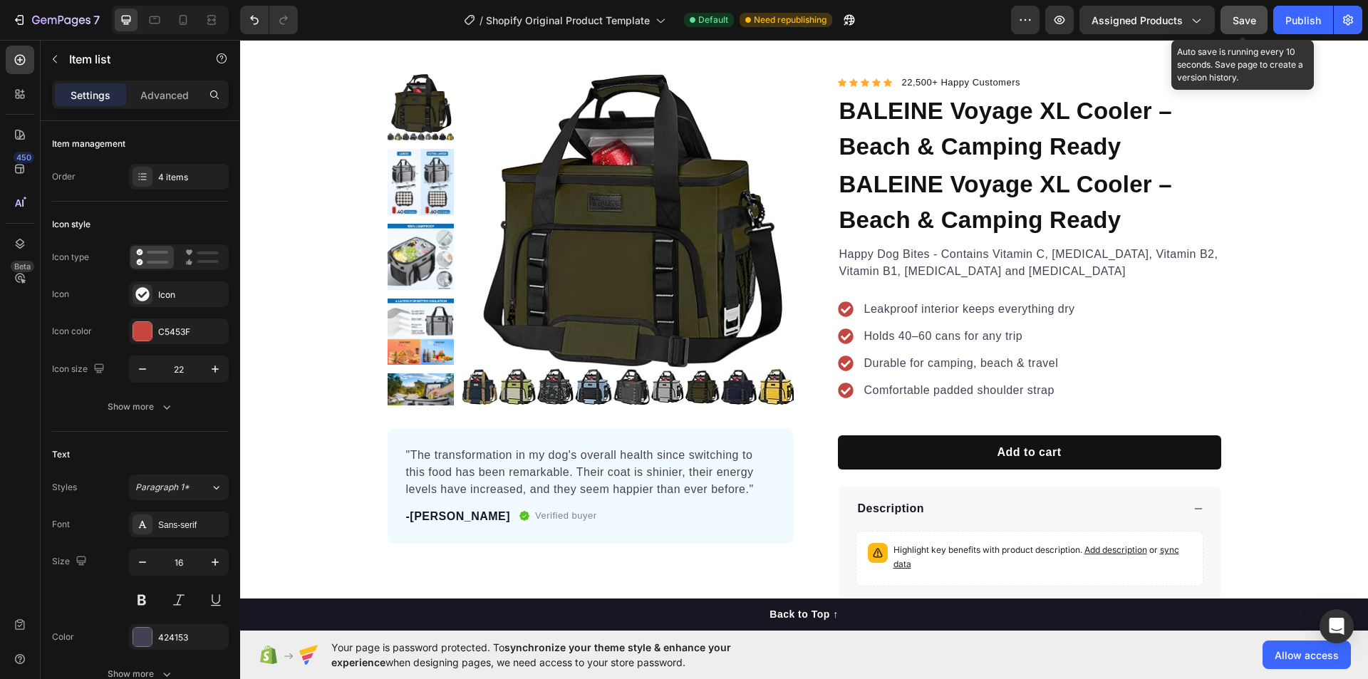
click at [1240, 26] on span "Save" at bounding box center [1245, 20] width 24 height 12
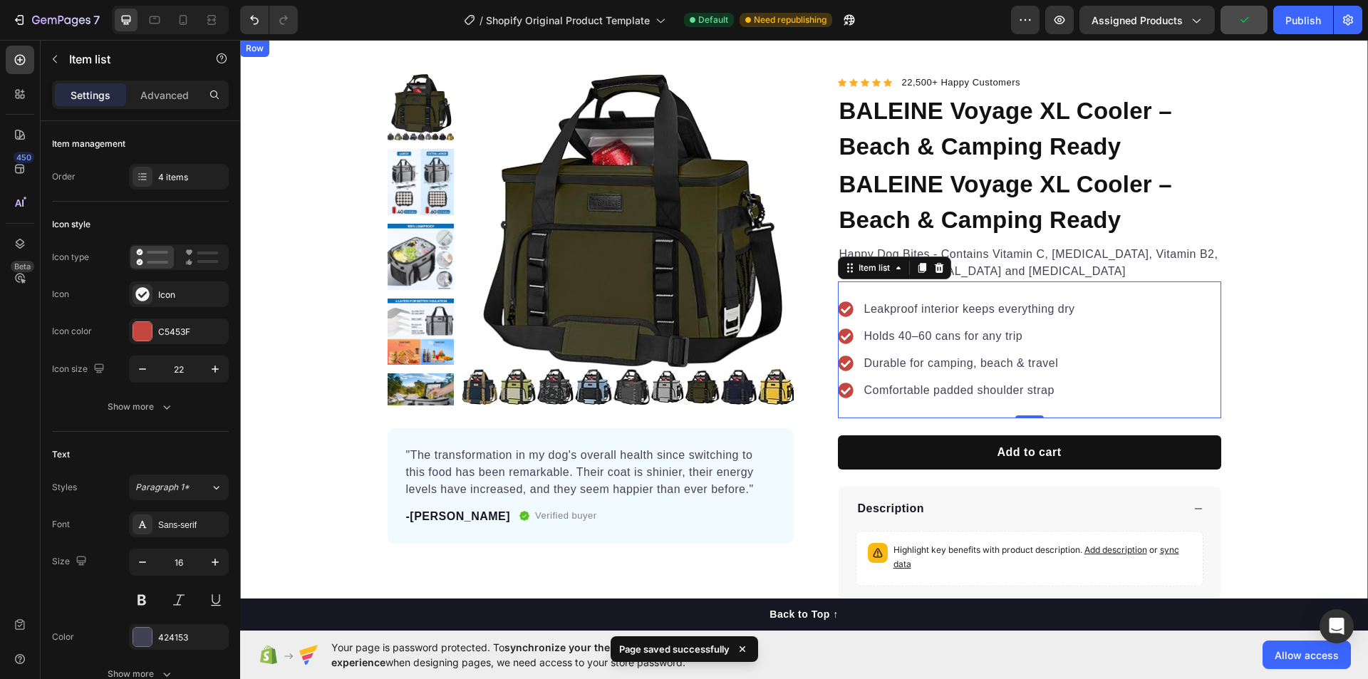
click at [1260, 310] on div "Product Images "The transformation in my dog's overall health since switching t…" at bounding box center [804, 473] width 1128 height 799
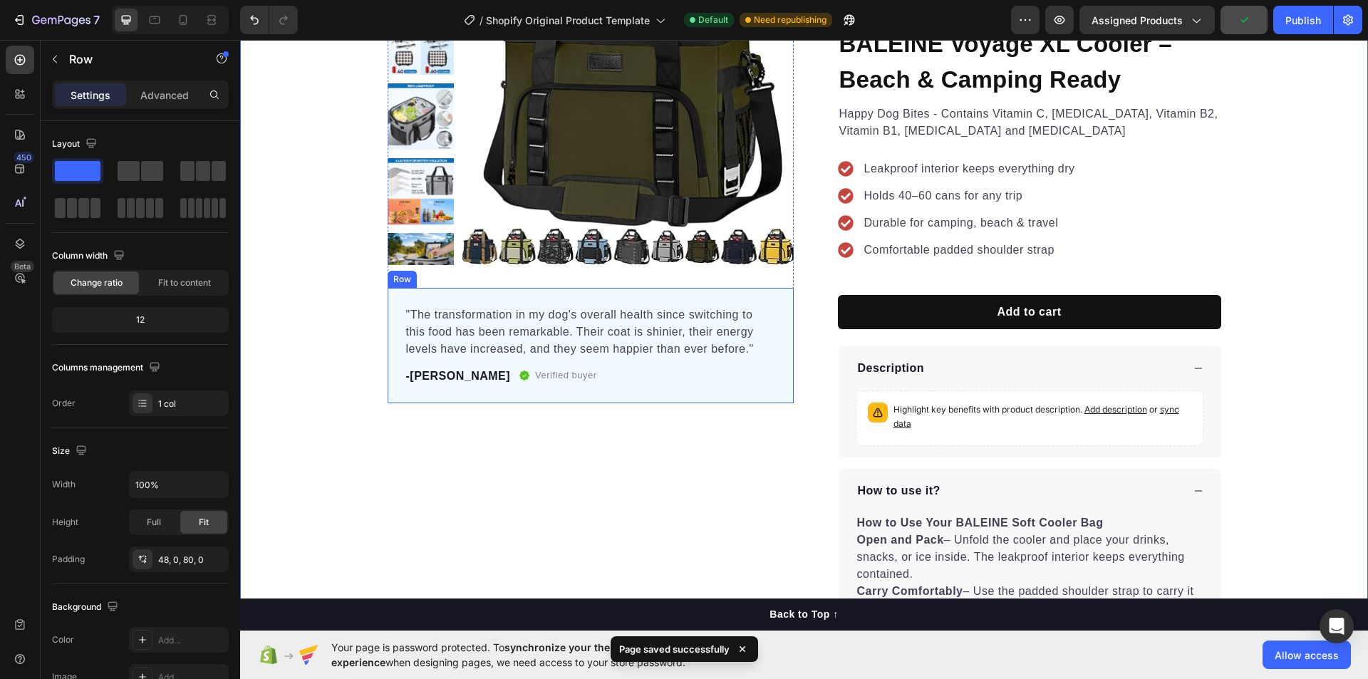
scroll to position [214, 0]
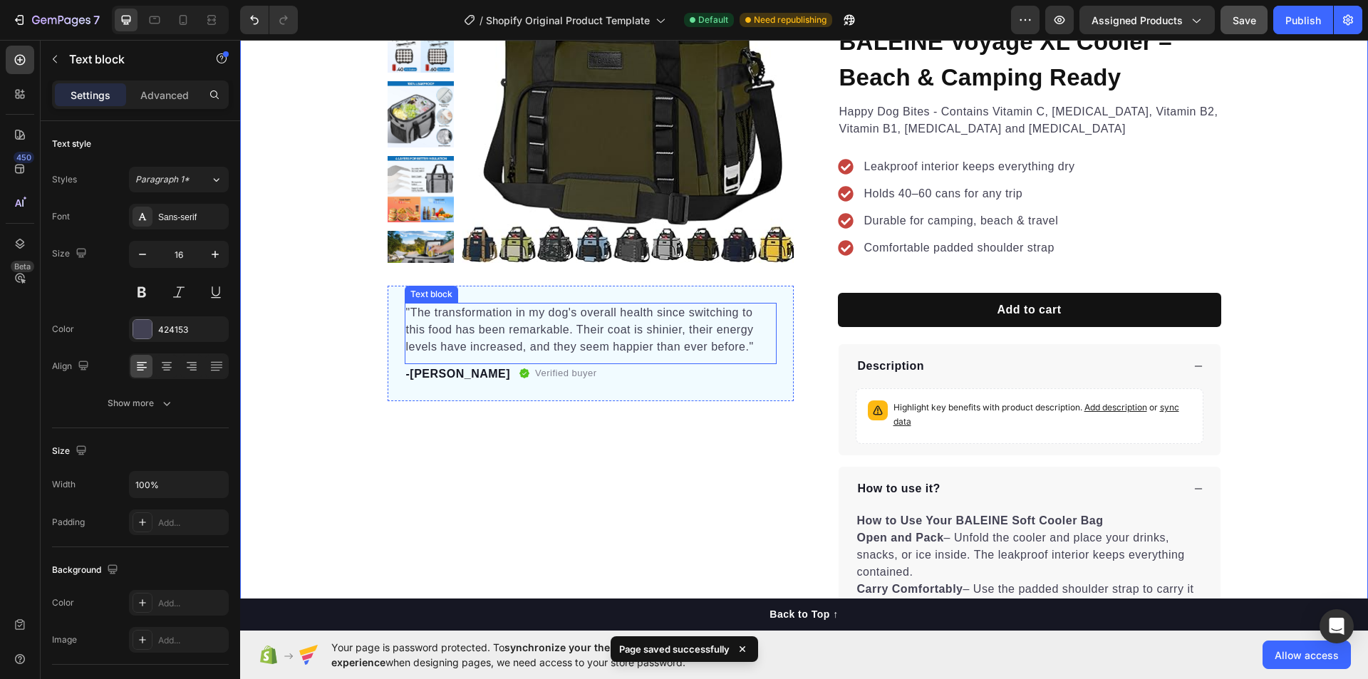
click at [406, 312] on p ""The transformation in my dog's overall health since switching to this food has…" at bounding box center [590, 329] width 369 height 51
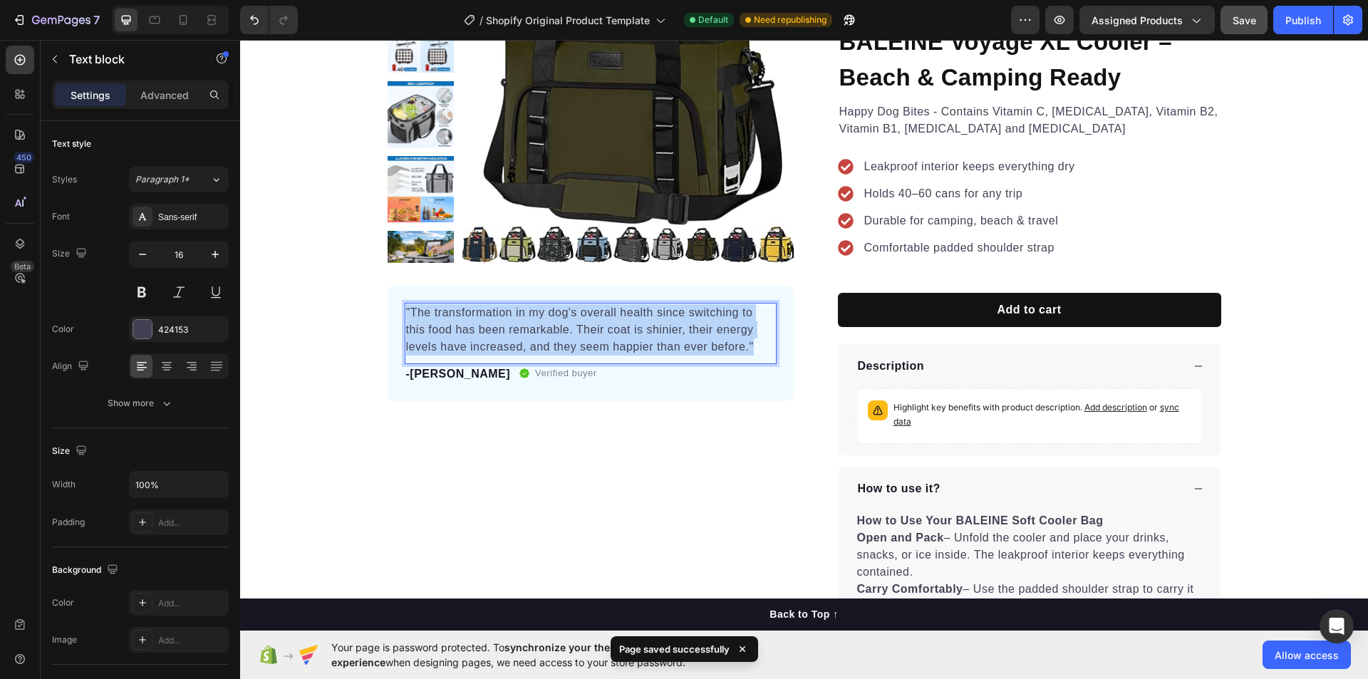
click at [406, 312] on p ""The transformation in my dog's overall health since switching to this food has…" at bounding box center [590, 329] width 369 height 51
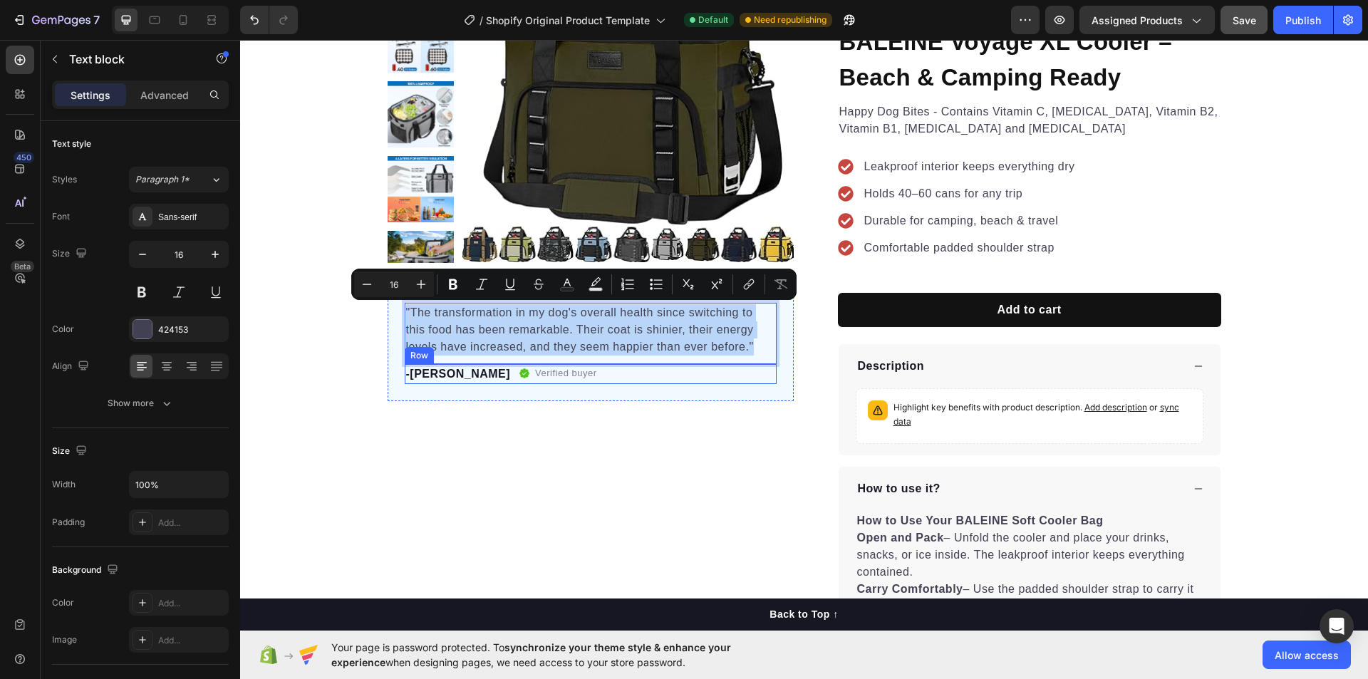
copy p ""The transformation in my dog's overall health since switching to this food has…"
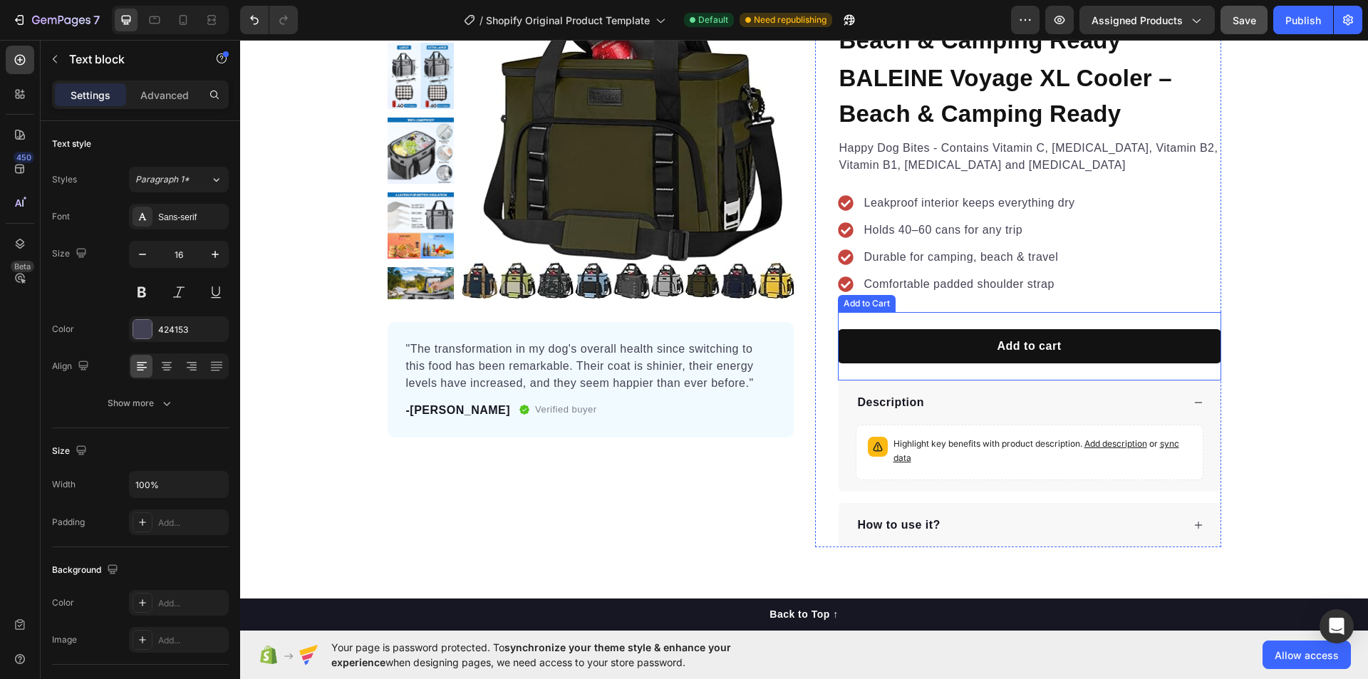
scroll to position [361, 0]
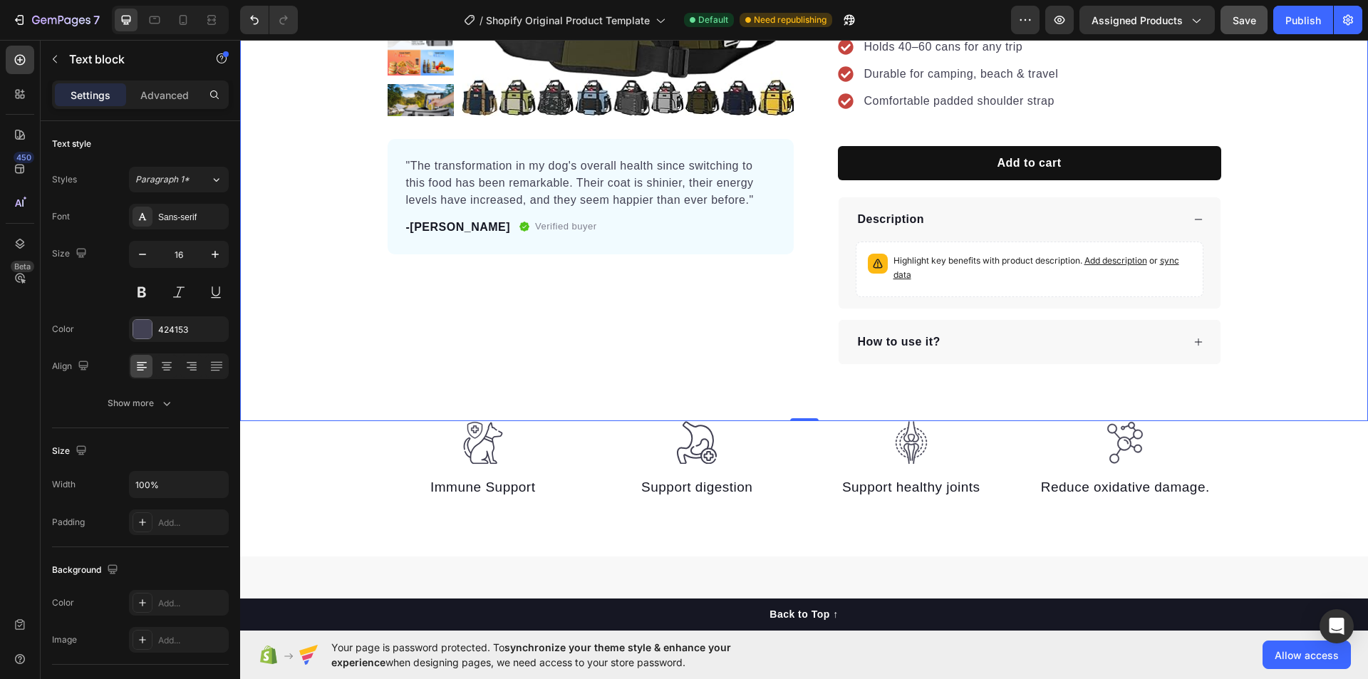
click at [574, 417] on div "Product Images "The transformation in my dog's overall health since switching t…" at bounding box center [804, 86] width 1128 height 671
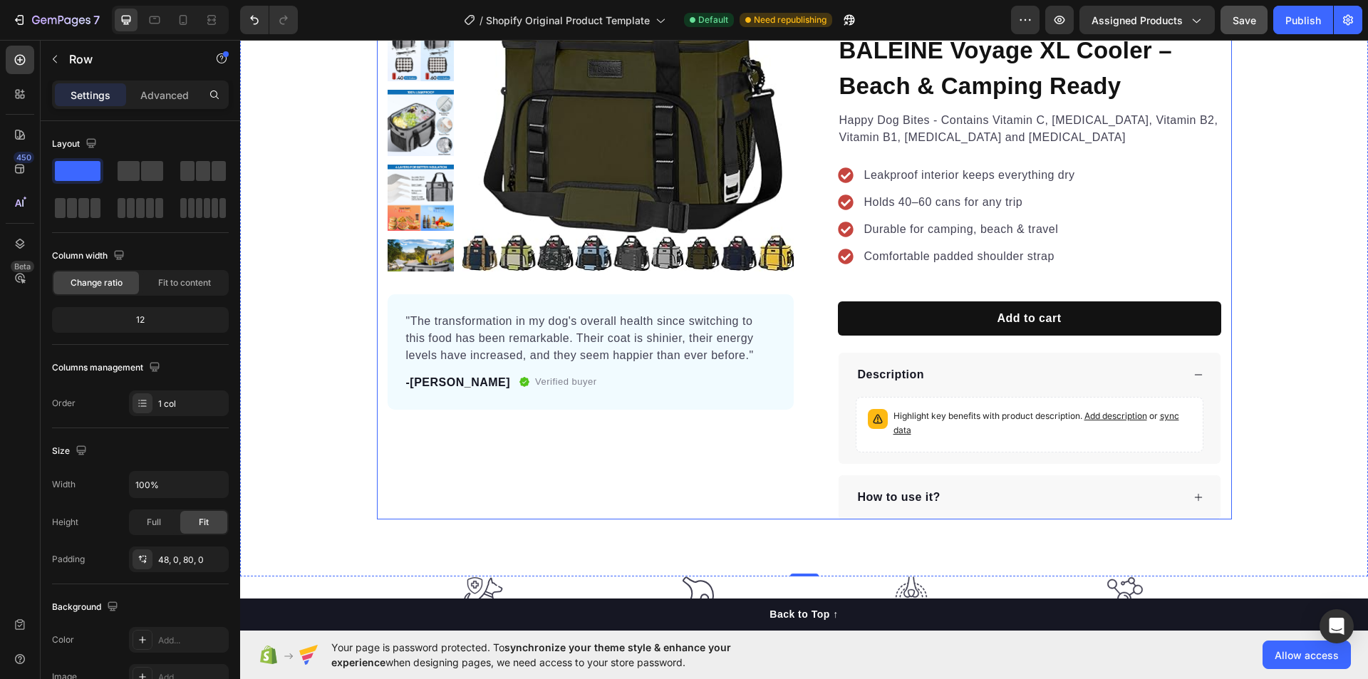
scroll to position [147, 0]
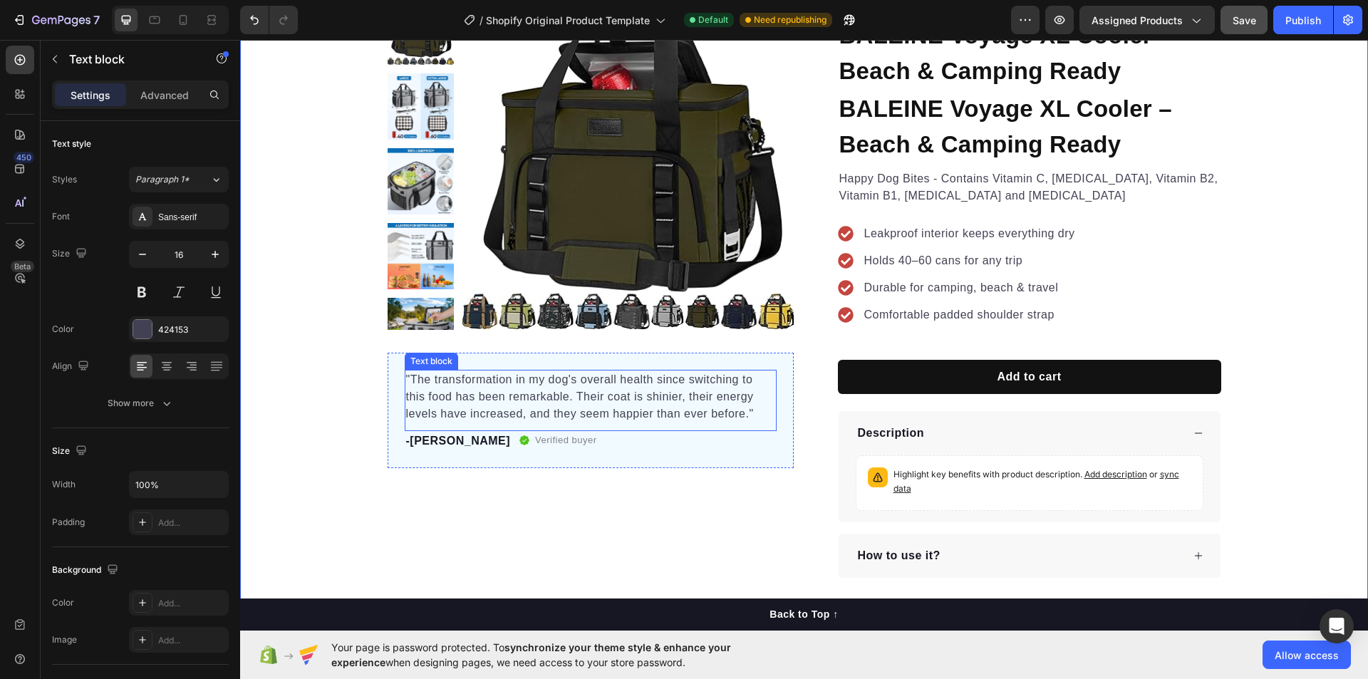
click at [517, 398] on p ""The transformation in my dog's overall health since switching to this food has…" at bounding box center [590, 396] width 369 height 51
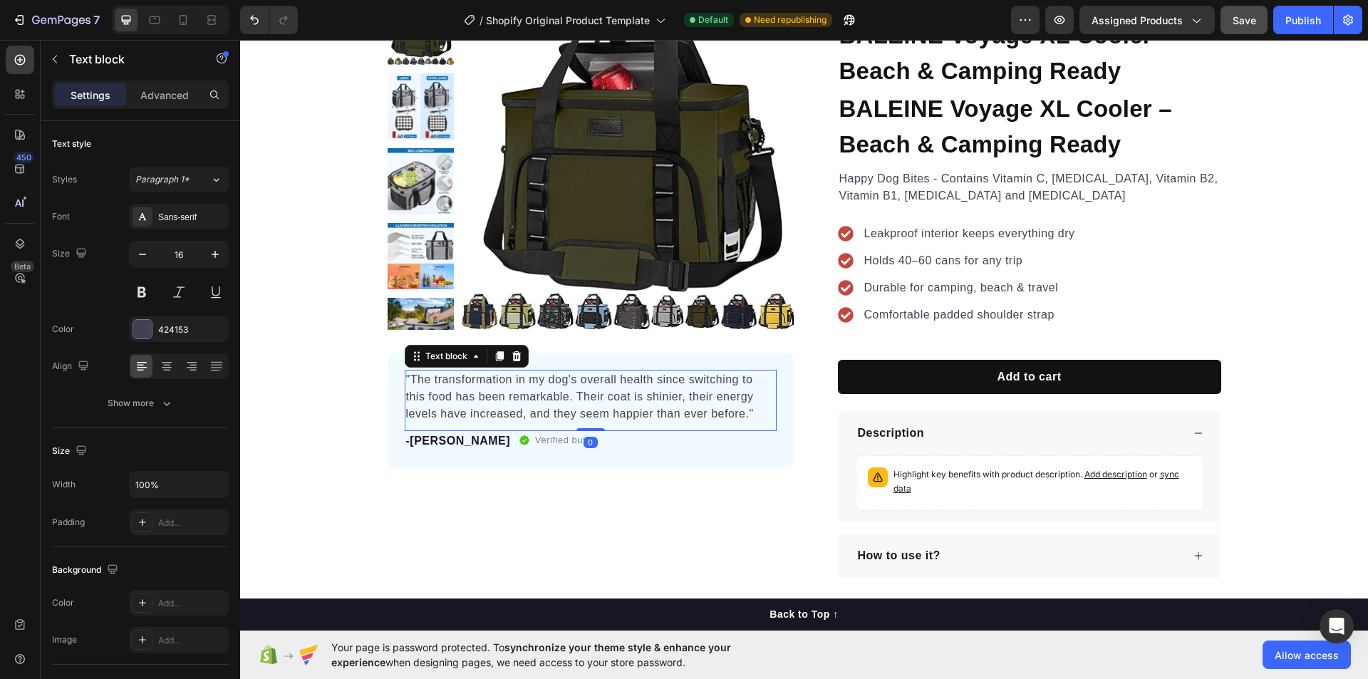
click at [516, 398] on p ""The transformation in my dog's overall health since switching to this food has…" at bounding box center [590, 396] width 369 height 51
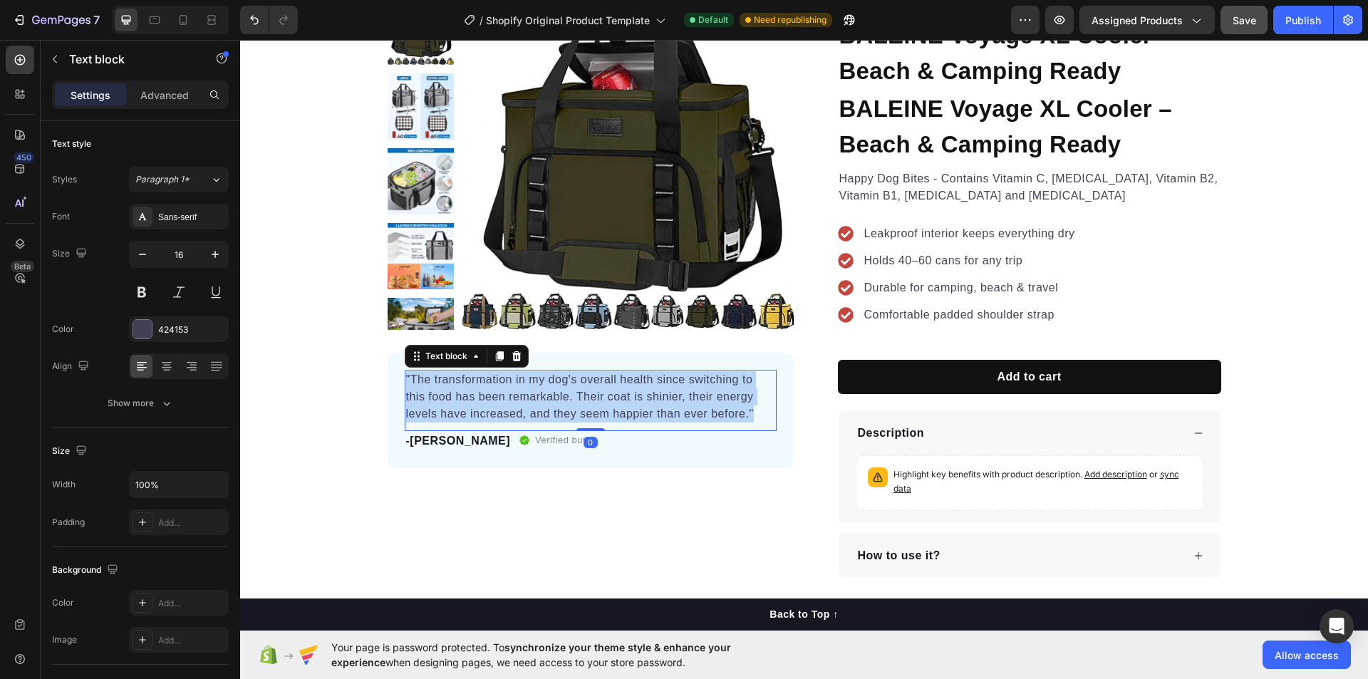
click at [516, 398] on p ""The transformation in my dog's overall health since switching to this food has…" at bounding box center [590, 396] width 369 height 51
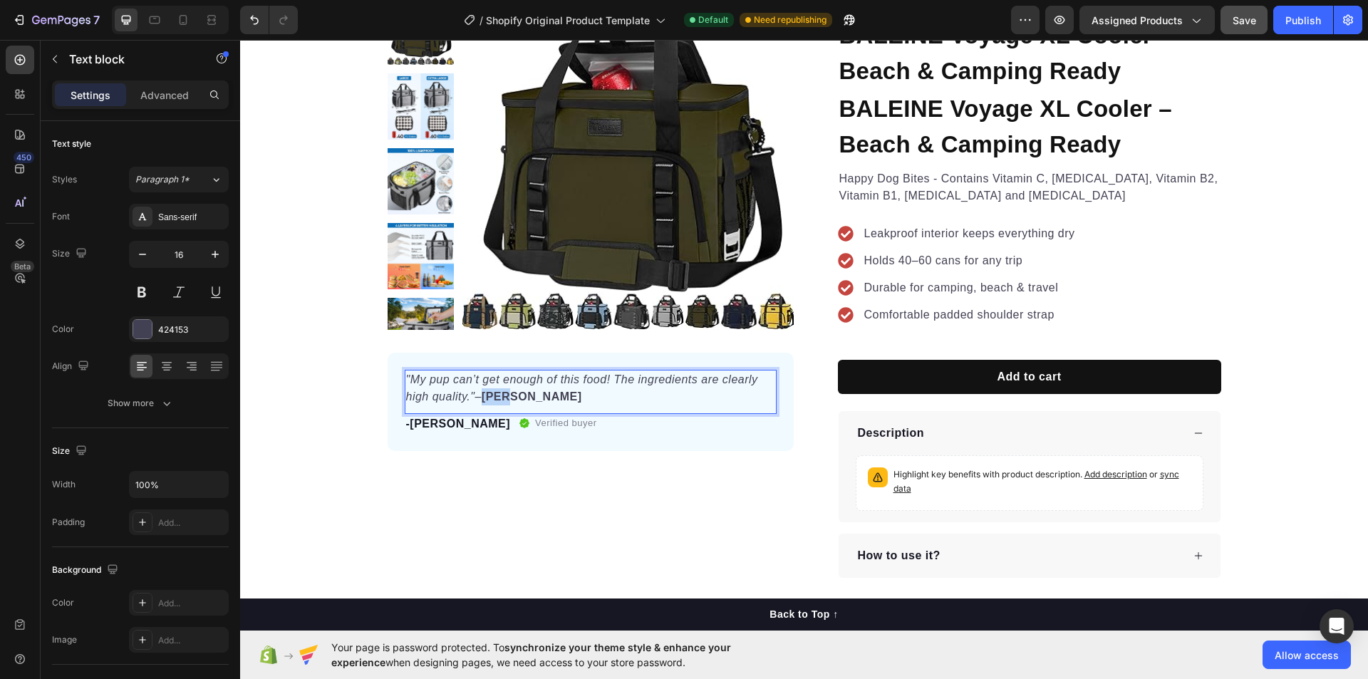
drag, startPoint x: 511, startPoint y: 399, endPoint x: 476, endPoint y: 398, distance: 34.9
click at [476, 398] on p ""My pup can’t get enough of this food! The ingredients are clearly high quality…" at bounding box center [590, 388] width 369 height 34
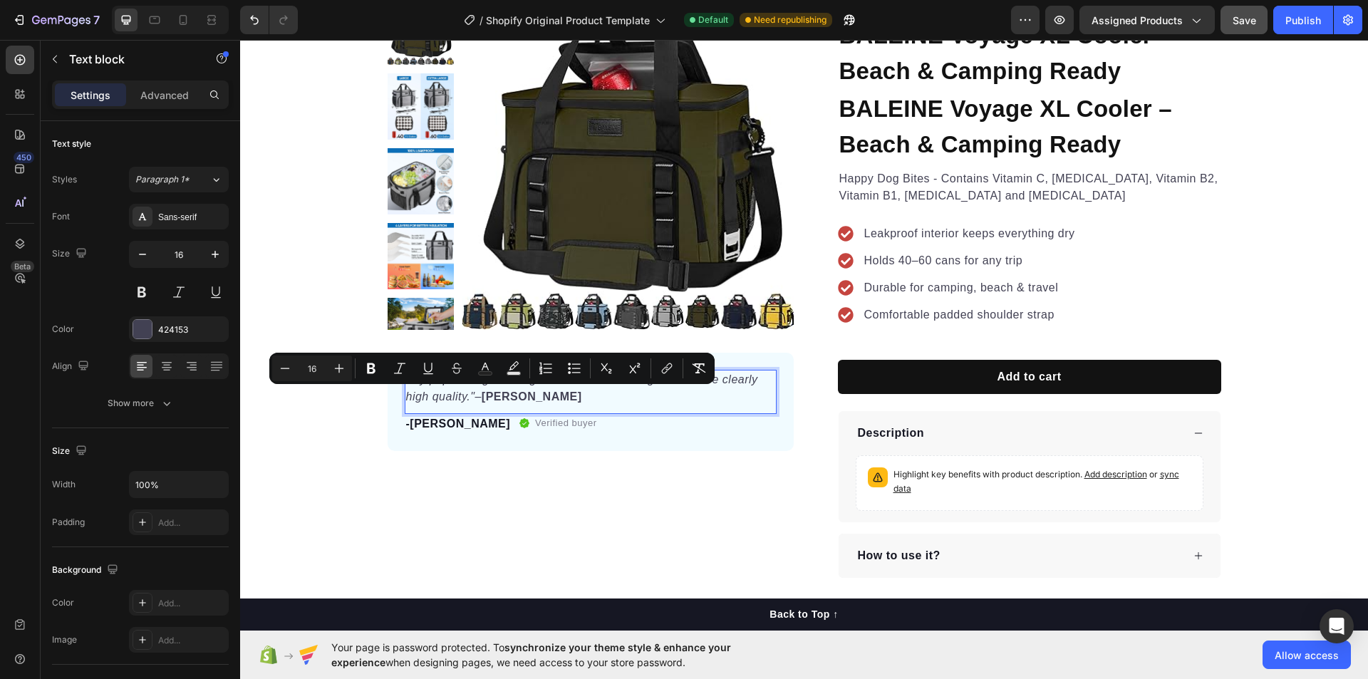
copy p "–"
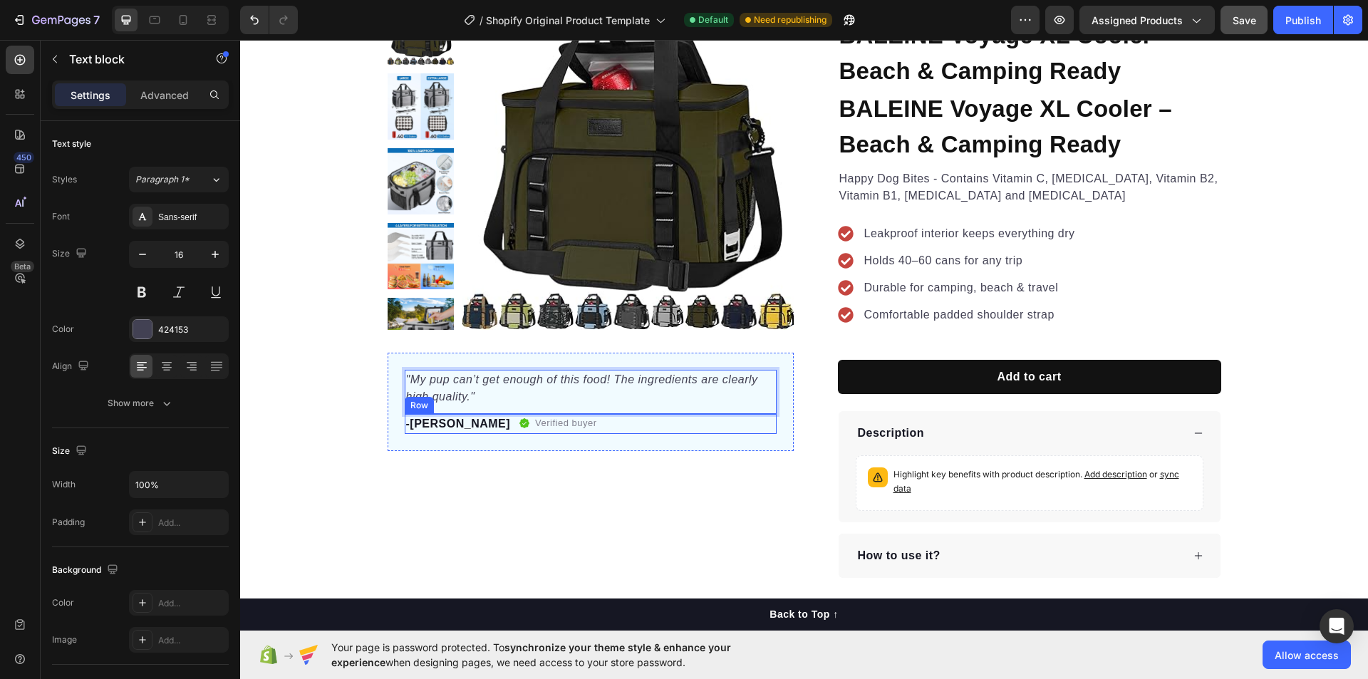
click at [430, 427] on p "-[PERSON_NAME]" at bounding box center [458, 423] width 105 height 17
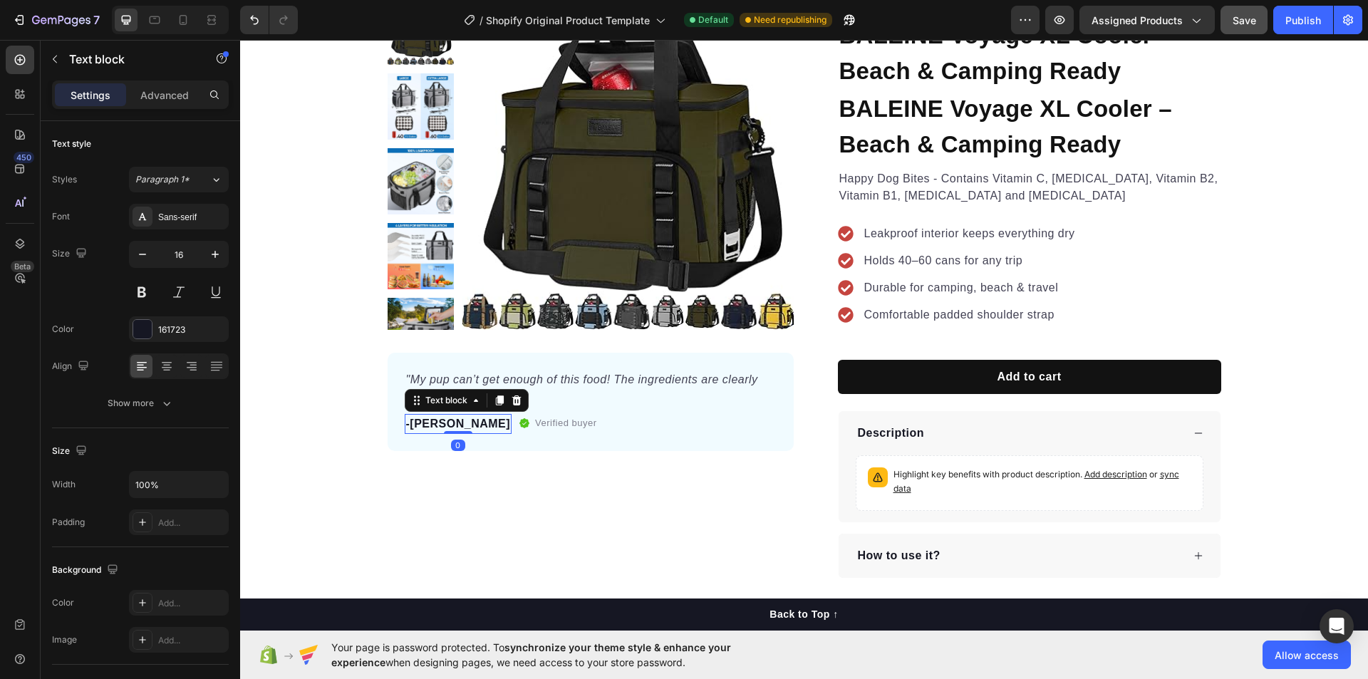
click at [430, 427] on p "-[PERSON_NAME]" at bounding box center [458, 423] width 105 height 17
click at [551, 477] on div "Product Images "My pup can’t get enough of this food! The ingredients are clear…" at bounding box center [591, 289] width 406 height 580
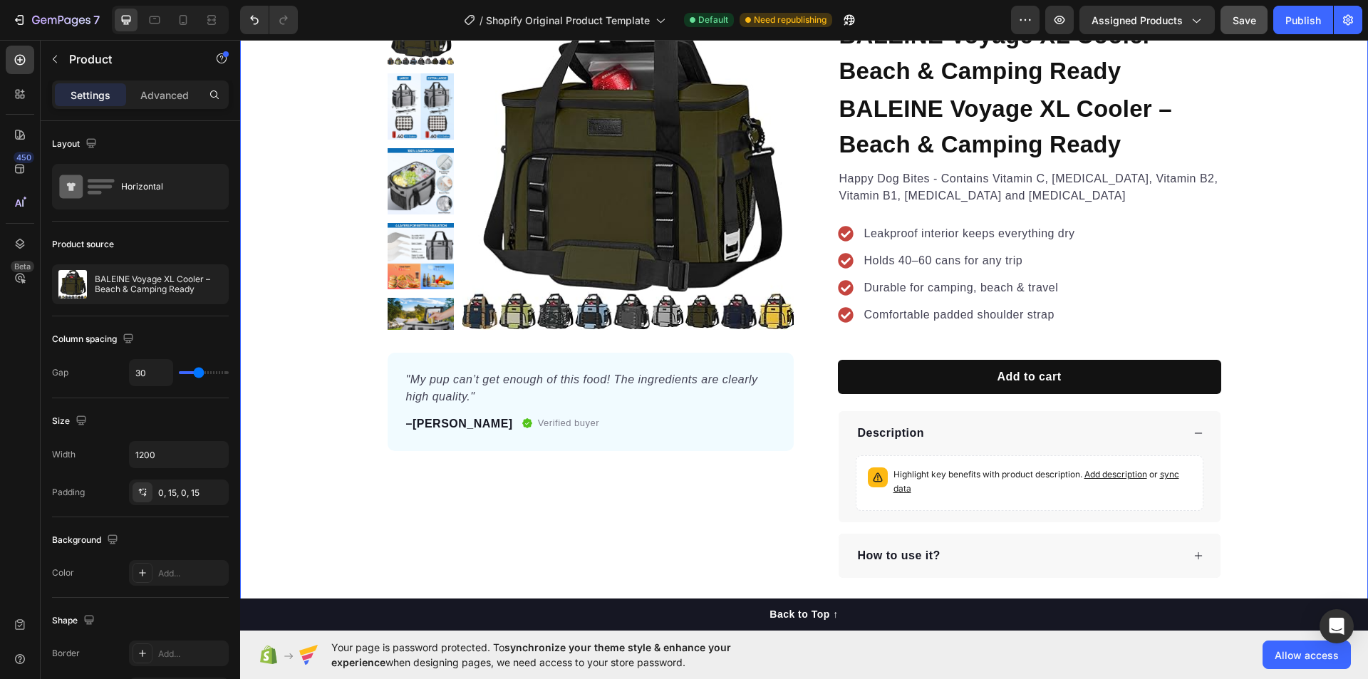
click at [324, 442] on div "Product Images "My pup can’t get enough of this food! The ingredients are clear…" at bounding box center [804, 289] width 1128 height 580
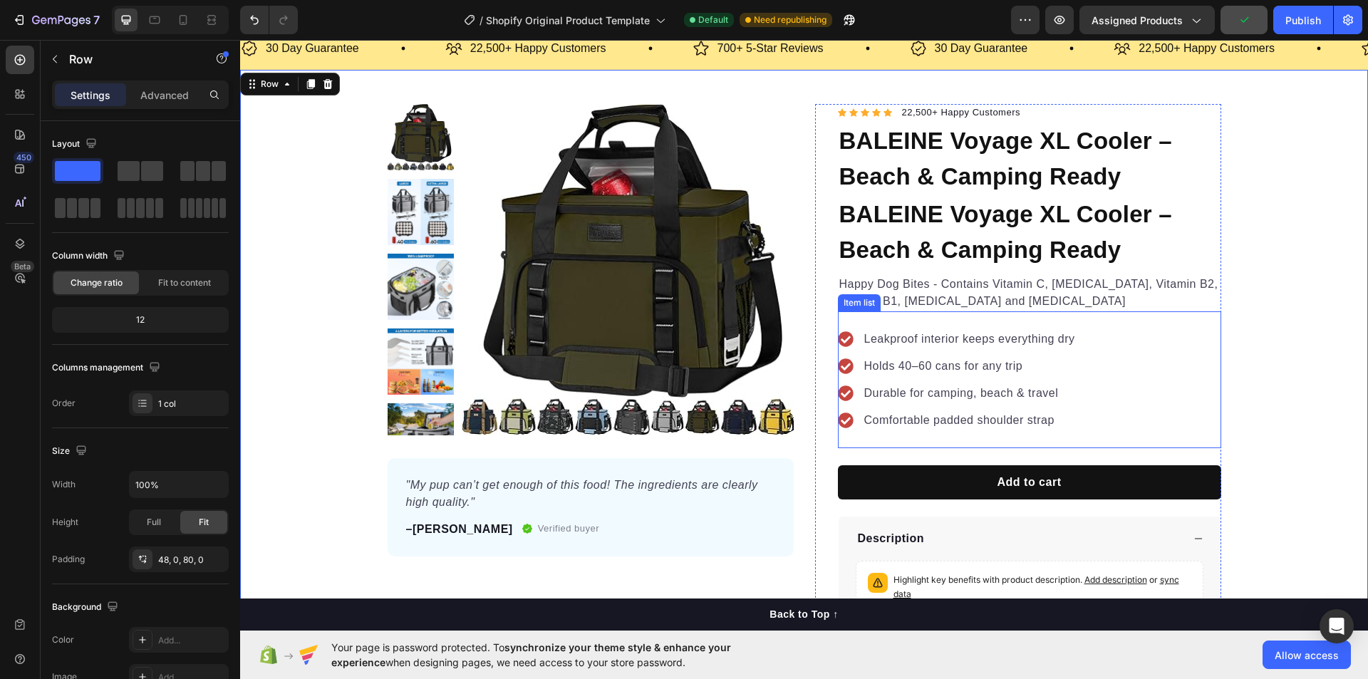
scroll to position [71, 0]
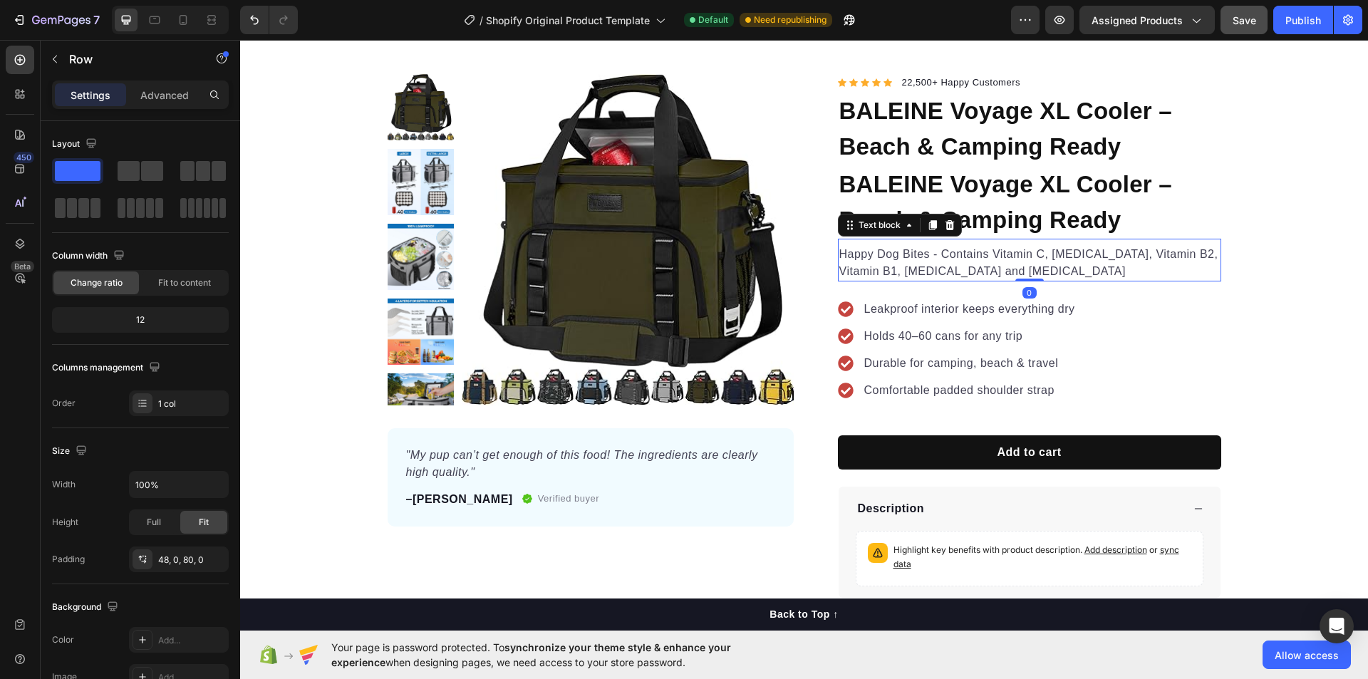
click at [841, 257] on p "Happy Dog Bites - Contains Vitamin C, [MEDICAL_DATA], Vitamin B2, Vitamin B1, […" at bounding box center [1029, 263] width 380 height 34
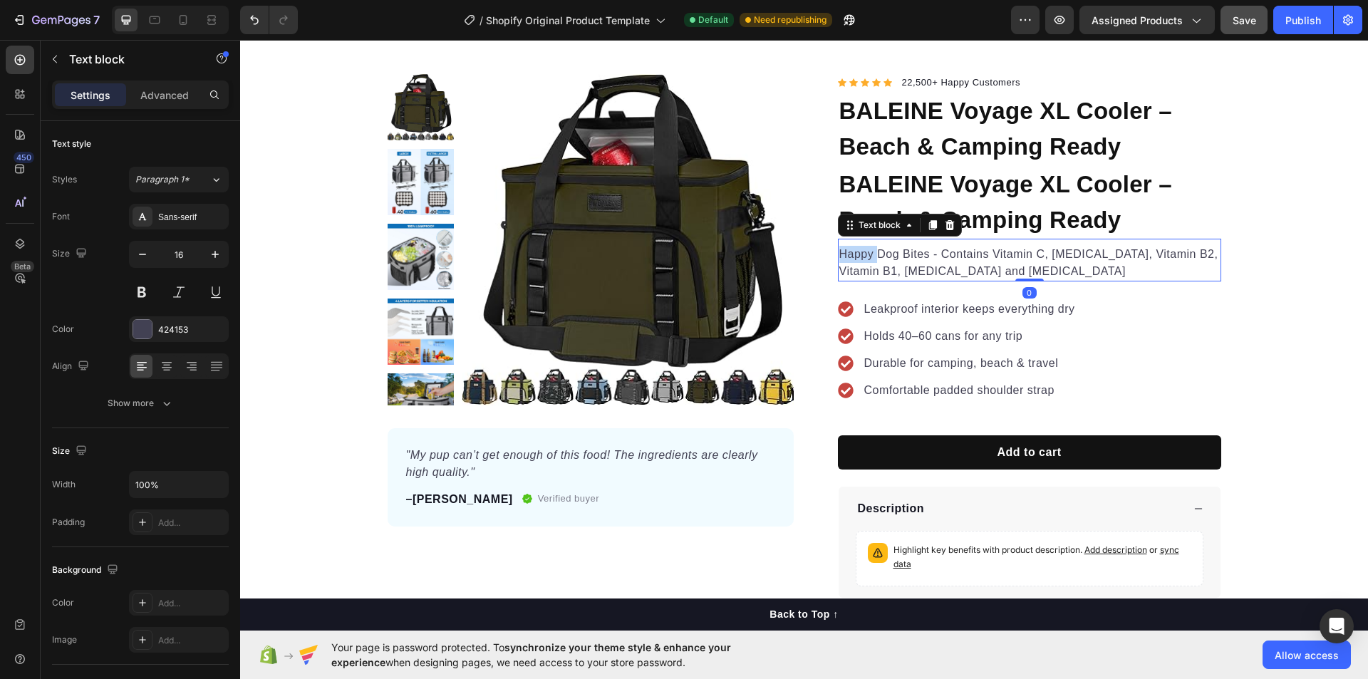
click at [841, 255] on p "Happy Dog Bites - Contains Vitamin C, [MEDICAL_DATA], Vitamin B2, Vitamin B1, […" at bounding box center [1029, 263] width 380 height 34
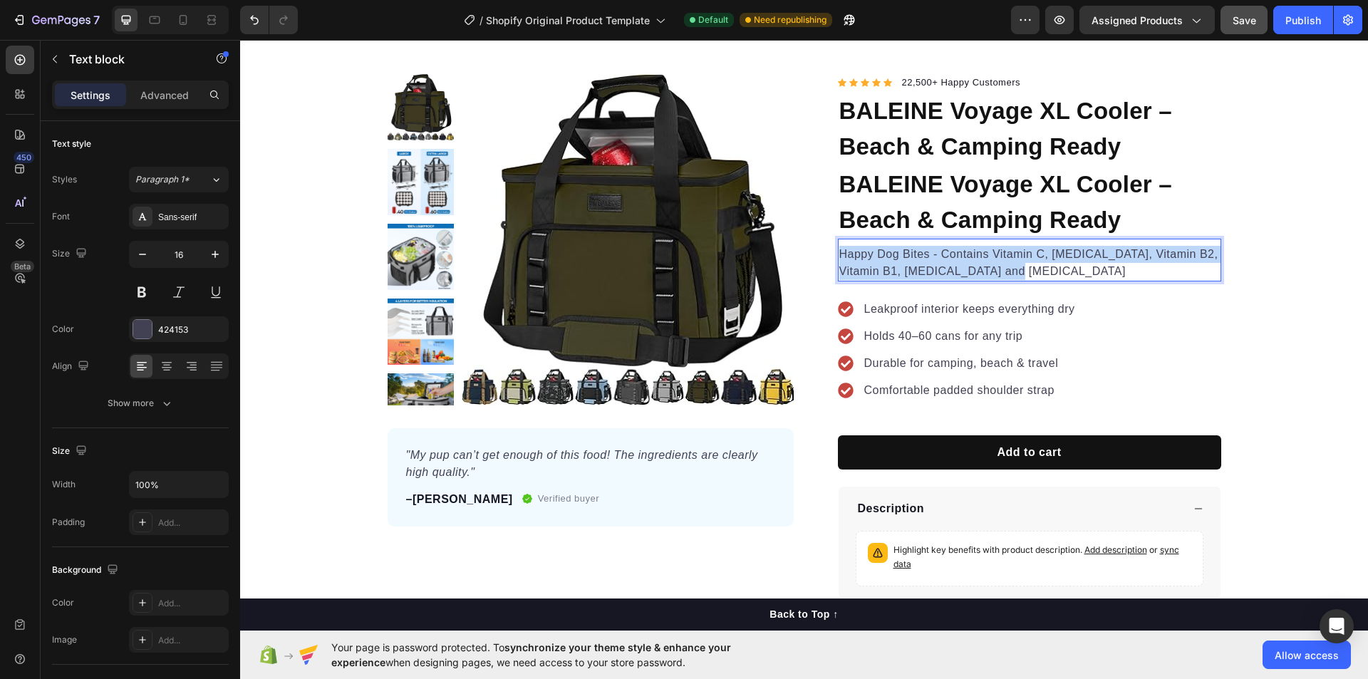
click at [841, 255] on p "Happy Dog Bites - Contains Vitamin C, [MEDICAL_DATA], Vitamin B2, Vitamin B1, […" at bounding box center [1029, 263] width 380 height 34
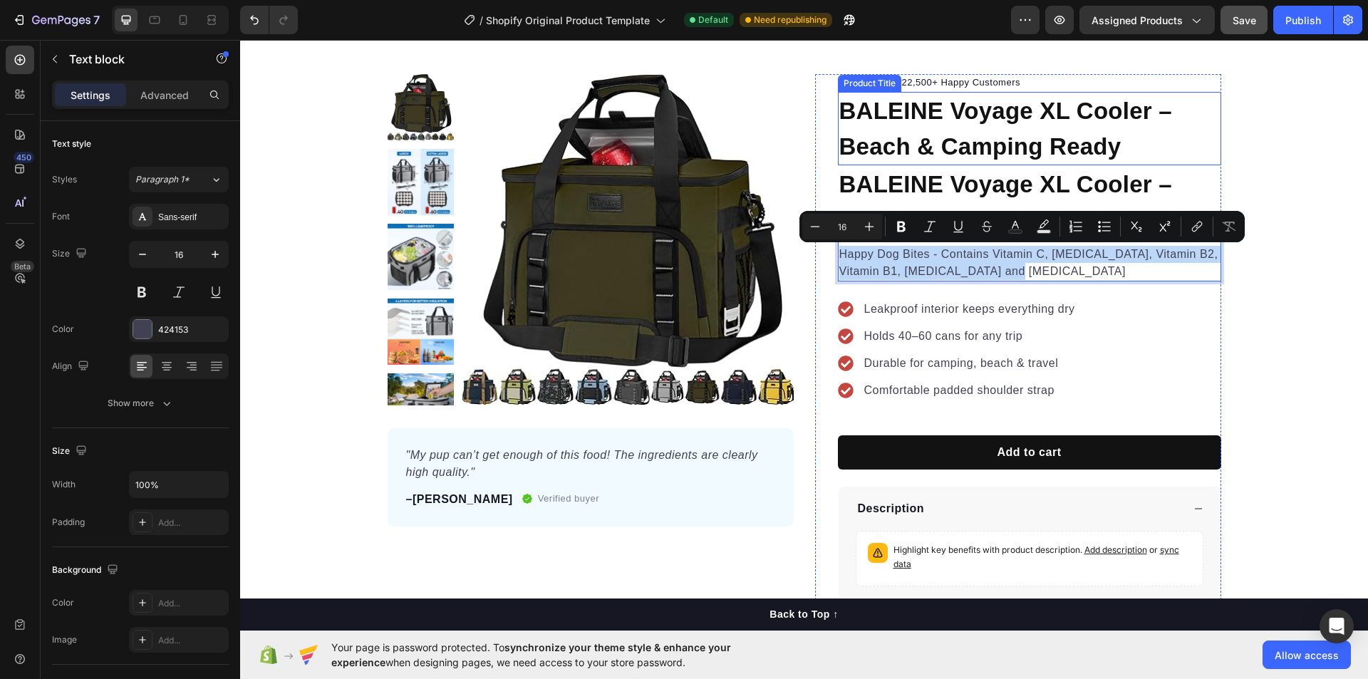
copy p "Happy Dog Bites - Contains Vitamin C, [MEDICAL_DATA], Vitamin B2, Vitamin B1, […"
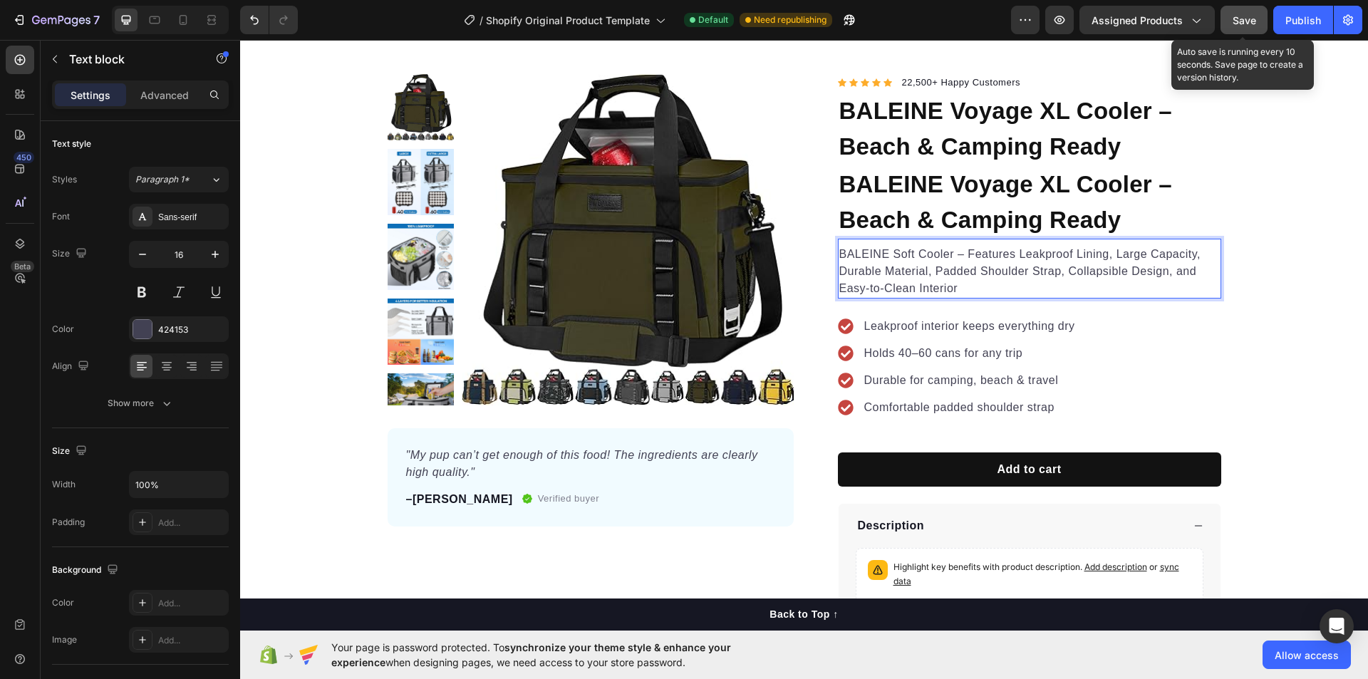
click at [1230, 15] on button "Save" at bounding box center [1244, 20] width 47 height 29
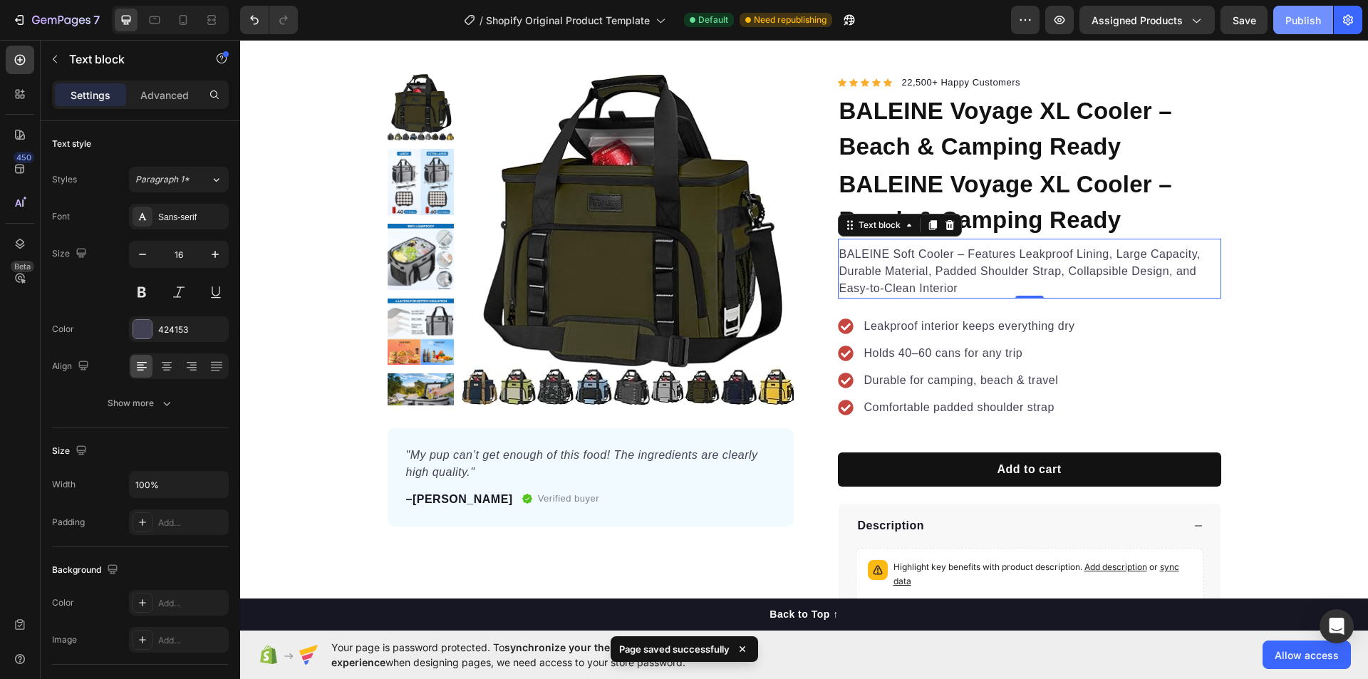
click at [1300, 23] on div "Publish" at bounding box center [1303, 20] width 36 height 15
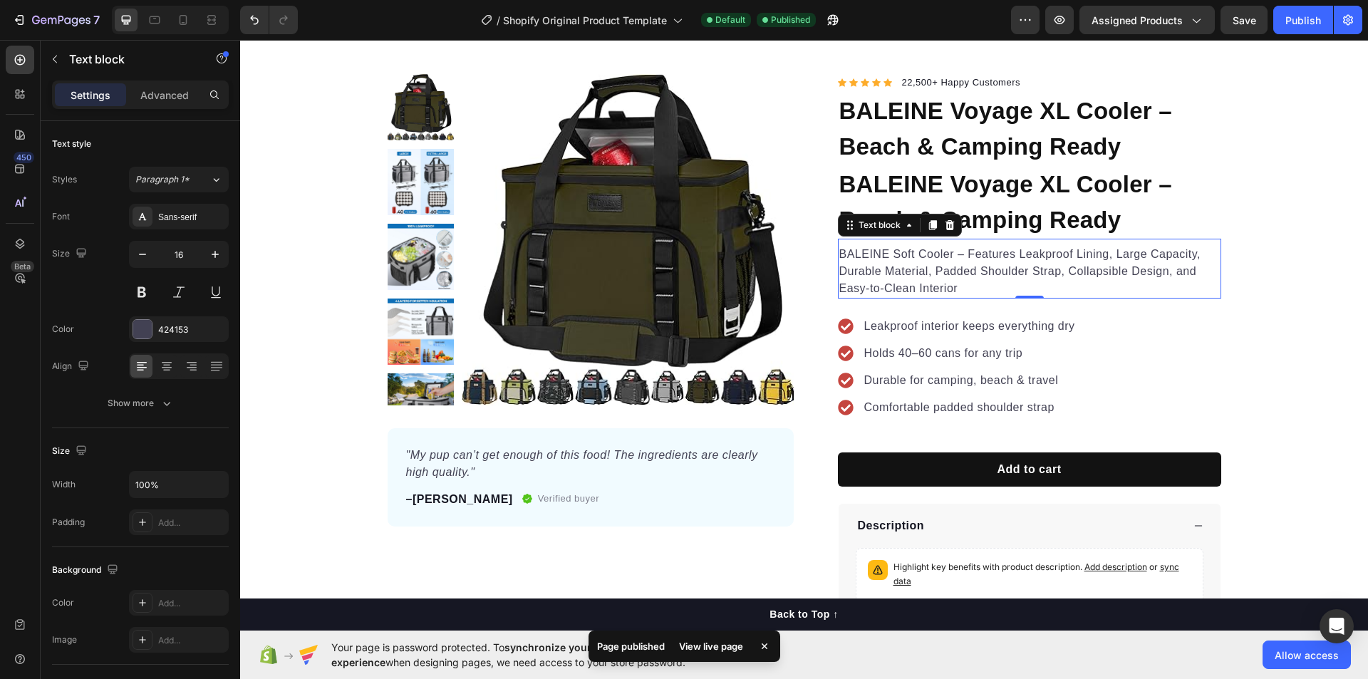
click at [729, 645] on div "View live page" at bounding box center [710, 646] width 81 height 20
